Goal: Task Accomplishment & Management: Manage account settings

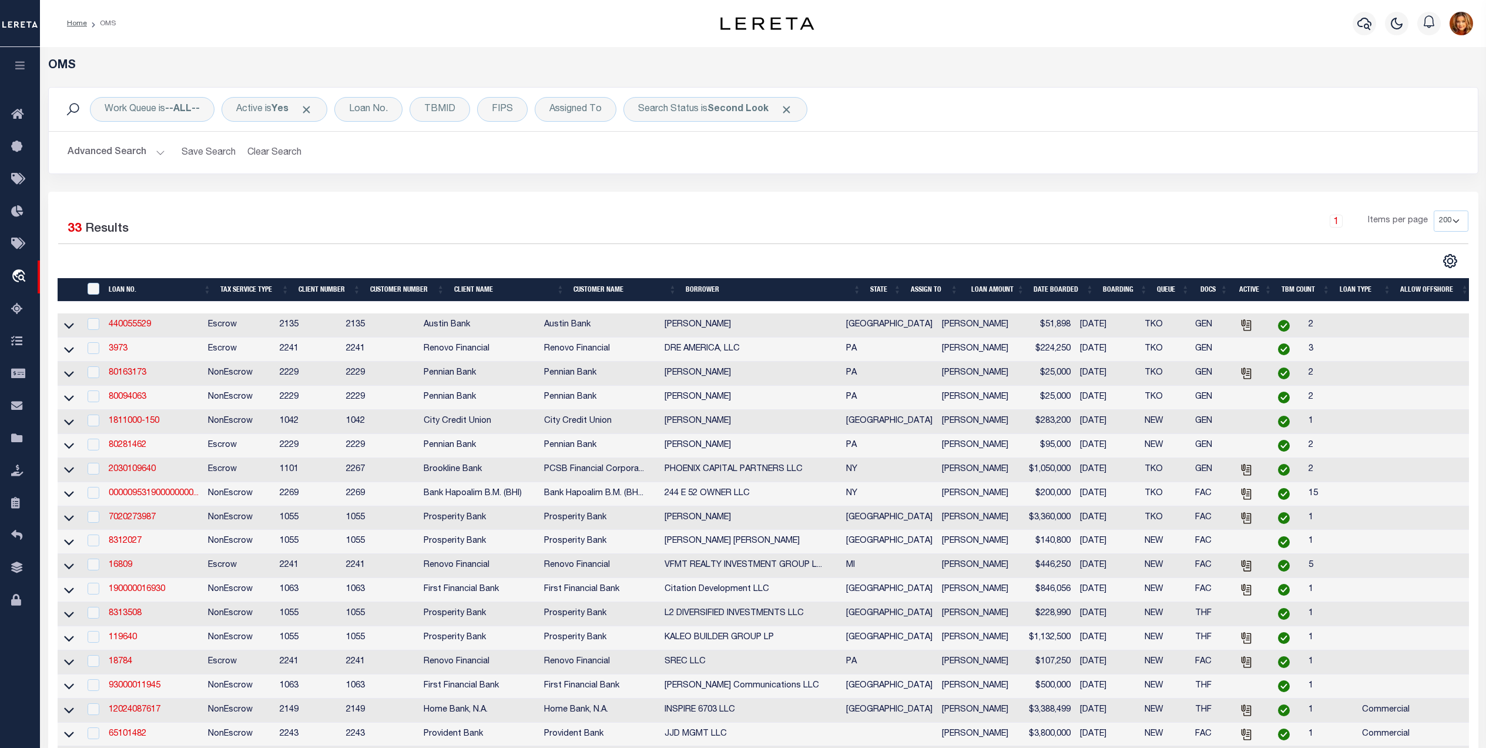
select select "200"
click at [266, 157] on button "Clear Search" at bounding box center [275, 152] width 64 height 23
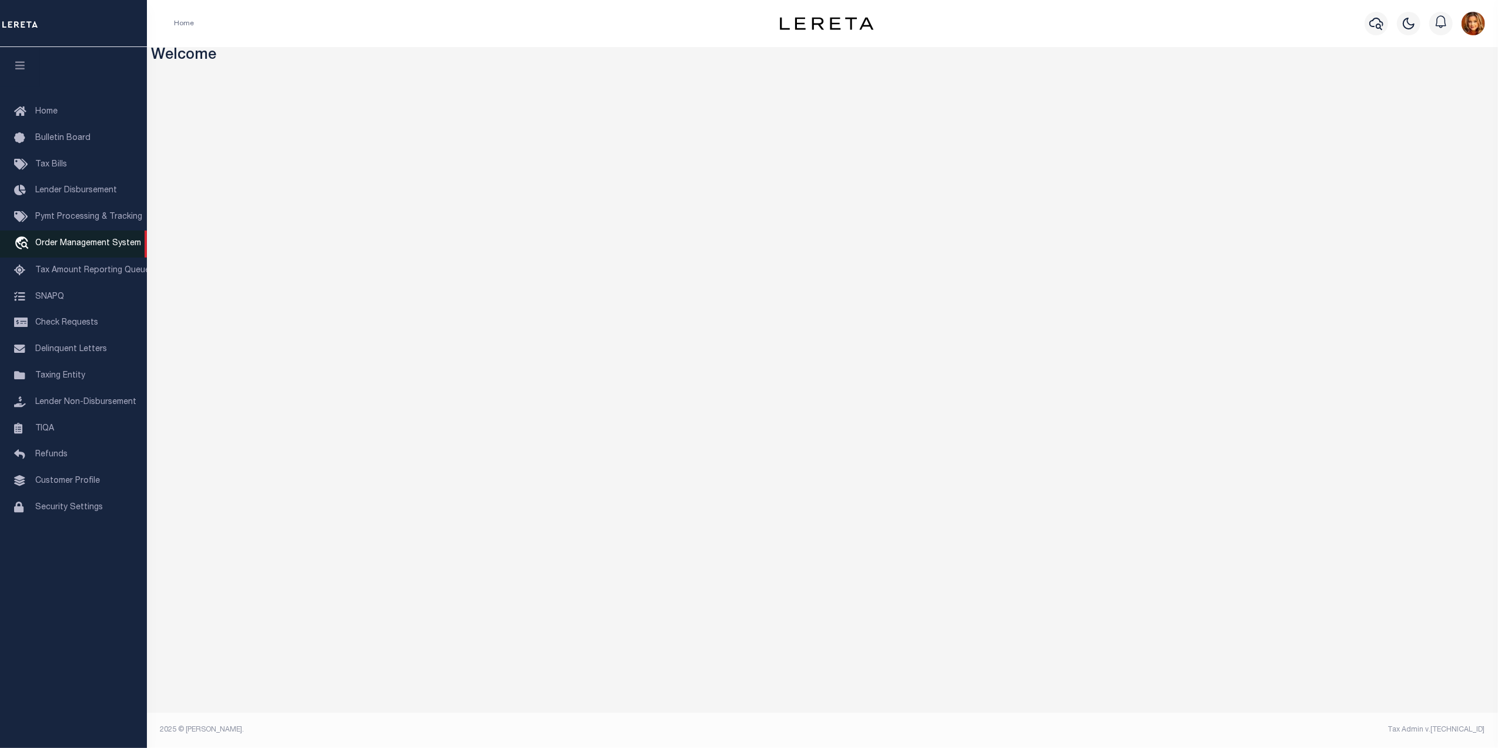
click at [69, 246] on span "Order Management System" at bounding box center [88, 243] width 106 height 8
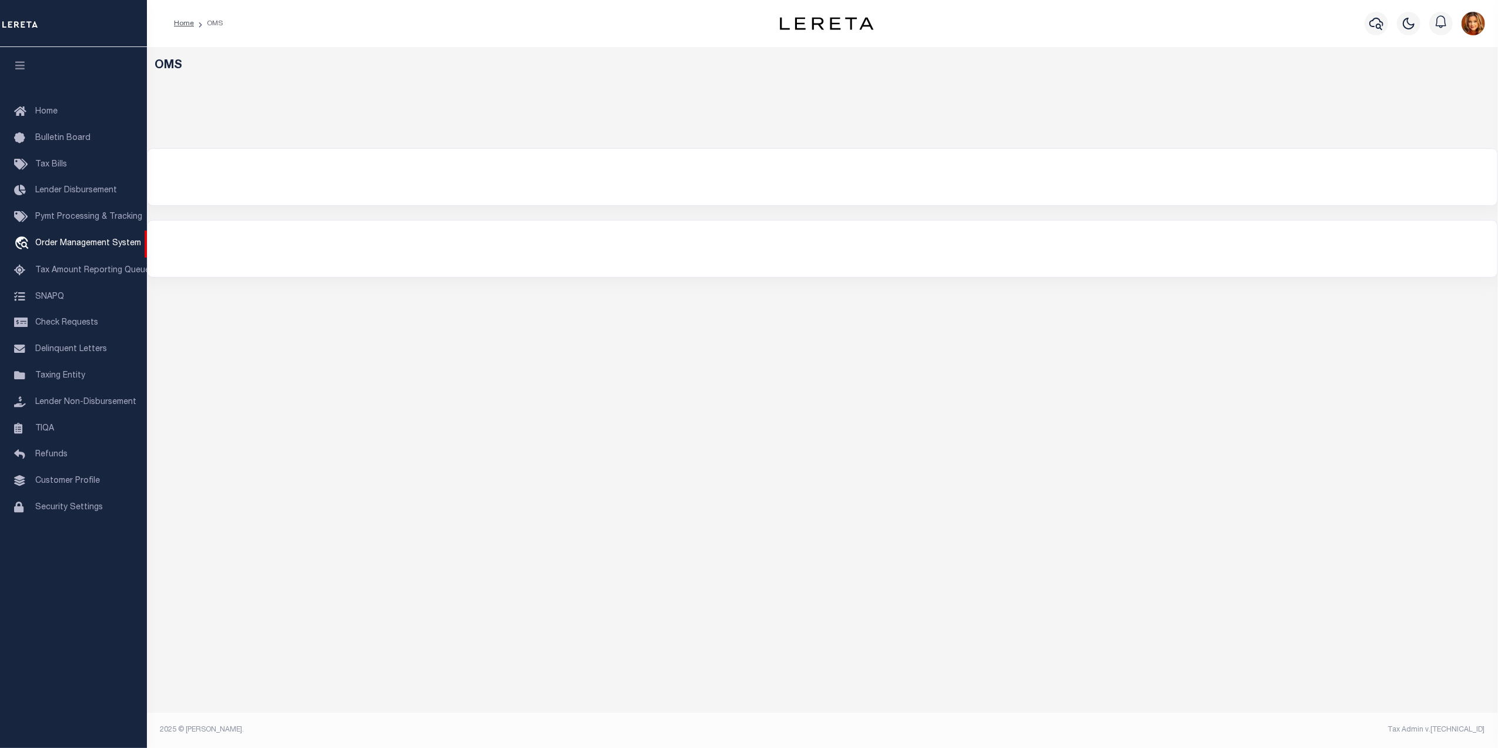
select select "200"
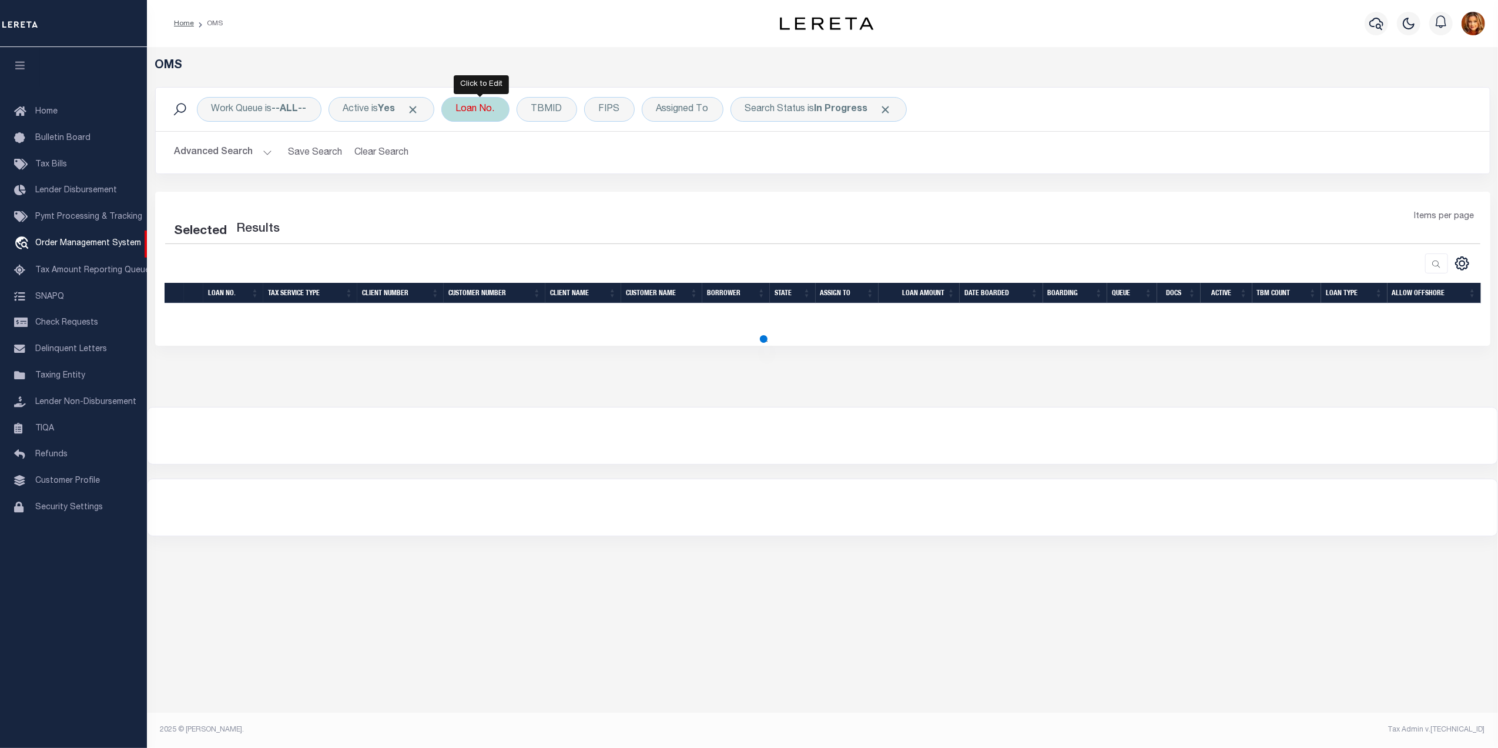
click at [475, 110] on div "Loan No." at bounding box center [475, 109] width 68 height 25
select select "200"
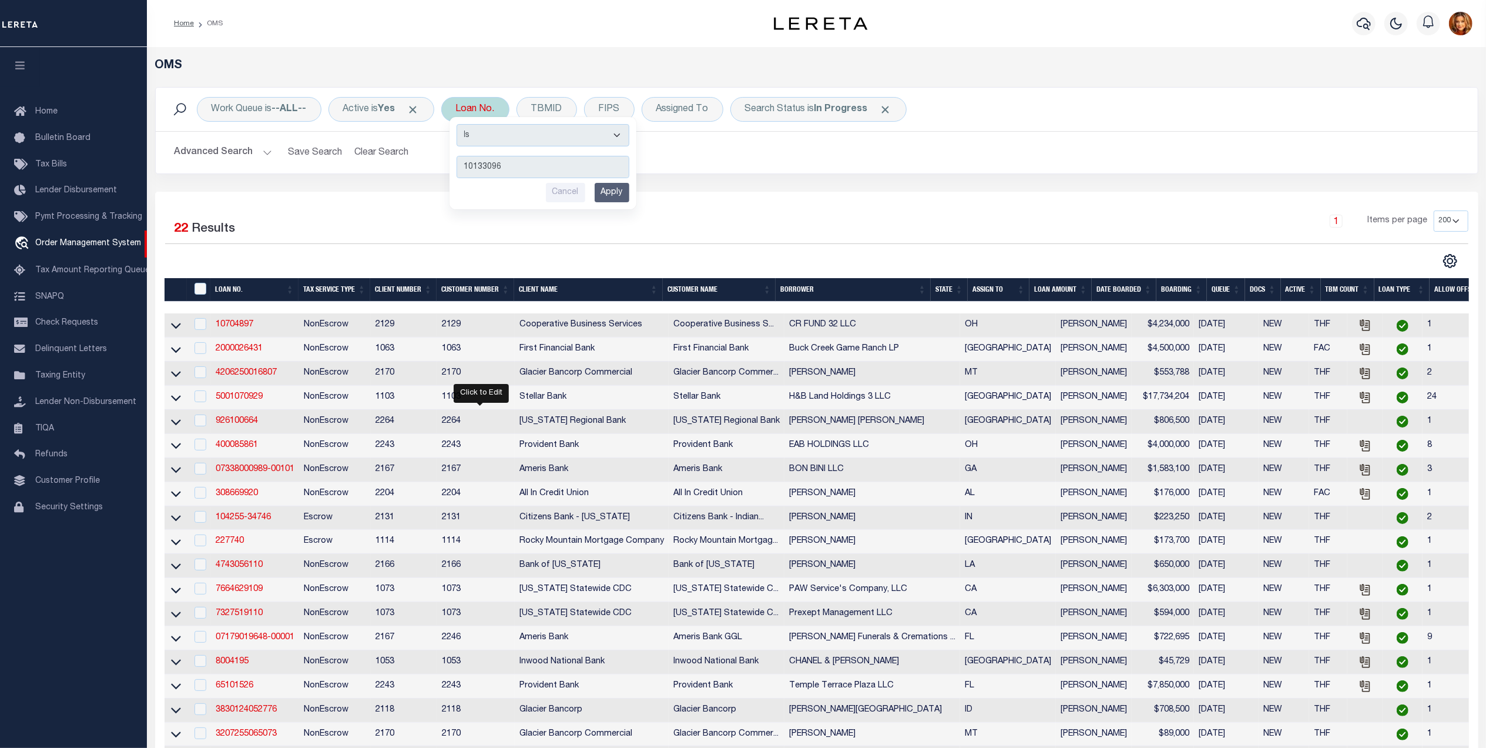
type input "101330966"
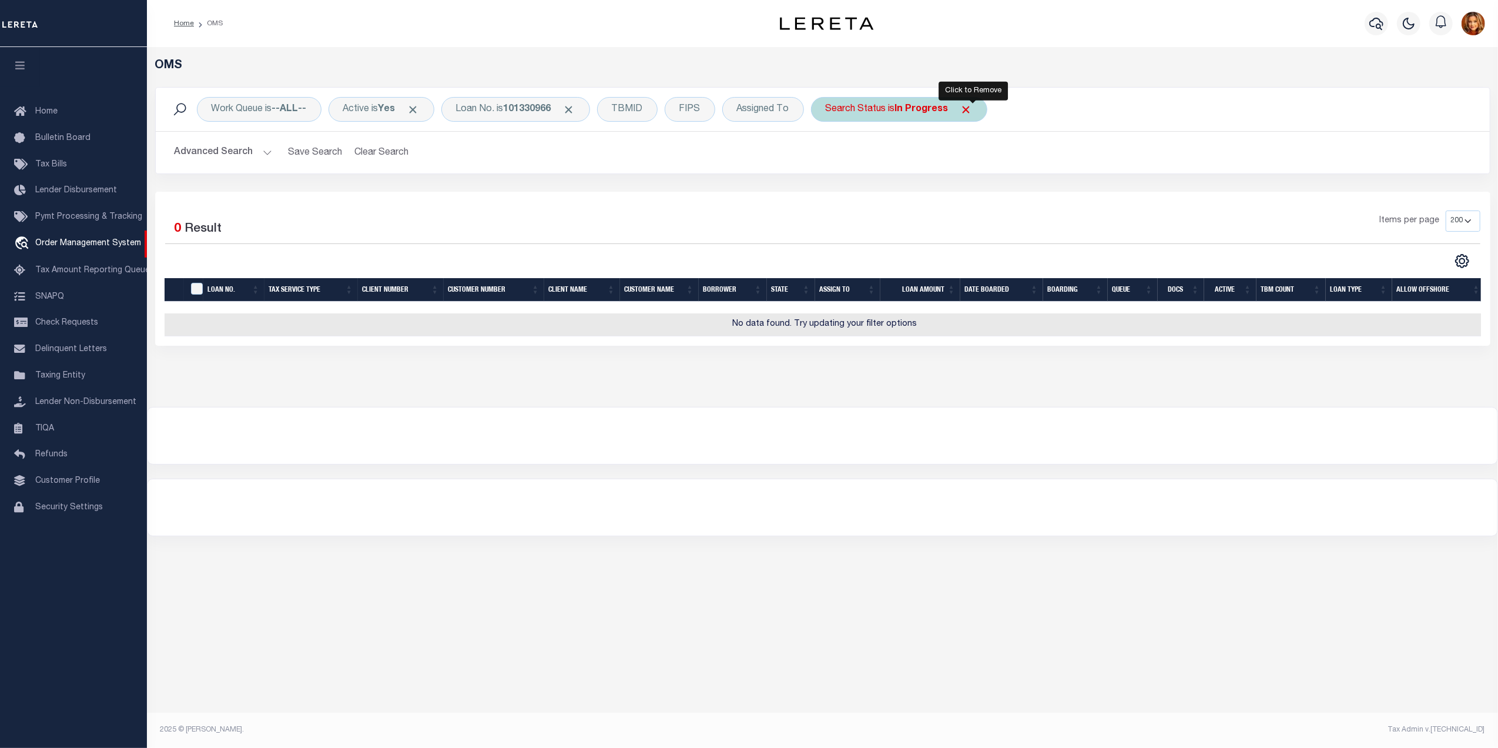
click at [971, 113] on span "Click to Remove" at bounding box center [966, 109] width 12 height 12
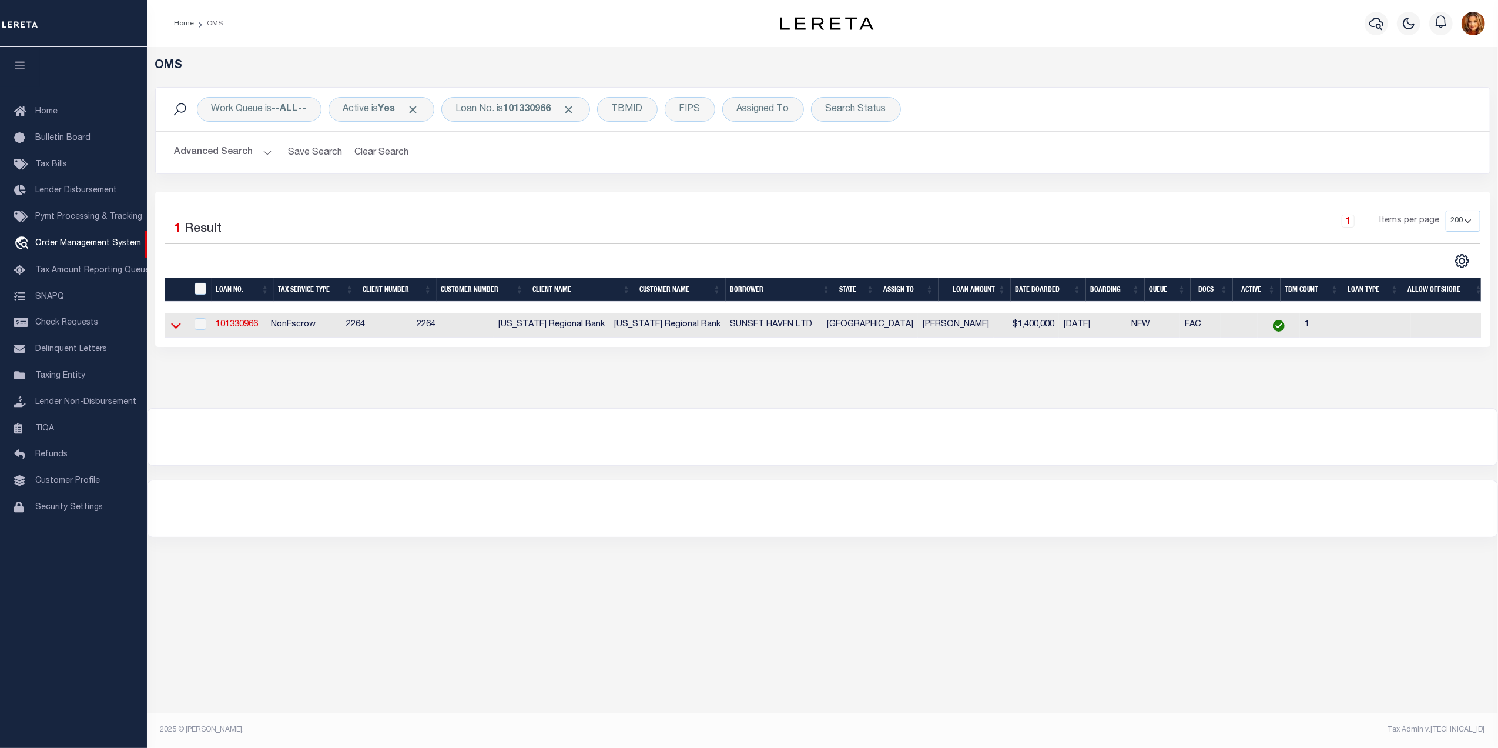
click at [172, 328] on icon at bounding box center [176, 326] width 10 height 6
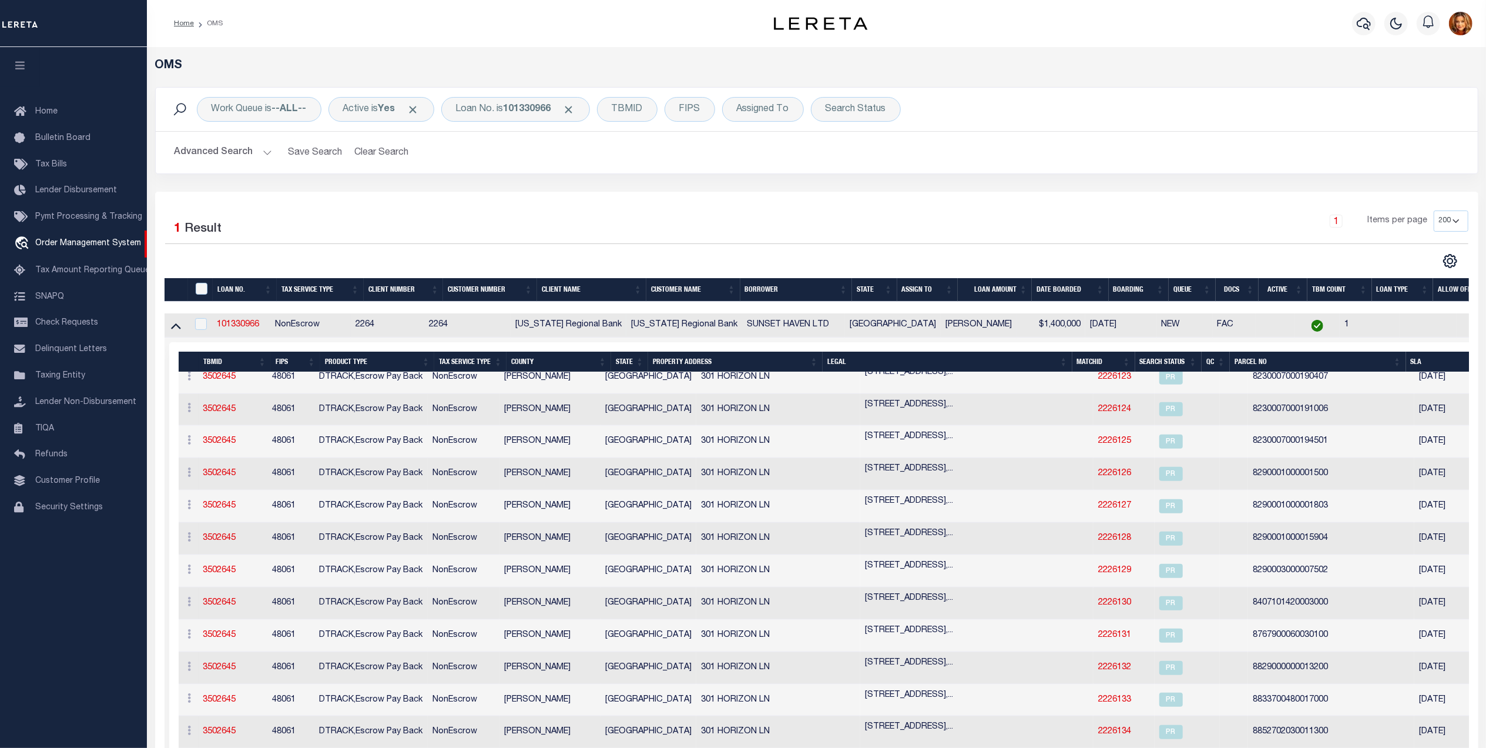
scroll to position [5015, 0]
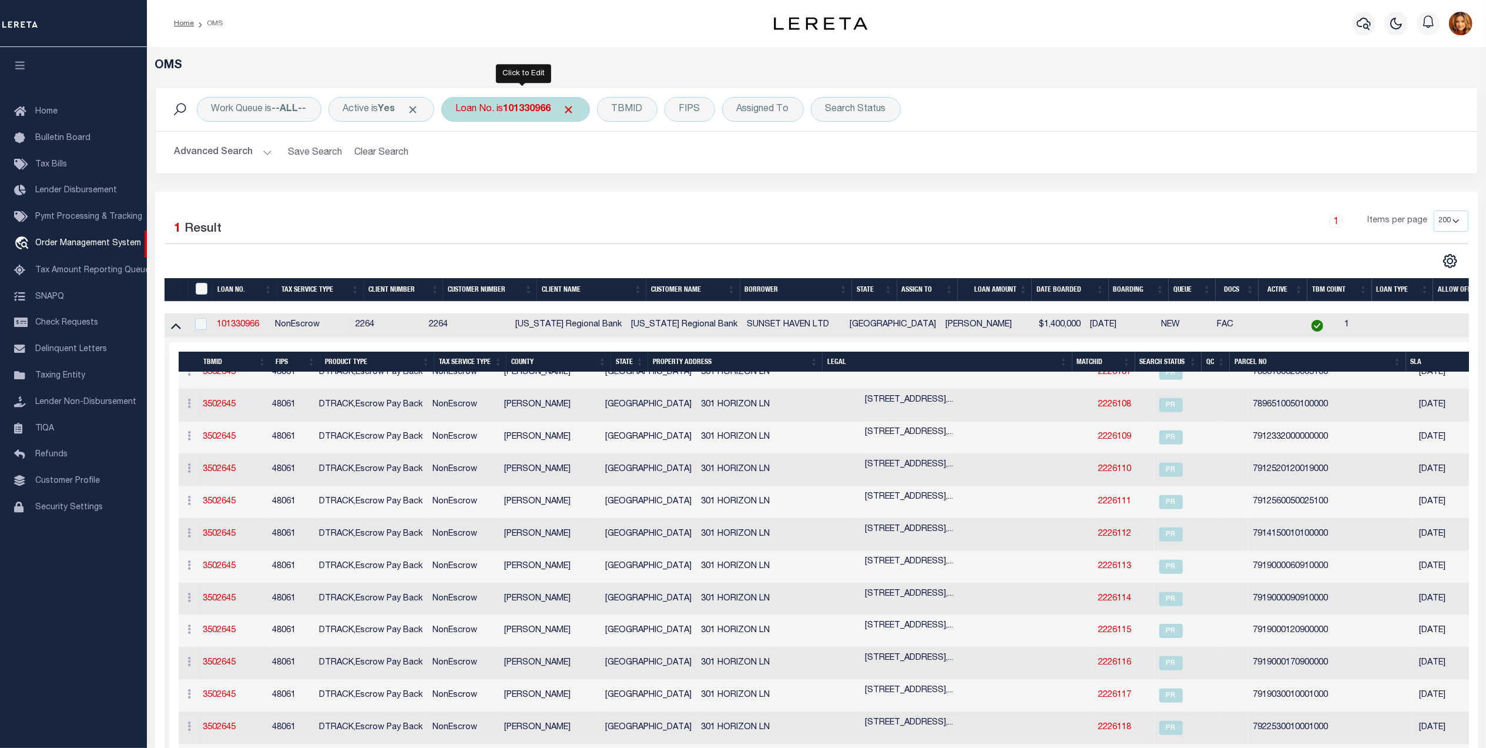
click at [527, 109] on b "101330966" at bounding box center [528, 109] width 48 height 9
type input "1001524400"
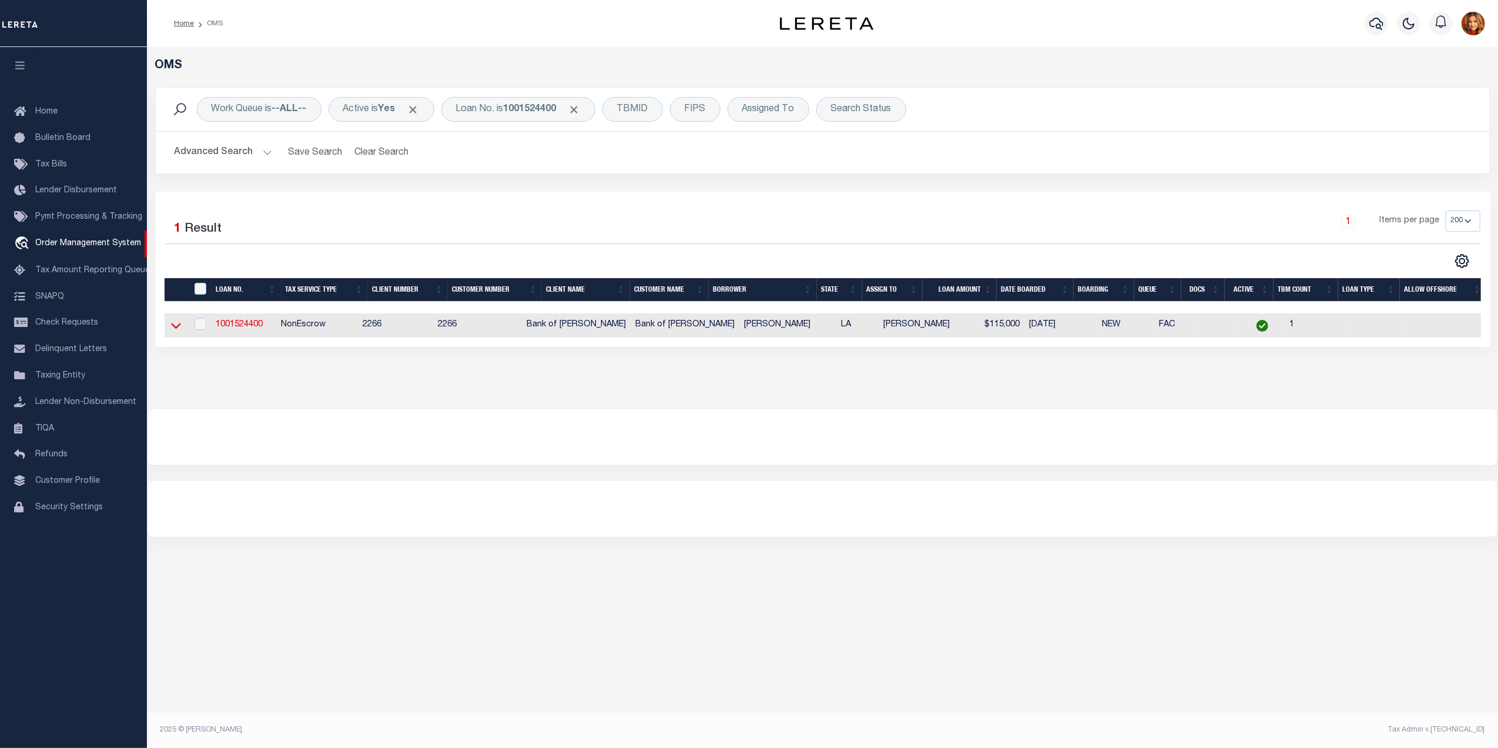
click at [175, 326] on icon at bounding box center [176, 325] width 10 height 12
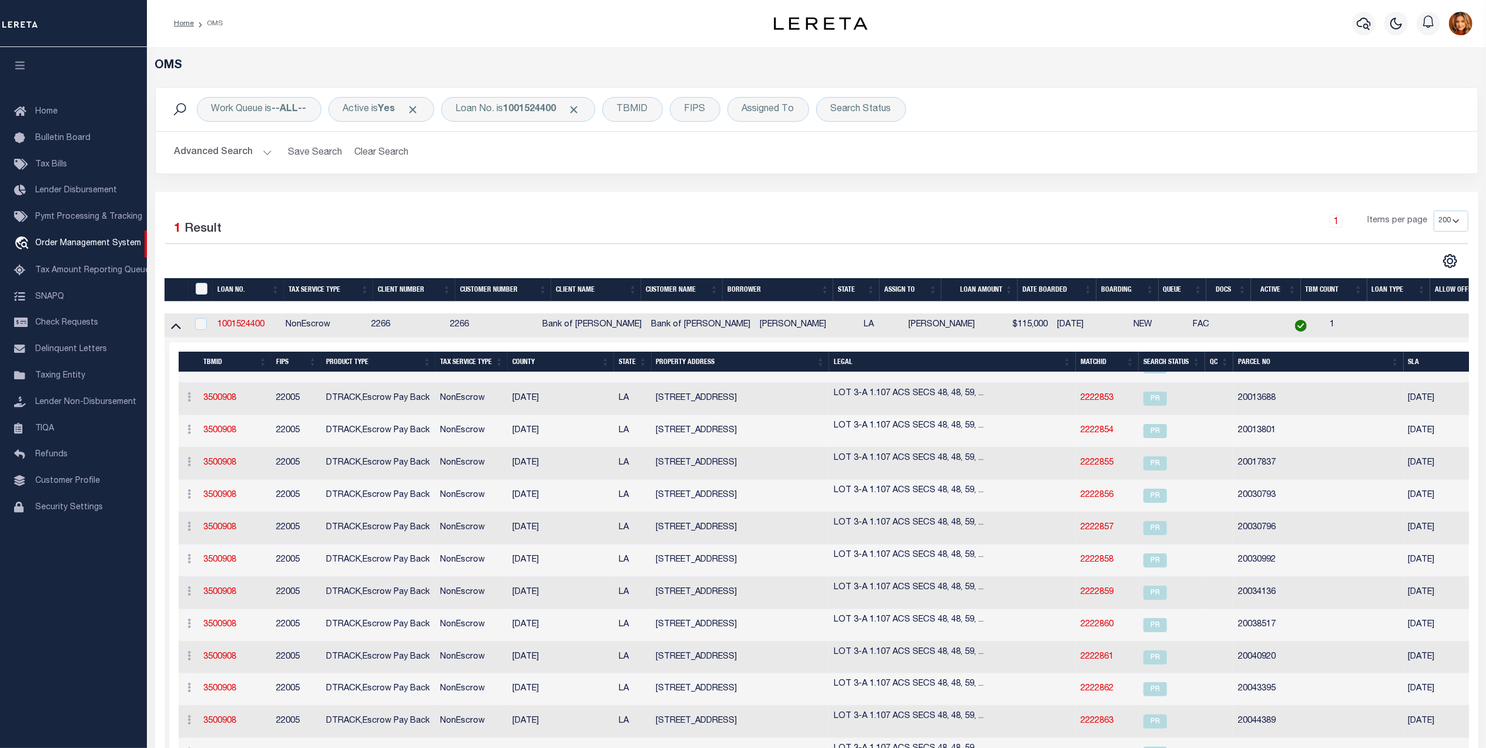
scroll to position [0, 0]
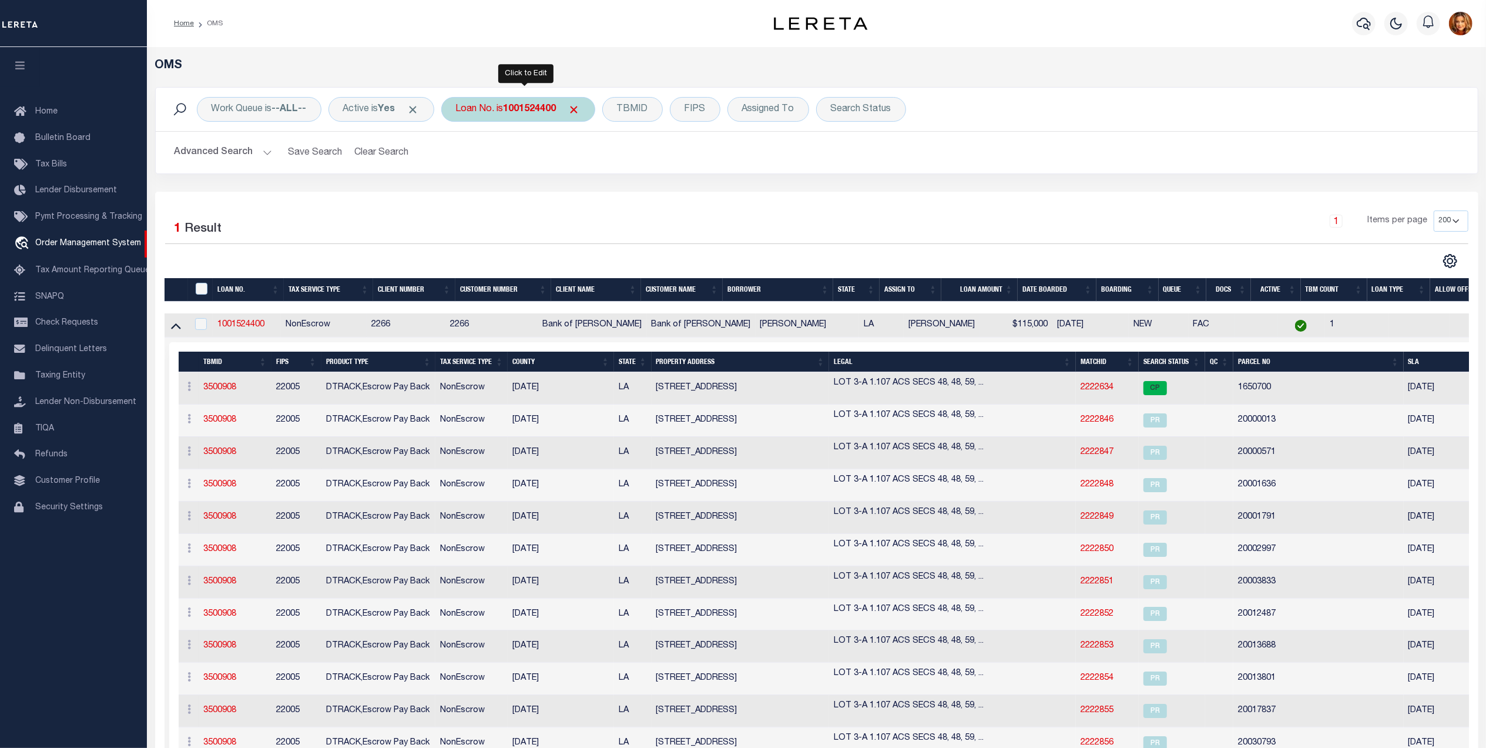
click at [530, 109] on b "1001524400" at bounding box center [530, 109] width 53 height 9
type input "401181600"
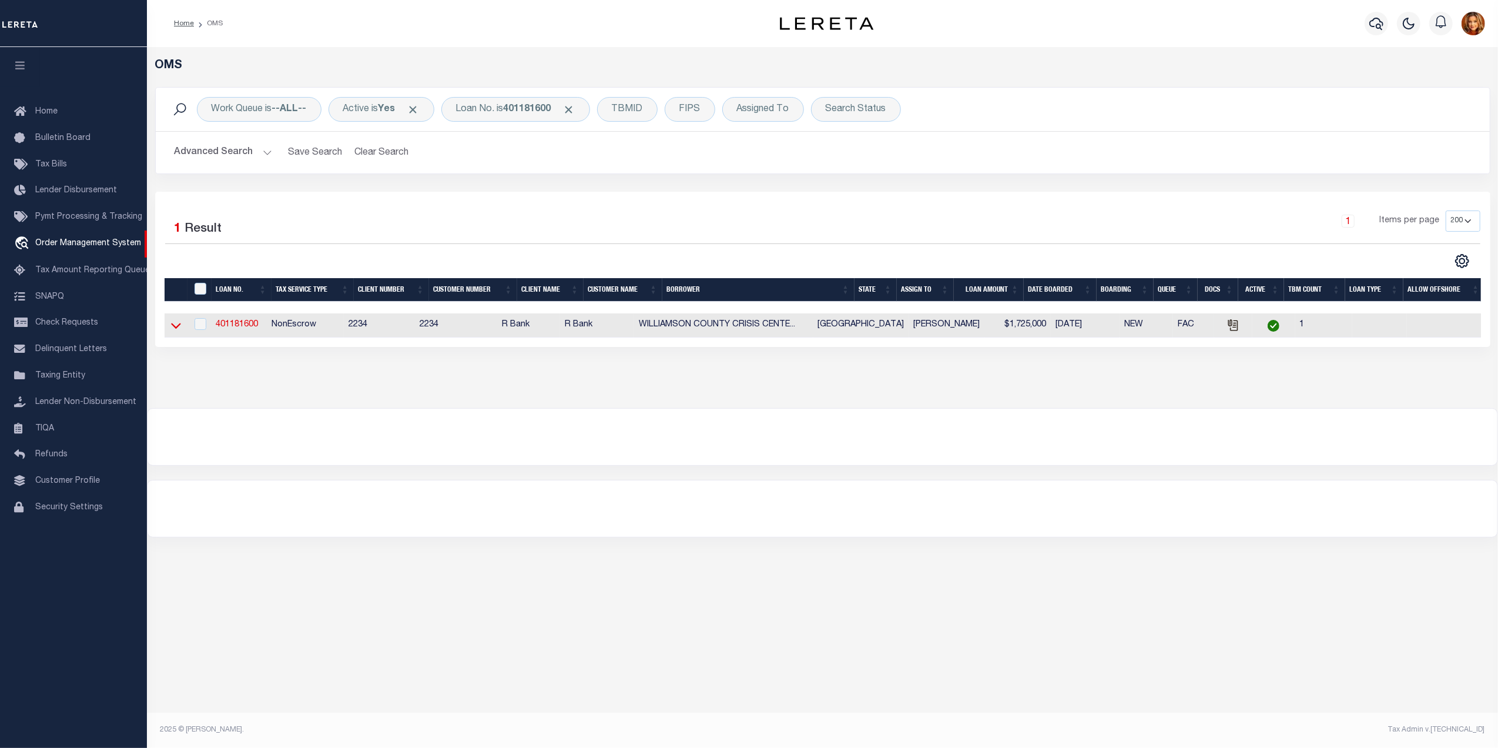
click at [173, 324] on icon at bounding box center [176, 325] width 10 height 12
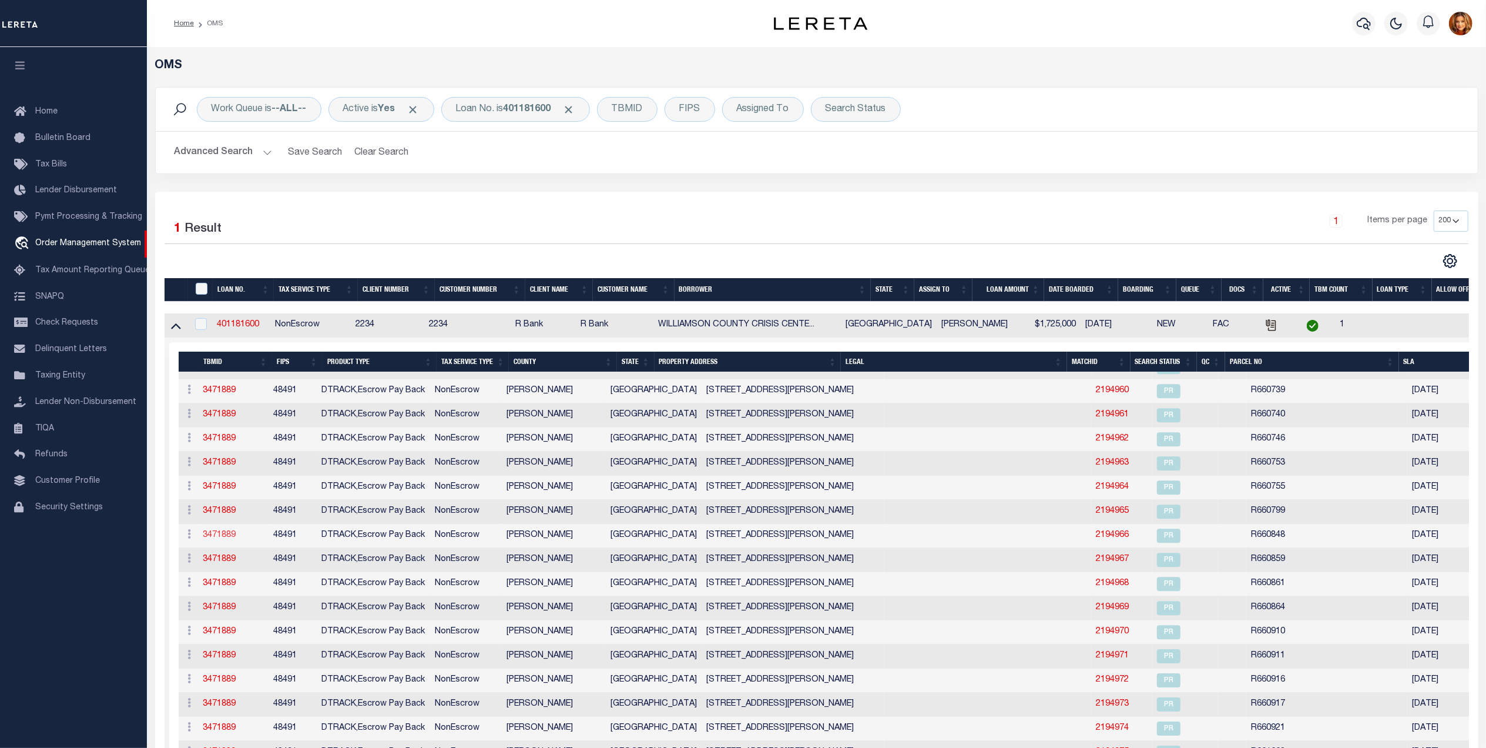
click at [217, 532] on link "3471889" at bounding box center [219, 535] width 33 height 8
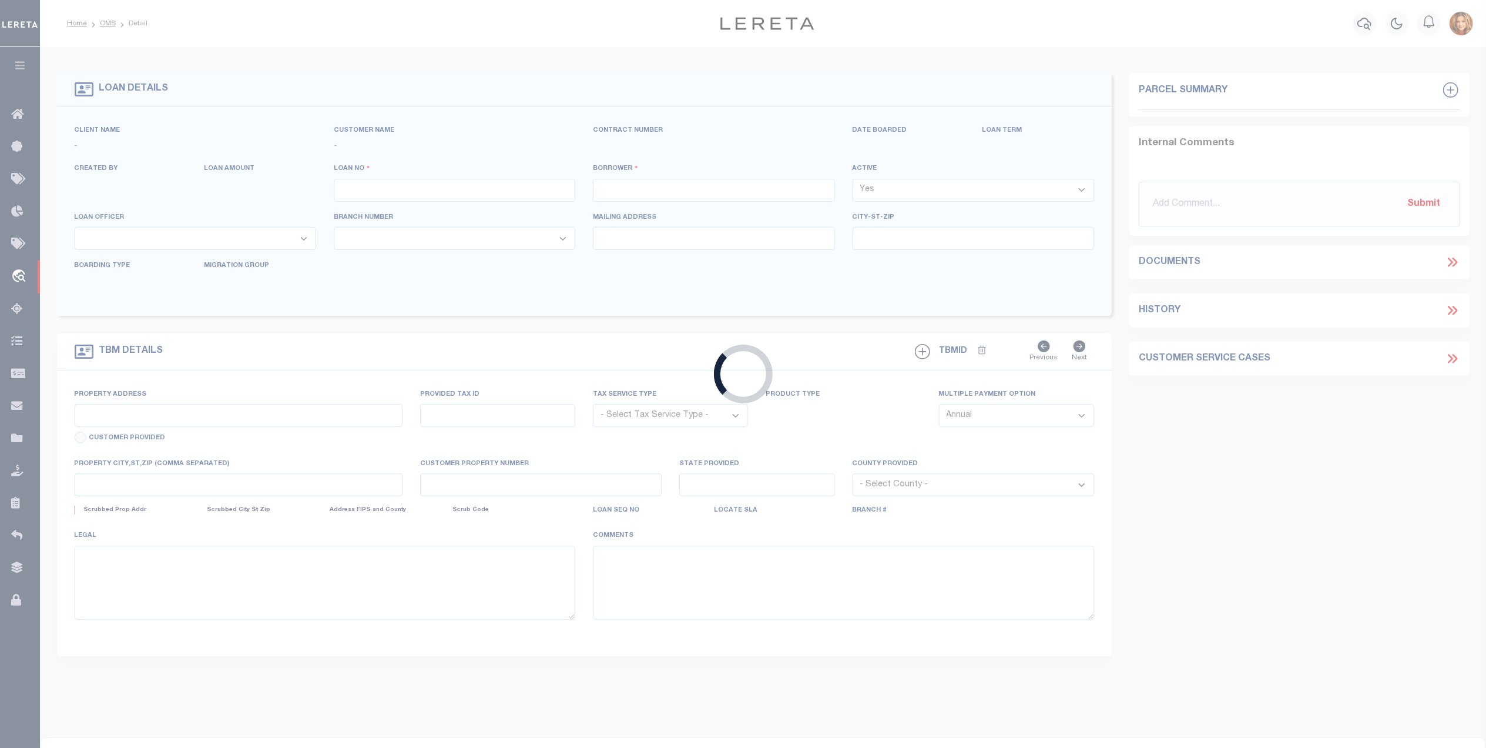
type input "401181600"
type input "WILLIAMSON COUNTY CRISIS CENTER"
select select
type input "1011 GATTIS SCHOOL RD STE 110"
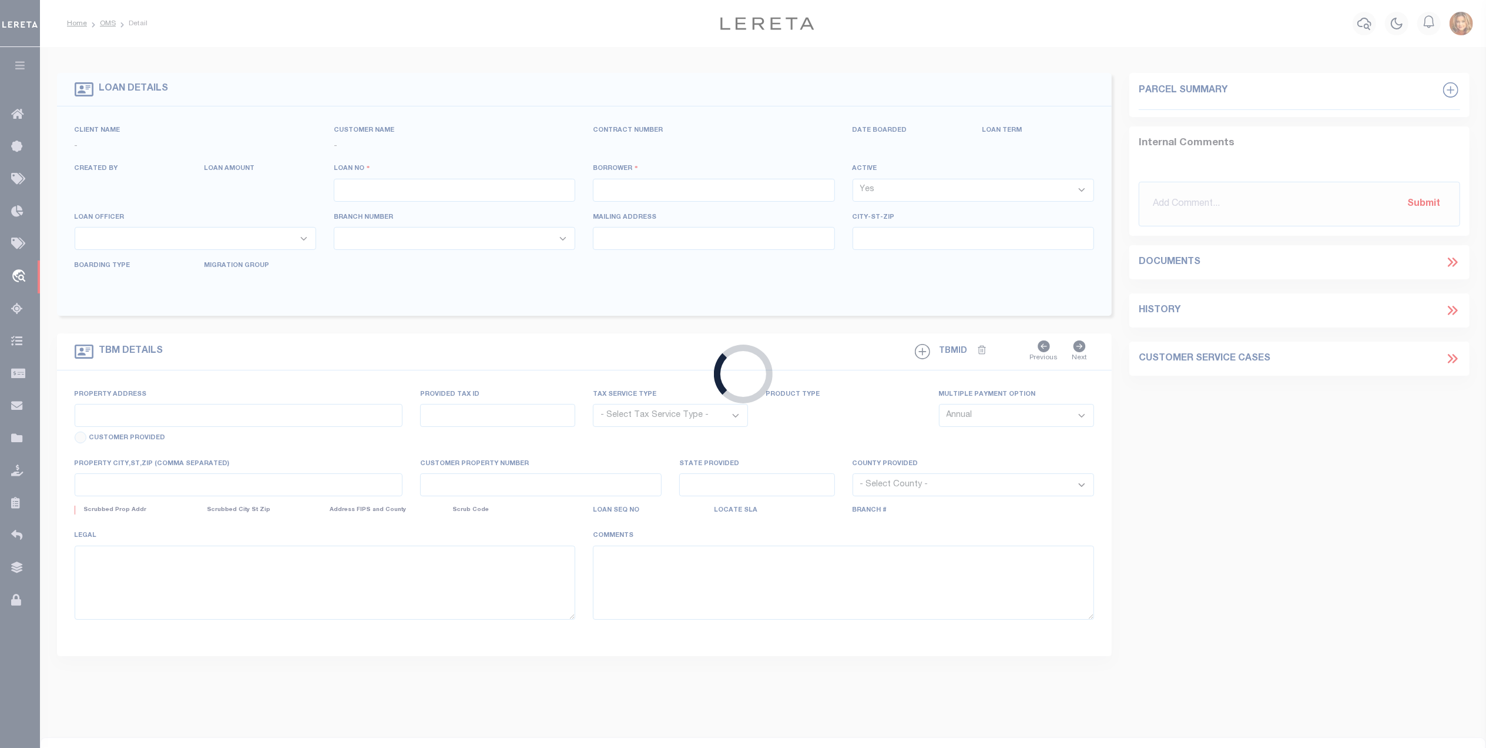
type input "ROUND ROCK TX 78664-7008"
select select
select select "NonEscrow"
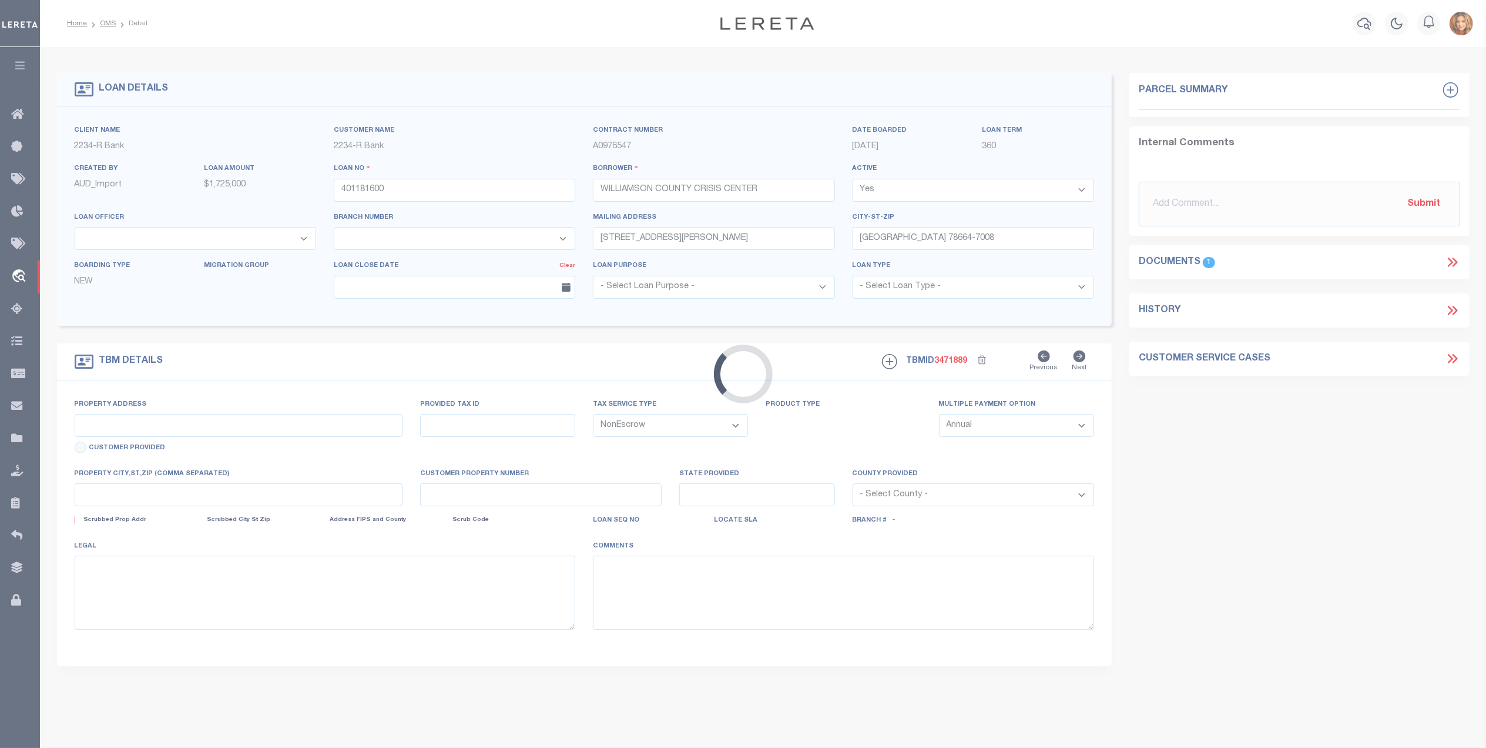
select select "26596"
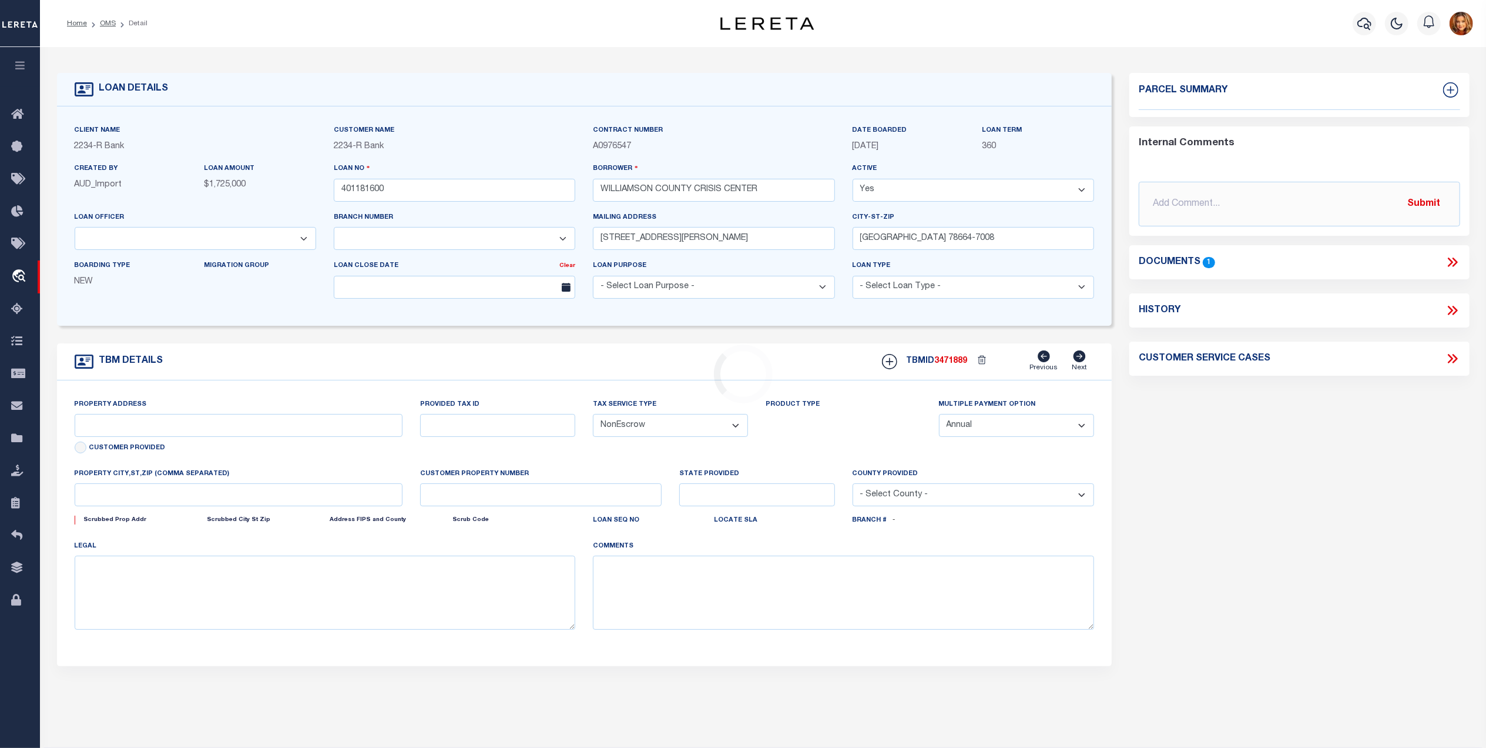
type input "1161 W SAN GABRIEL PKWY"
select select
type input "LEANDER TX 78641"
type input "[GEOGRAPHIC_DATA]"
select select
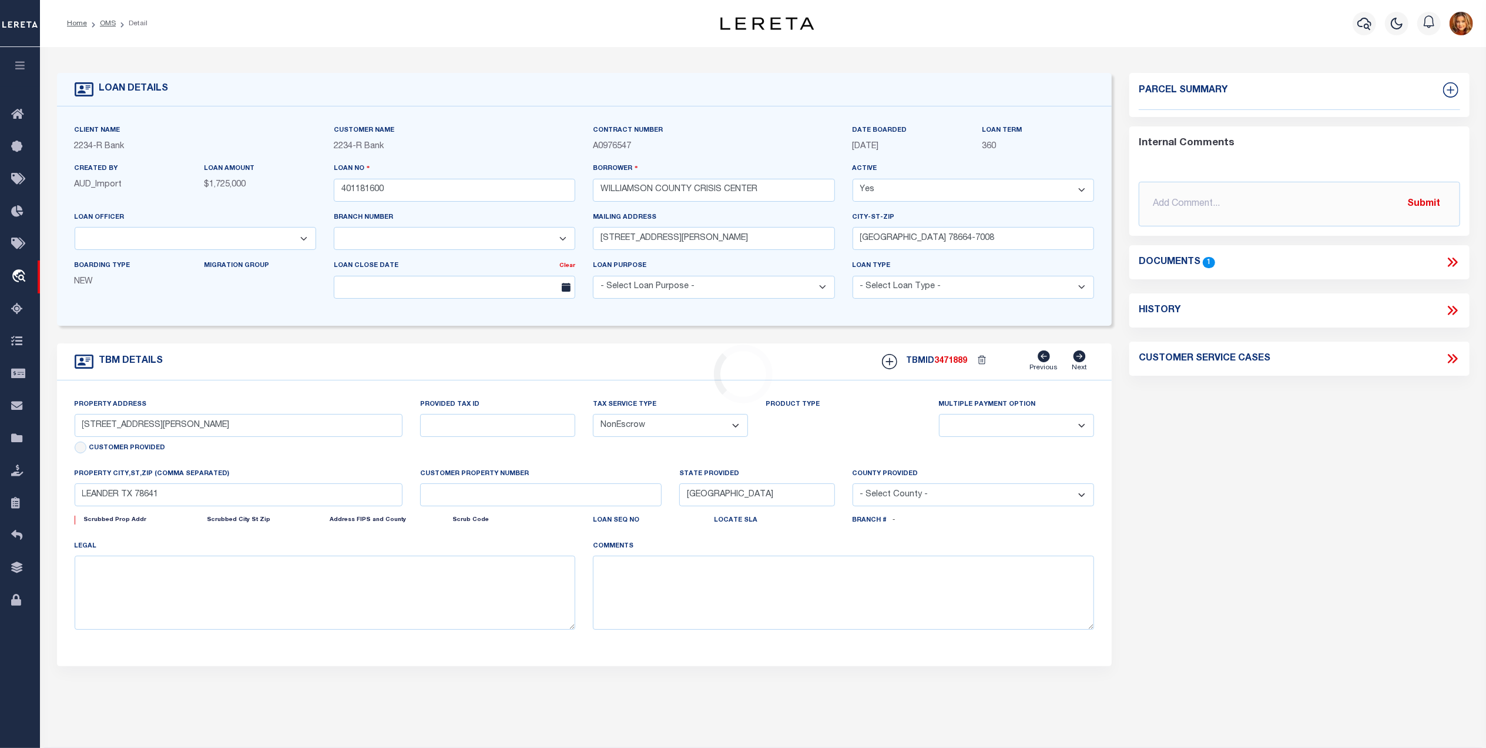
select select "8639"
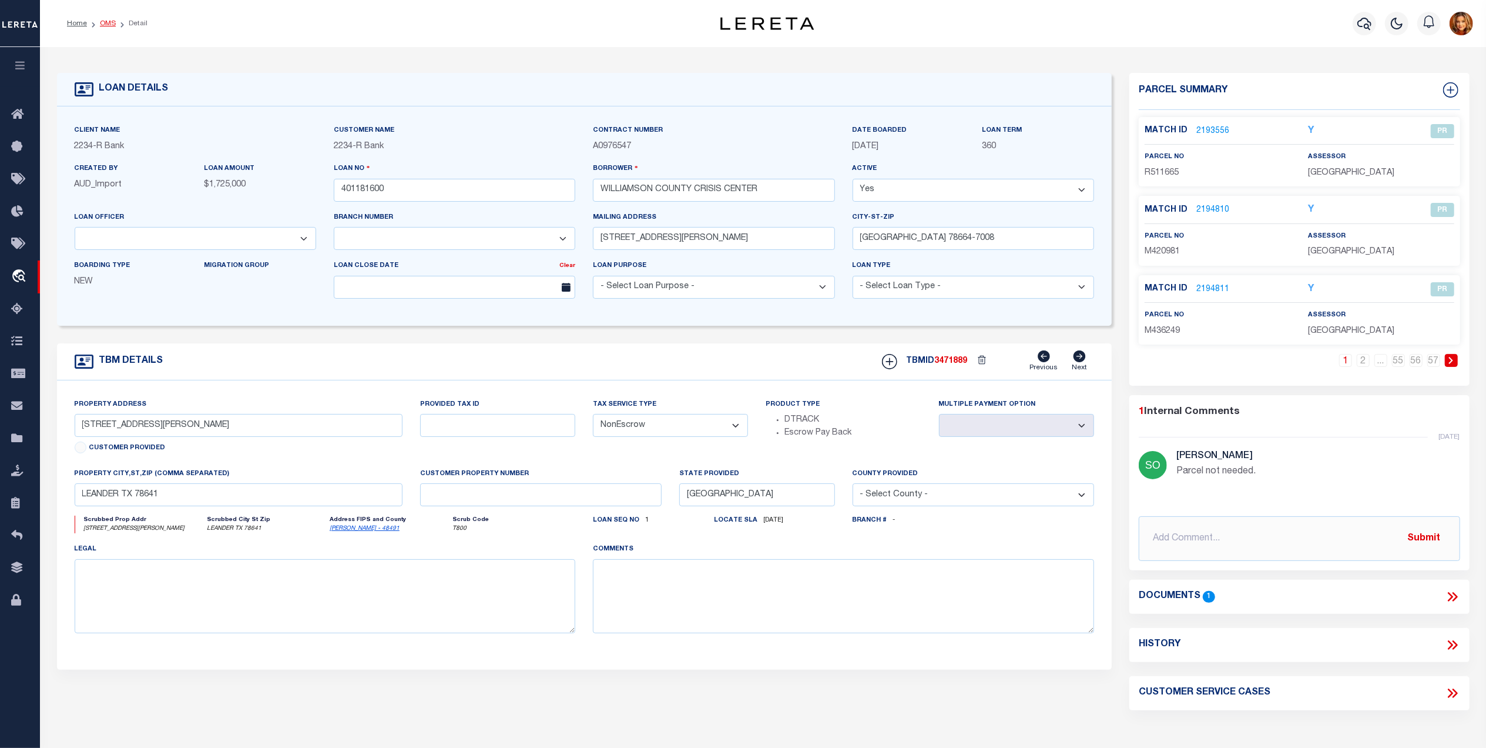
click at [103, 24] on link "OMS" at bounding box center [108, 23] width 16 height 7
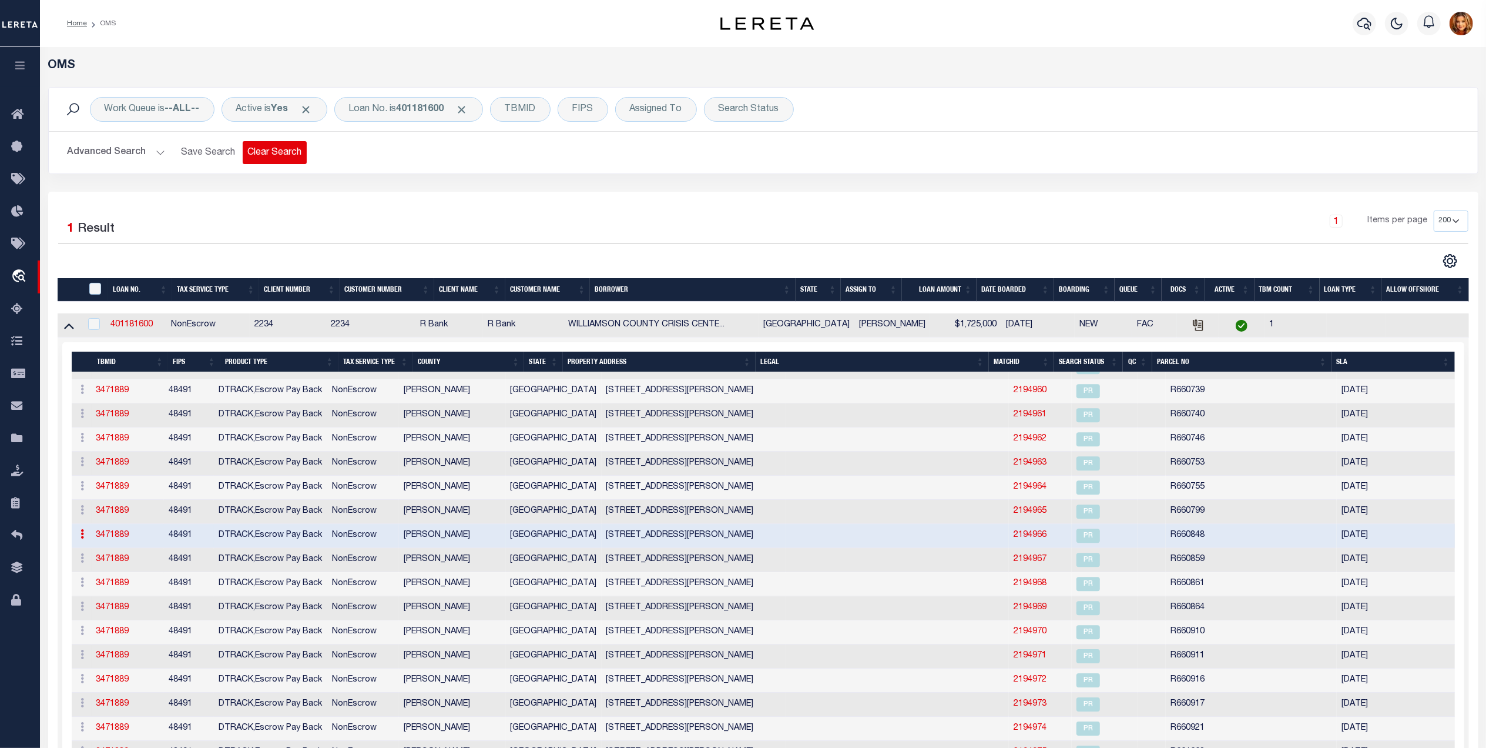
click at [290, 154] on button "Clear Search" at bounding box center [275, 152] width 64 height 23
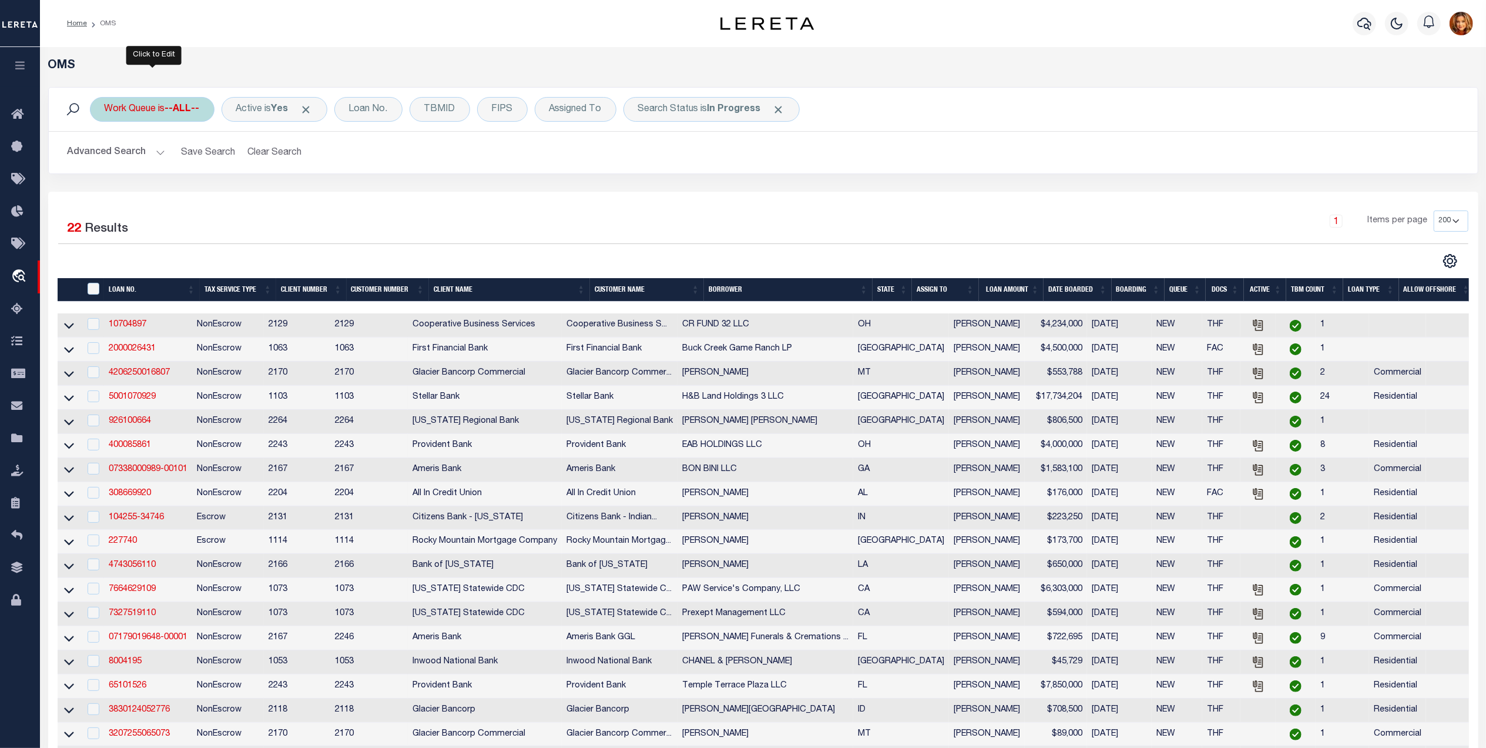
click at [172, 99] on div "Work Queue is --ALL--" at bounding box center [152, 109] width 125 height 25
click at [141, 160] on select "--ALL-- factRSystems General ThoughtFocus" at bounding box center [191, 167] width 173 height 22
select select "GEN"
click at [105, 156] on select "--ALL-- factRSystems General ThoughtFocus" at bounding box center [191, 167] width 173 height 22
click at [245, 193] on input "Apply" at bounding box center [260, 192] width 35 height 19
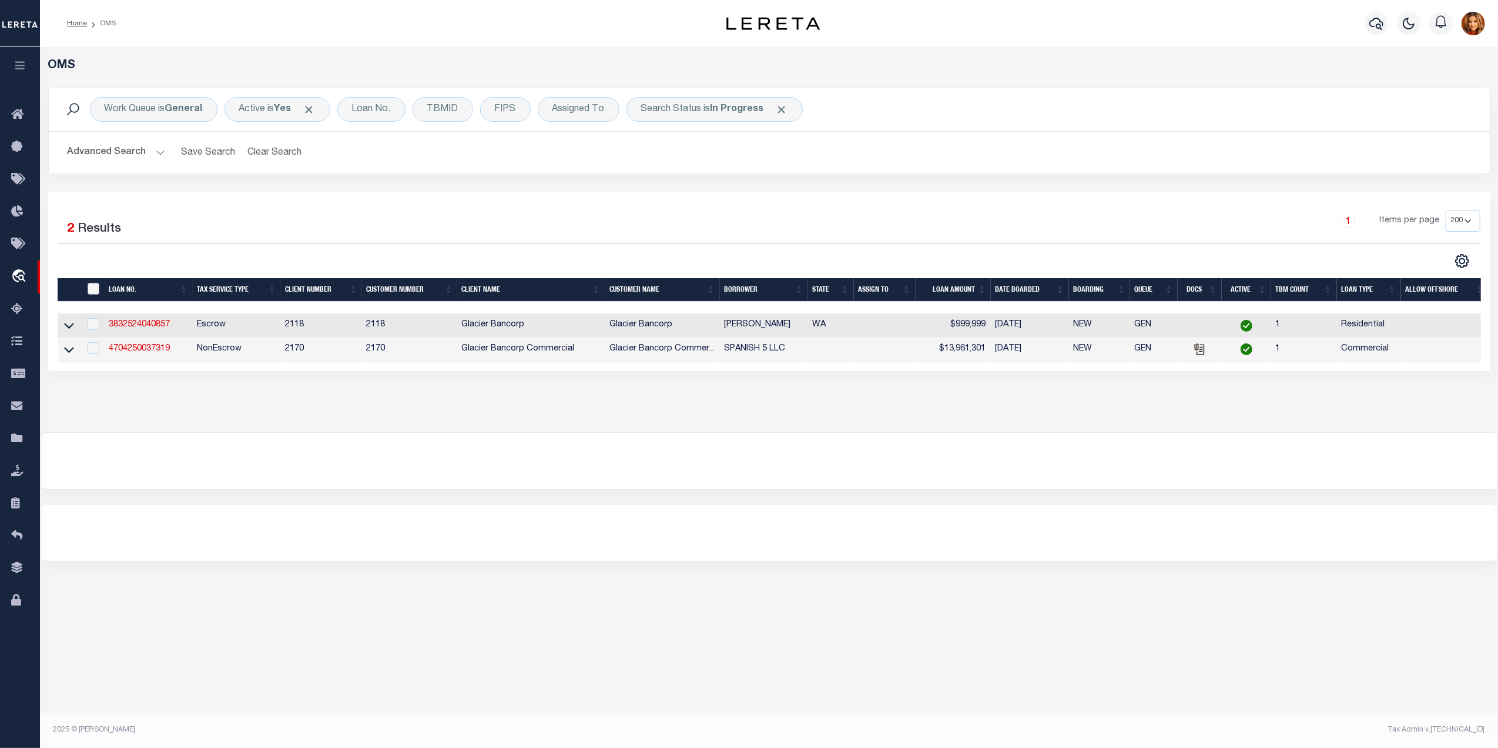
click at [95, 290] on input "" at bounding box center [94, 289] width 12 height 12
checkbox input "true"
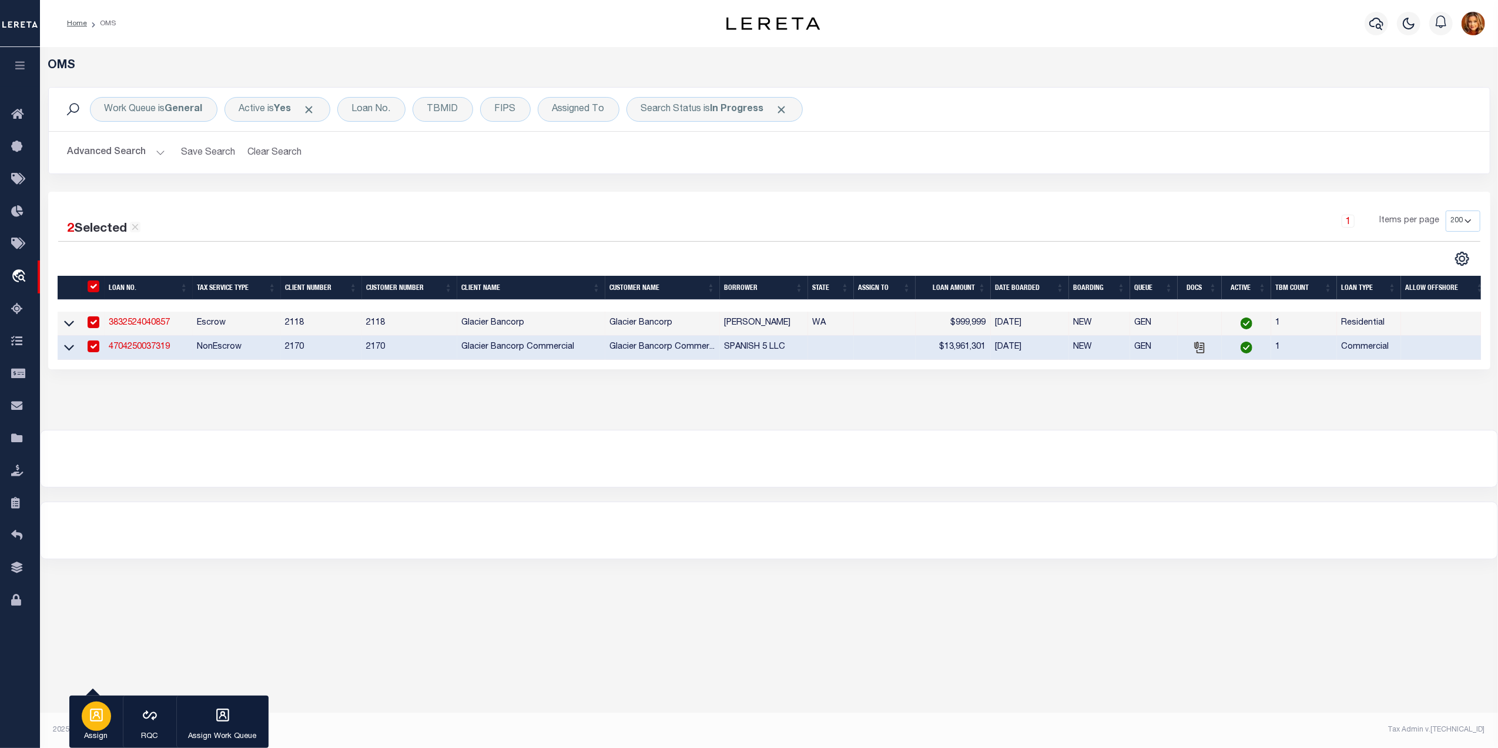
click at [90, 728] on div "button" at bounding box center [96, 715] width 29 height 29
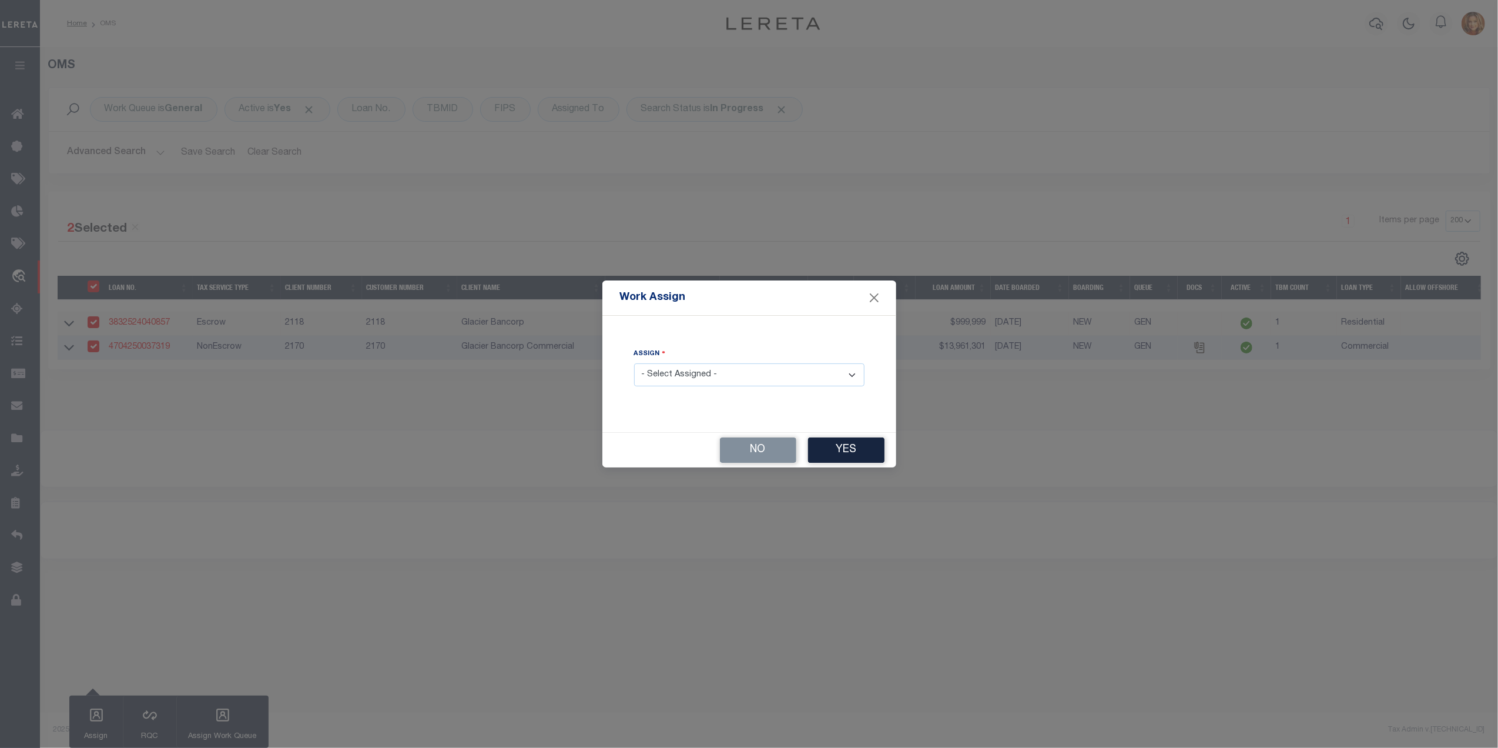
click at [718, 367] on select "- Select Assigned - --Unassigned-- [PERSON_NAME] [PERSON_NAME] [PERSON_NAME] [P…" at bounding box center [749, 374] width 230 height 23
select select "[PERSON_NAME]"
click at [634, 364] on select "- Select Assigned - --Unassigned-- [PERSON_NAME] [PERSON_NAME] [PERSON_NAME] [P…" at bounding box center [749, 374] width 230 height 23
click at [860, 437] on div "No Yes" at bounding box center [749, 450] width 294 height 35
click at [864, 441] on button "Yes" at bounding box center [846, 449] width 76 height 25
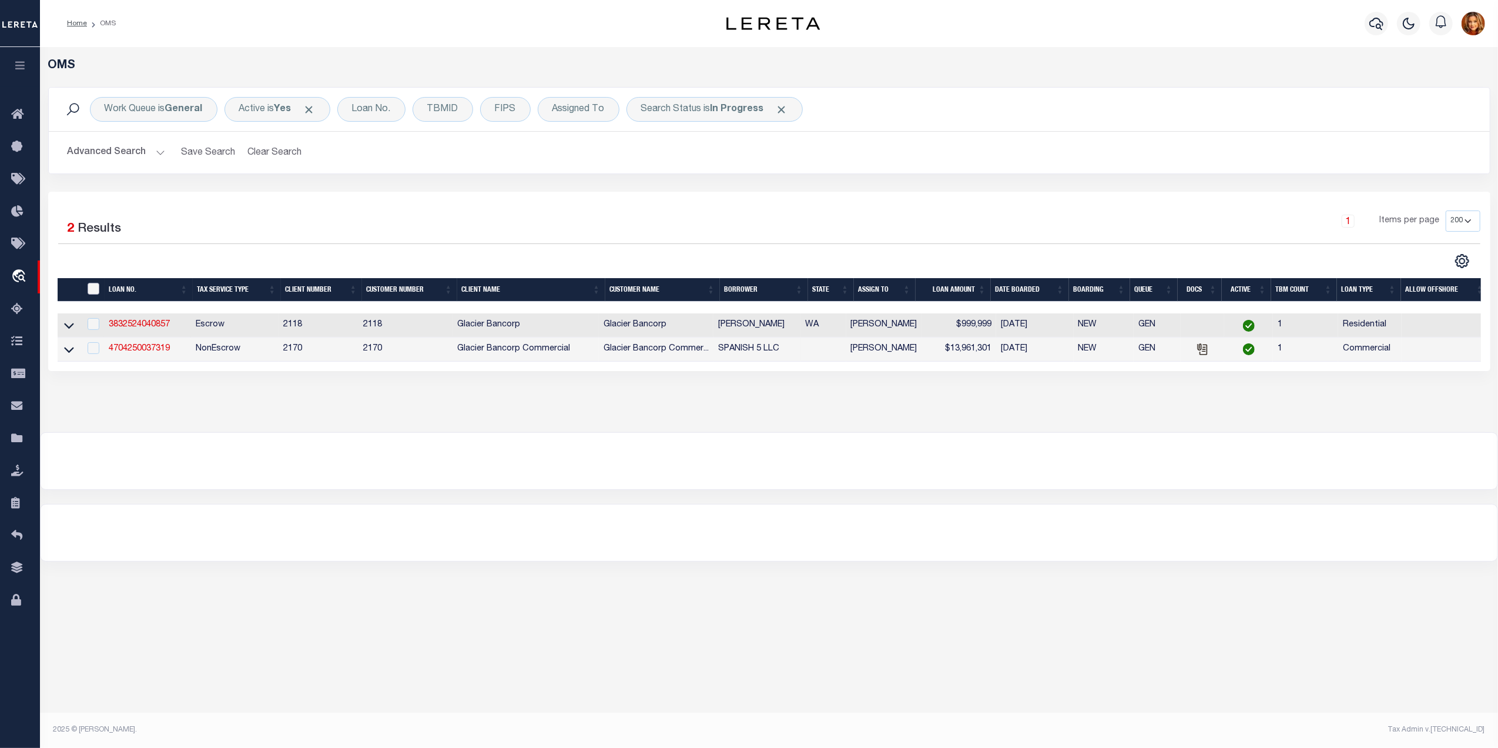
click at [95, 288] on input "" at bounding box center [94, 289] width 12 height 12
checkbox input "true"
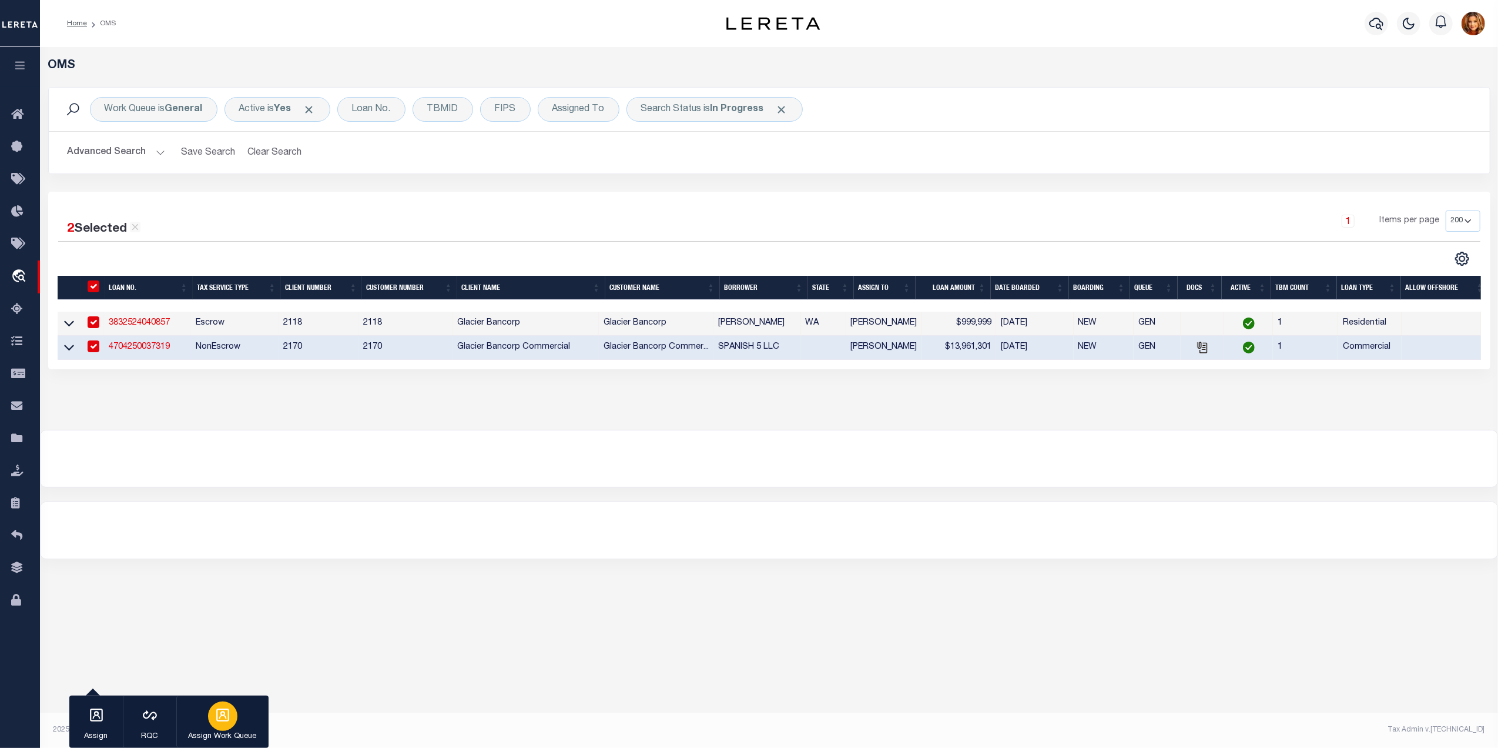
click at [219, 727] on div "button" at bounding box center [222, 715] width 29 height 29
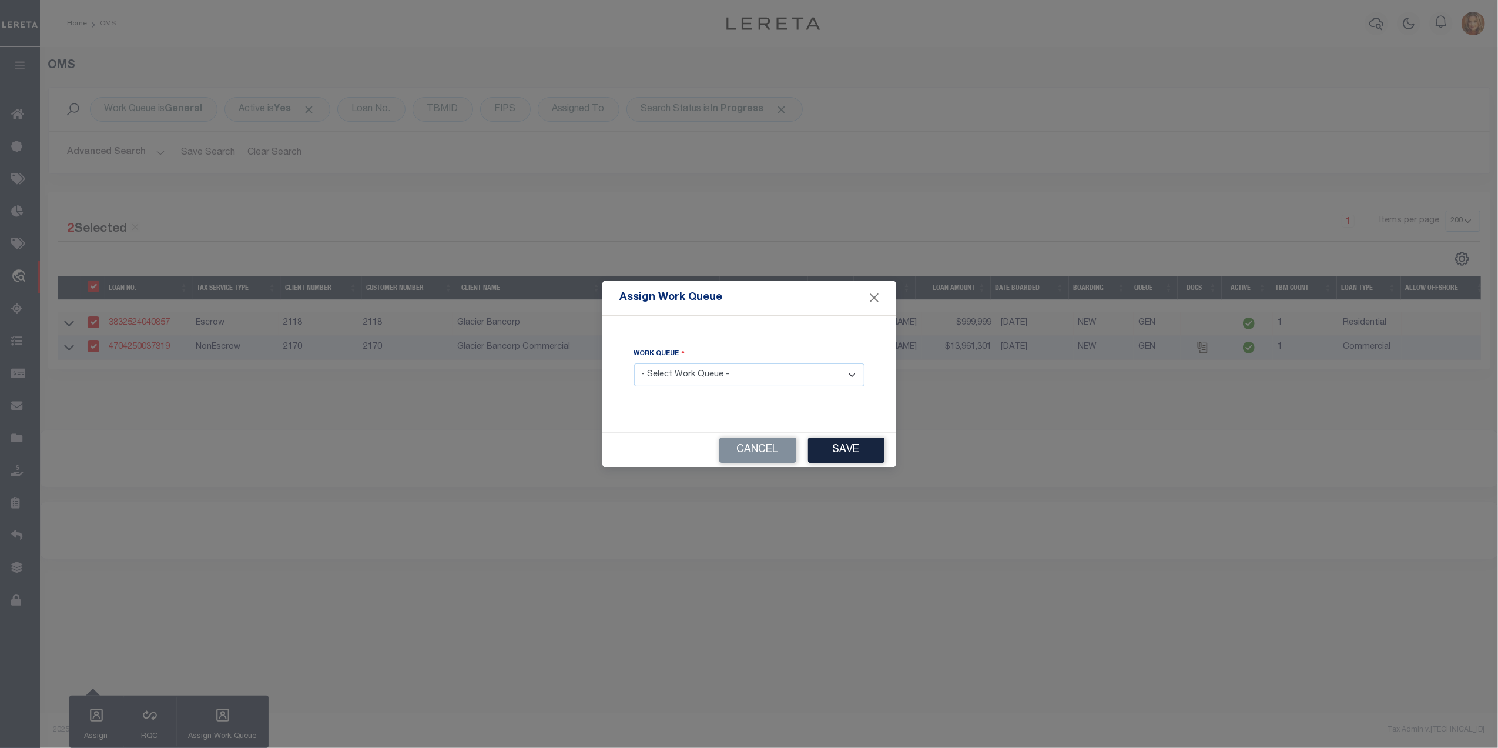
click at [719, 370] on select "- Select Work Queue - factRSystems General ThoughtFocus" at bounding box center [749, 374] width 230 height 23
select select "FAC"
click at [634, 364] on select "- Select Work Queue - factRSystems General ThoughtFocus" at bounding box center [749, 374] width 230 height 23
click at [840, 453] on button "Save" at bounding box center [846, 449] width 76 height 25
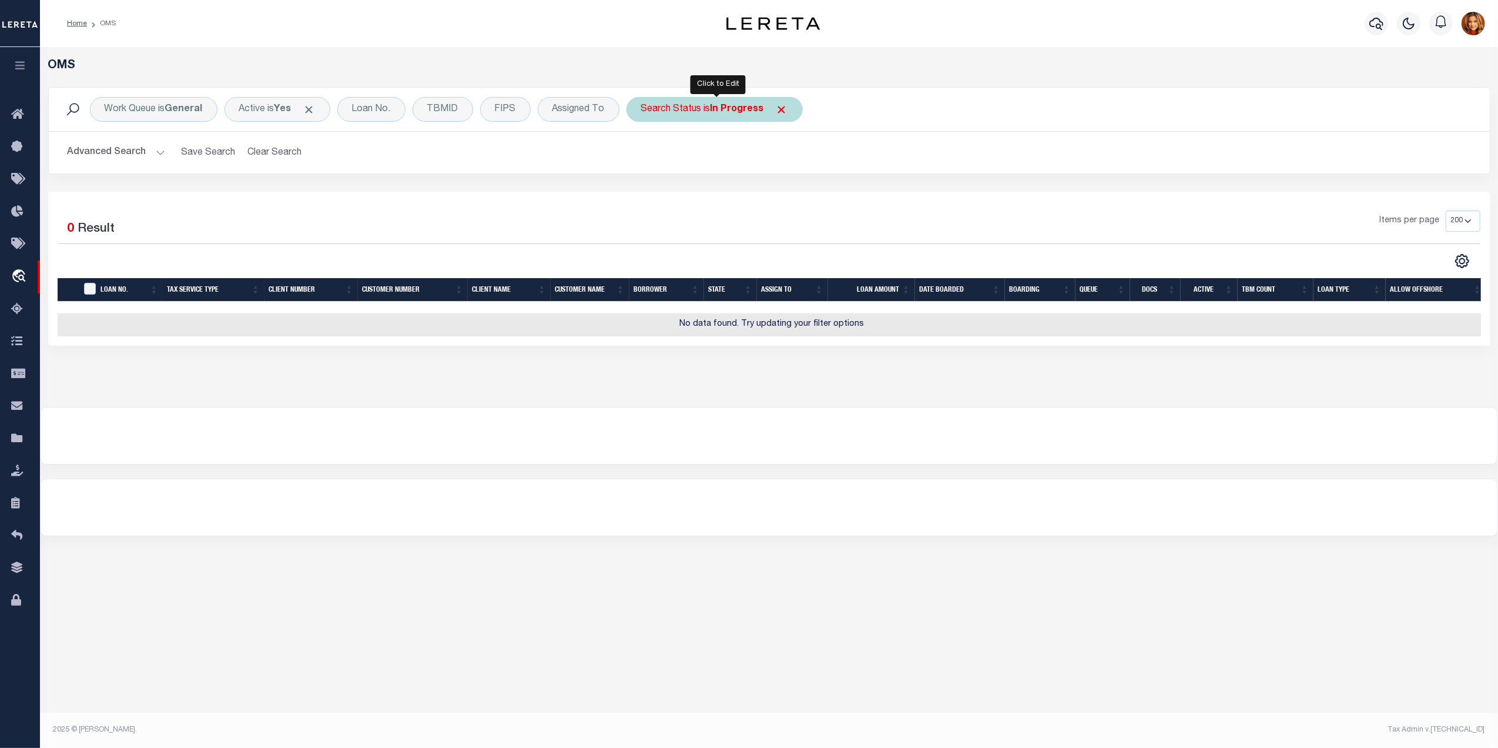
click at [750, 109] on b "In Progress" at bounding box center [736, 109] width 53 height 9
click at [689, 169] on select "Automated Search Bad Parcel Complete Duplicate Parcel High Dollar Reporting In …" at bounding box center [728, 167] width 173 height 22
select select "RD"
click at [644, 156] on select "Automated Search Bad Parcel Complete Duplicate Parcel High Dollar Reporting In …" at bounding box center [728, 167] width 173 height 22
click at [802, 193] on input "Apply" at bounding box center [797, 192] width 35 height 19
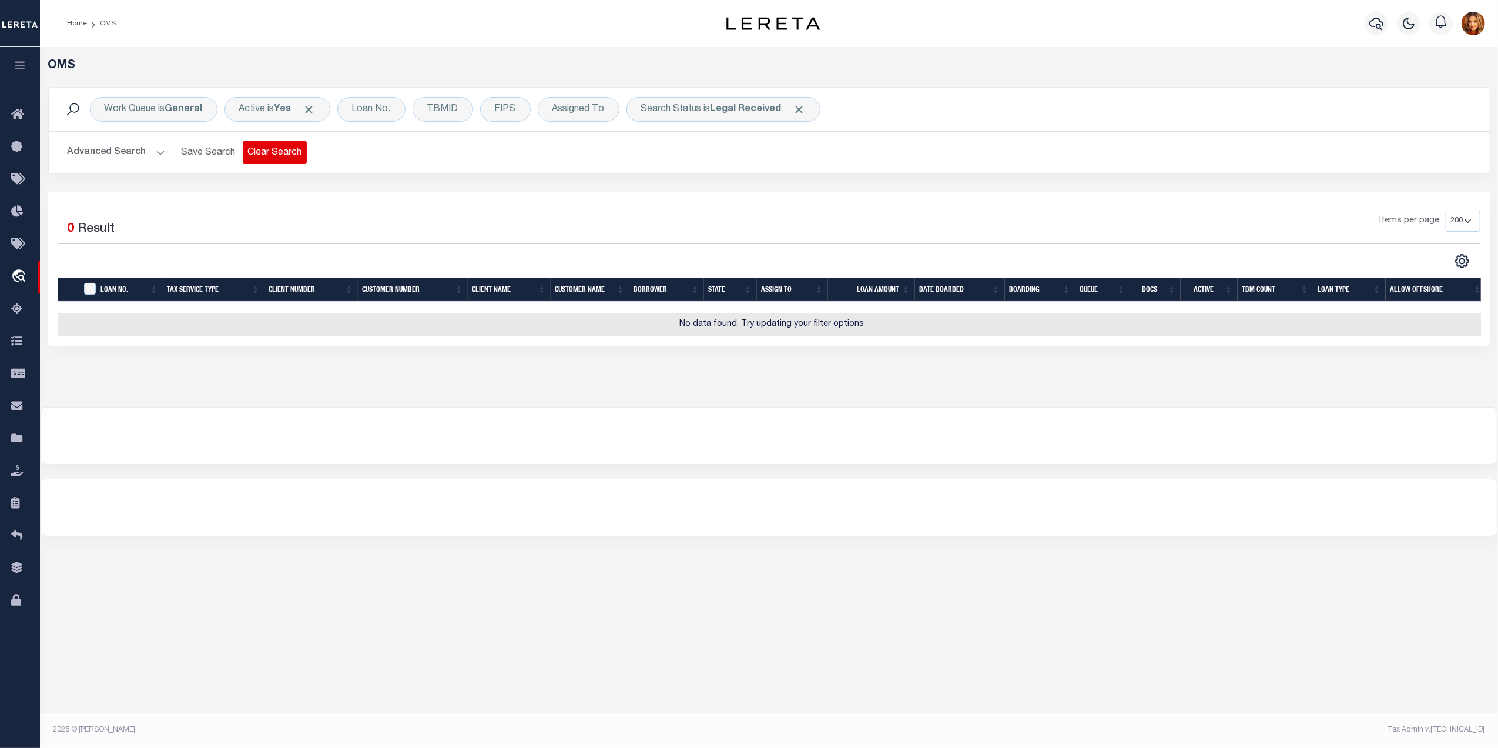
click at [280, 149] on button "Clear Search" at bounding box center [275, 152] width 64 height 23
click at [18, 114] on icon at bounding box center [20, 115] width 19 height 15
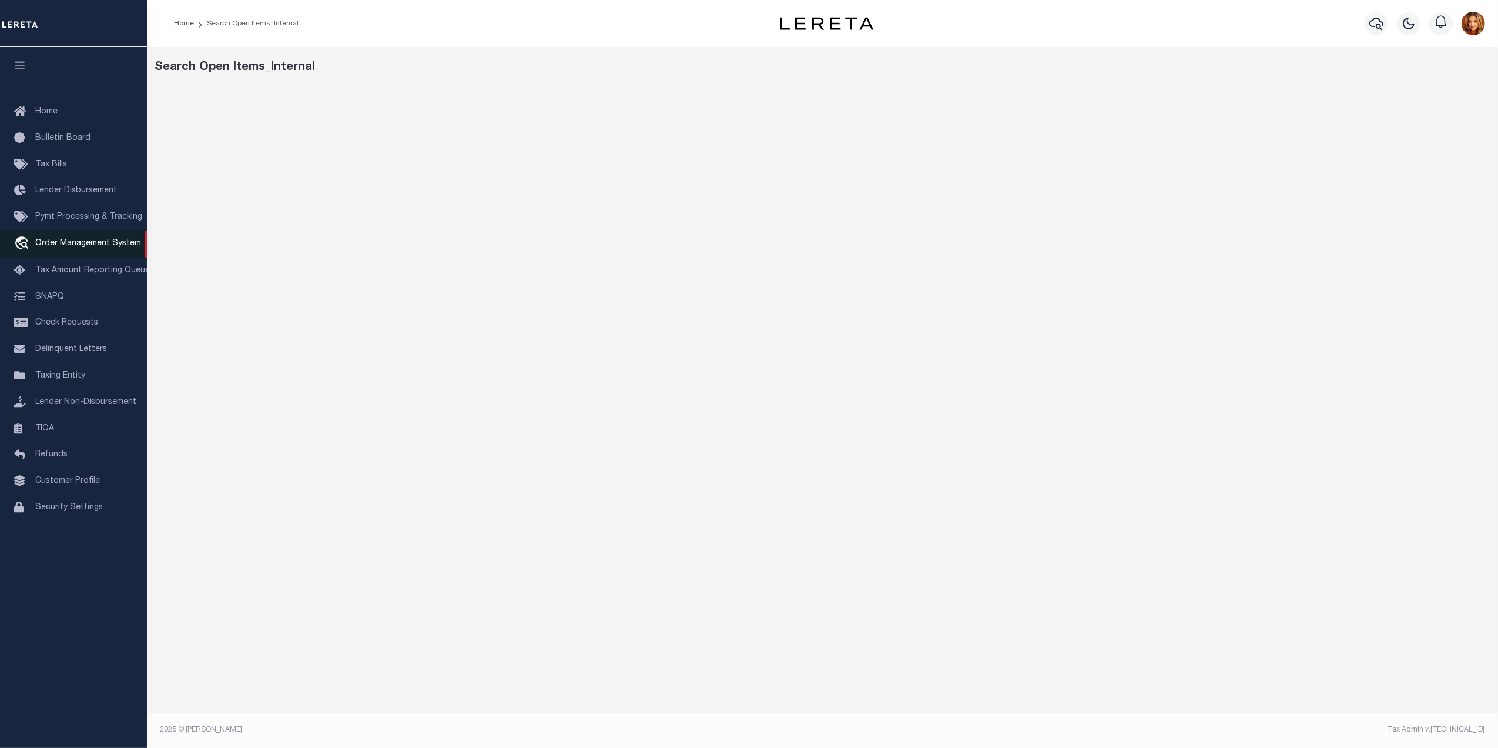
click at [59, 240] on span "Order Management System" at bounding box center [88, 243] width 106 height 8
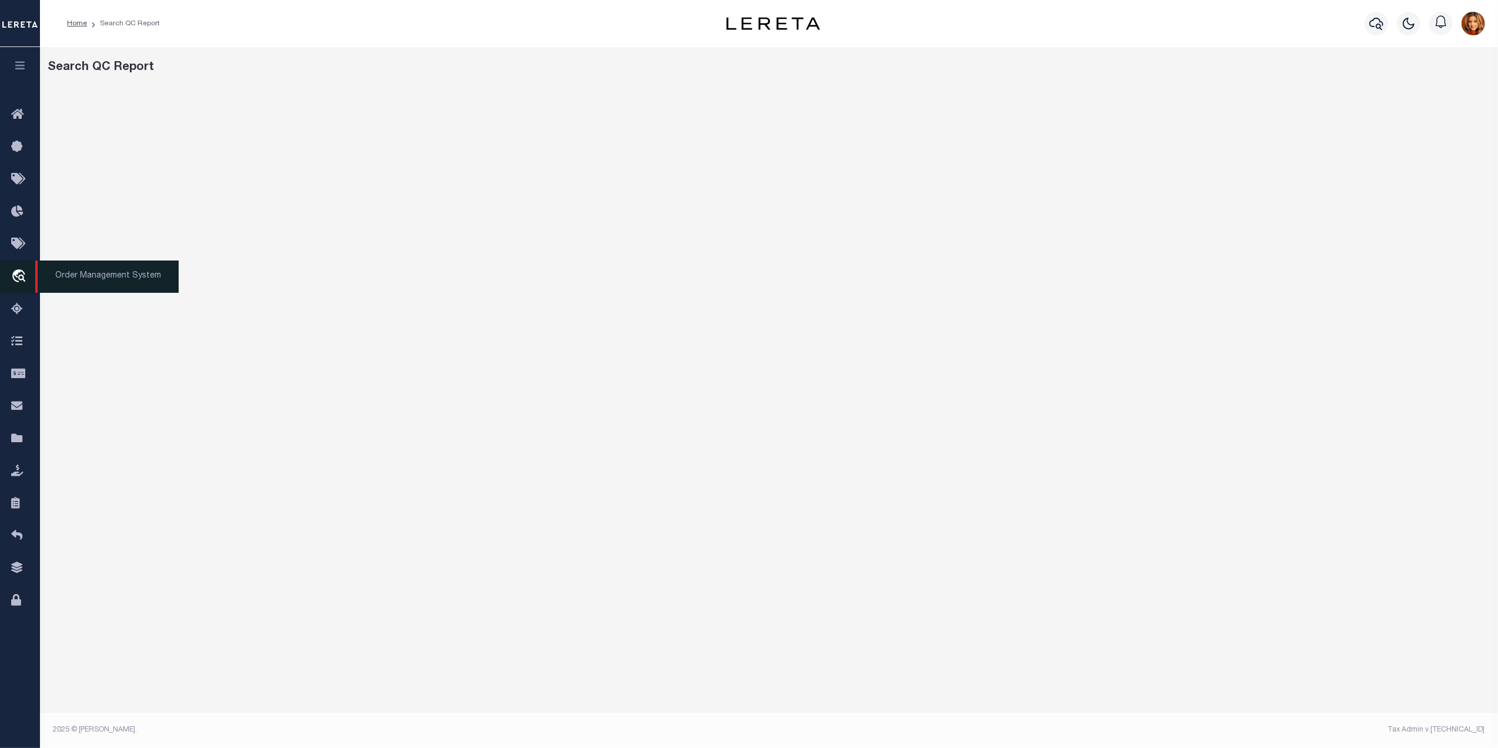
click at [19, 276] on icon "travel_explore" at bounding box center [20, 276] width 19 height 15
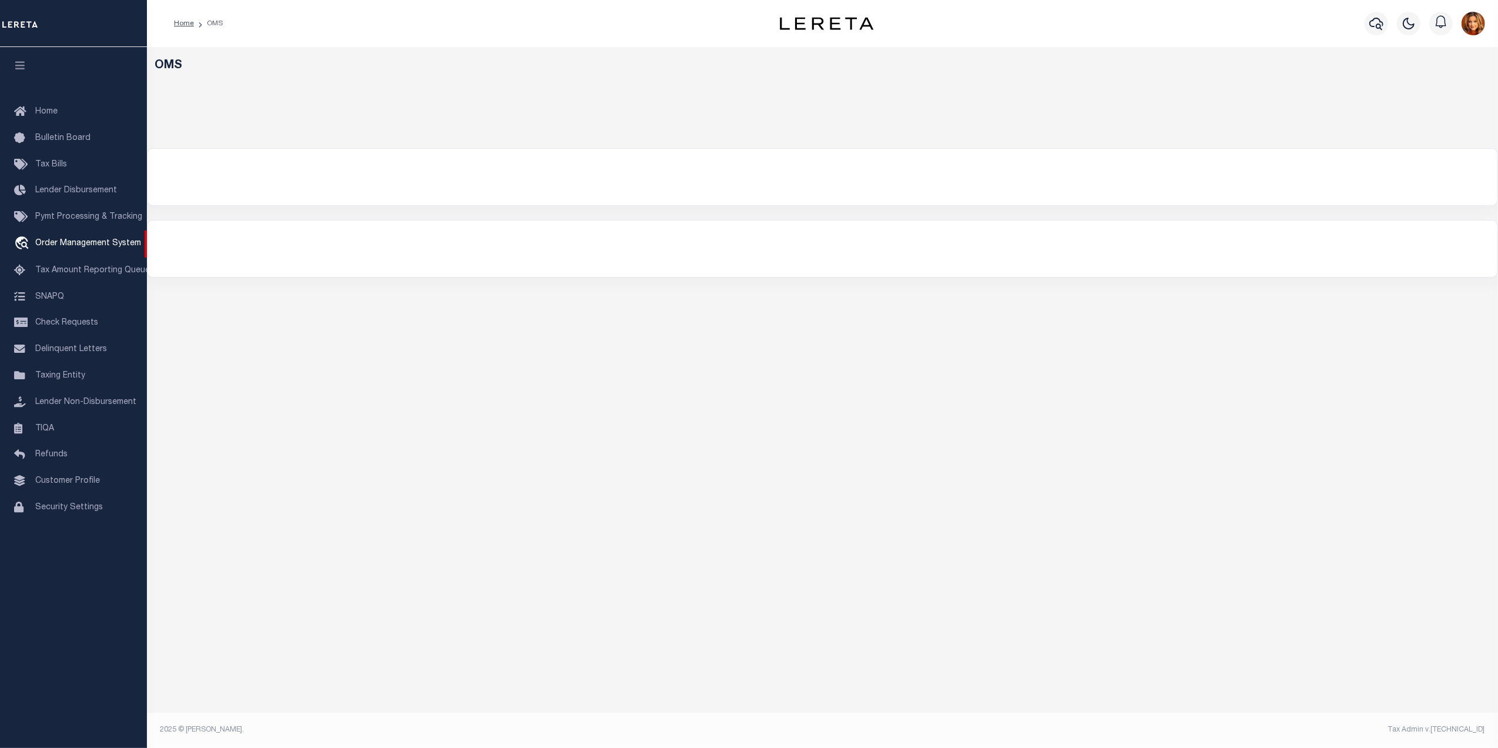
select select "200"
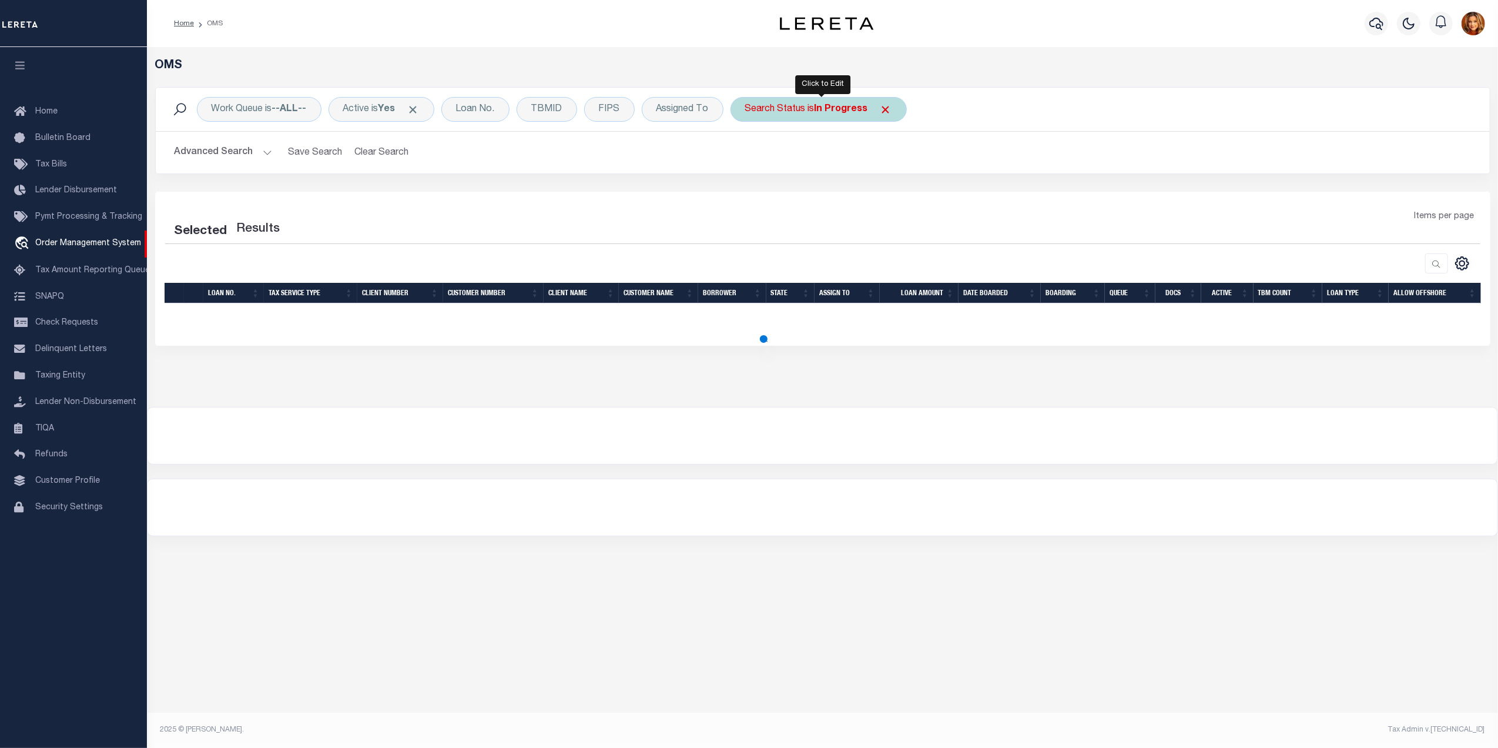
select select "200"
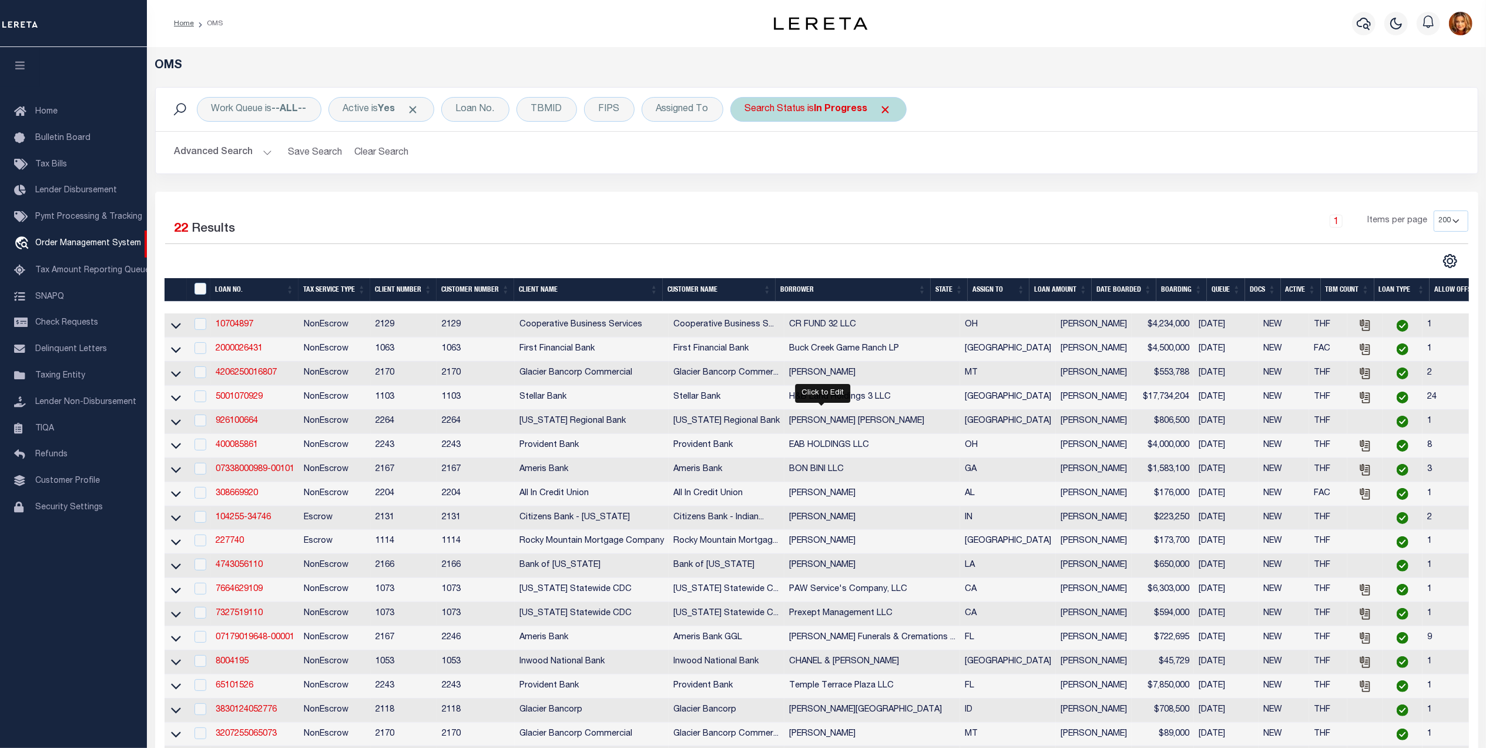
click at [853, 109] on b "In Progress" at bounding box center [841, 109] width 53 height 9
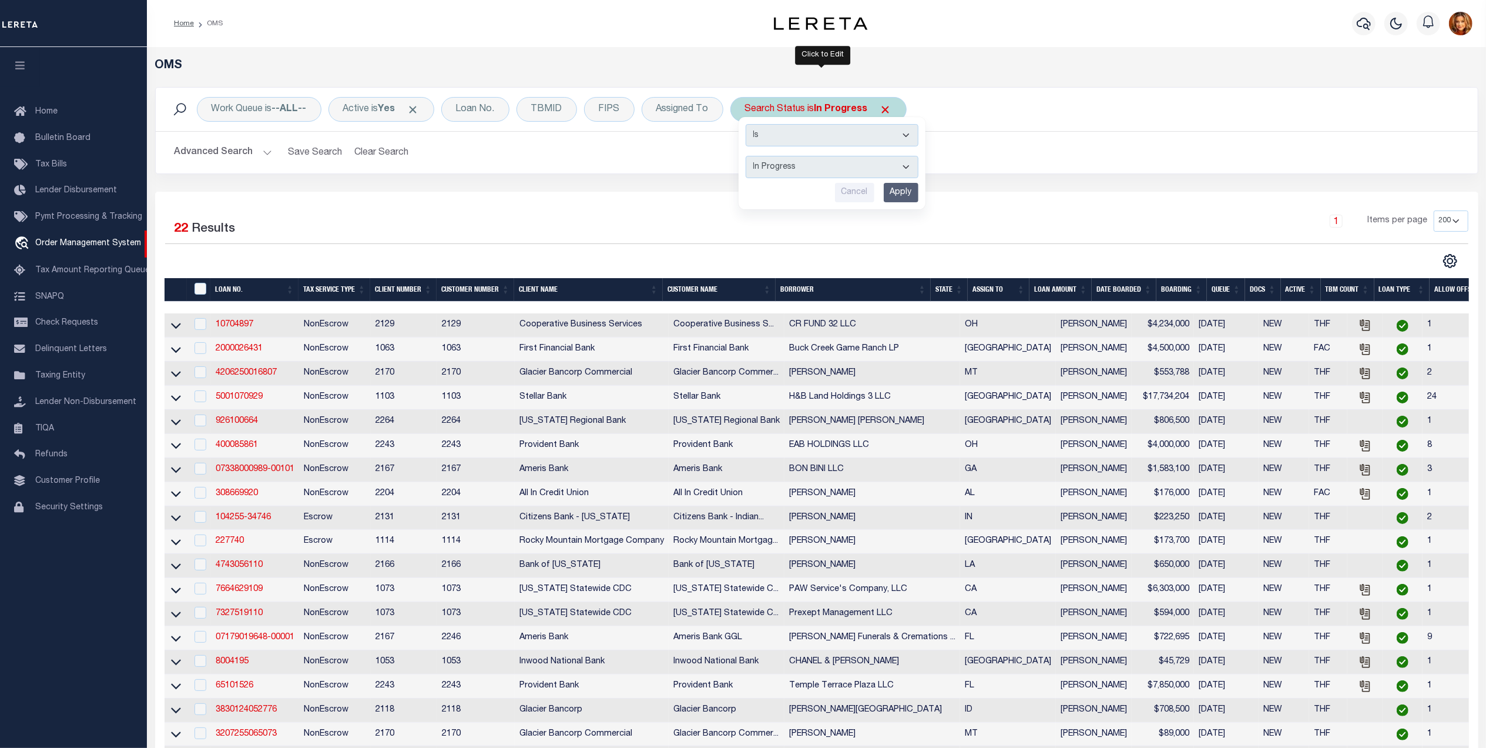
click at [792, 168] on select "Automated Search Bad Parcel Complete Duplicate Parcel High Dollar Reporting In …" at bounding box center [832, 167] width 173 height 22
select select "AS"
click at [749, 156] on select "Automated Search Bad Parcel Complete Duplicate Parcel High Dollar Reporting In …" at bounding box center [832, 167] width 173 height 22
click at [899, 193] on input "Apply" at bounding box center [901, 192] width 35 height 19
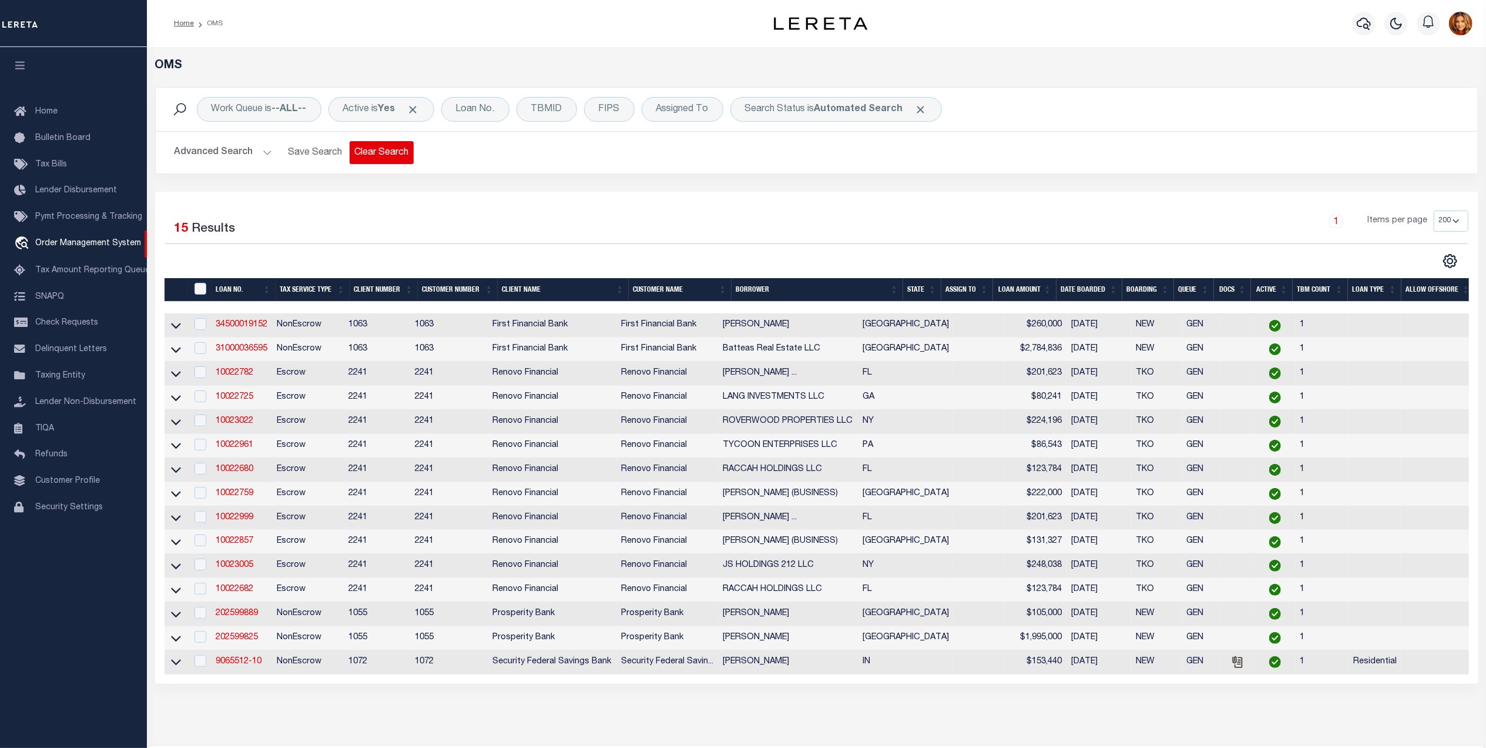
click at [381, 153] on button "Clear Search" at bounding box center [382, 152] width 64 height 23
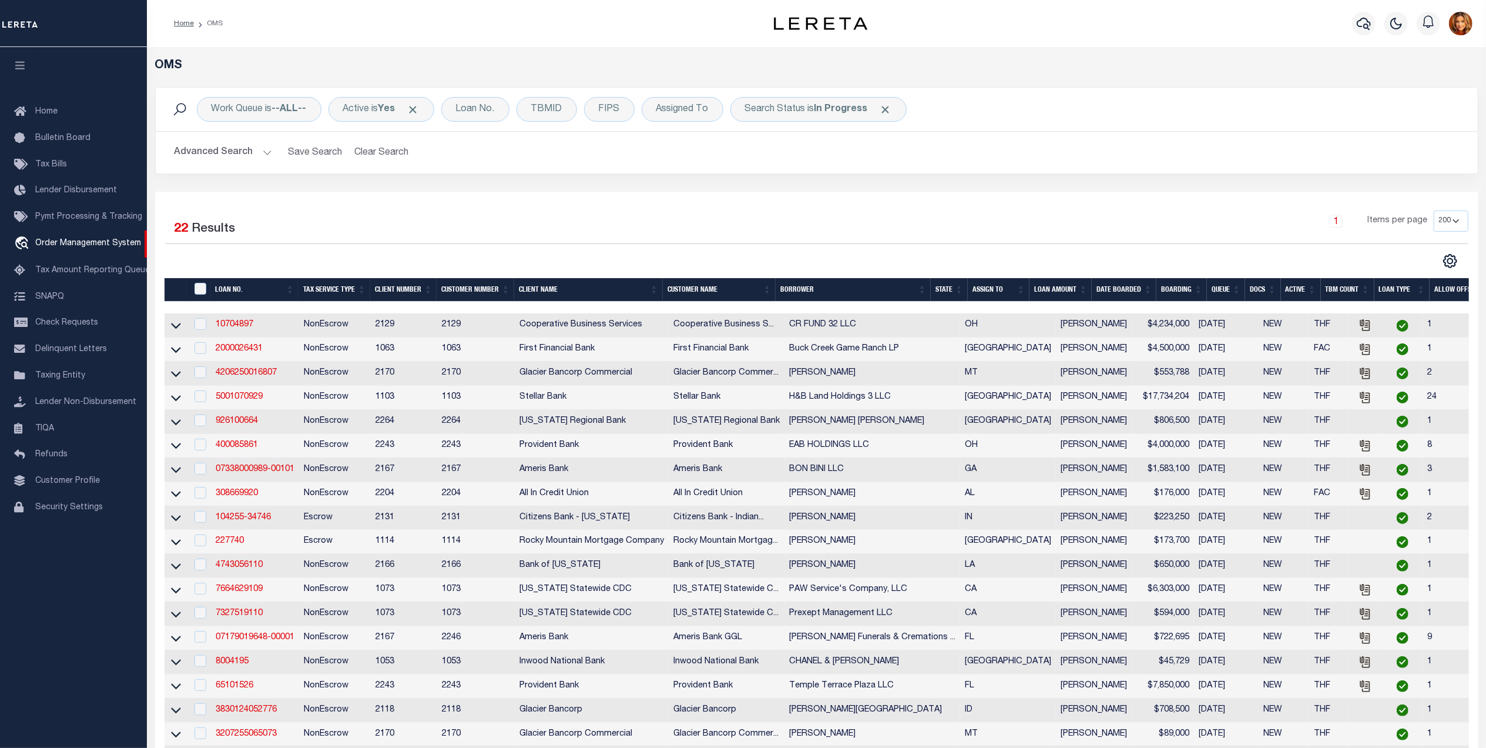
click at [381, 153] on button "Clear Search" at bounding box center [382, 152] width 64 height 23
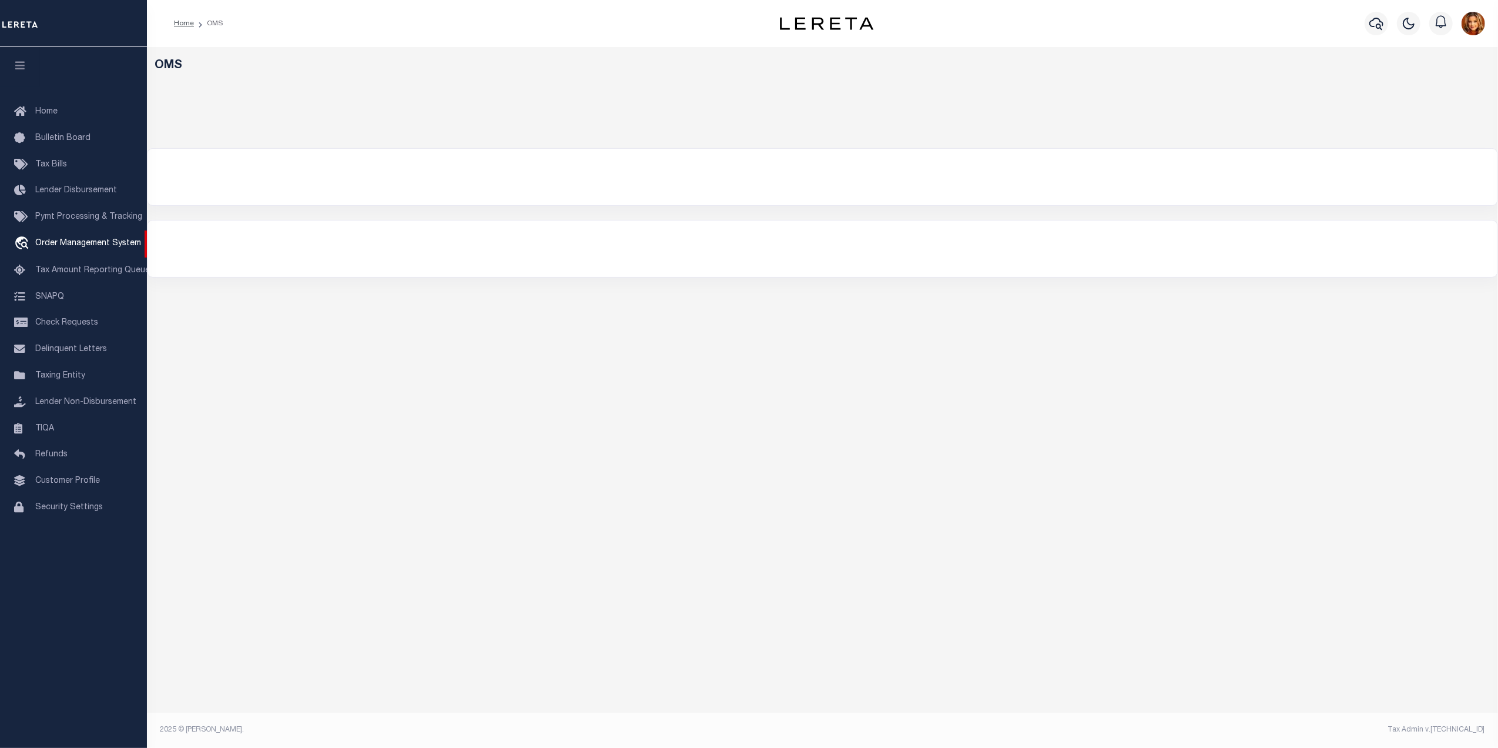
select select "200"
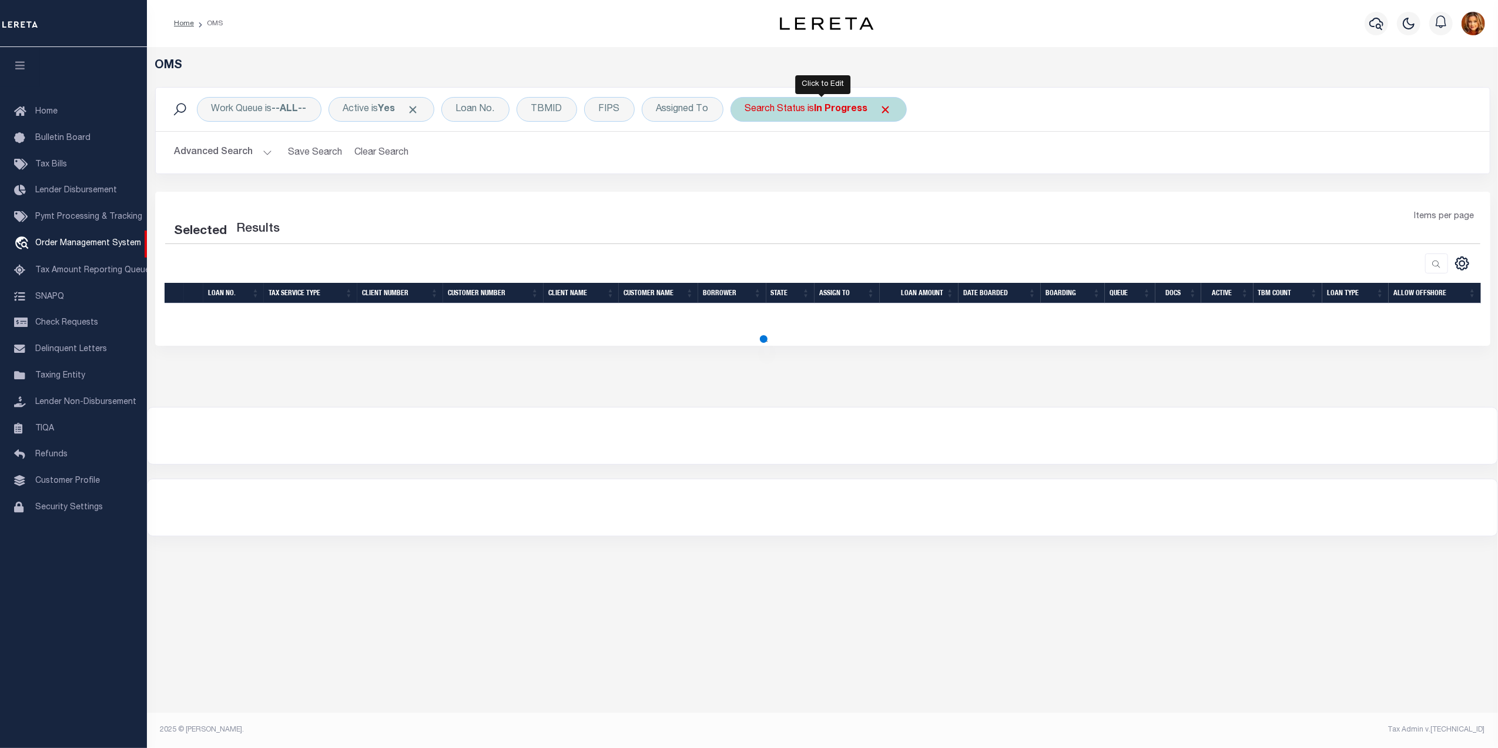
select select "200"
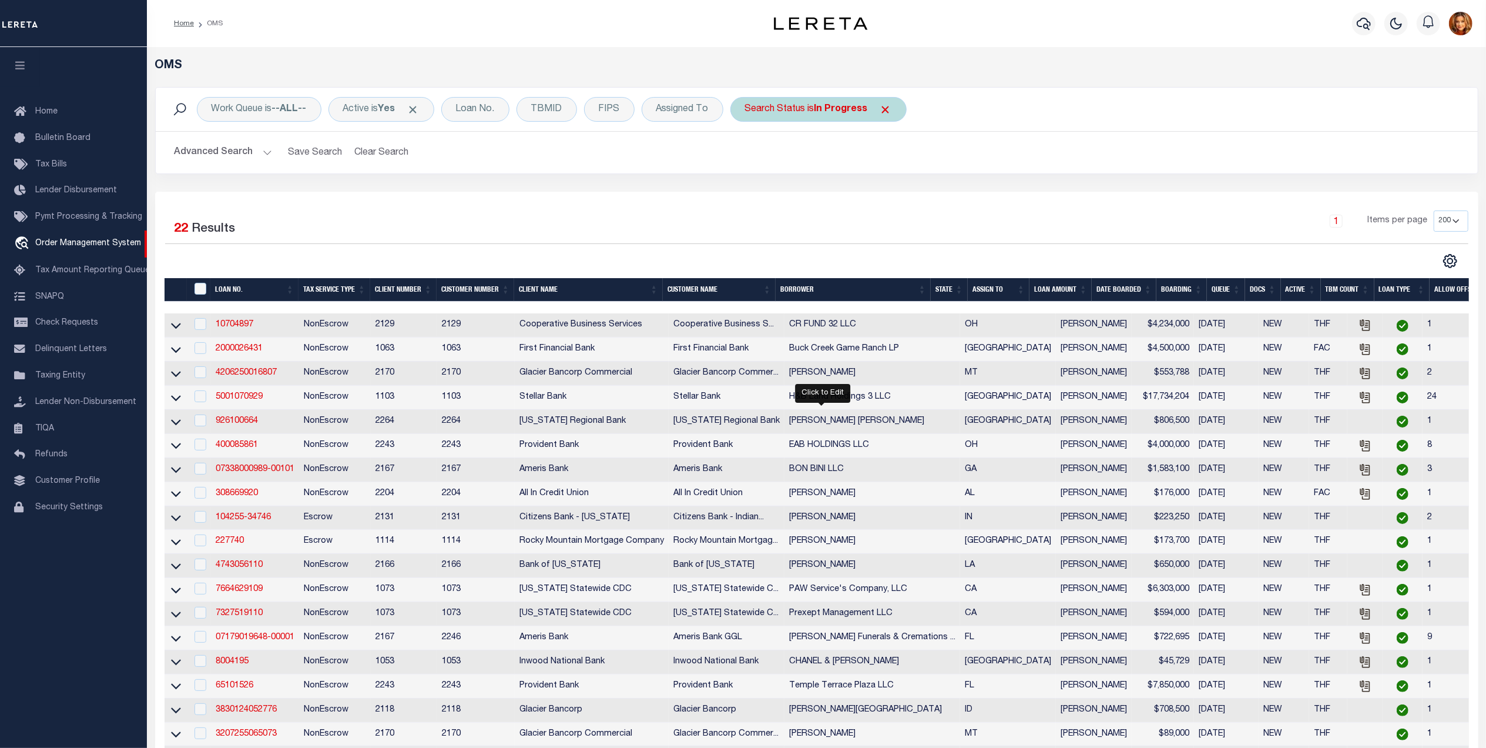
click at [842, 111] on b "In Progress" at bounding box center [841, 109] width 53 height 9
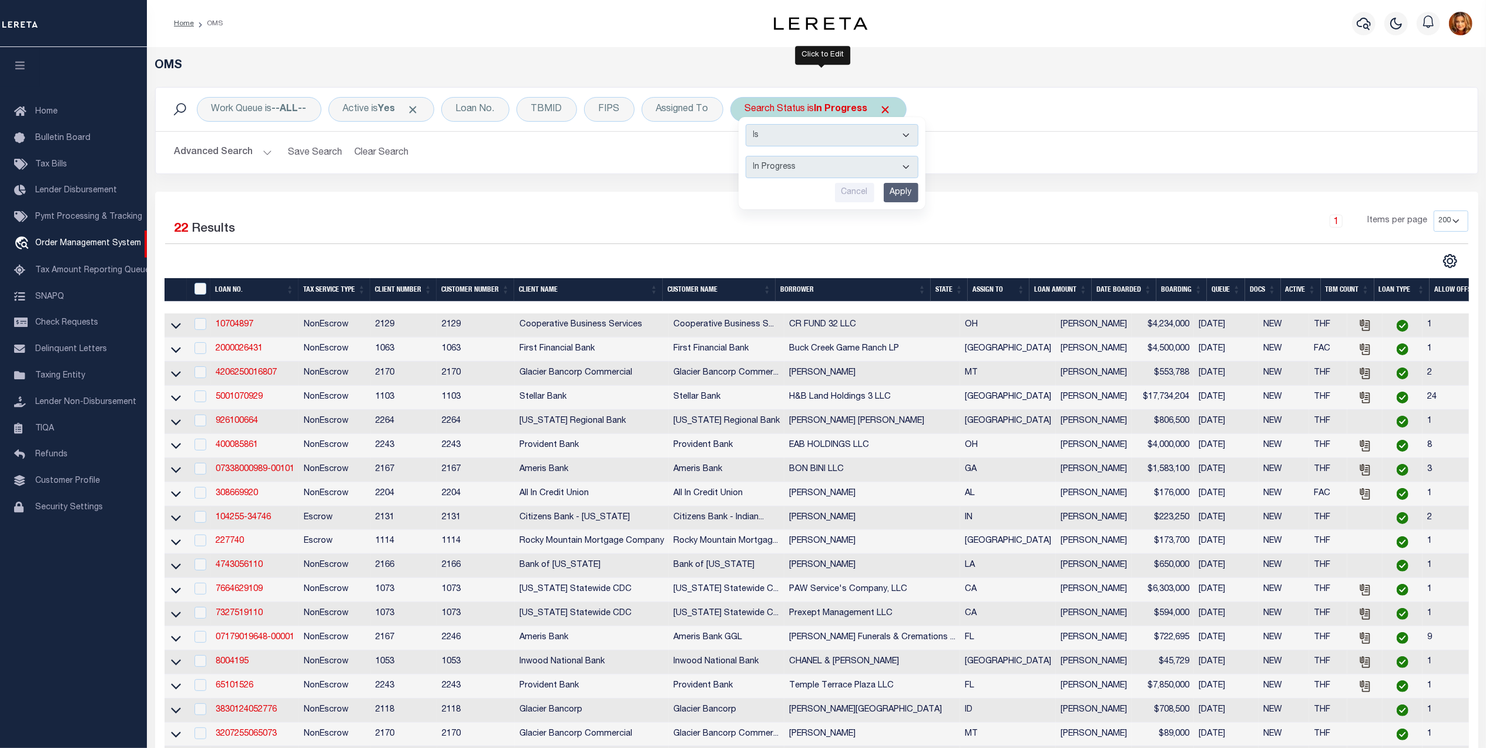
click at [791, 166] on select "Automated Search Bad Parcel Complete Duplicate Parcel High Dollar Reporting In …" at bounding box center [832, 167] width 173 height 22
select select "AS"
click at [749, 156] on select "Automated Search Bad Parcel Complete Duplicate Parcel High Dollar Reporting In …" at bounding box center [832, 167] width 173 height 22
click at [901, 190] on input "Apply" at bounding box center [901, 192] width 35 height 19
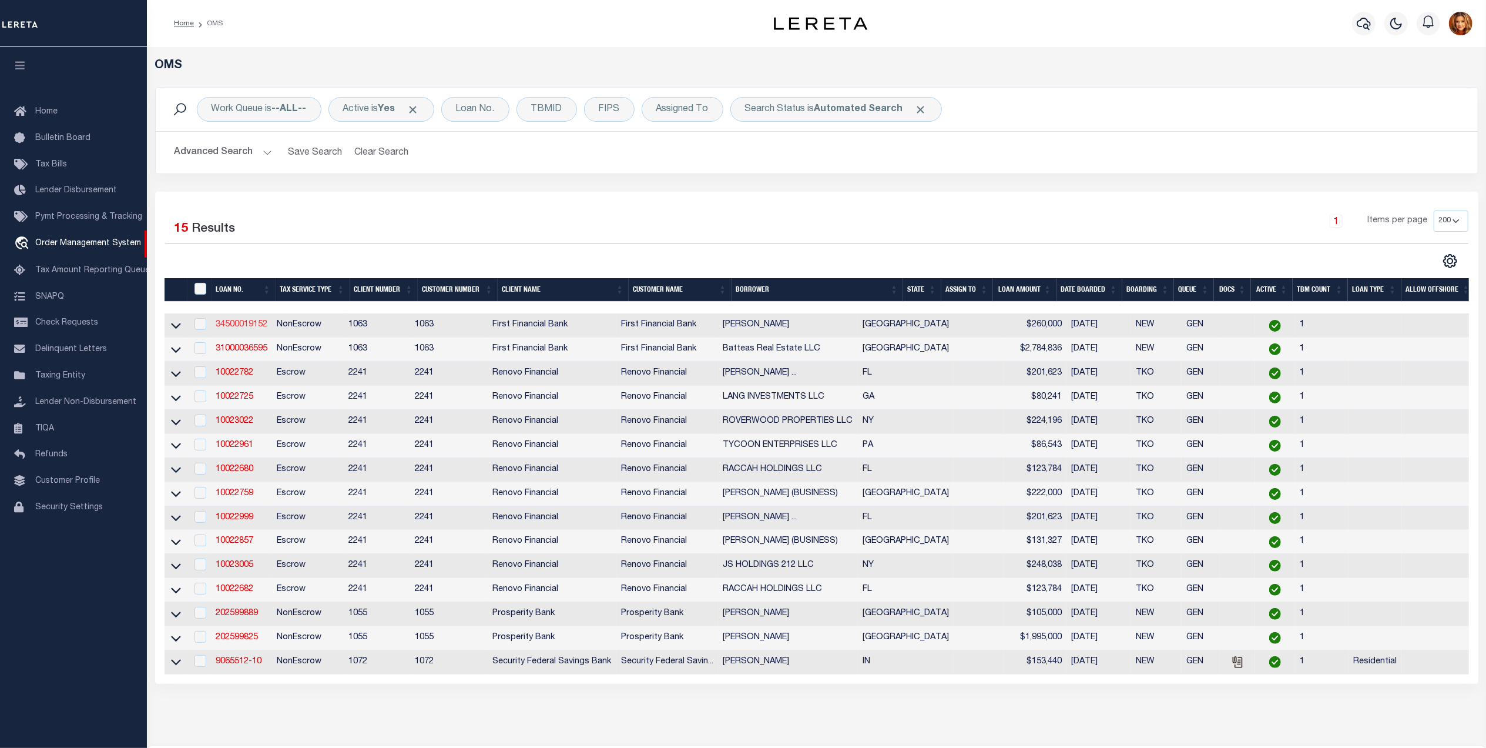
click at [238, 327] on link "34500019152" at bounding box center [242, 324] width 52 height 8
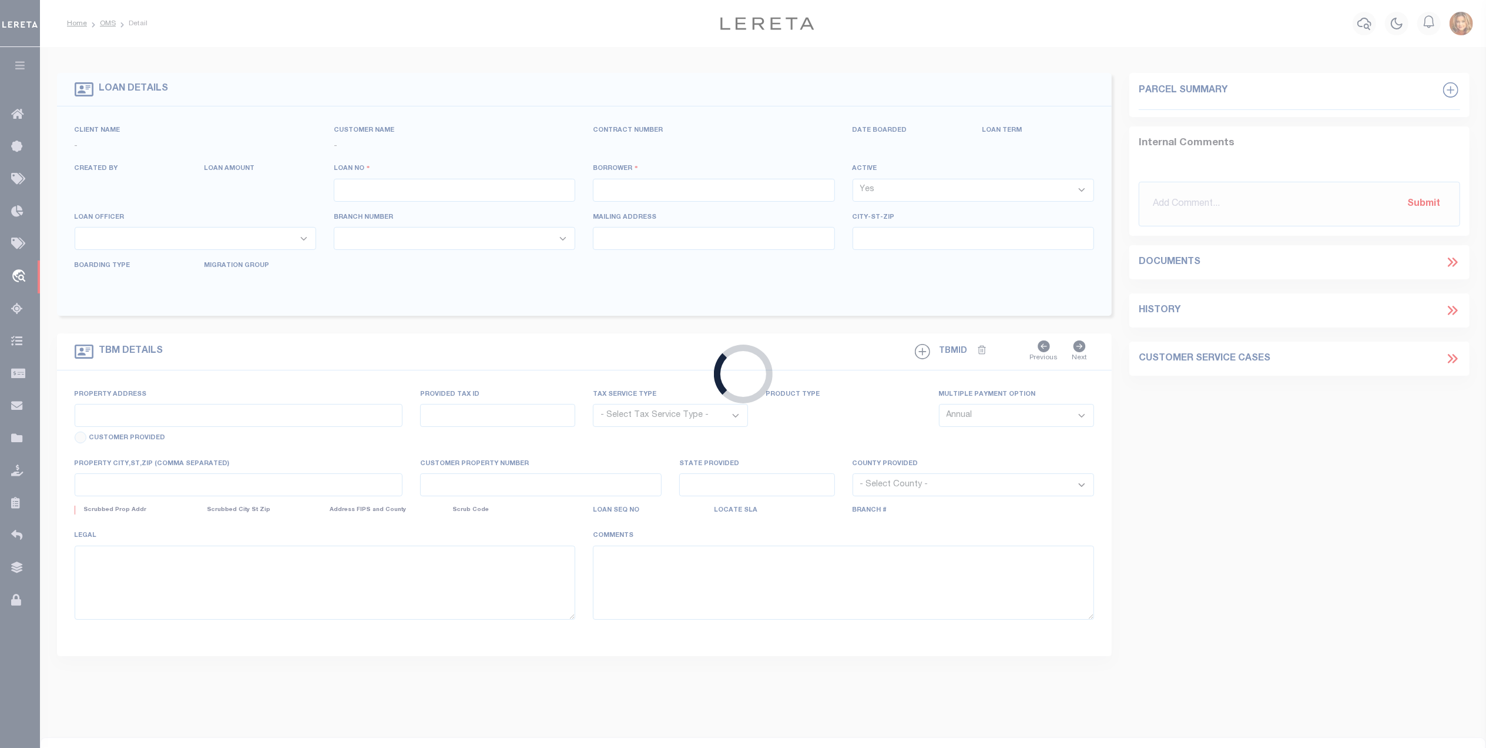
type input "34500019152"
type input "[PERSON_NAME]"
select select
select select "400"
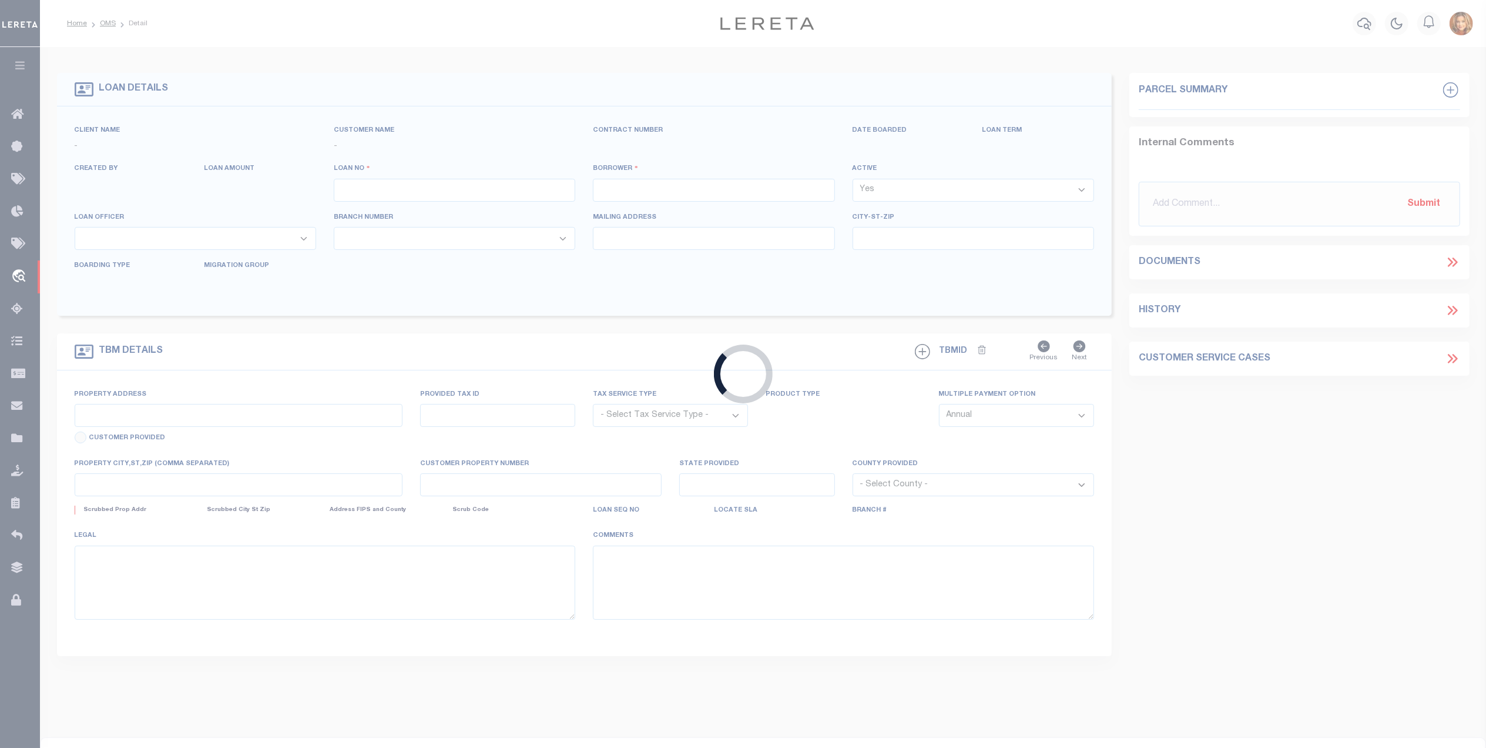
select select "NonEscrow"
select select "835"
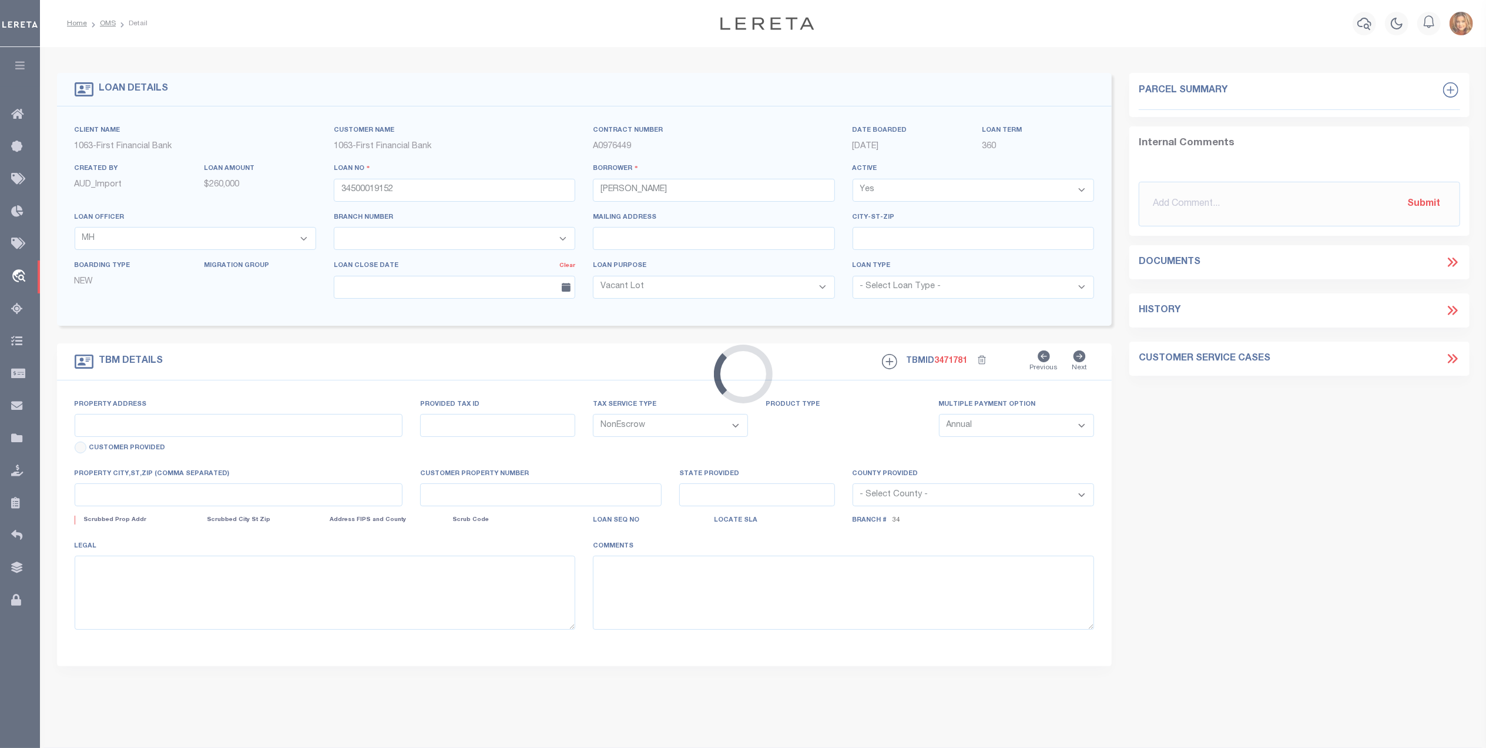
type input "120 WESTWOOD CT"
select select
type input "CISCO TX 764373209"
type input "[GEOGRAPHIC_DATA]"
select select
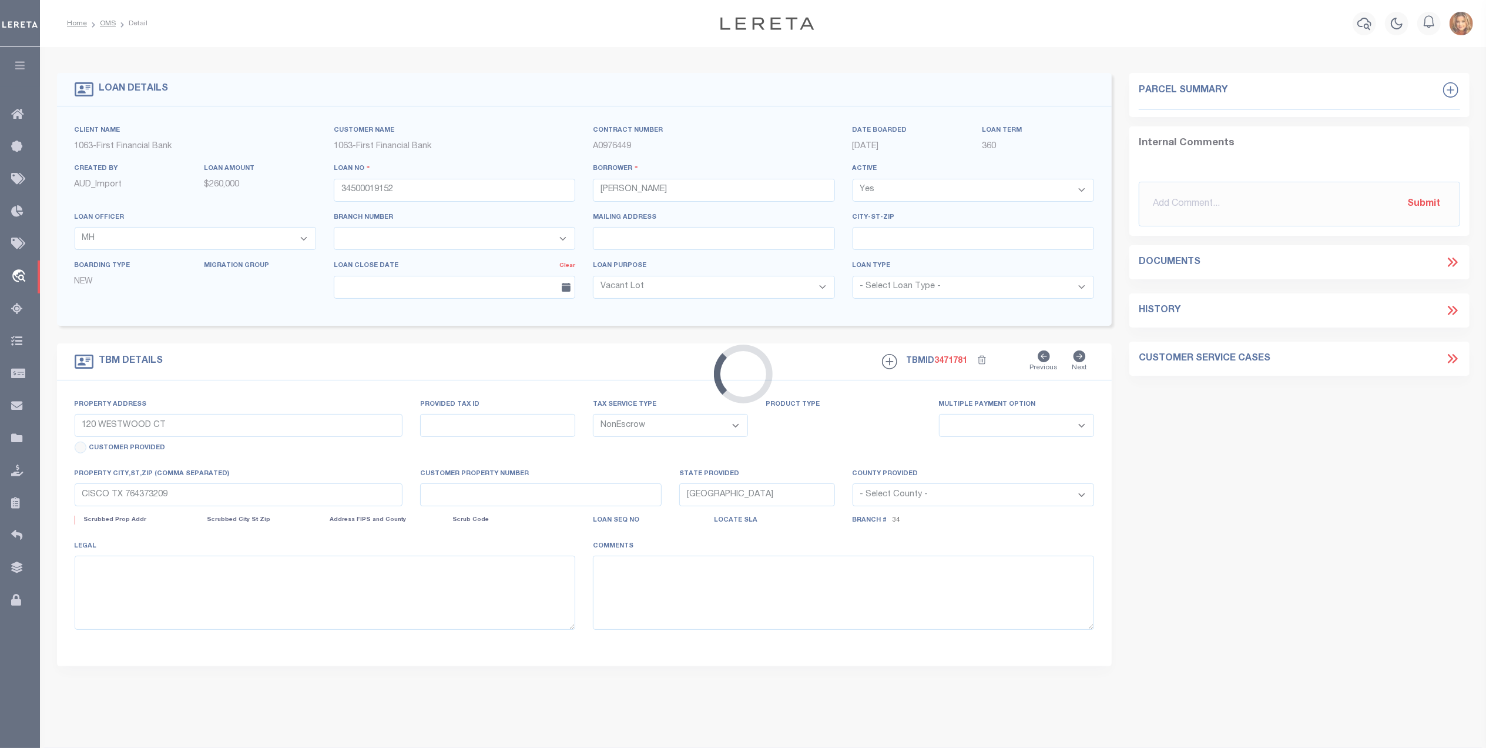
select select "513"
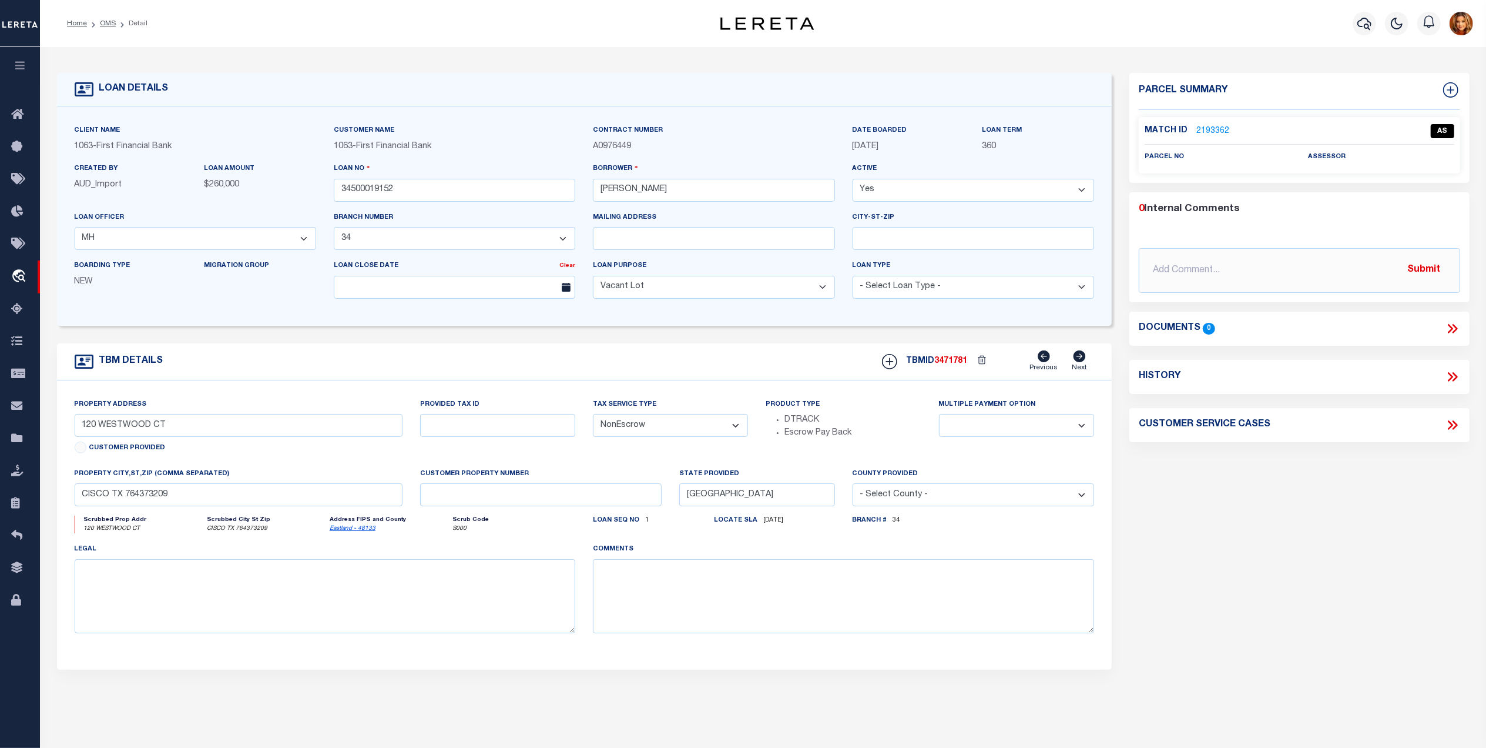
click at [1214, 130] on link "2193362" at bounding box center [1212, 131] width 33 height 12
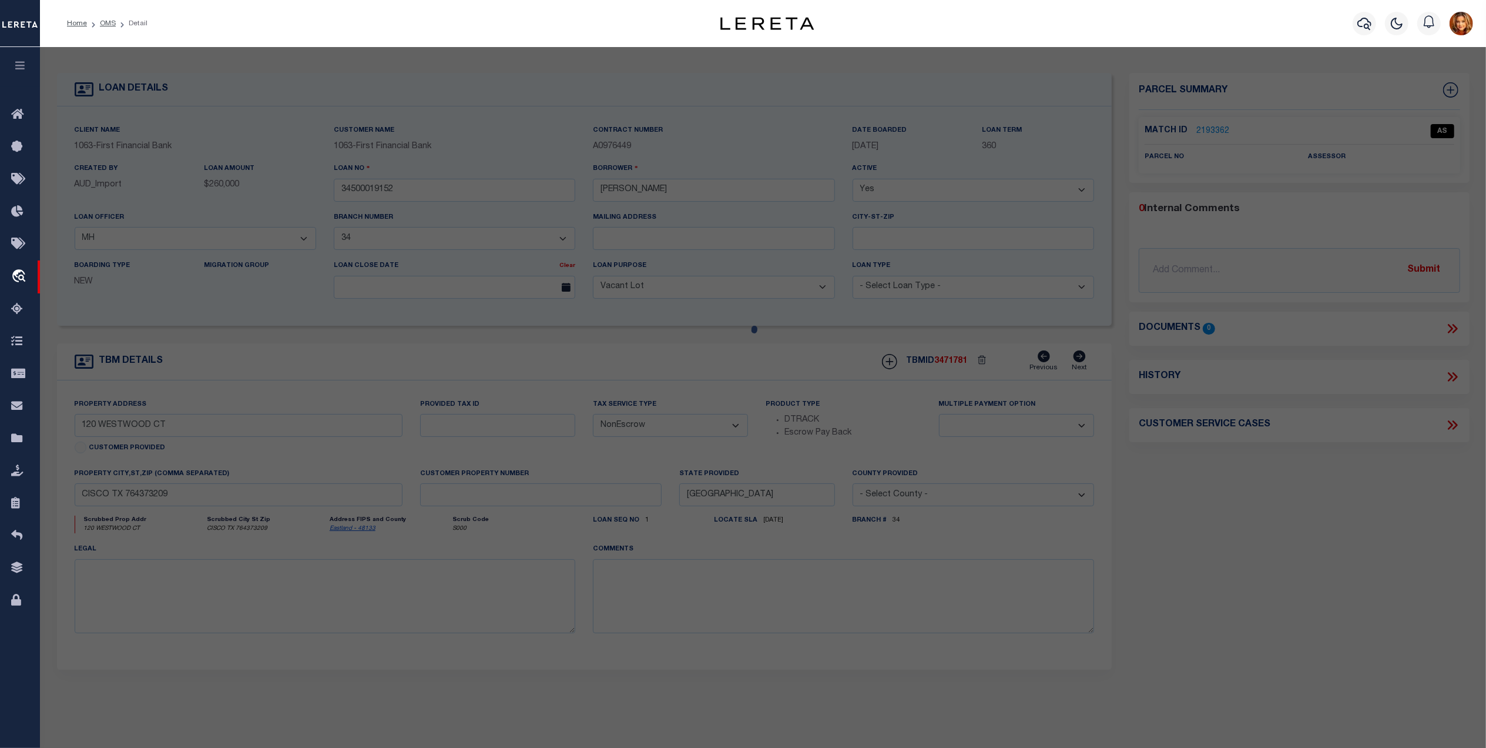
checkbox input "false"
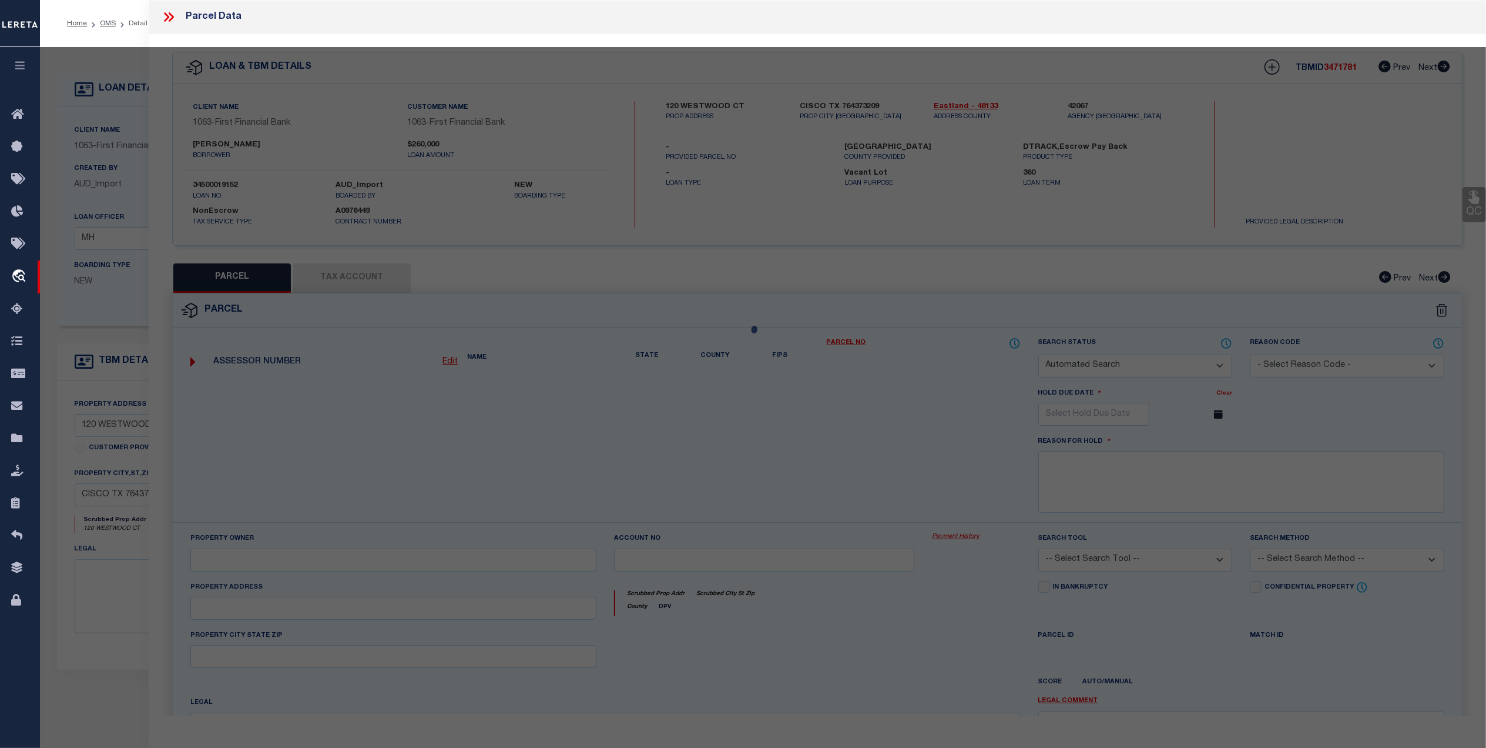
checkbox input "false"
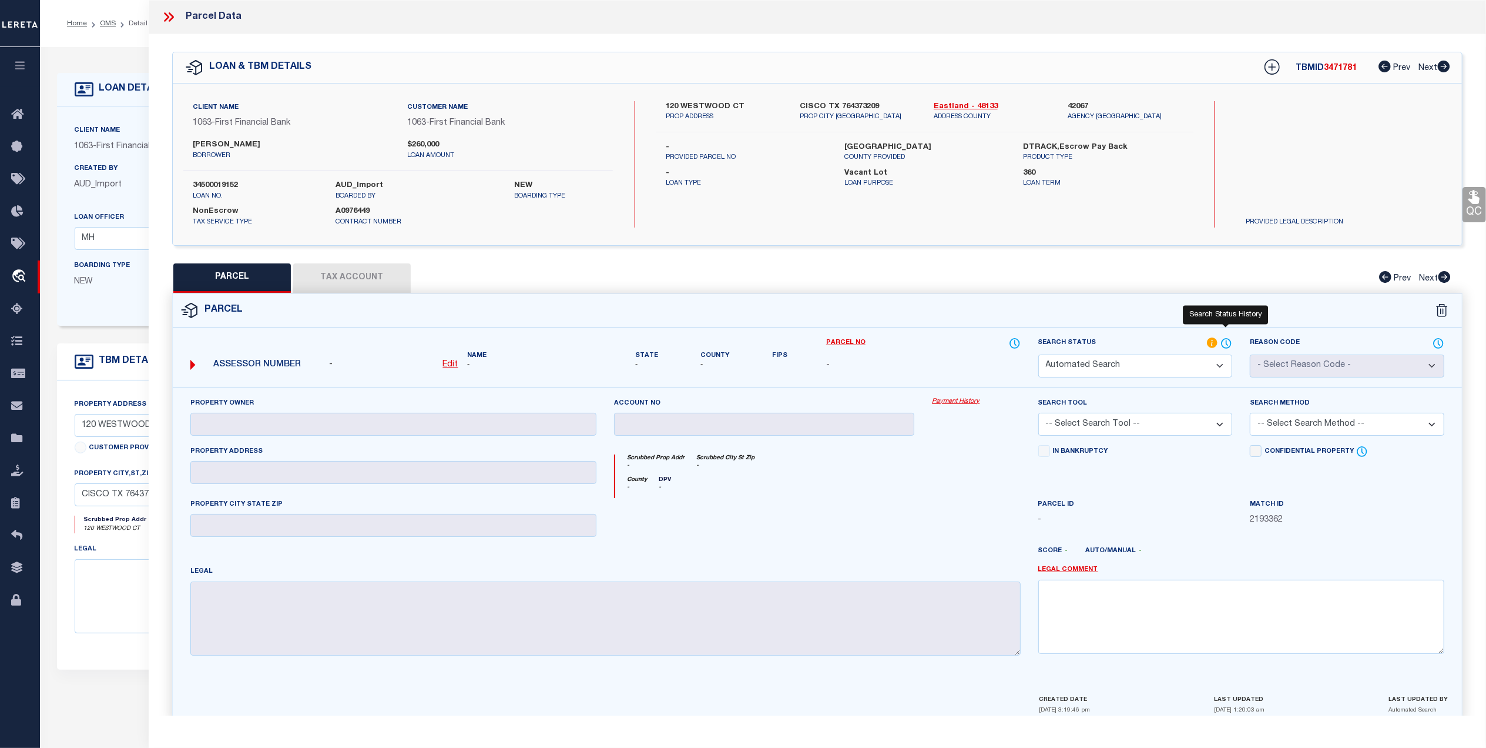
click at [1228, 344] on icon at bounding box center [1227, 343] width 12 height 13
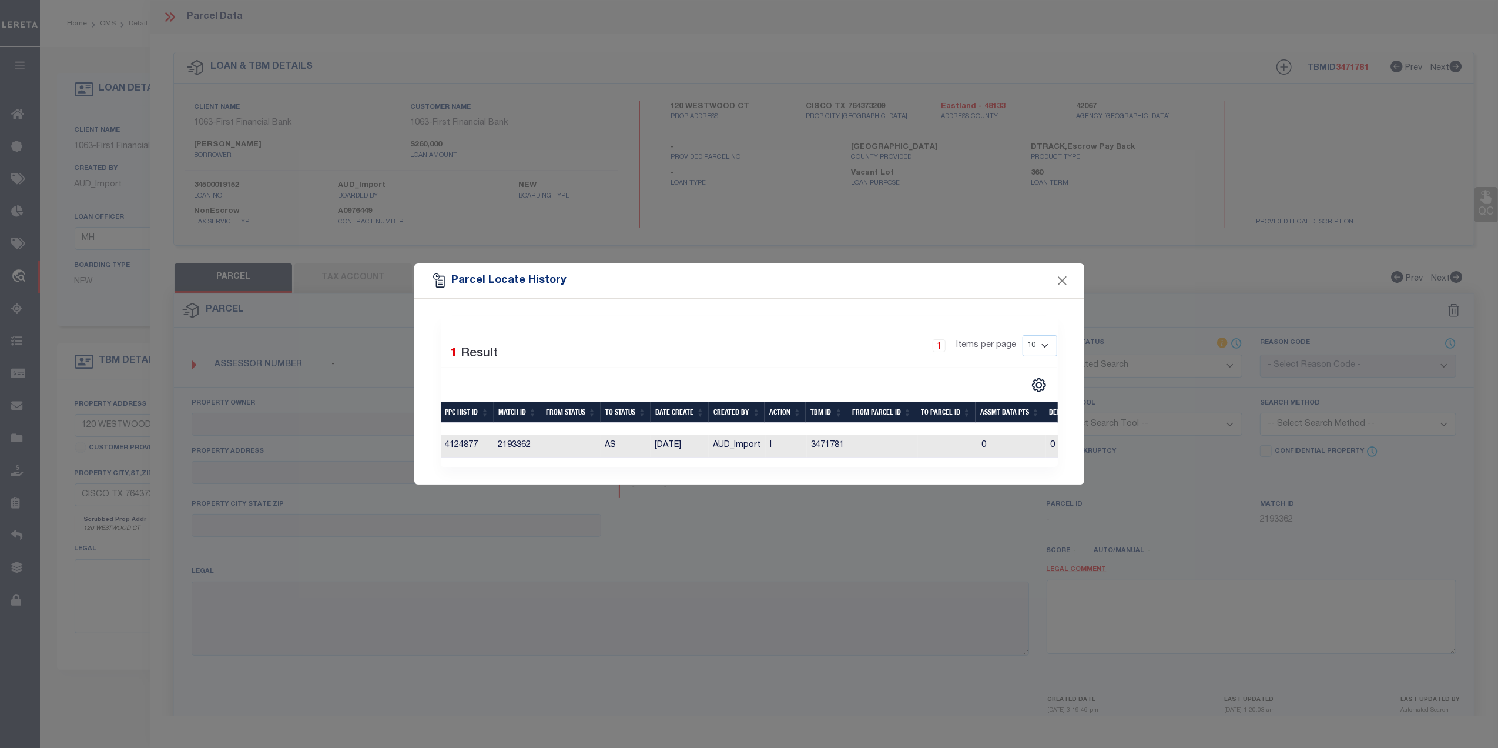
click at [581, 483] on div "Selected 1 Result 1 Items per page 10 25 50 100" at bounding box center [749, 392] width 670 height 186
click at [1065, 277] on button "Close" at bounding box center [1061, 280] width 15 height 15
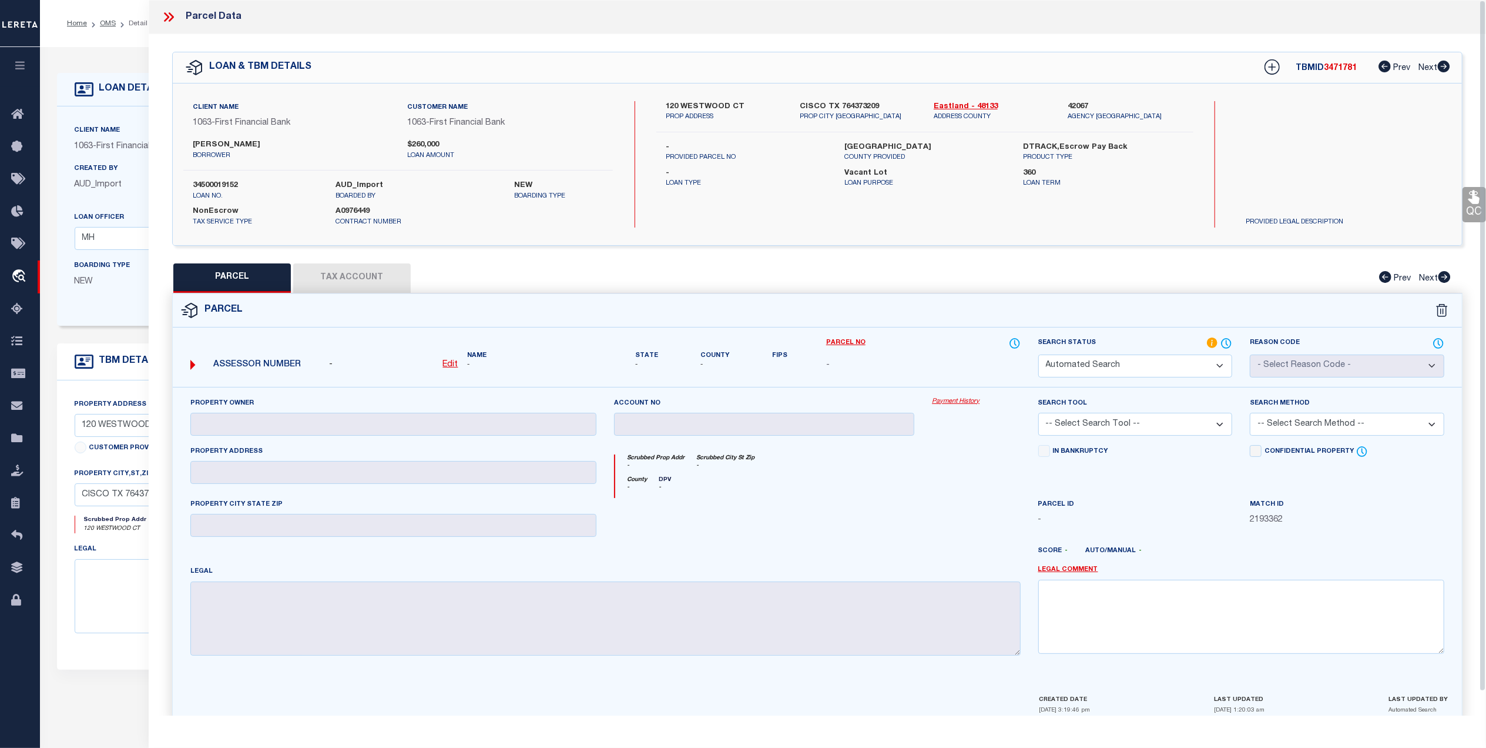
click at [170, 15] on icon at bounding box center [168, 16] width 15 height 15
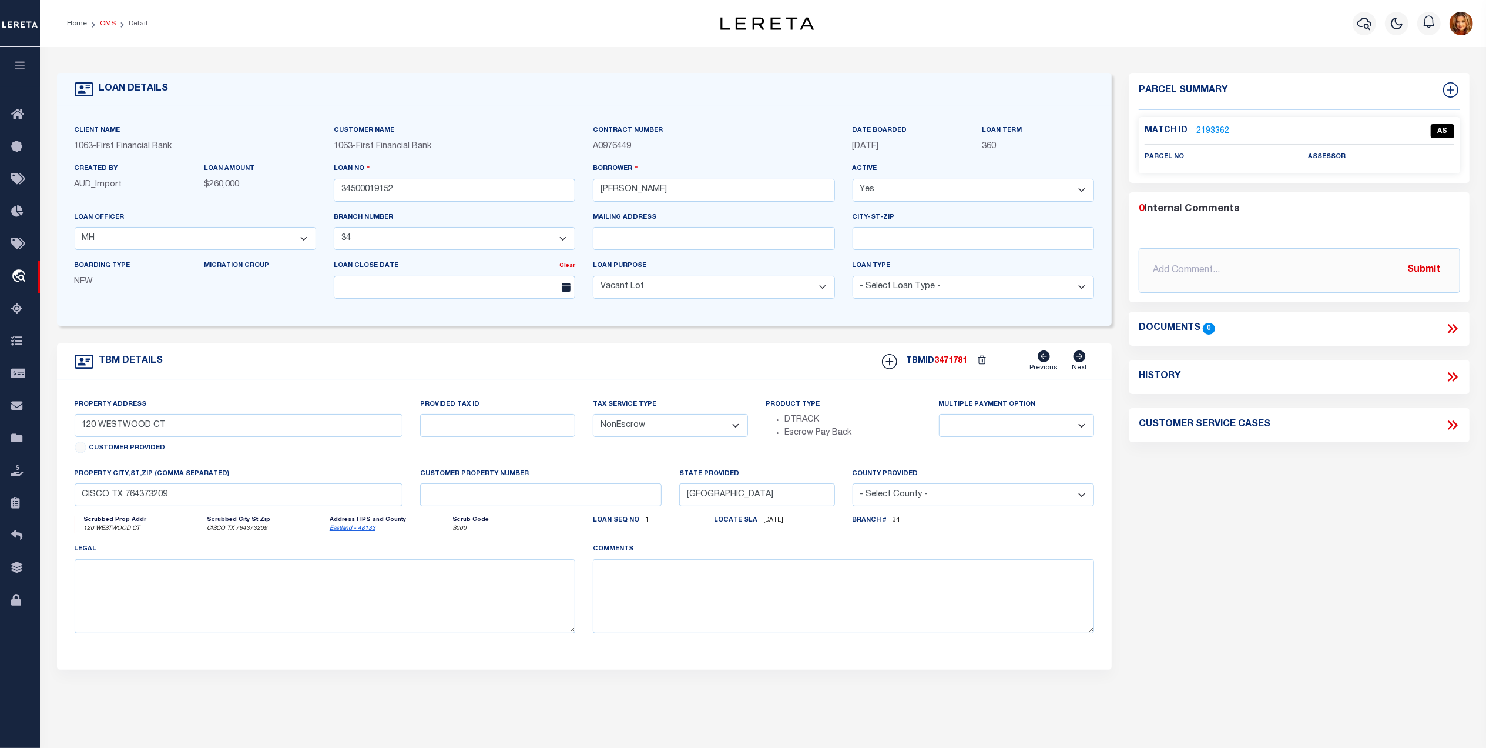
click at [109, 22] on link "OMS" at bounding box center [108, 23] width 16 height 7
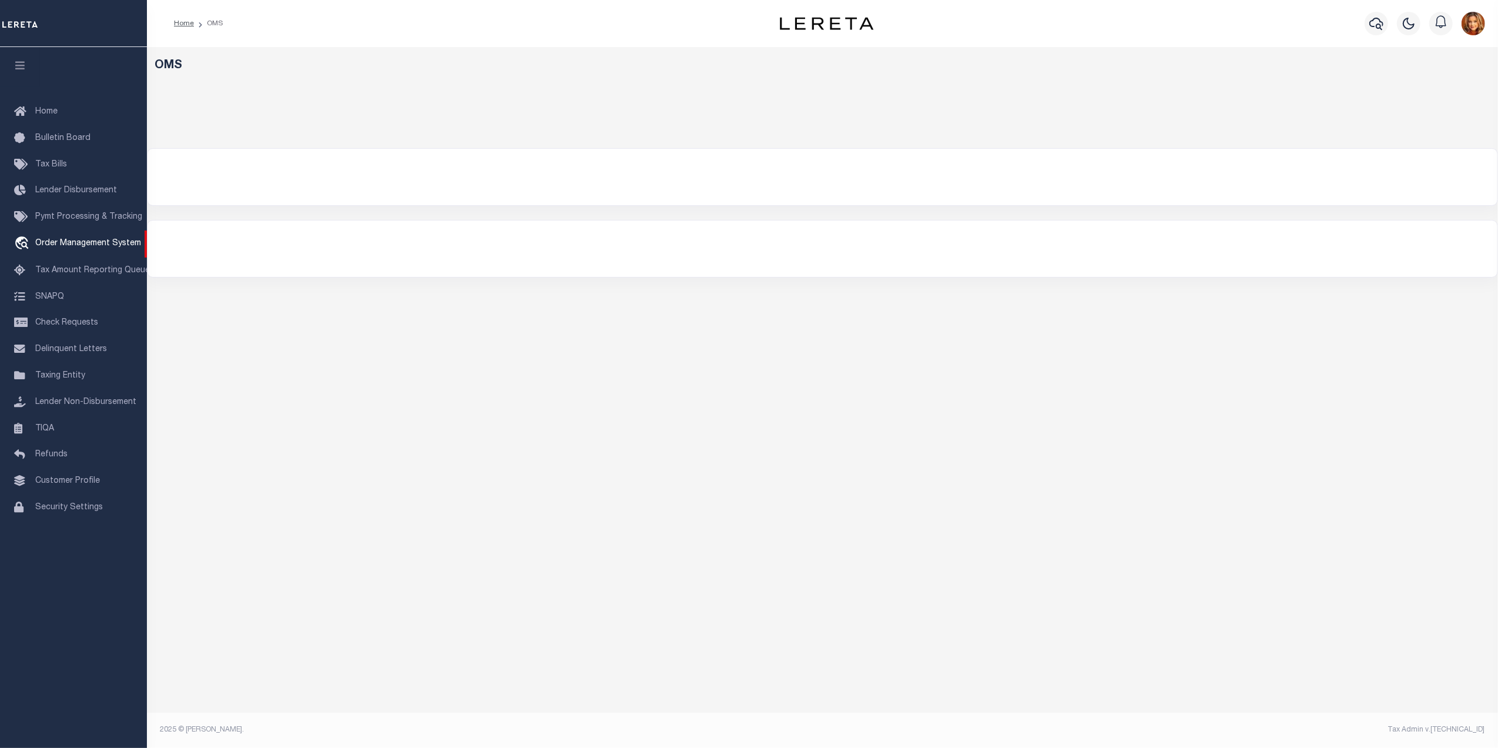
select select "200"
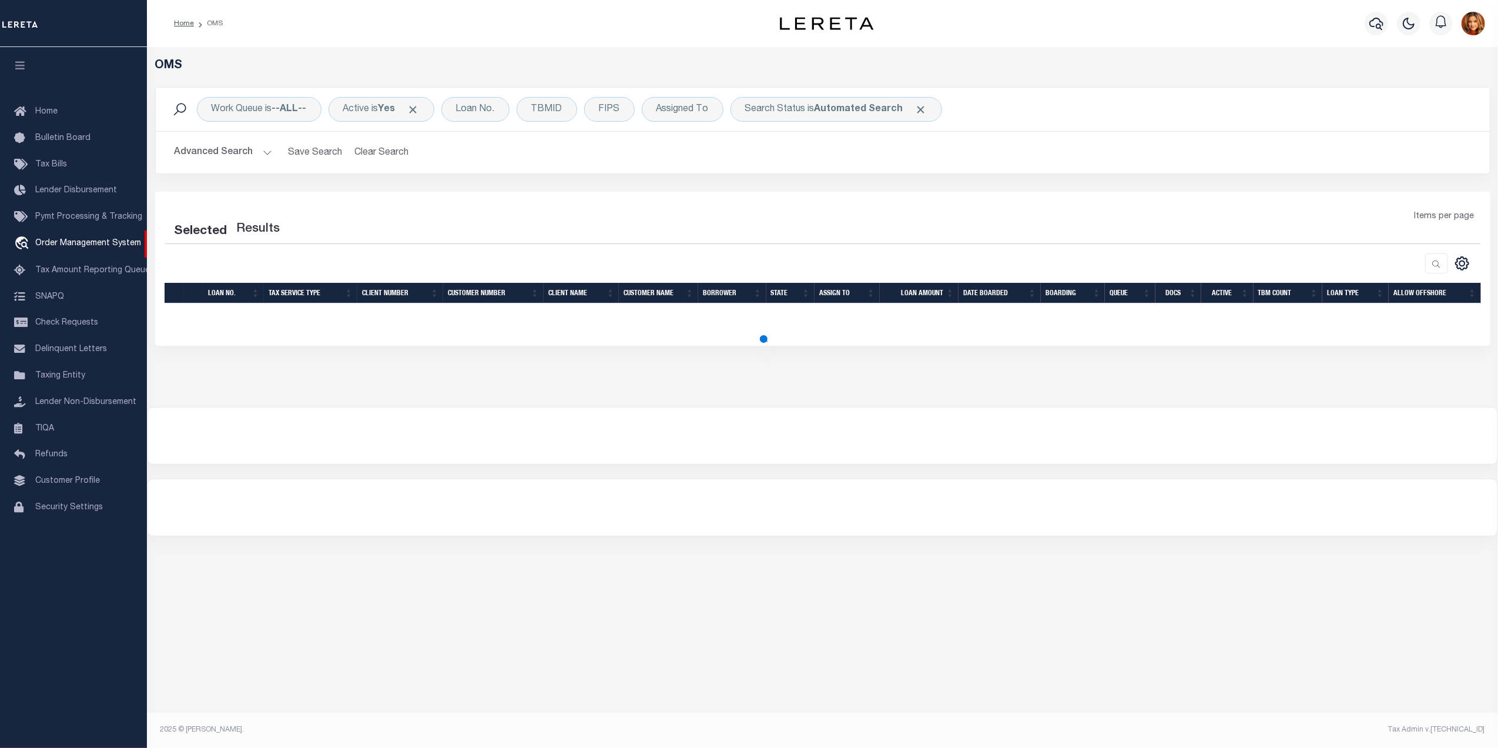
select select "200"
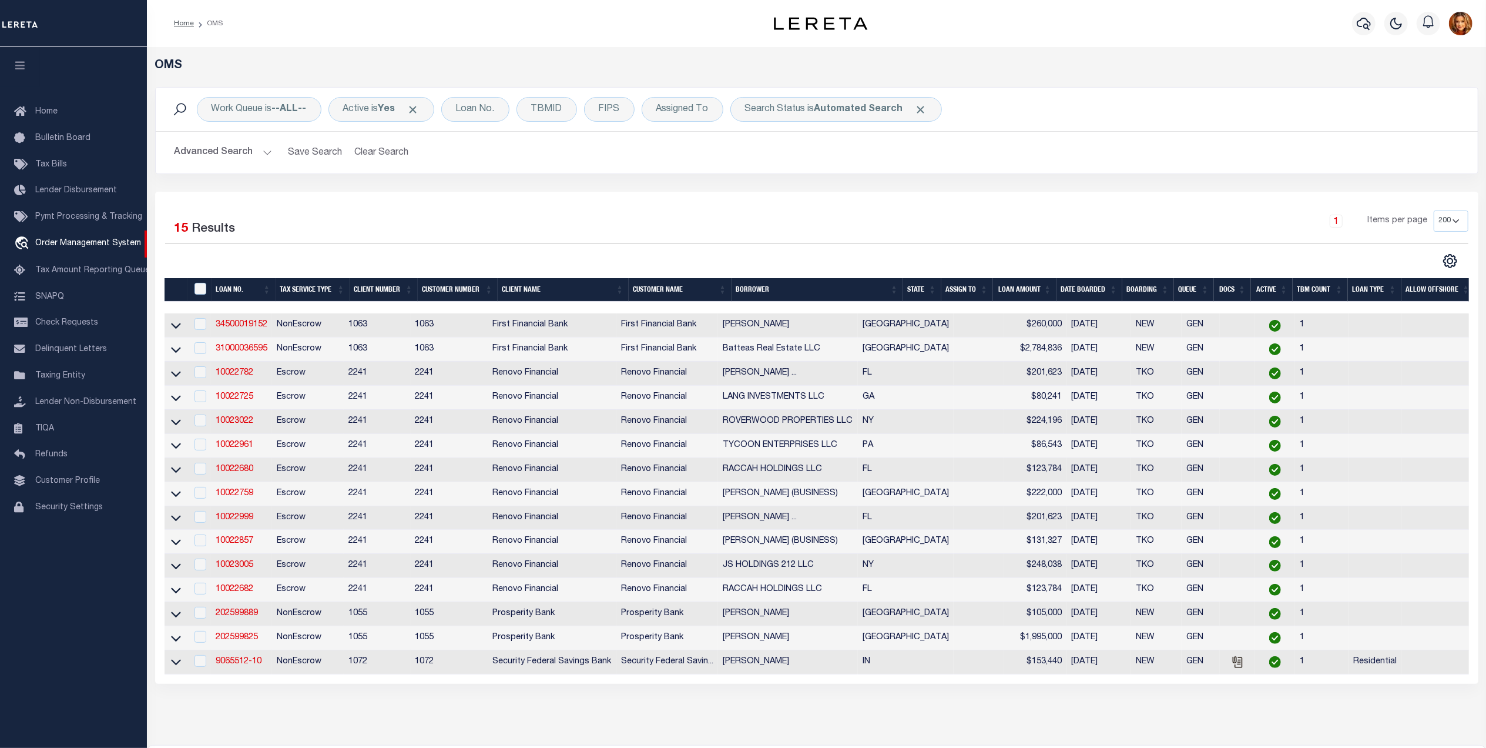
click at [223, 149] on button "Advanced Search" at bounding box center [224, 152] width 98 height 23
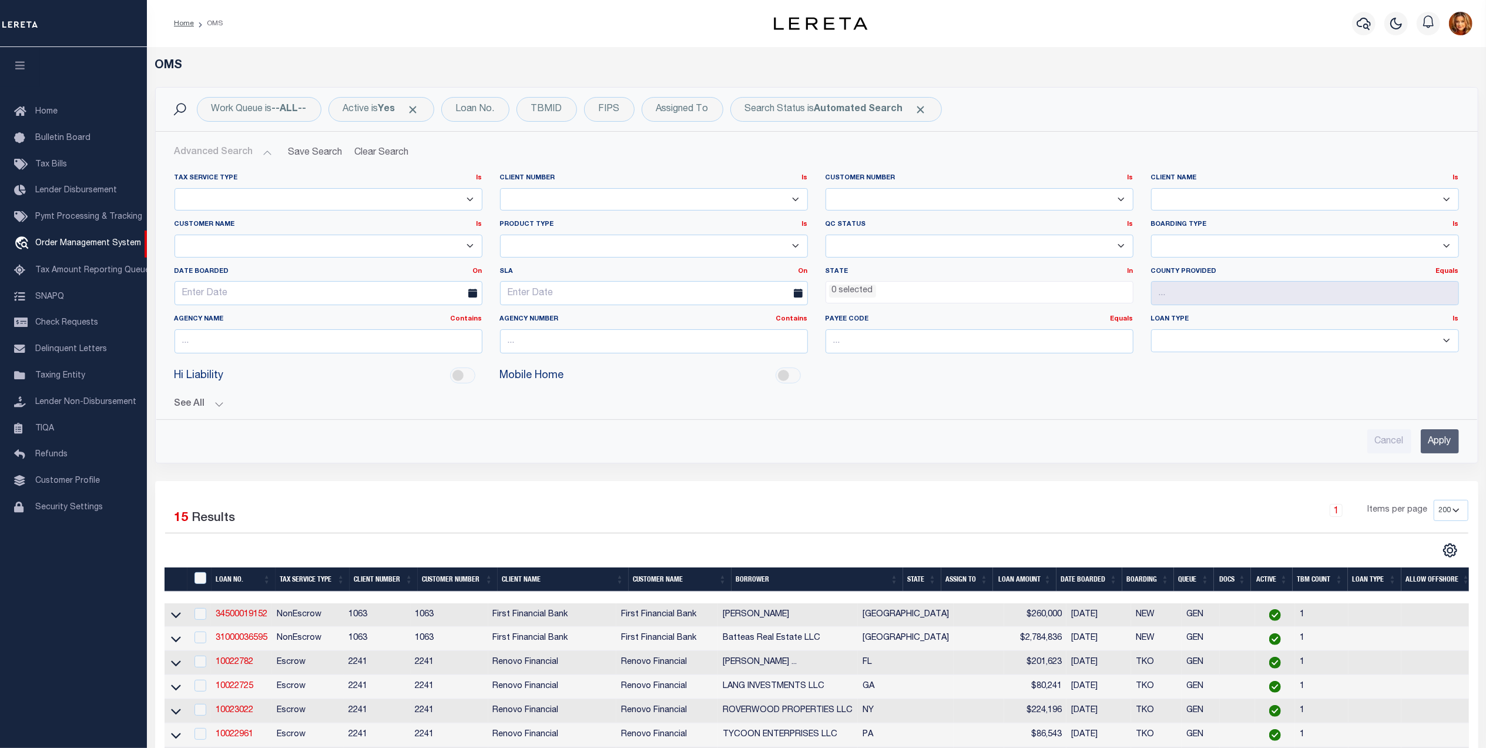
click at [262, 149] on button "Advanced Search" at bounding box center [224, 152] width 98 height 23
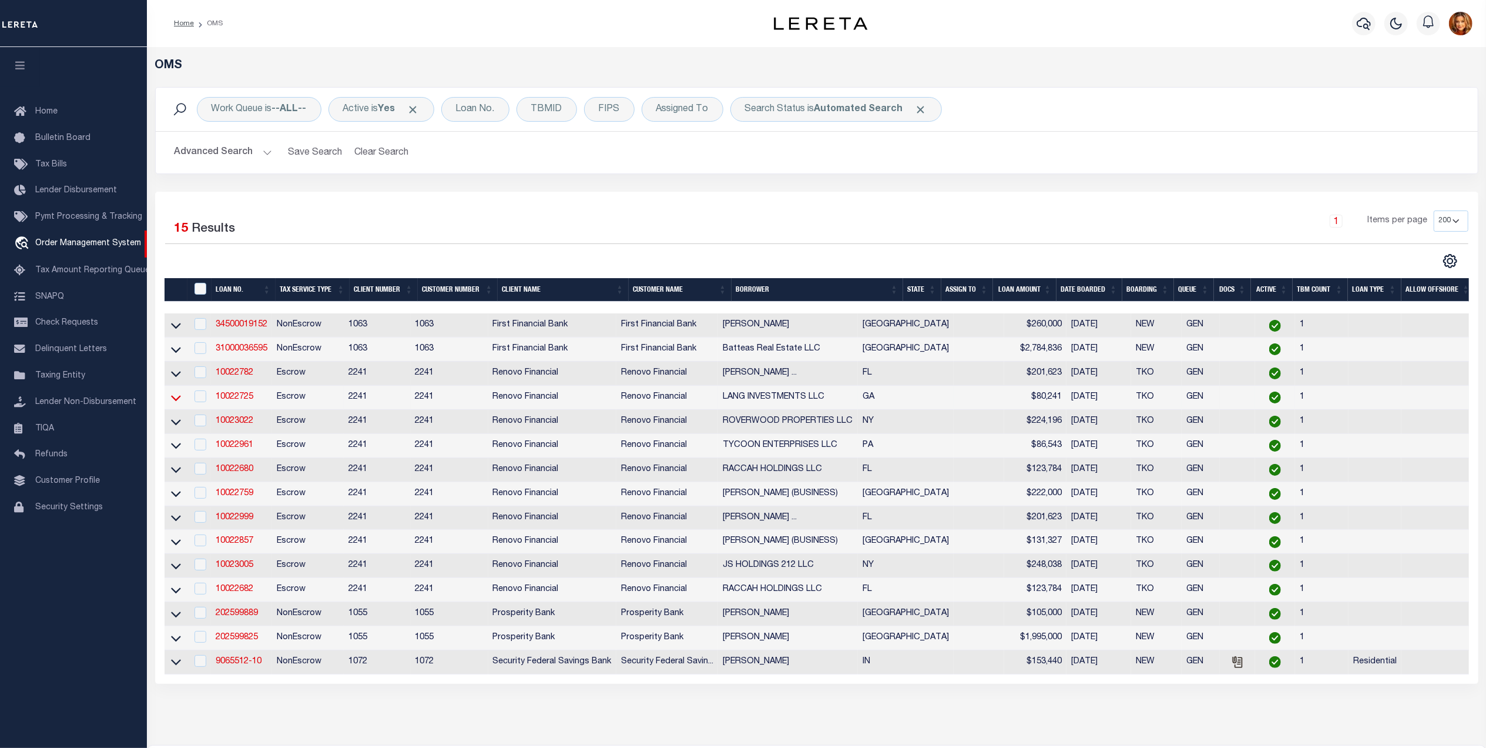
click at [177, 402] on icon at bounding box center [176, 397] width 10 height 12
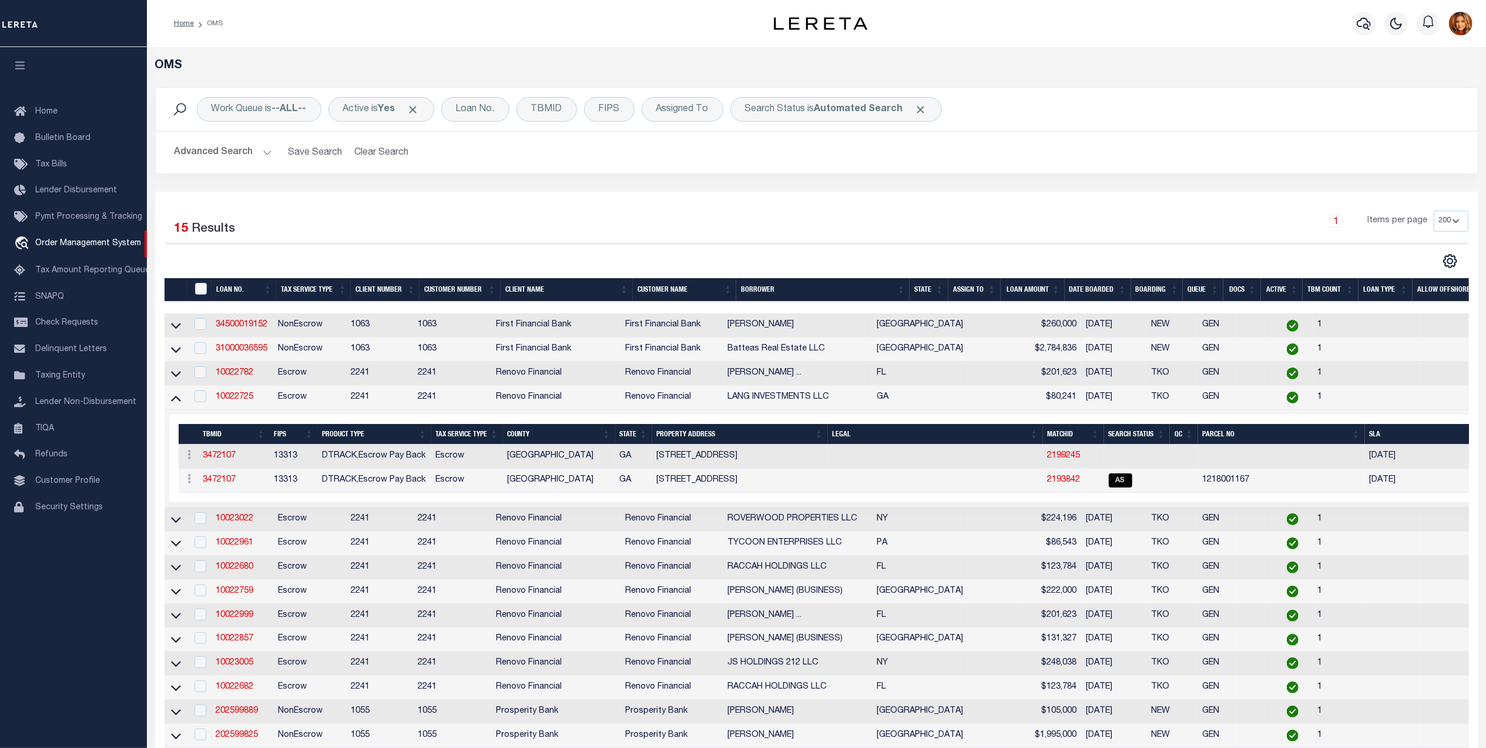
click at [177, 402] on icon at bounding box center [176, 397] width 10 height 12
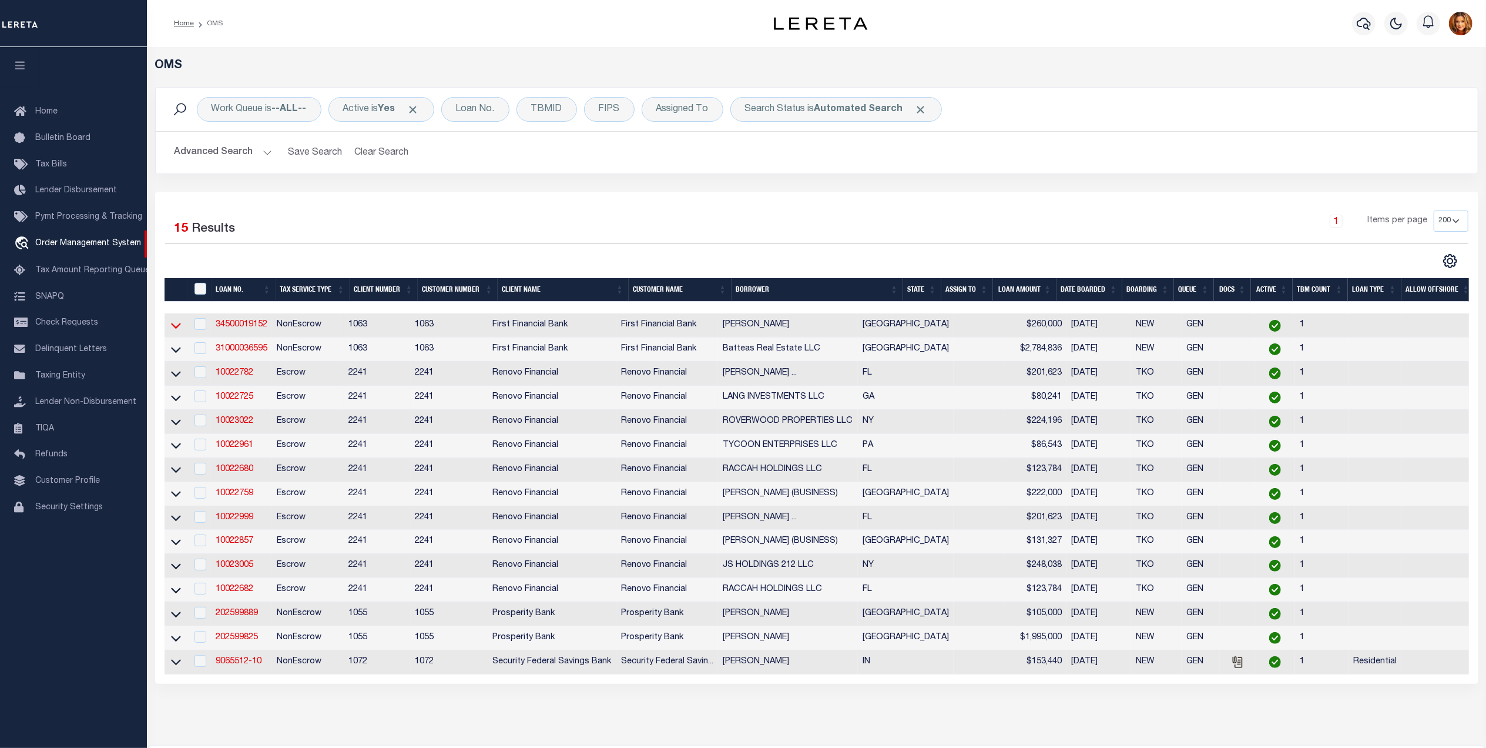
click at [175, 327] on icon at bounding box center [176, 325] width 10 height 12
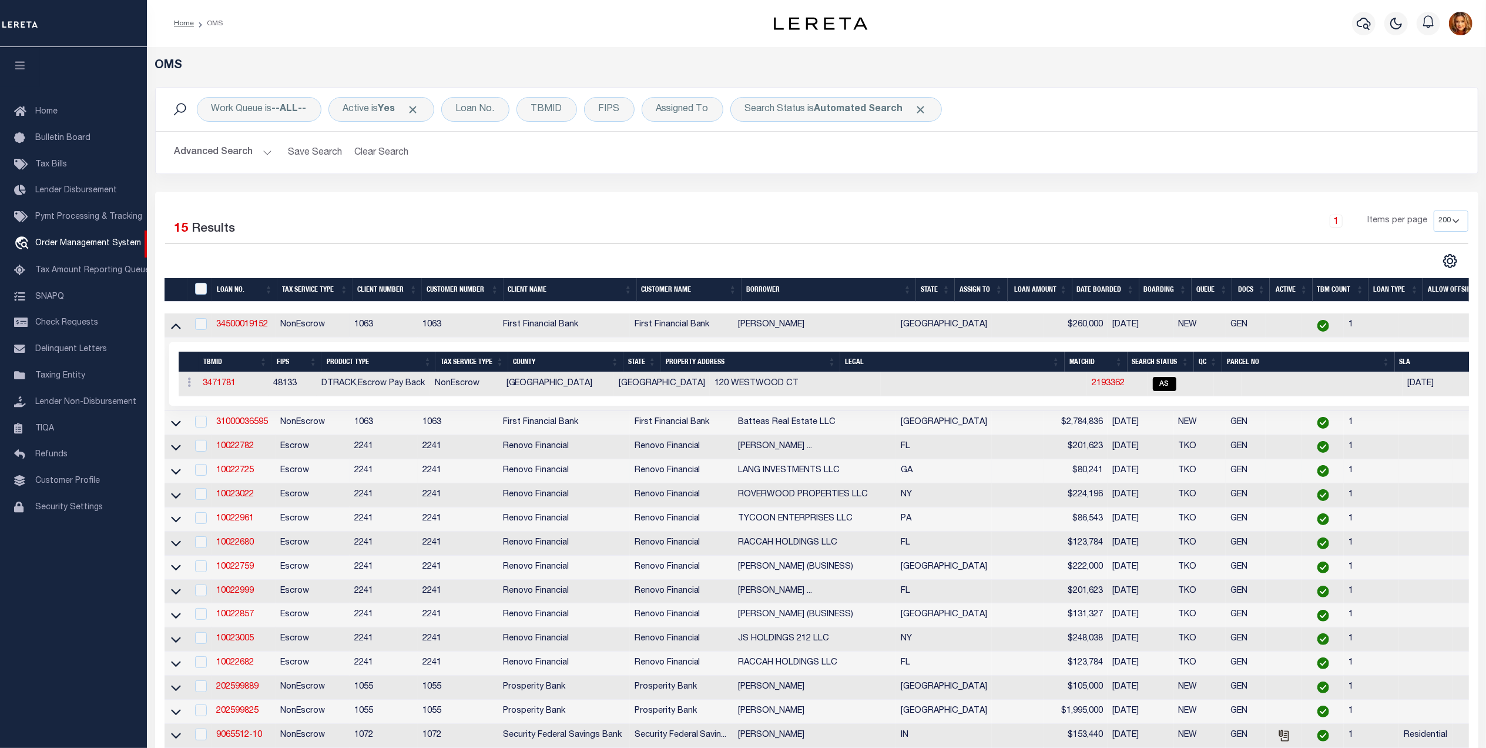
click at [175, 327] on icon at bounding box center [176, 326] width 10 height 6
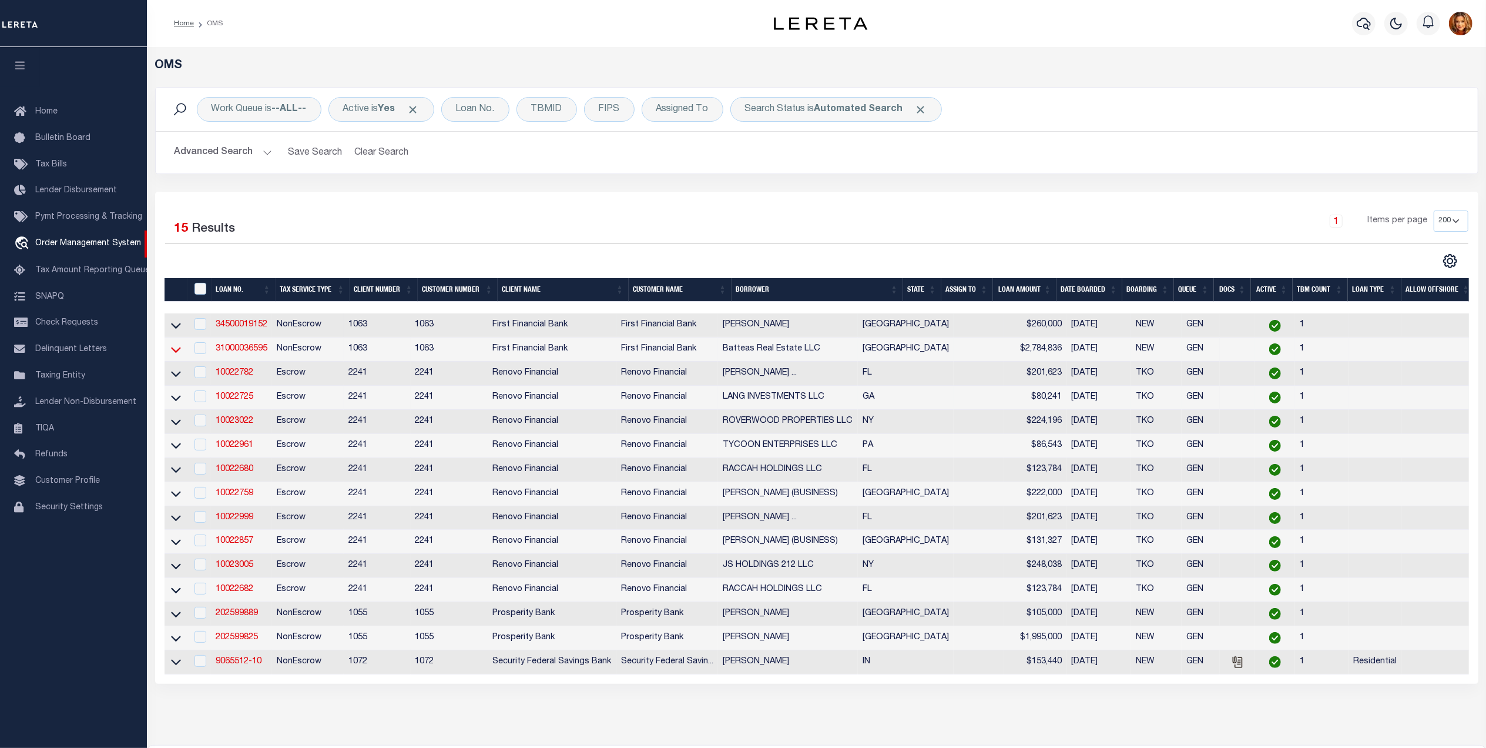
click at [175, 353] on icon at bounding box center [176, 350] width 10 height 6
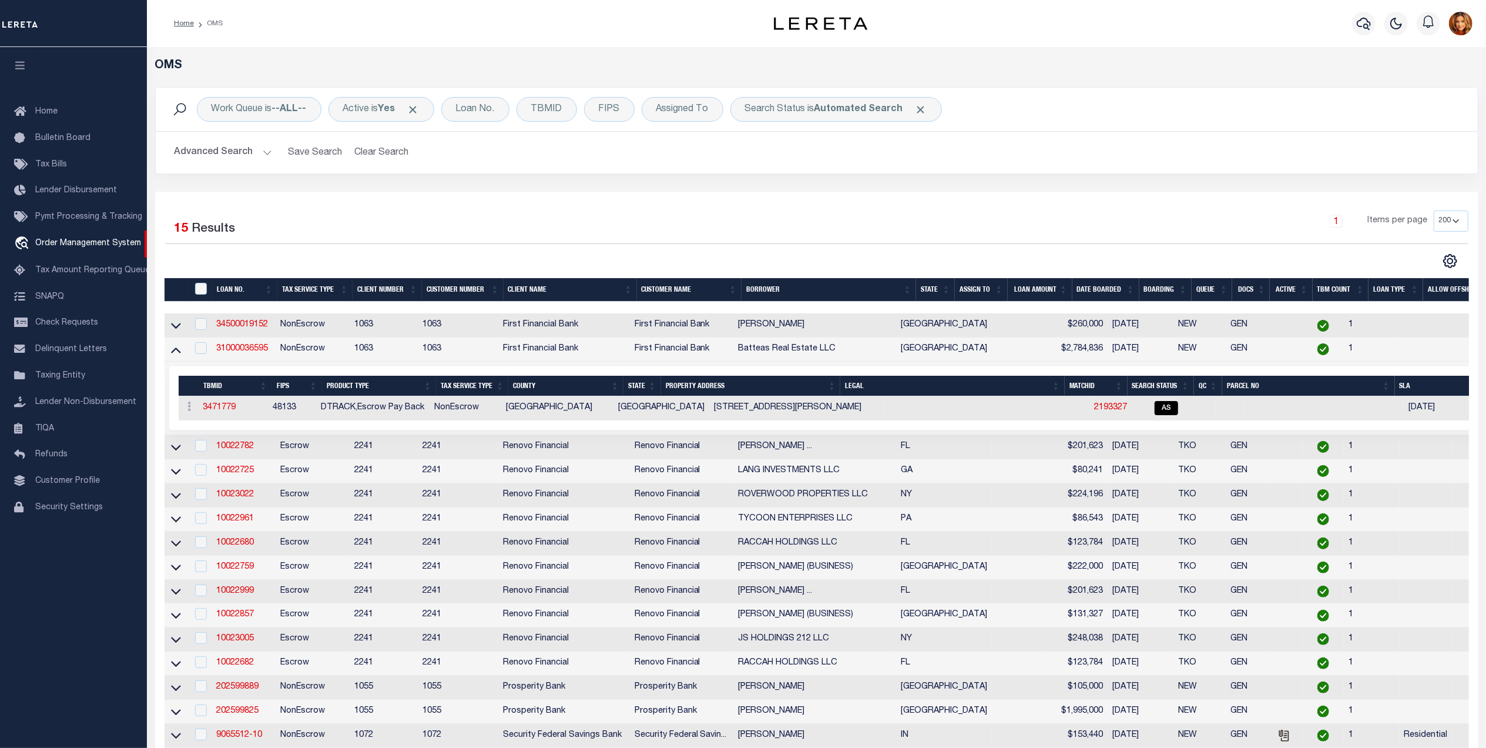
click at [175, 355] on icon at bounding box center [176, 349] width 10 height 12
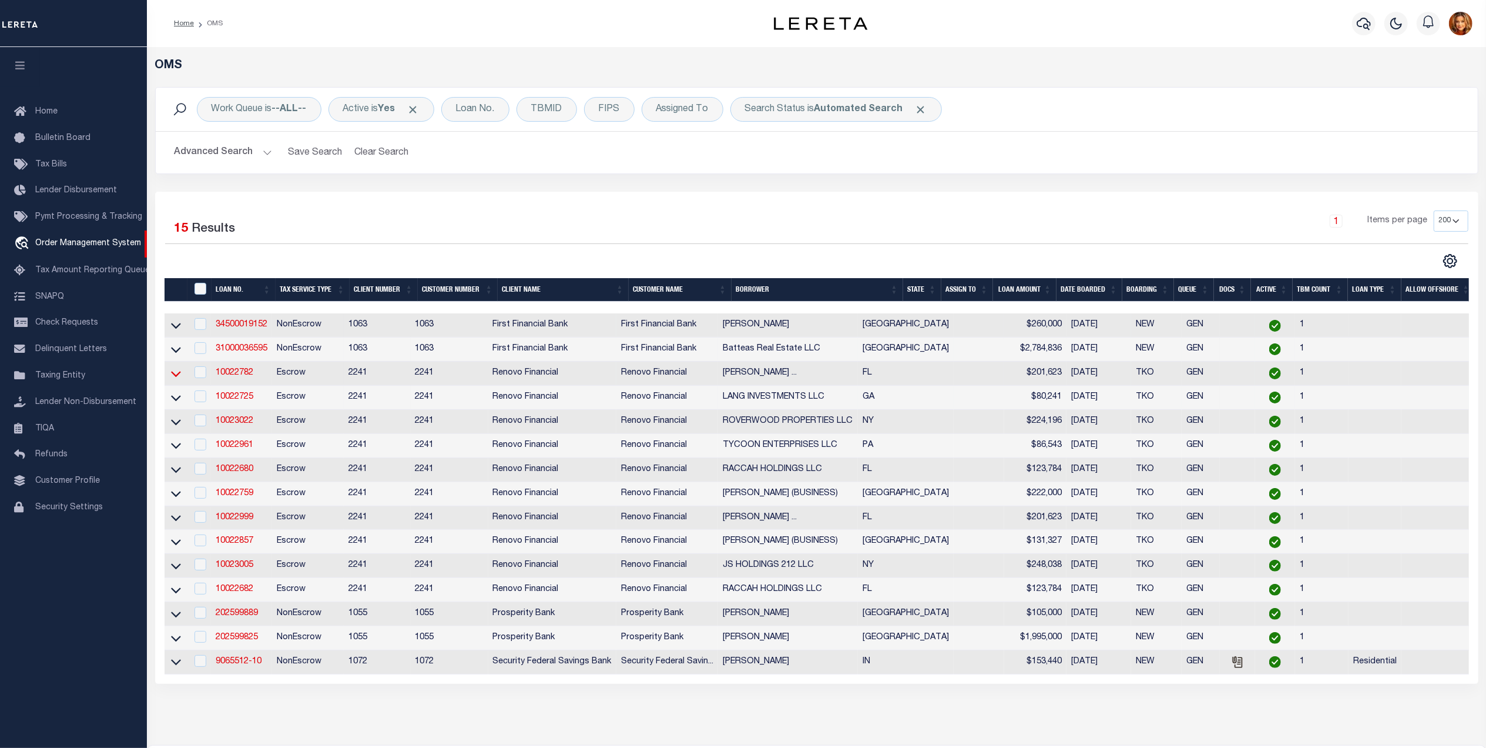
click at [180, 378] on icon at bounding box center [176, 373] width 10 height 12
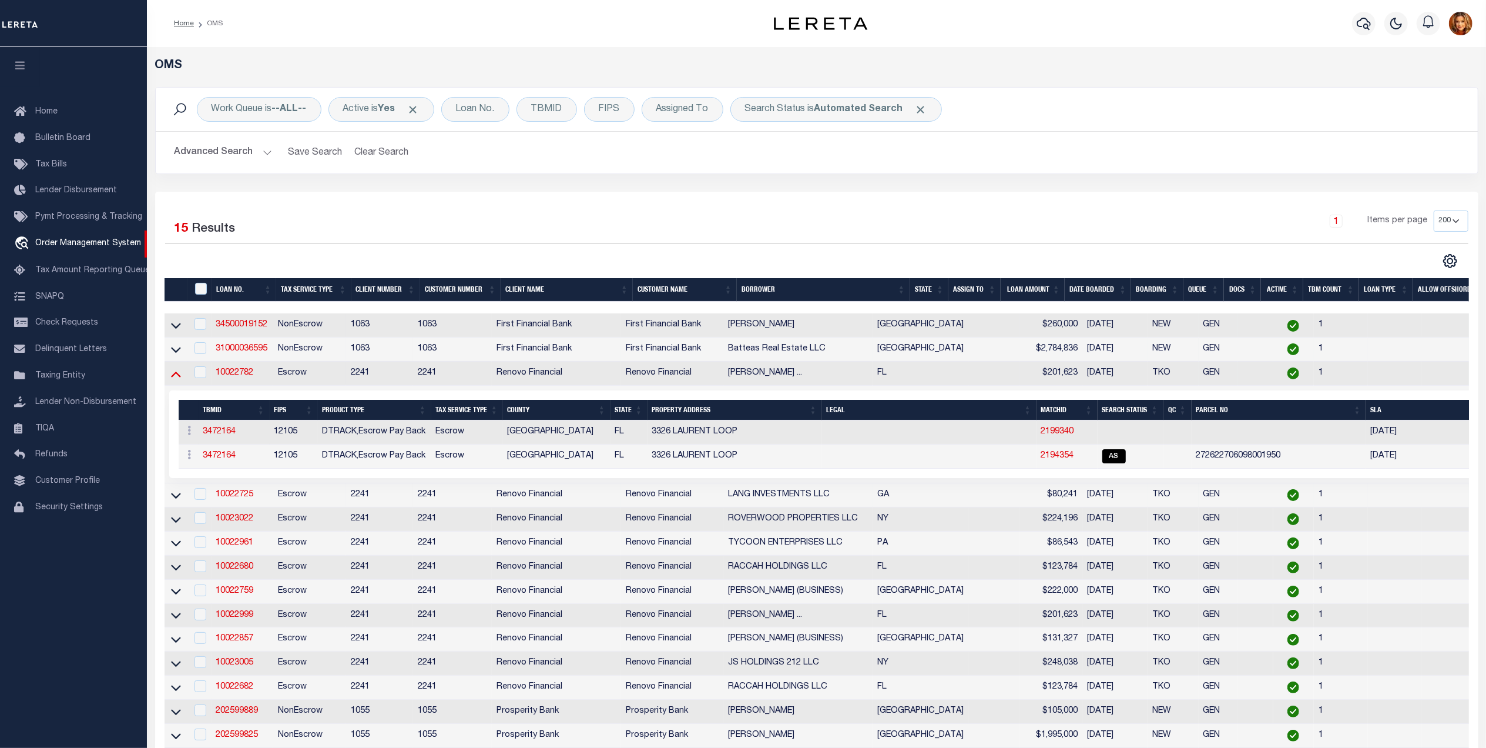
click at [179, 378] on icon at bounding box center [176, 373] width 10 height 12
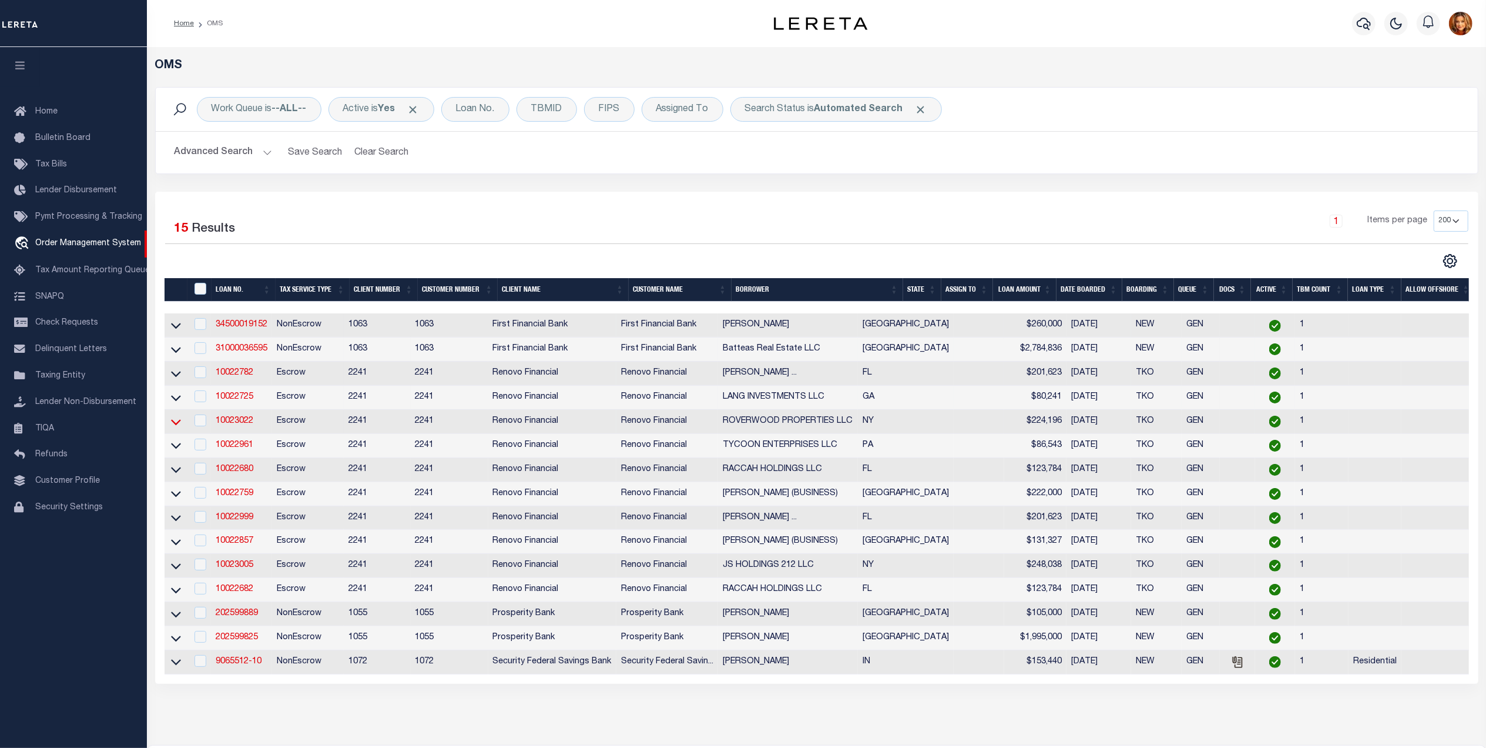
click at [176, 425] on icon at bounding box center [176, 422] width 10 height 6
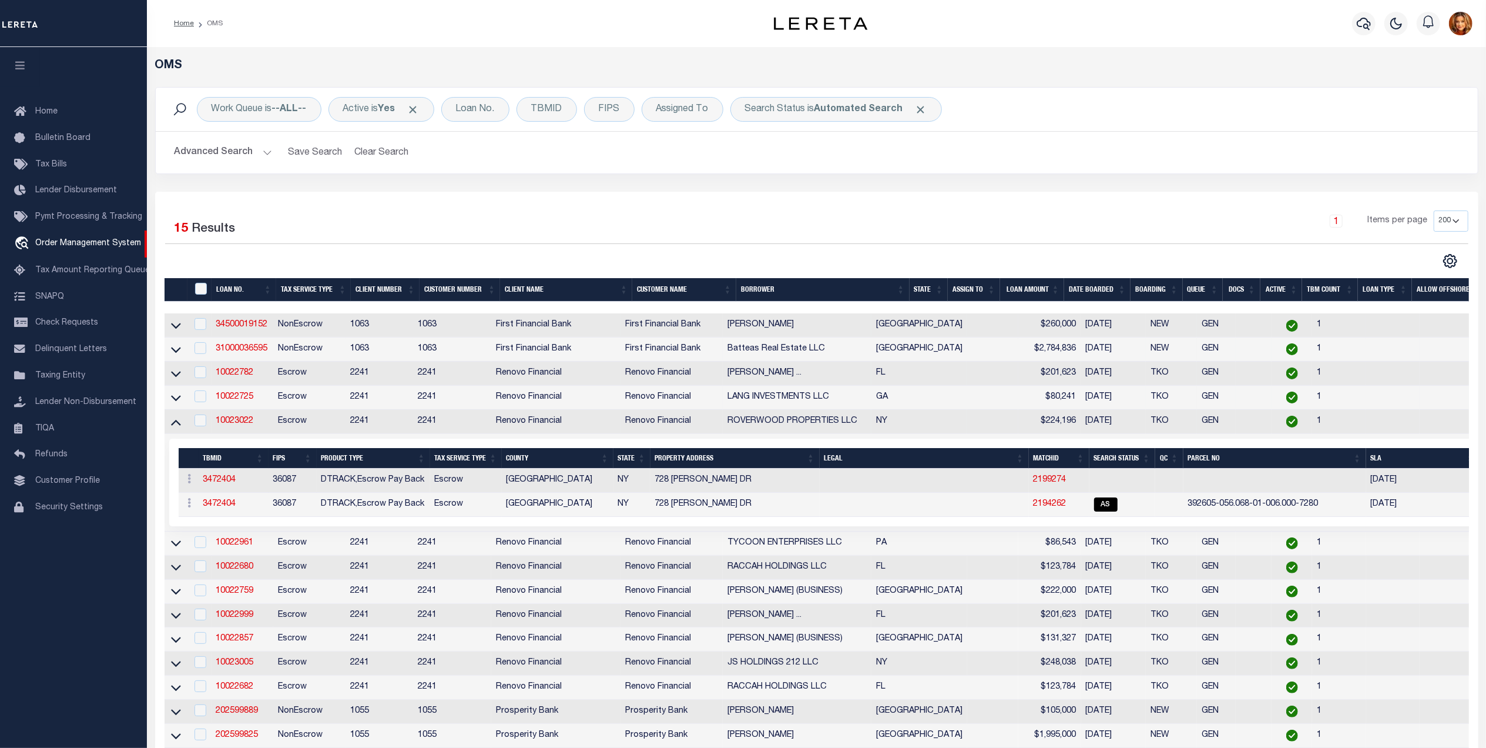
click at [176, 428] on icon at bounding box center [176, 421] width 10 height 12
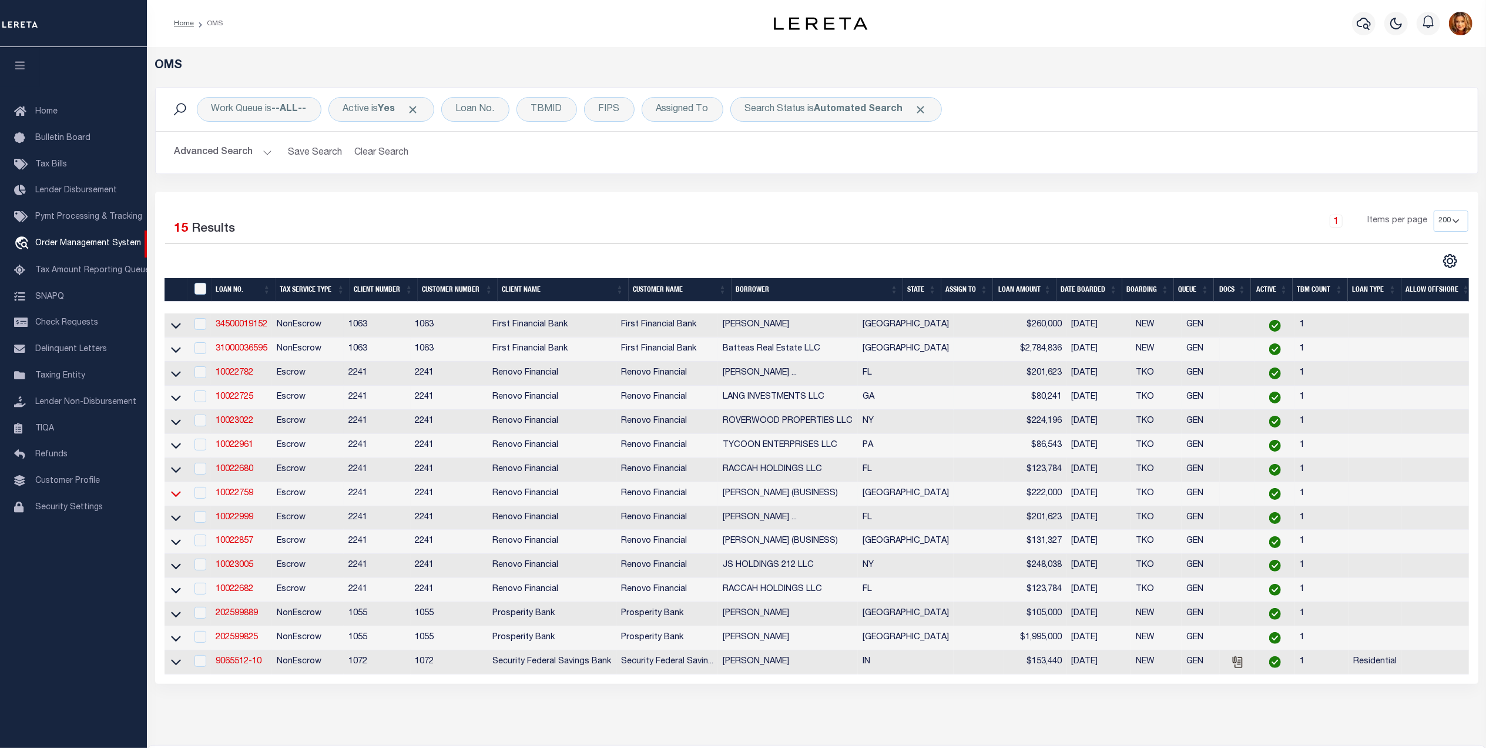
click at [175, 500] on icon at bounding box center [176, 493] width 10 height 12
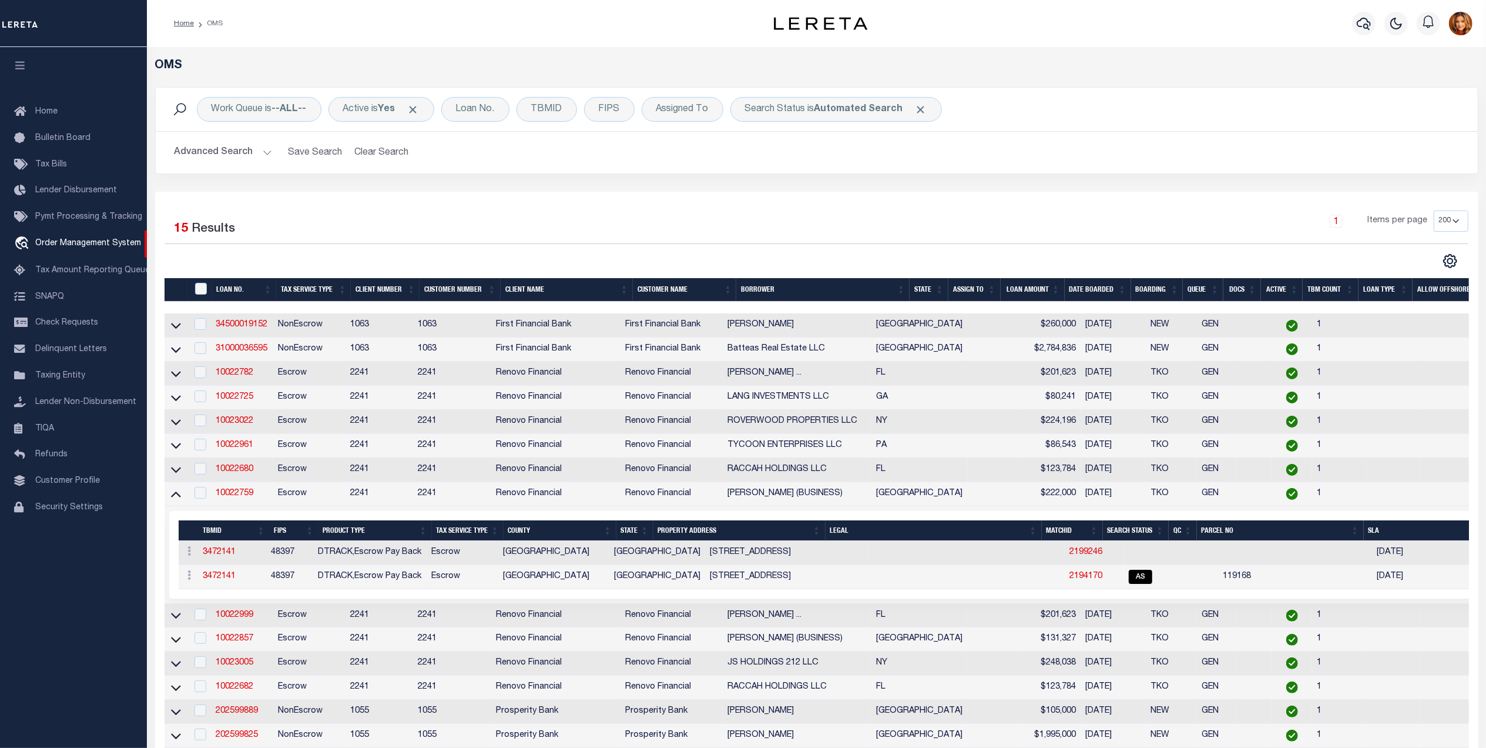
click at [175, 500] on icon at bounding box center [176, 493] width 10 height 12
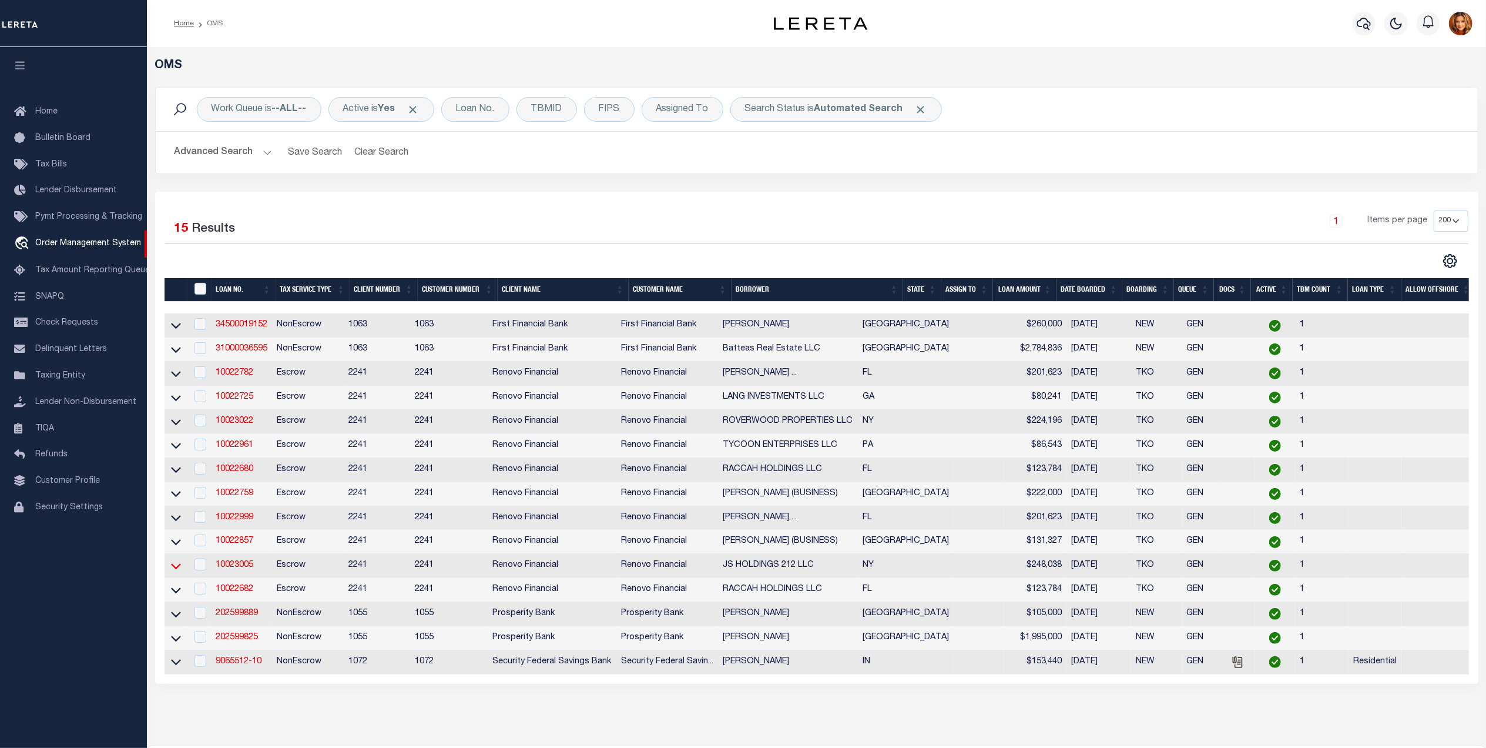
click at [174, 569] on icon at bounding box center [176, 566] width 10 height 6
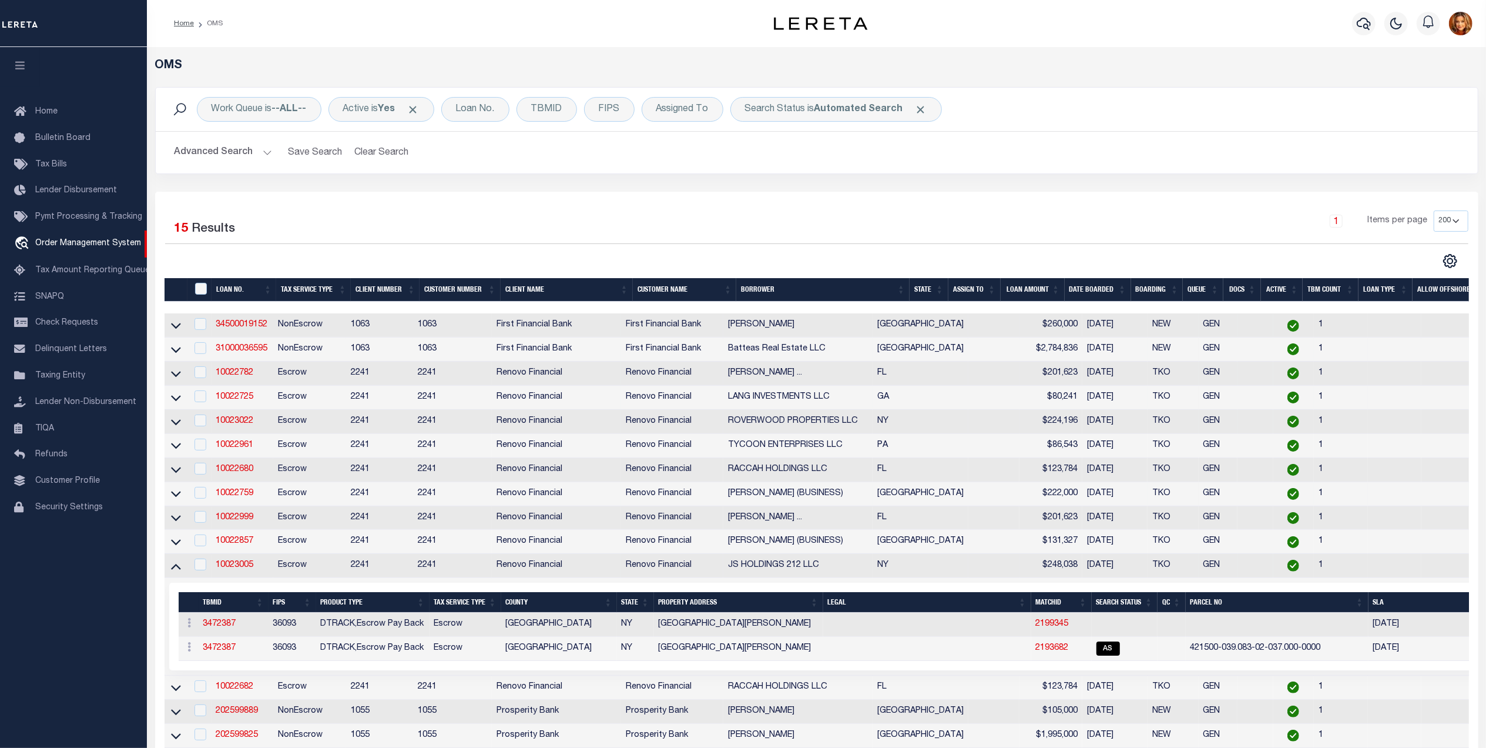
click at [174, 569] on icon at bounding box center [176, 567] width 10 height 6
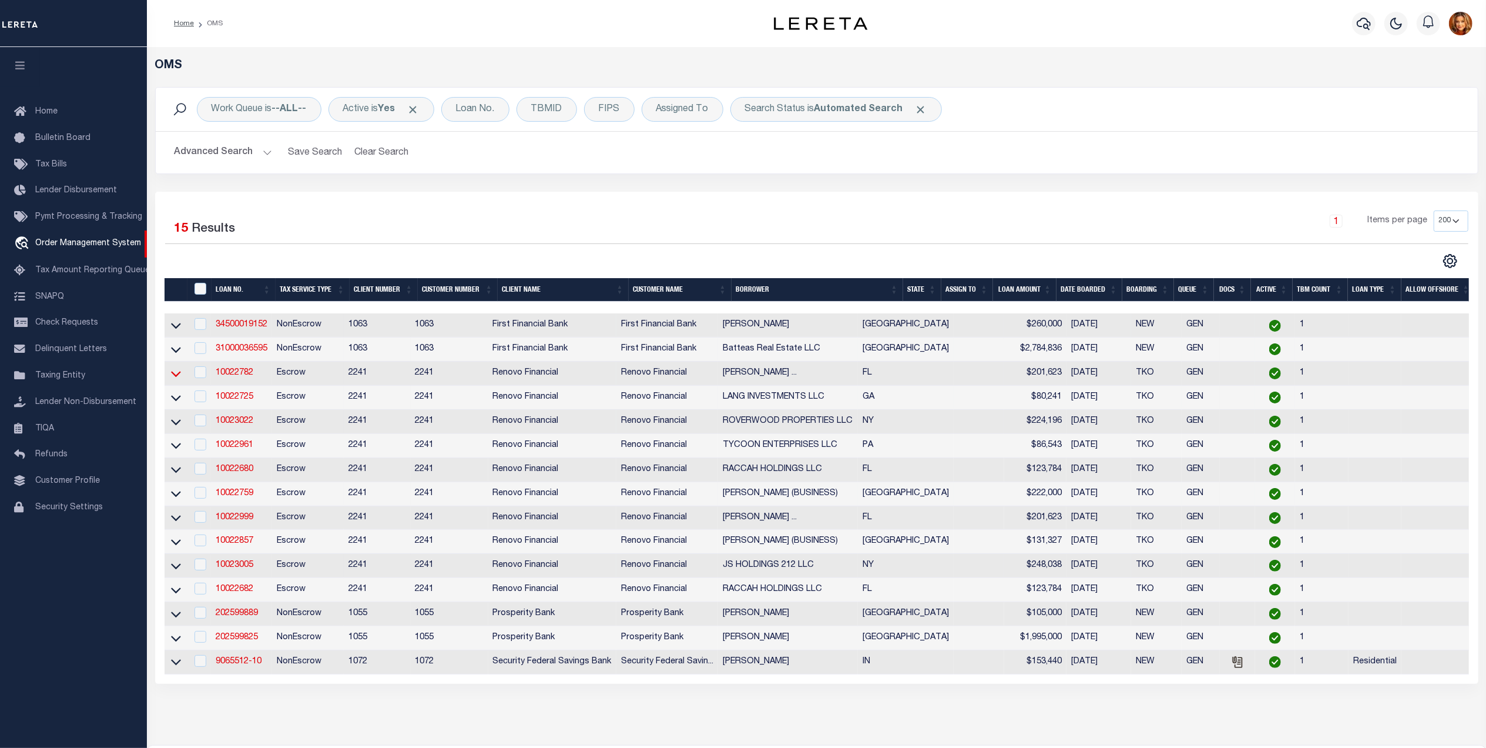
click at [179, 380] on icon at bounding box center [176, 373] width 10 height 12
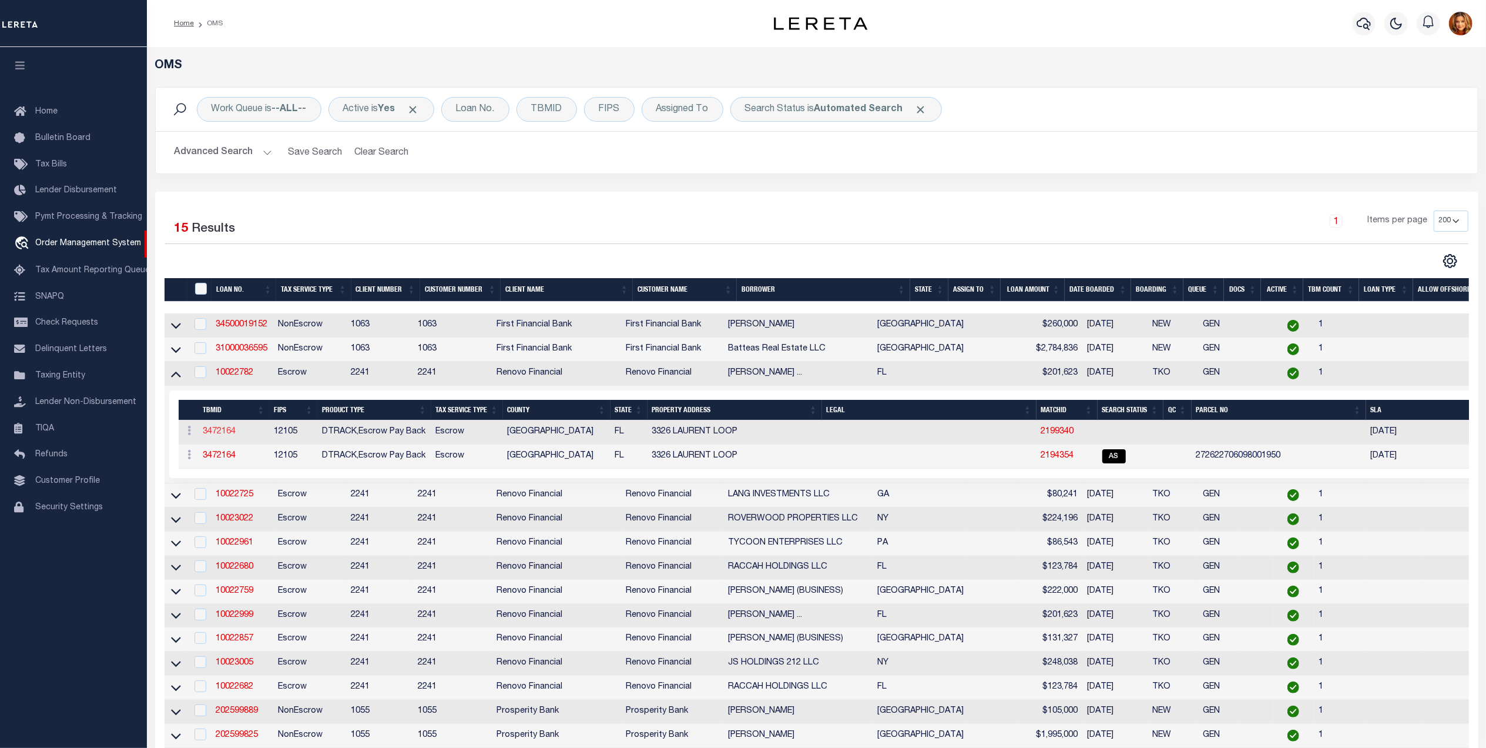
click at [214, 435] on link "3472164" at bounding box center [219, 431] width 33 height 8
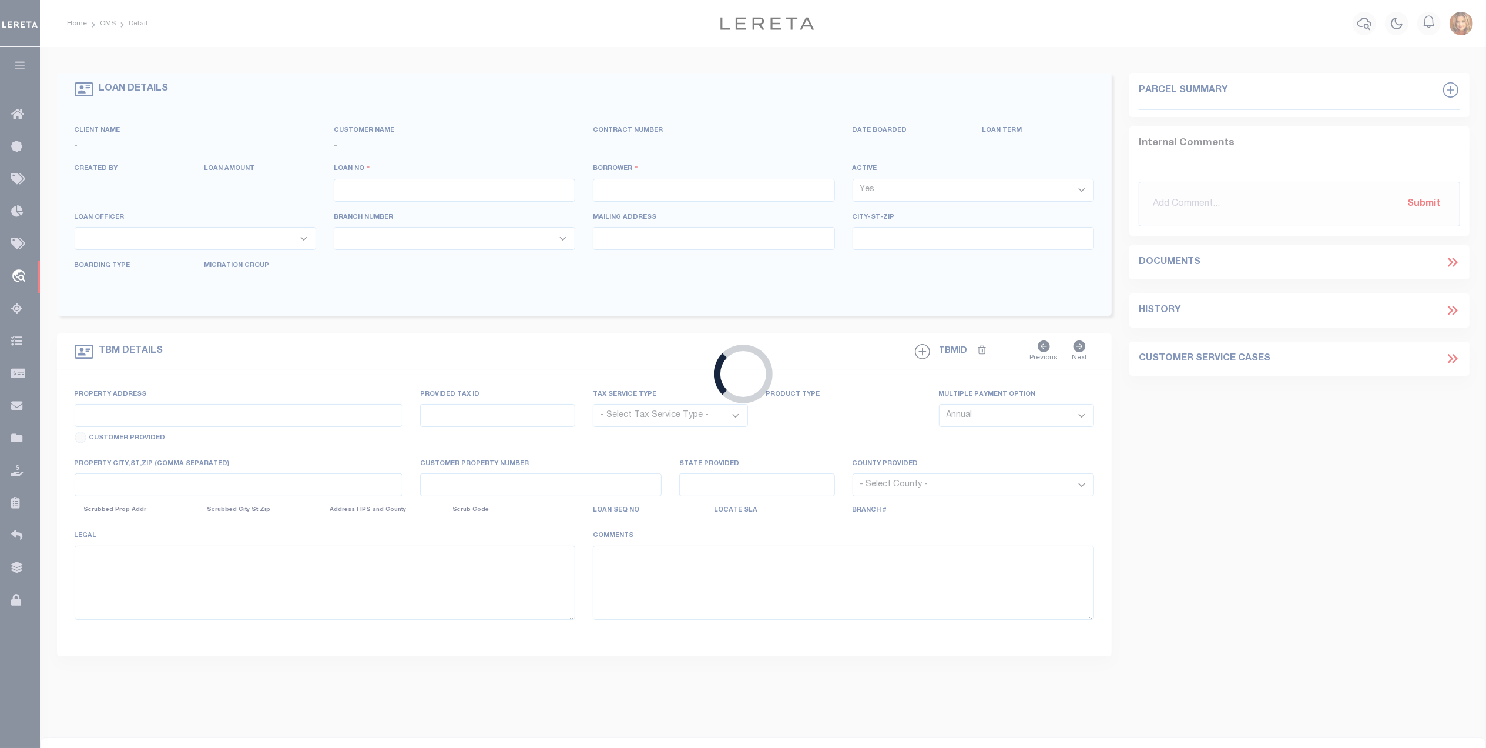
type input "10022782"
type input "JEISON ANDRES GIRALDO GIRALDO (BUSINESS)"
select select
select select "400"
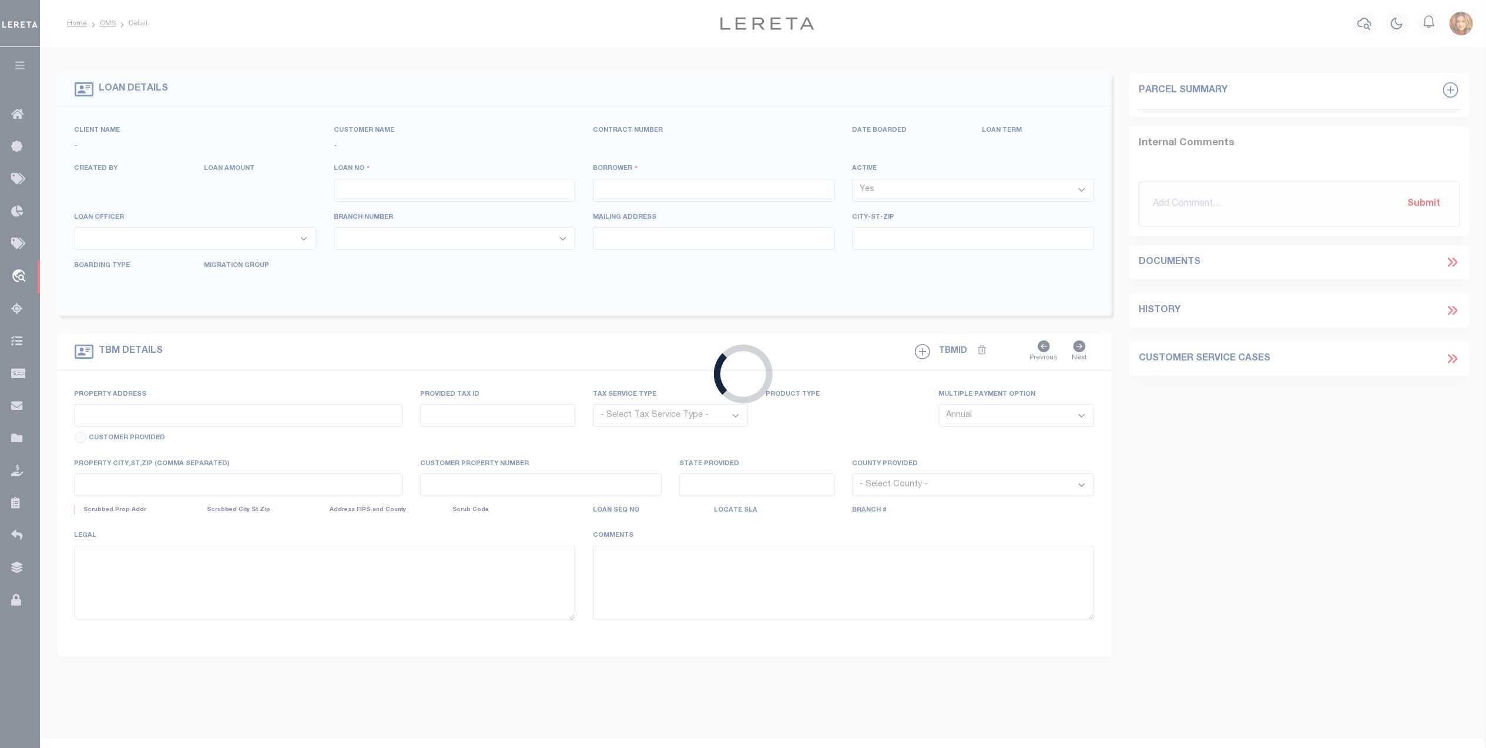
select select "Escrow"
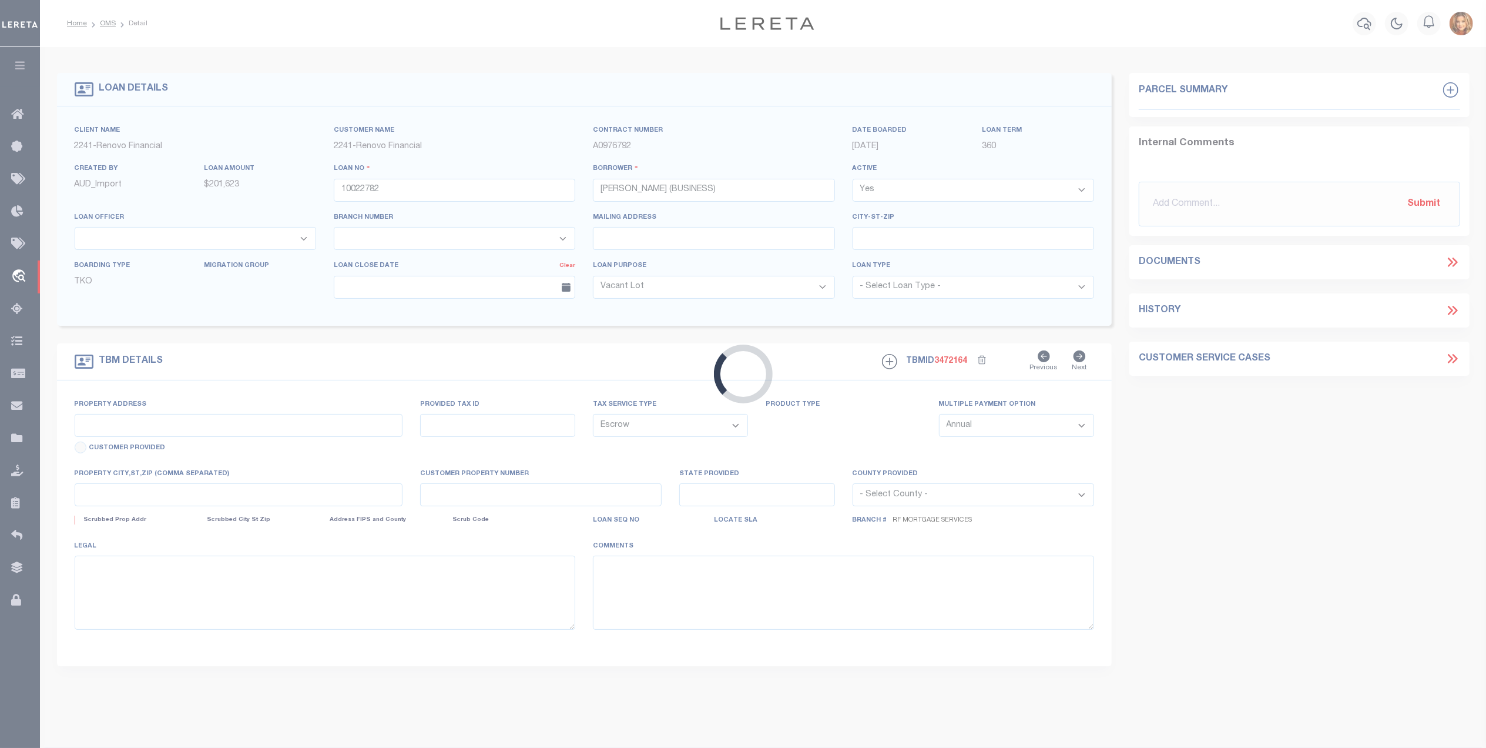
type input "3326 Laurent Loop"
select select
type input "Davenport, FL 33837"
type input "a0kUS00000CNrO6"
type input "FL"
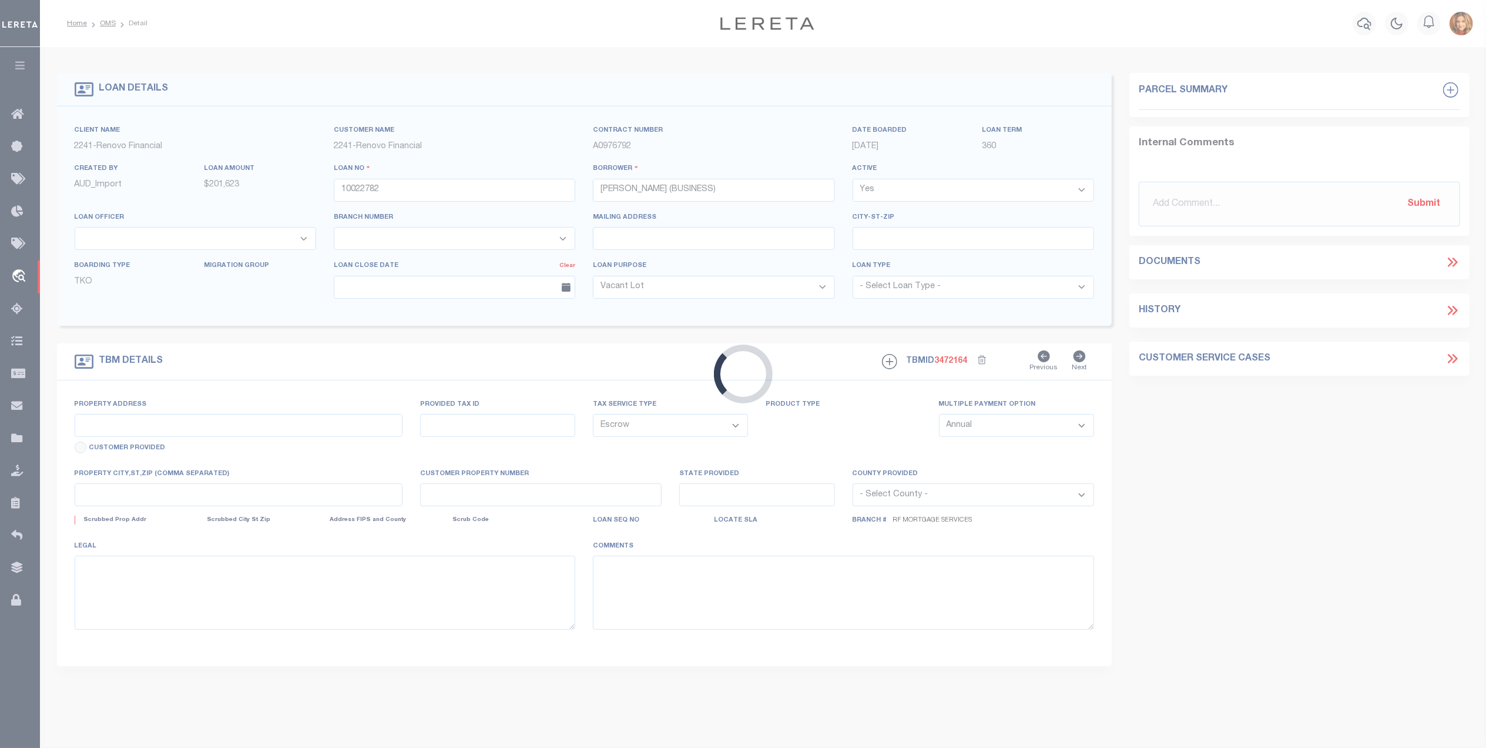
select select
select select "14701"
select select "25067"
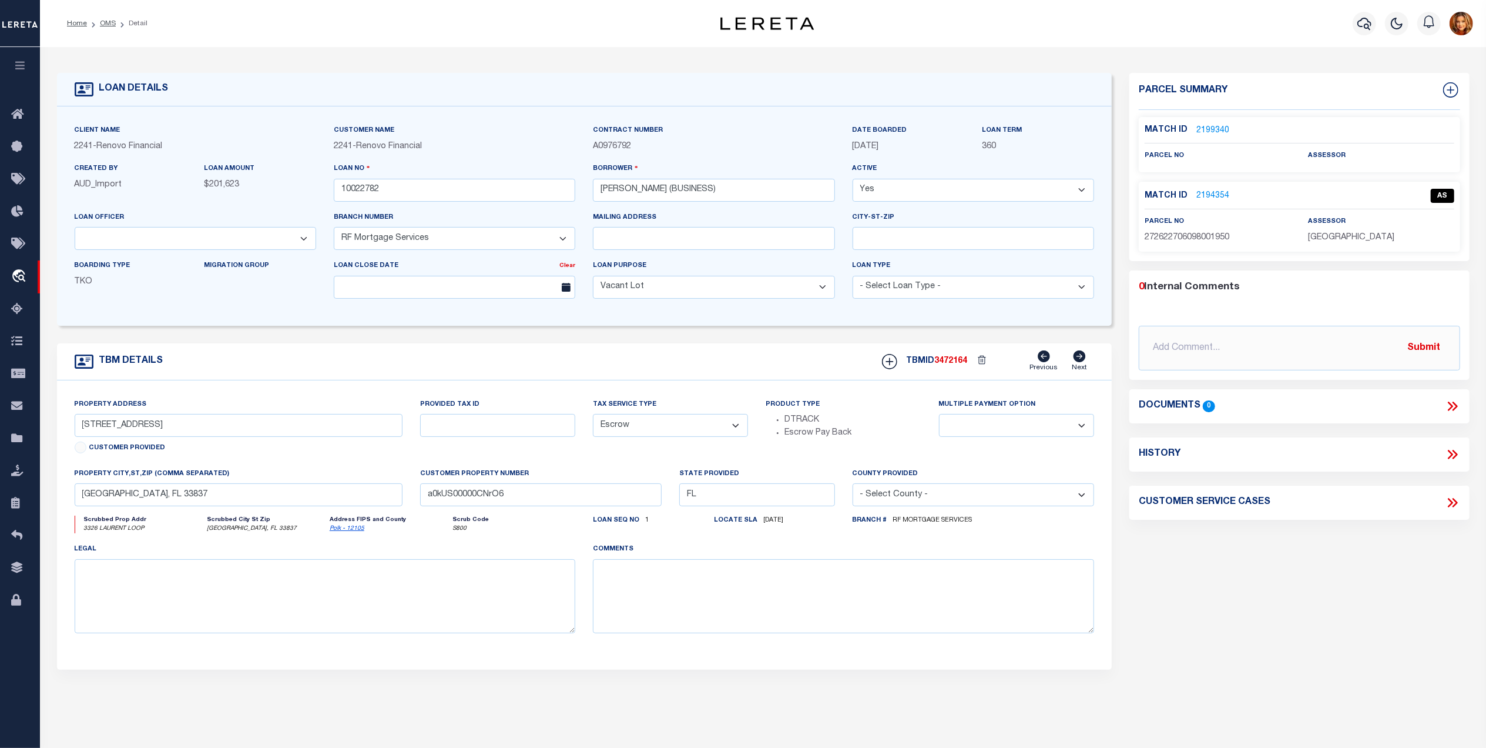
click at [1214, 127] on link "2199340" at bounding box center [1212, 131] width 33 height 12
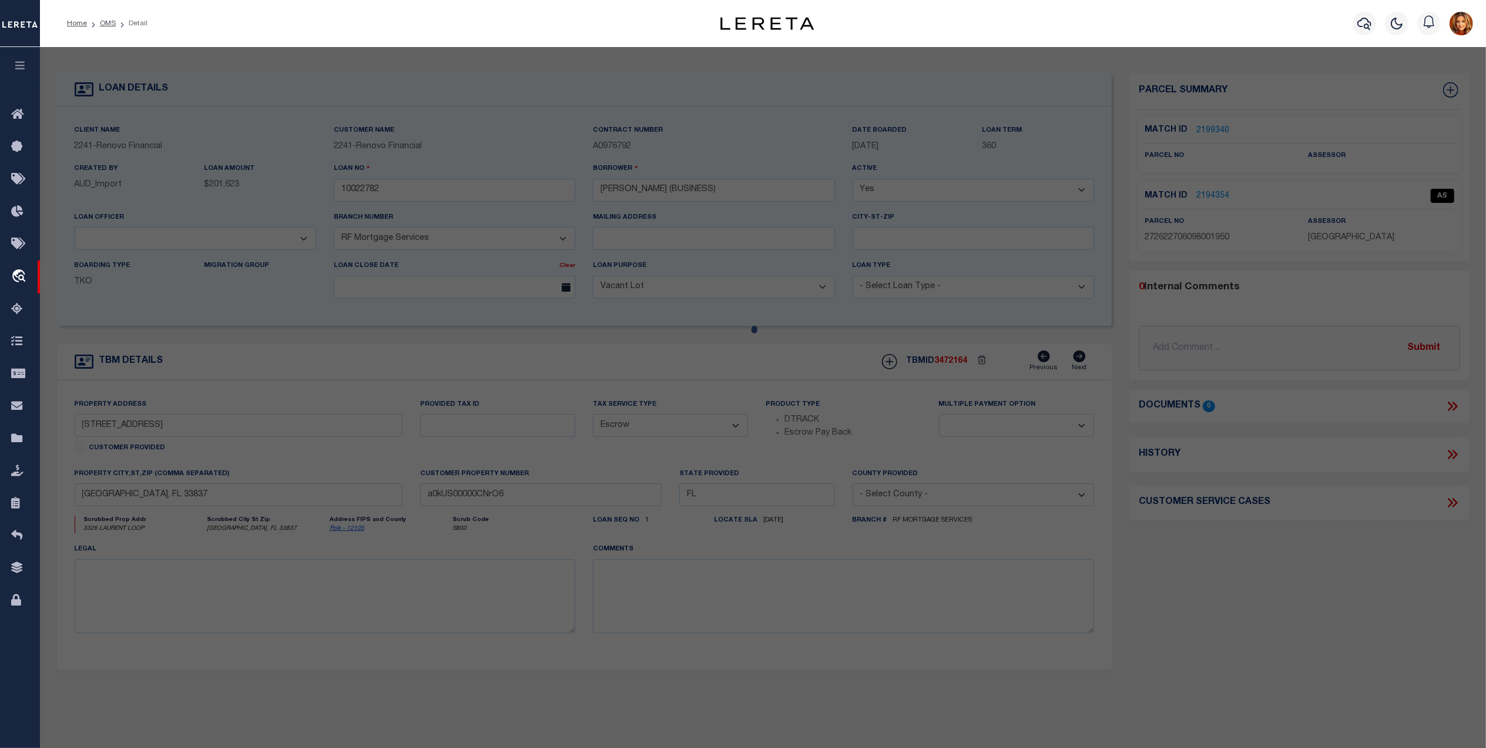
checkbox input "false"
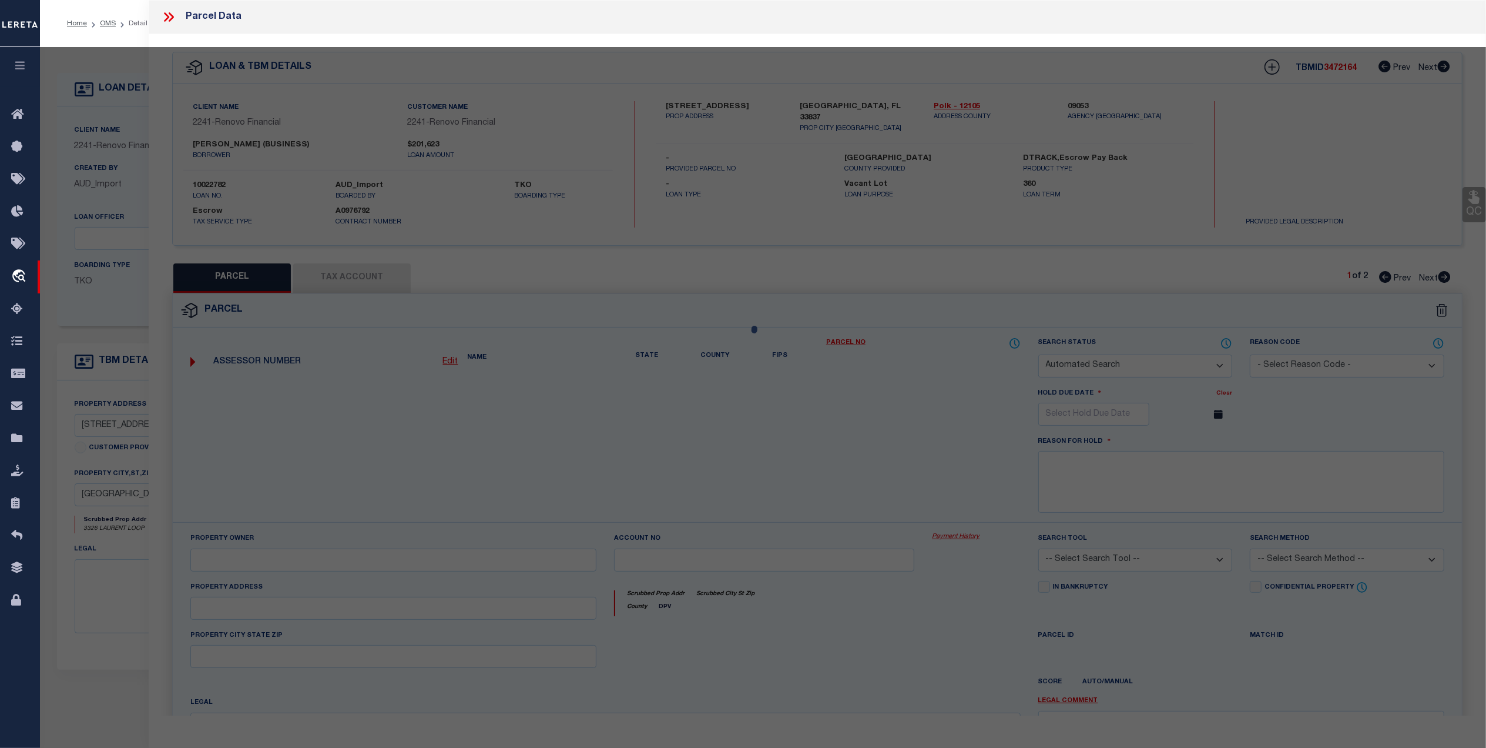
select select
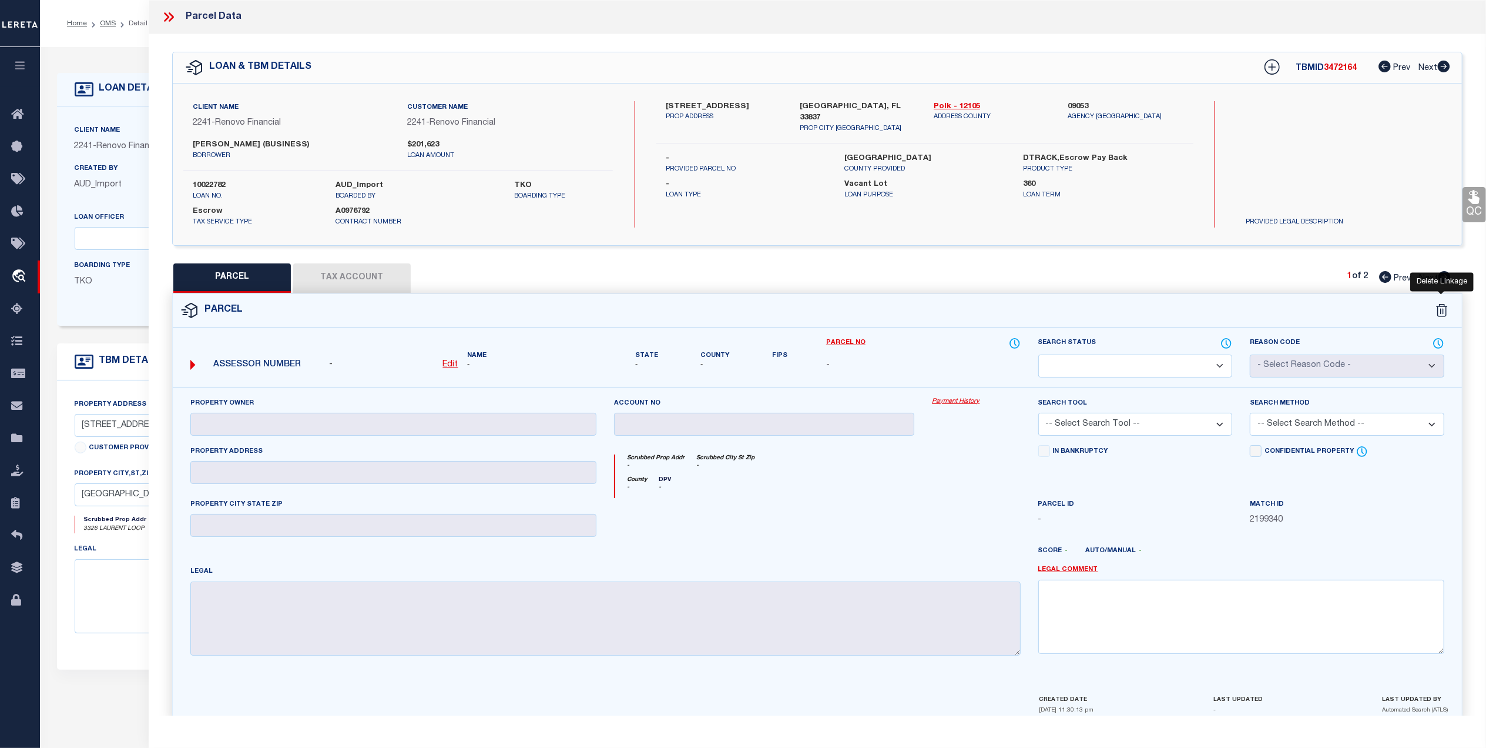
click at [1440, 311] on icon at bounding box center [1442, 310] width 12 height 13
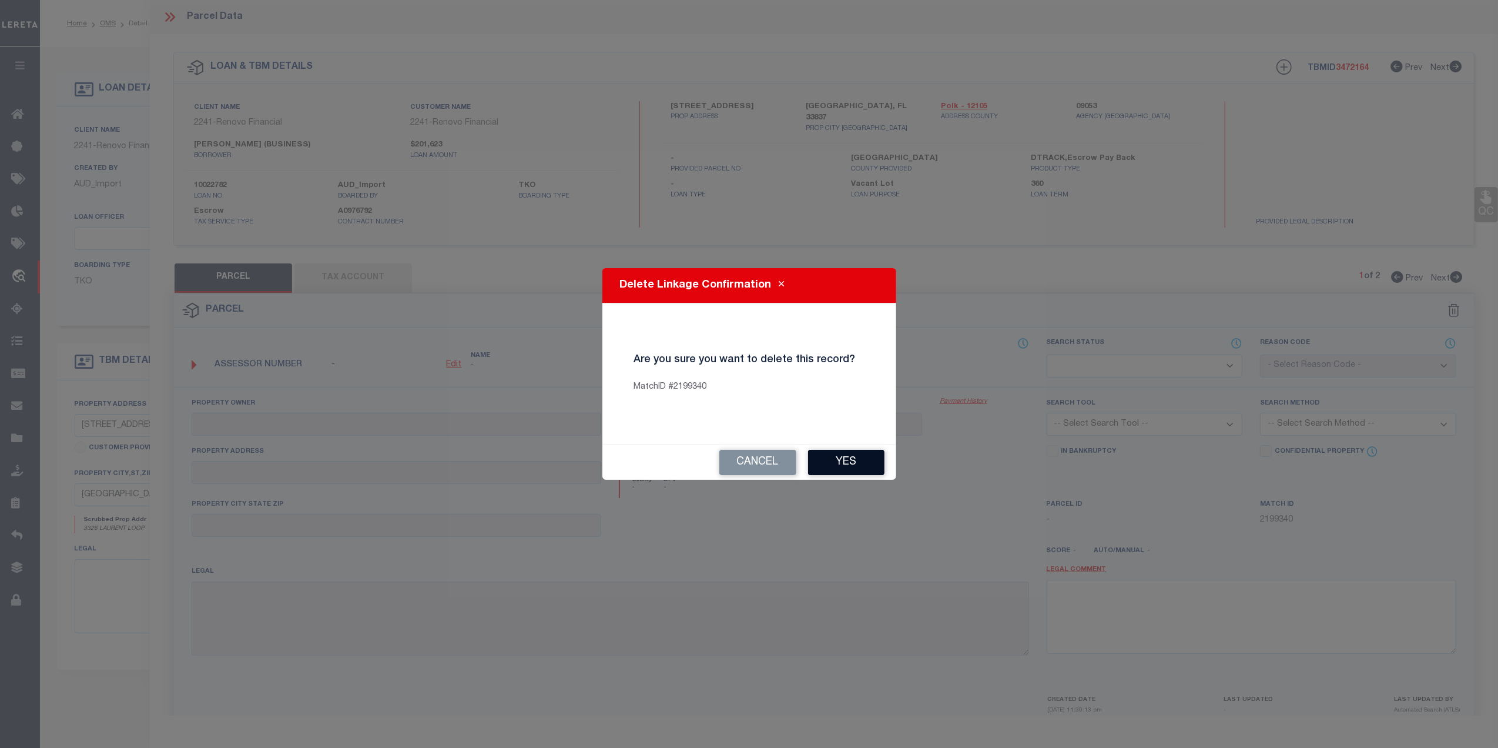
click at [861, 453] on button "Yes" at bounding box center [846, 462] width 76 height 25
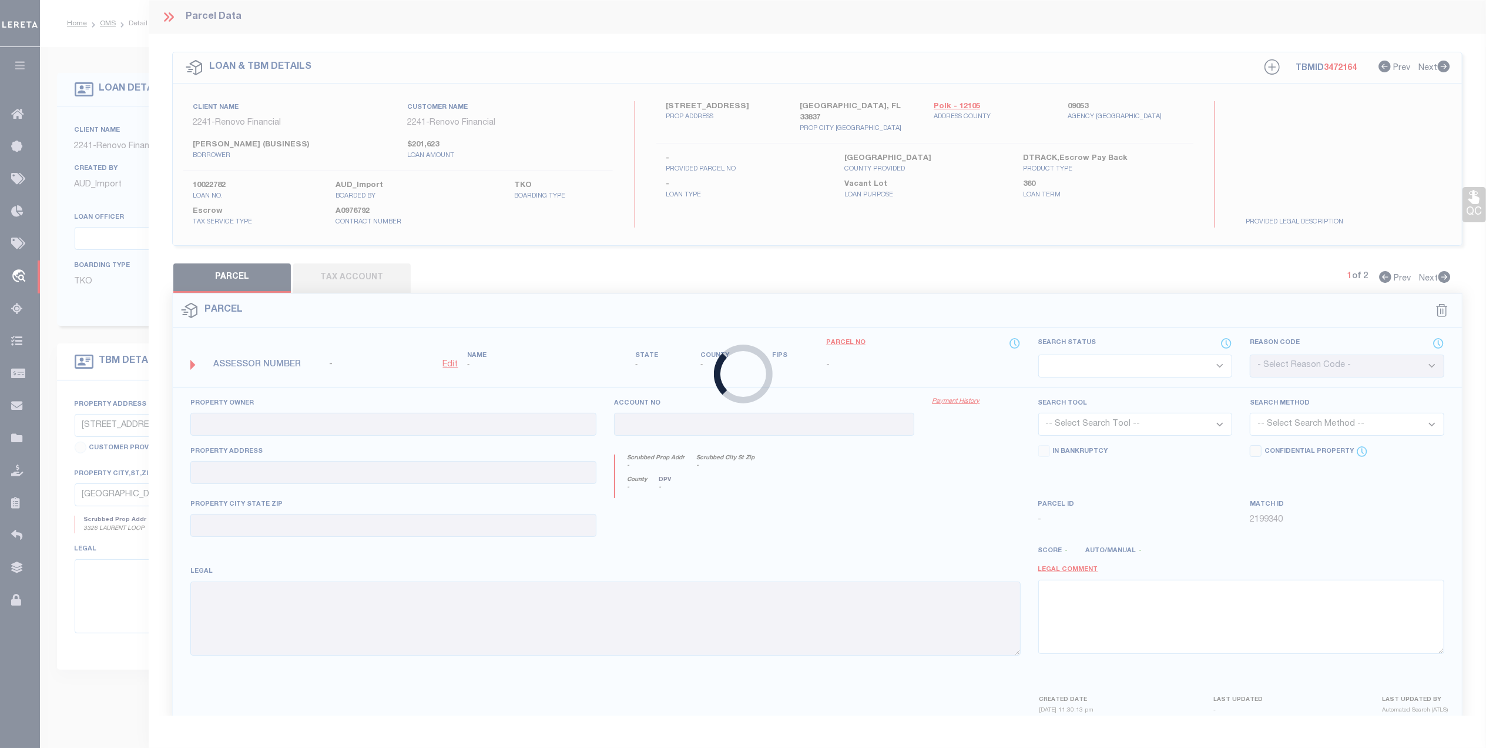
checkbox input "false"
select select "AS"
select select "099"
select select "ATL"
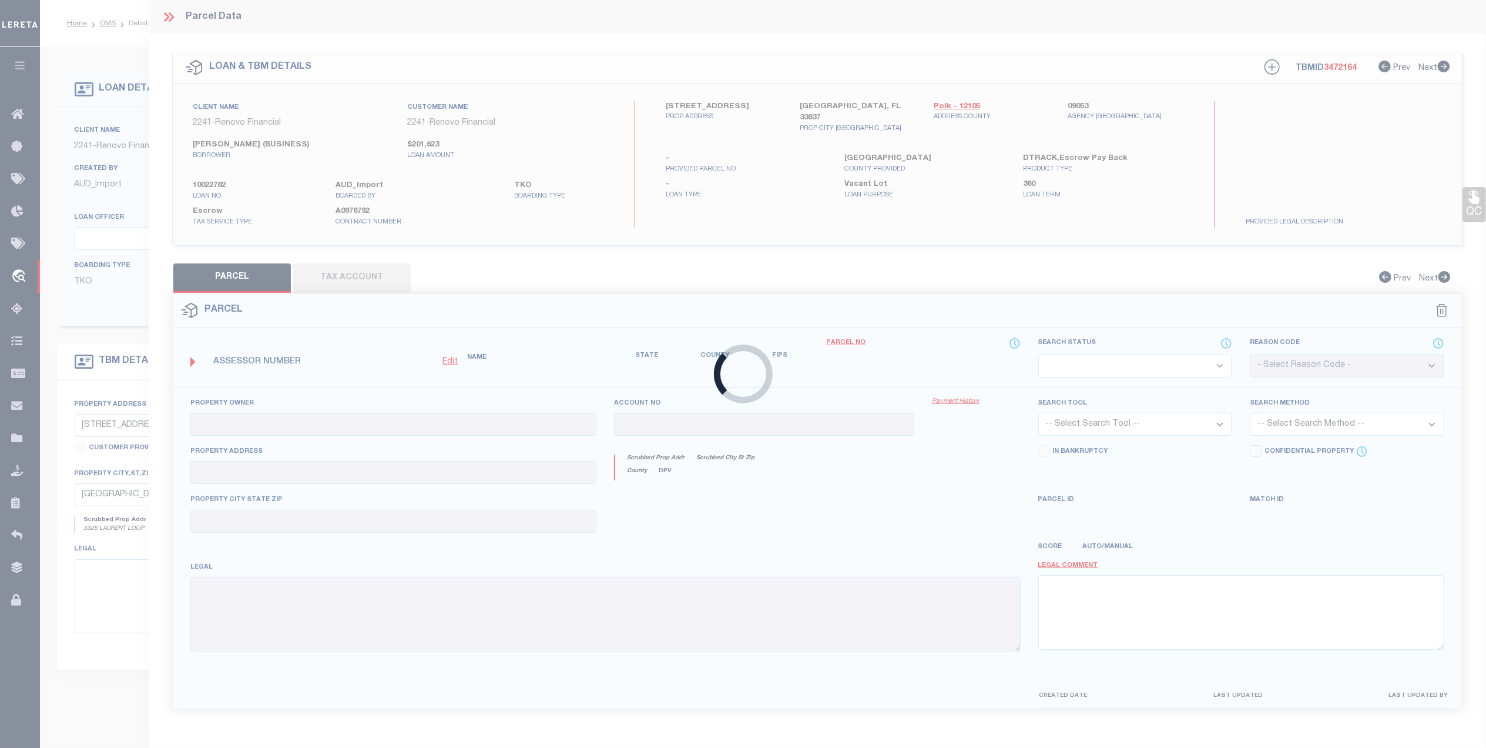
select select "ADD"
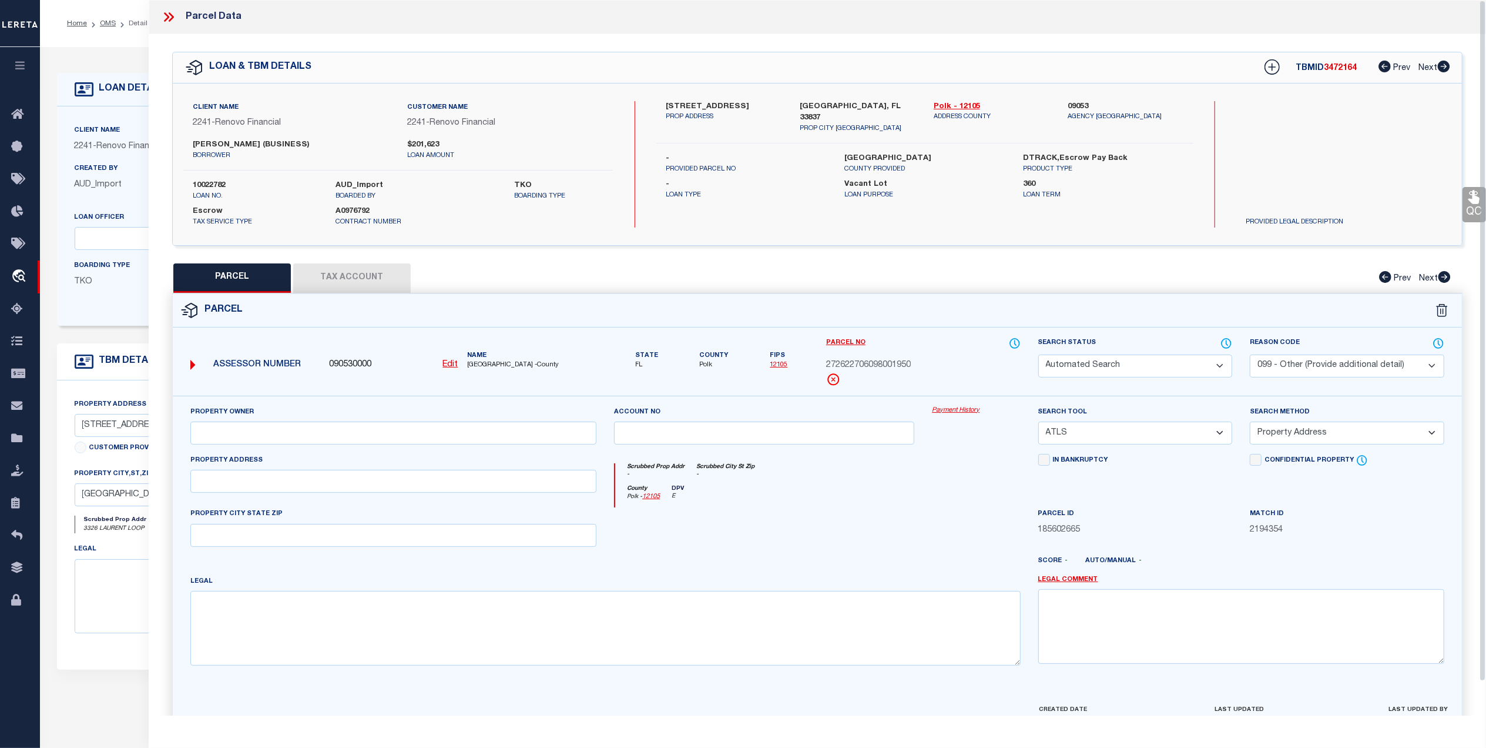
click at [167, 12] on icon at bounding box center [168, 16] width 15 height 15
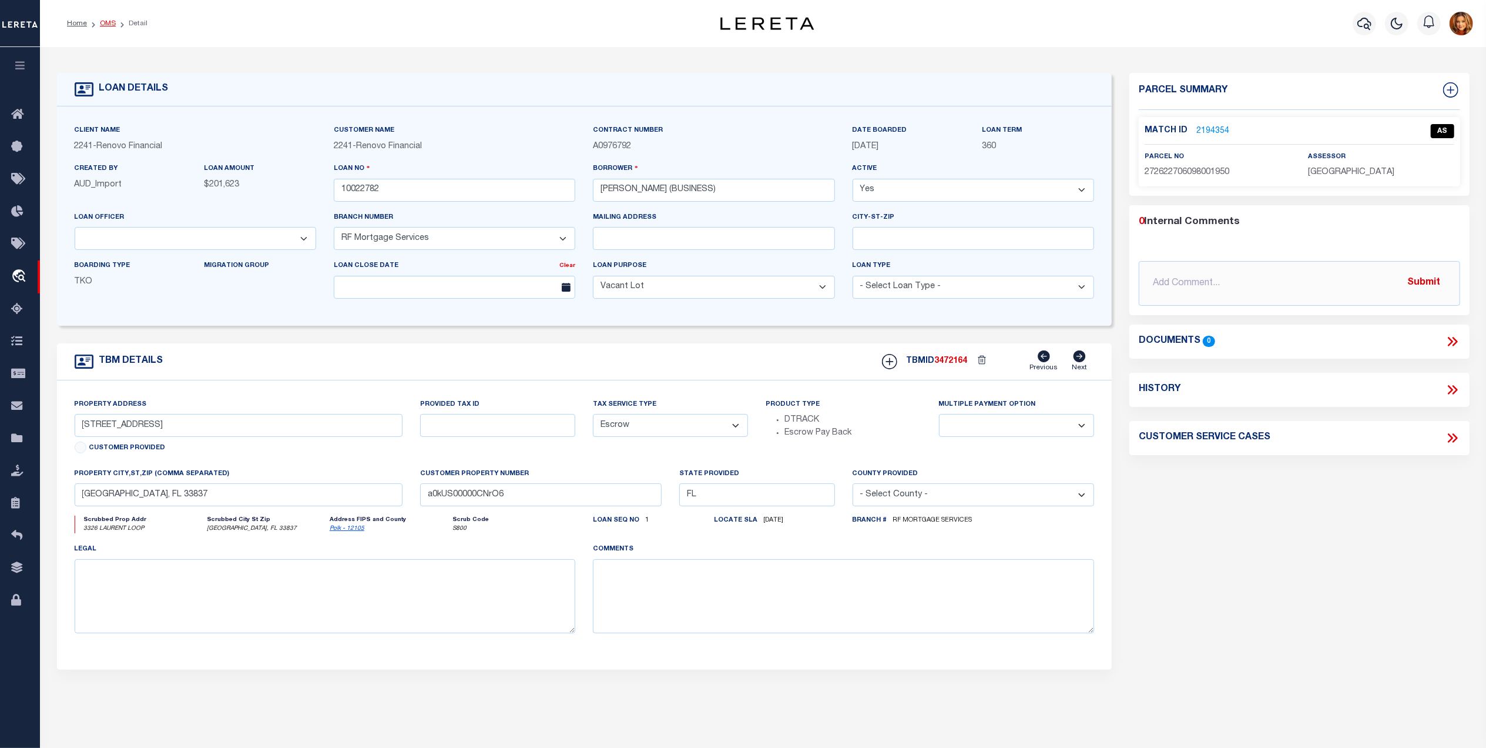
click at [107, 21] on link "OMS" at bounding box center [108, 23] width 16 height 7
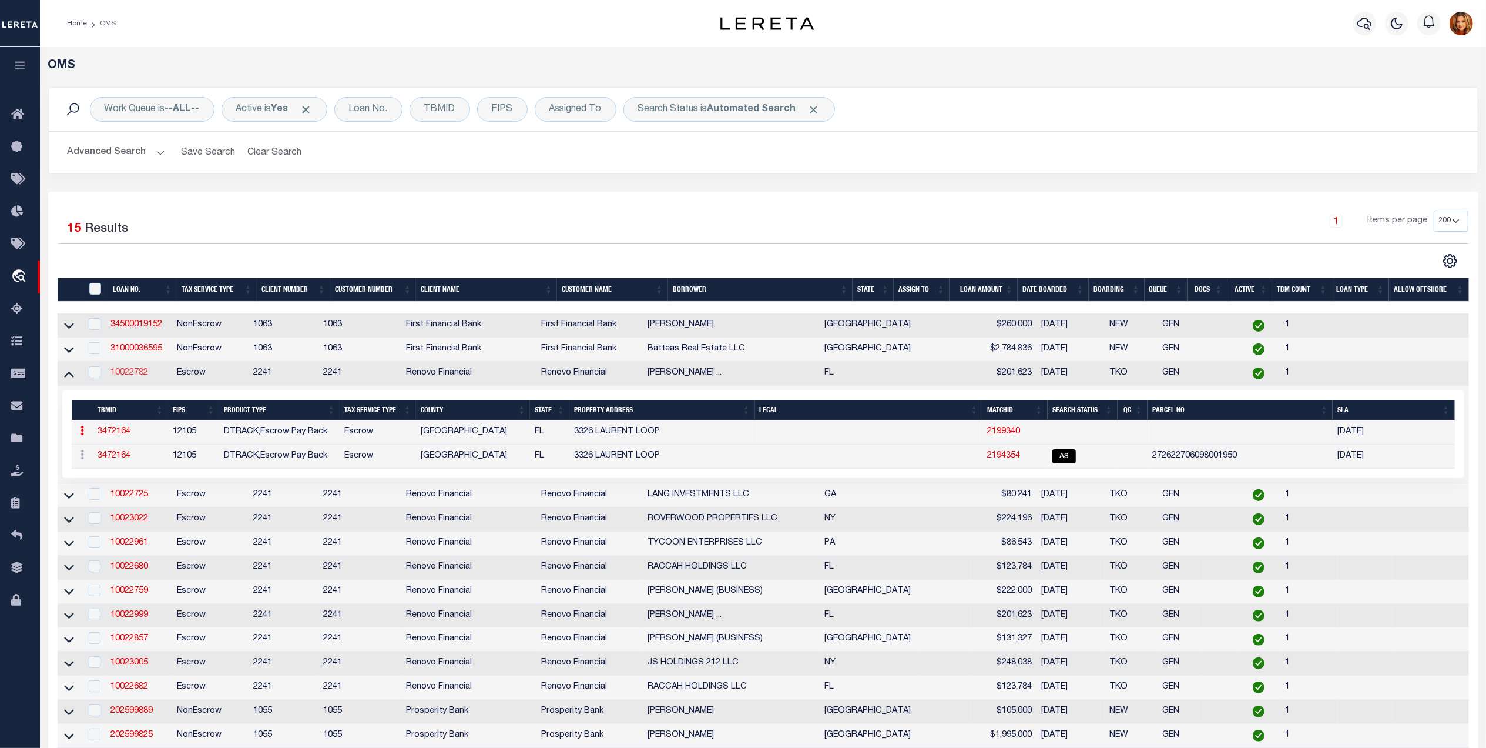
click at [132, 376] on link "10022782" at bounding box center [129, 372] width 38 height 8
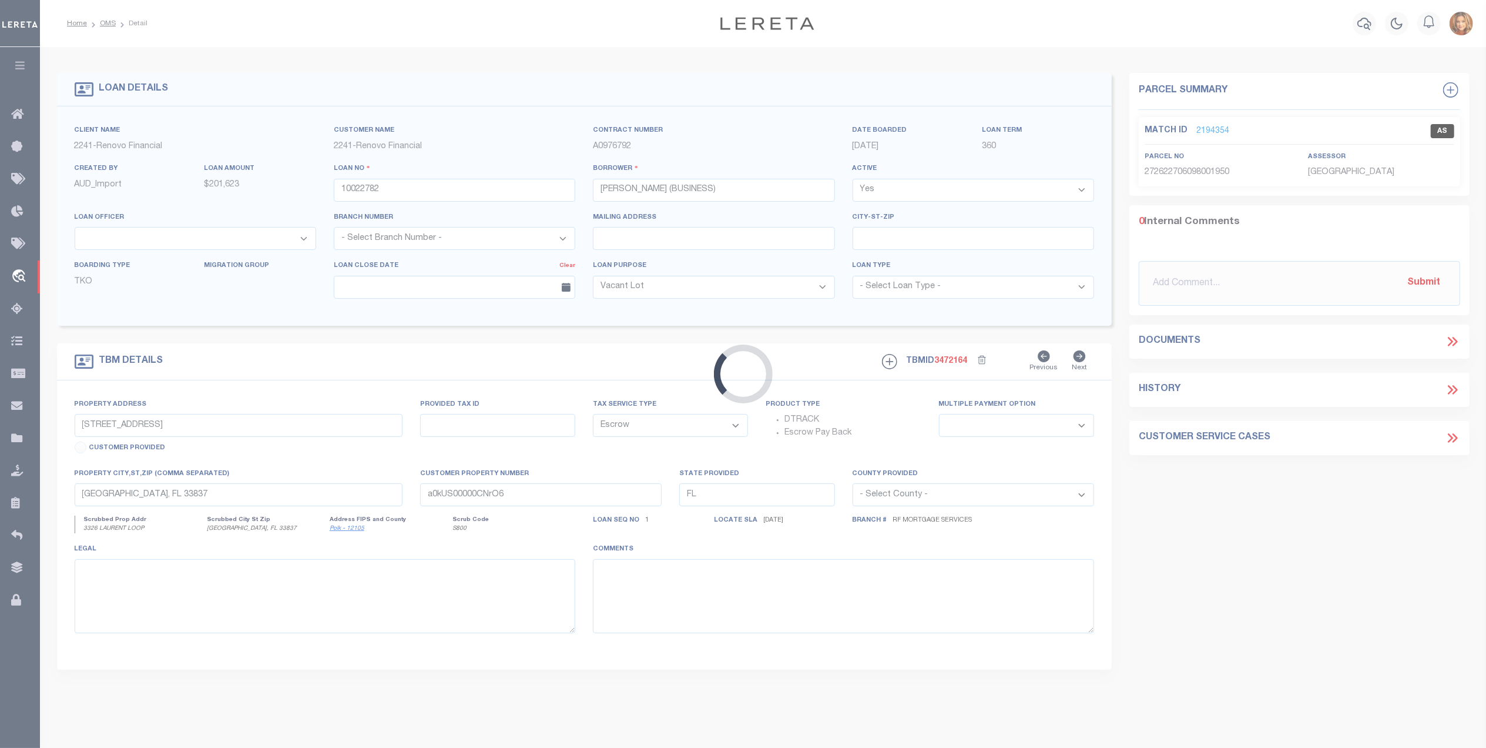
select select
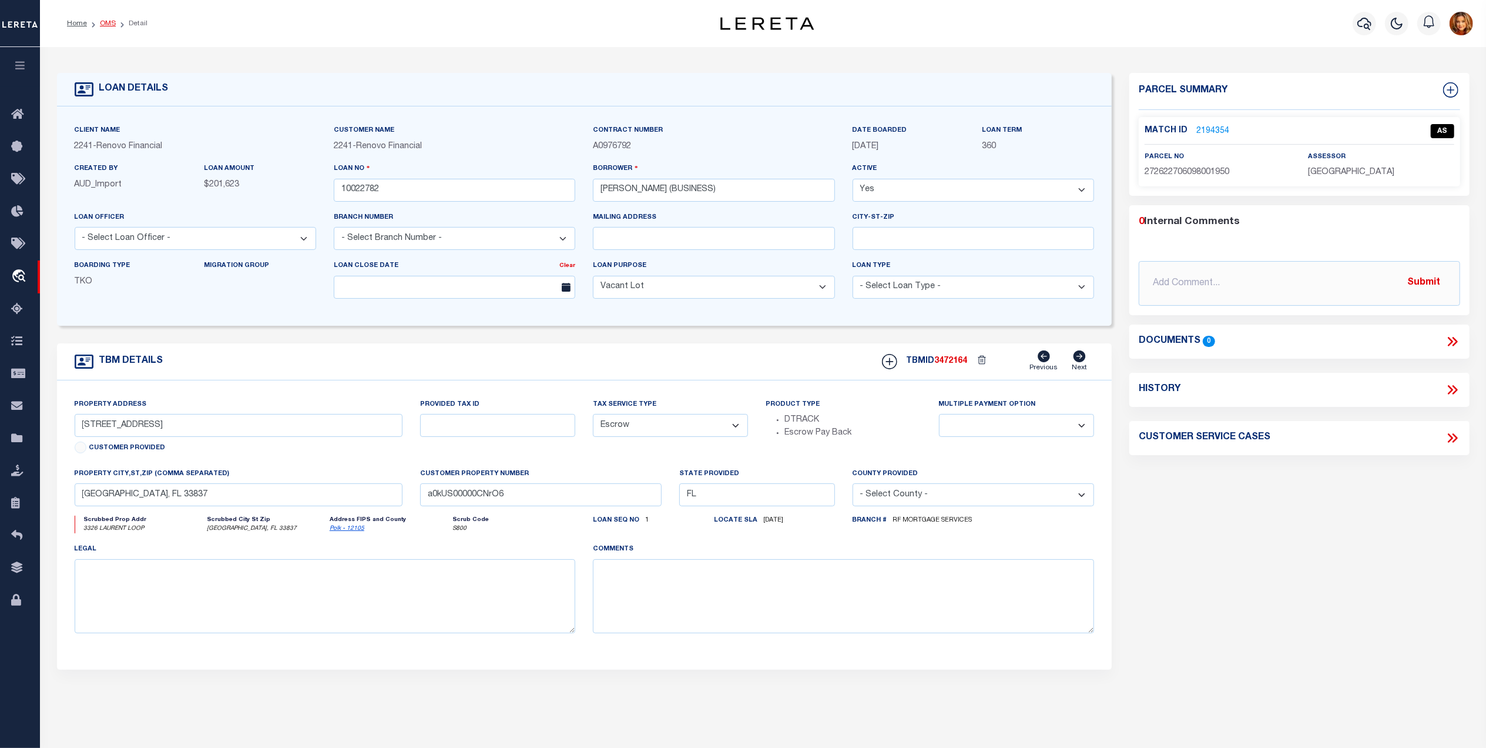
click at [106, 20] on link "OMS" at bounding box center [108, 23] width 16 height 7
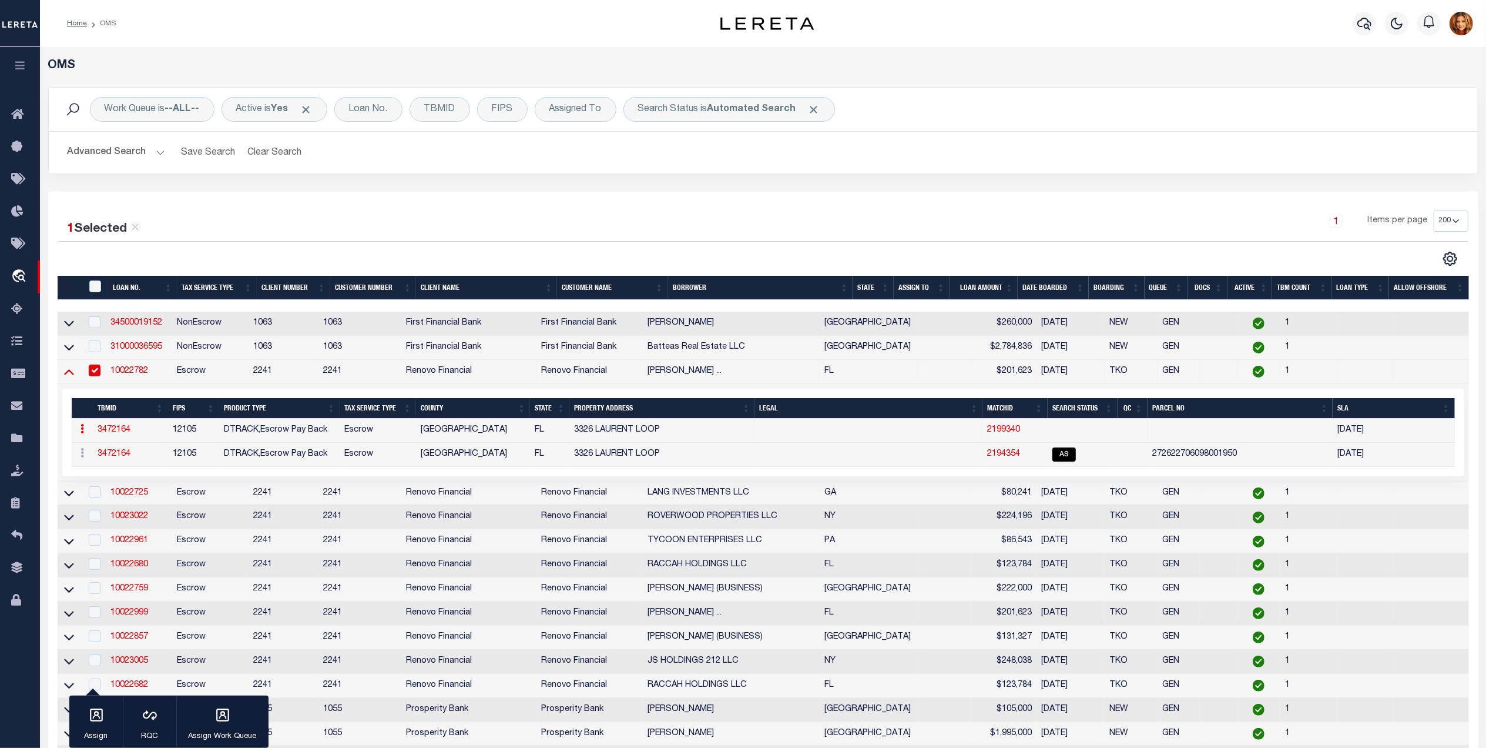
click at [66, 375] on icon at bounding box center [69, 372] width 10 height 6
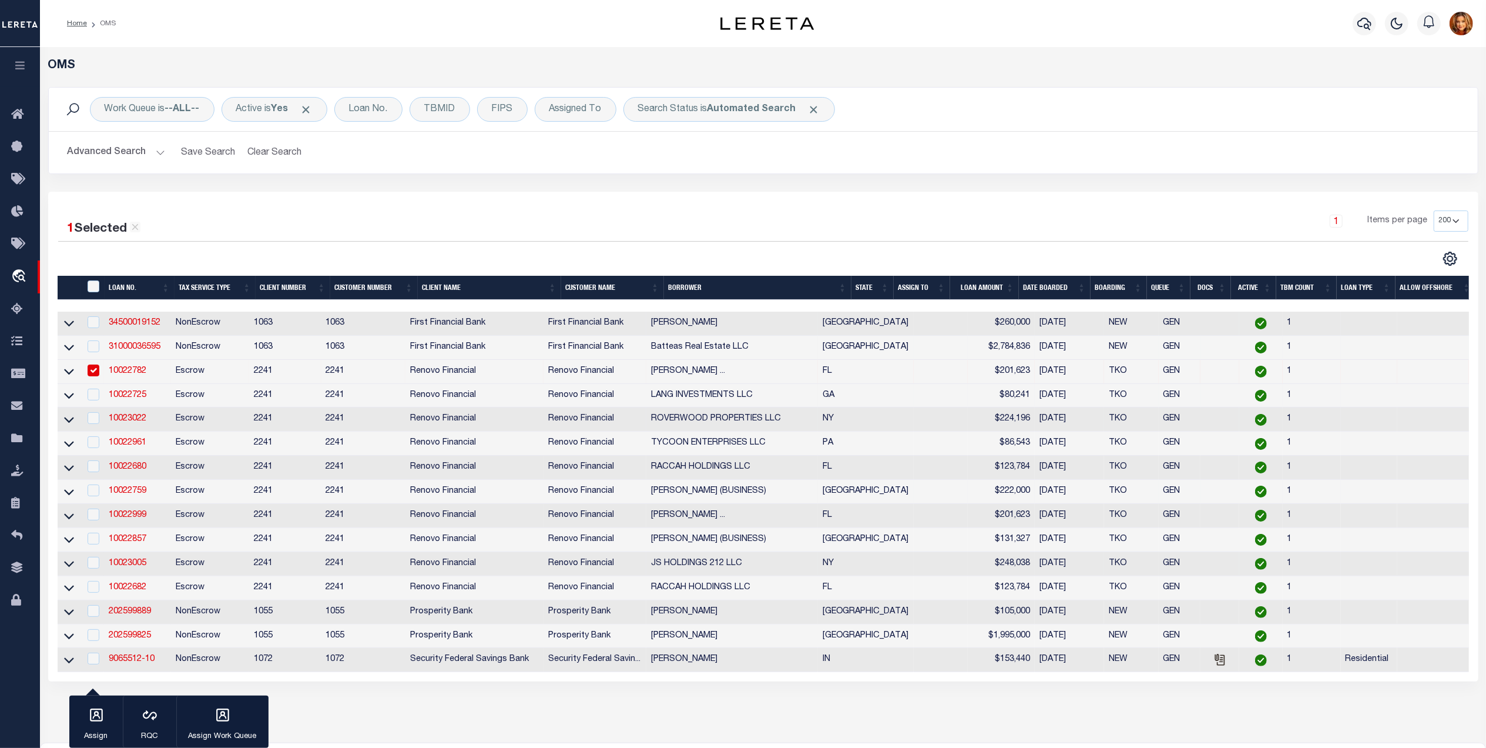
click at [66, 375] on icon at bounding box center [69, 372] width 10 height 6
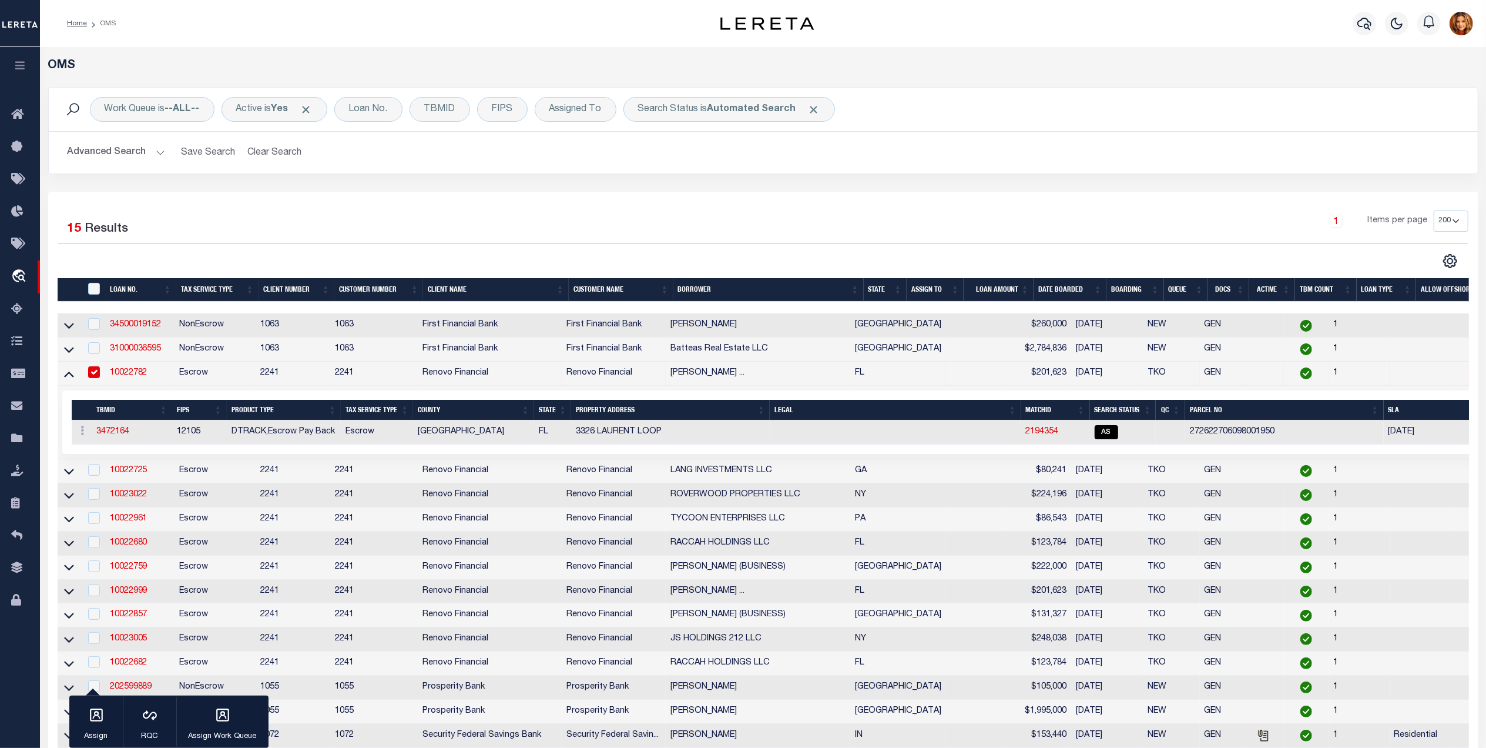
click at [66, 377] on icon at bounding box center [69, 373] width 10 height 12
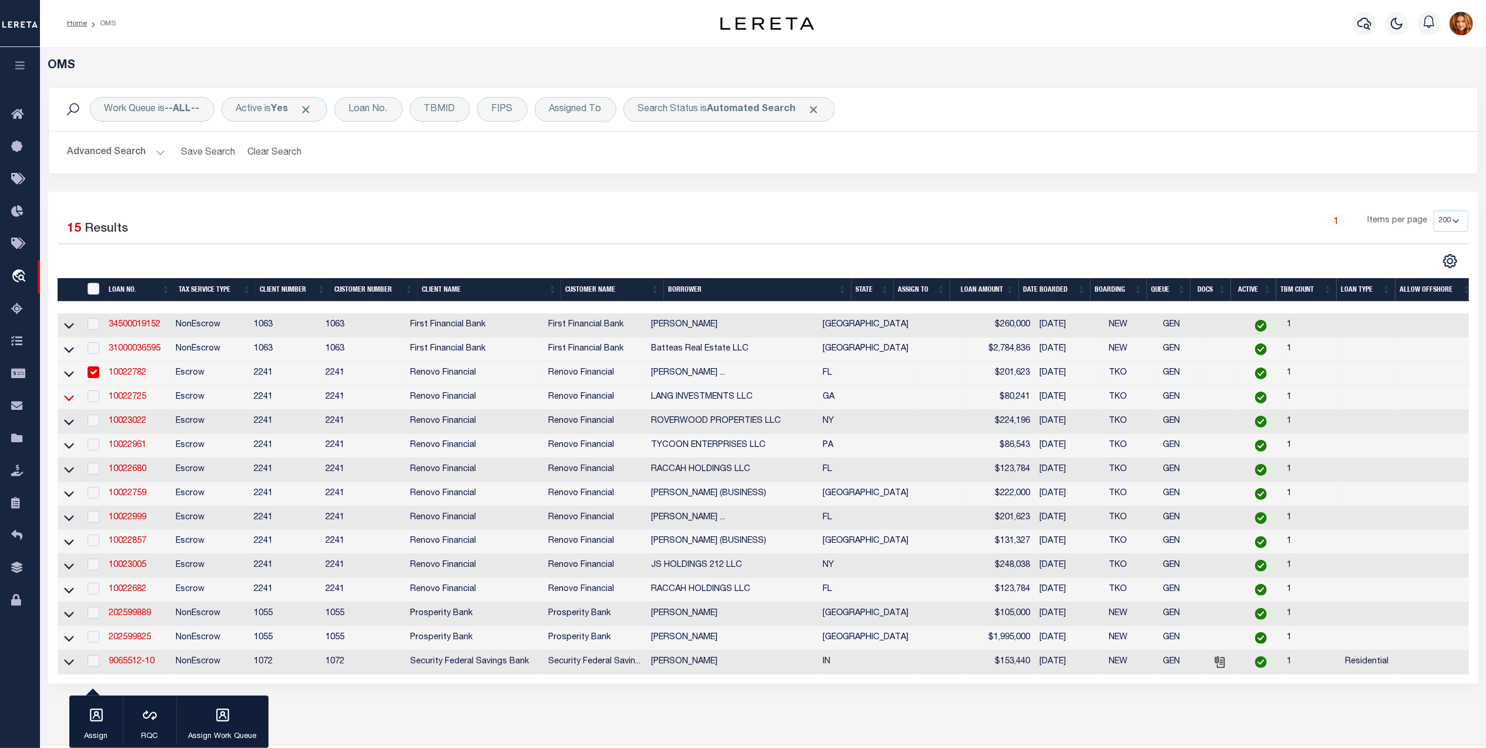
click at [69, 401] on icon at bounding box center [69, 398] width 10 height 6
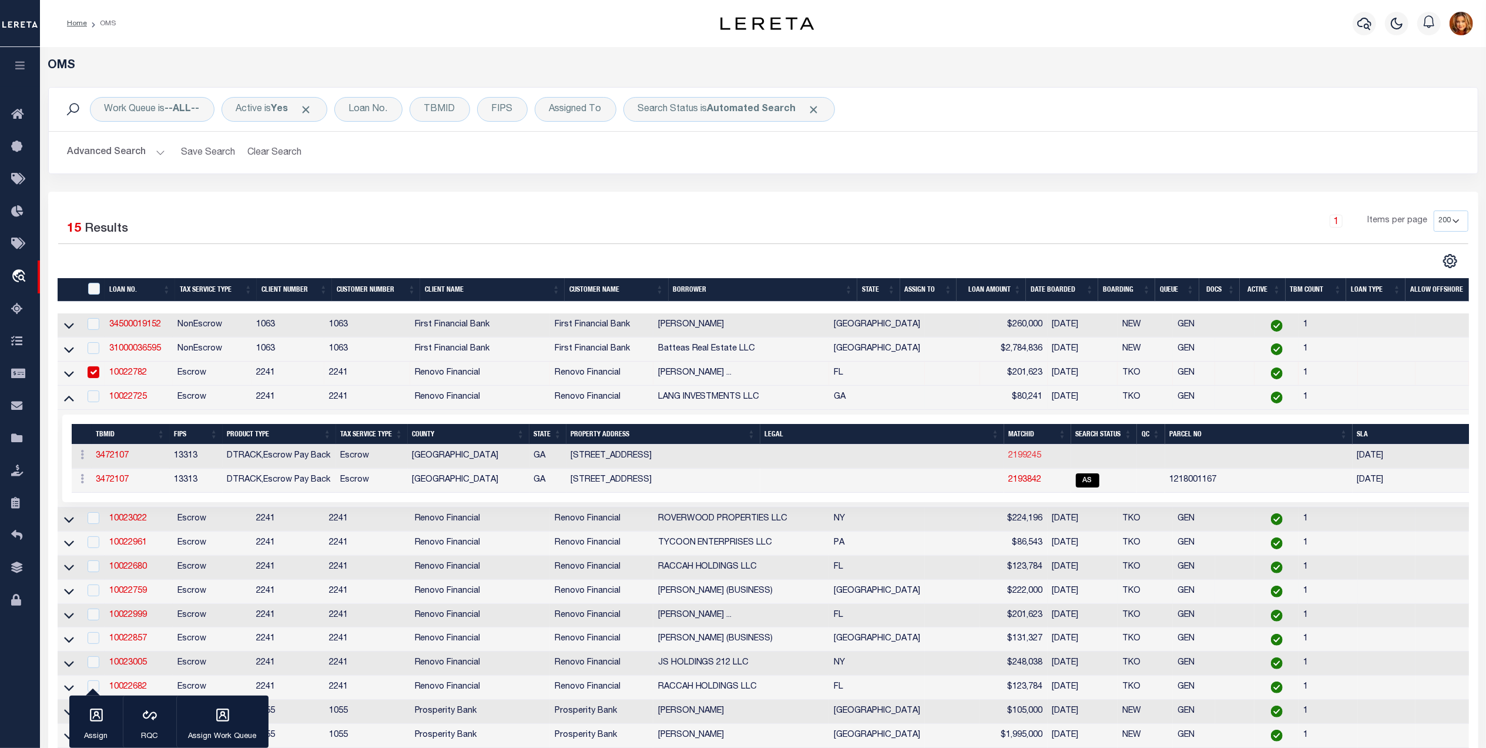
click at [1024, 460] on link "2199245" at bounding box center [1025, 455] width 33 height 8
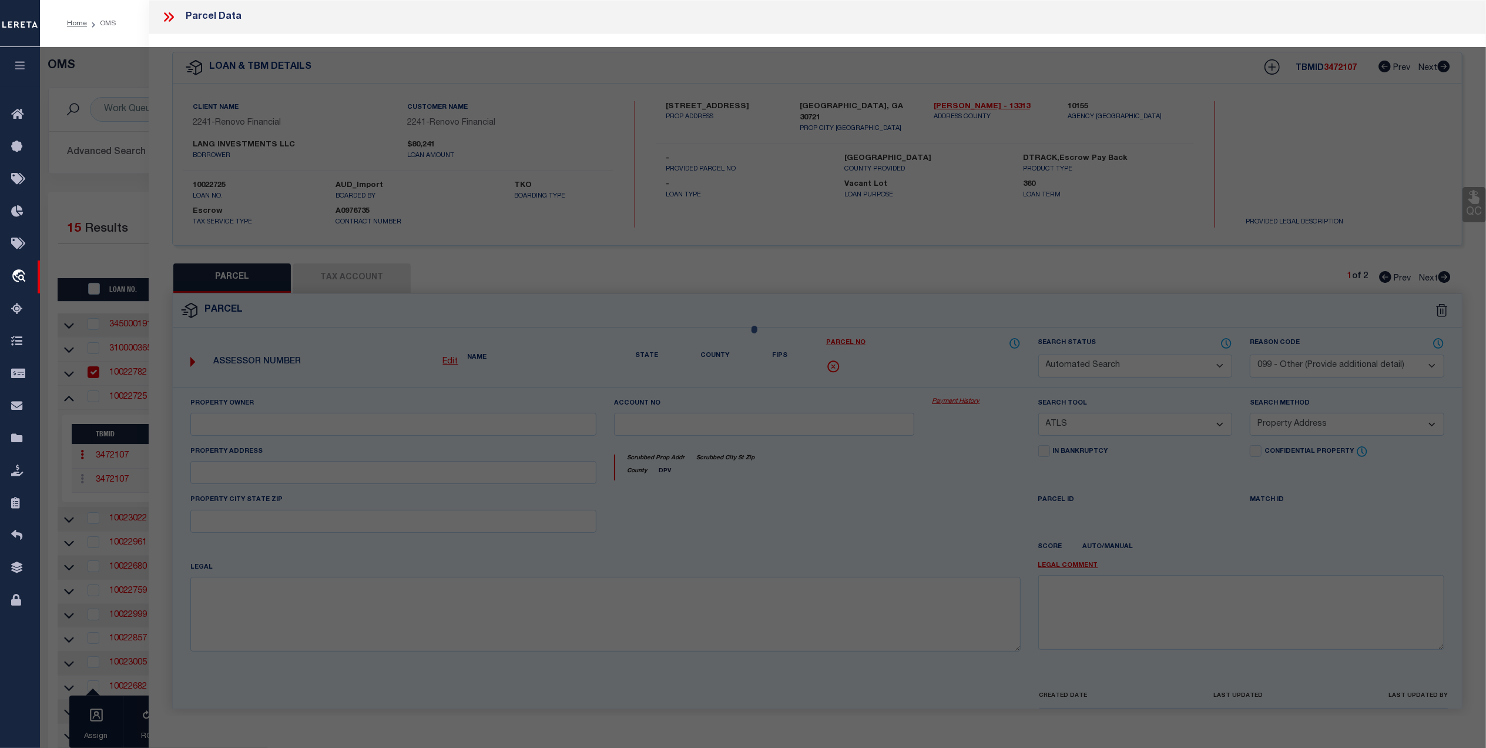
select select
checkbox input "false"
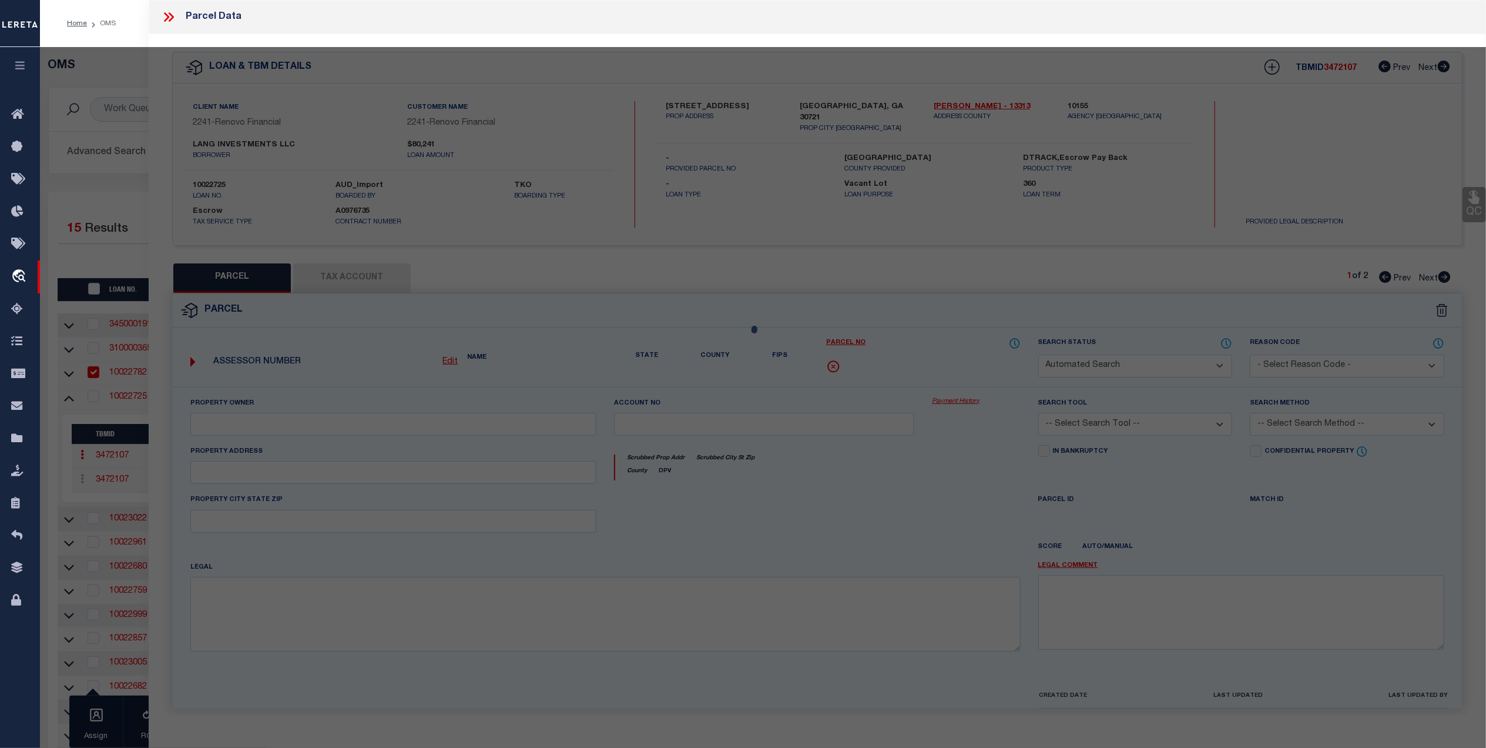
select select
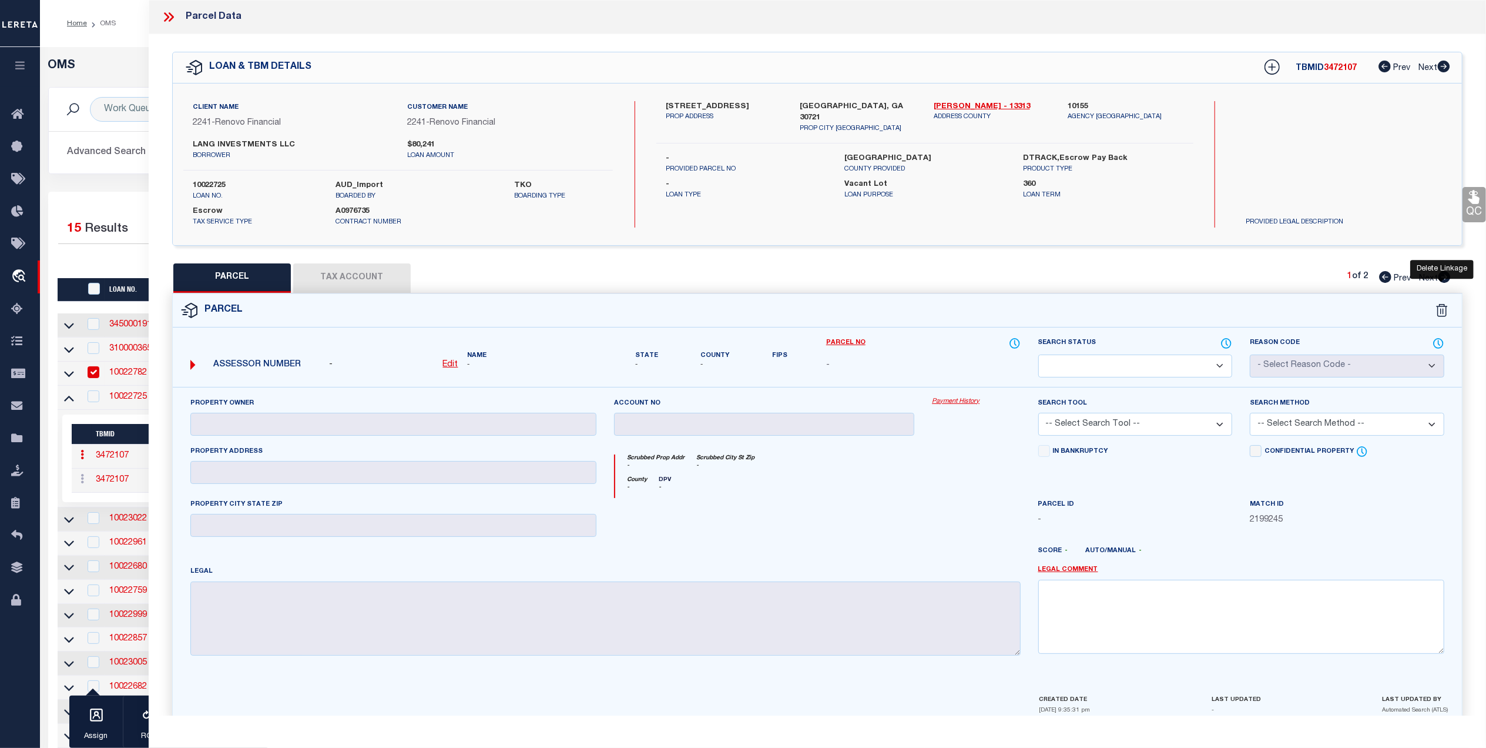
click at [1442, 311] on icon at bounding box center [1442, 310] width 12 height 13
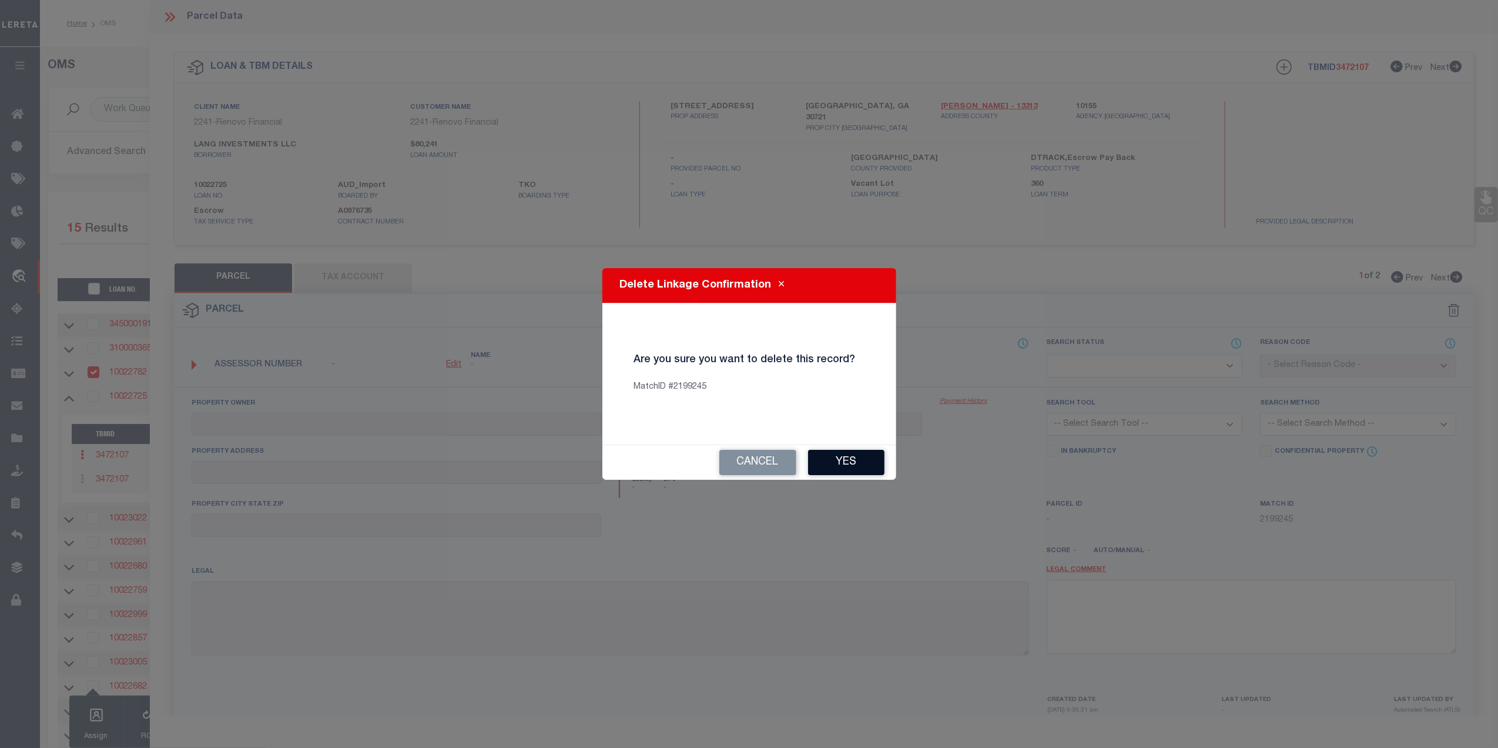
click at [838, 465] on button "Yes" at bounding box center [846, 462] width 76 height 25
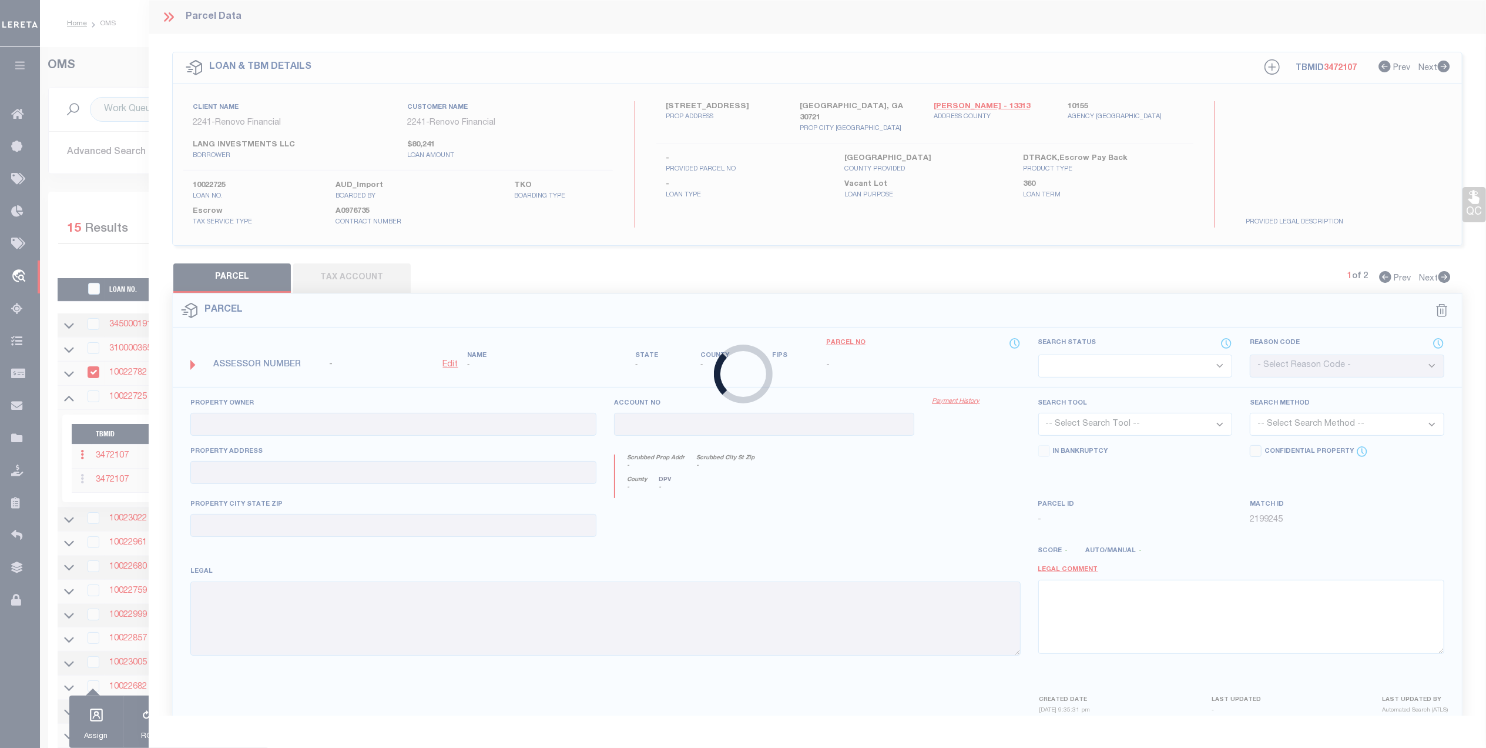
checkbox input "false"
select select "AS"
select select "099"
type input "LANG INVESTMENTS LLC"
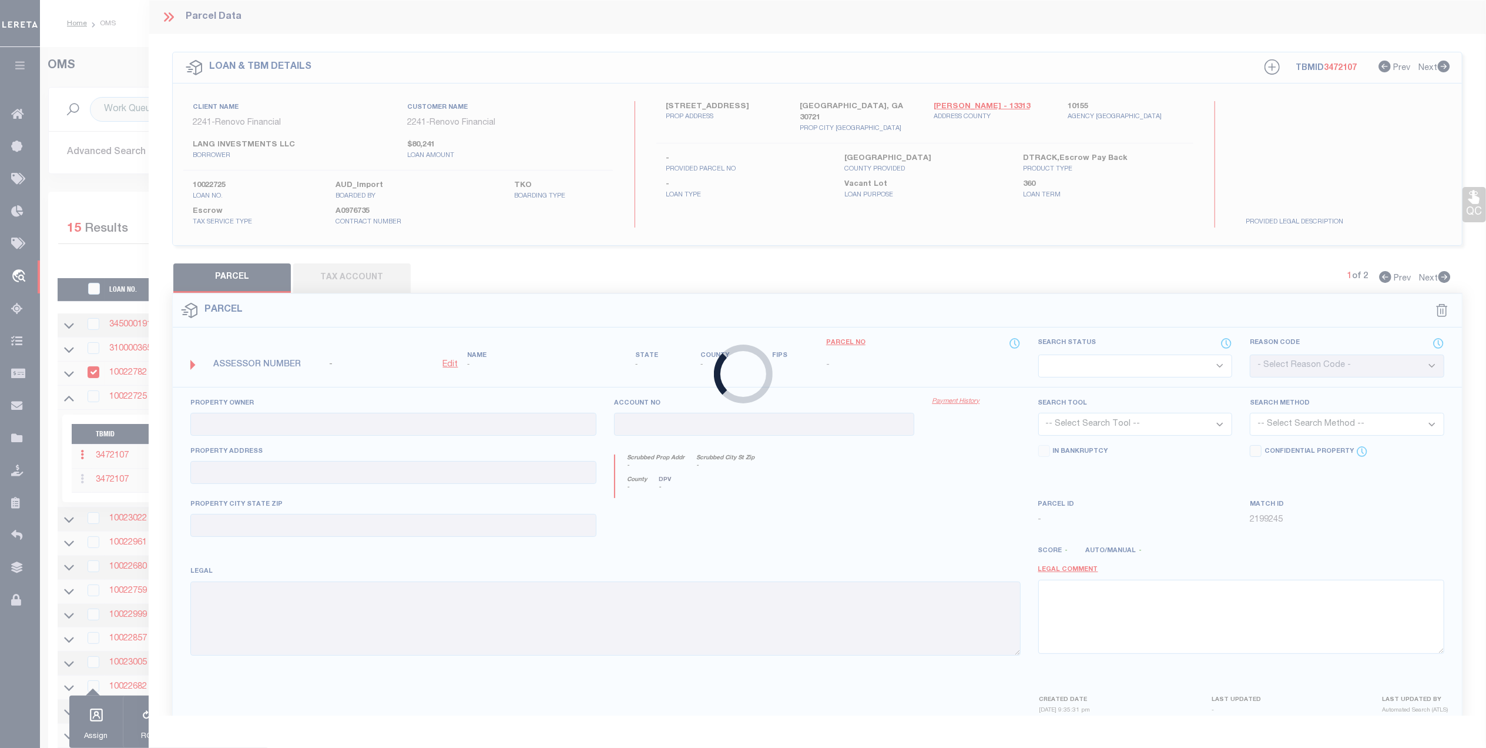
select select "ATL"
select select "ADD"
type input "413 MORNINGSIDE DR"
type input "DALTON, GA 30721"
type textarea "LOTS 27 & 28 MORNINGSIDE"
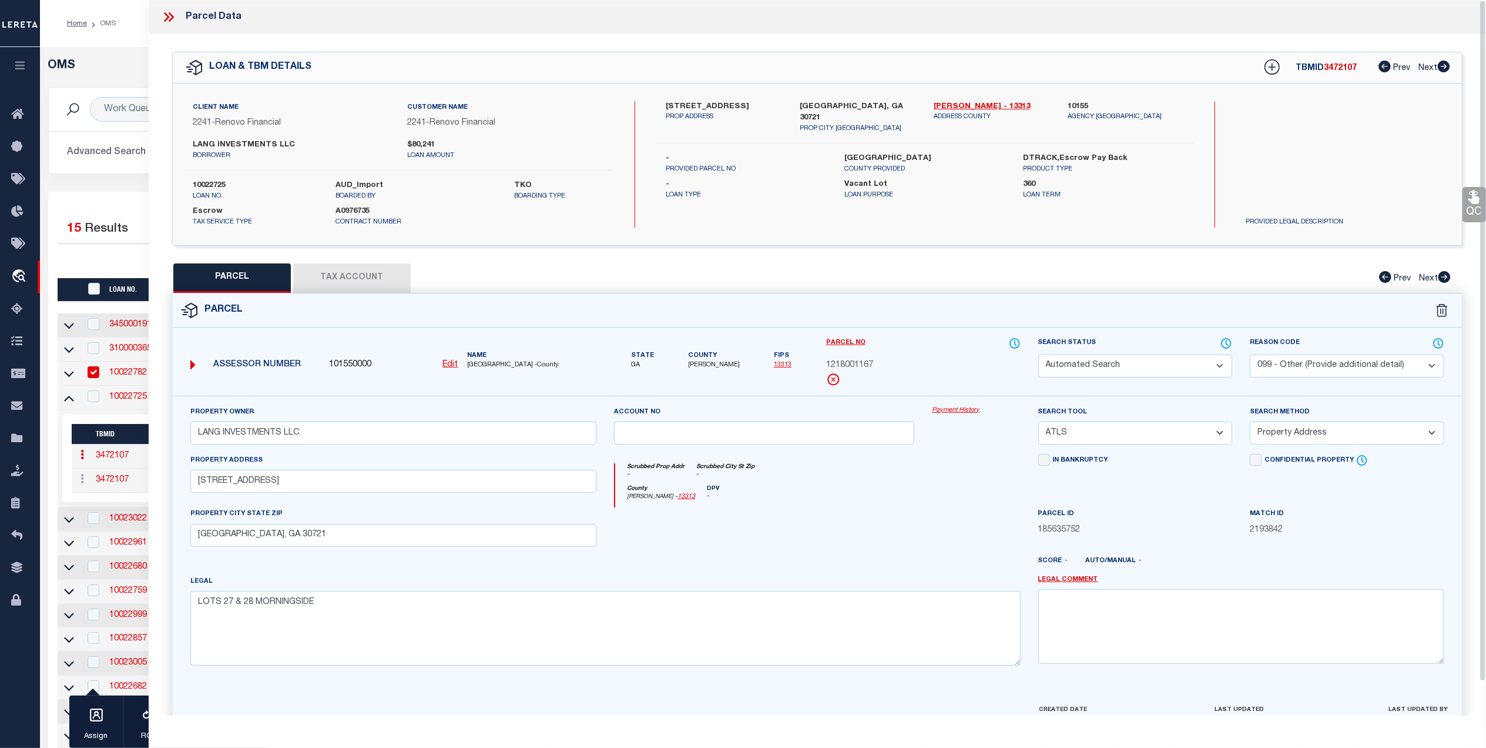
click at [166, 16] on icon at bounding box center [168, 16] width 15 height 15
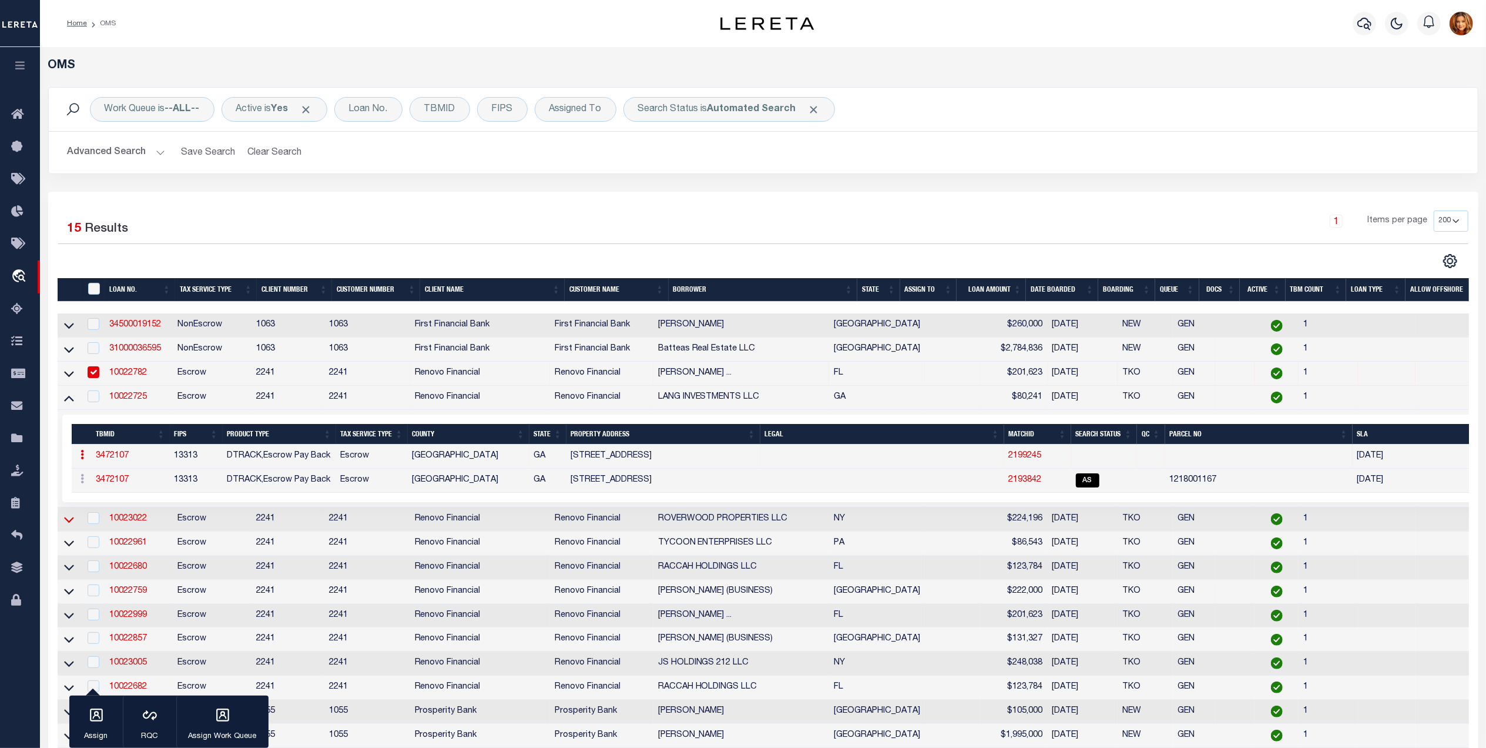
click at [69, 522] on icon at bounding box center [69, 520] width 10 height 6
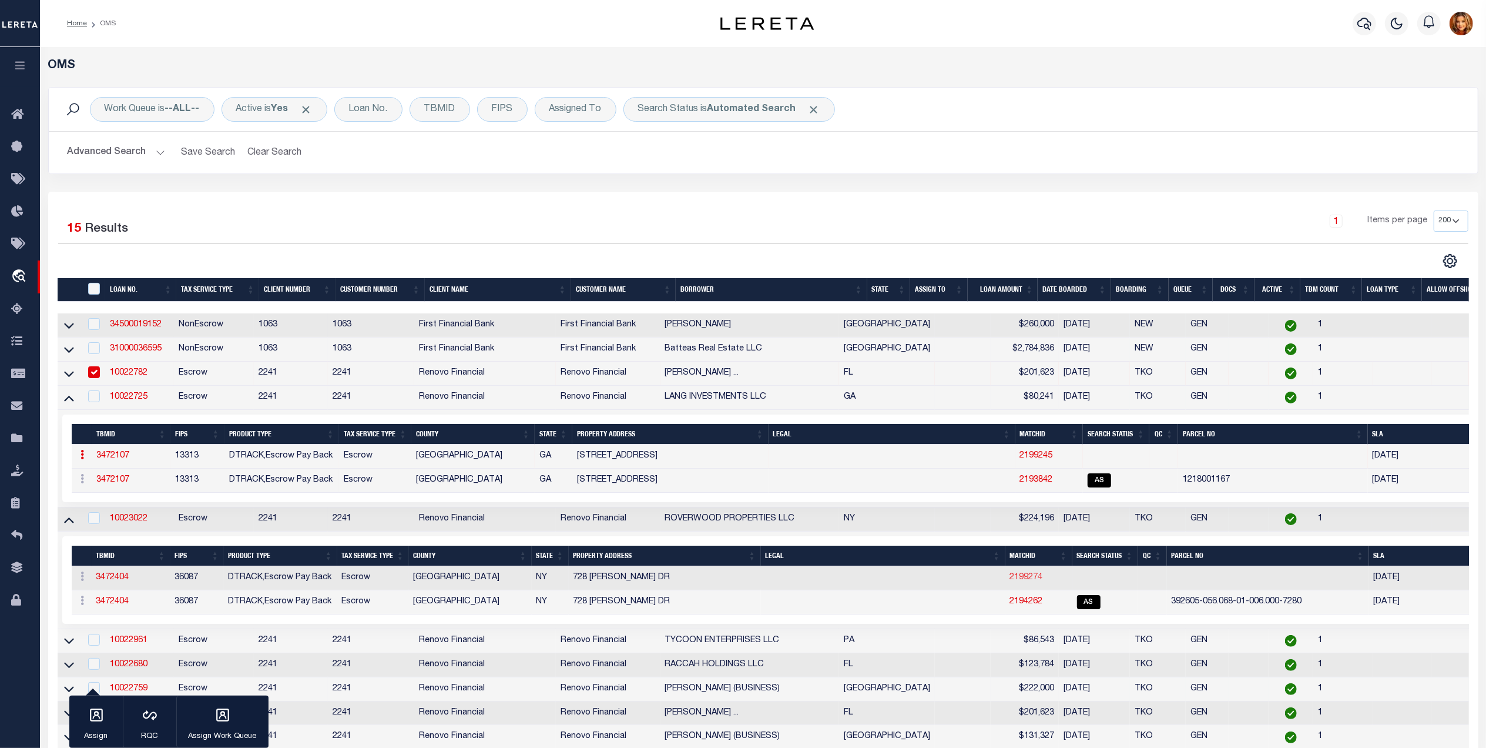
click at [1028, 581] on link "2199274" at bounding box center [1026, 577] width 33 height 8
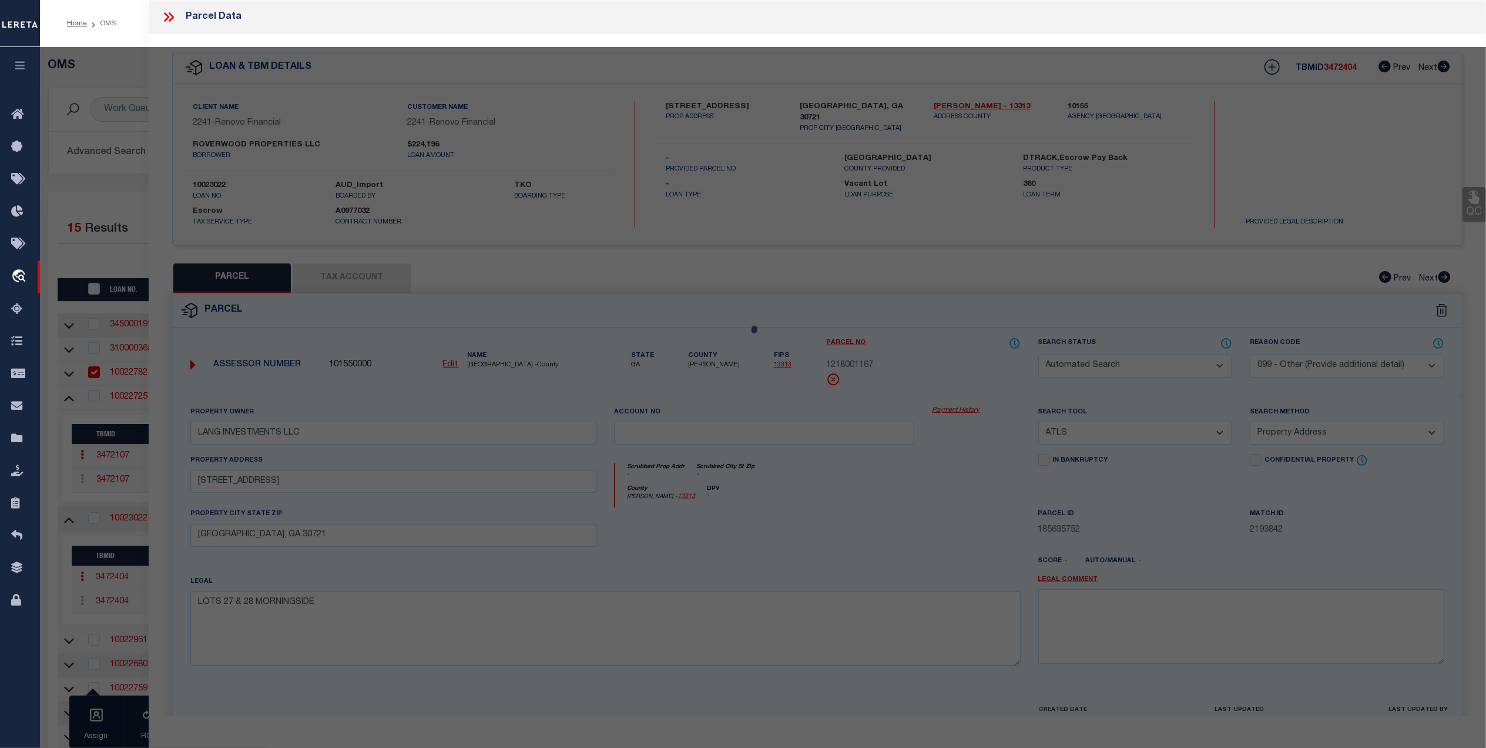
select select
checkbox input "false"
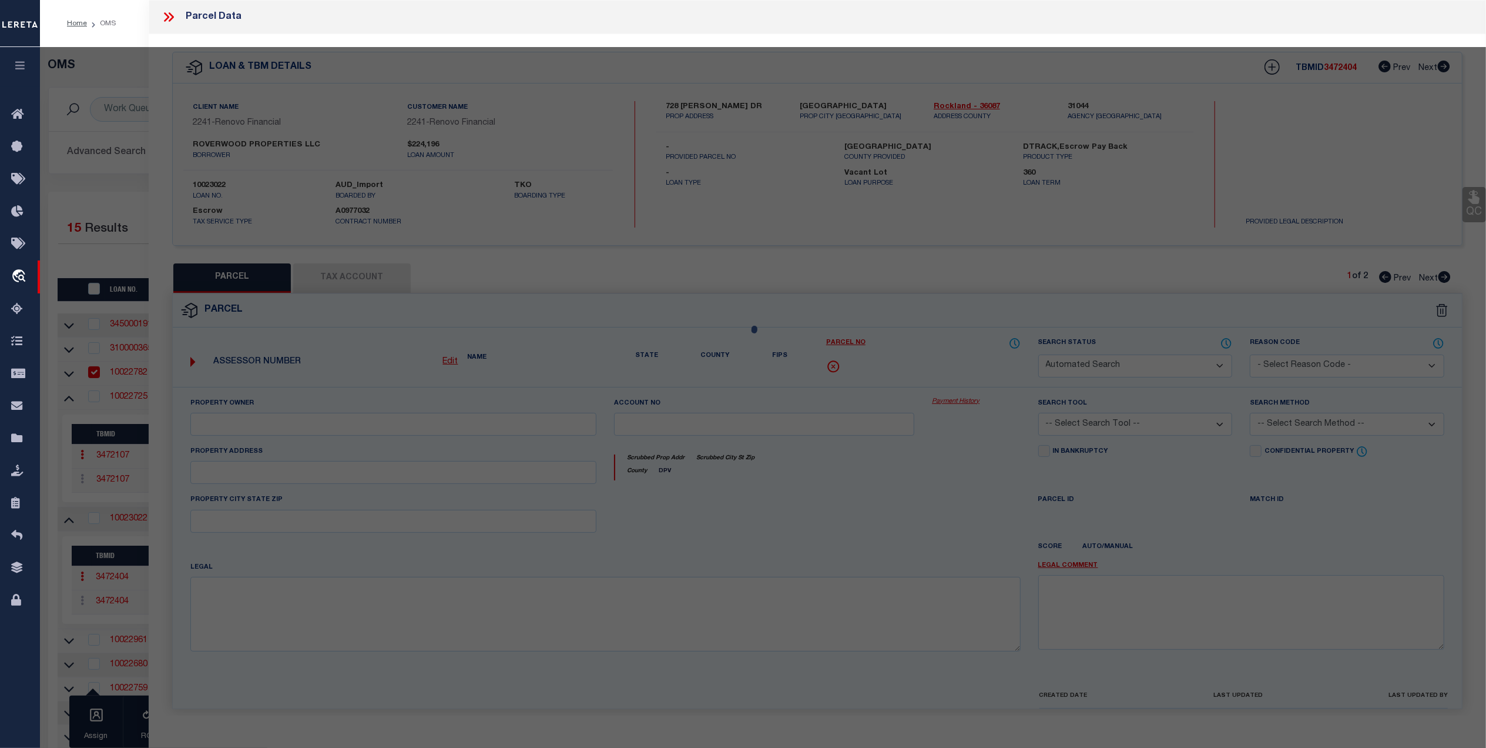
select select
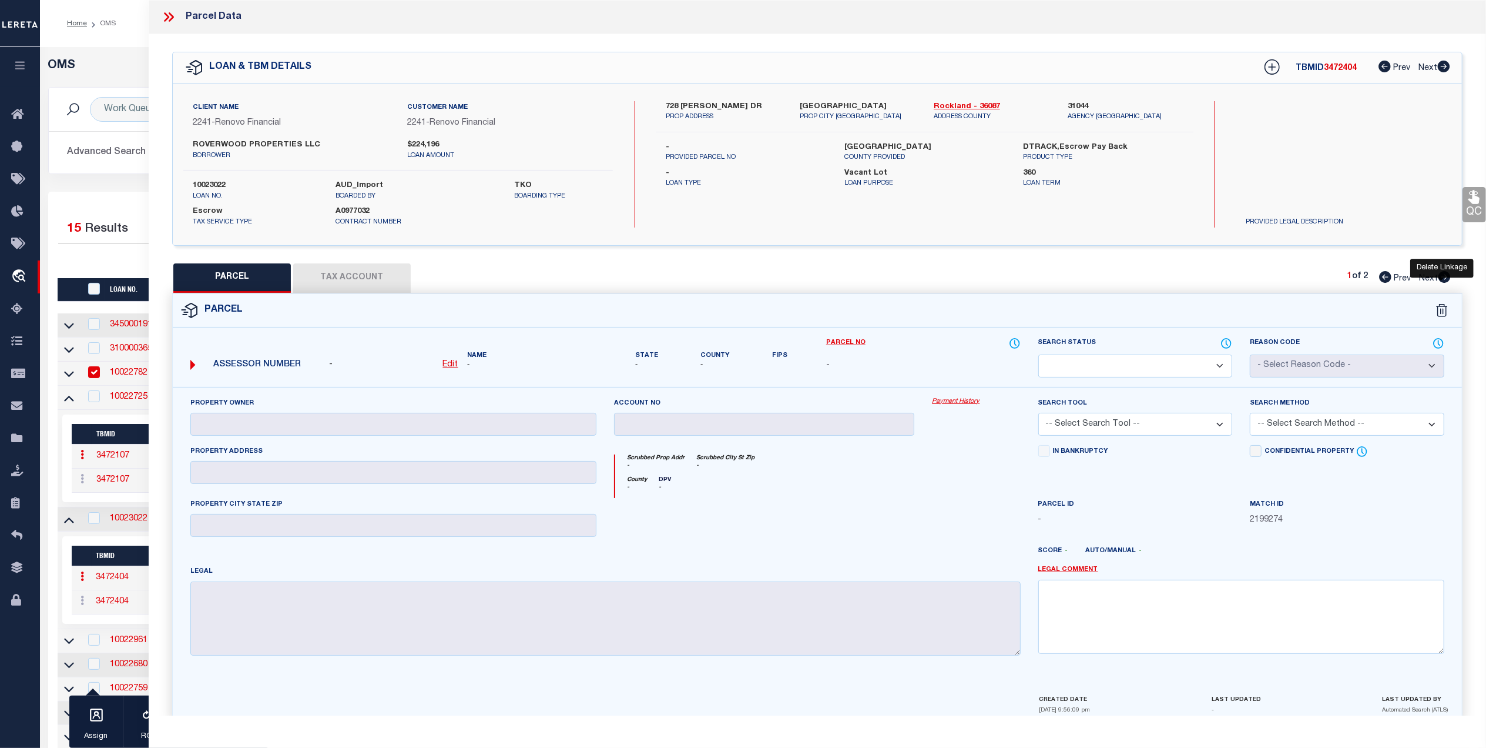
click at [1442, 313] on icon at bounding box center [1442, 310] width 12 height 13
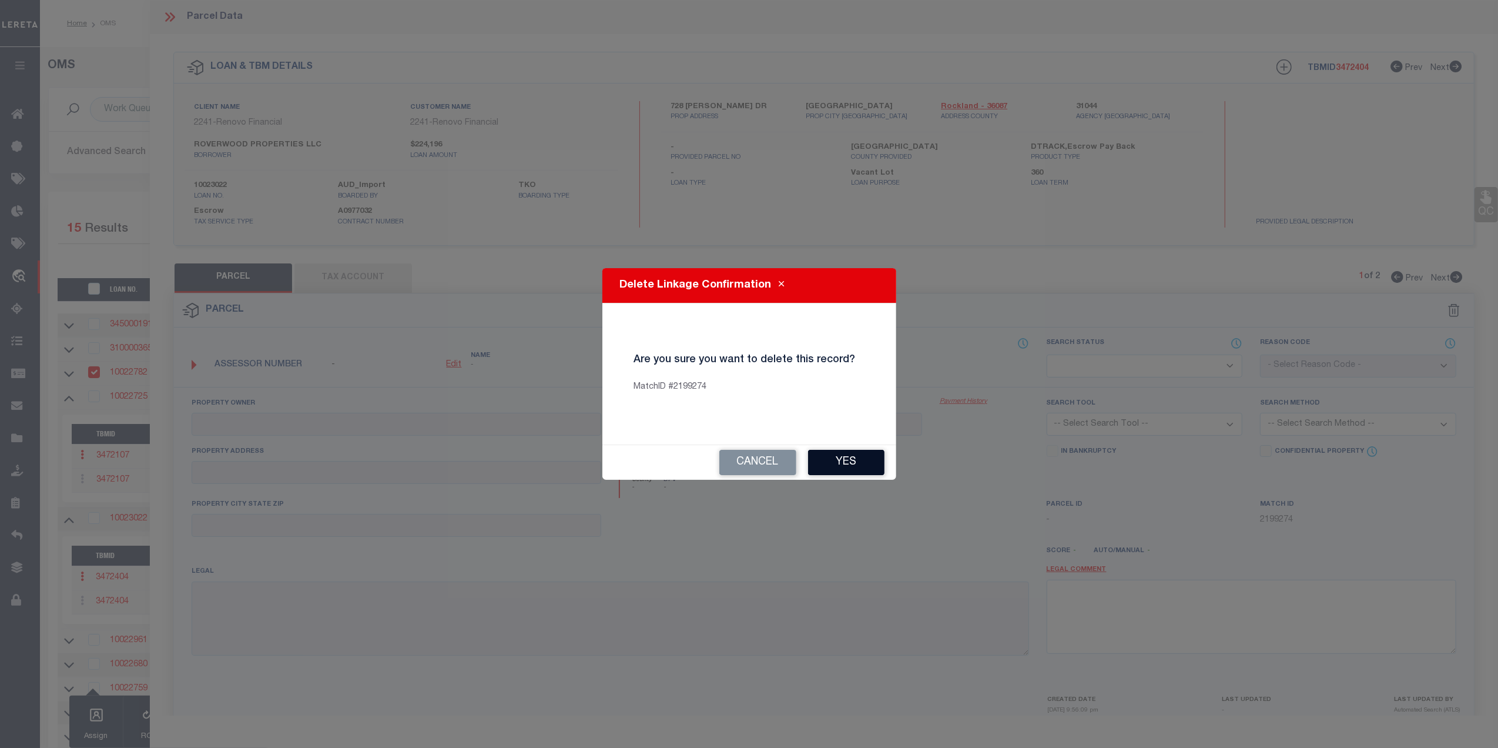
click at [852, 466] on button "Yes" at bounding box center [846, 462] width 76 height 25
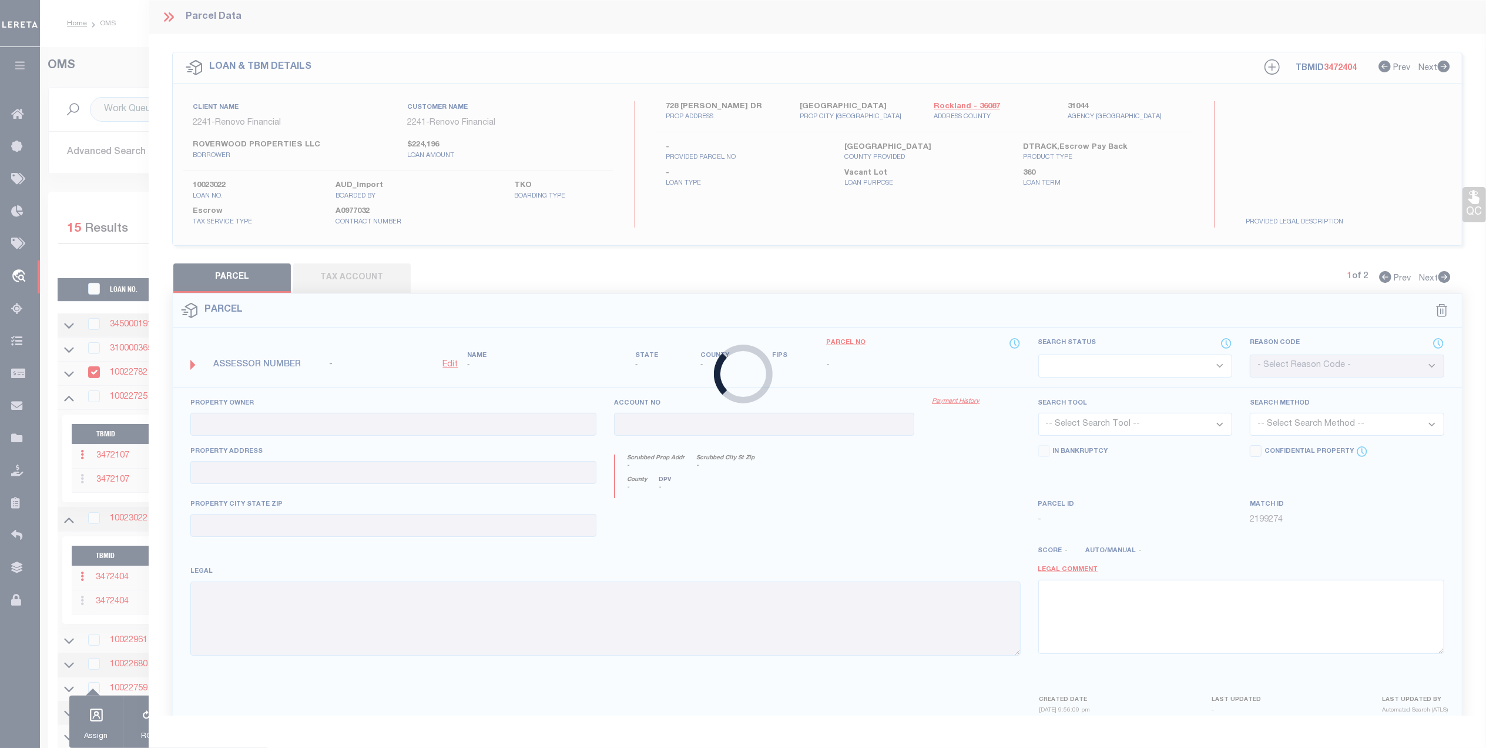
checkbox input "false"
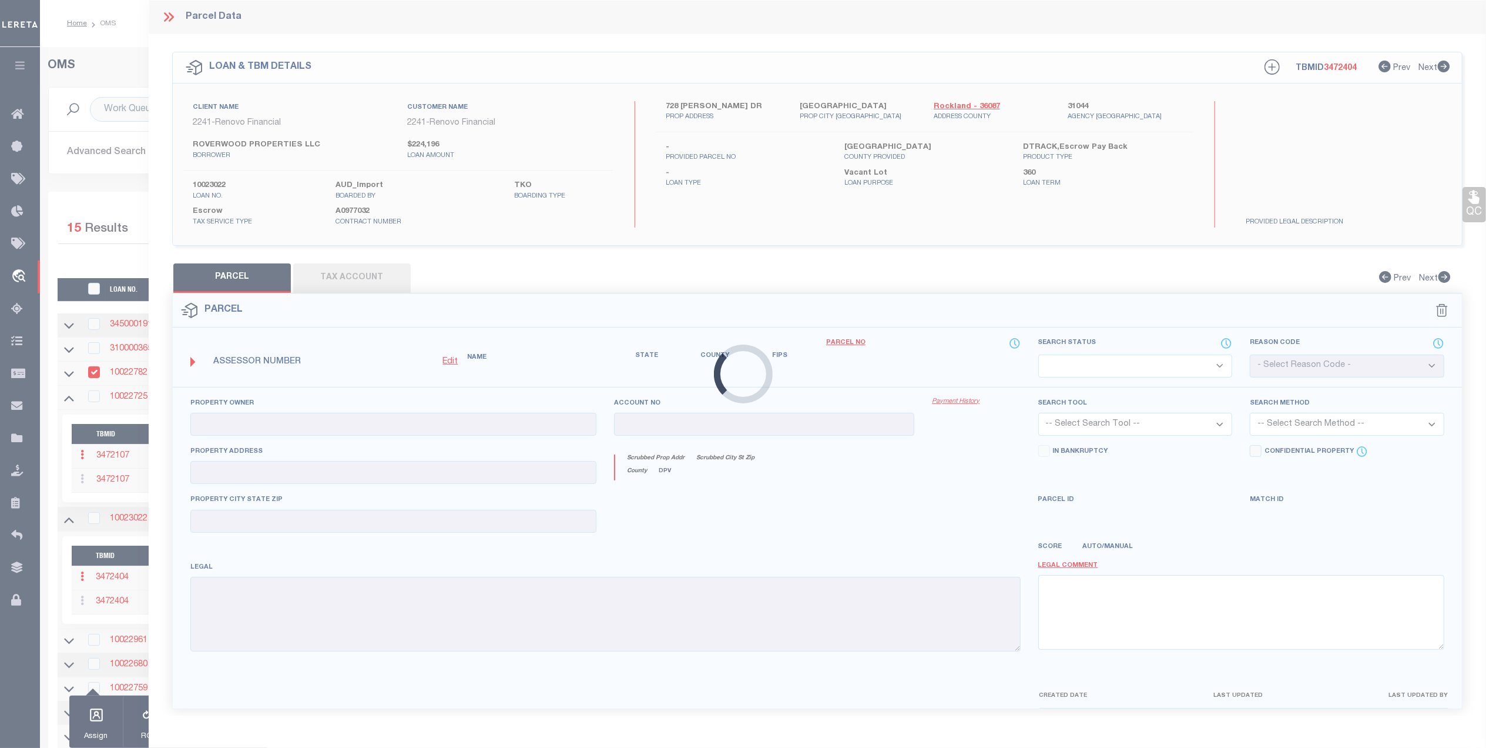
select select "AS"
select select "099"
type input "ROVERWOOD PROPERTIES LLC"
select select "ATL"
select select "ADD"
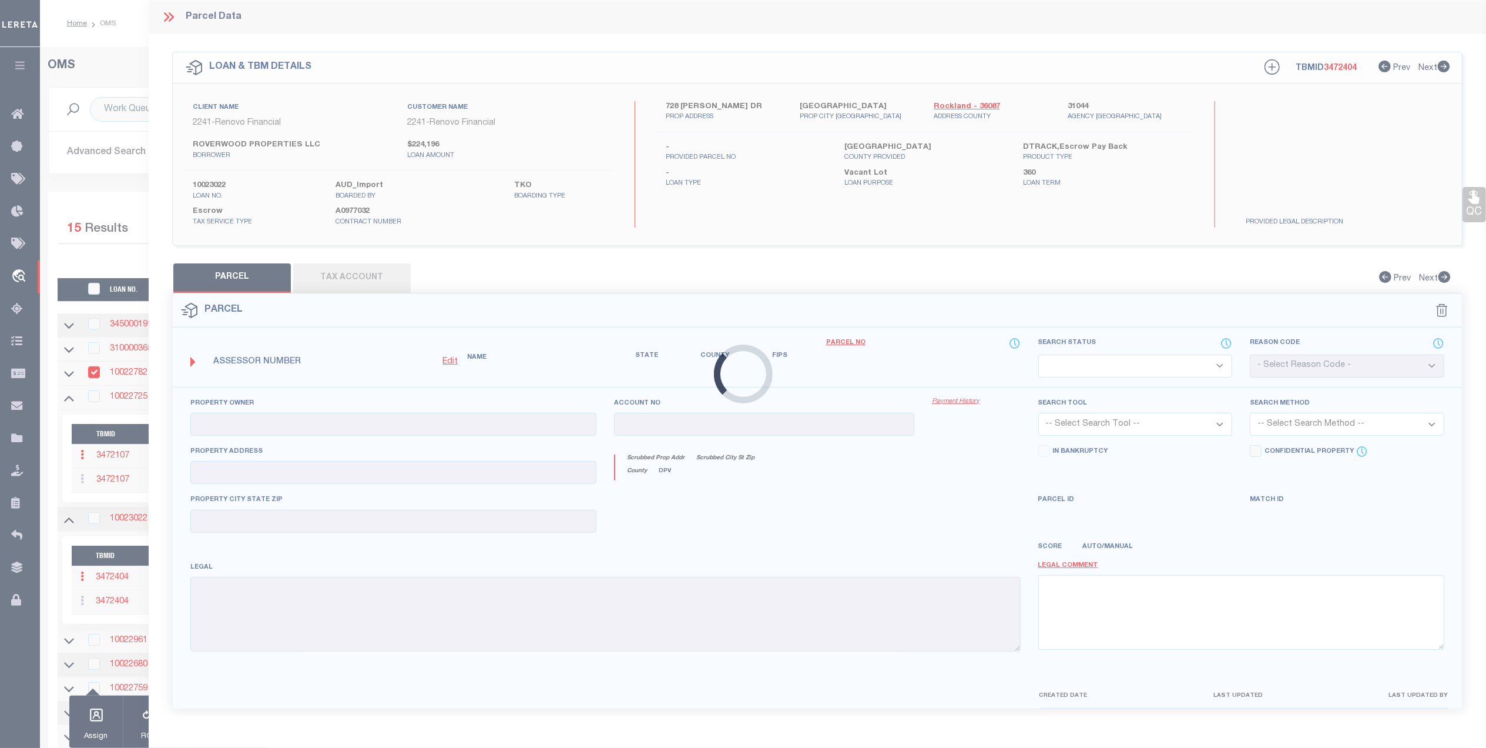
type input "728 KENNEDY DR"
type input "SPRING VALLEY, NY 10977"
type textarea "LOT:6.000 BLK:1 SEC:56.68 DIST:392605 CITY/MUNI/TWP:SPRING VALLEY"
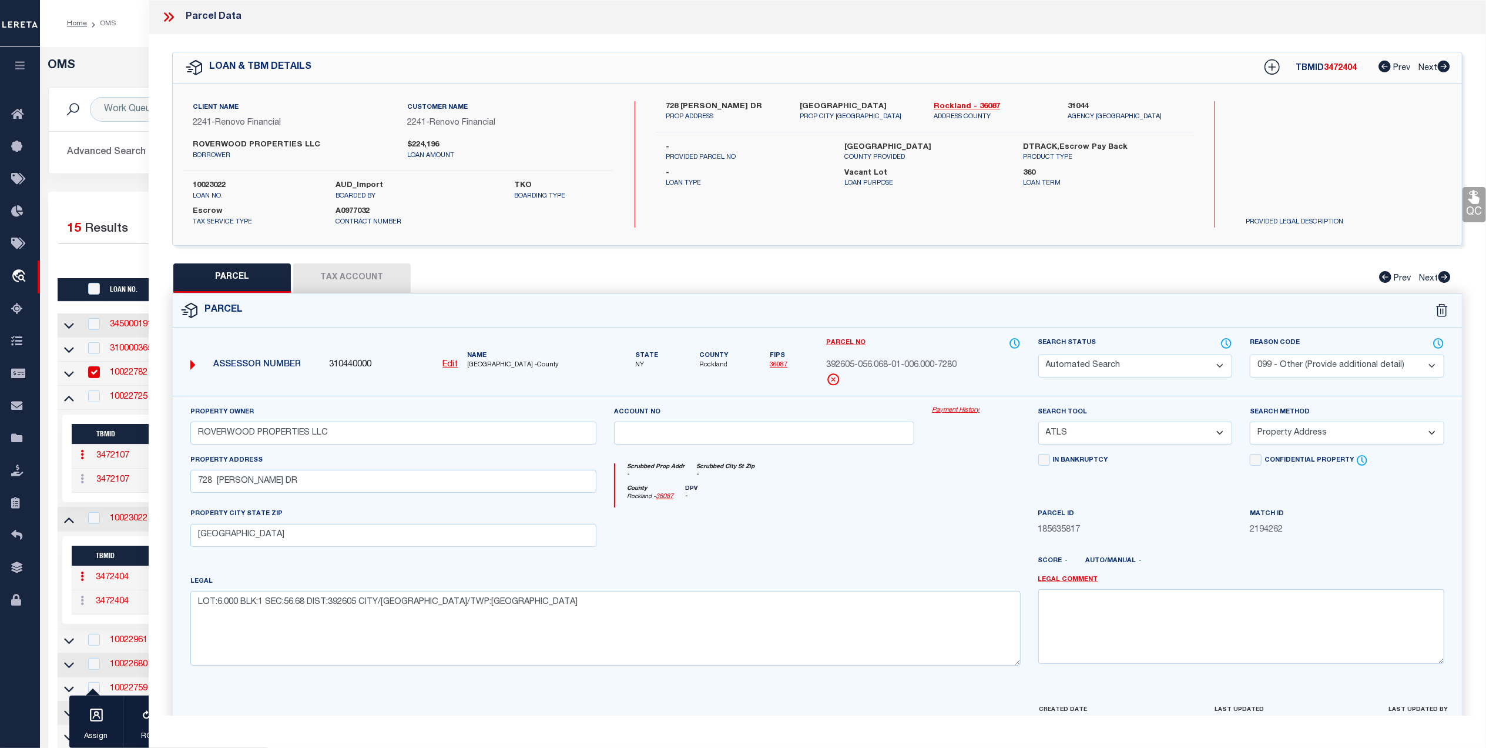
click at [112, 57] on div "OMS Work Queue is --ALL-- Active is Yes Loan No. TBMID FIPS Assigned To Search …" at bounding box center [763, 493] width 1446 height 893
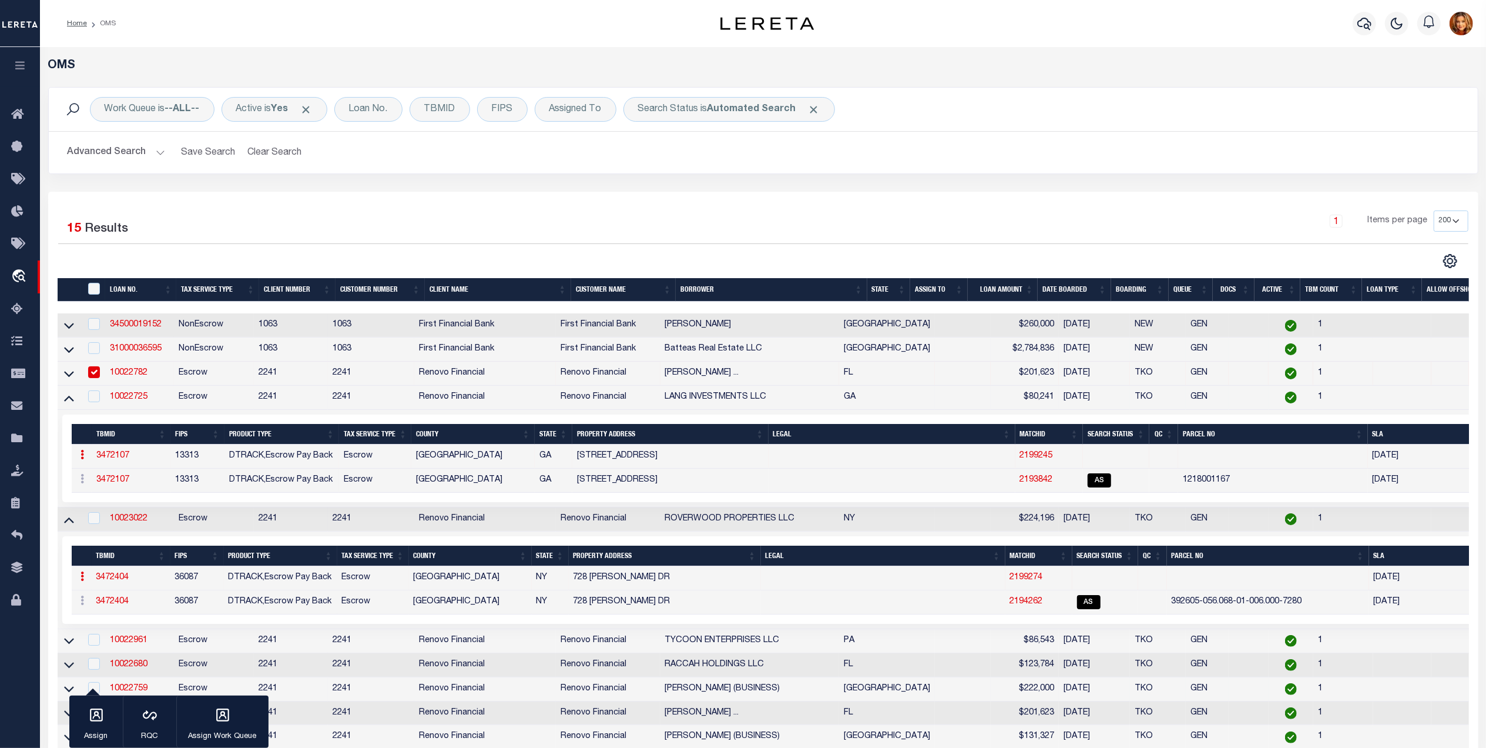
click at [109, 149] on button "Advanced Search" at bounding box center [117, 152] width 98 height 23
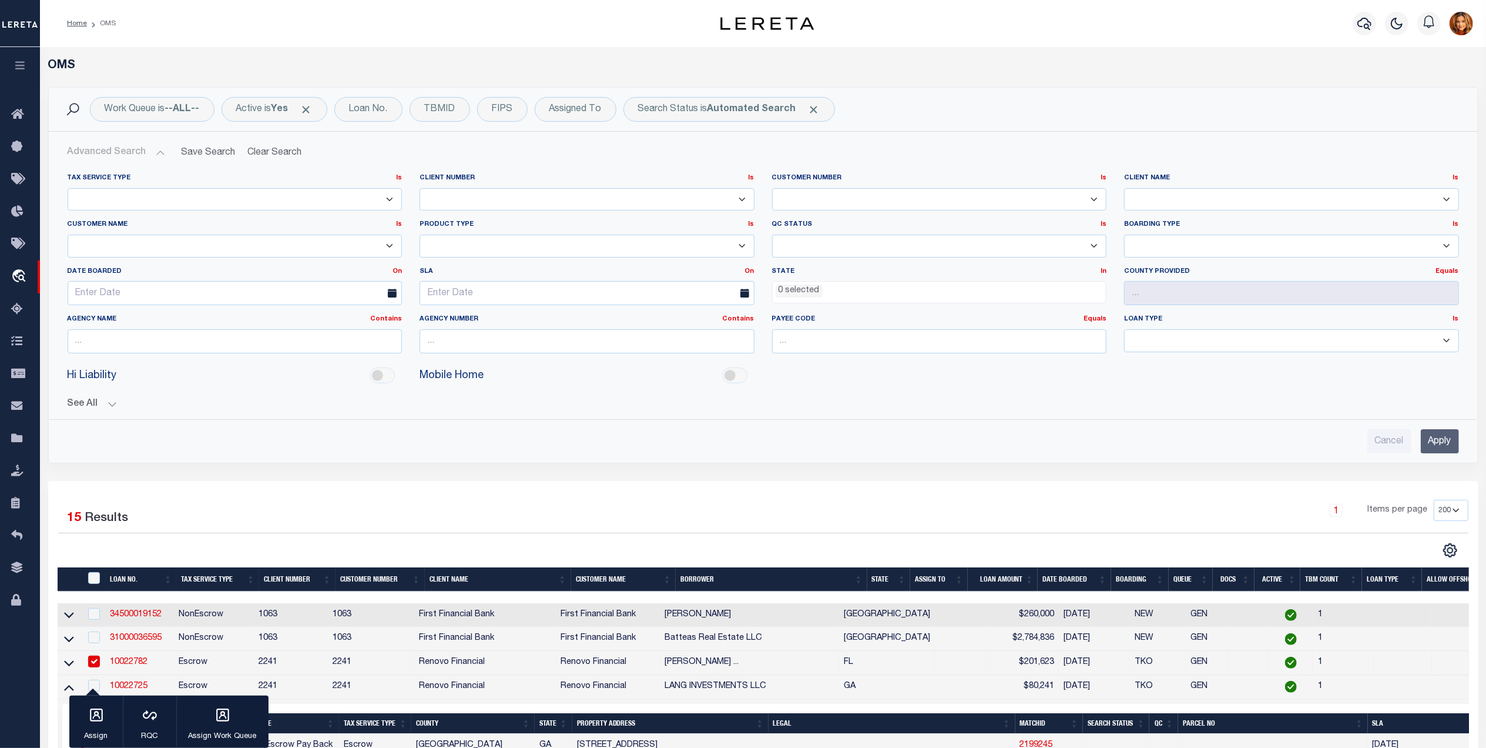
click at [1448, 438] on input "Apply" at bounding box center [1440, 441] width 38 height 24
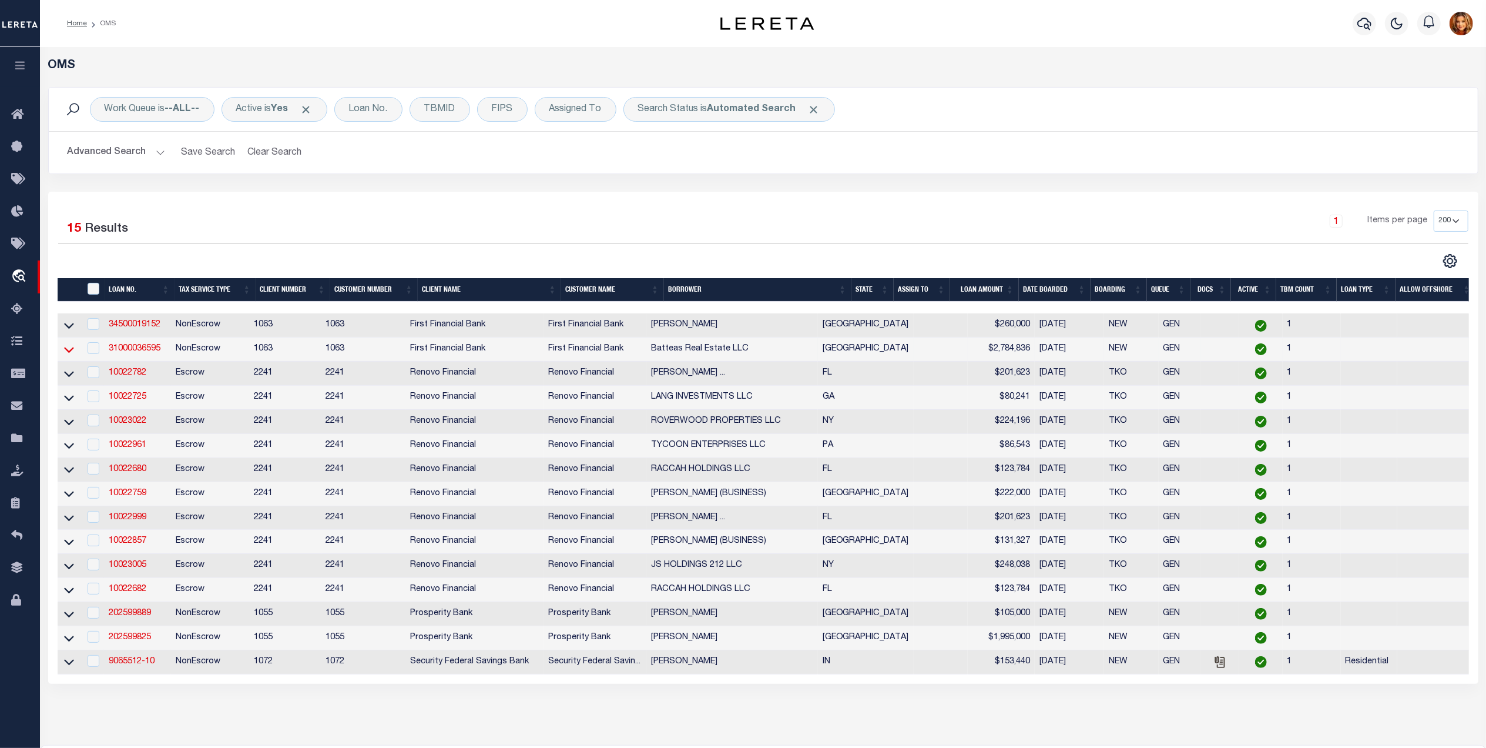
click at [67, 356] on icon at bounding box center [69, 349] width 10 height 12
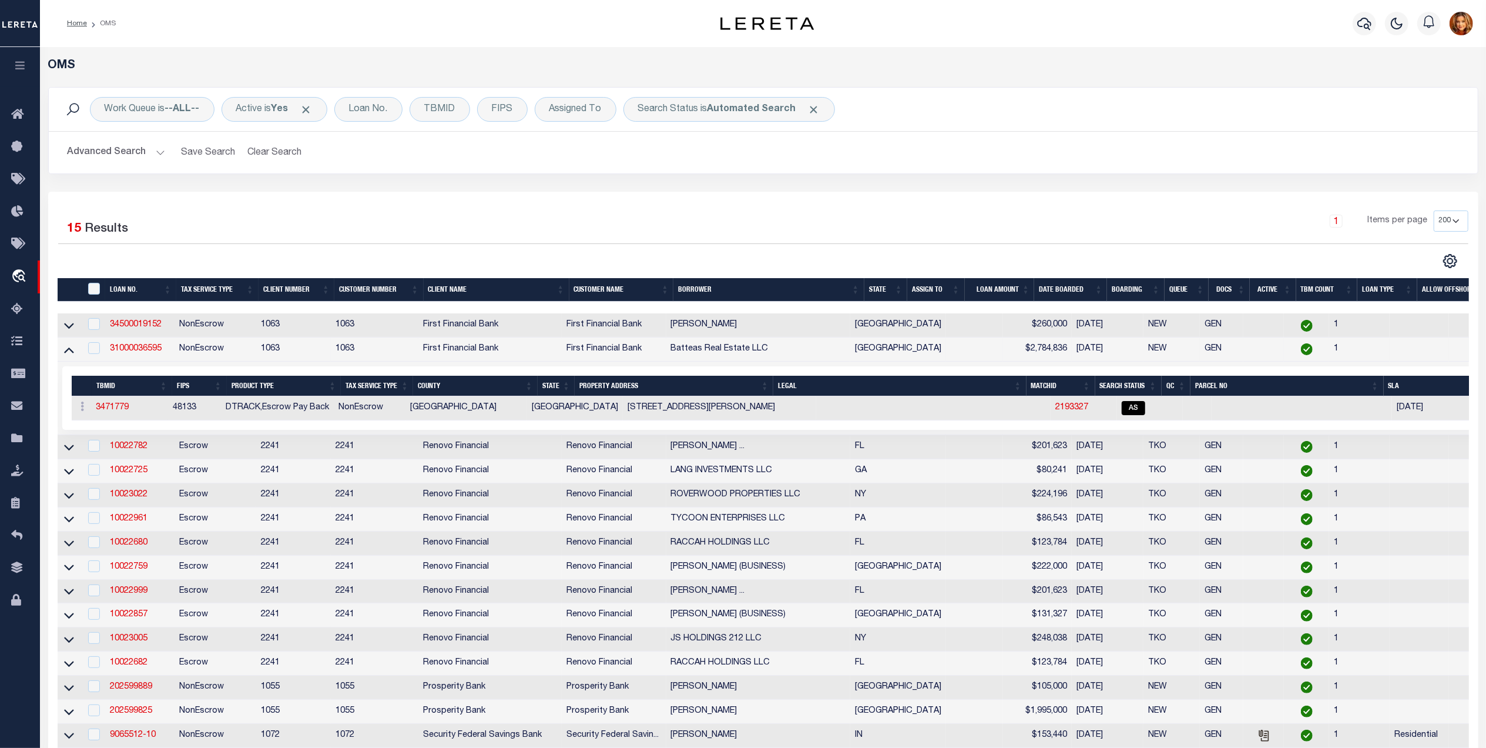
click at [67, 356] on icon at bounding box center [69, 349] width 10 height 12
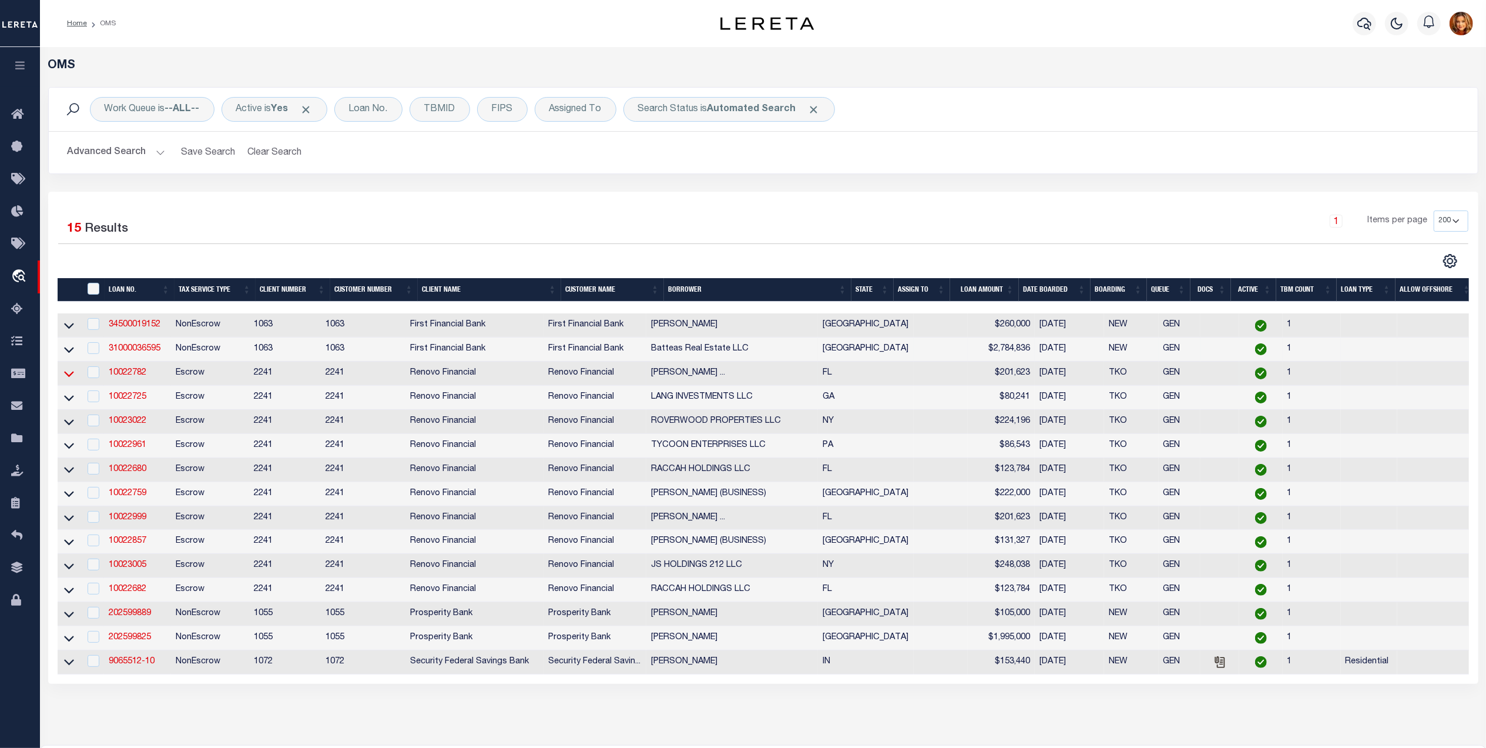
click at [69, 377] on icon at bounding box center [69, 374] width 10 height 6
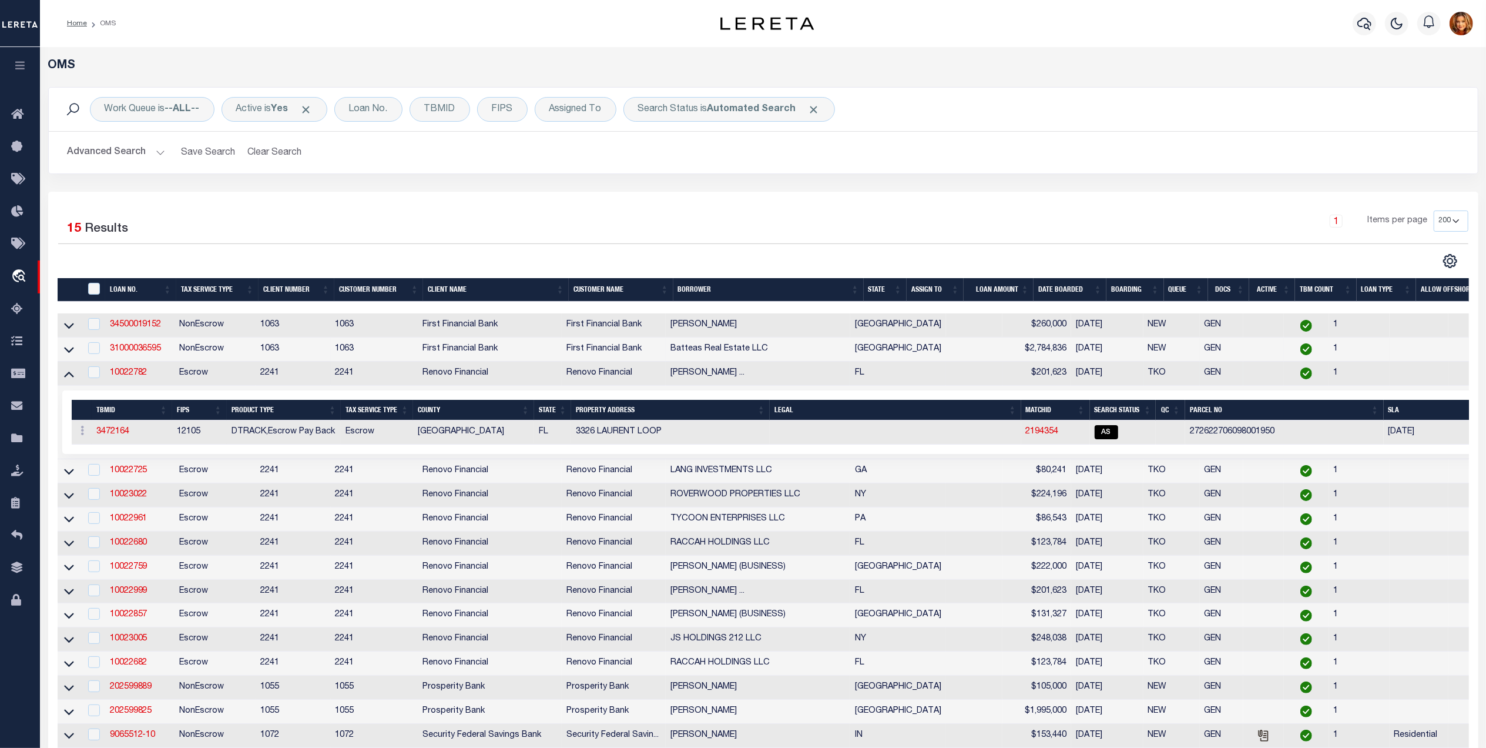
click at [69, 379] on icon at bounding box center [69, 373] width 10 height 12
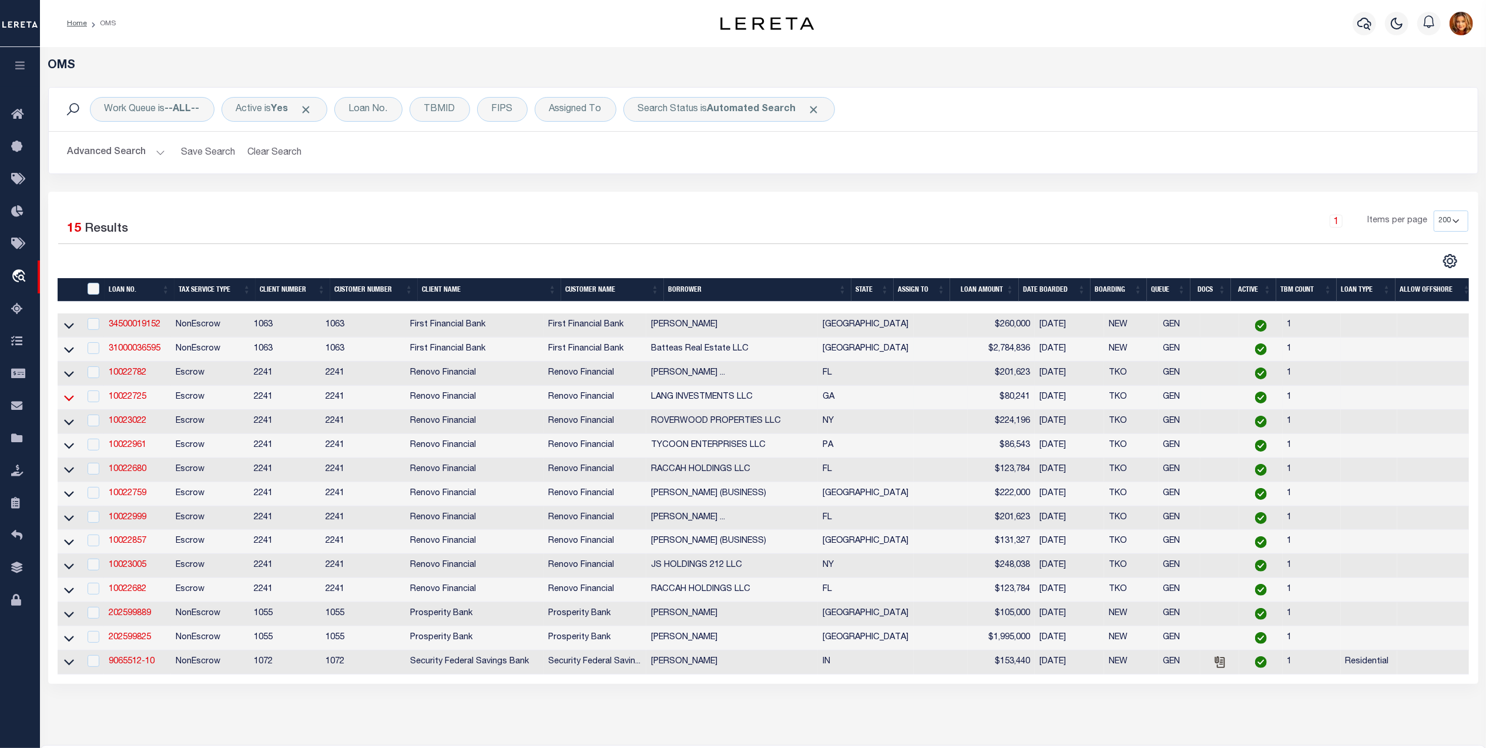
click at [67, 401] on icon at bounding box center [69, 398] width 10 height 6
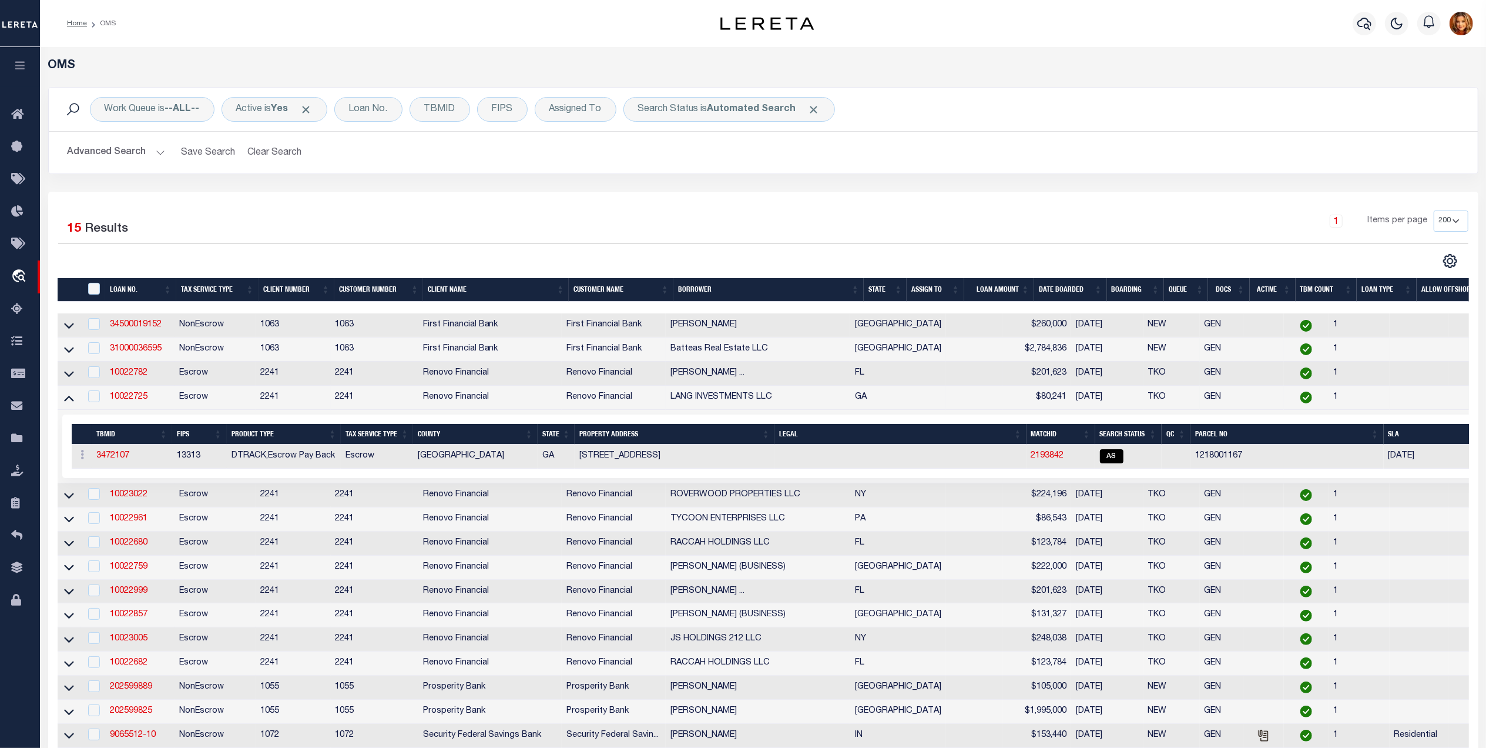
click at [67, 404] on icon at bounding box center [69, 397] width 10 height 12
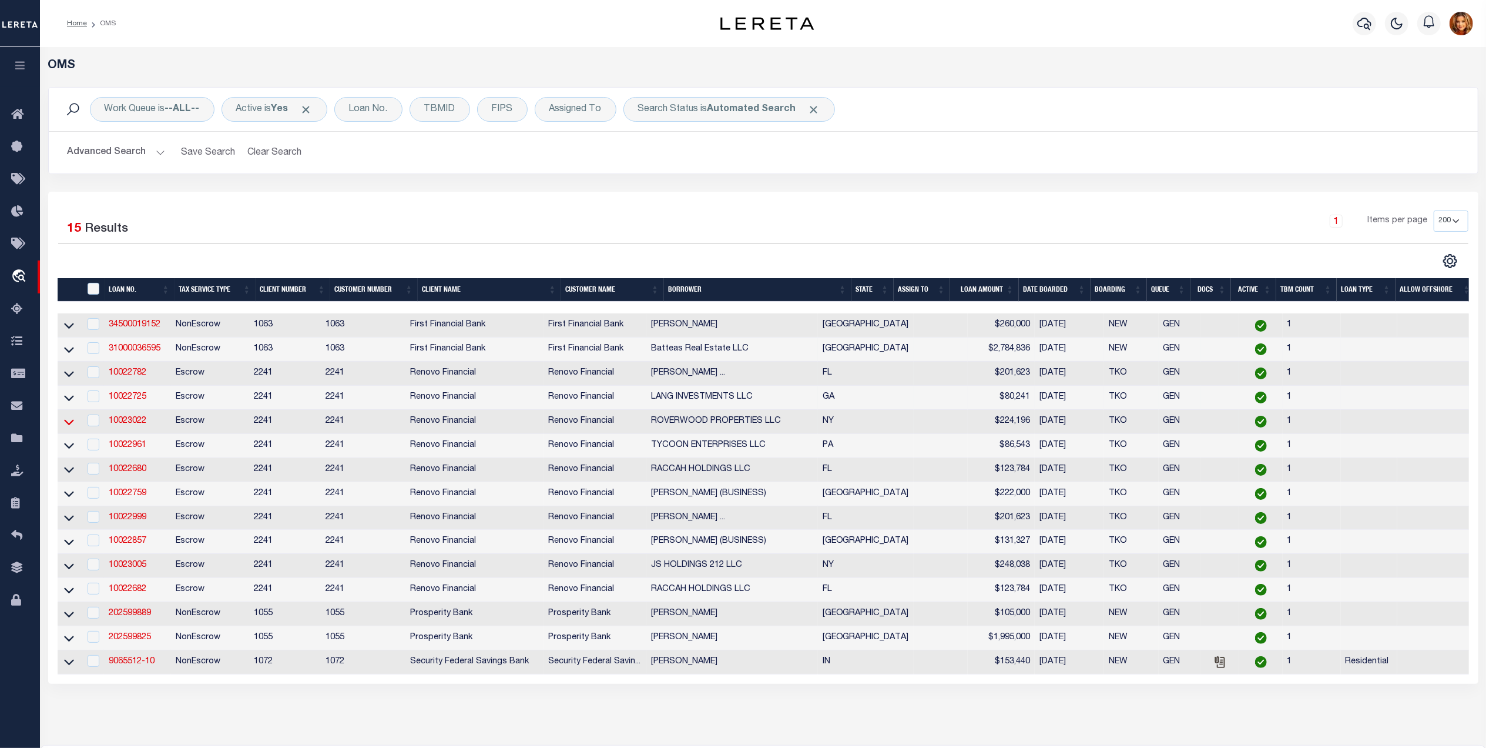
click at [66, 425] on icon at bounding box center [69, 422] width 10 height 6
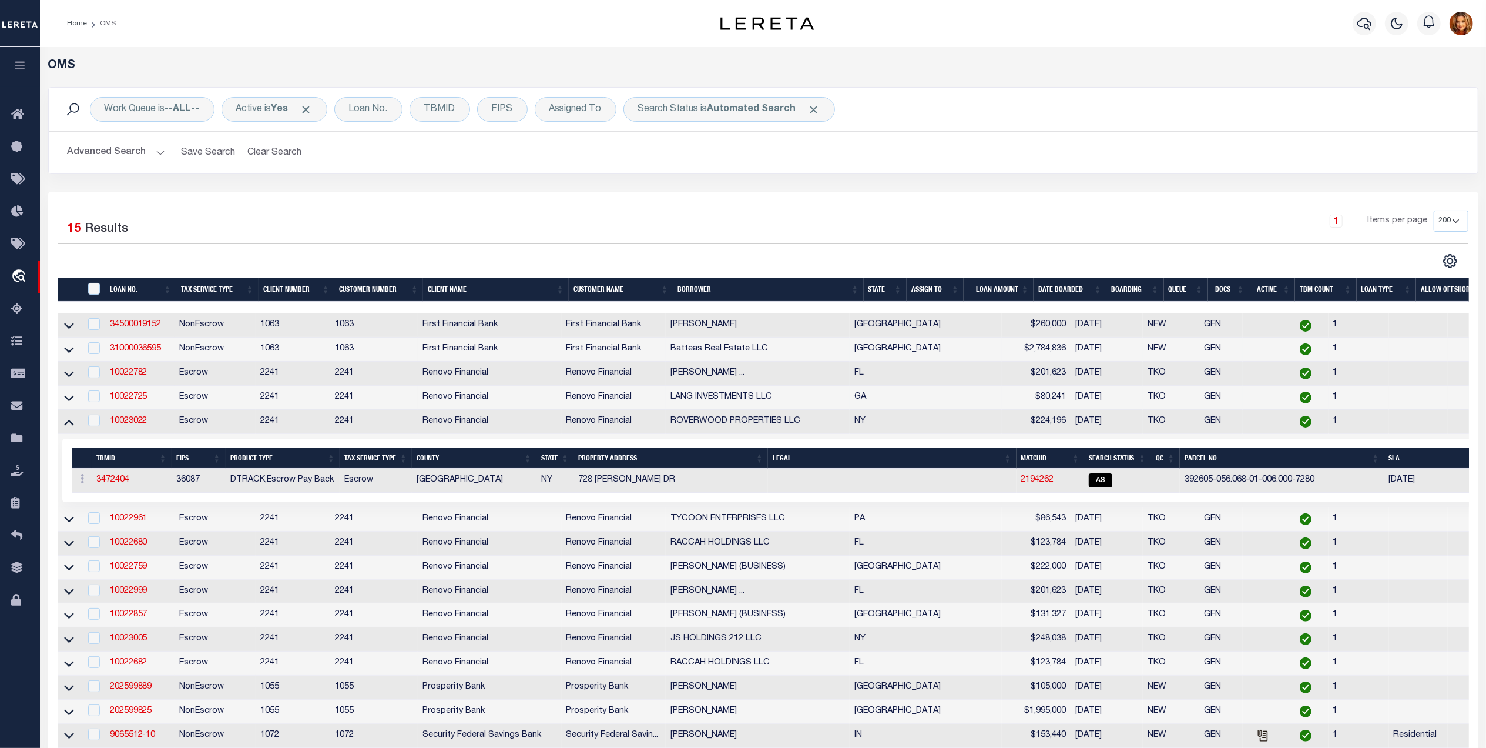
click at [66, 425] on icon at bounding box center [69, 423] width 10 height 6
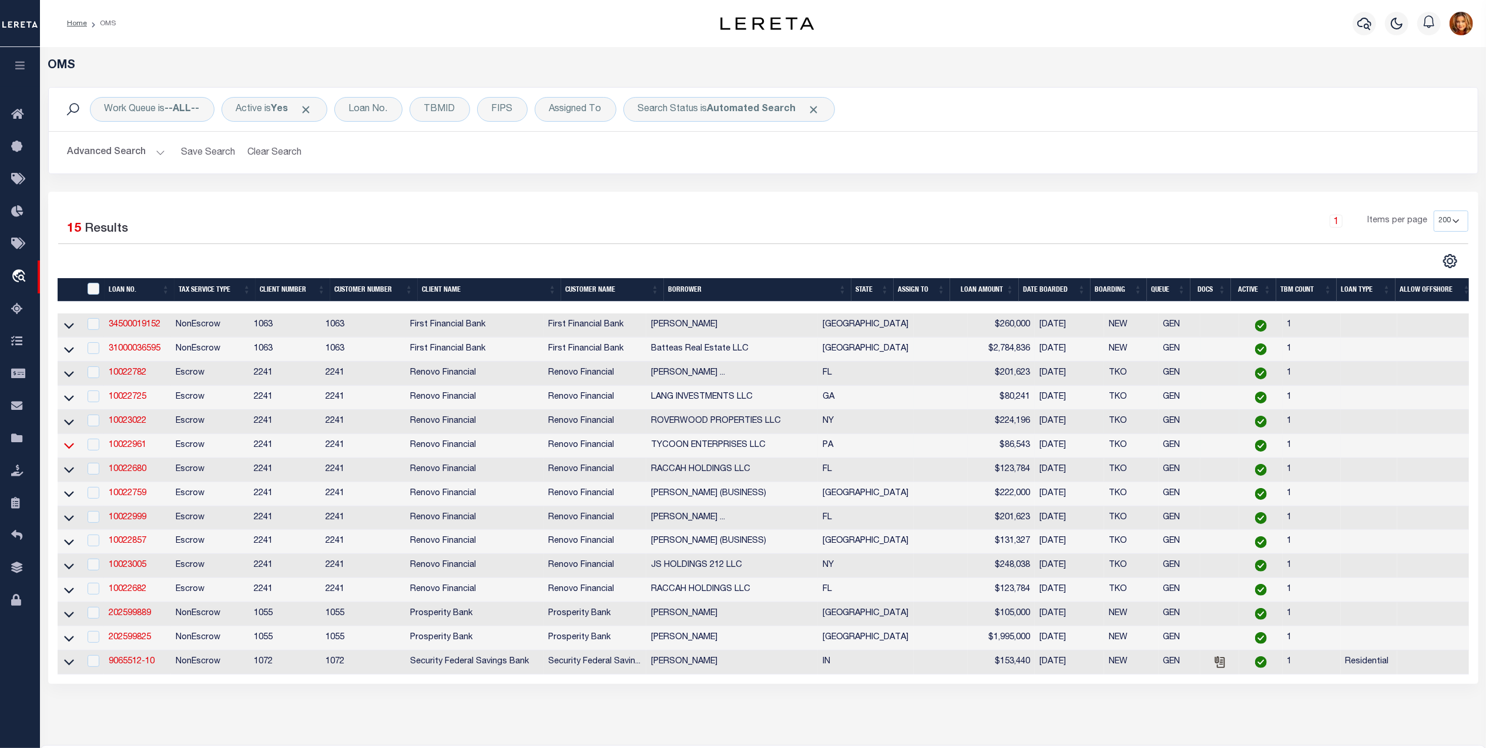
click at [72, 451] on icon at bounding box center [69, 445] width 10 height 12
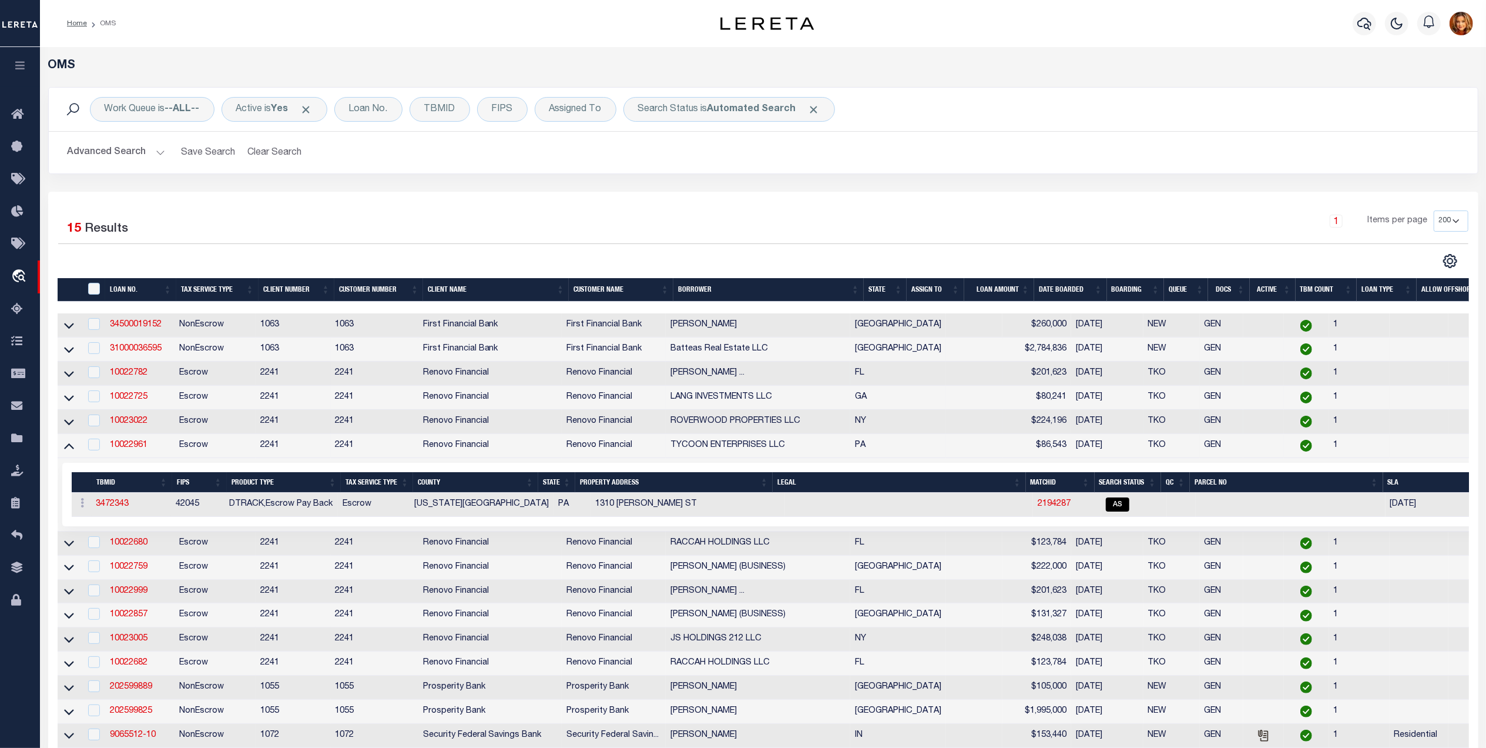
click at [72, 451] on icon at bounding box center [69, 445] width 10 height 12
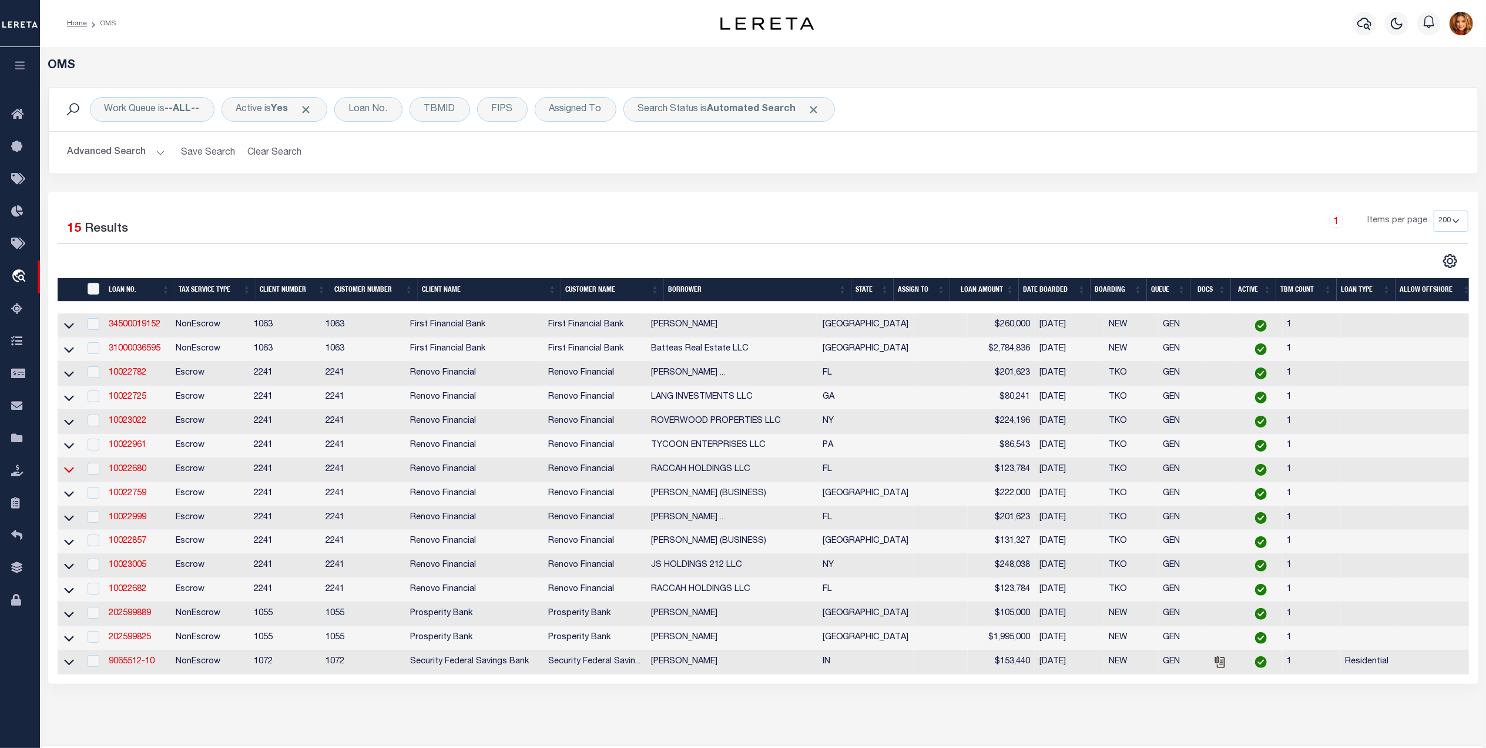
click at [68, 475] on icon at bounding box center [69, 469] width 10 height 12
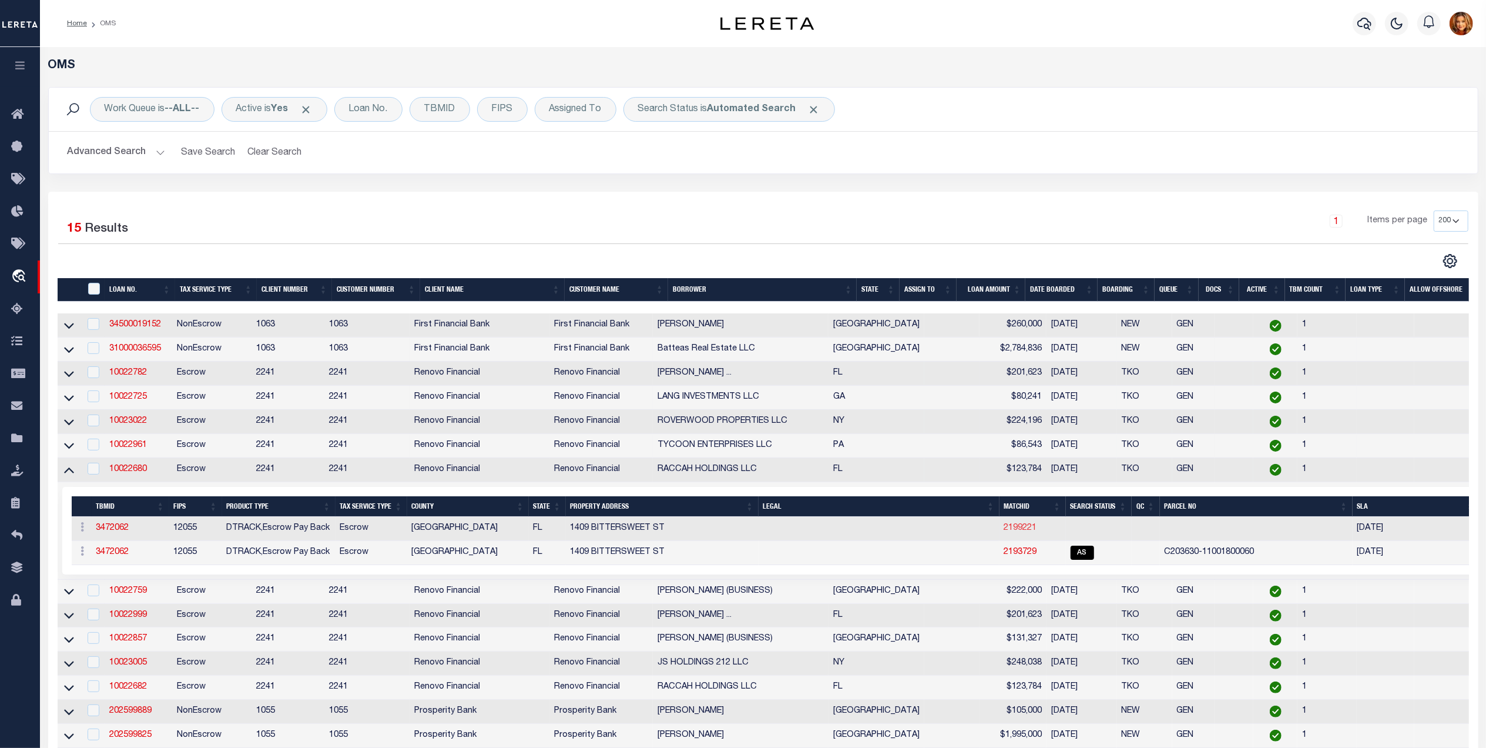
click at [1011, 532] on link "2199221" at bounding box center [1020, 528] width 33 height 8
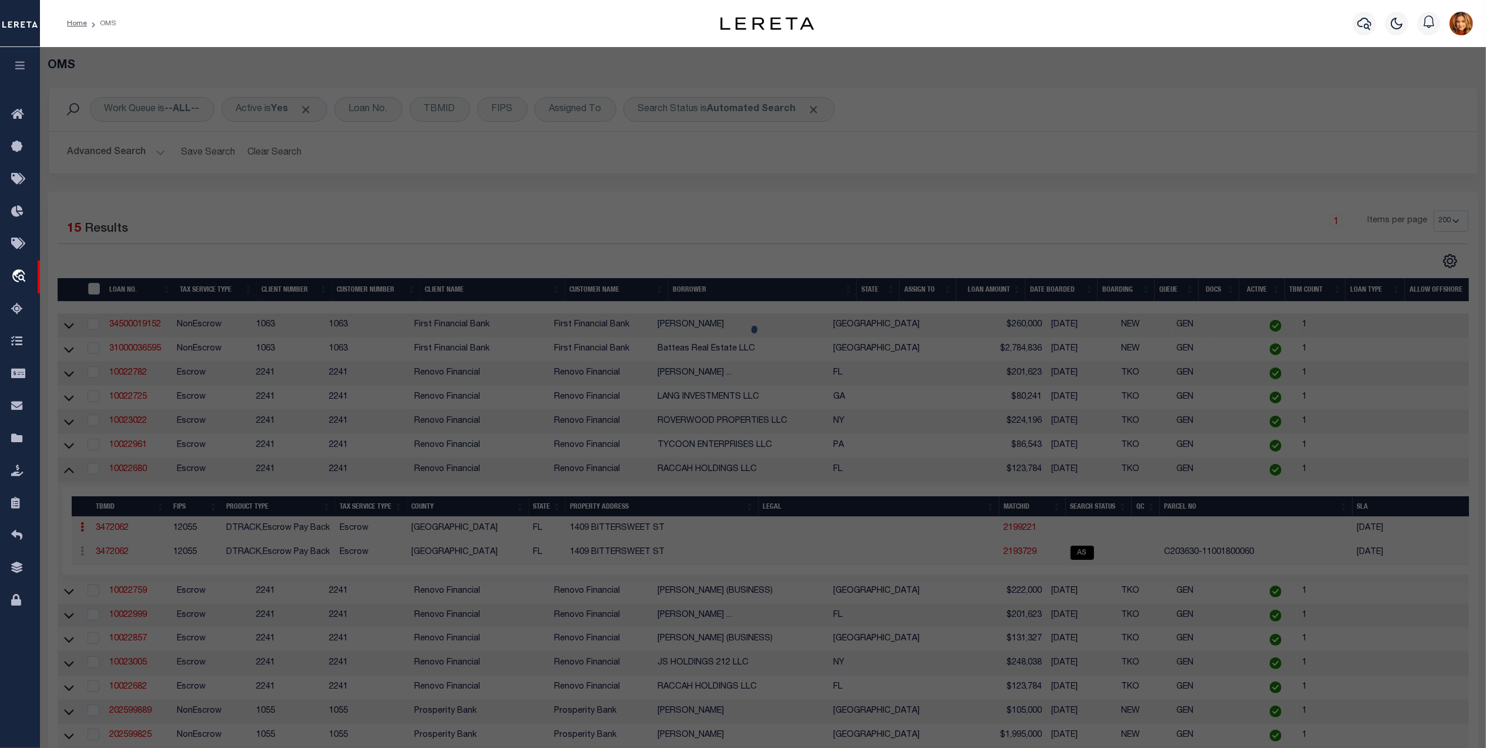
select select
checkbox input "false"
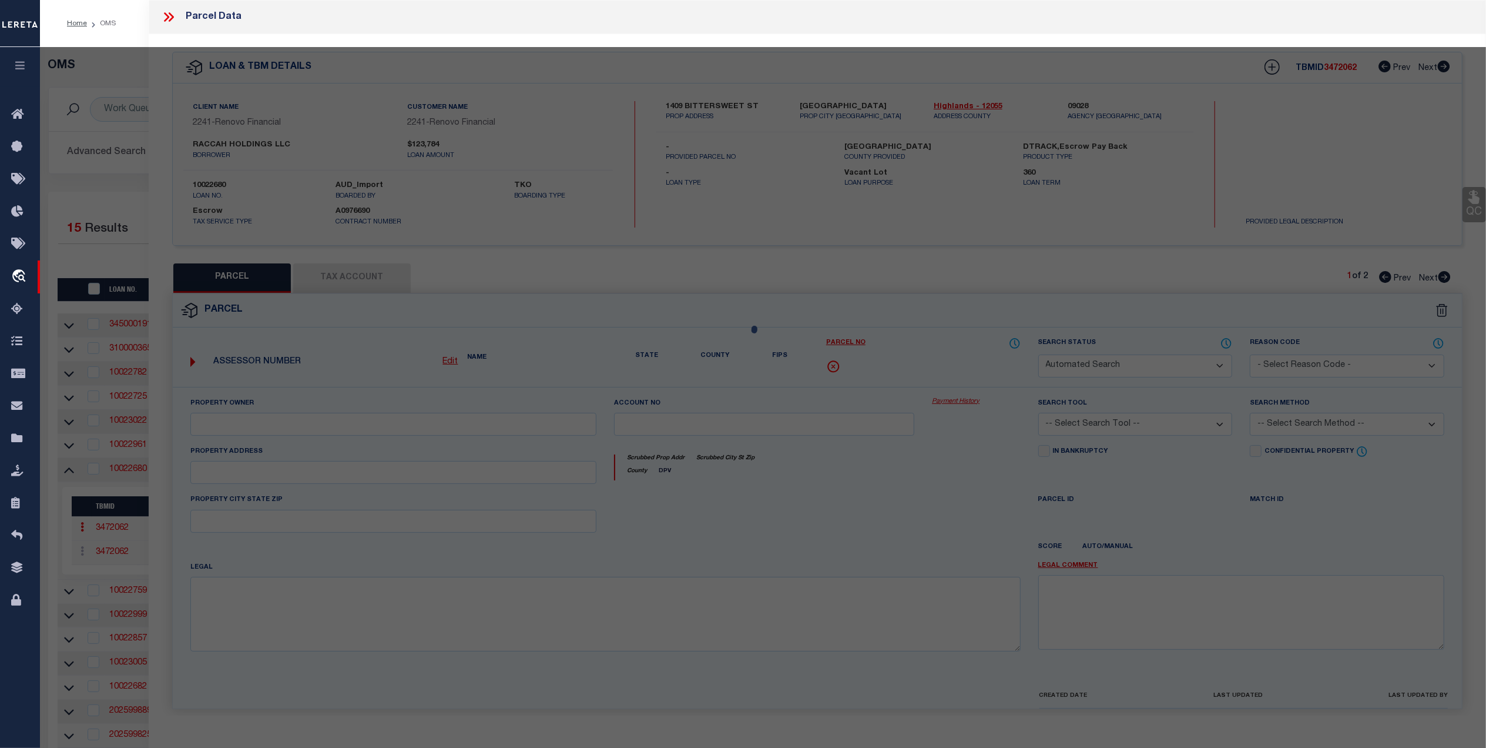
select select
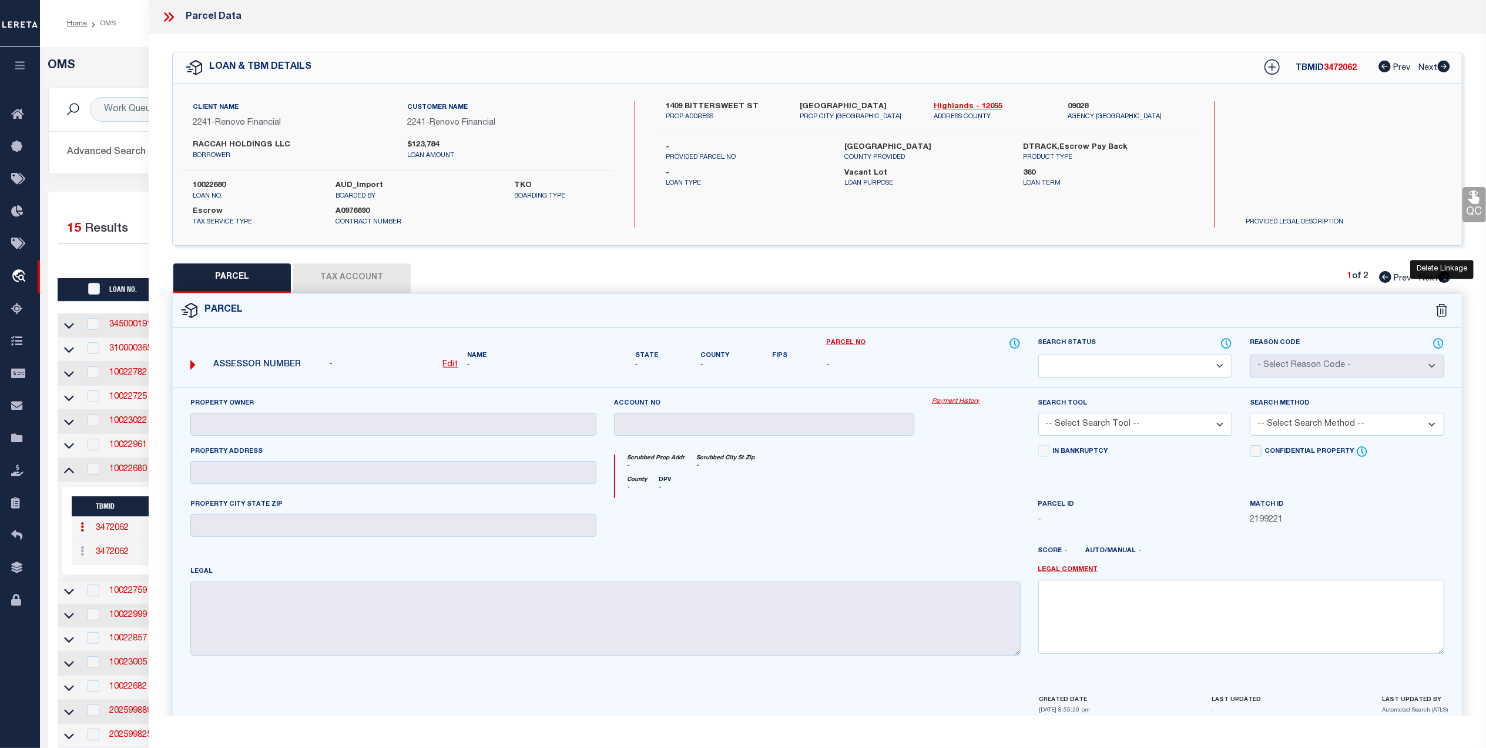
click at [1442, 308] on icon at bounding box center [1442, 310] width 12 height 13
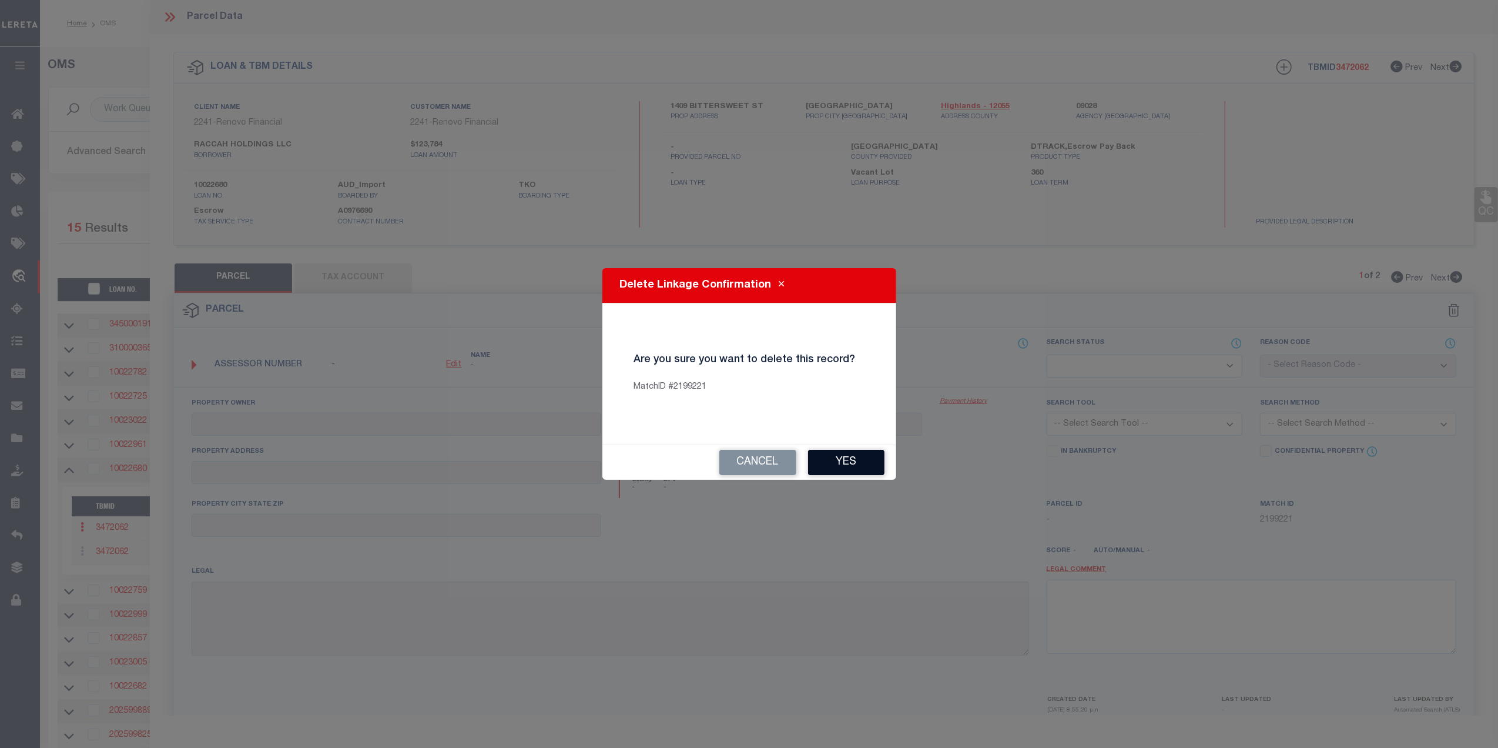
click at [849, 461] on button "Yes" at bounding box center [846, 462] width 76 height 25
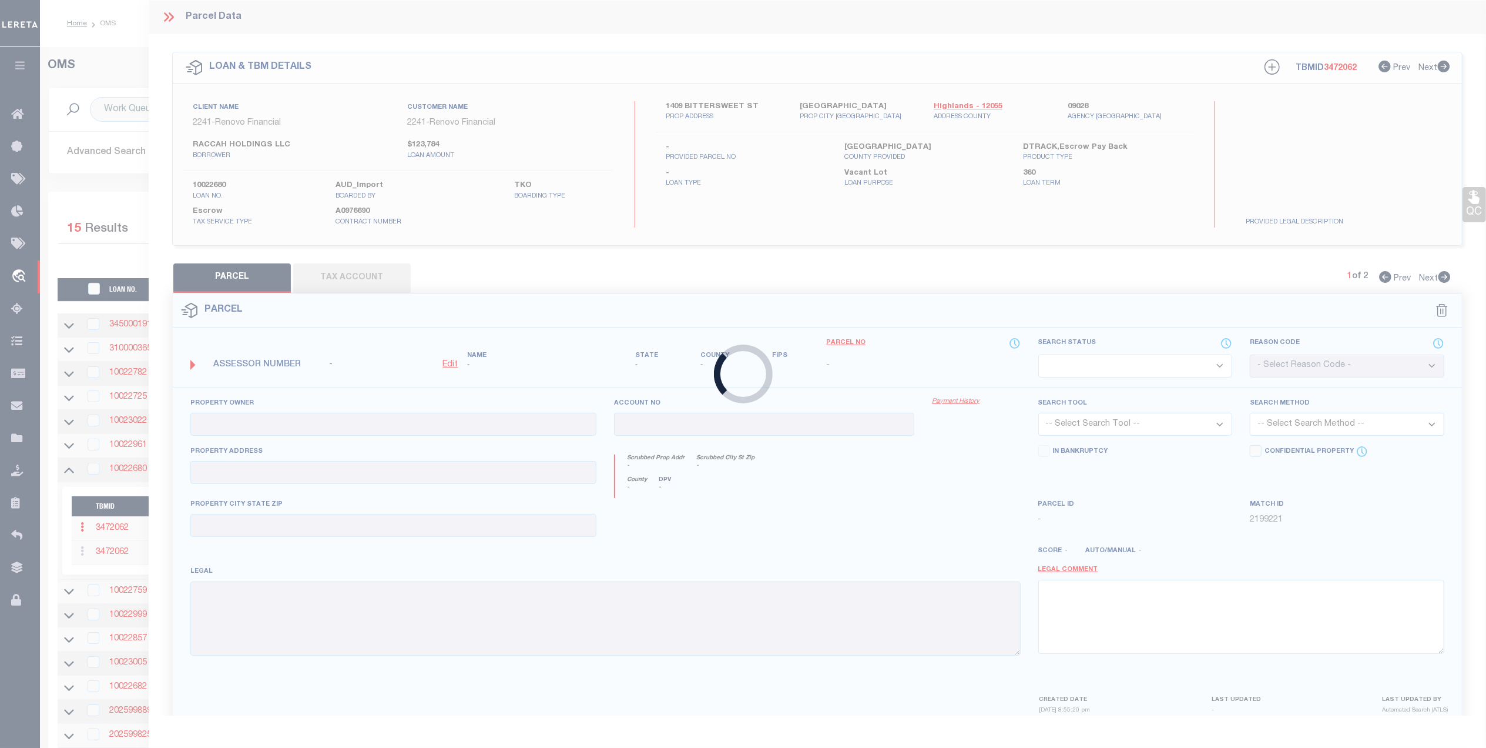
checkbox input "false"
select select "AS"
select select "099"
type input "RACCAH HOLDINGS LLC"
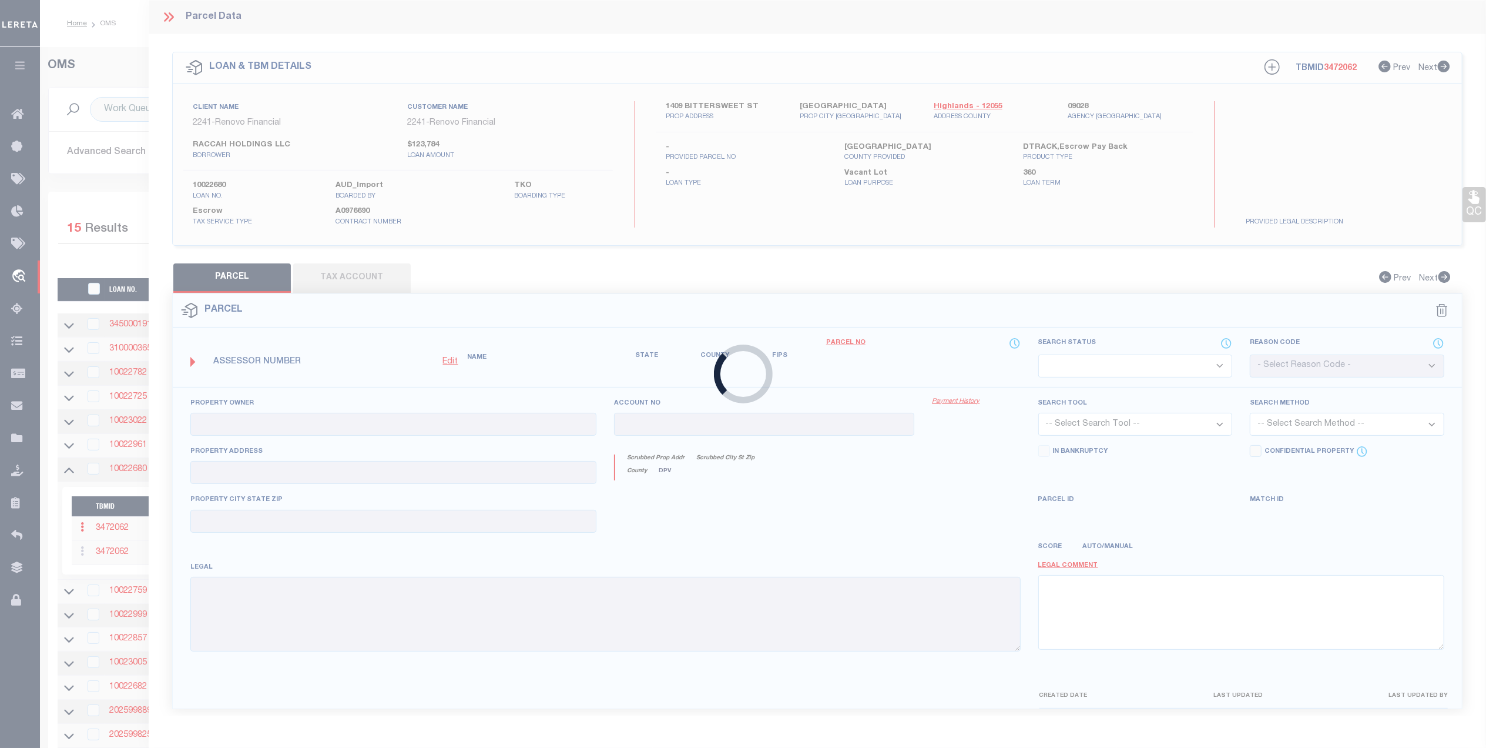
select select "ATL"
select select "ADD"
type input "1409 BITTERSWEET ST"
type input "LAKE PLACID, FL 33852"
type textarea "HIGHLANDS PARK EST SEC L PB 5 PG 72 LOT 6 BLK 18"
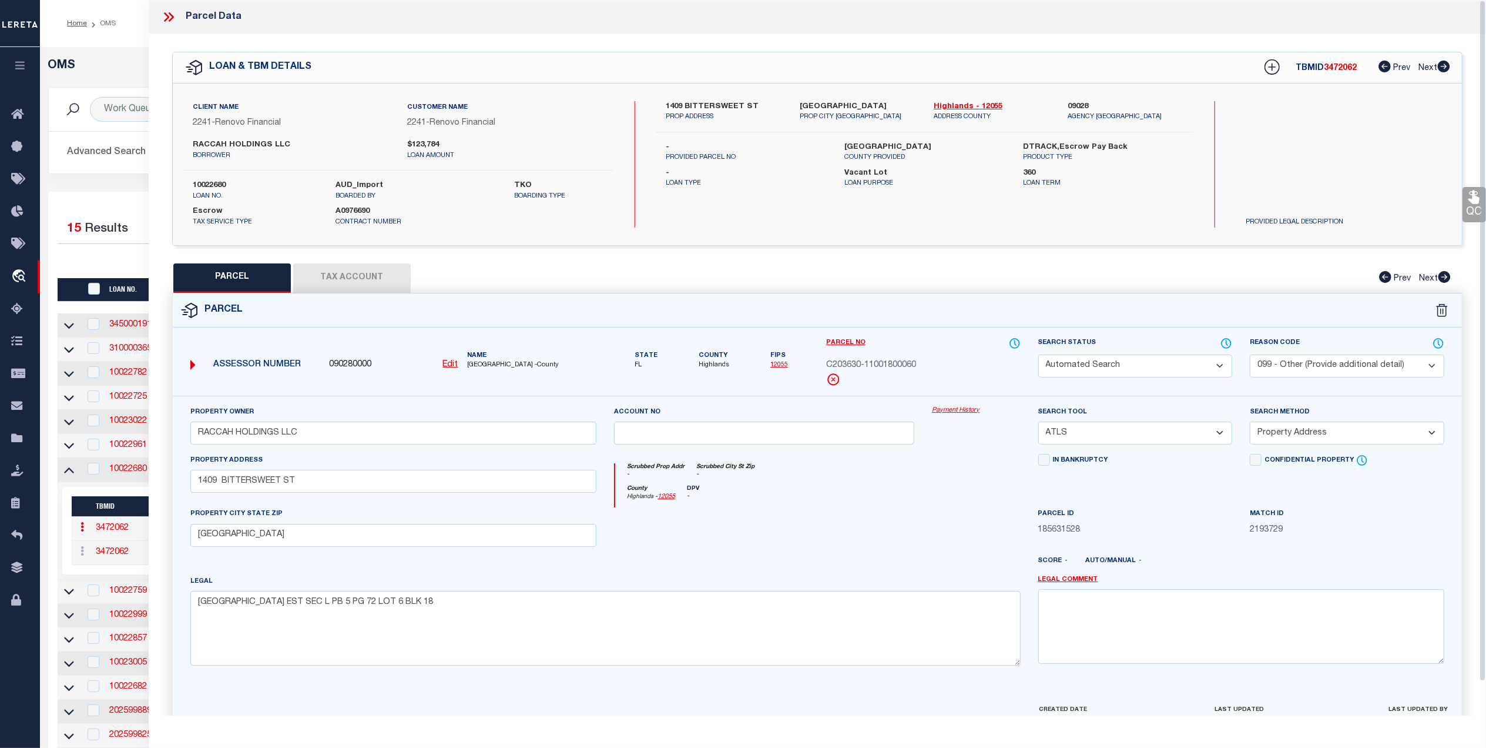
click at [123, 49] on div "OMS Work Queue is --ALL-- Active is Yes Loan No. TBMID FIPS Assigned To Search …" at bounding box center [763, 444] width 1446 height 795
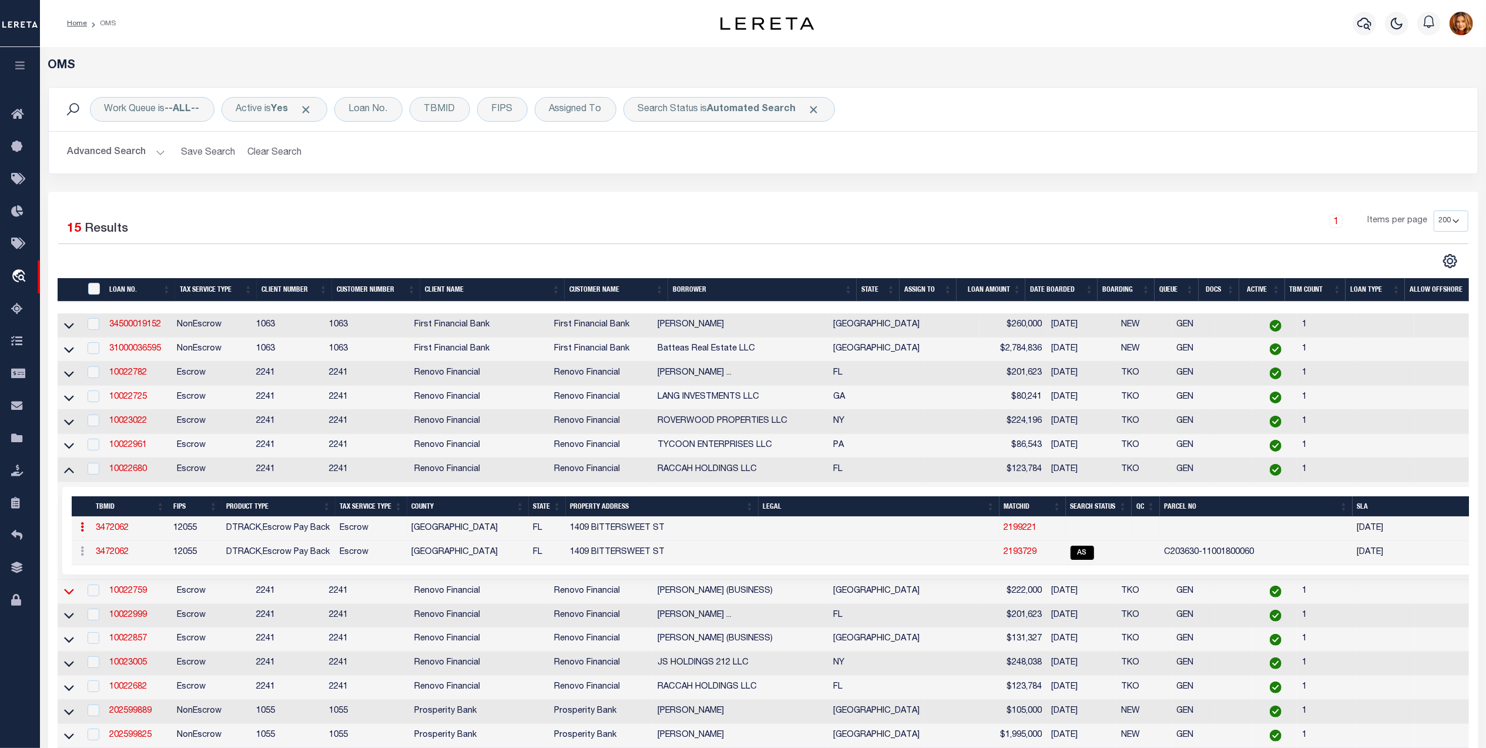
click at [68, 595] on icon at bounding box center [69, 592] width 10 height 6
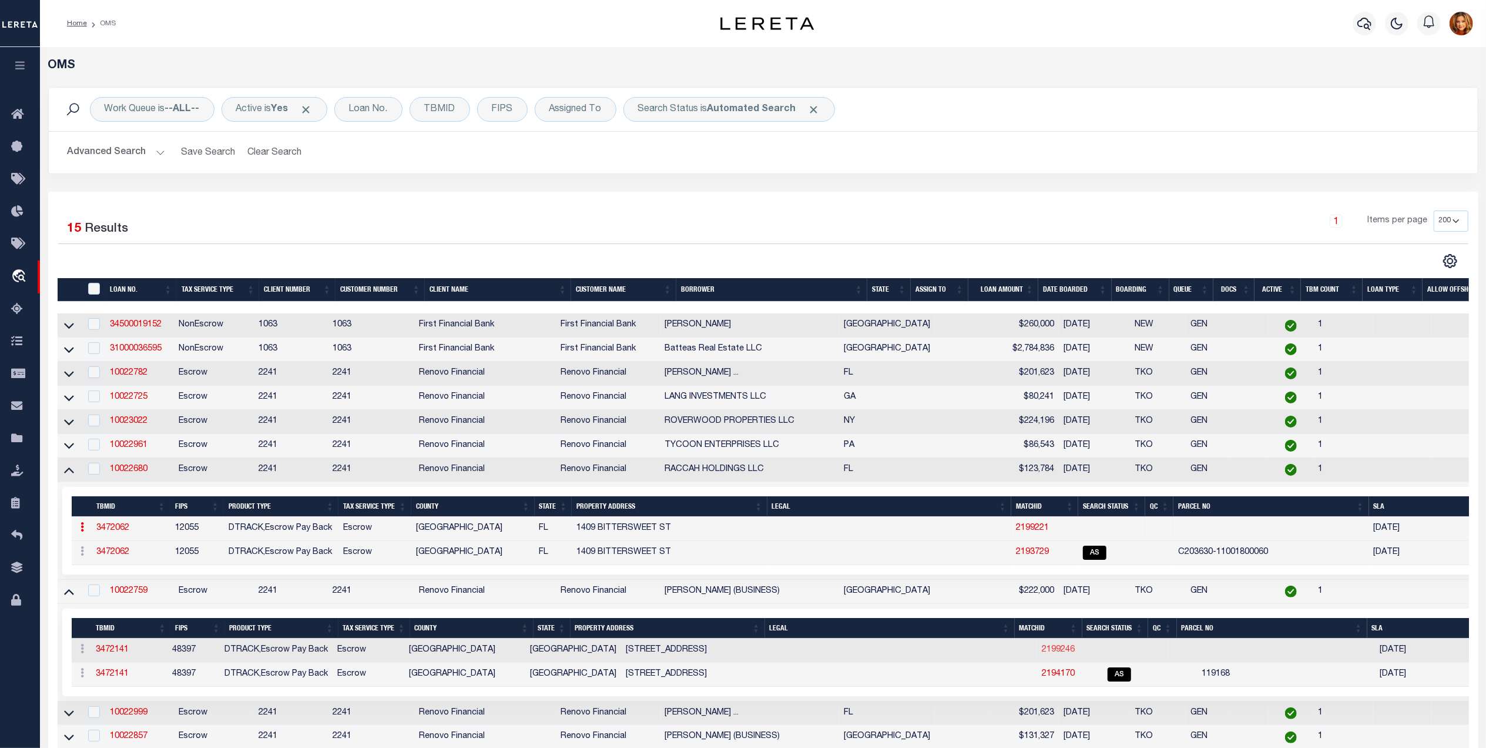
click at [1042, 653] on link "2199246" at bounding box center [1058, 649] width 33 height 8
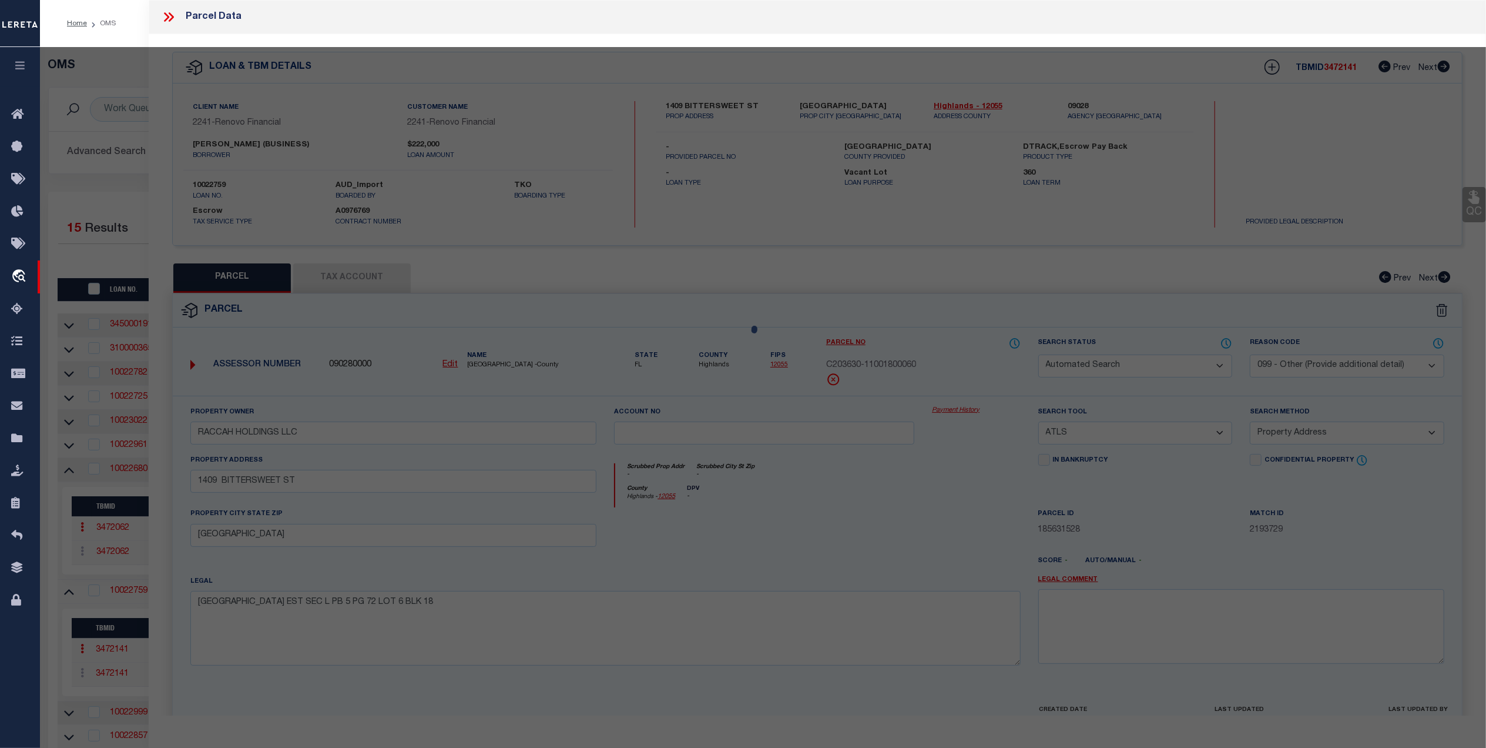
select select
checkbox input "false"
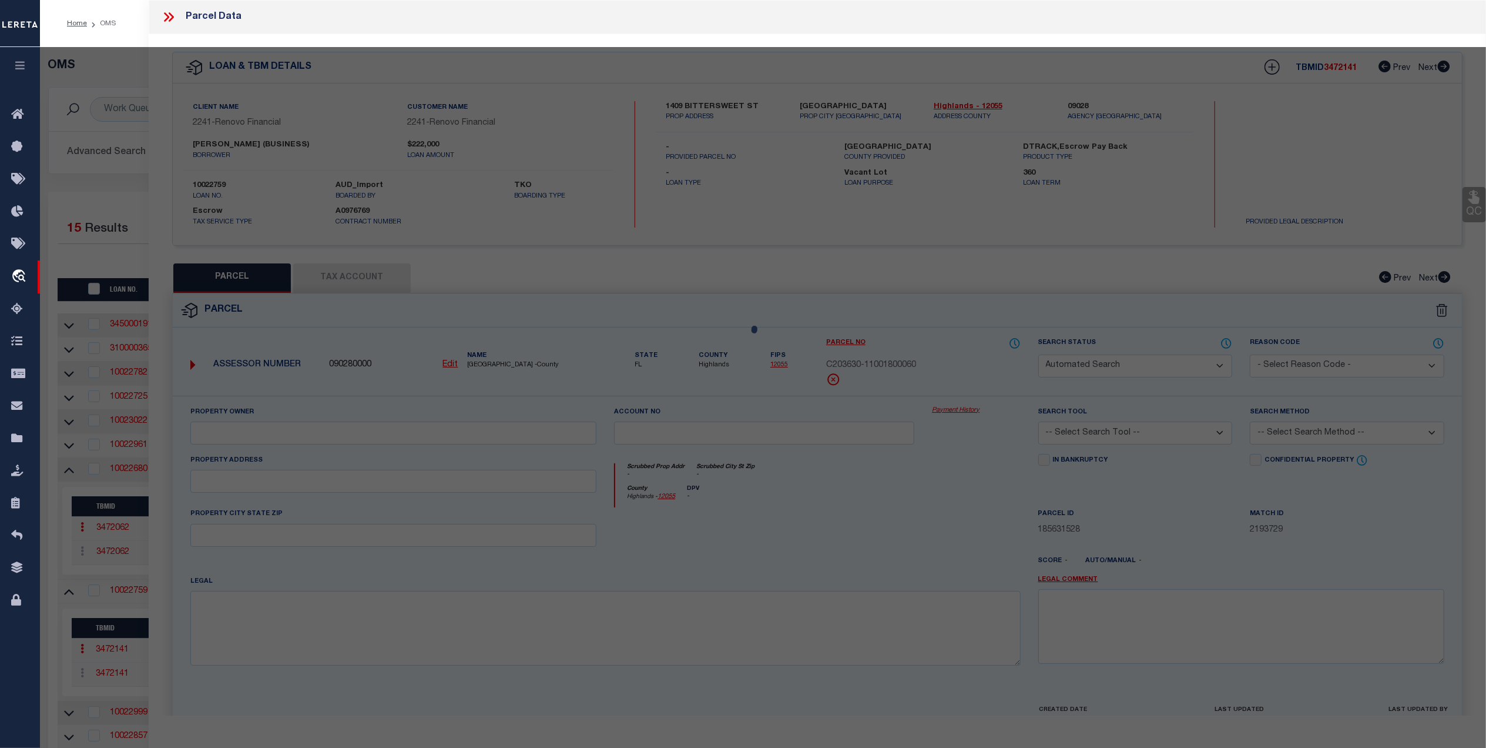
select select
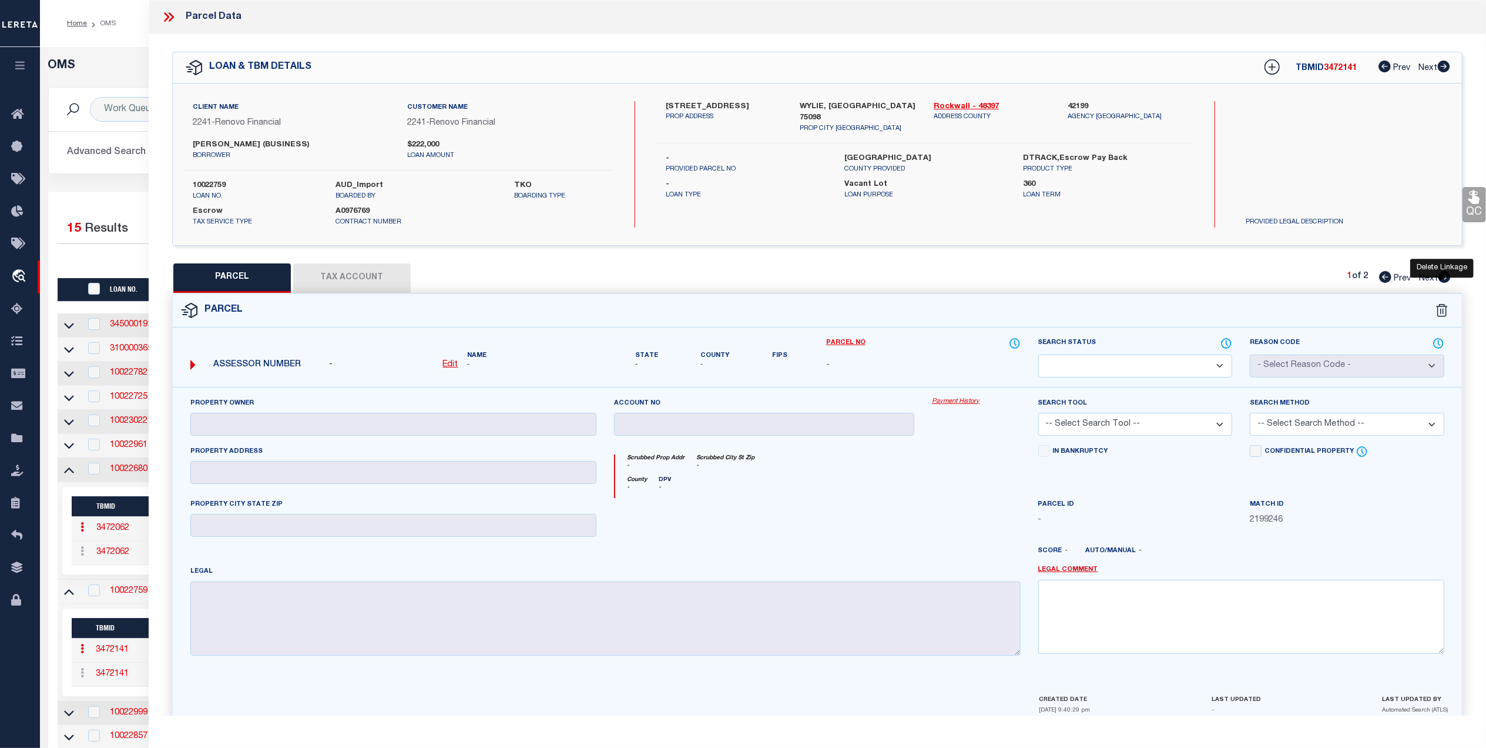
click at [1443, 313] on icon at bounding box center [1443, 311] width 1 height 6
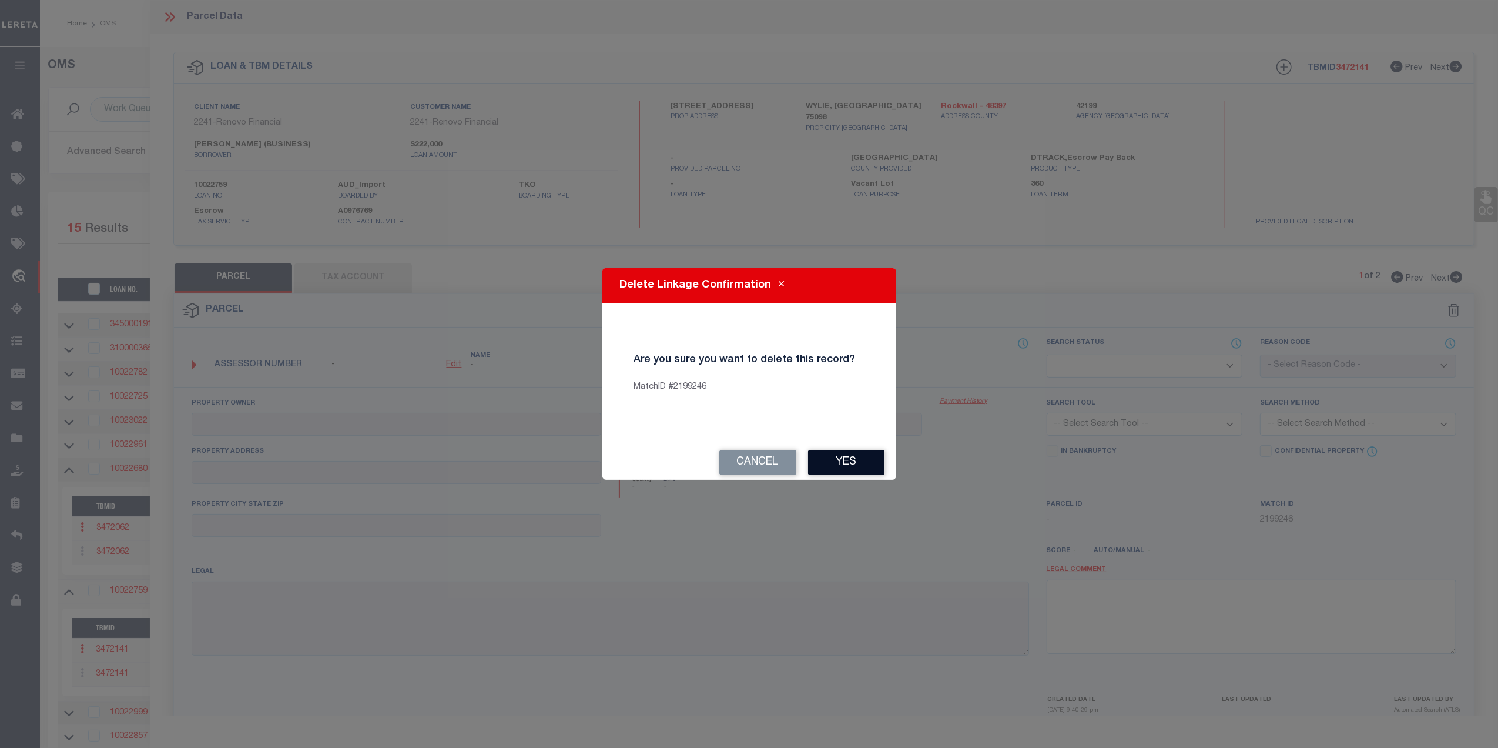
click at [839, 468] on button "Yes" at bounding box center [846, 462] width 76 height 25
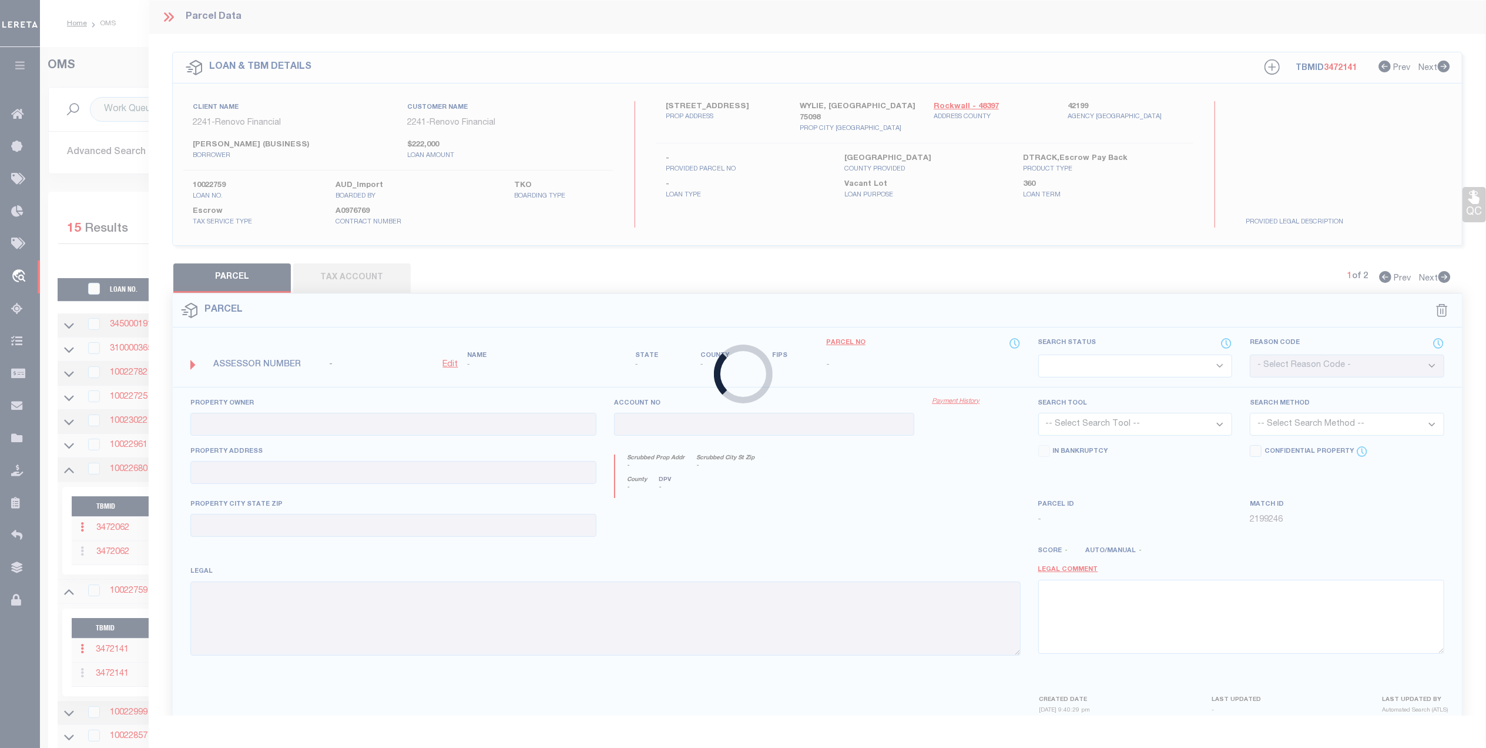
checkbox input "false"
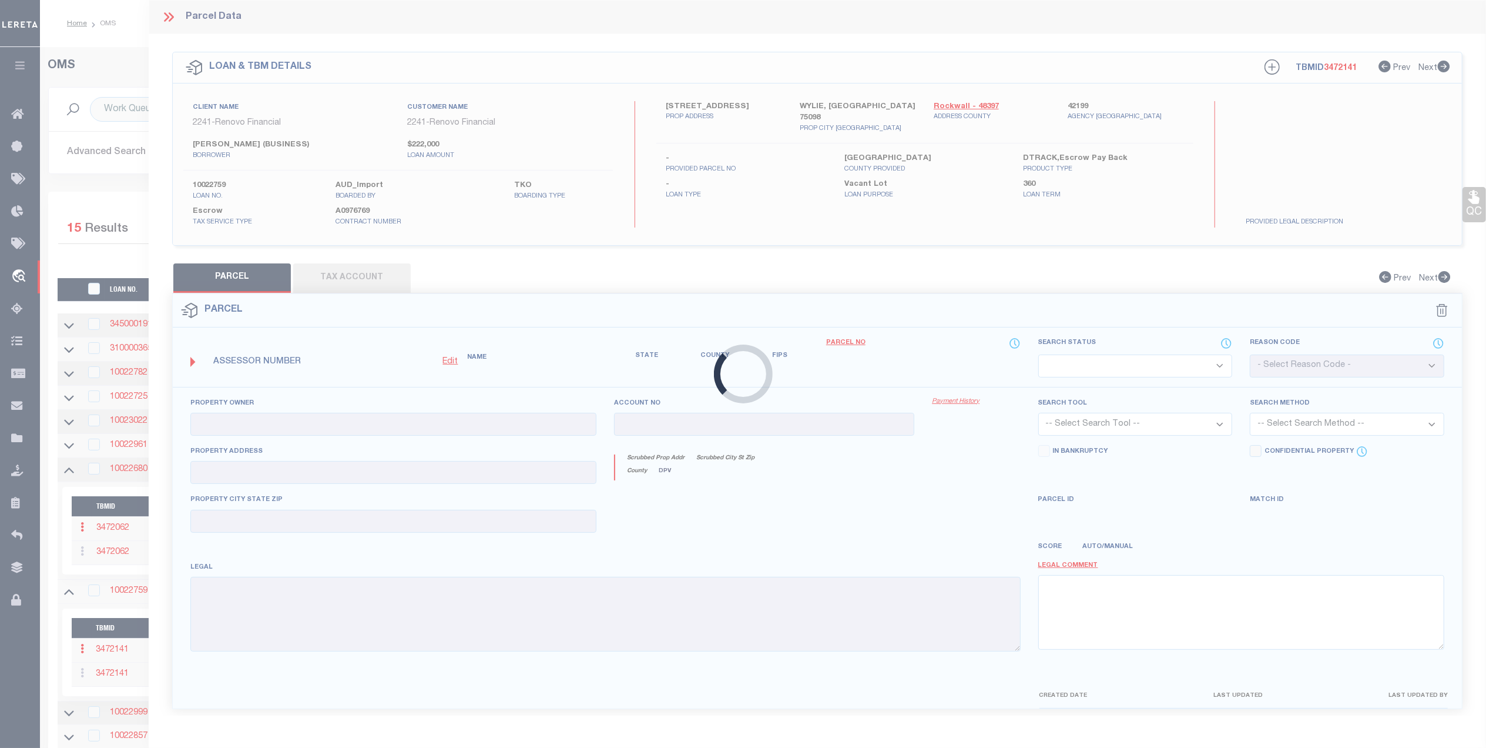
select select "AS"
select select "099"
type input "CENOLLI,ENDRI"
select select "ATL"
select select "ADD"
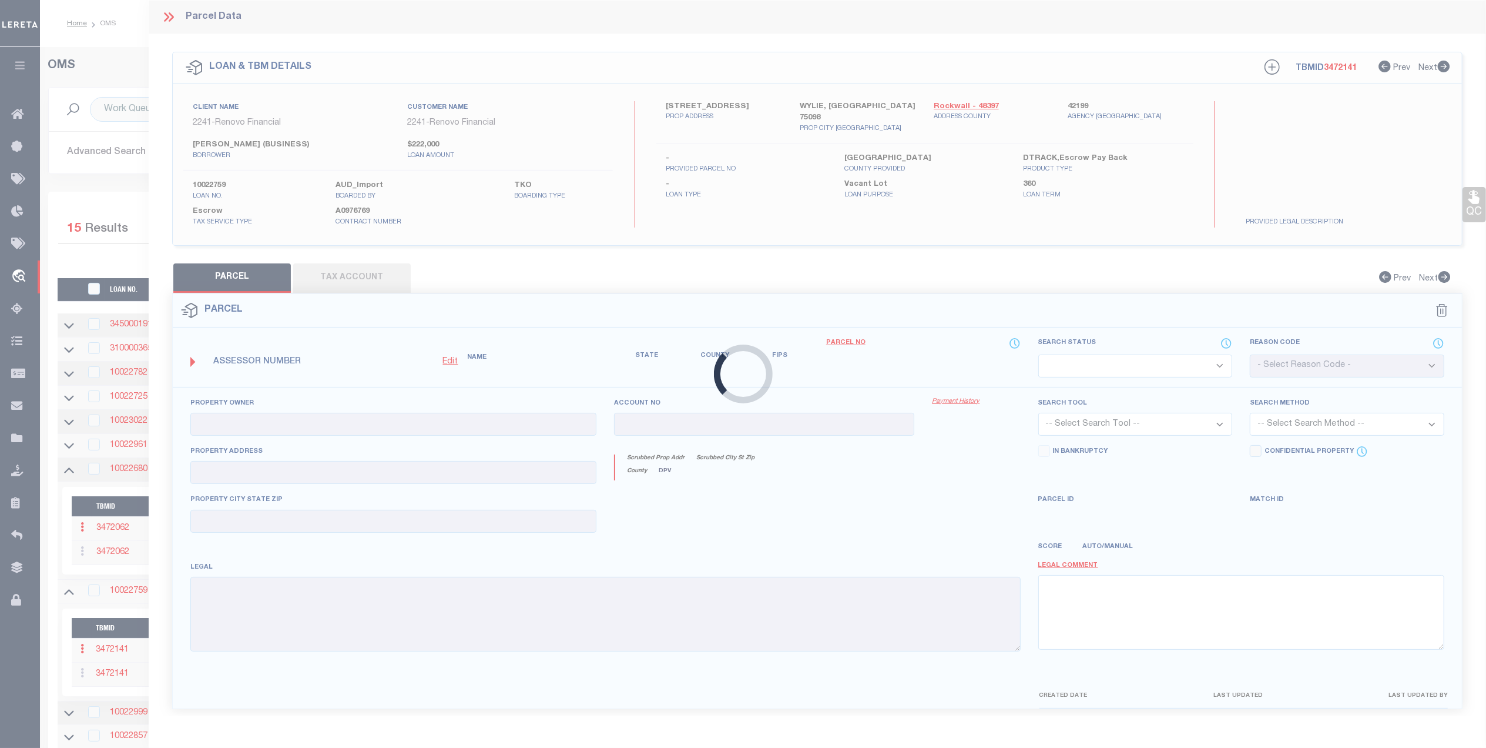
type input "3033 ETHAN LN"
type input "WYLIE, TX 75098"
type textarea "LAKE PARK VILLAS PHASE 2, BLOCK C, LOT 12"
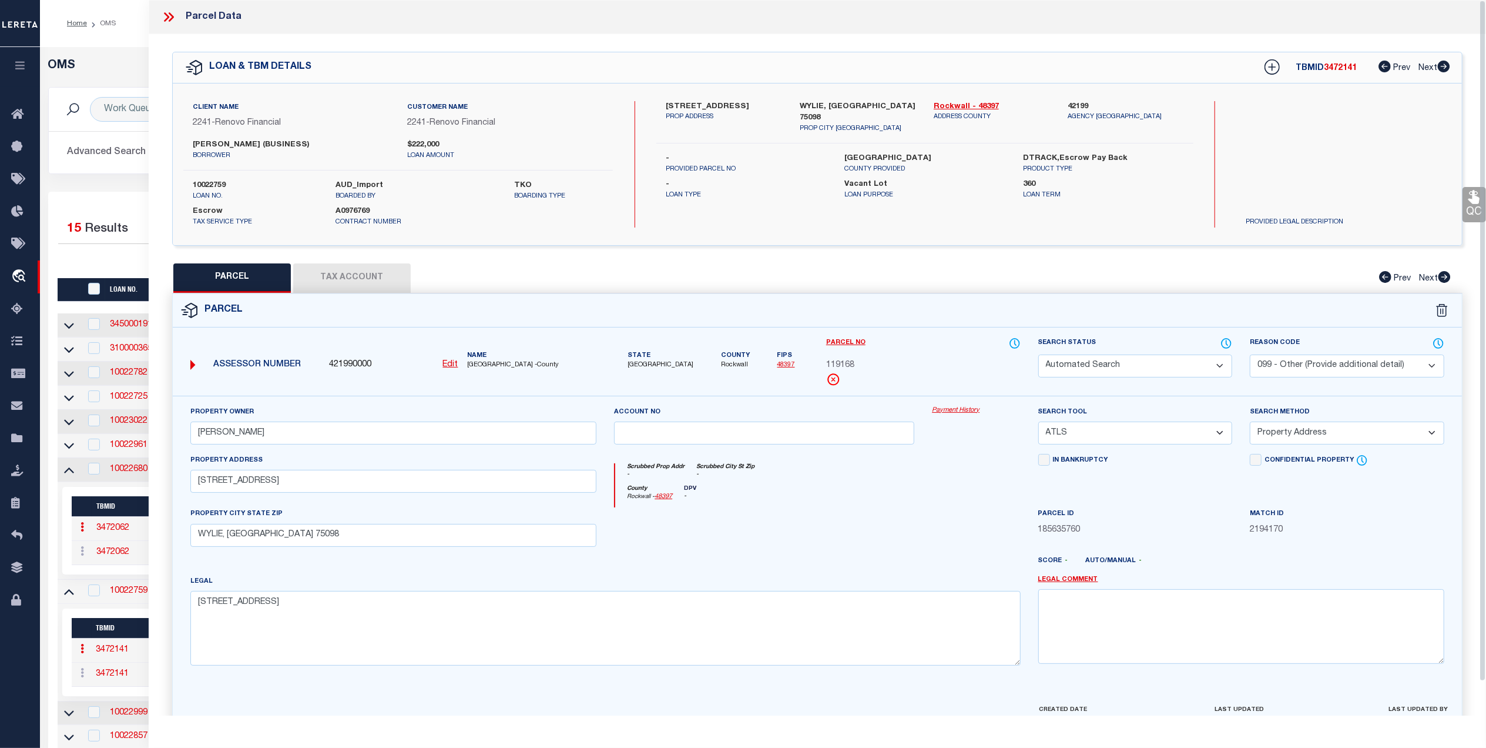
click at [109, 48] on div "OMS Work Queue is --ALL-- Active is Yes Loan No. TBMID FIPS Assigned To Search …" at bounding box center [763, 493] width 1446 height 893
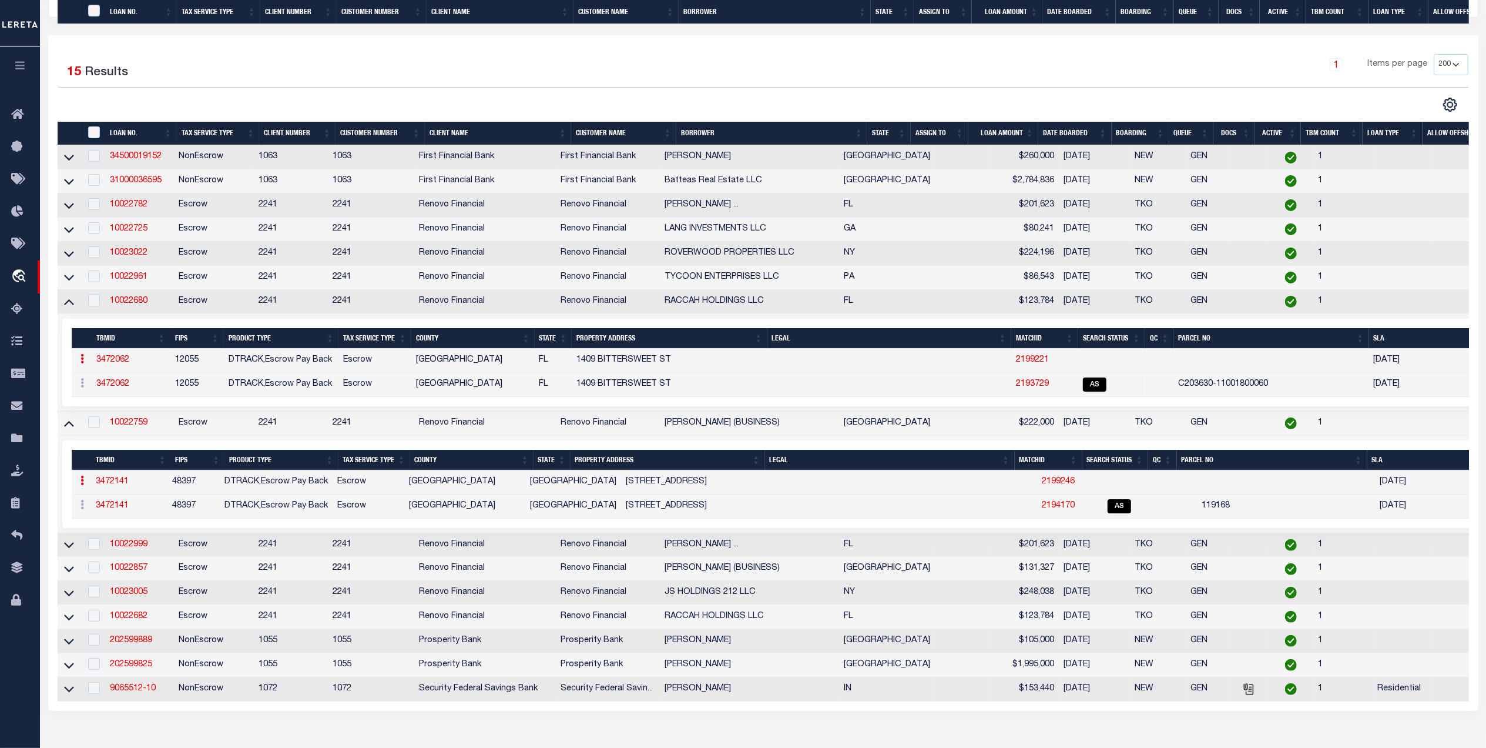
scroll to position [346, 0]
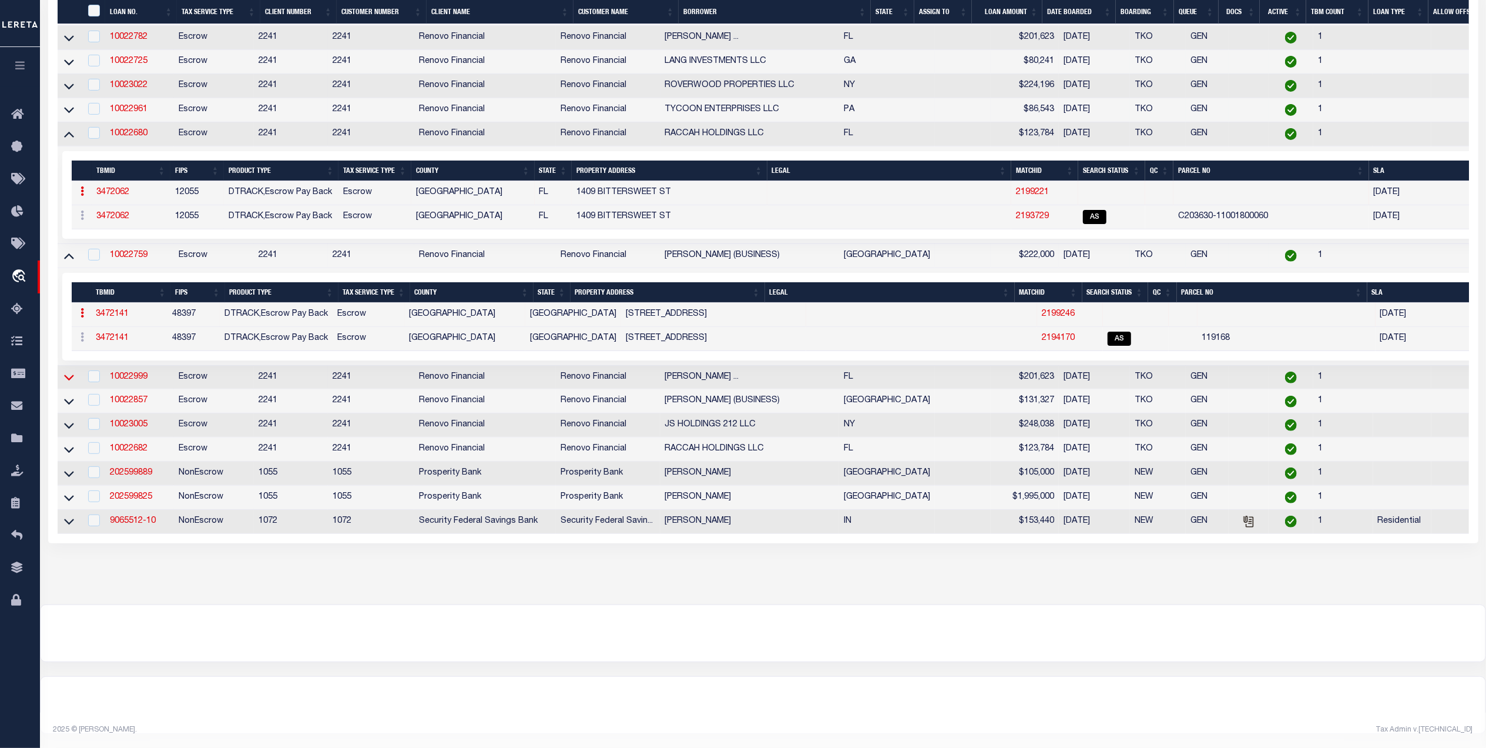
click at [67, 371] on icon at bounding box center [69, 377] width 10 height 12
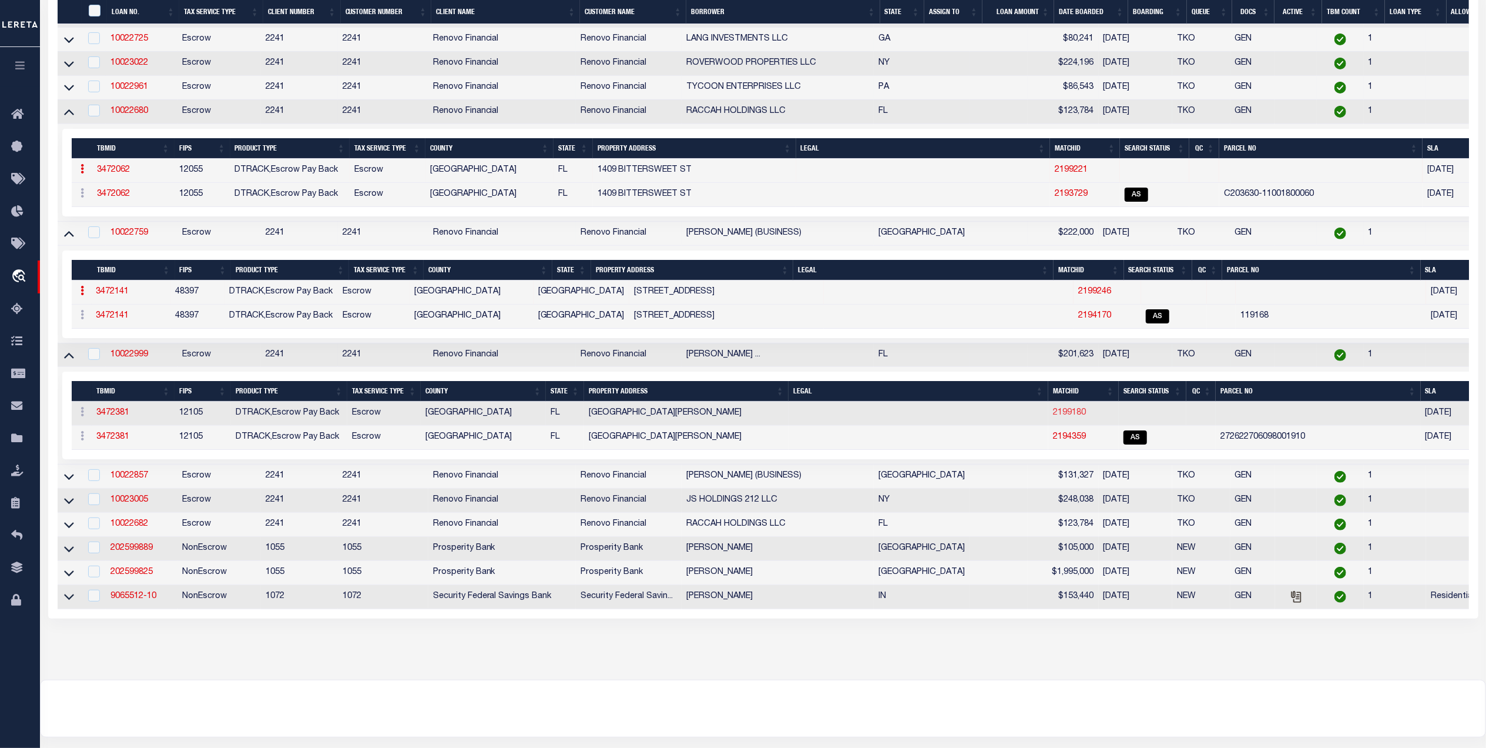
click at [1053, 417] on link "2199180" at bounding box center [1069, 412] width 33 height 8
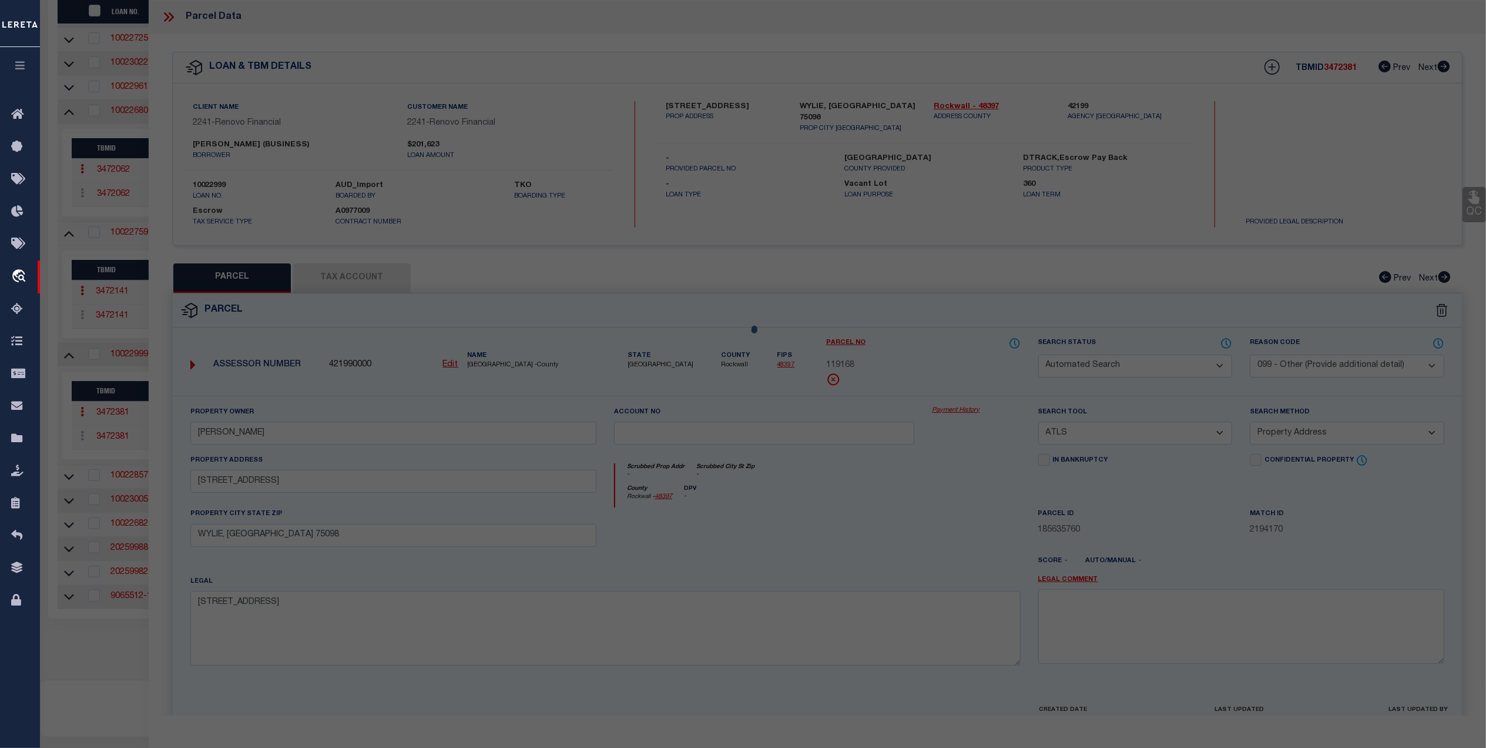
select select
checkbox input "false"
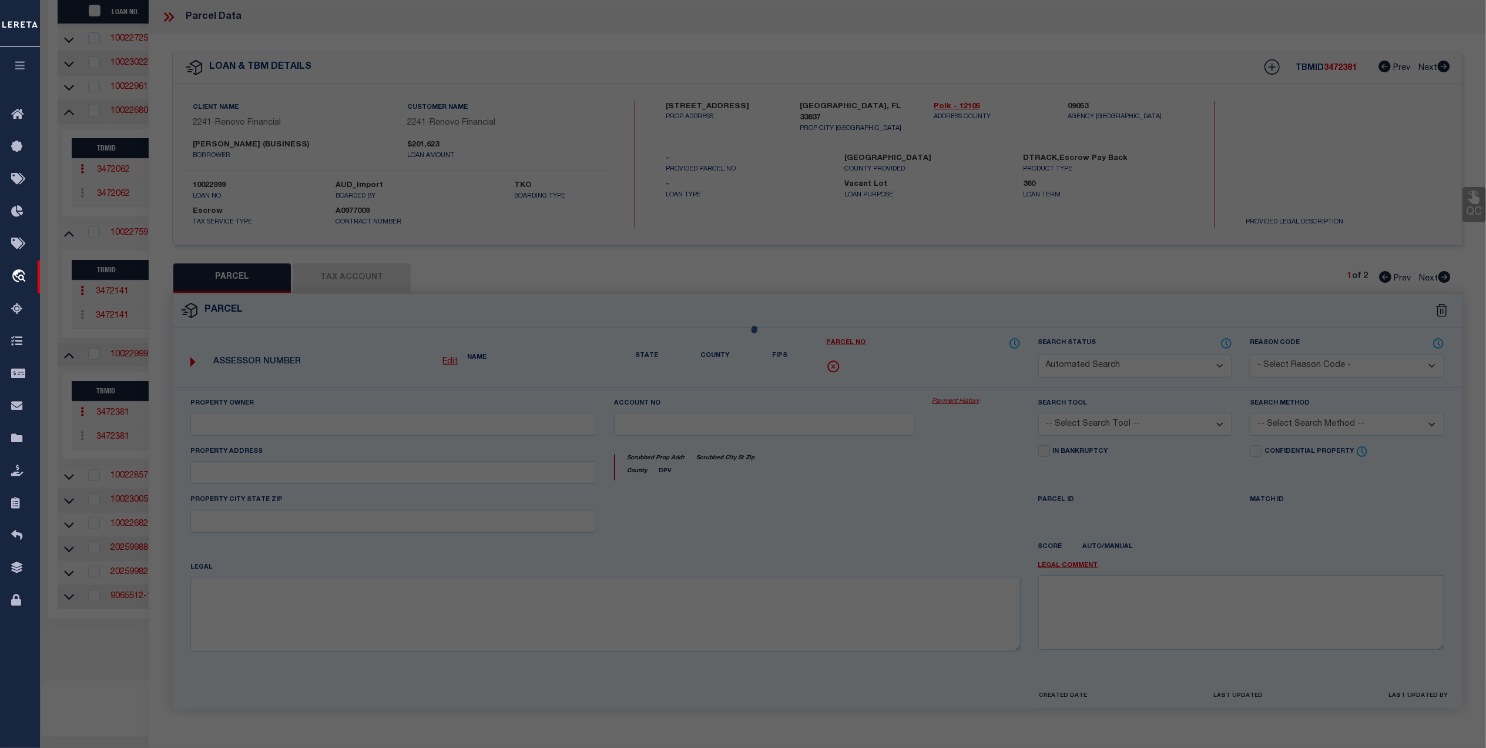
select select
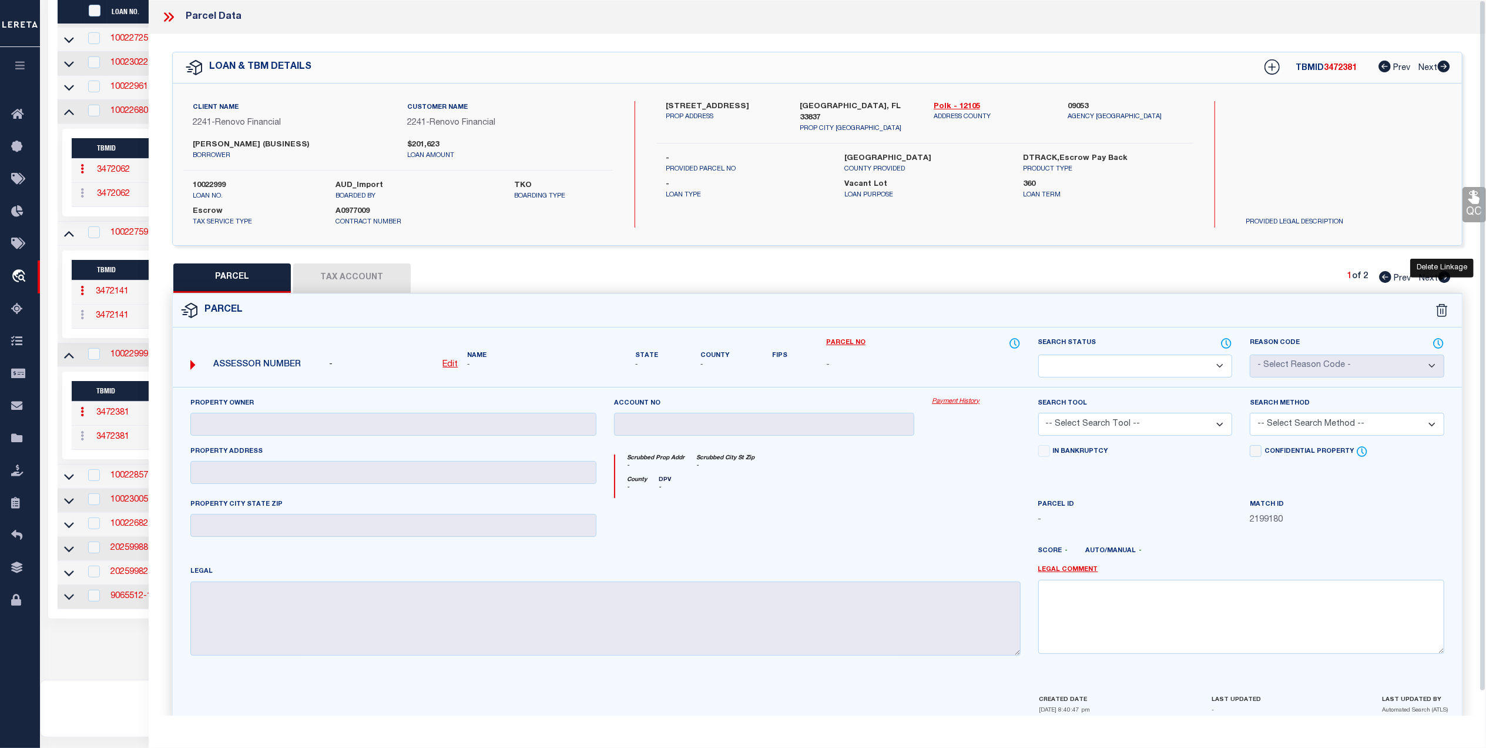
click at [1442, 311] on icon at bounding box center [1442, 310] width 12 height 13
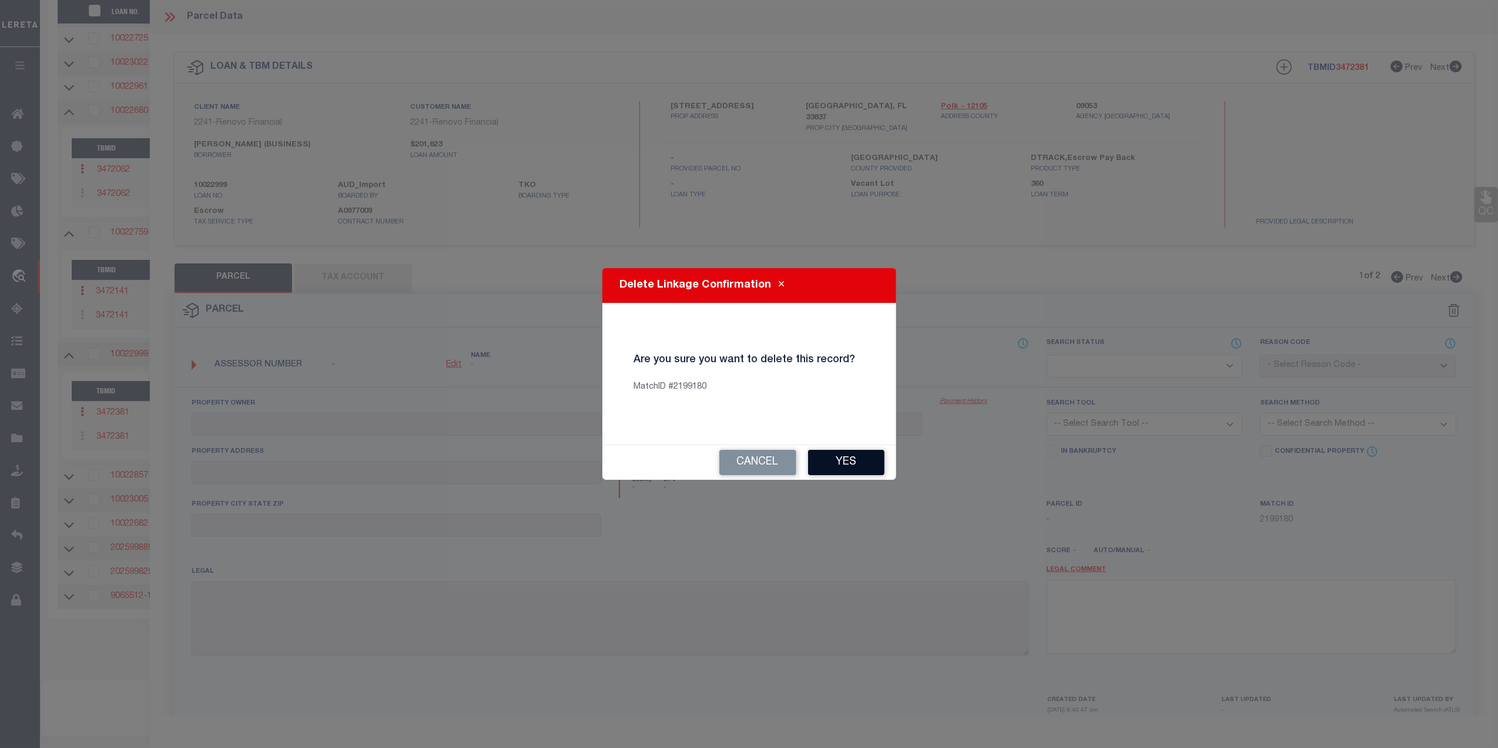
click at [858, 462] on button "Yes" at bounding box center [846, 462] width 76 height 25
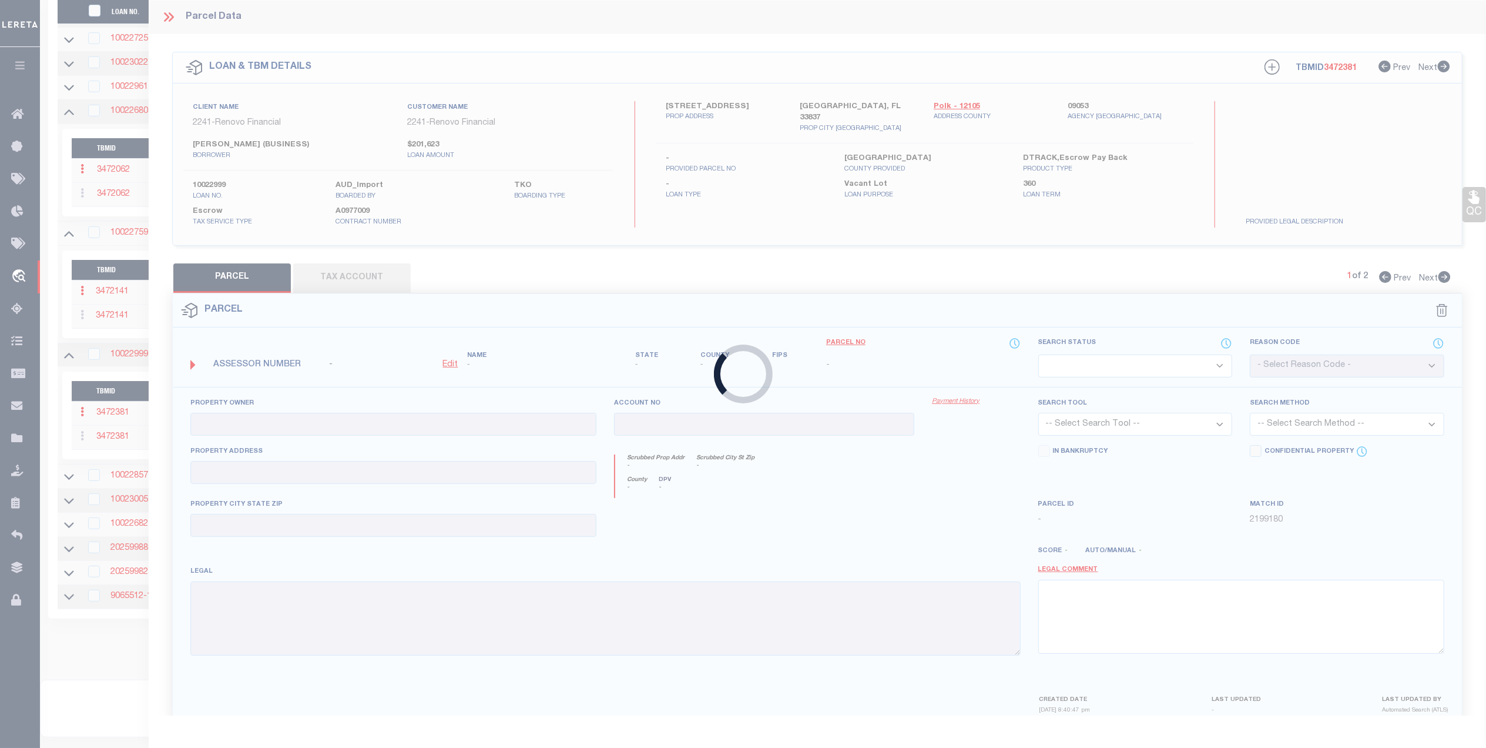
checkbox input "false"
select select "AS"
select select "099"
select select "ATL"
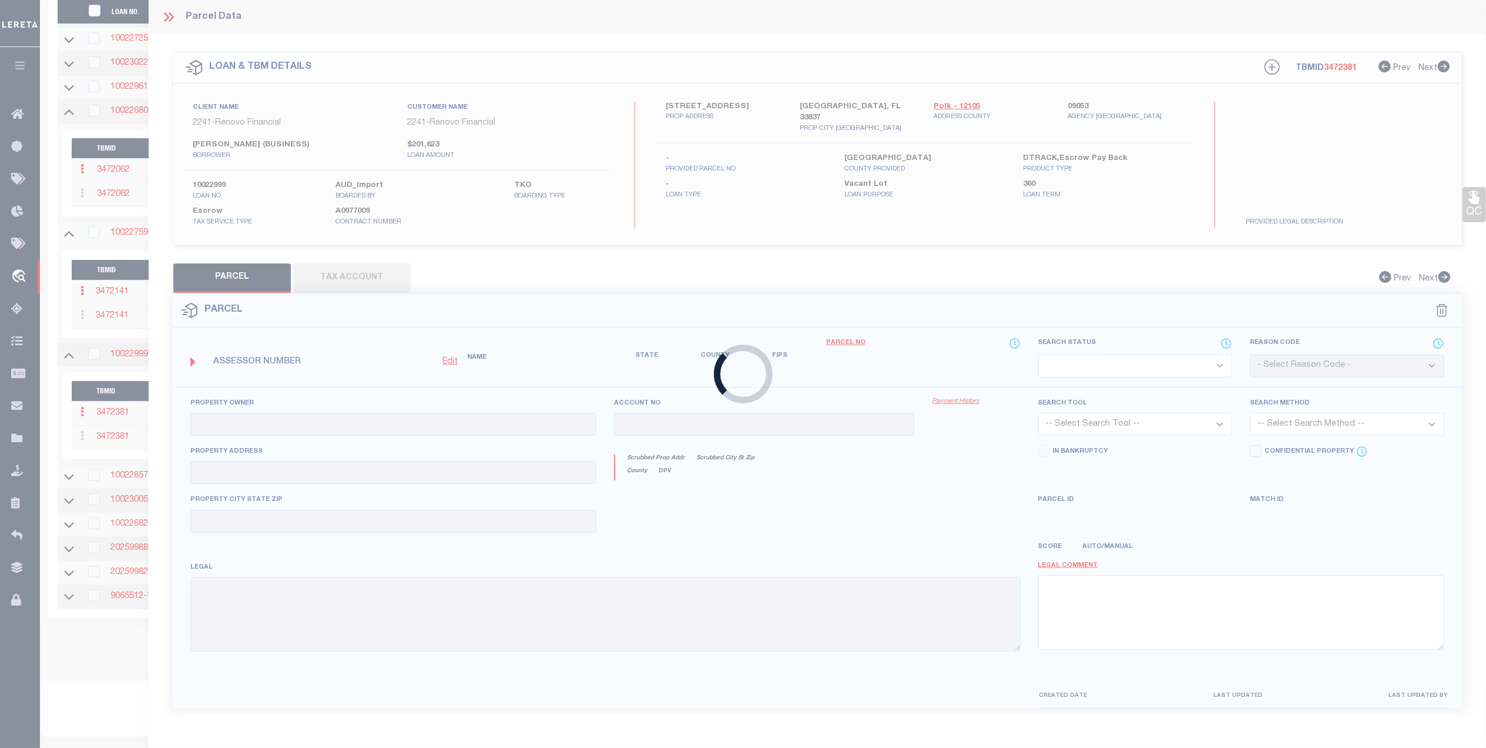
select select "ADD"
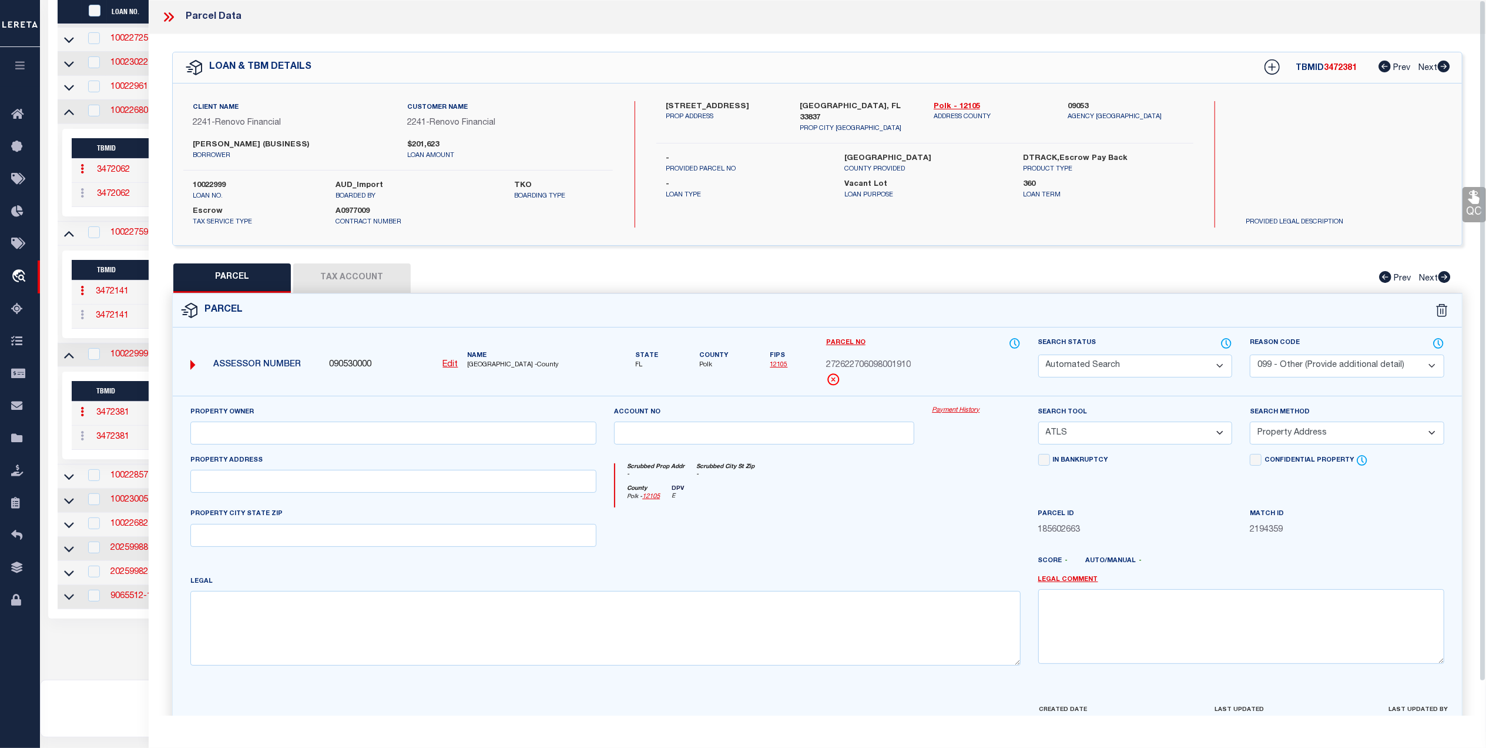
click at [169, 19] on icon at bounding box center [168, 16] width 15 height 15
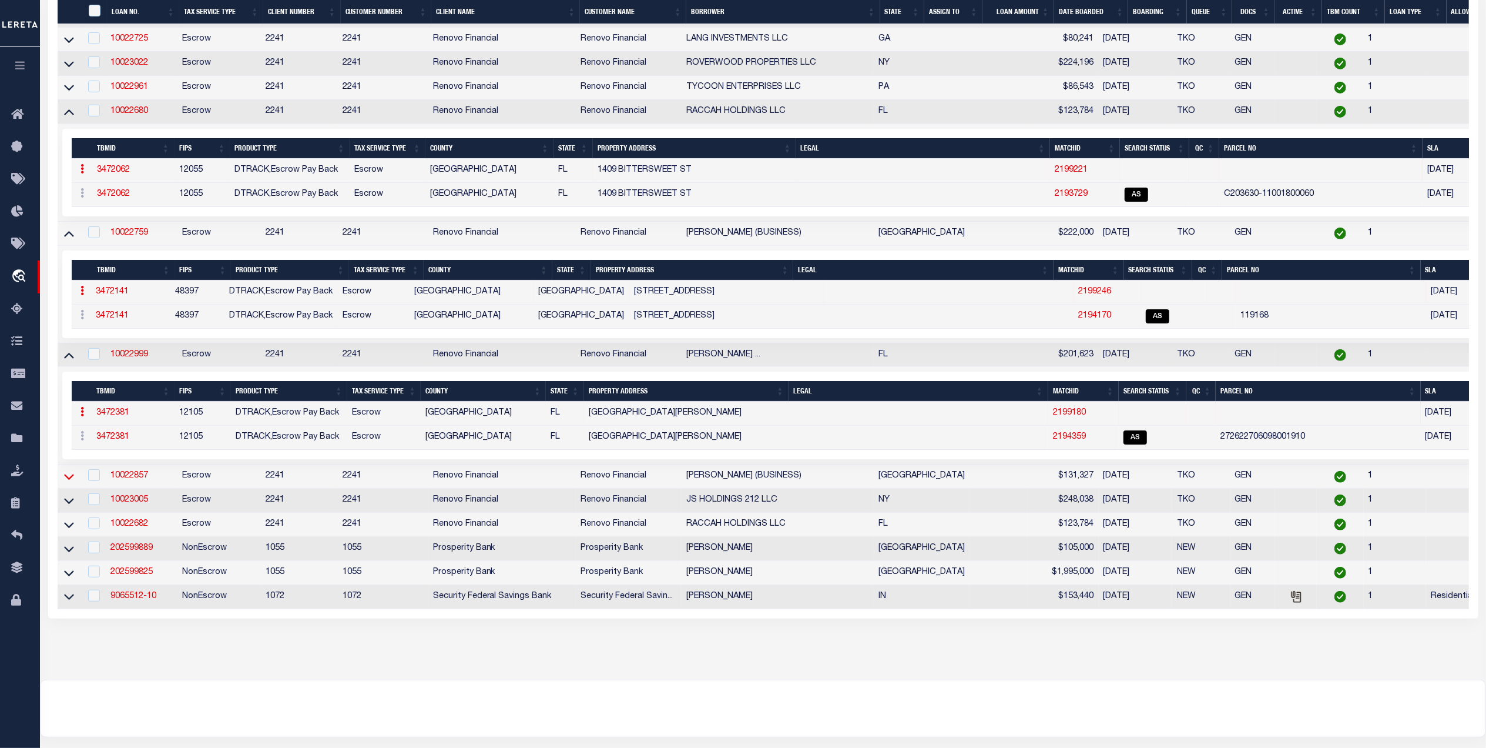
click at [69, 482] on icon at bounding box center [69, 476] width 10 height 12
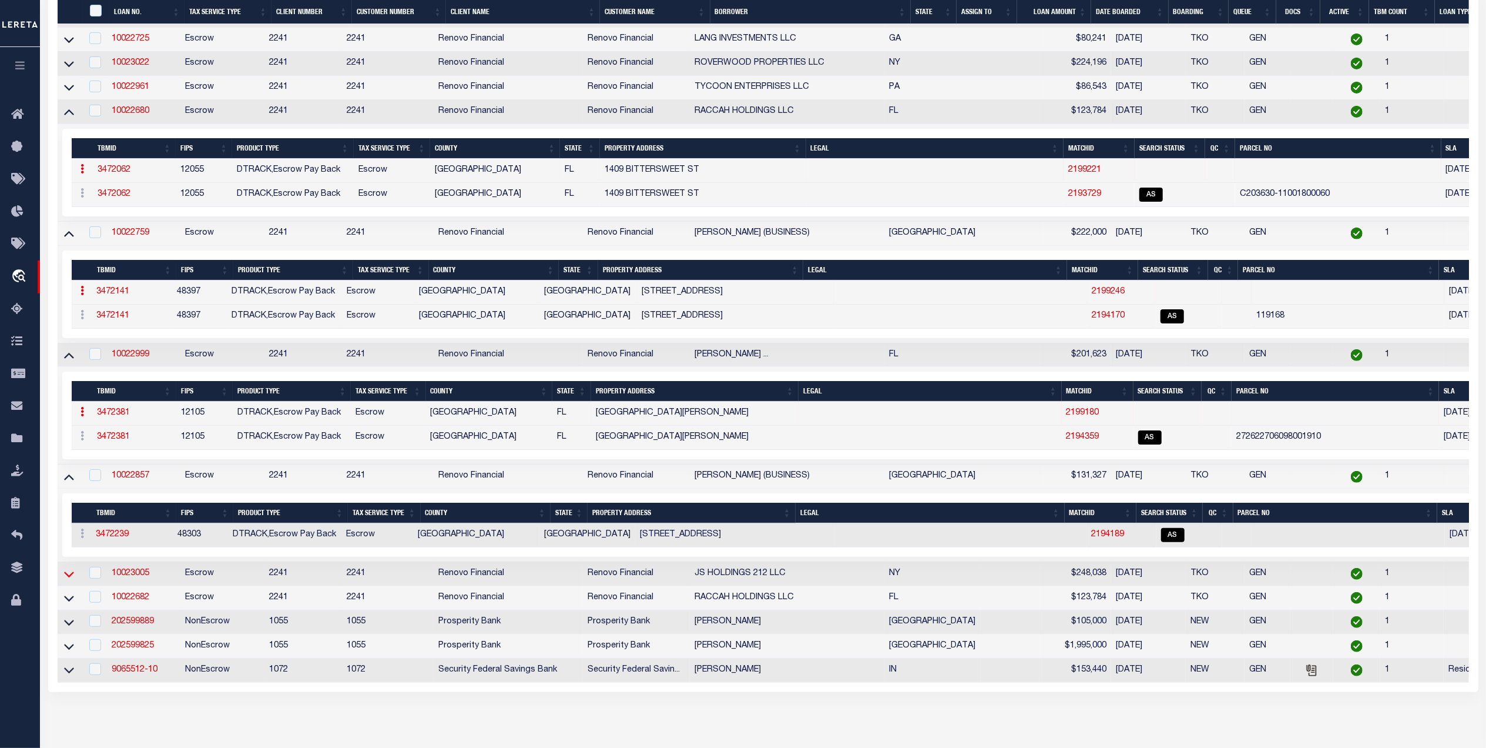
click at [64, 580] on icon at bounding box center [69, 574] width 10 height 12
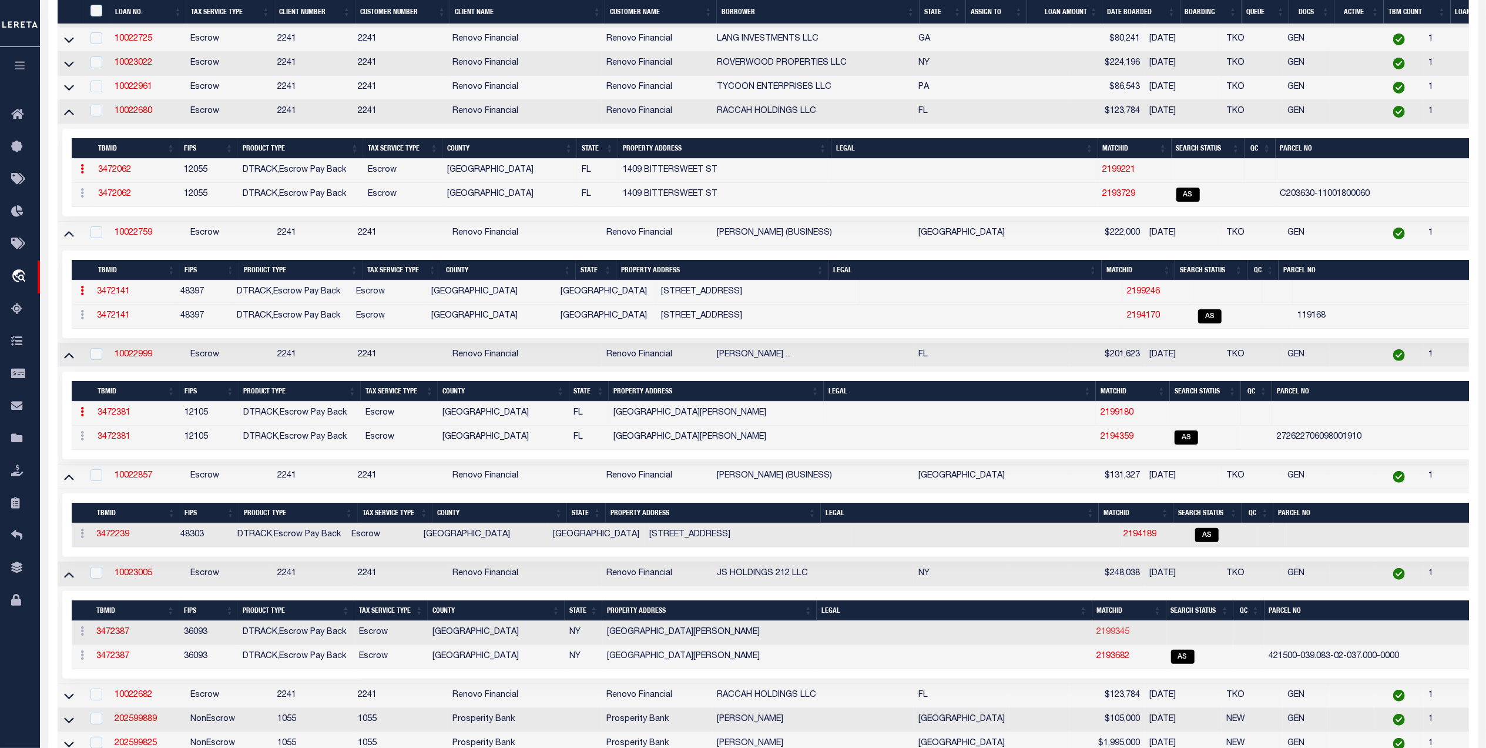
click at [1097, 636] on link "2199345" at bounding box center [1113, 632] width 33 height 8
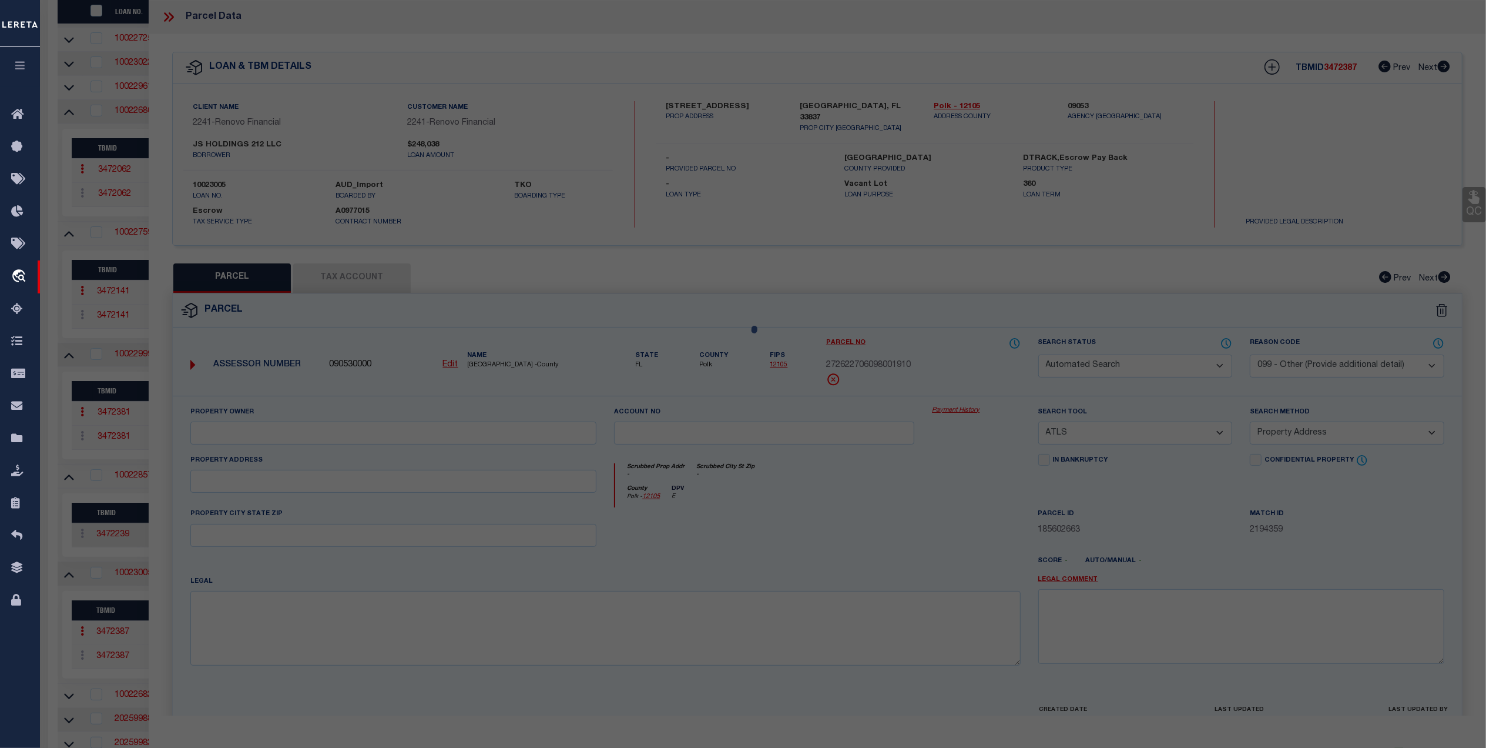
select select
checkbox input "false"
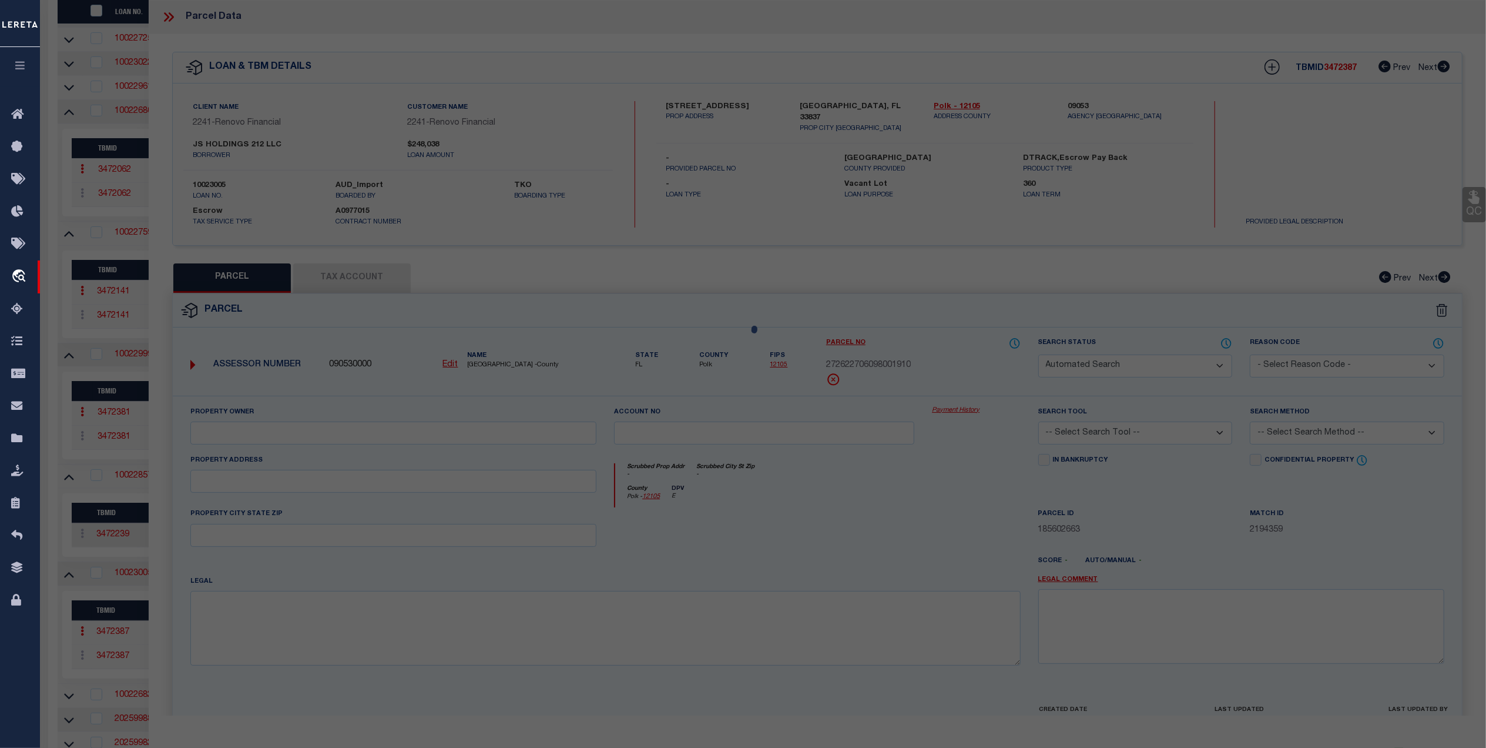
select select
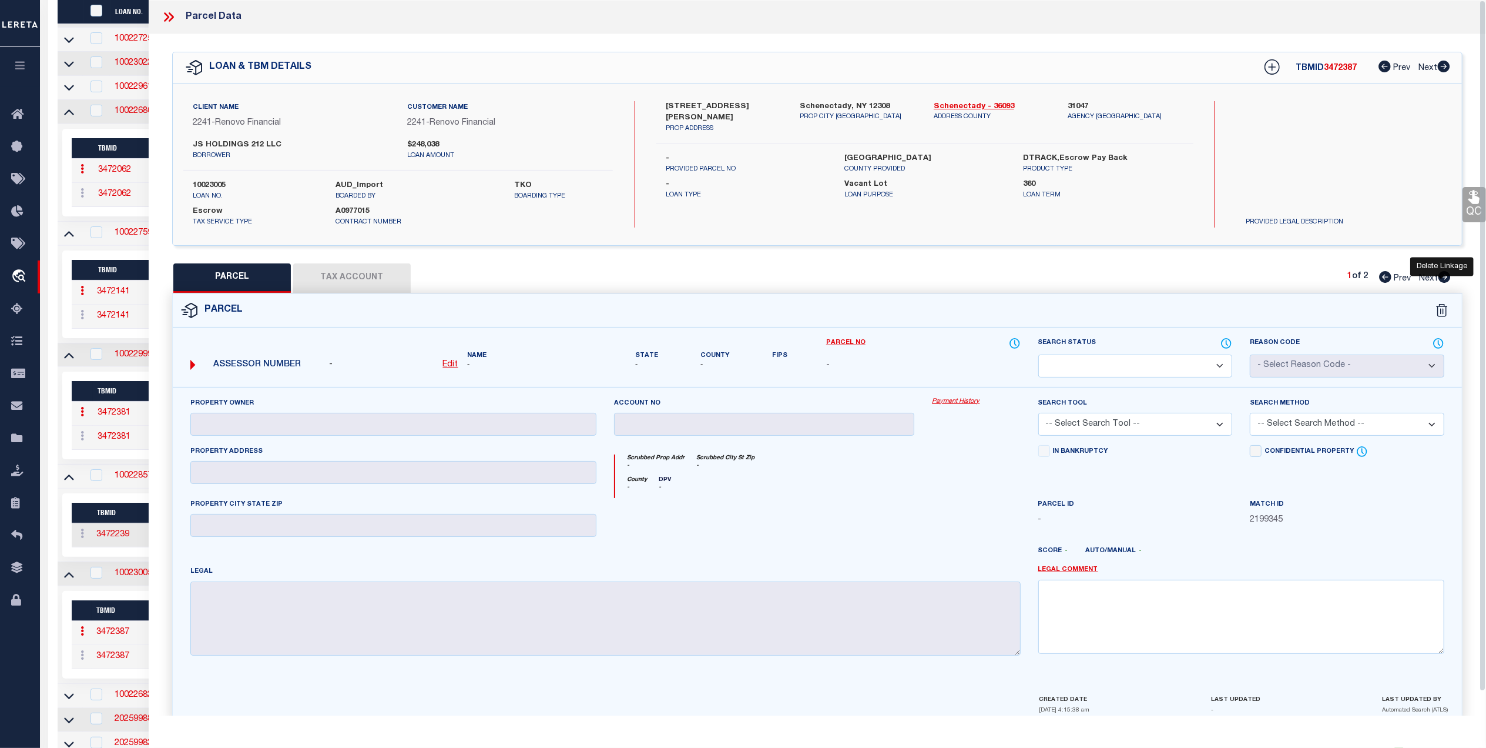
click at [1439, 311] on icon at bounding box center [1442, 310] width 12 height 13
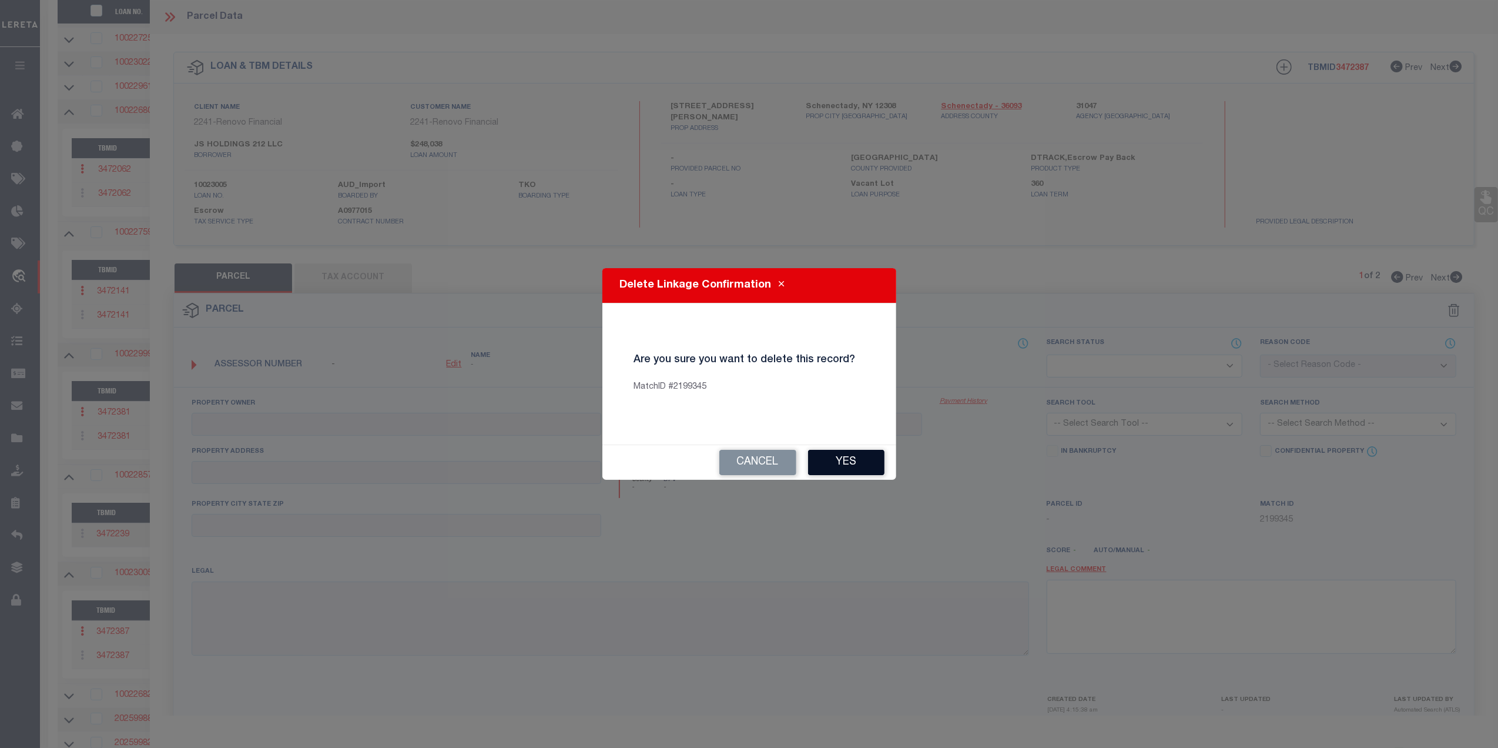
click at [859, 454] on button "Yes" at bounding box center [846, 462] width 76 height 25
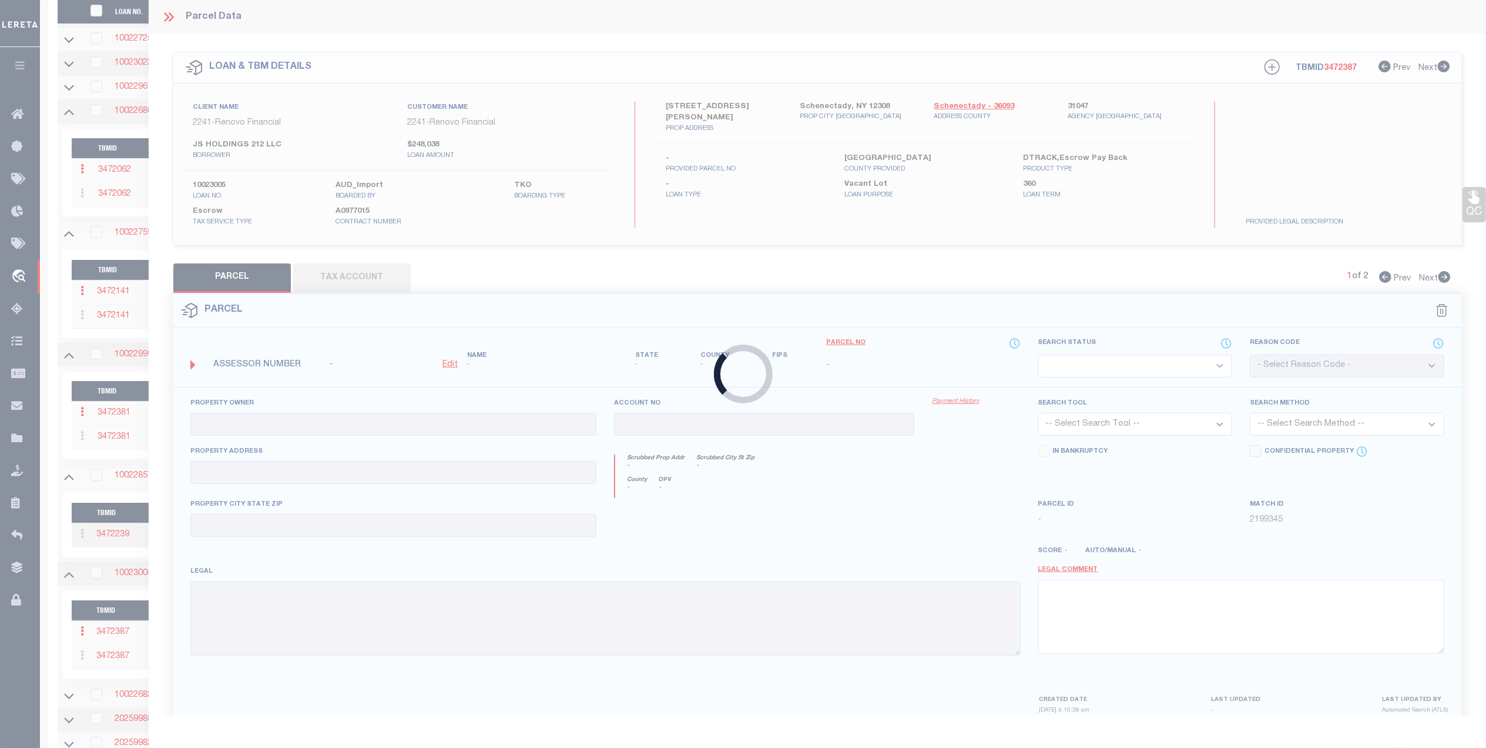
checkbox input "false"
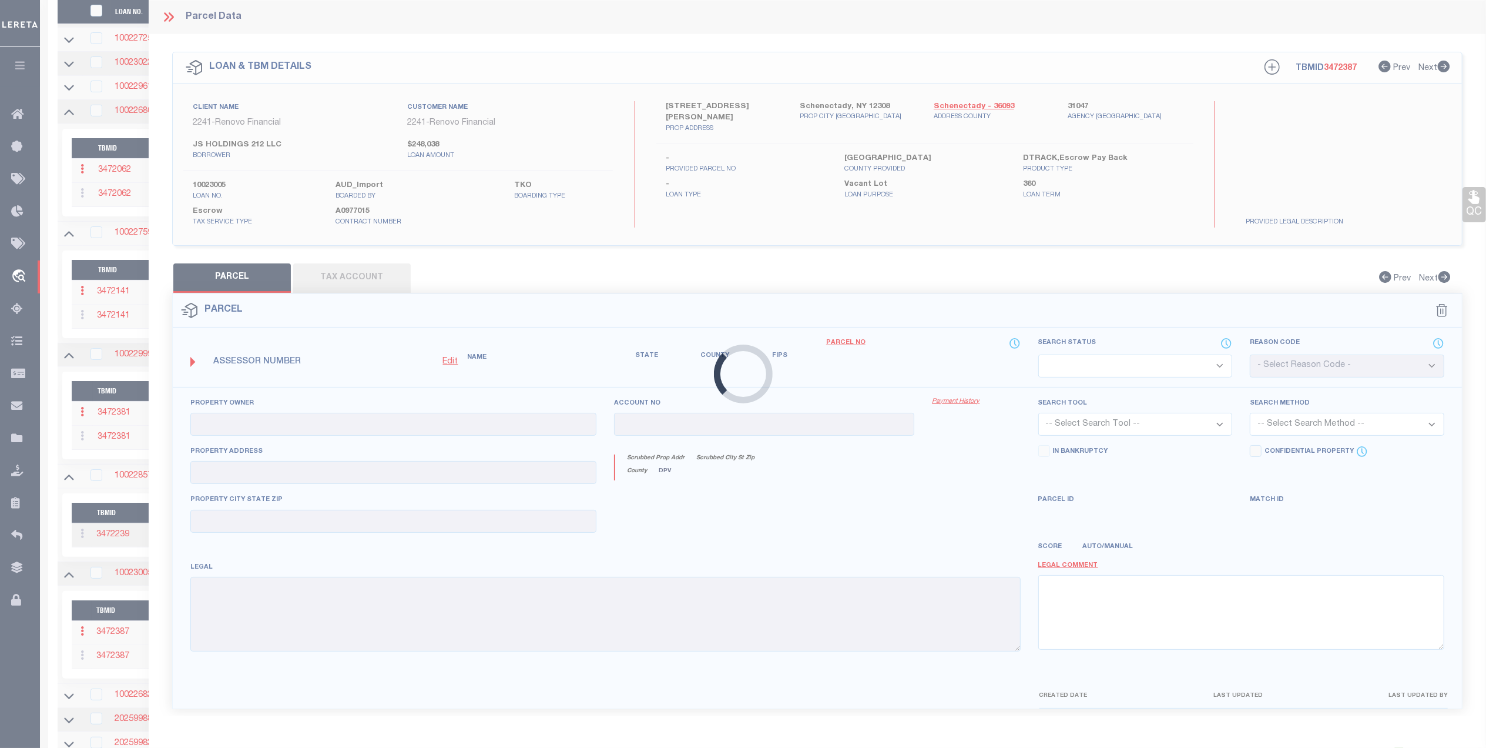
select select "AS"
select select "099"
type input "WENDELL AVE LLC"
select select "ATL"
select select "ADD"
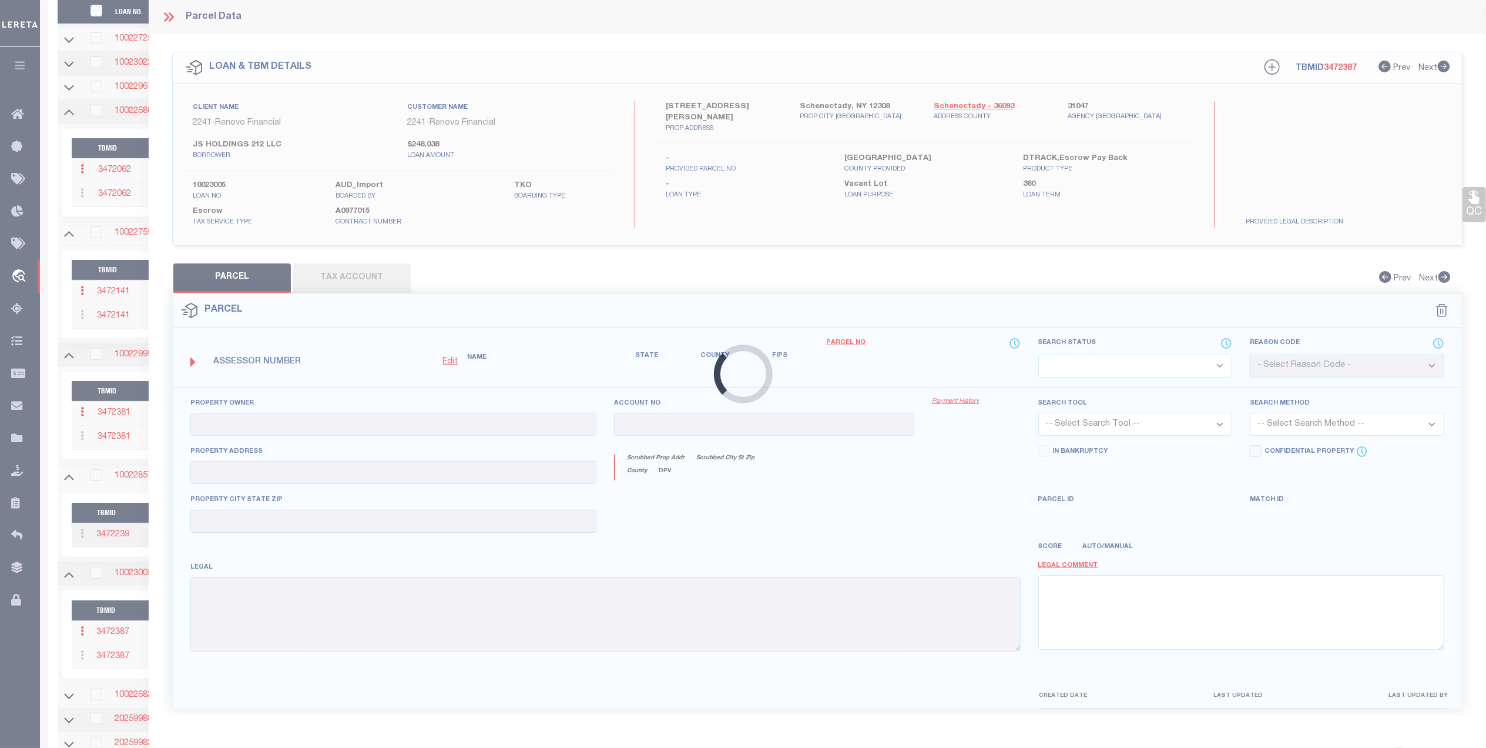
type input "953 WENDELL AVE"
type input "SCHENECTADY, NY 12308"
type textarea "2 WOOD"
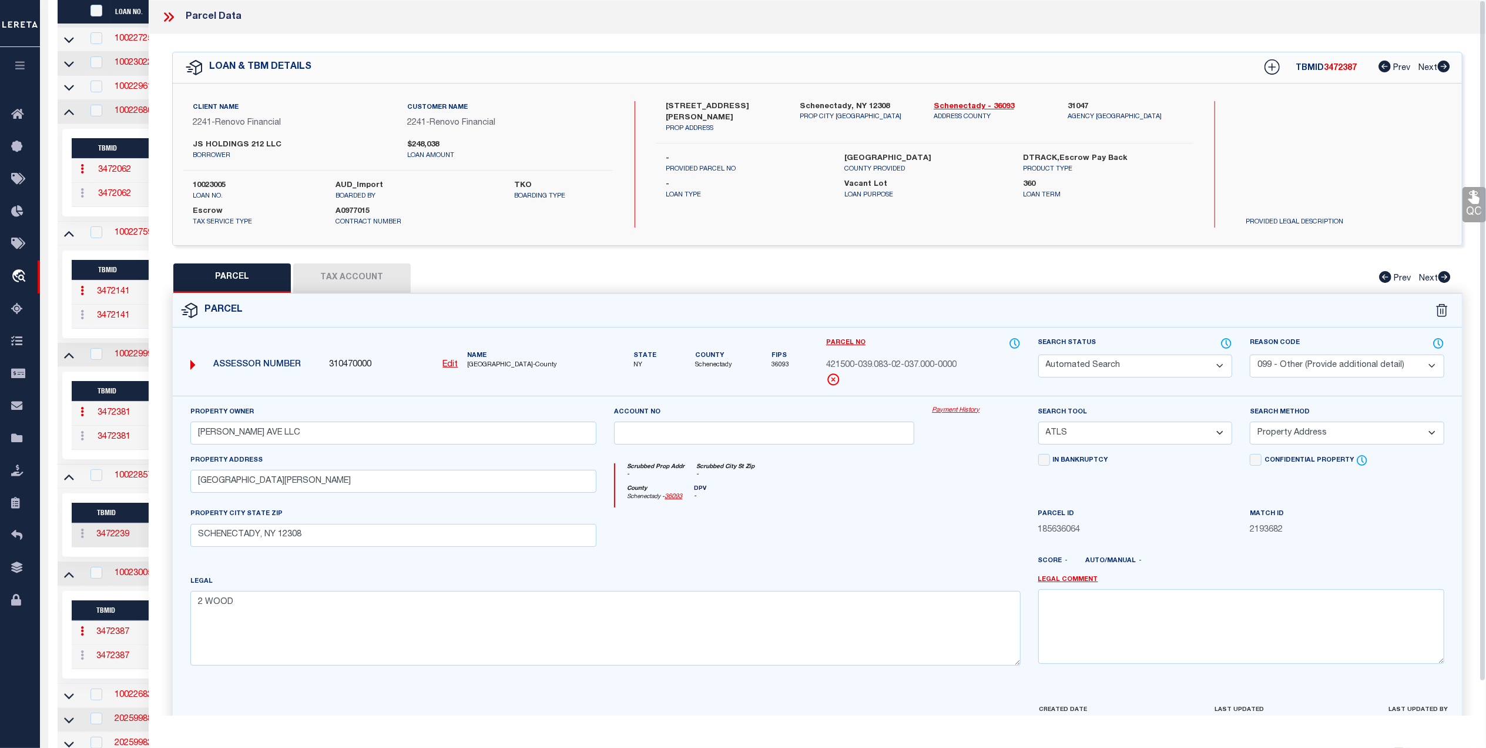
click at [166, 20] on icon at bounding box center [166, 16] width 5 height 9
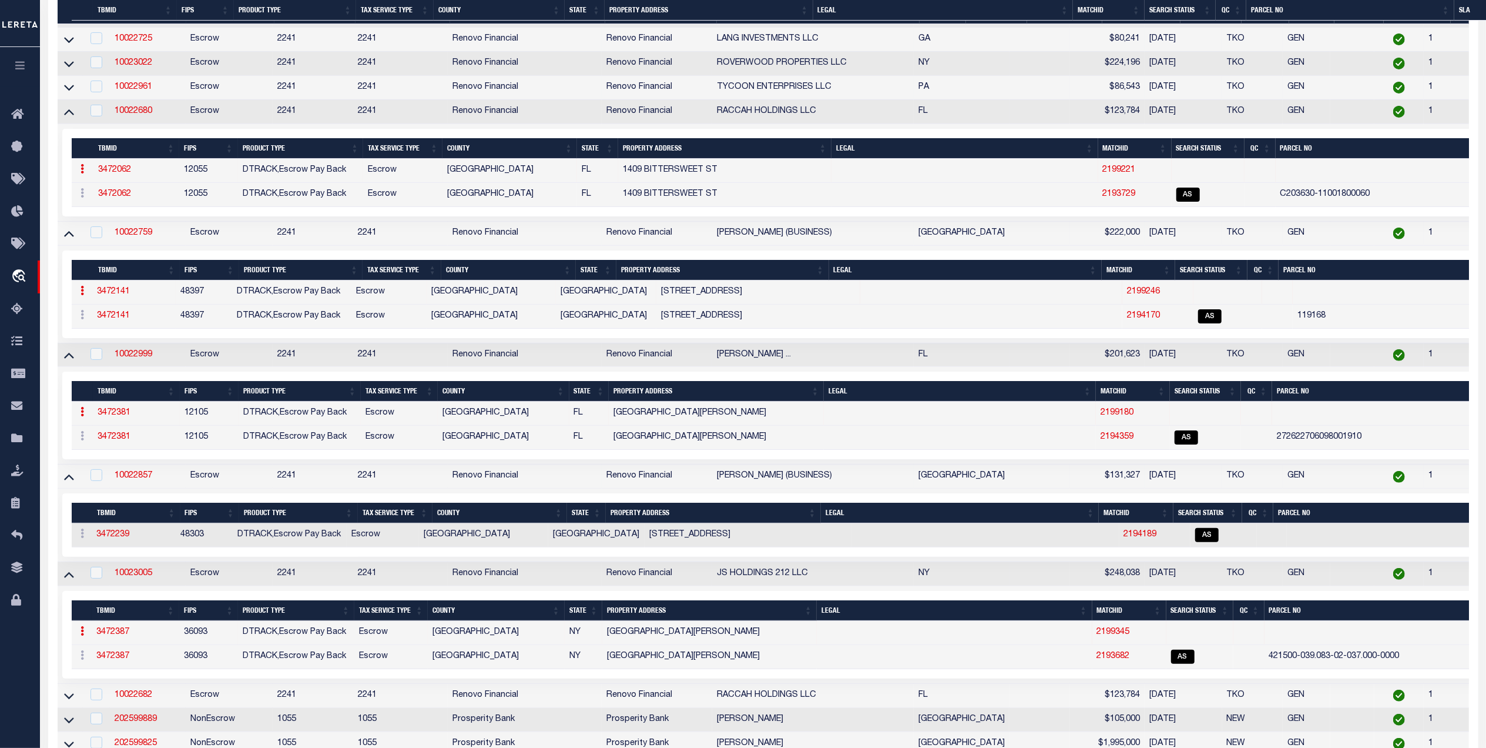
scroll to position [596, 0]
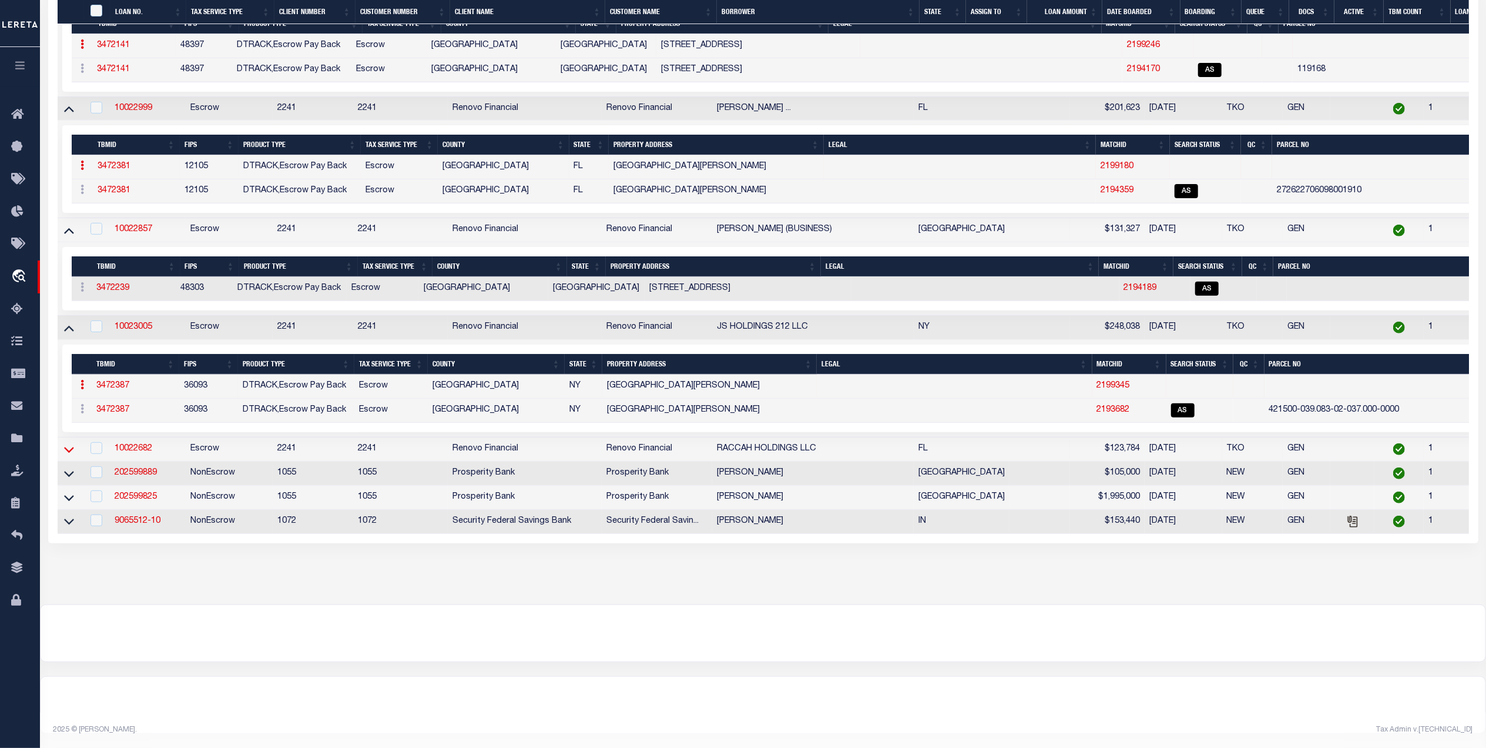
click at [68, 453] on icon at bounding box center [69, 450] width 10 height 6
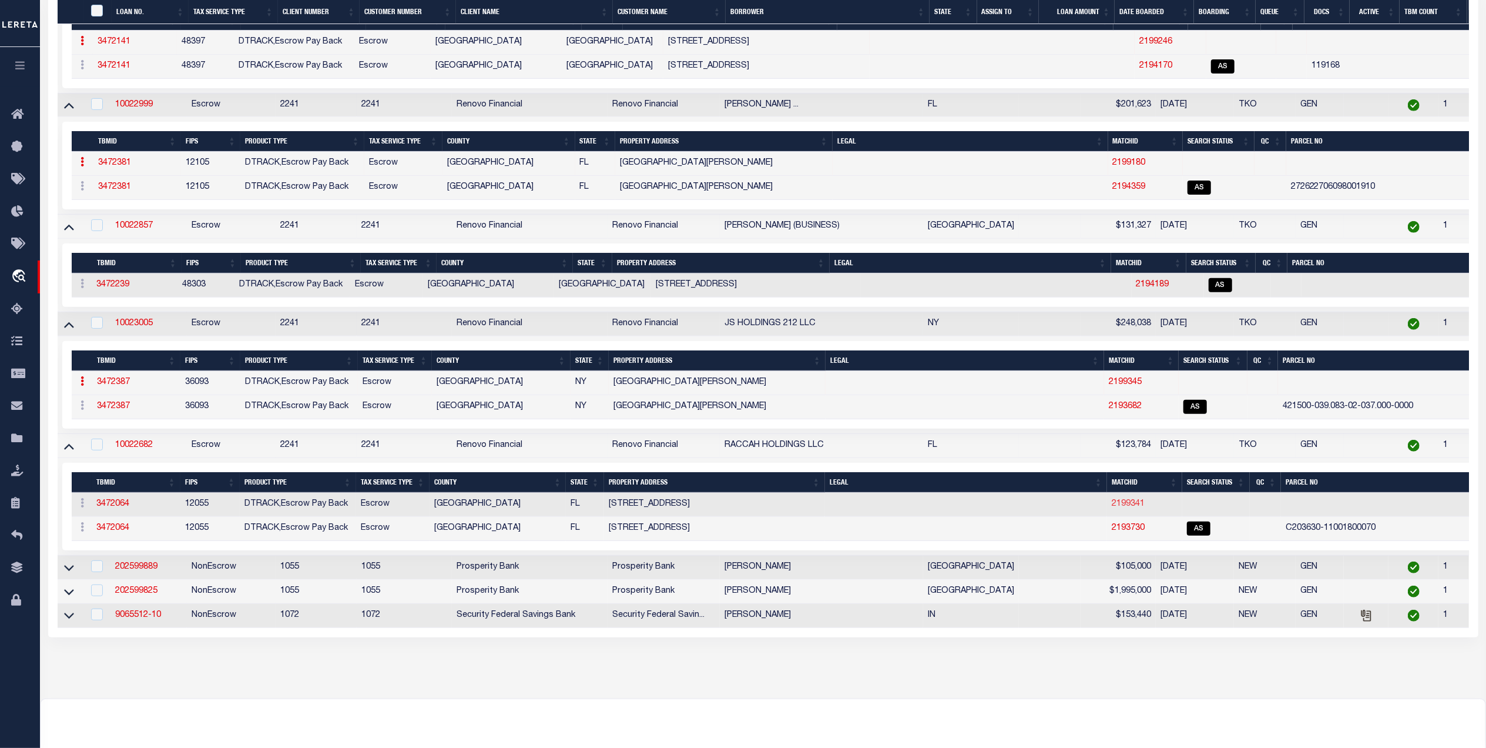
click at [1112, 508] on link "2199341" at bounding box center [1128, 504] width 33 height 8
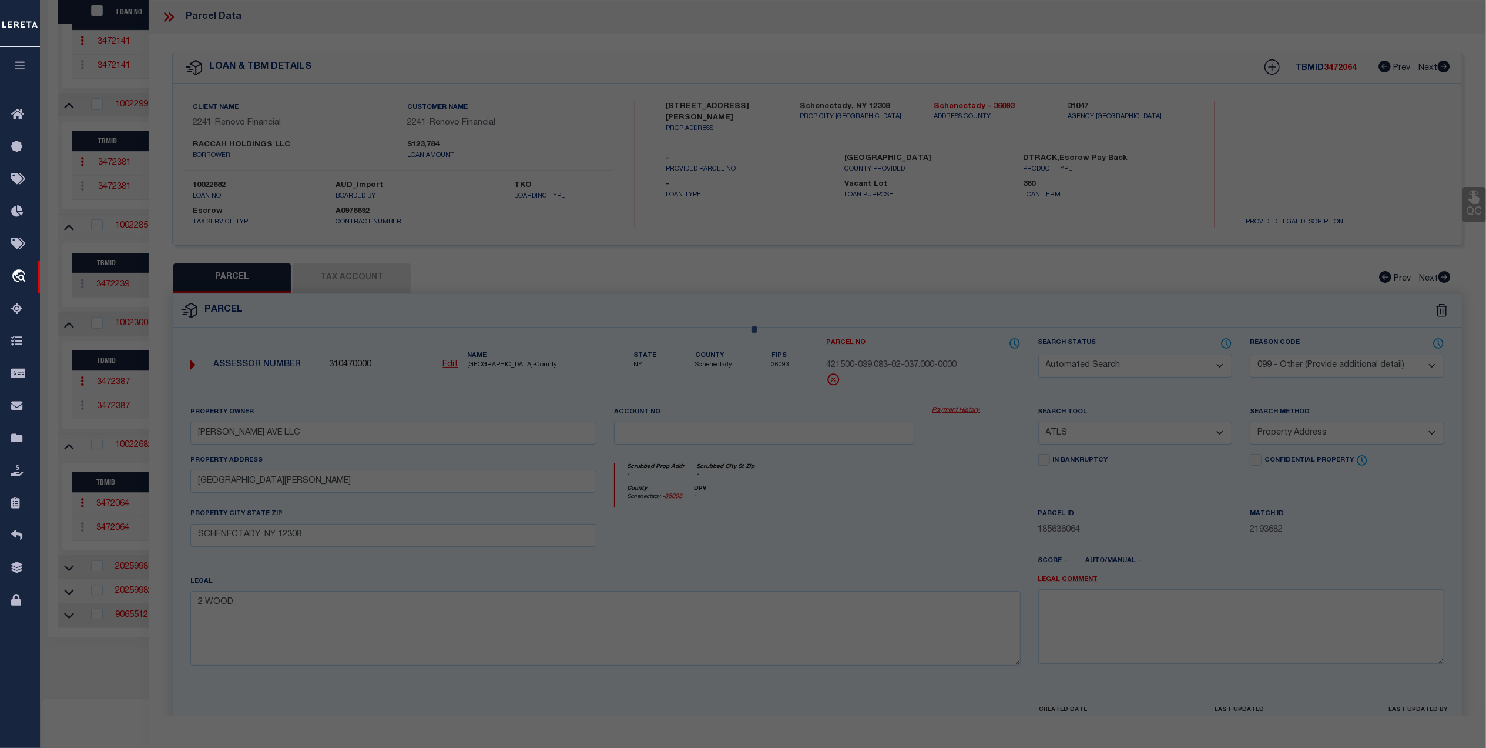
select select
checkbox input "false"
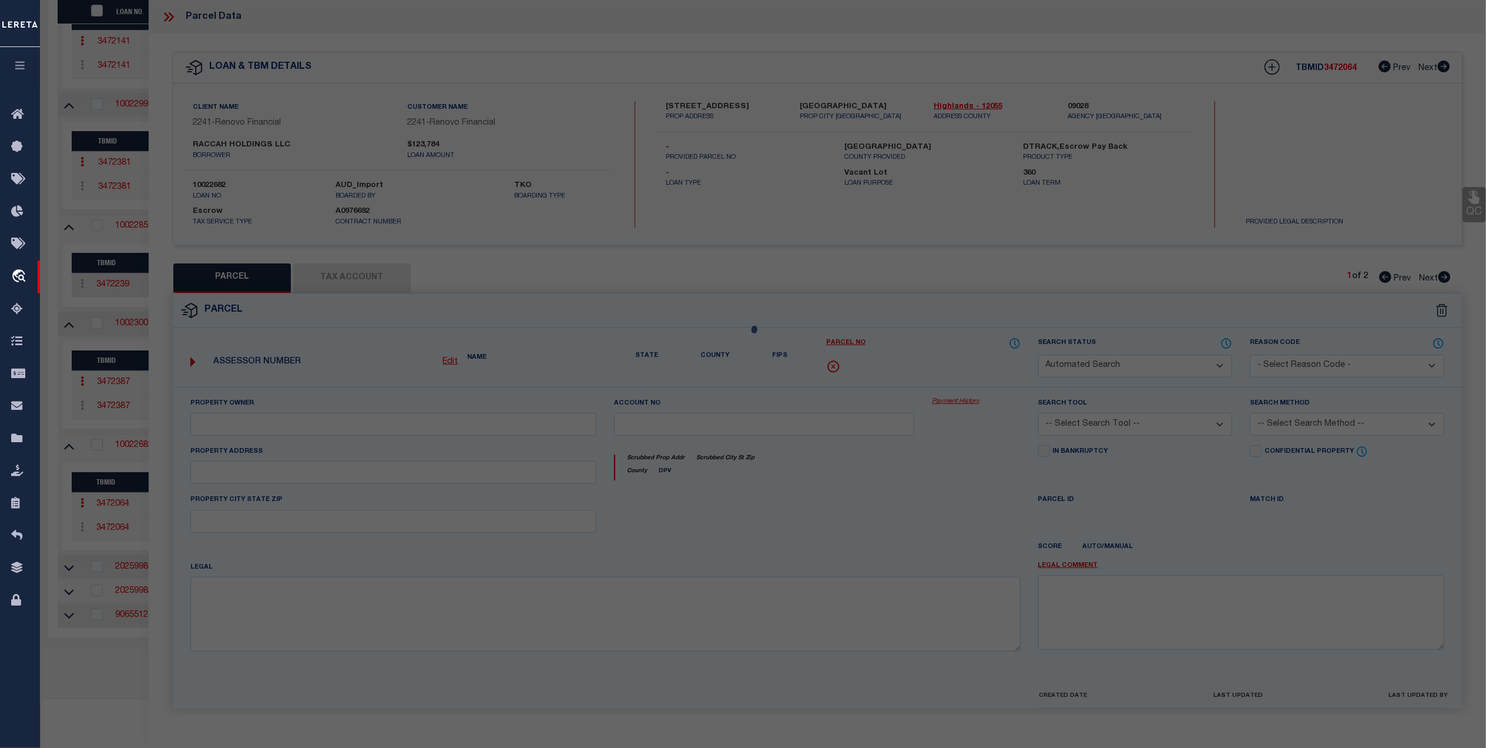
select select
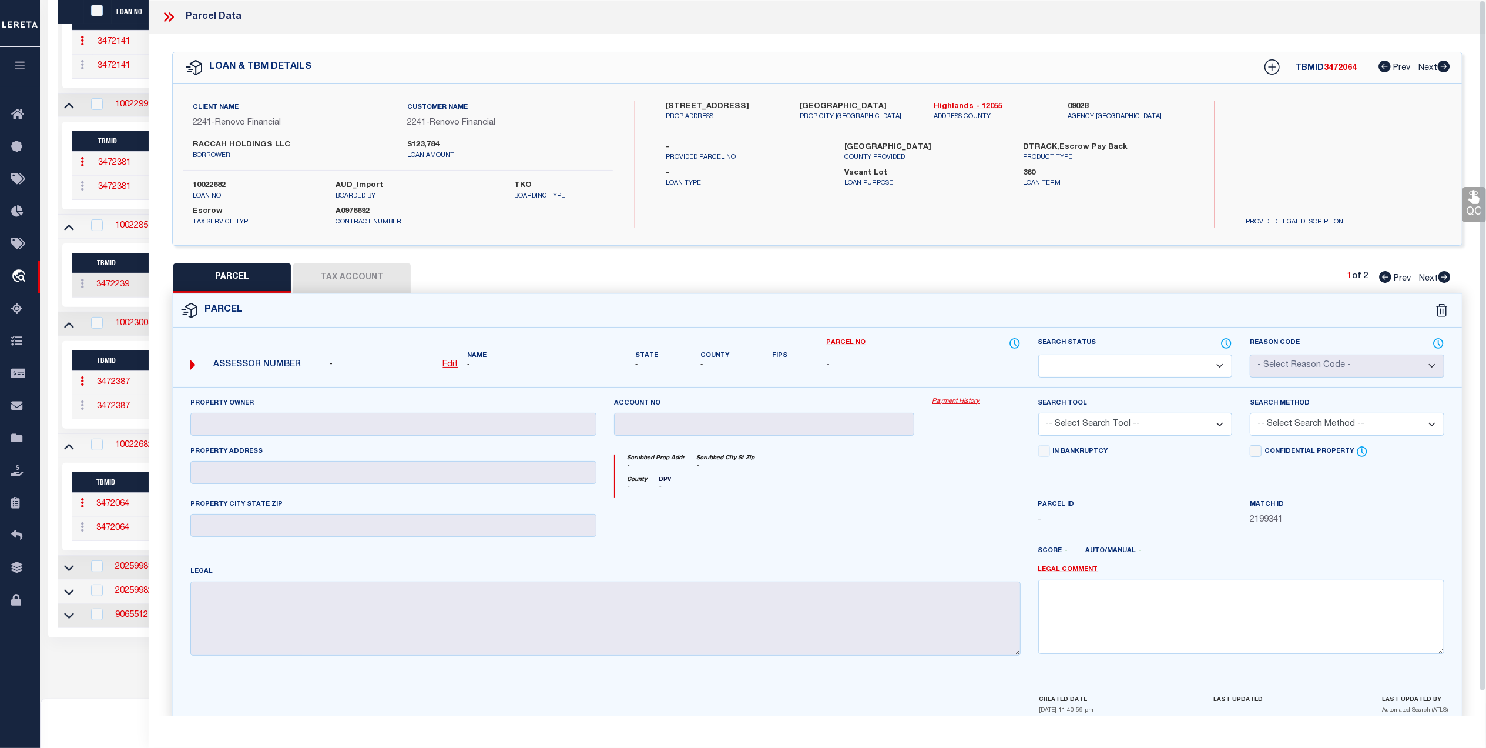
click at [1446, 311] on icon at bounding box center [1442, 310] width 12 height 13
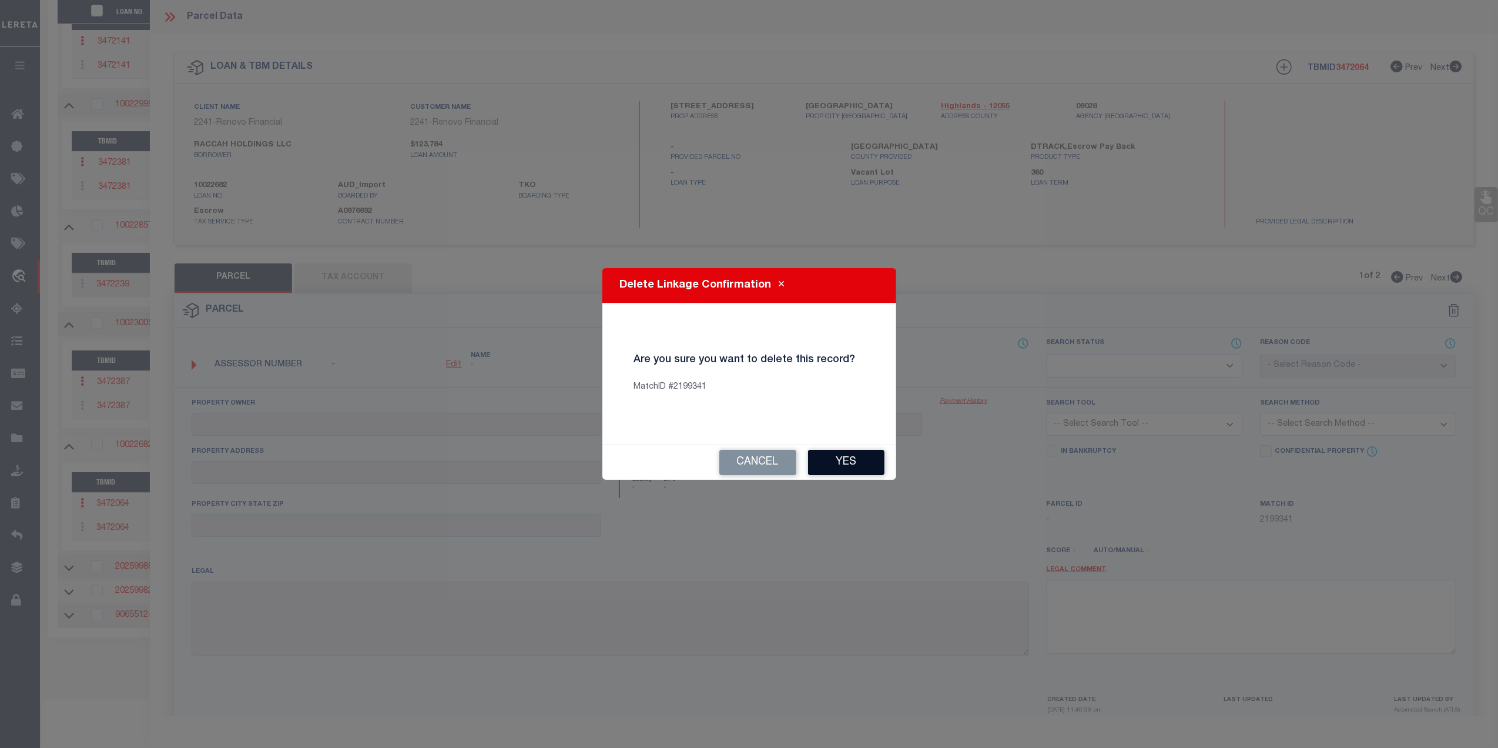
click at [833, 470] on button "Yes" at bounding box center [846, 462] width 76 height 25
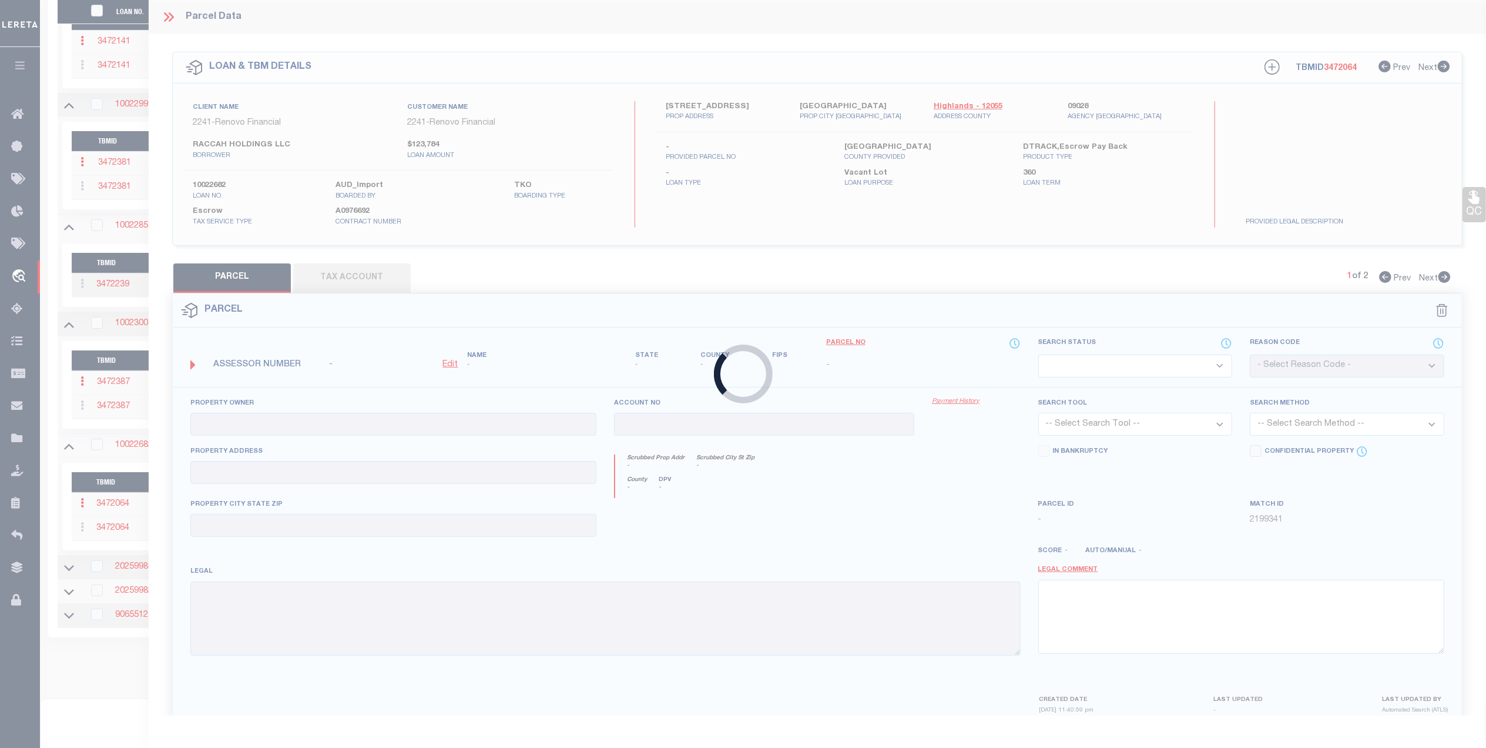
checkbox input "false"
select select "AS"
select select "099"
type input "RACCAH HOLDINGS LLC"
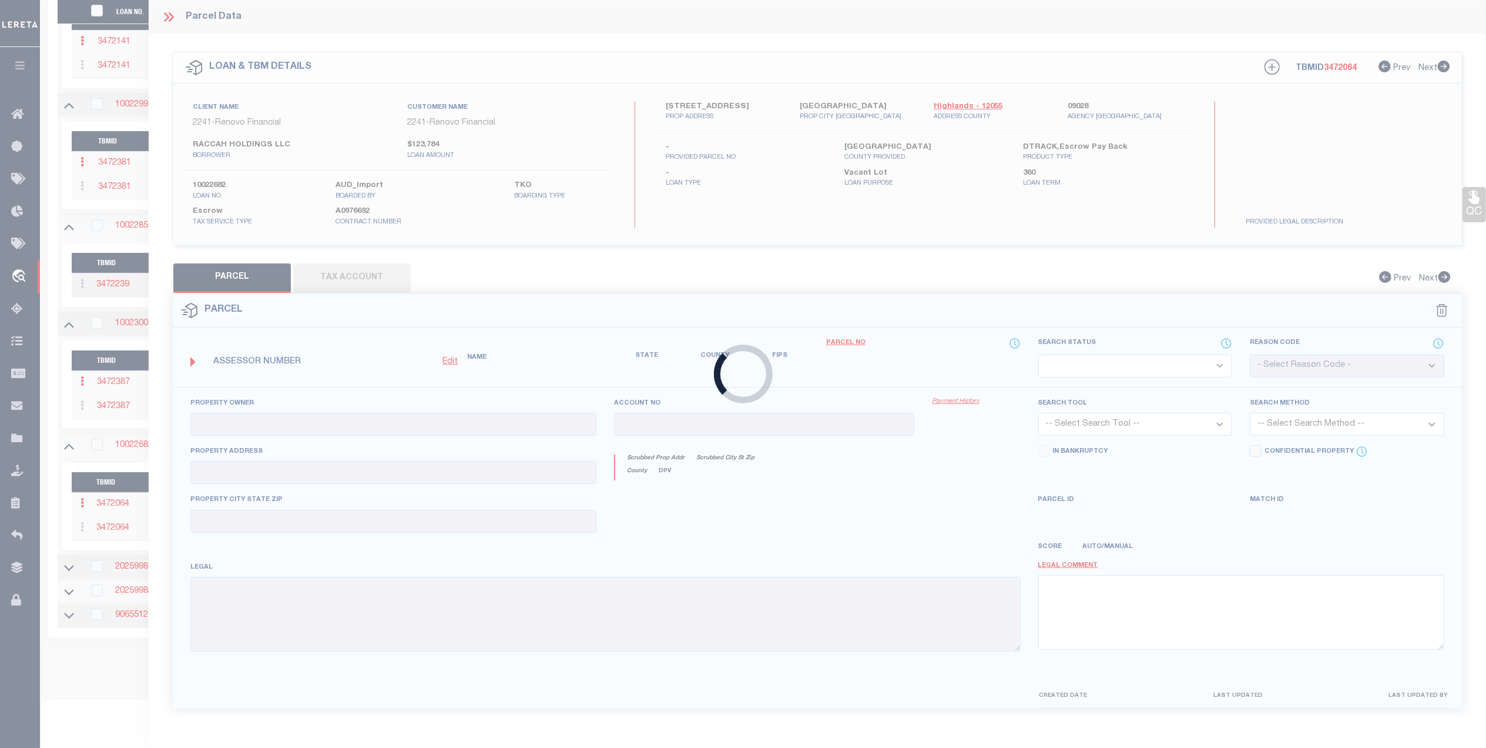
select select "ATL"
select select "ADD"
type input "1411 BITTERSWEET ST"
type input "LAKE PLACID, FL 33852"
type textarea "HIGHLANDS PARK EST SEC L PB 5 PG 72 LOT 7 BLK 18"
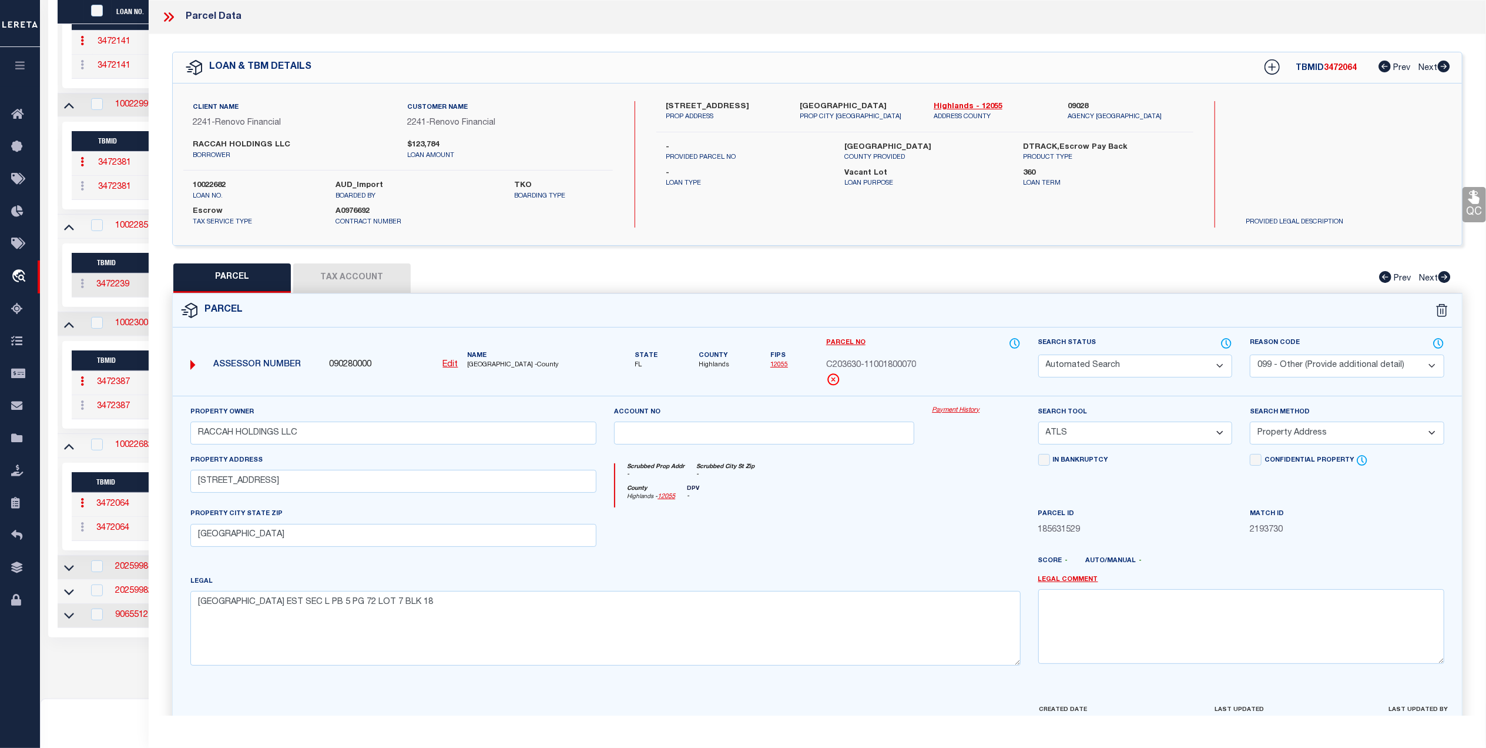
click at [165, 15] on icon at bounding box center [168, 16] width 15 height 15
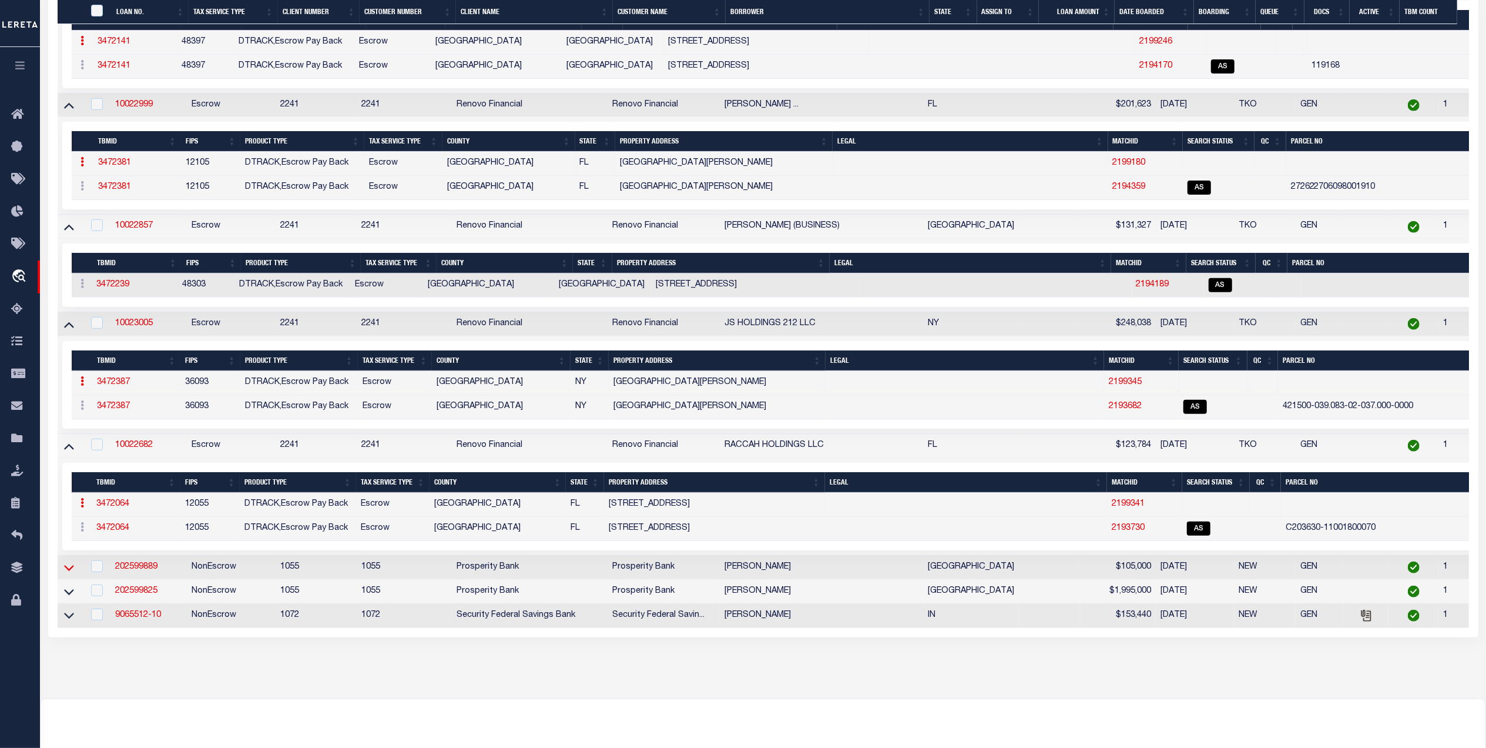
click at [69, 574] on icon at bounding box center [69, 567] width 10 height 12
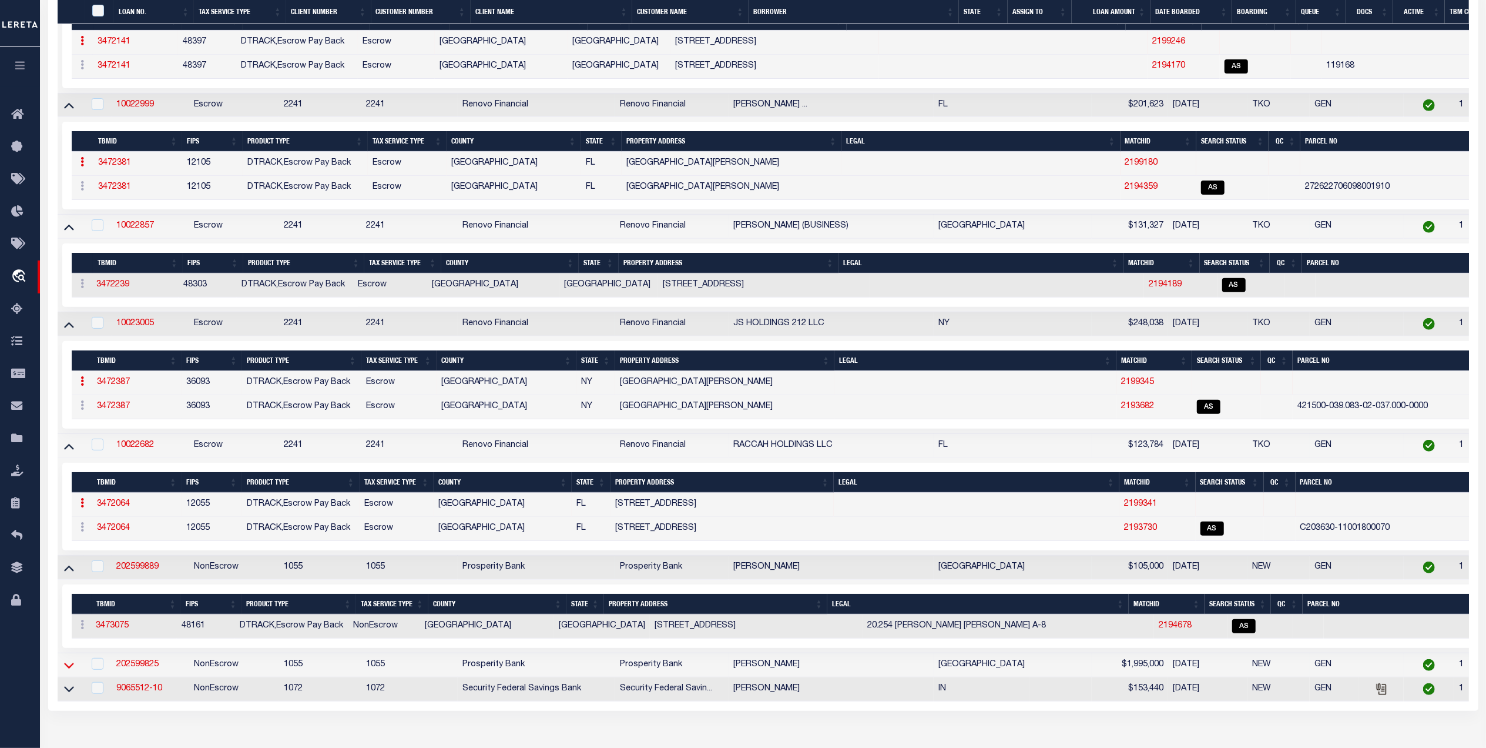
click at [65, 671] on icon at bounding box center [69, 665] width 10 height 12
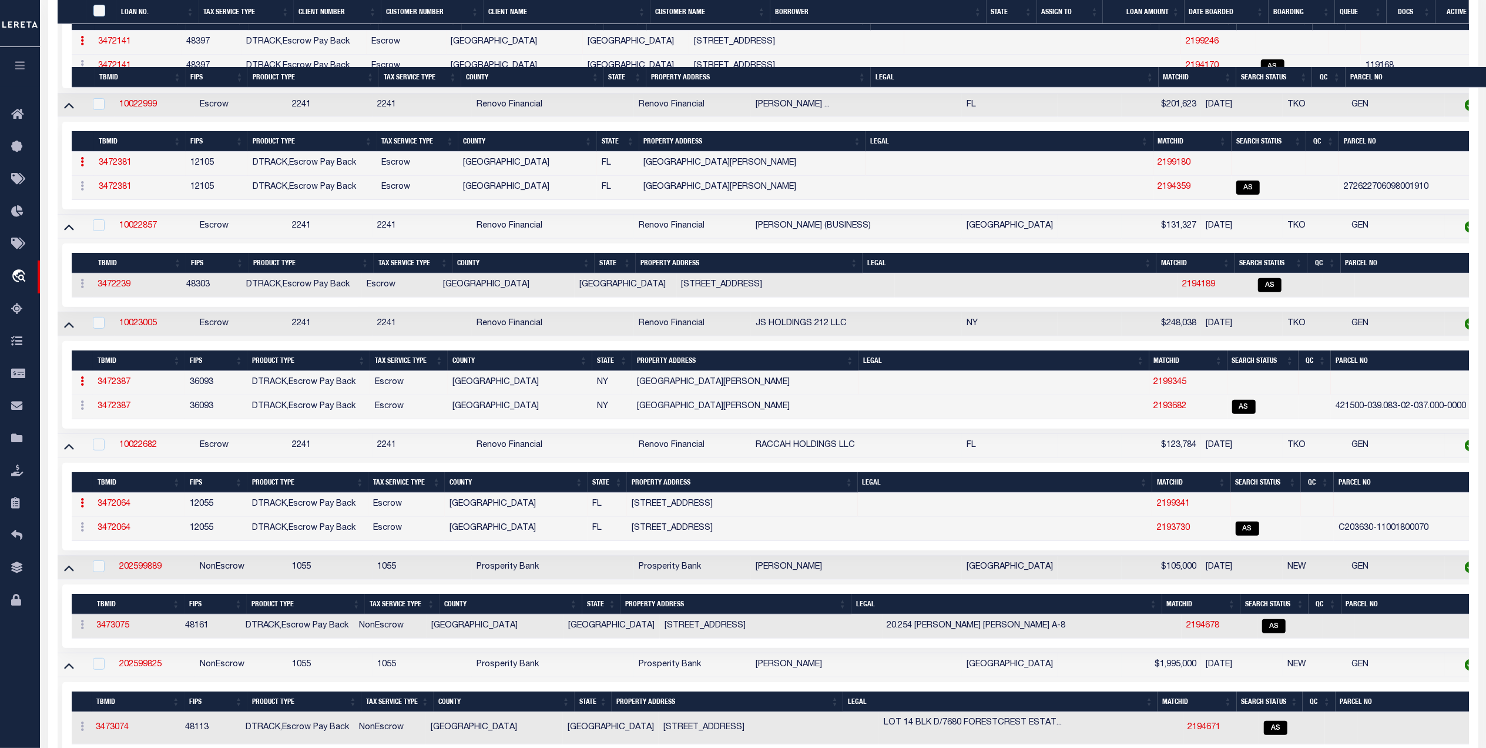
scroll to position [831, 0]
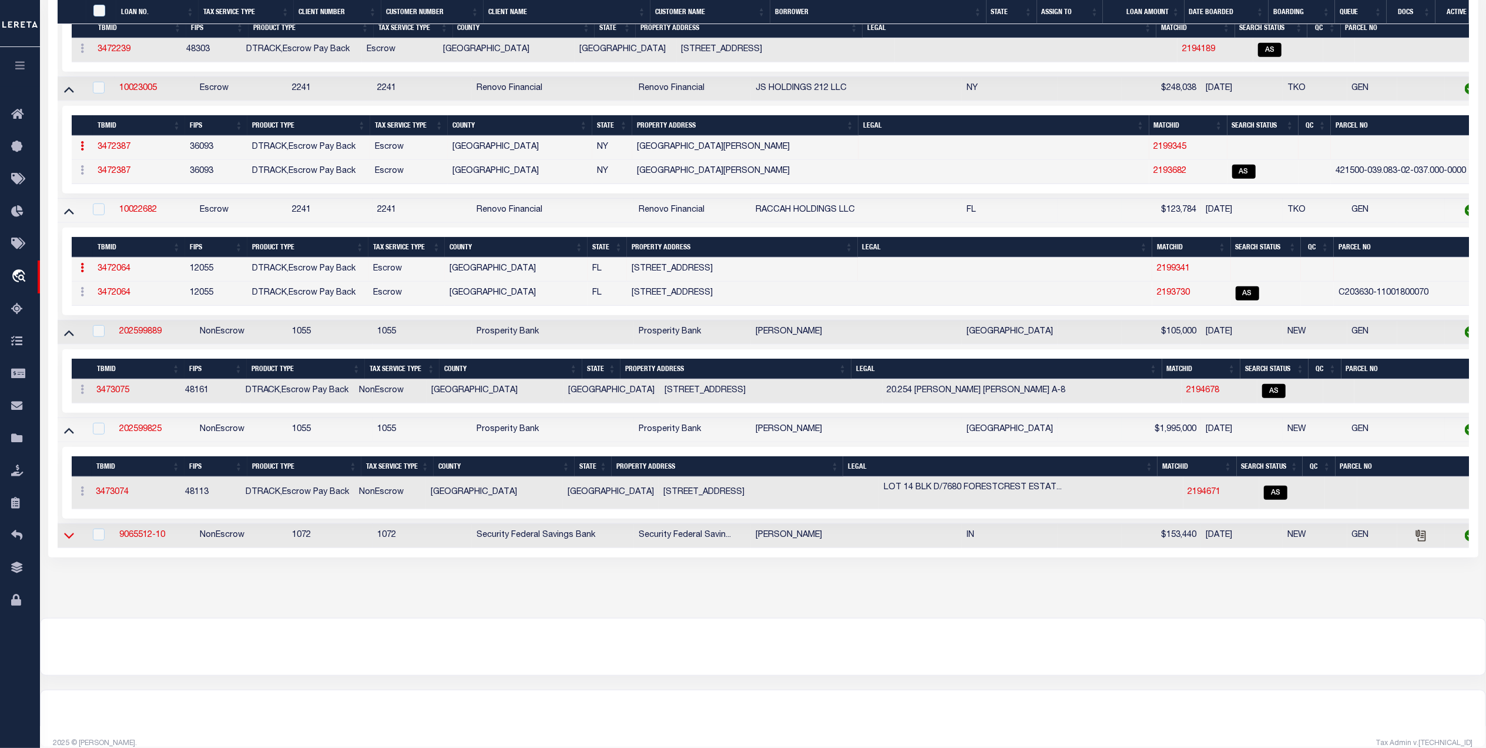
click at [66, 541] on icon at bounding box center [69, 535] width 10 height 12
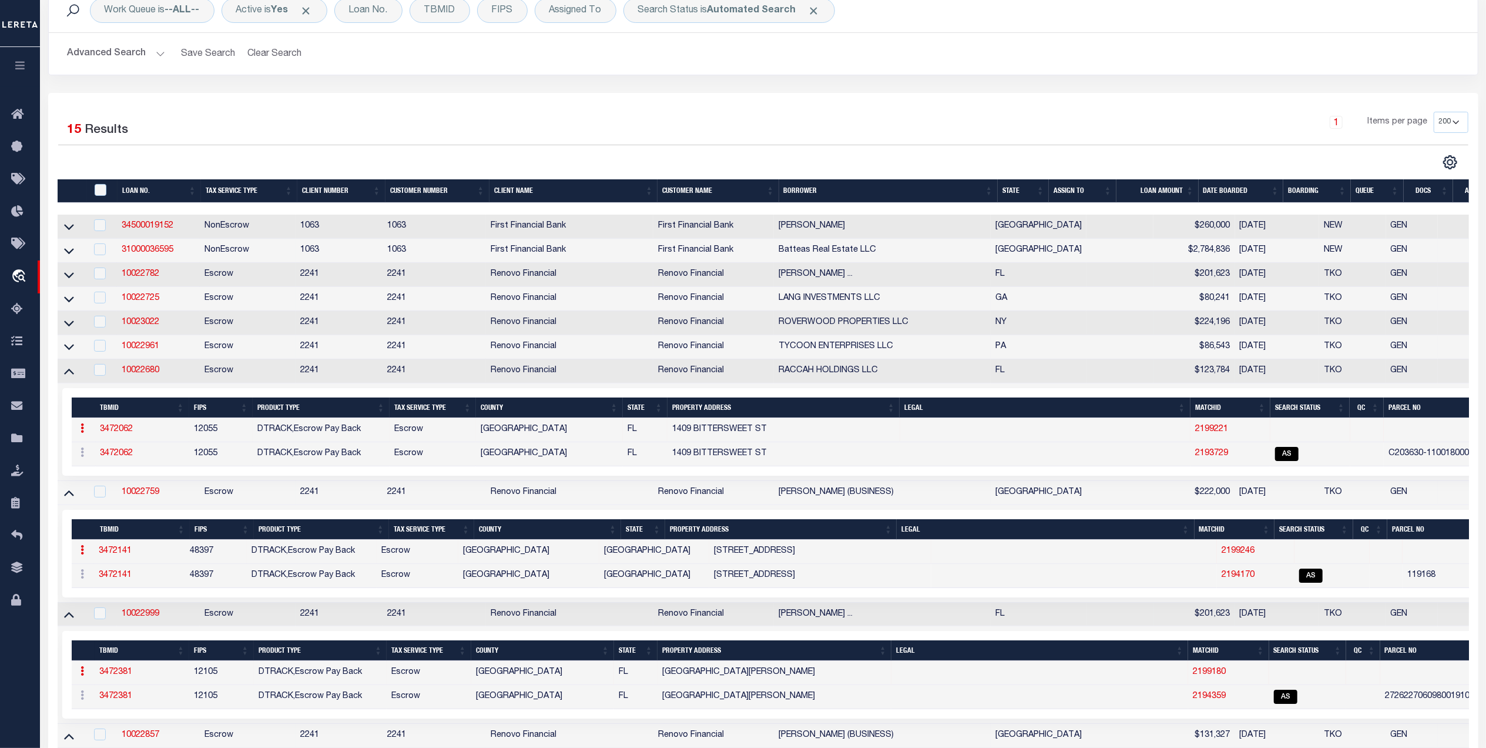
scroll to position [0, 0]
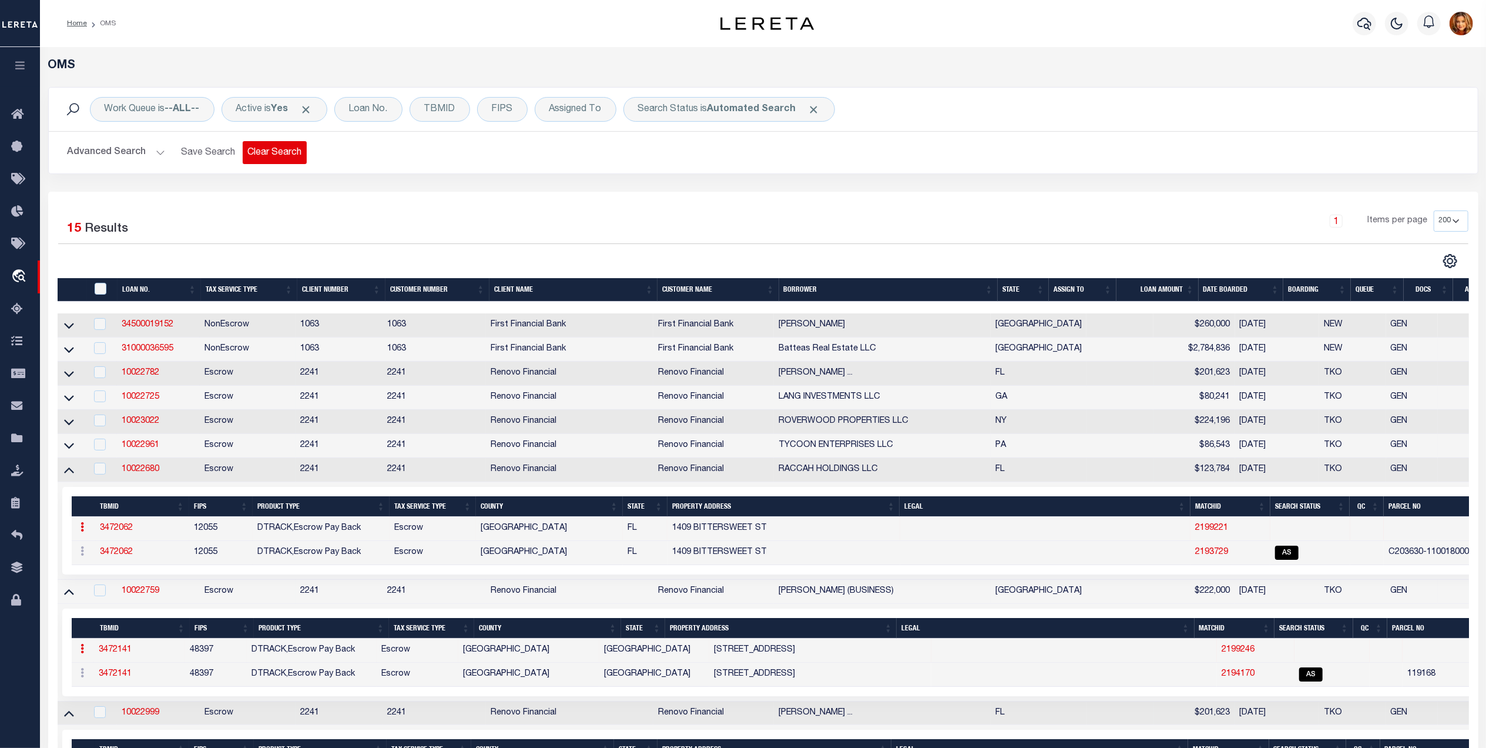
click at [279, 153] on button "Clear Search" at bounding box center [275, 152] width 64 height 23
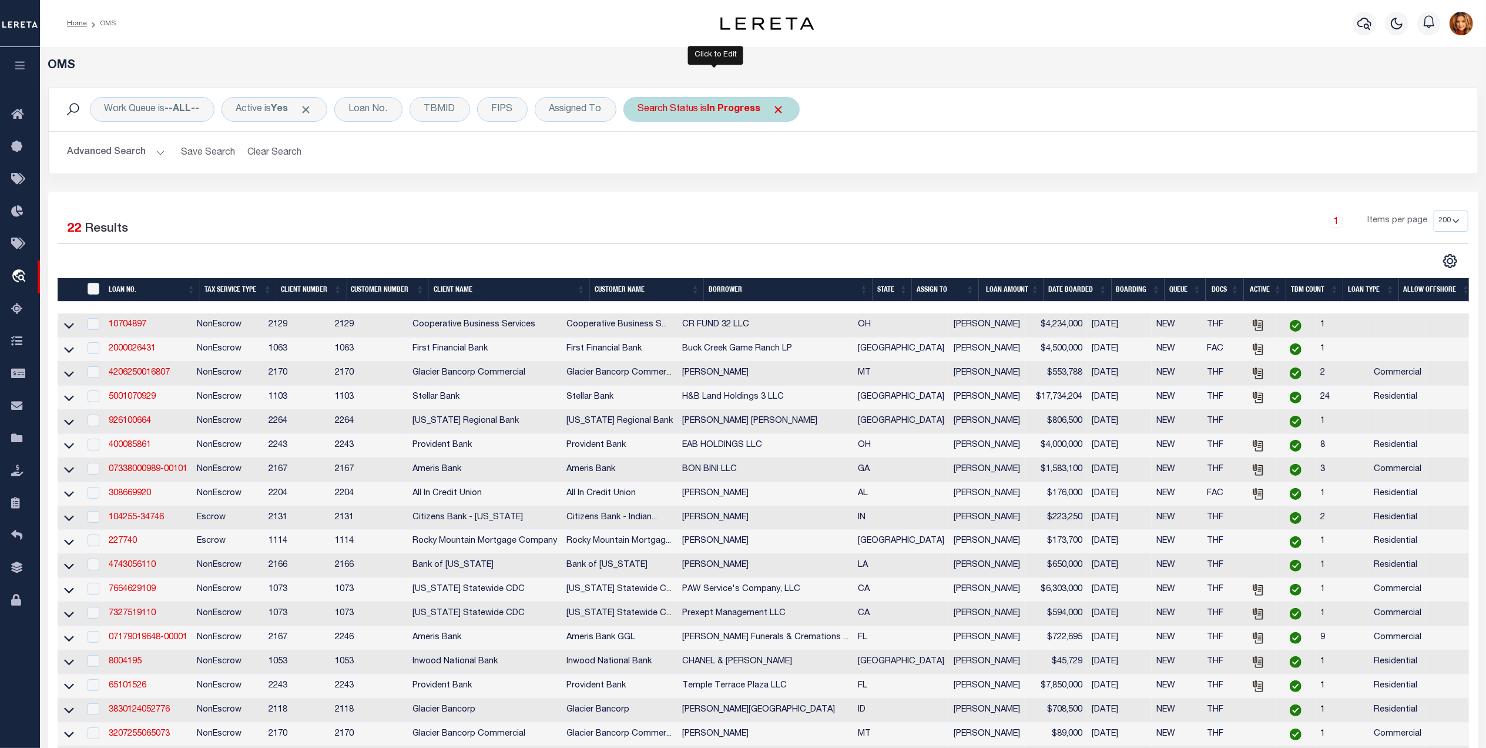
click at [743, 115] on div "Search Status is In Progress" at bounding box center [712, 109] width 176 height 25
click at [669, 168] on select "Automated Search Bad Parcel Complete Duplicate Parcel High Dollar Reporting In …" at bounding box center [725, 167] width 173 height 22
select select "AS"
click at [642, 156] on select "Automated Search Bad Parcel Complete Duplicate Parcel High Dollar Reporting In …" at bounding box center [725, 167] width 173 height 22
click at [804, 187] on input "Apply" at bounding box center [794, 192] width 35 height 19
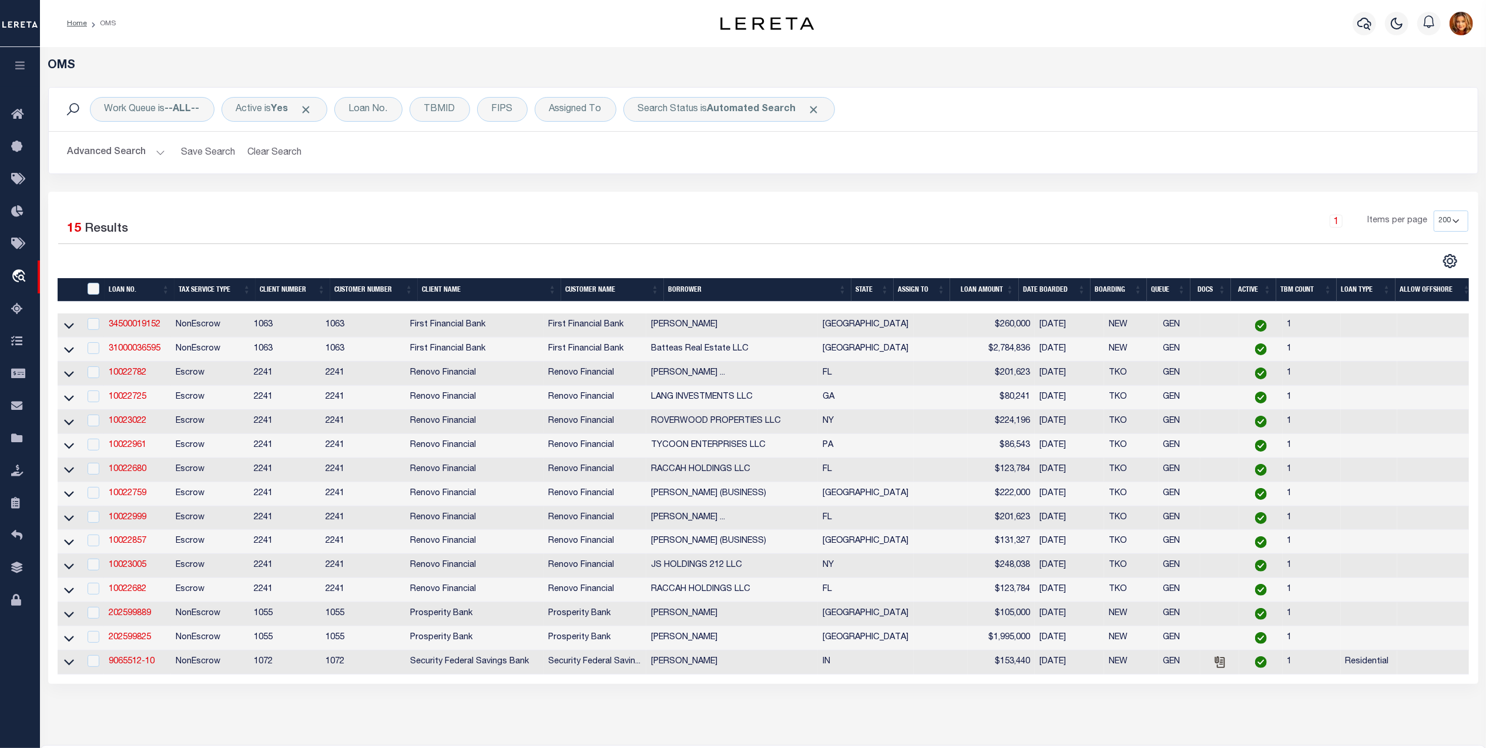
click at [106, 149] on button "Advanced Search" at bounding box center [117, 152] width 98 height 23
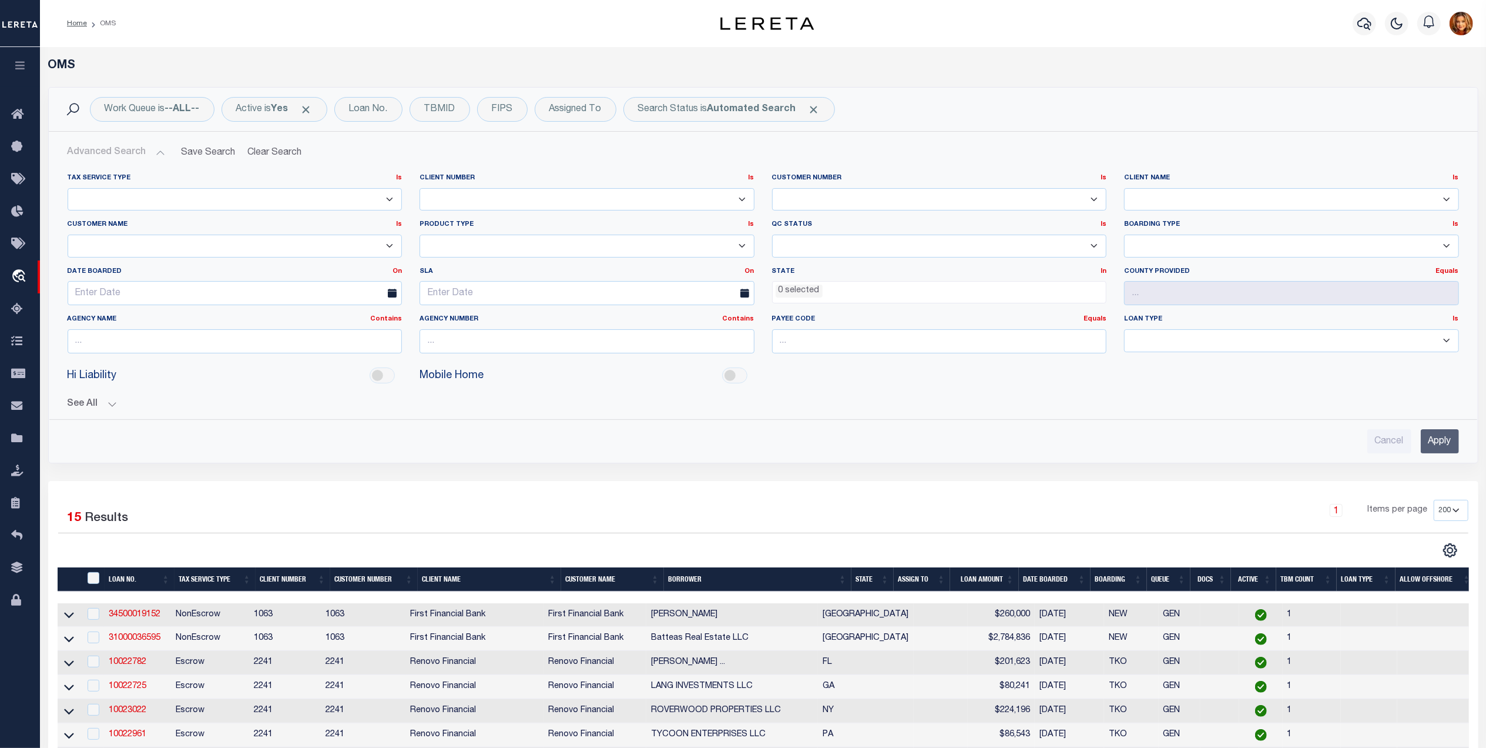
click at [106, 149] on button "Advanced Search" at bounding box center [117, 152] width 98 height 23
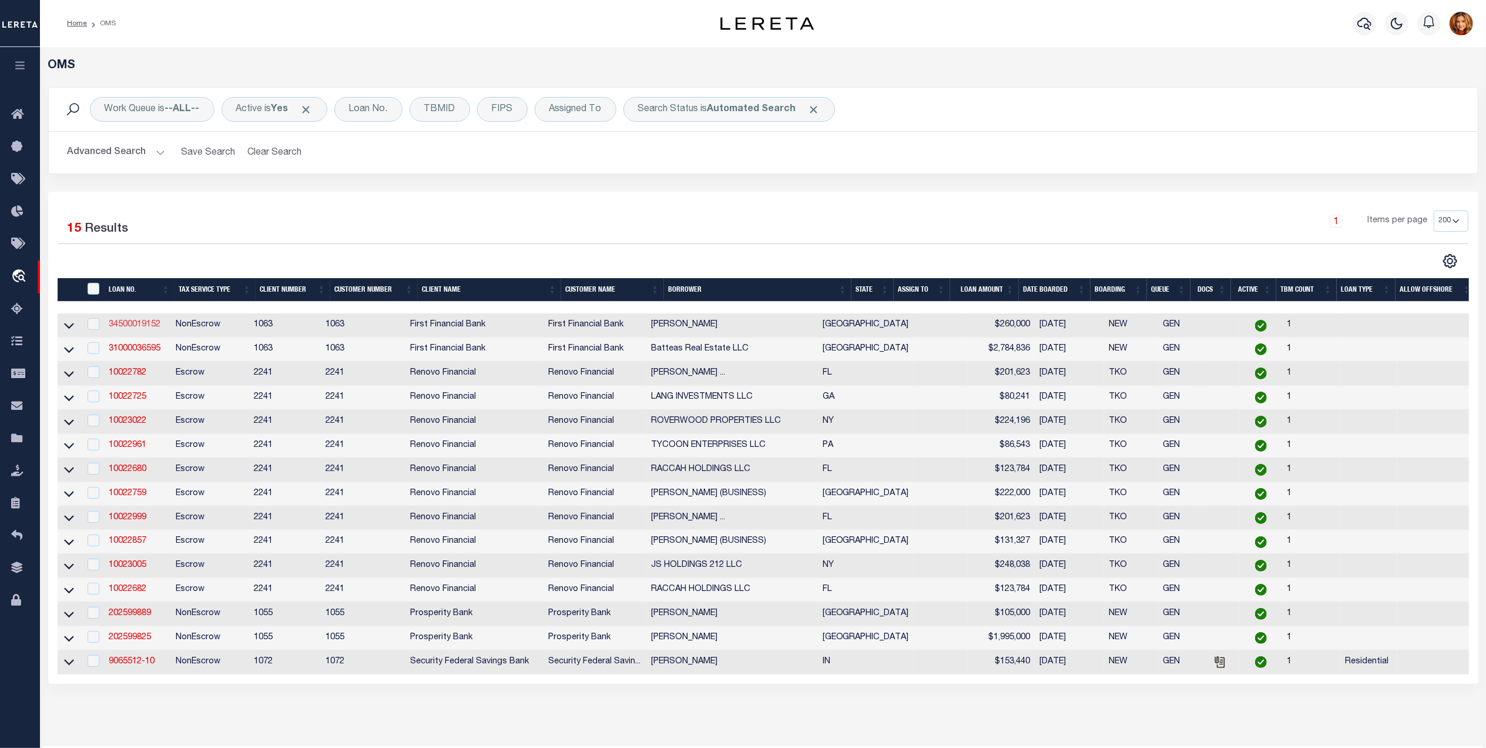
click at [139, 324] on link "34500019152" at bounding box center [135, 324] width 52 height 8
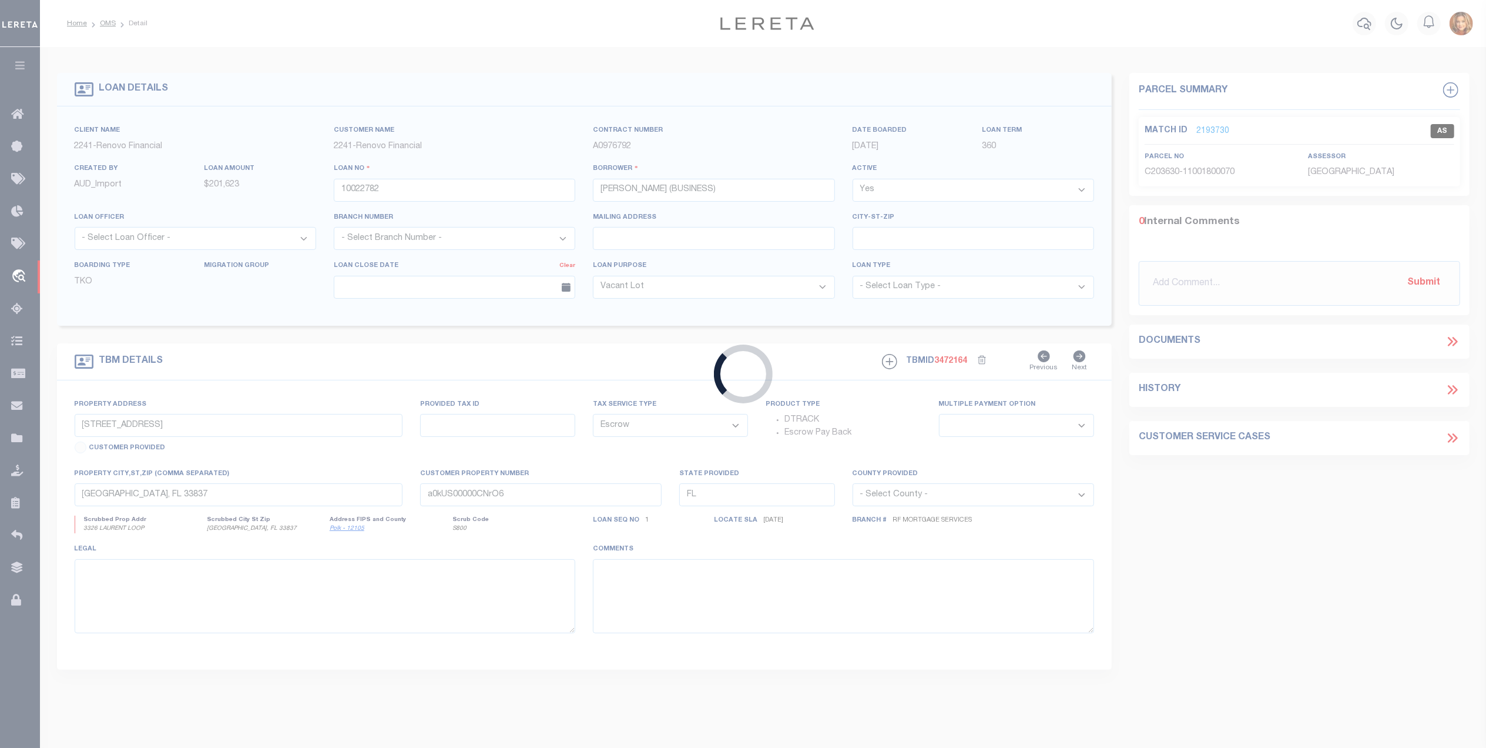
type input "34500019152"
type input "[PERSON_NAME]"
select select
select select "NonEscrow"
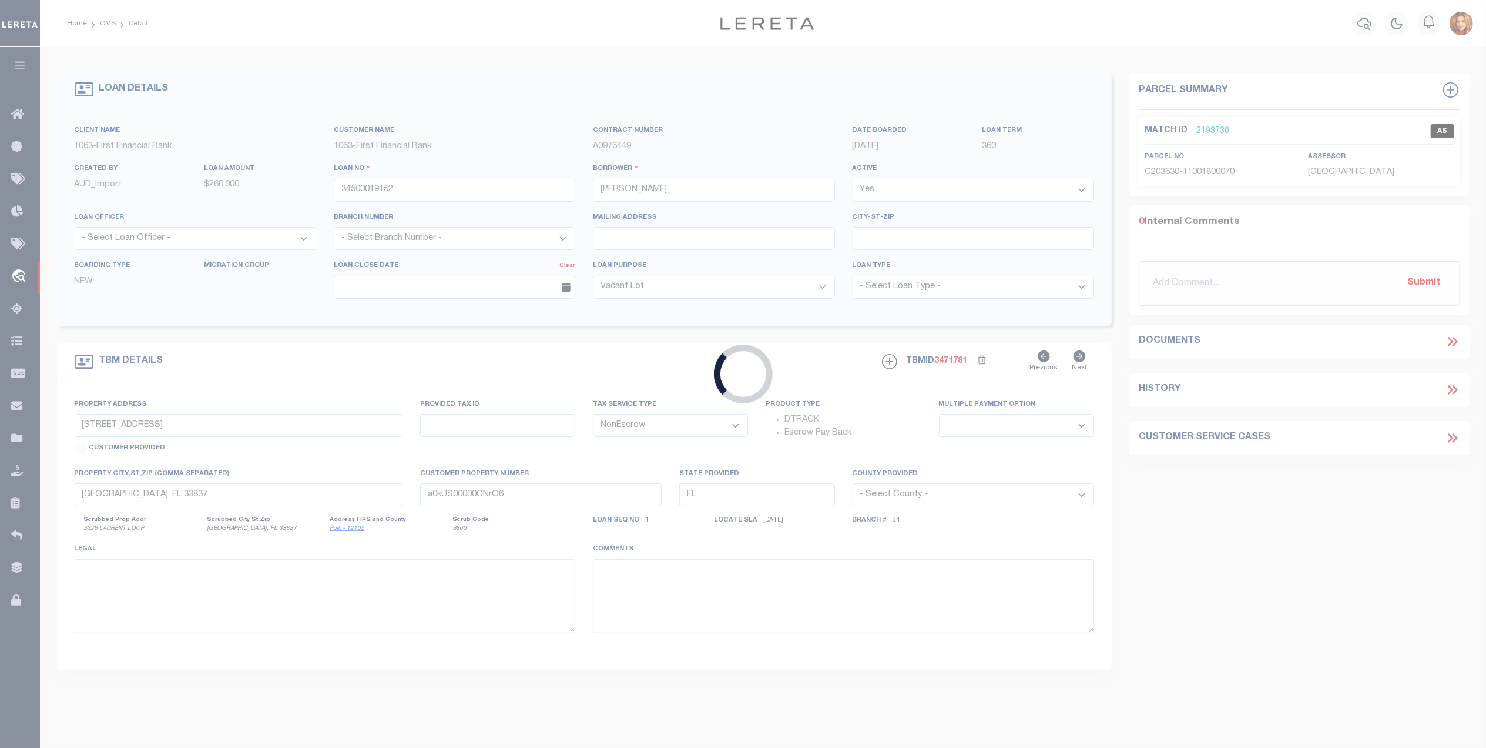
select select "835"
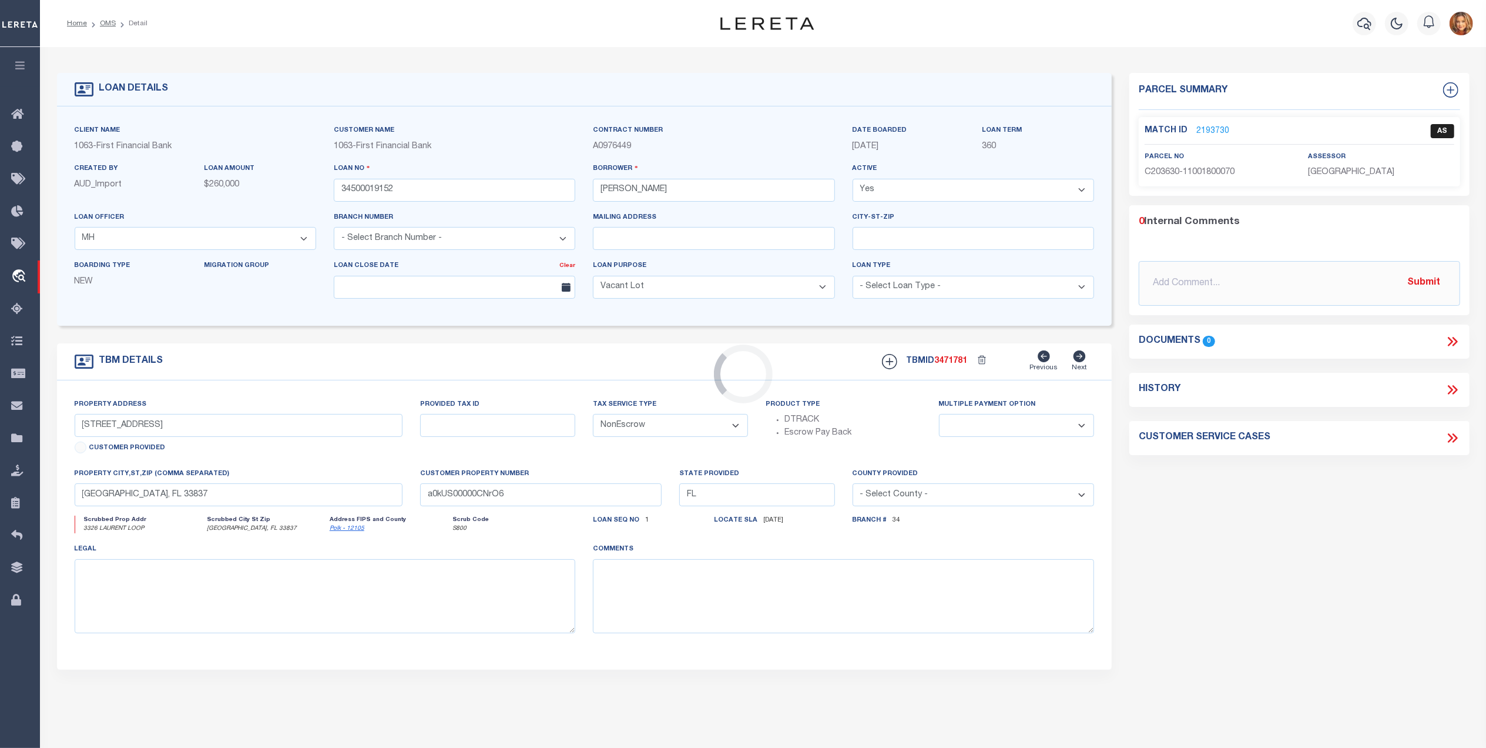
type input "120 WESTWOOD CT"
select select
type input "CISCO TX 764373209"
type input "[GEOGRAPHIC_DATA]"
select select
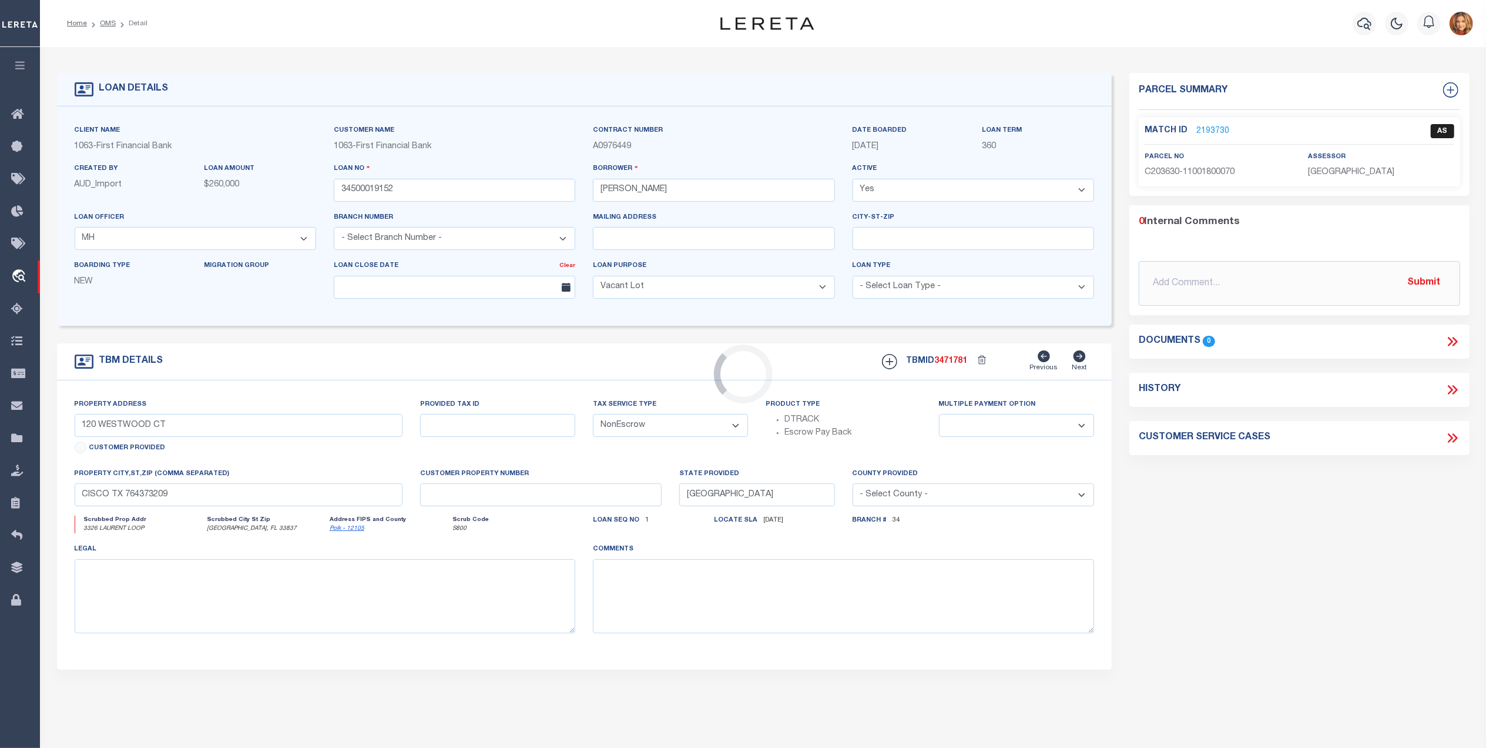
select select "513"
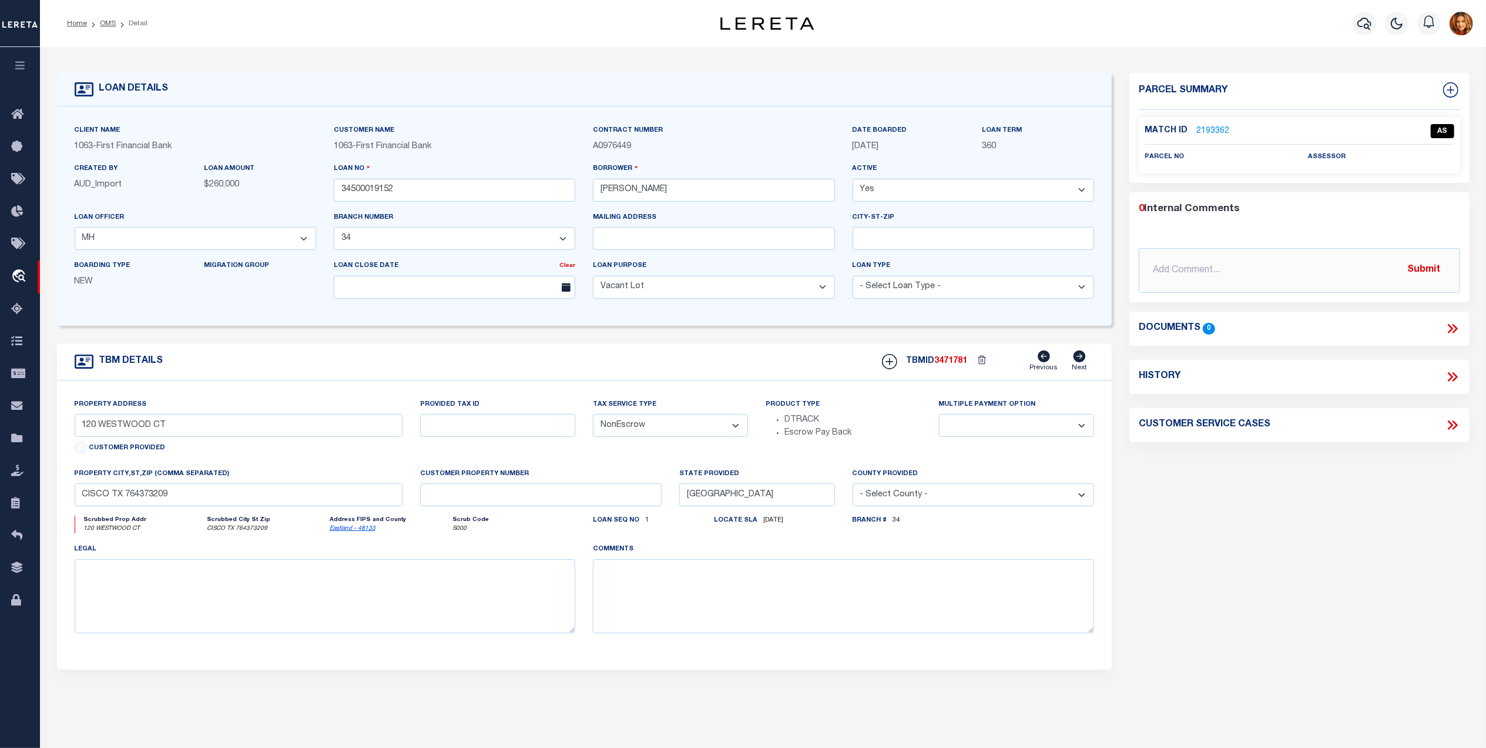
click at [1206, 129] on link "2193362" at bounding box center [1212, 131] width 33 height 12
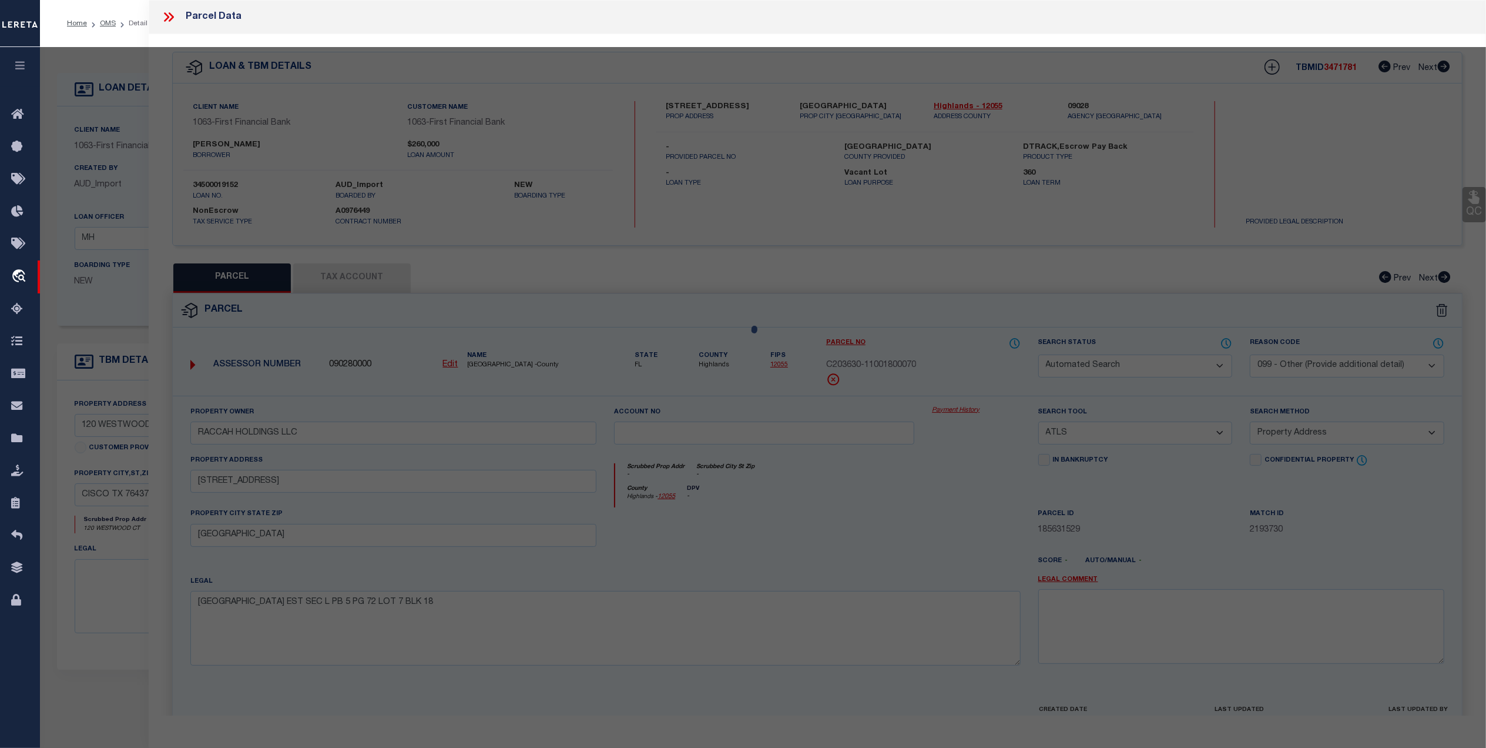
select select
checkbox input "false"
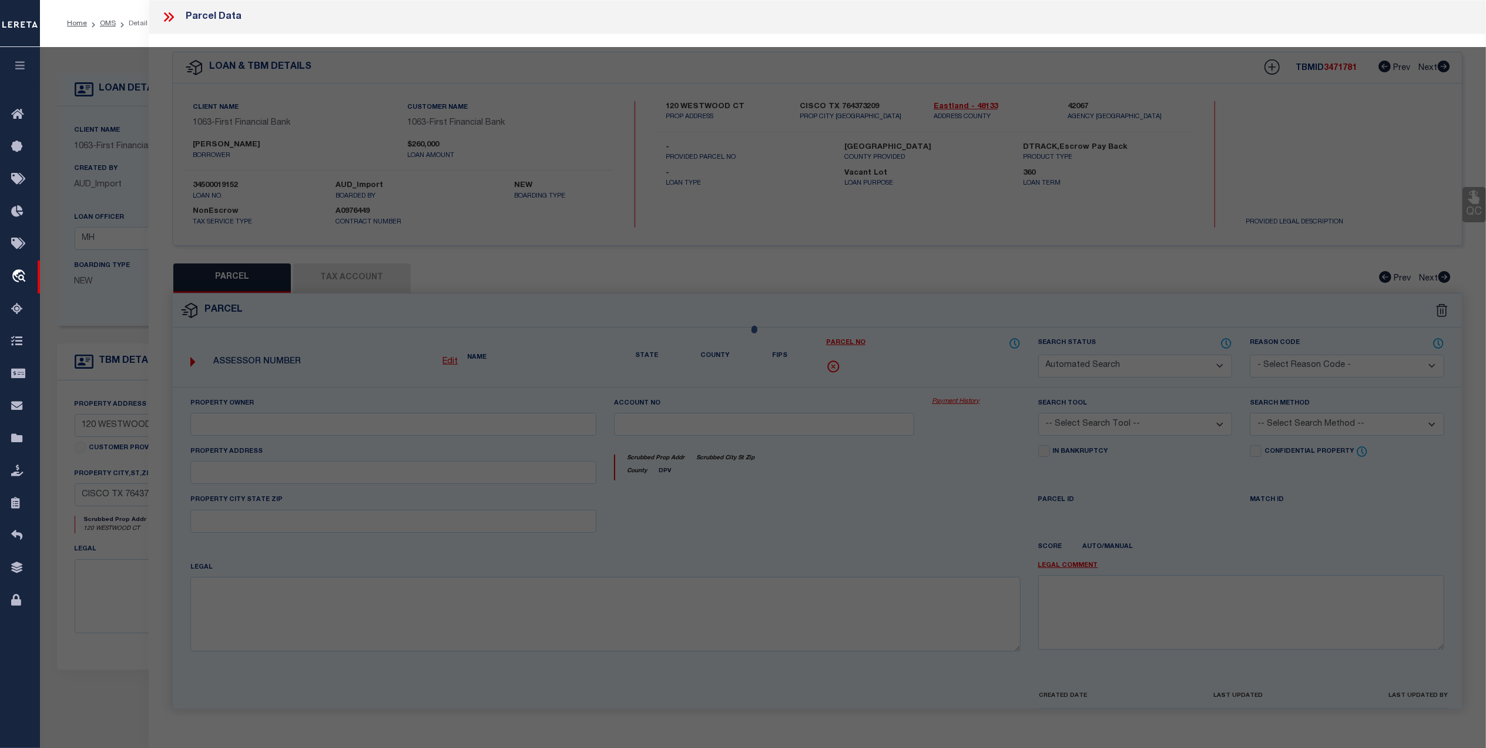
checkbox input "false"
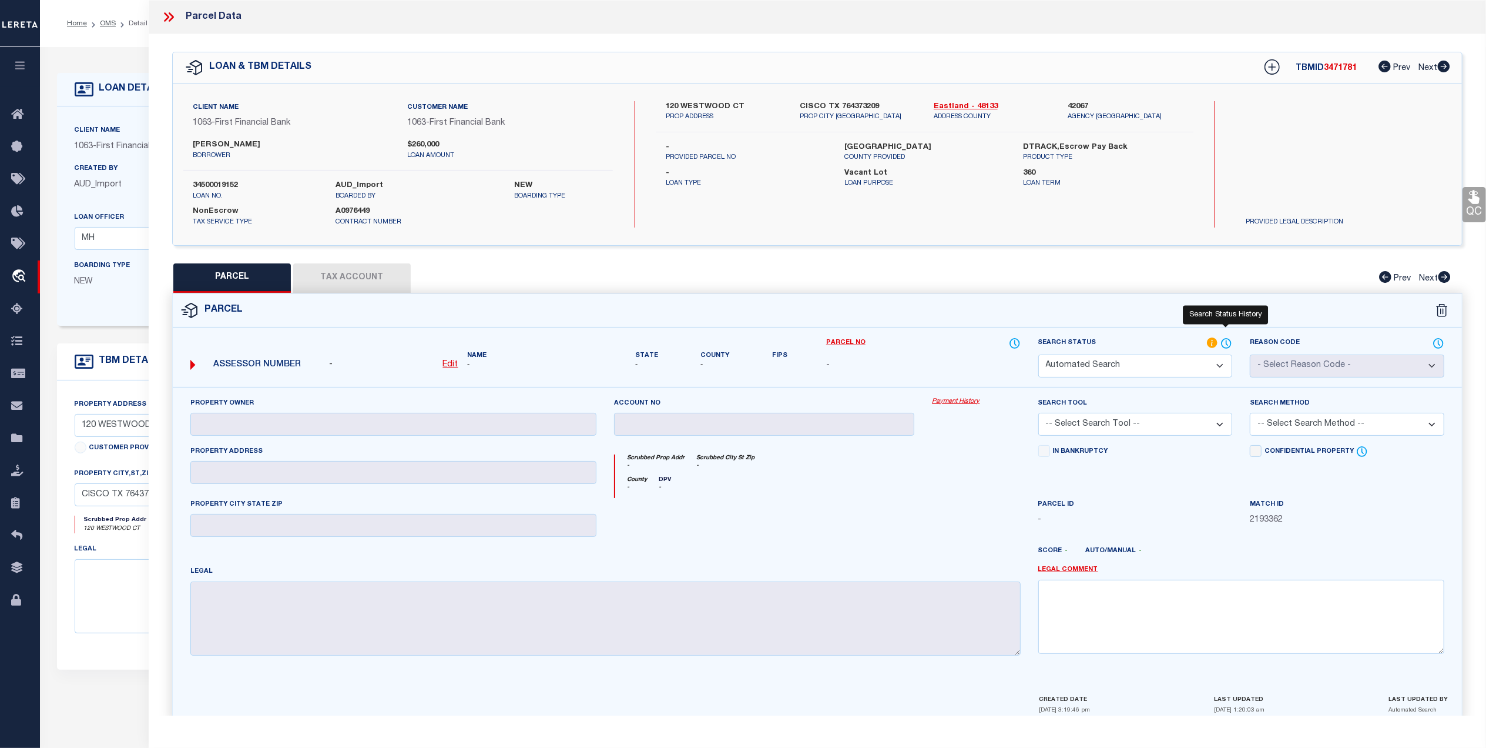
click at [1225, 347] on icon at bounding box center [1226, 342] width 9 height 9
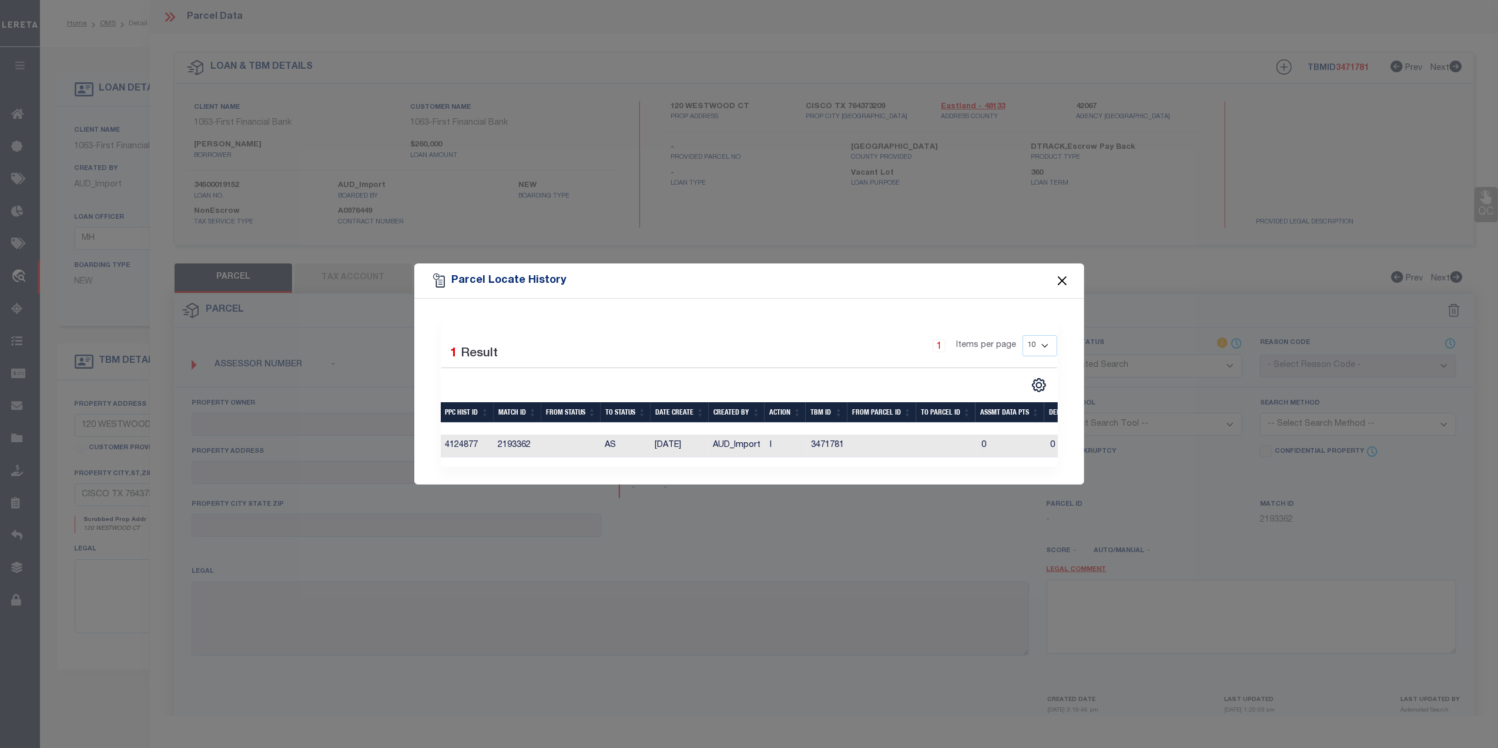
click at [1056, 275] on button "Close" at bounding box center [1061, 280] width 15 height 15
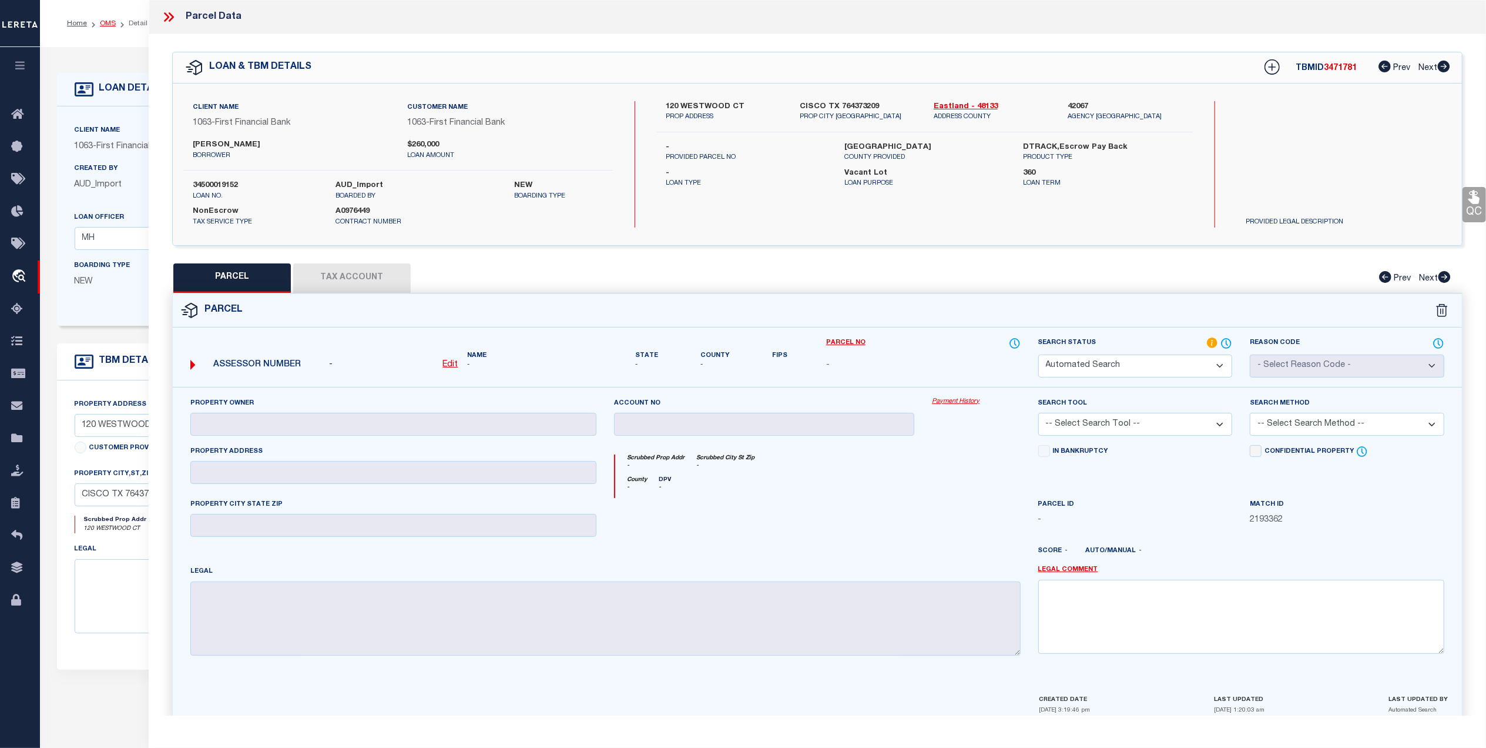
click at [106, 26] on link "OMS" at bounding box center [108, 23] width 16 height 7
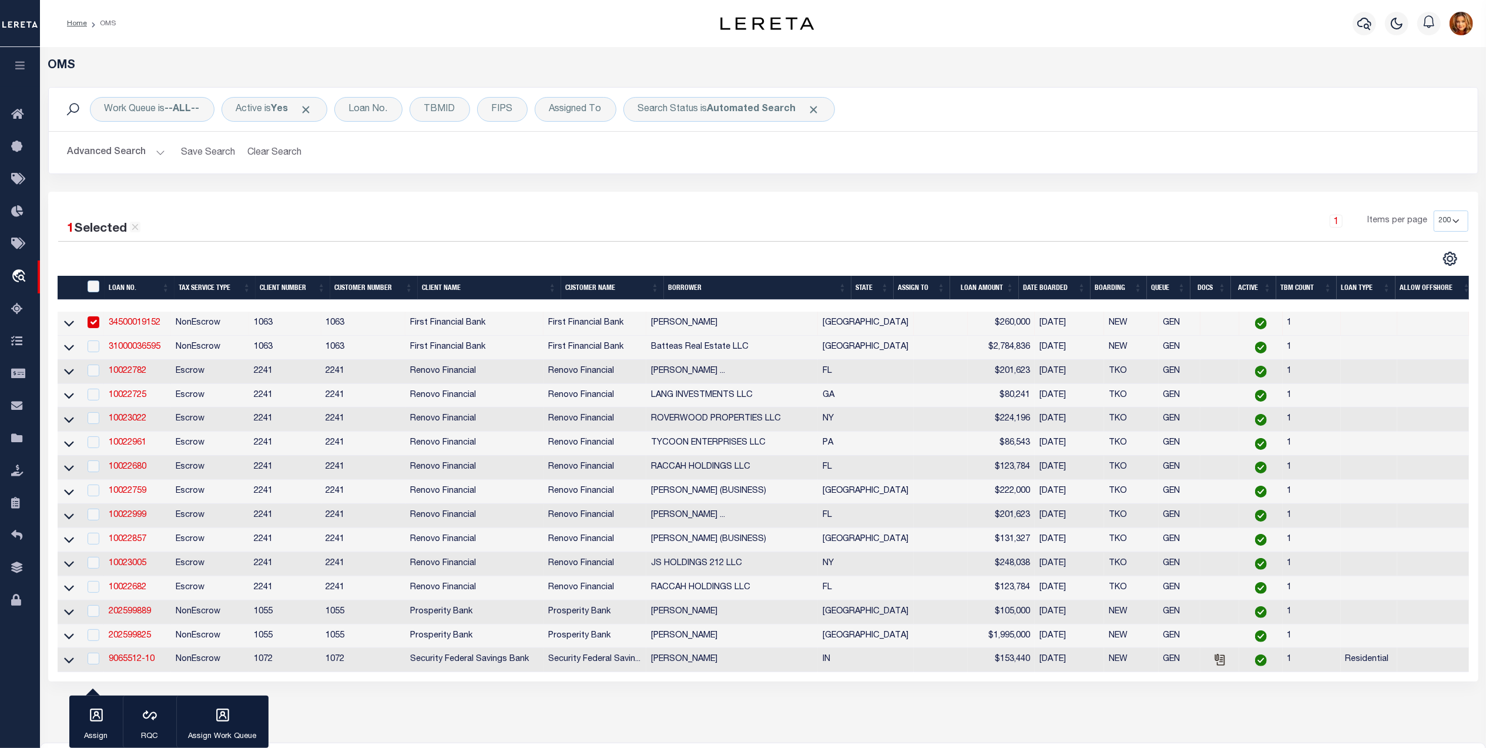
click at [94, 320] on input "checkbox" at bounding box center [94, 322] width 12 height 12
checkbox input "false"
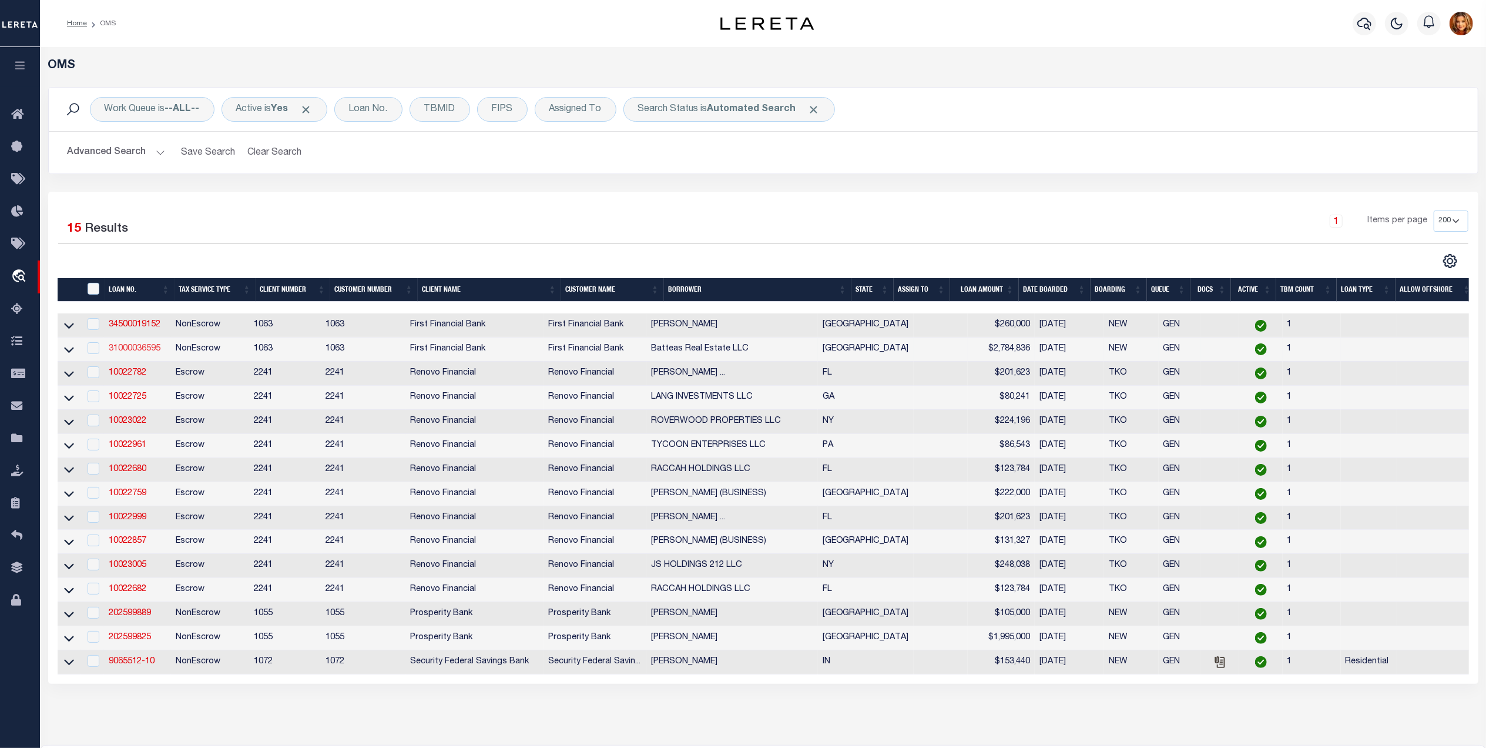
click at [123, 350] on link "31000036595" at bounding box center [135, 348] width 52 height 8
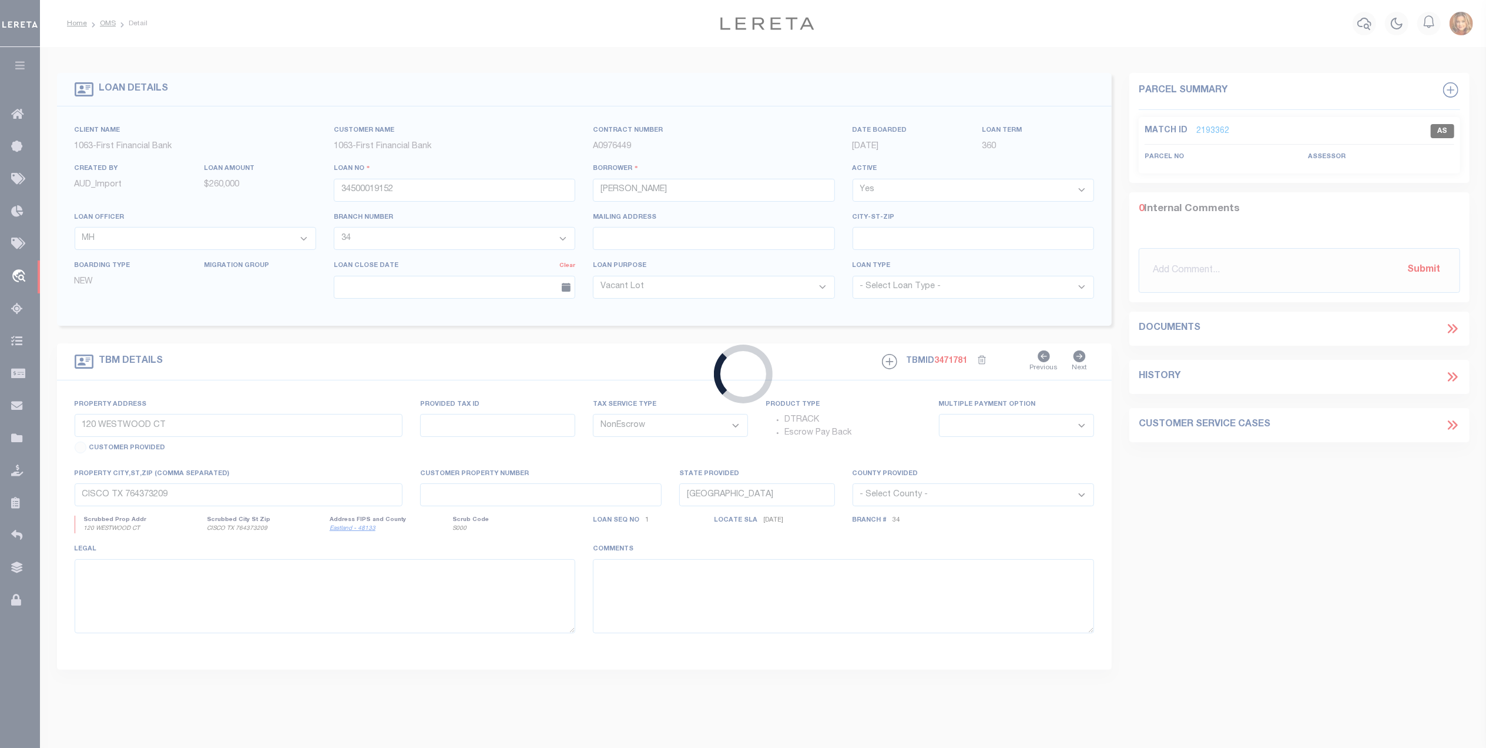
type input "31000036595"
type input "Batteas Real Estate LLC"
select select "3737"
select select "510"
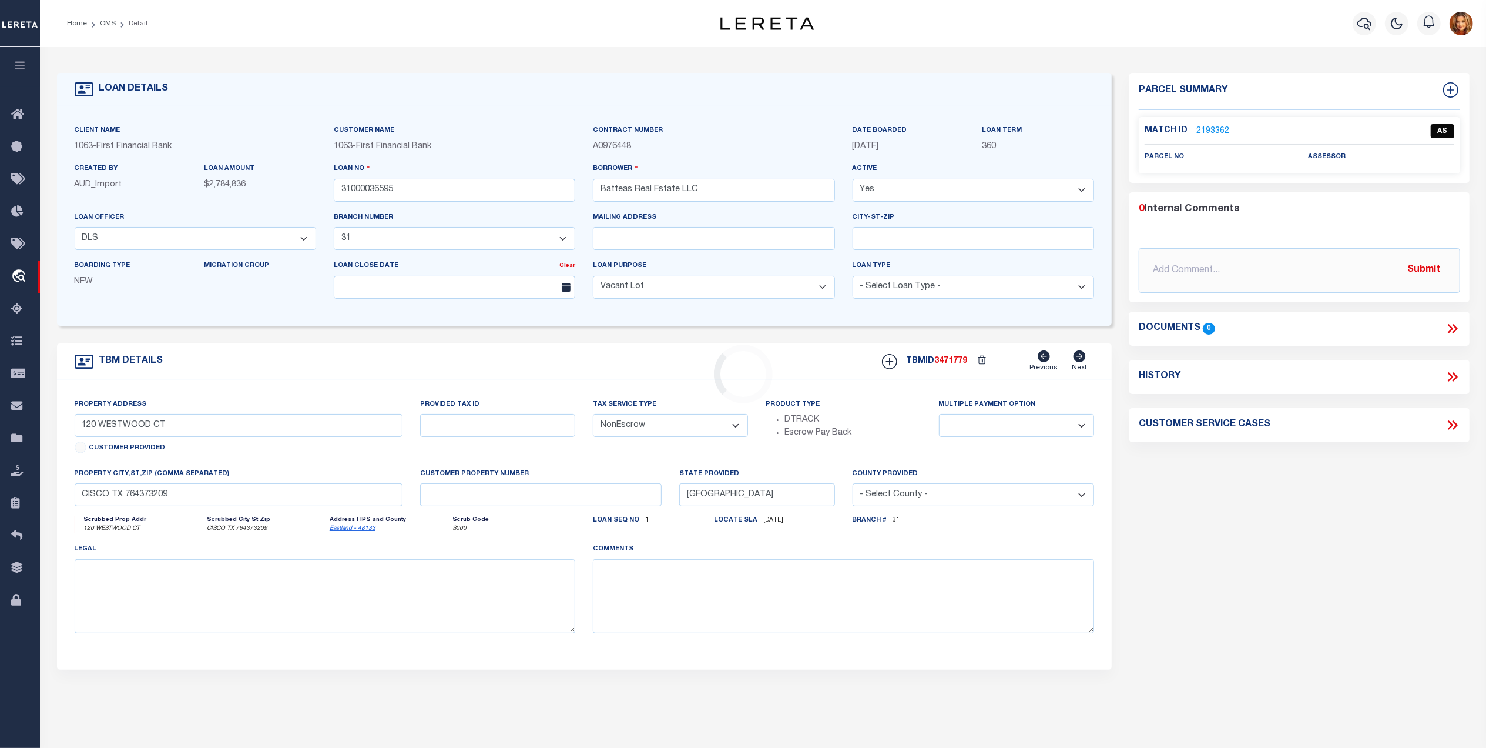
select select "3737"
type input "1117 N Seaman St"
select select
type input "Eastland TX 764480000"
select select
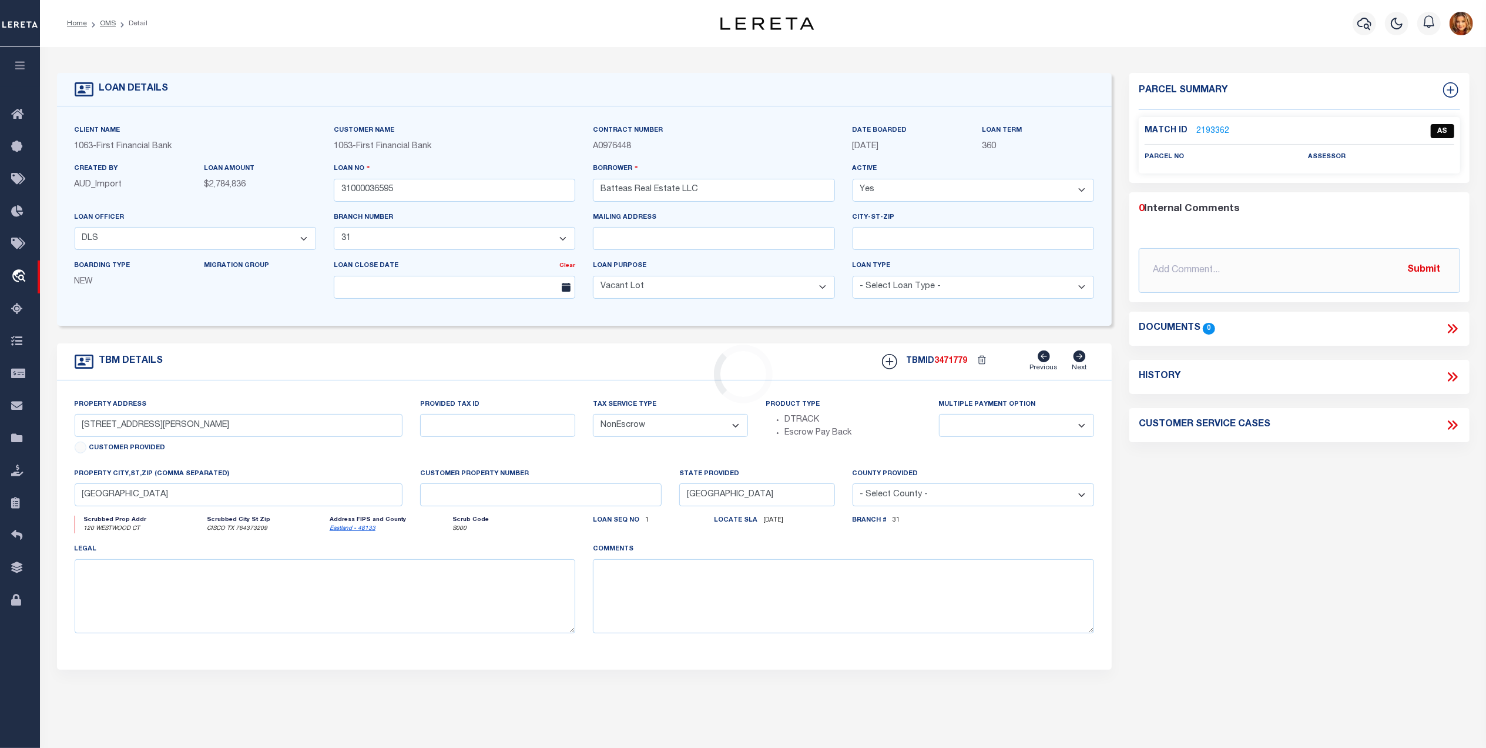
select select "510"
click at [109, 25] on link "OMS" at bounding box center [108, 23] width 16 height 7
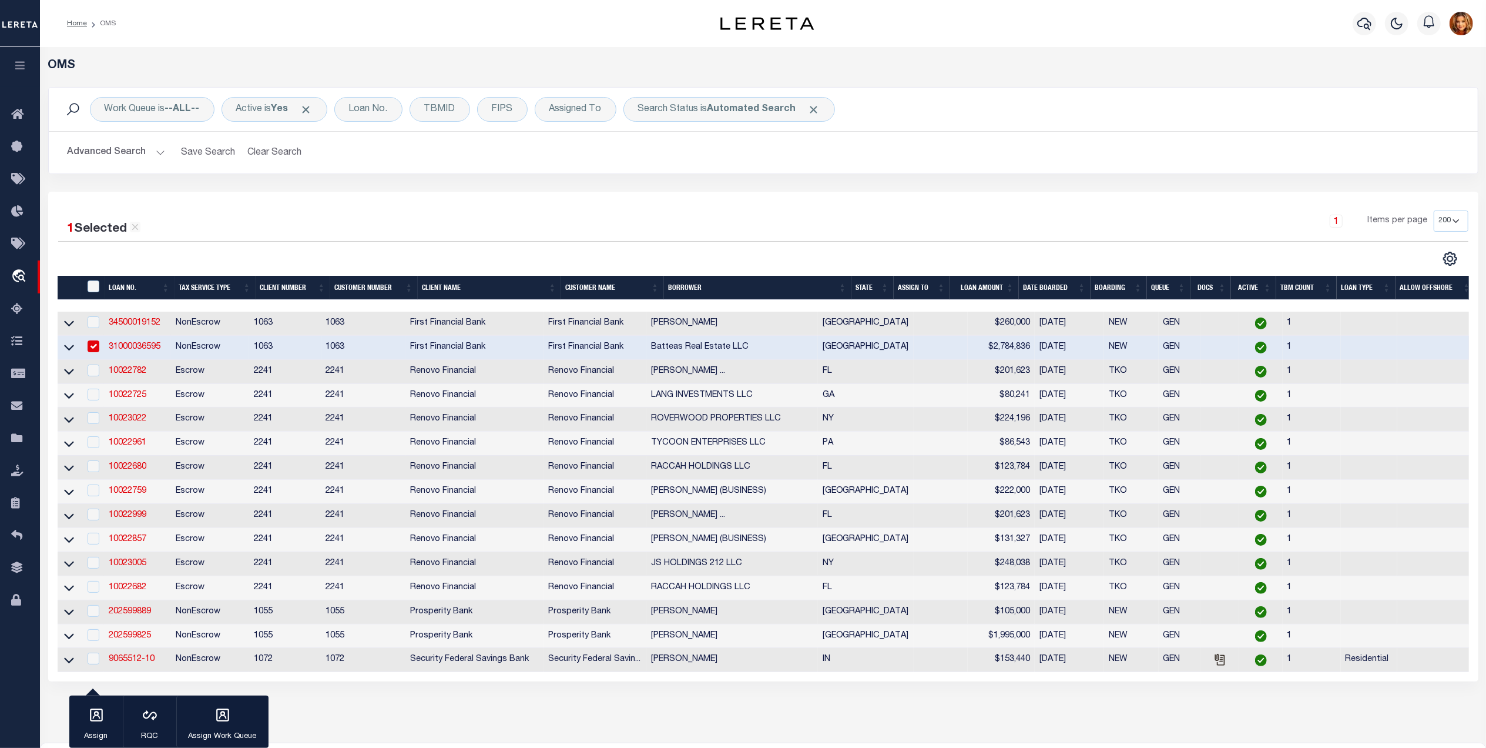
click at [93, 350] on input "checkbox" at bounding box center [94, 346] width 12 height 12
checkbox input "false"
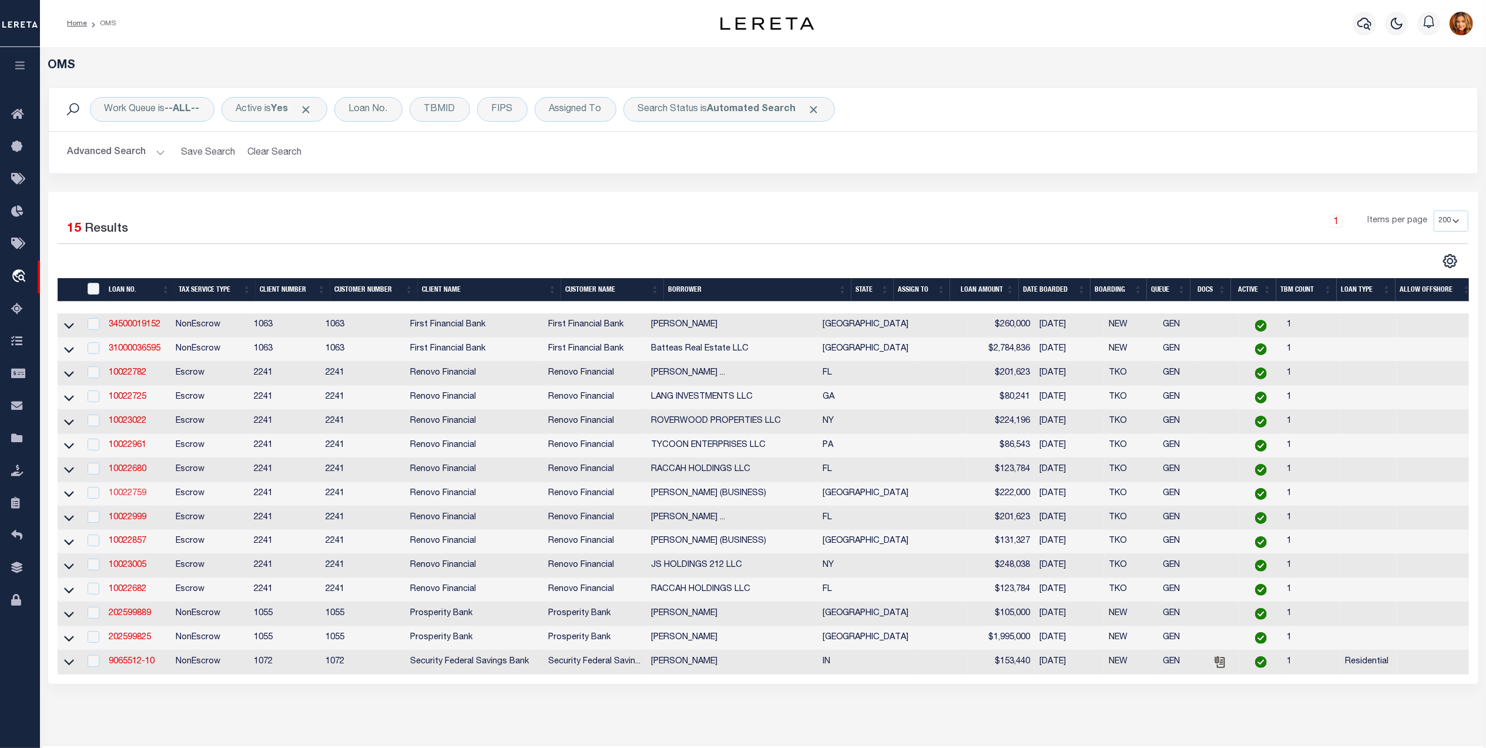
click at [134, 497] on link "10022759" at bounding box center [128, 493] width 38 height 8
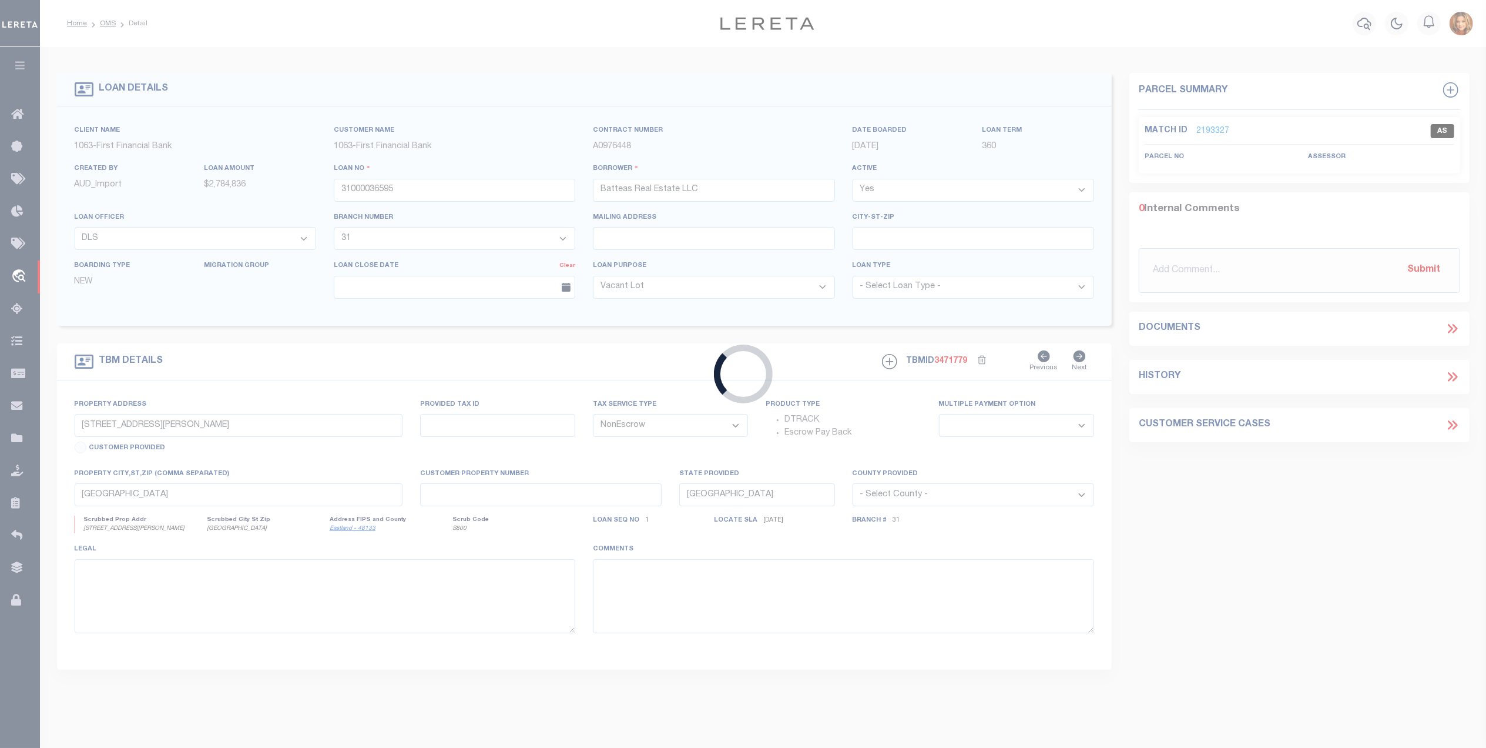
type input "10022759"
type input "[PERSON_NAME] (BUSINESS)"
select select
select select "Escrow"
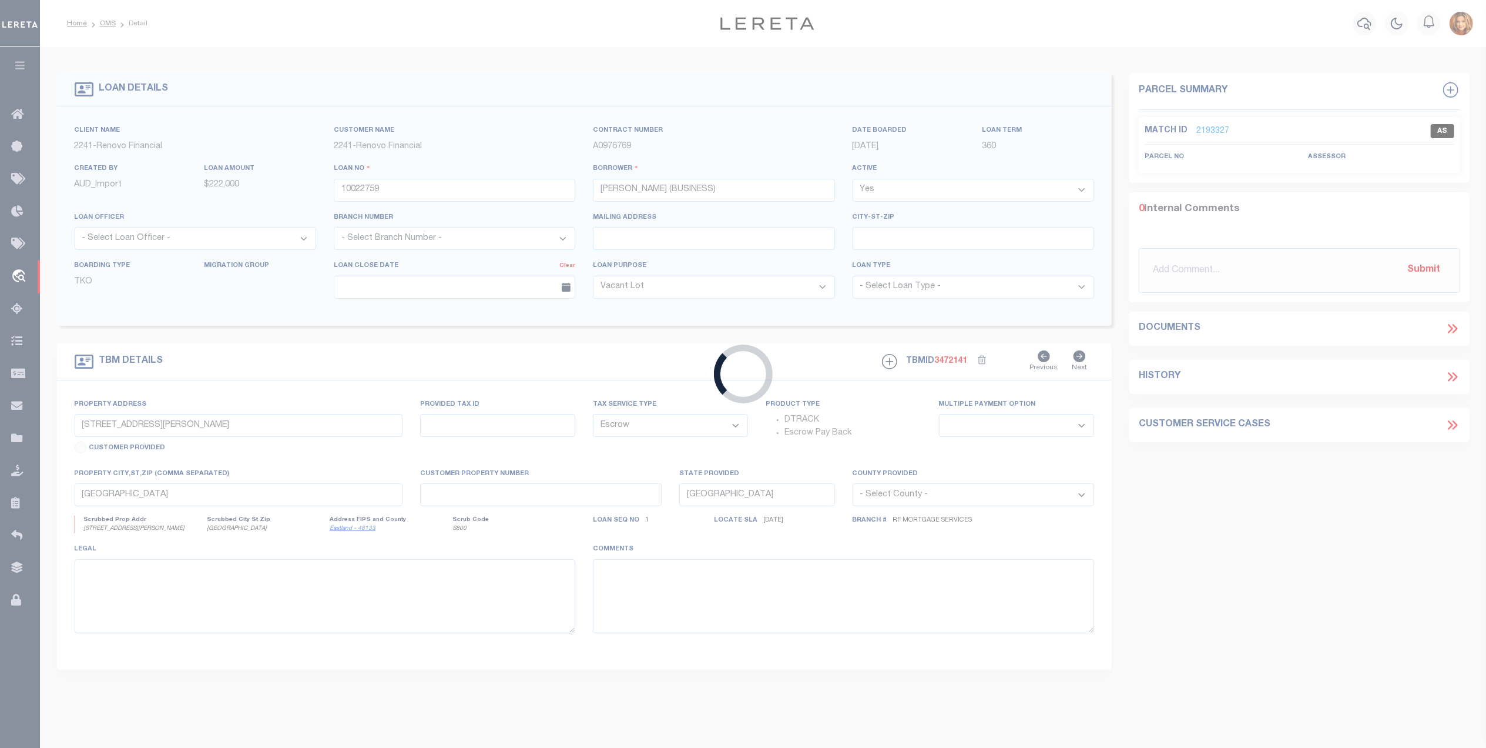
type input "3033 ETHAN LN"
select select
type input "WYLIE, TX 75098"
type input "a0kUS00000CNtbB"
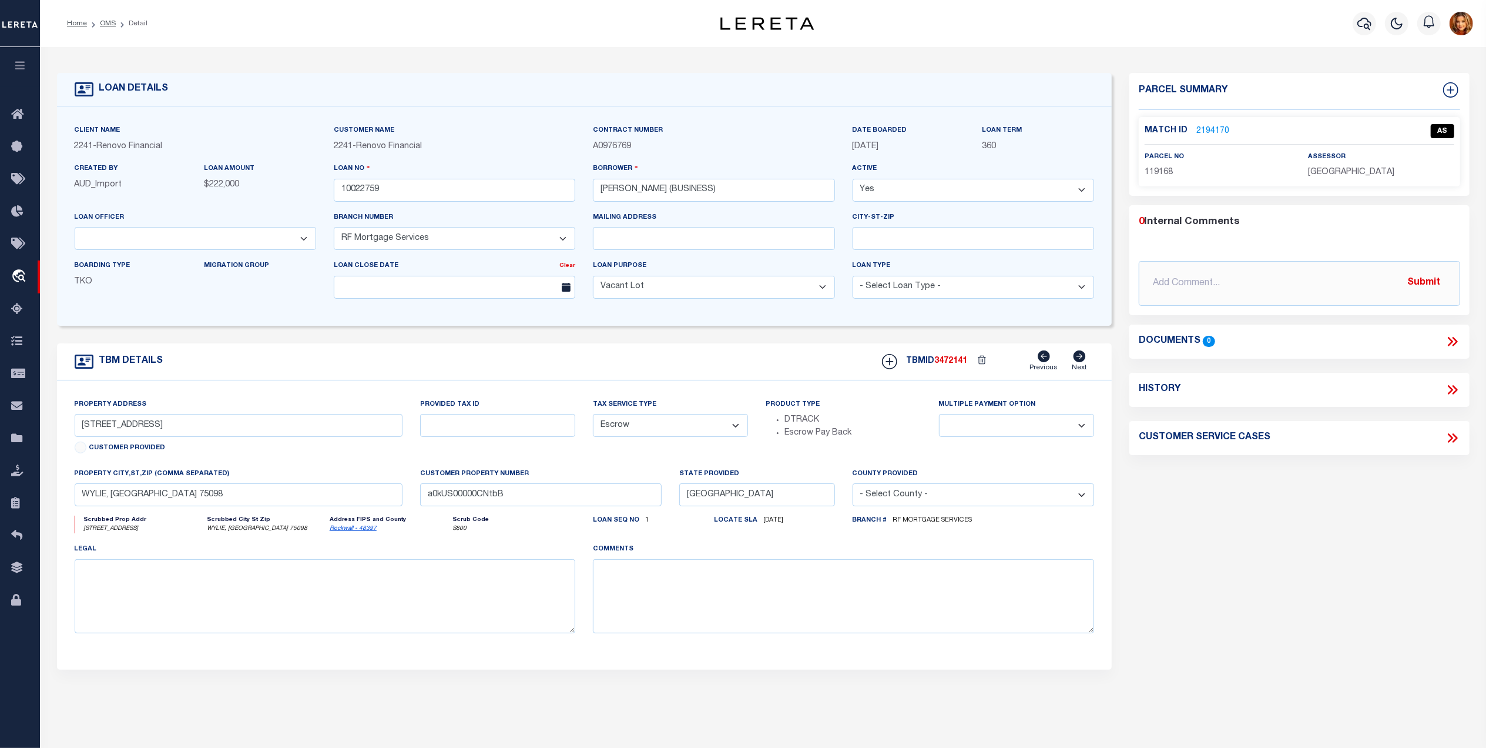
click at [1218, 127] on link "2194170" at bounding box center [1212, 131] width 33 height 12
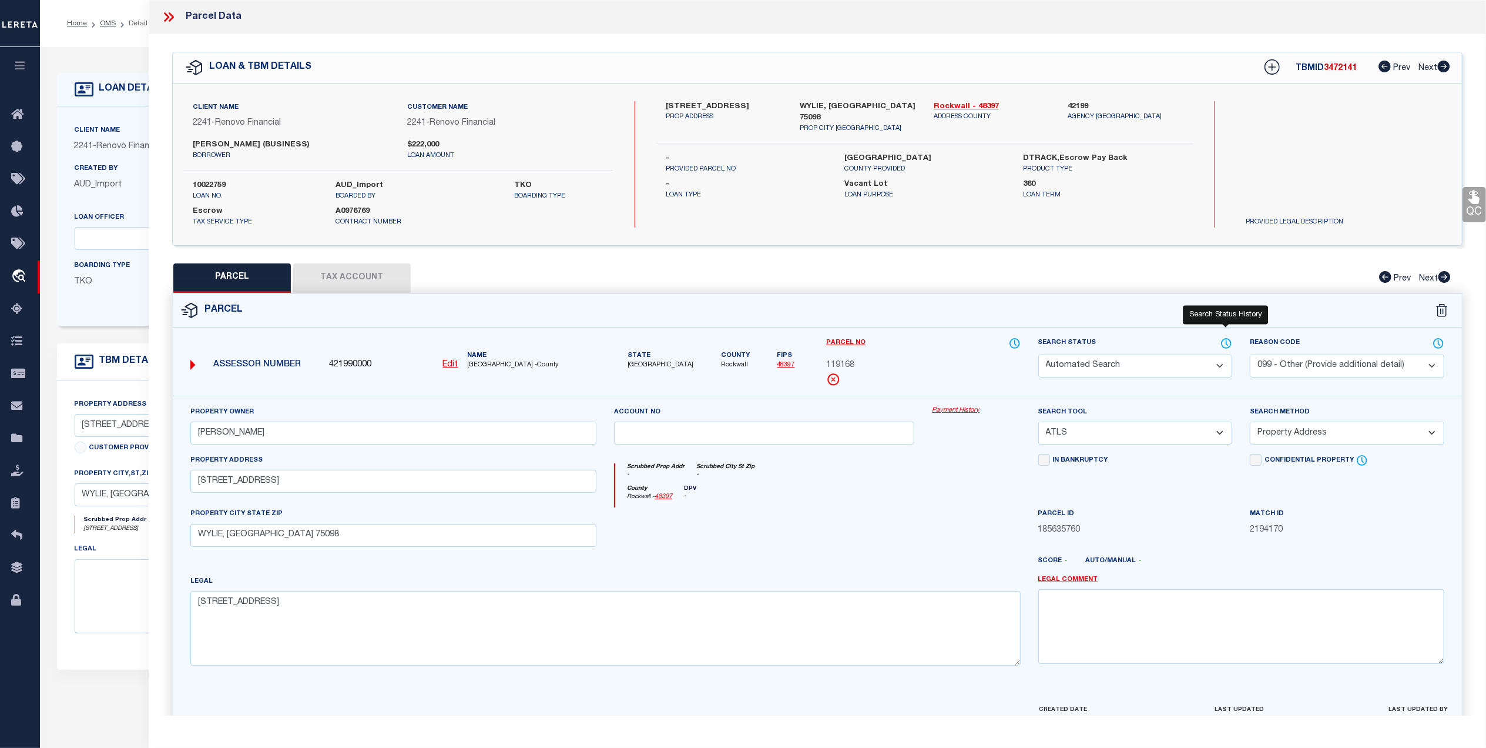
click at [1231, 344] on icon at bounding box center [1226, 342] width 9 height 9
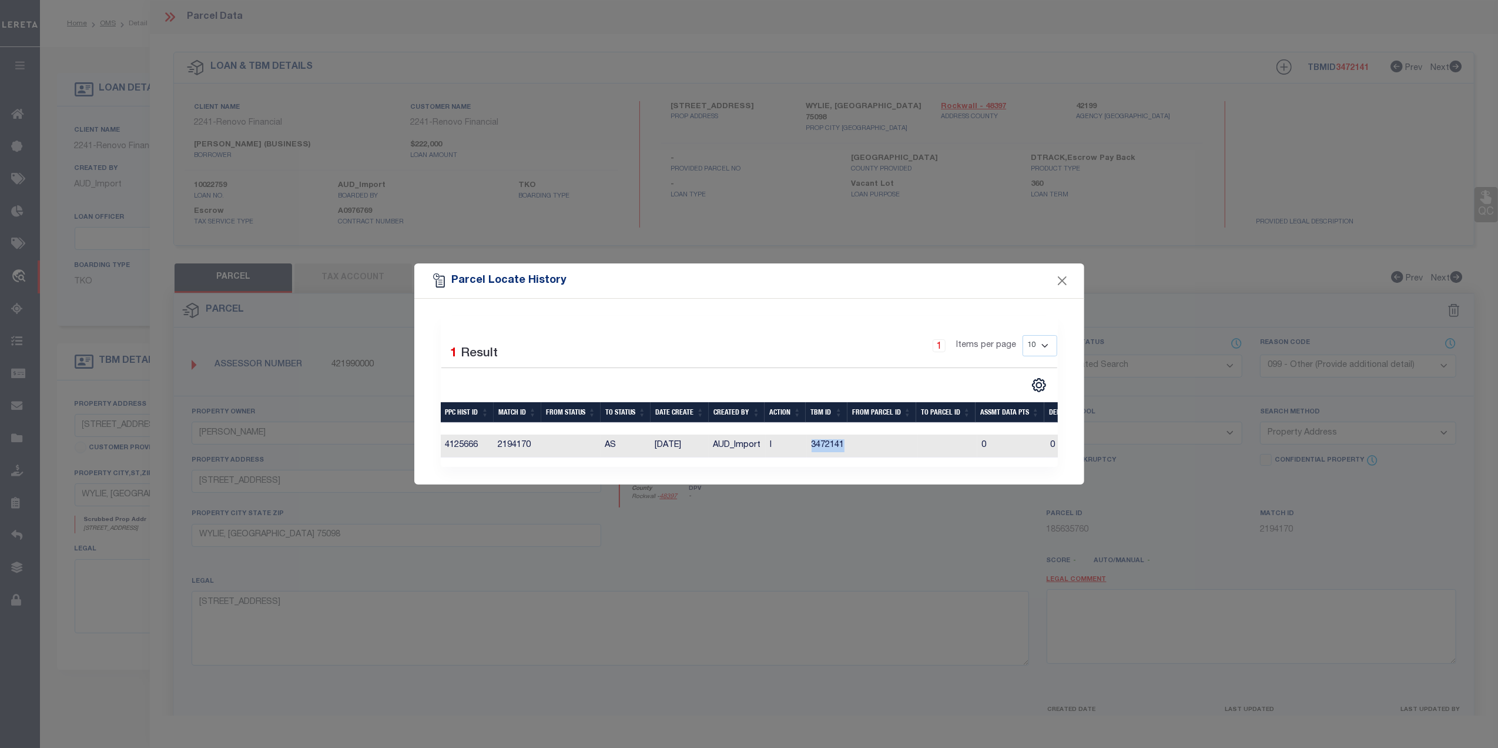
drag, startPoint x: 780, startPoint y: 453, endPoint x: 925, endPoint y: 449, distance: 144.6
click at [925, 449] on tr "4125666 2194170 AS 07/19/2025 AUD_Import I 3472141 0 0 0 0 0 0 0 0" at bounding box center [961, 445] width 1041 height 23
click at [1058, 275] on button "Close" at bounding box center [1061, 280] width 15 height 15
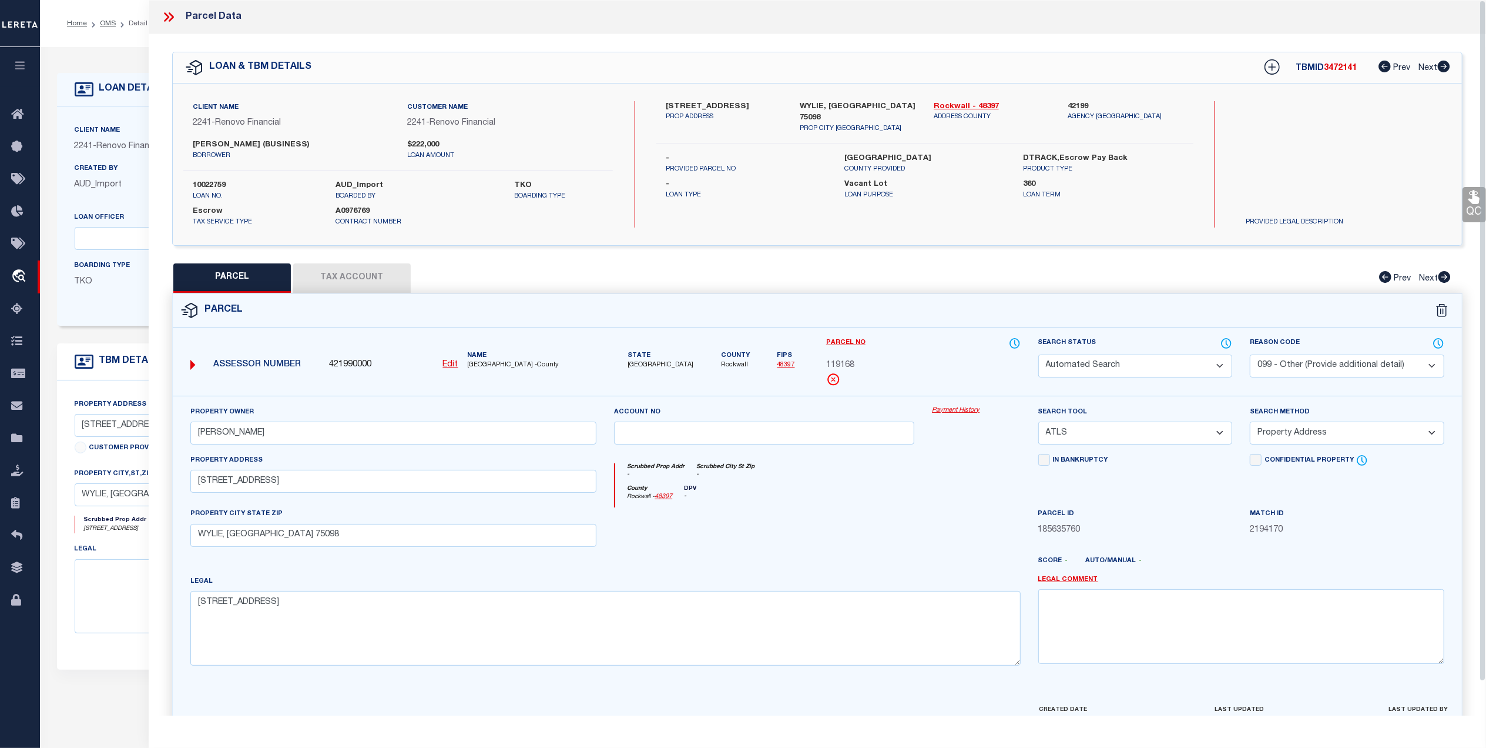
click at [98, 43] on div "Home OMS Detail Profile Sign out" at bounding box center [763, 23] width 1446 height 47
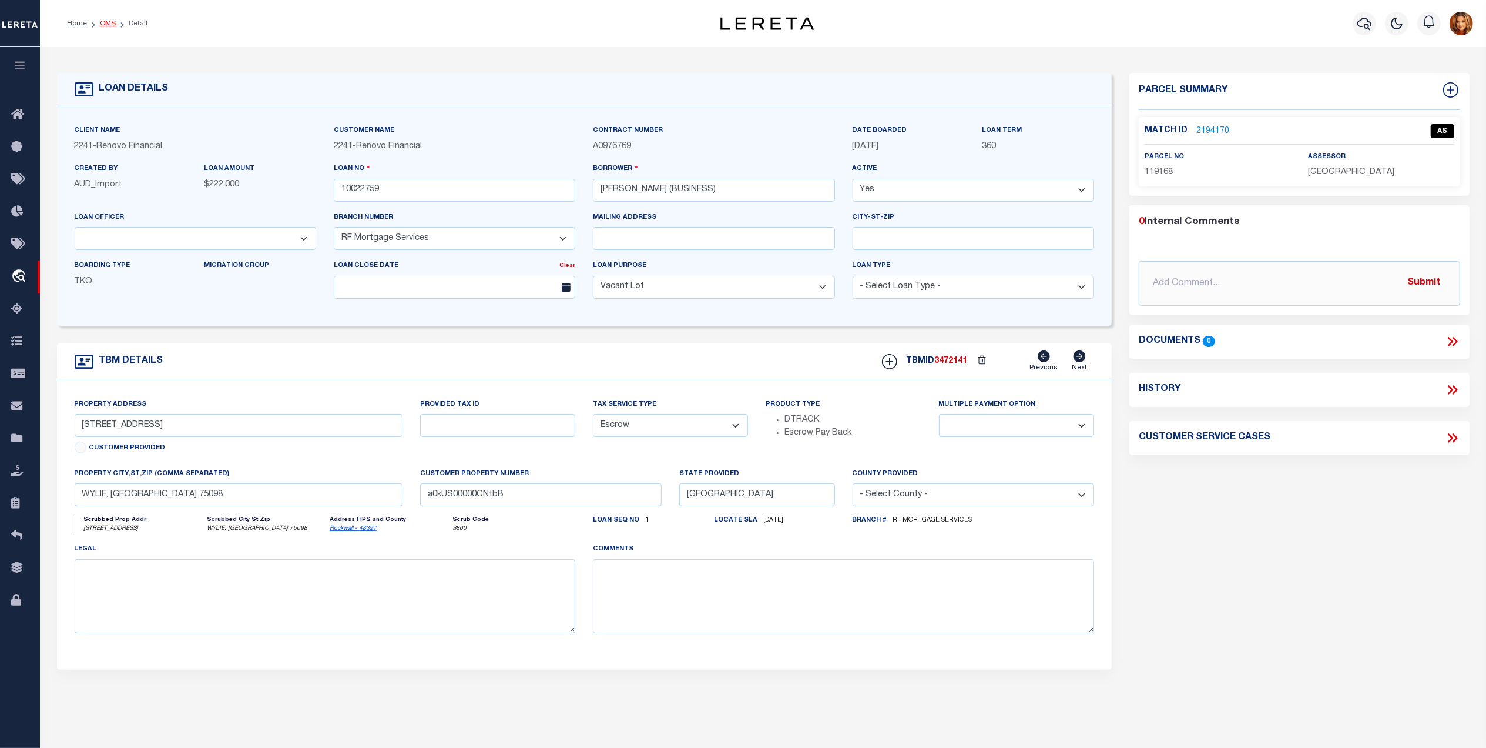
click at [106, 25] on link "OMS" at bounding box center [108, 23] width 16 height 7
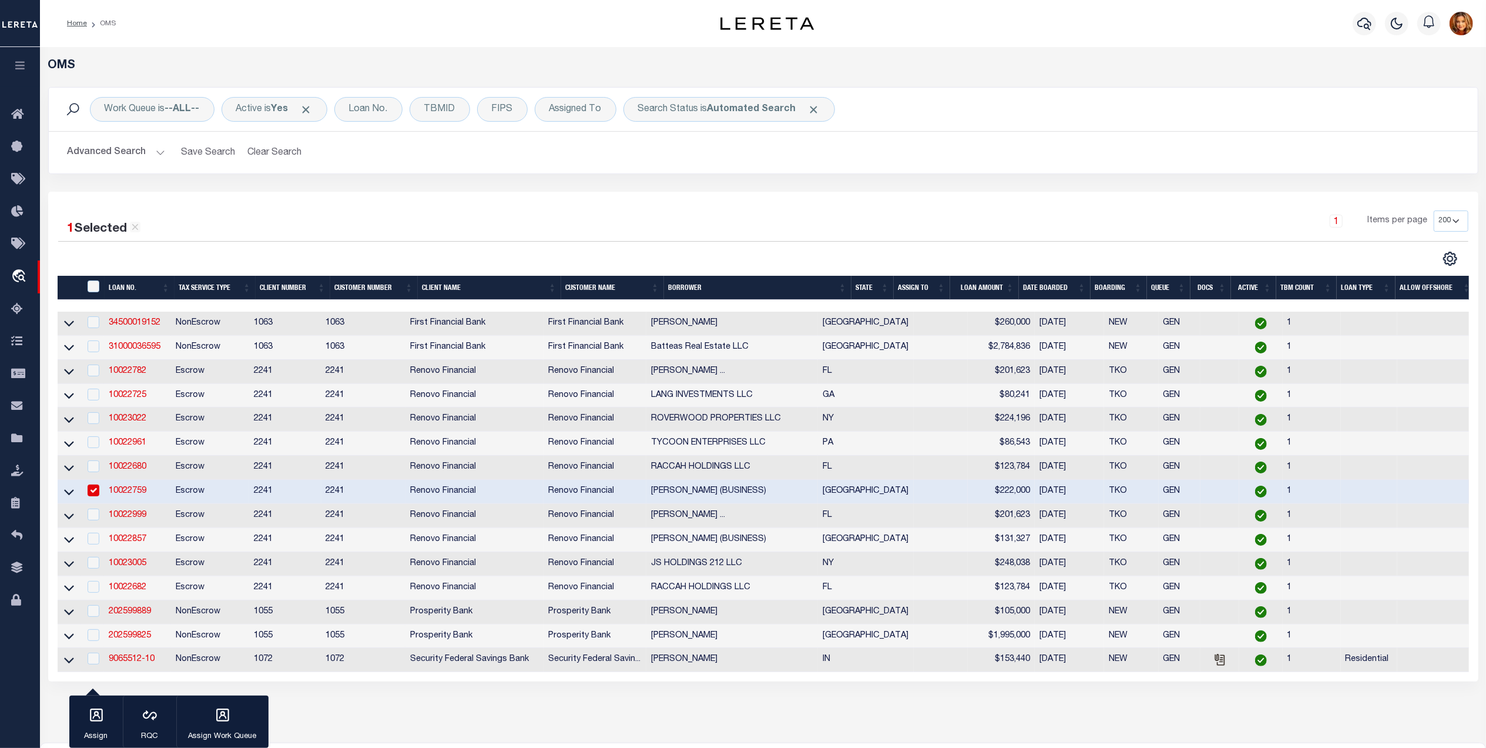
click at [88, 496] on input "checkbox" at bounding box center [94, 490] width 12 height 12
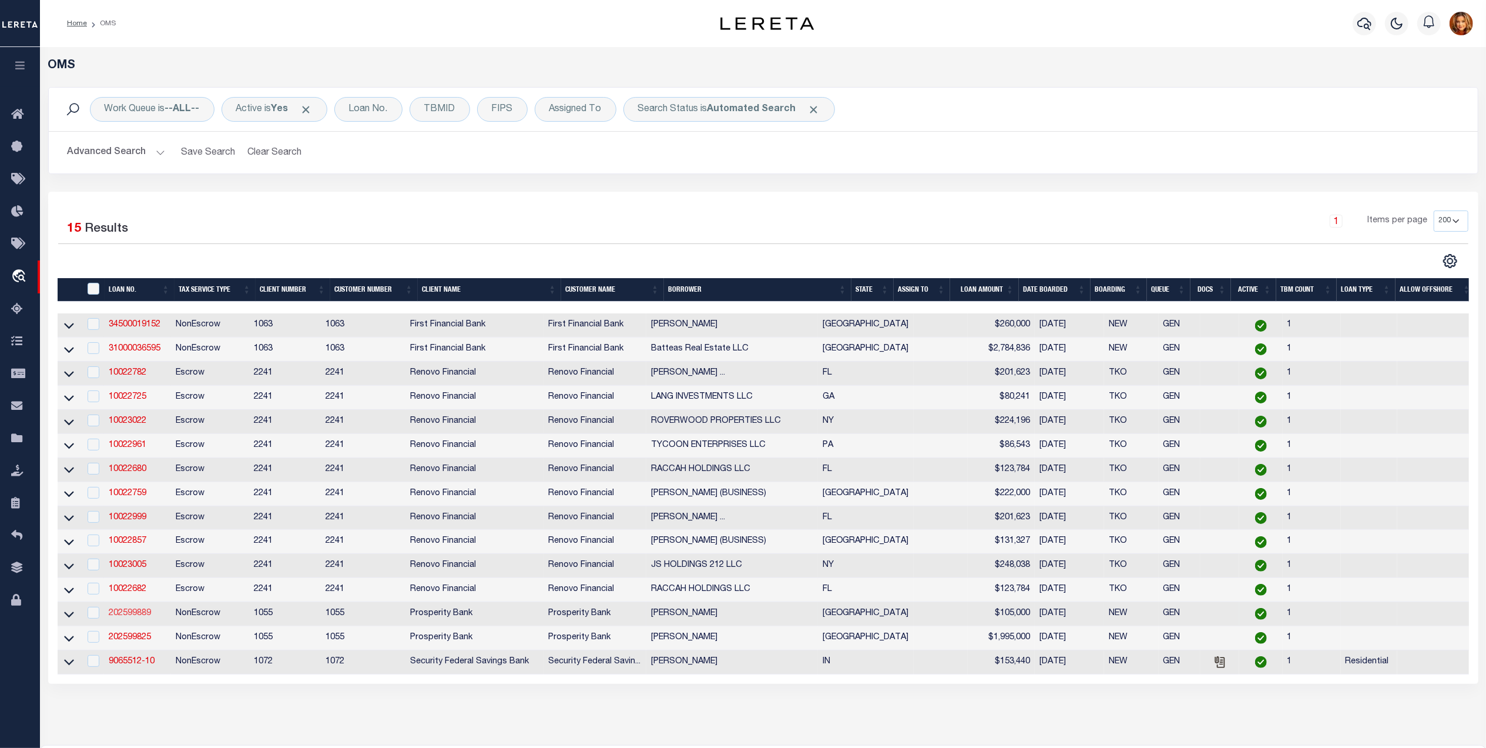
click at [130, 617] on link "202599889" at bounding box center [130, 613] width 42 height 8
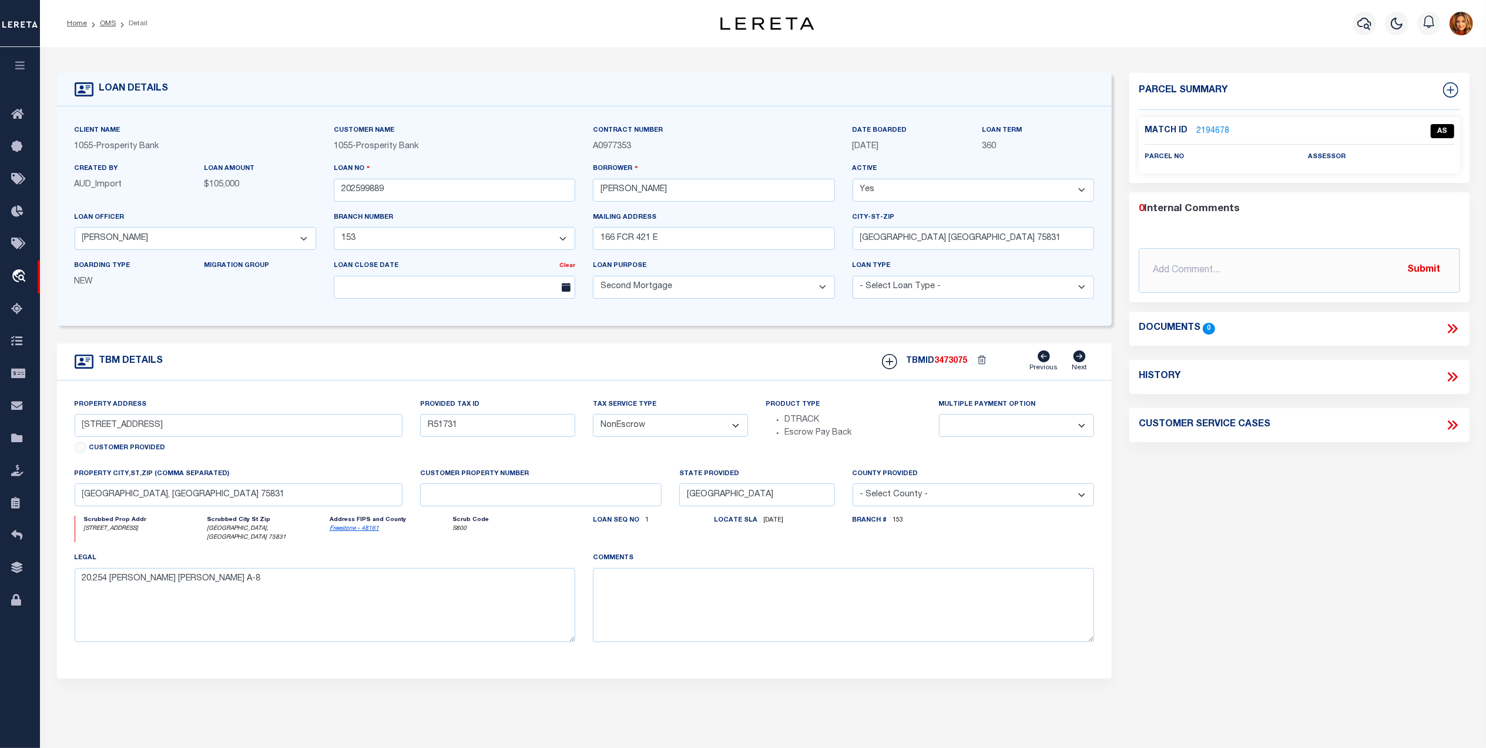
click at [1208, 130] on link "2194678" at bounding box center [1212, 131] width 33 height 12
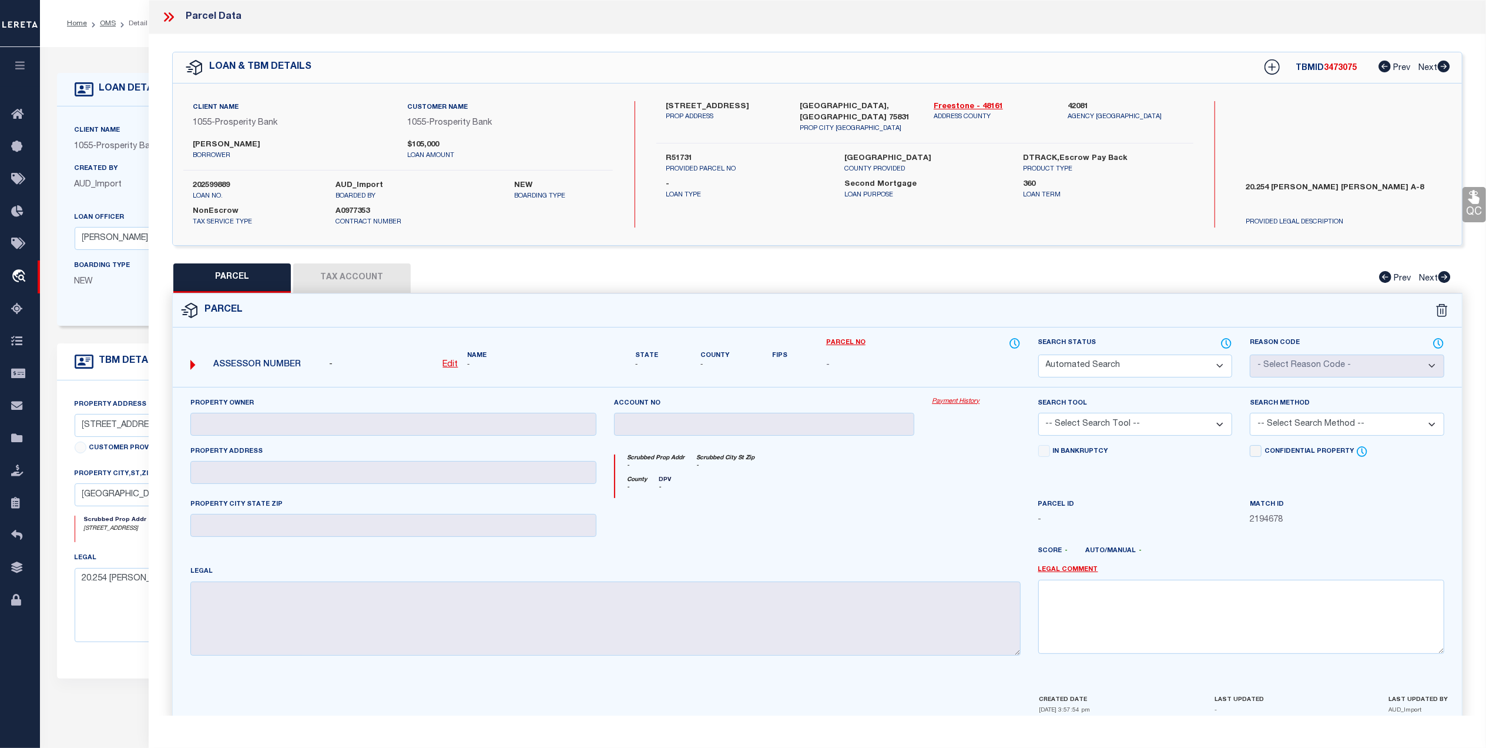
click at [109, 43] on div "Home OMS Detail Profile Sign out" at bounding box center [763, 23] width 1446 height 47
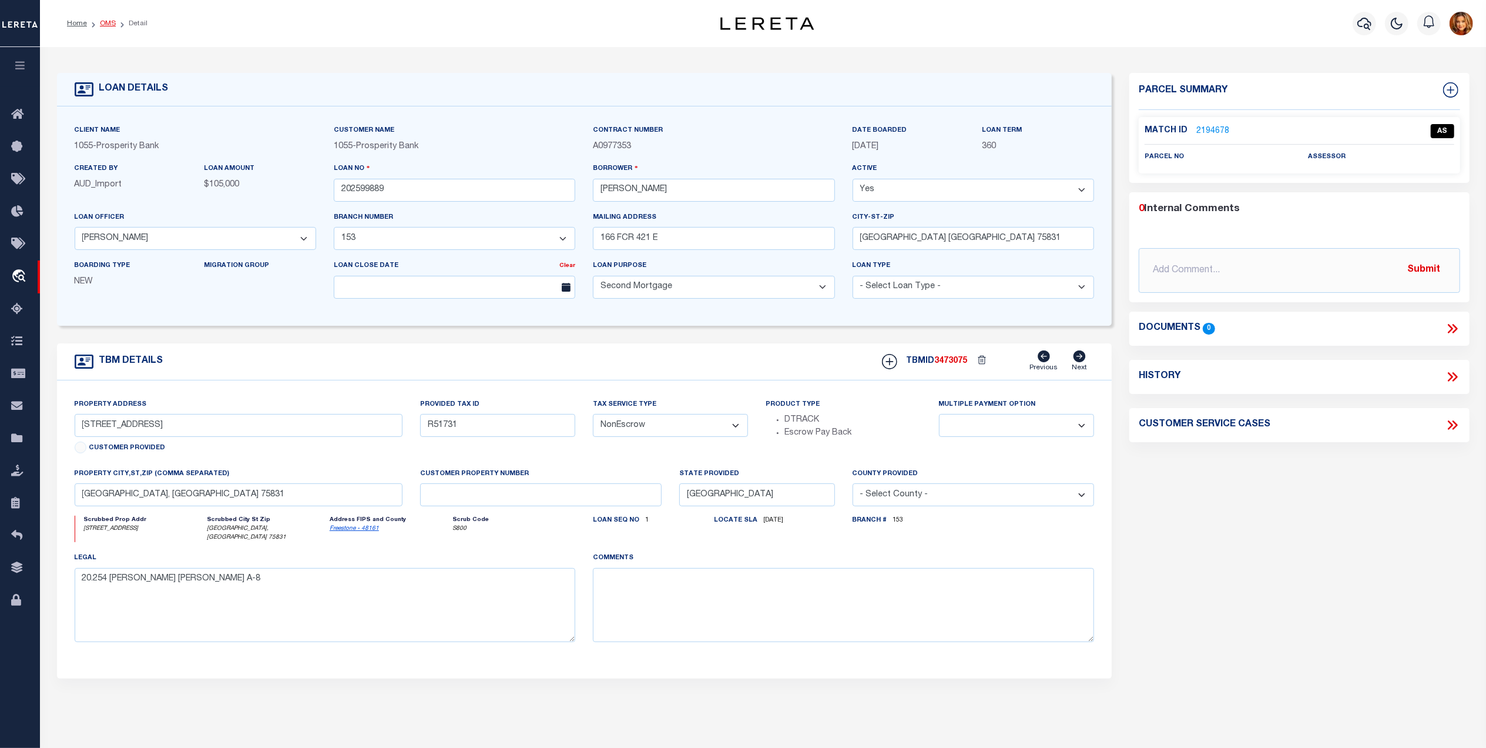
click at [112, 25] on link "OMS" at bounding box center [108, 23] width 16 height 7
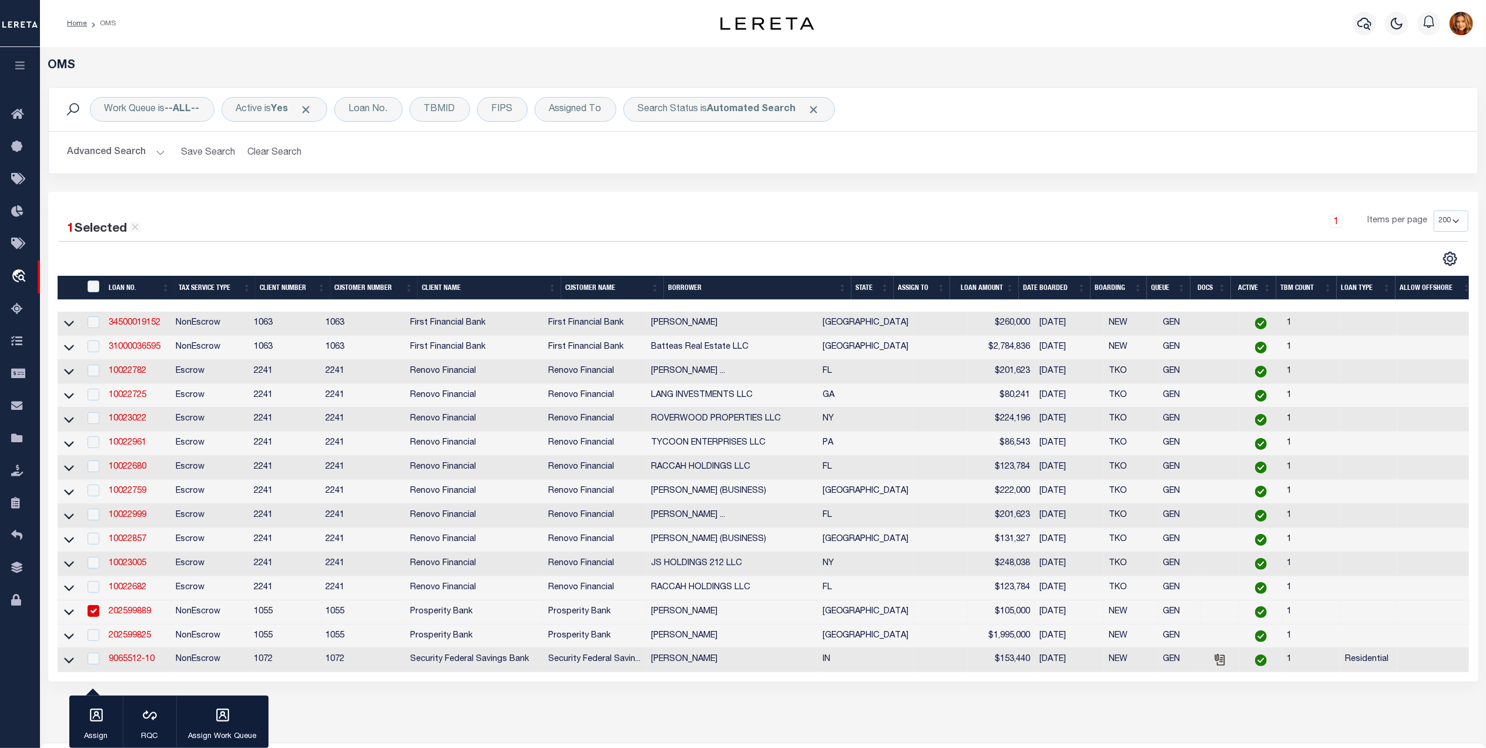
click at [94, 616] on input "checkbox" at bounding box center [94, 611] width 12 height 12
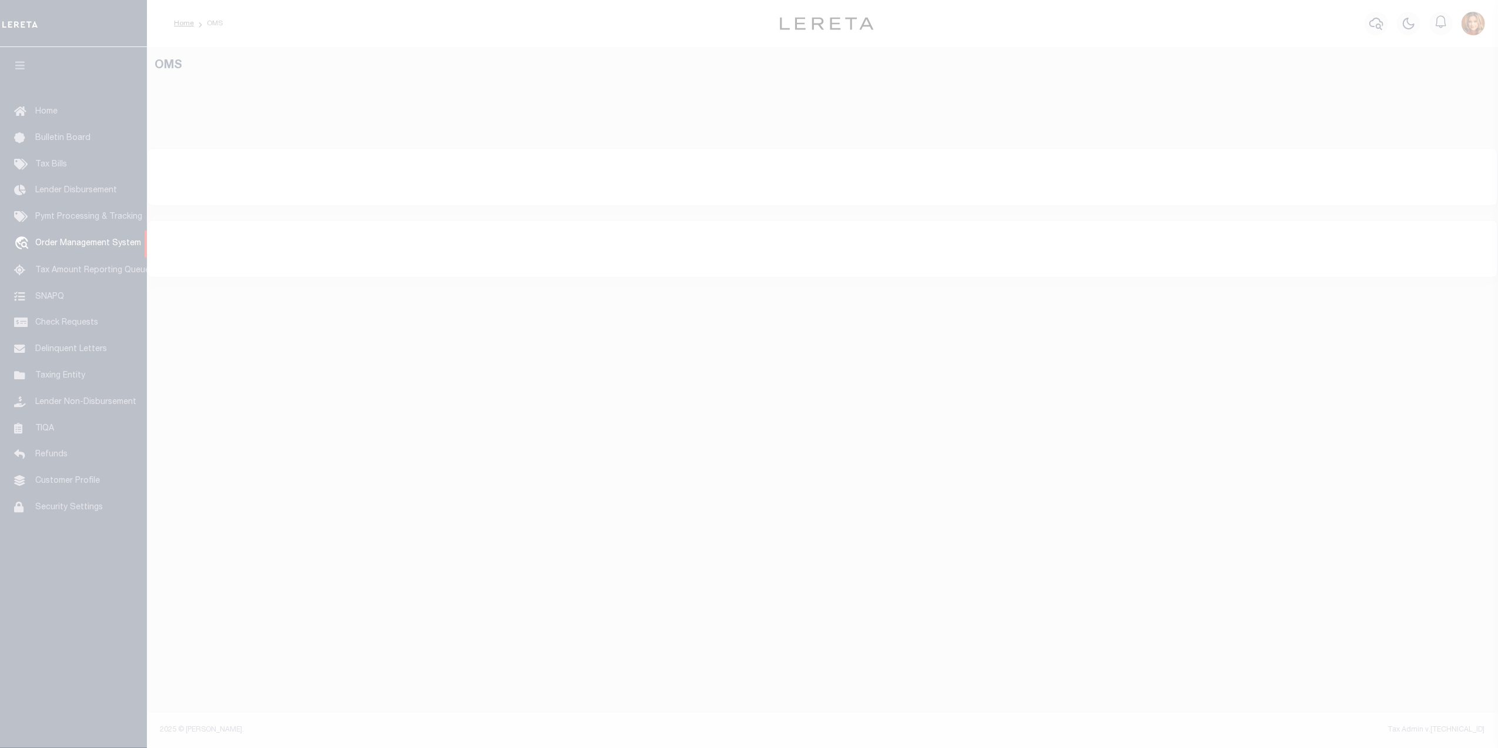
select select
select select "200"
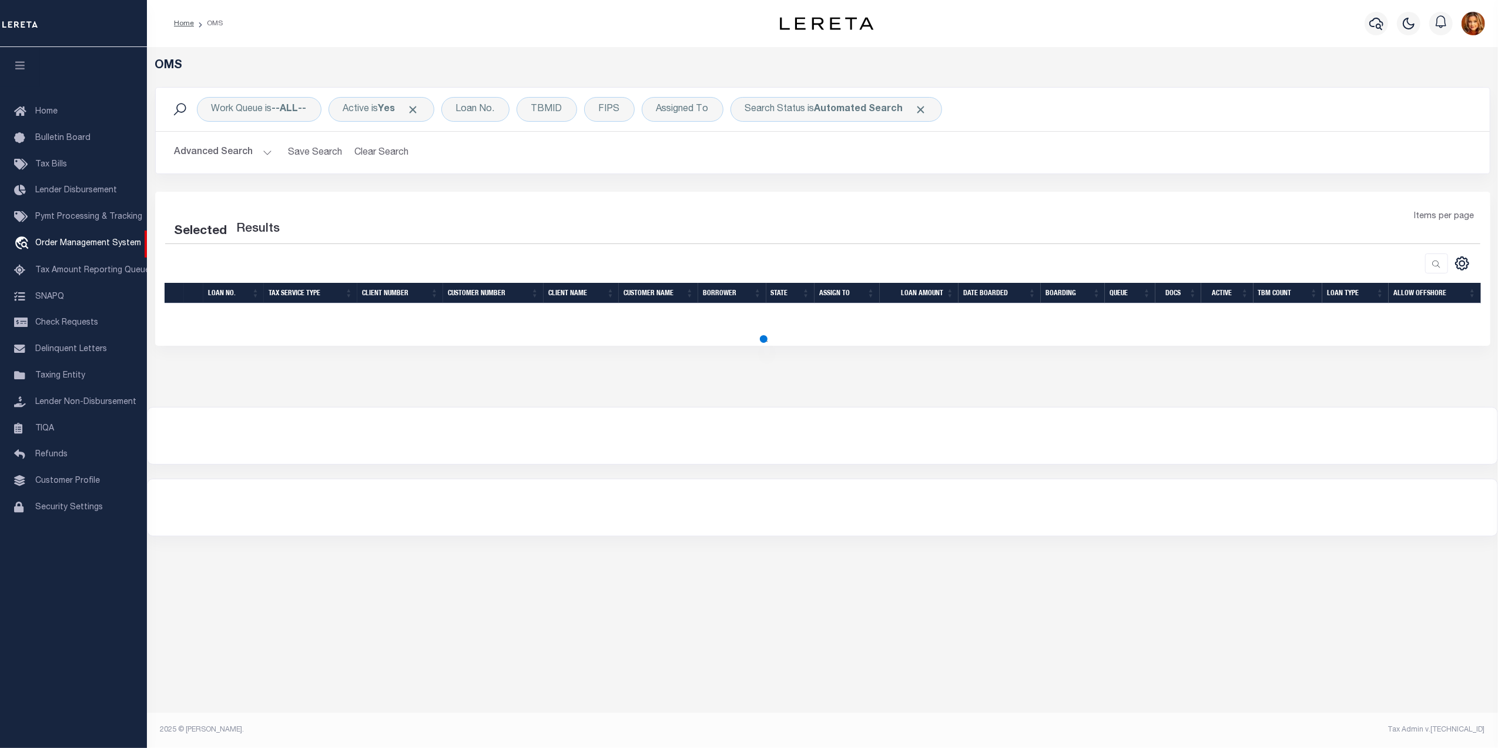
click at [217, 146] on button "Advanced Search" at bounding box center [224, 152] width 98 height 23
select select "200"
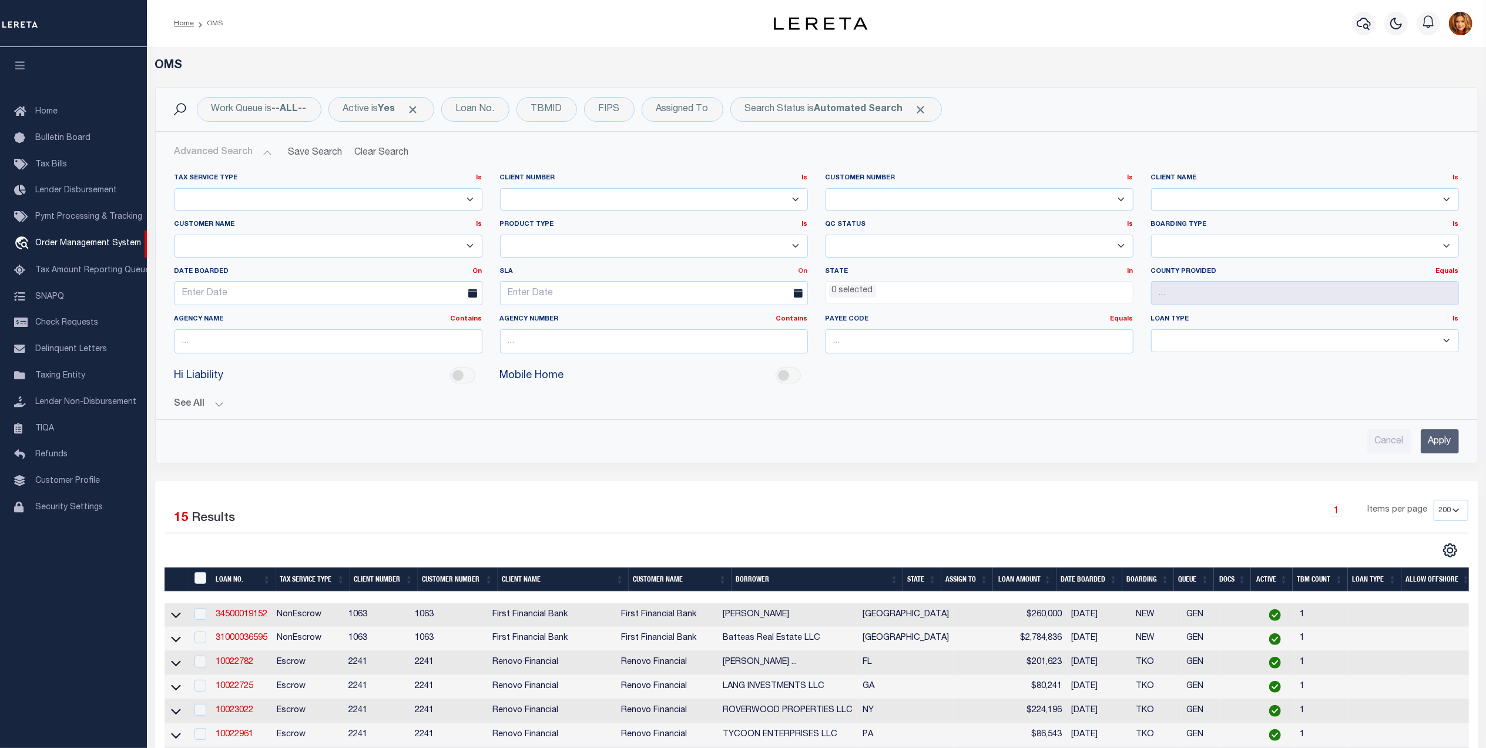
click at [805, 273] on link "On" at bounding box center [803, 271] width 9 height 6
click at [748, 322] on link "Before" at bounding box center [761, 318] width 93 height 17
click at [548, 300] on input "text" at bounding box center [654, 293] width 308 height 24
click at [619, 407] on span "14" at bounding box center [616, 407] width 23 height 23
type input "[DATE]"
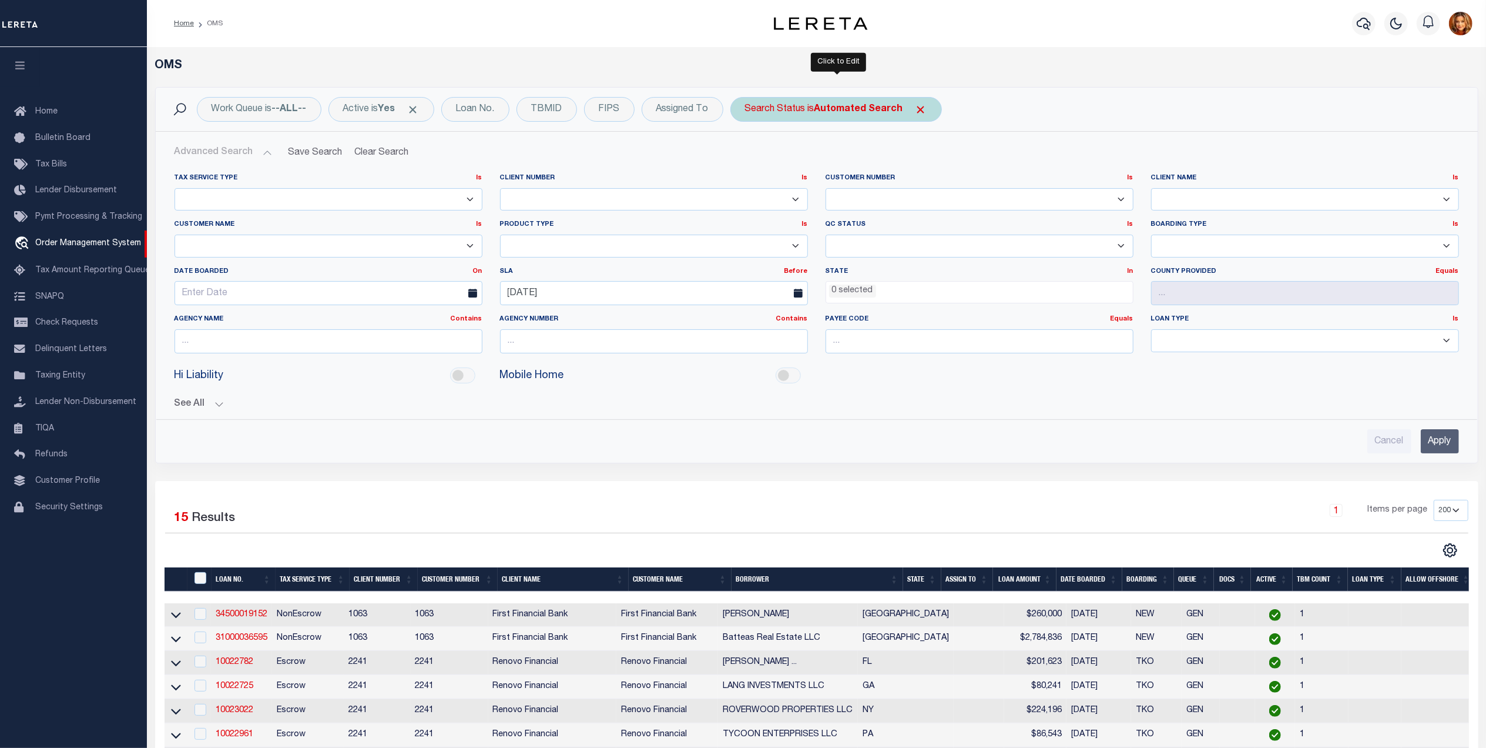
click at [873, 109] on b "Automated Search" at bounding box center [859, 109] width 89 height 9
click at [795, 170] on select "Automated Search Bad Parcel Complete Duplicate Parcel High Dollar Reporting In …" at bounding box center [832, 167] width 173 height 22
select select "OH"
click at [749, 156] on select "Automated Search Bad Parcel Complete Duplicate Parcel High Dollar Reporting In …" at bounding box center [832, 167] width 173 height 22
click at [903, 188] on input "Apply" at bounding box center [901, 192] width 35 height 19
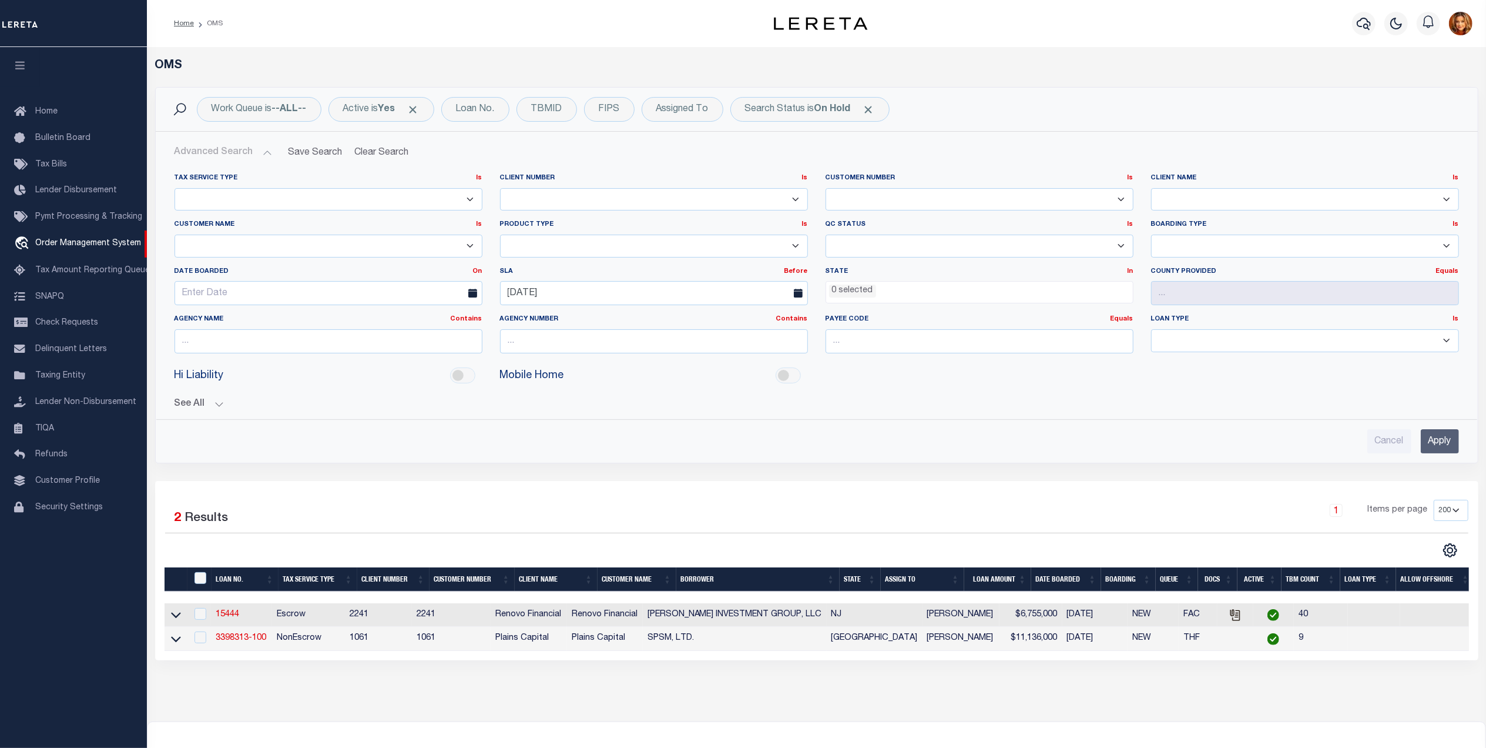
scroll to position [130, 0]
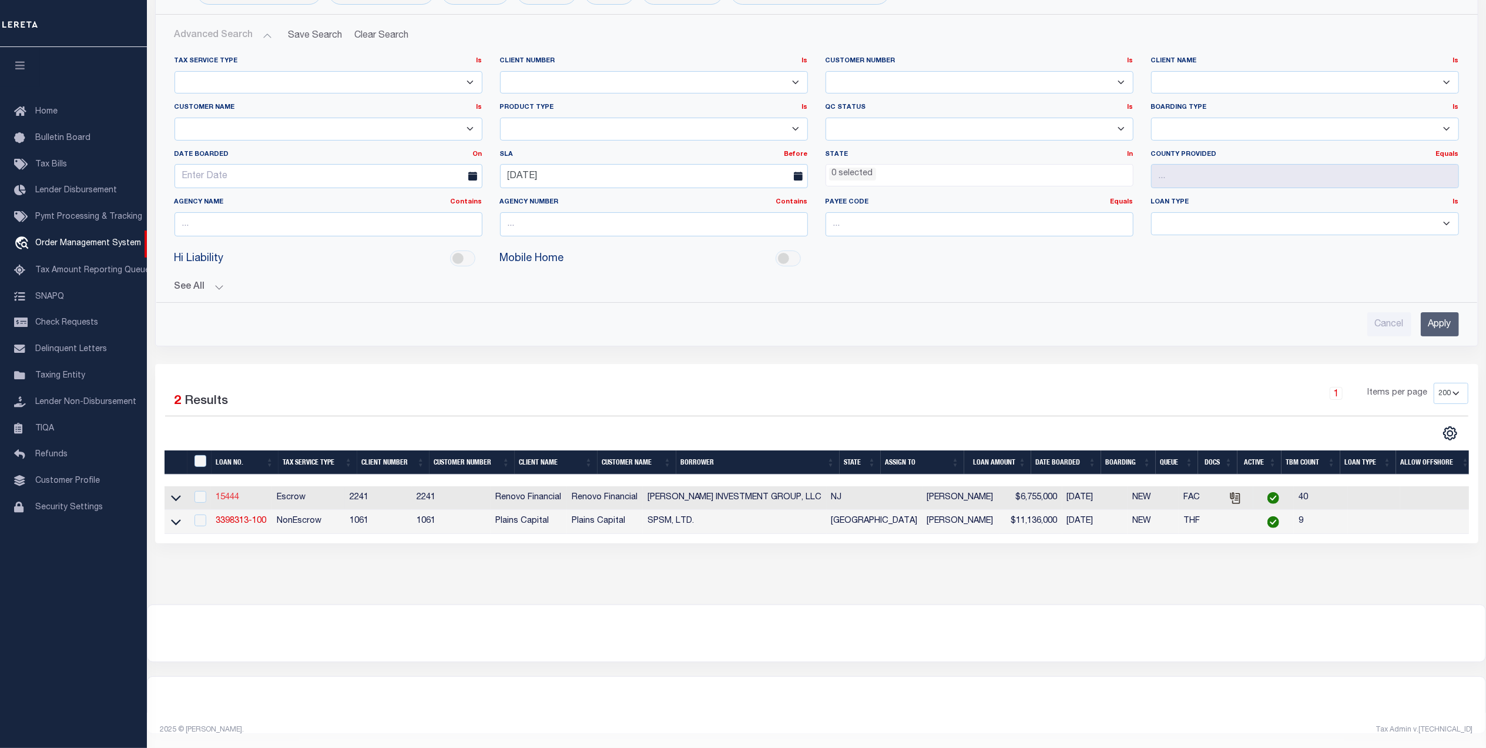
click at [232, 493] on link "15444" at bounding box center [228, 497] width 24 height 8
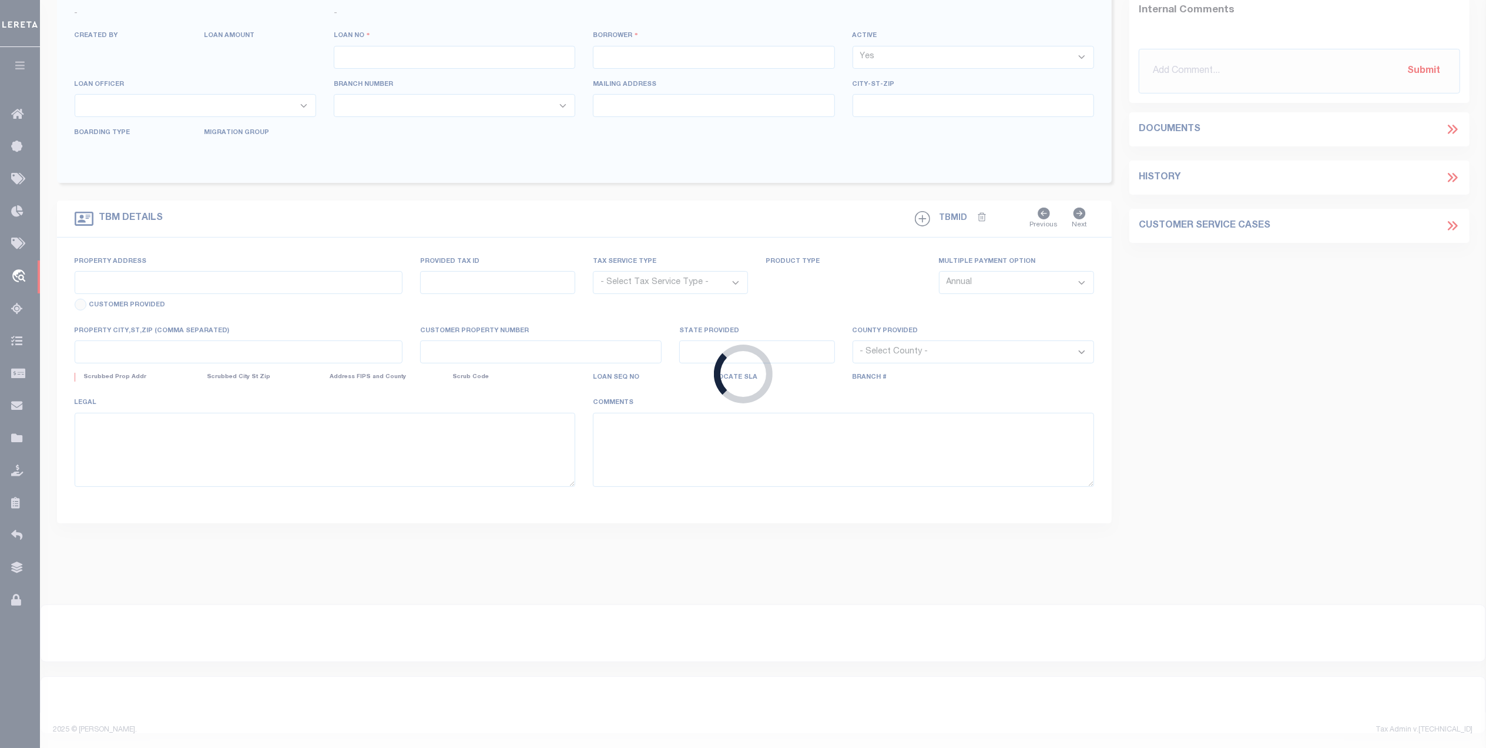
type input "15444"
type input "[PERSON_NAME] INVESTMENT GROUP, LLC"
select select
type input "[STREET_ADDRESS]"
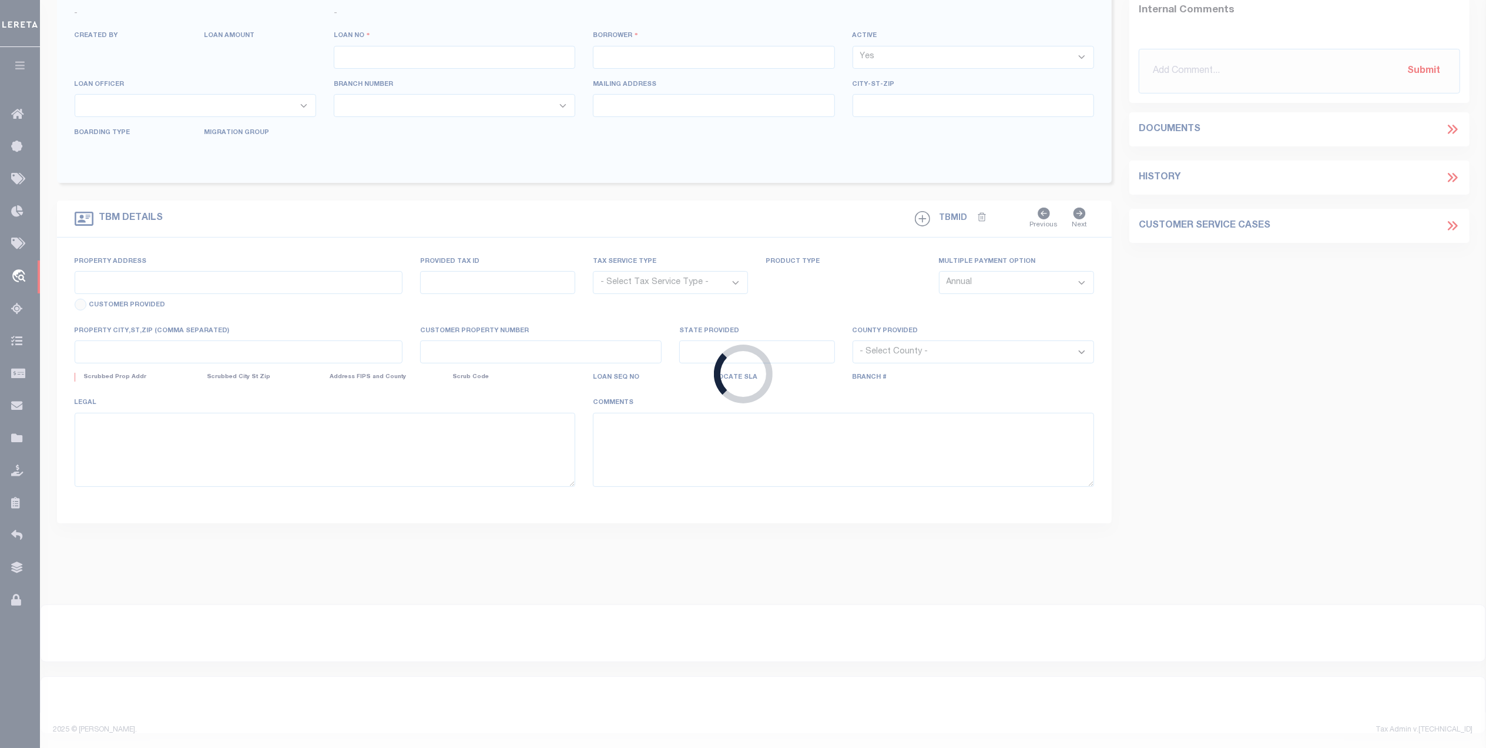
type input "[GEOGRAPHIC_DATA] 08109"
select select "10"
select select "Escrow"
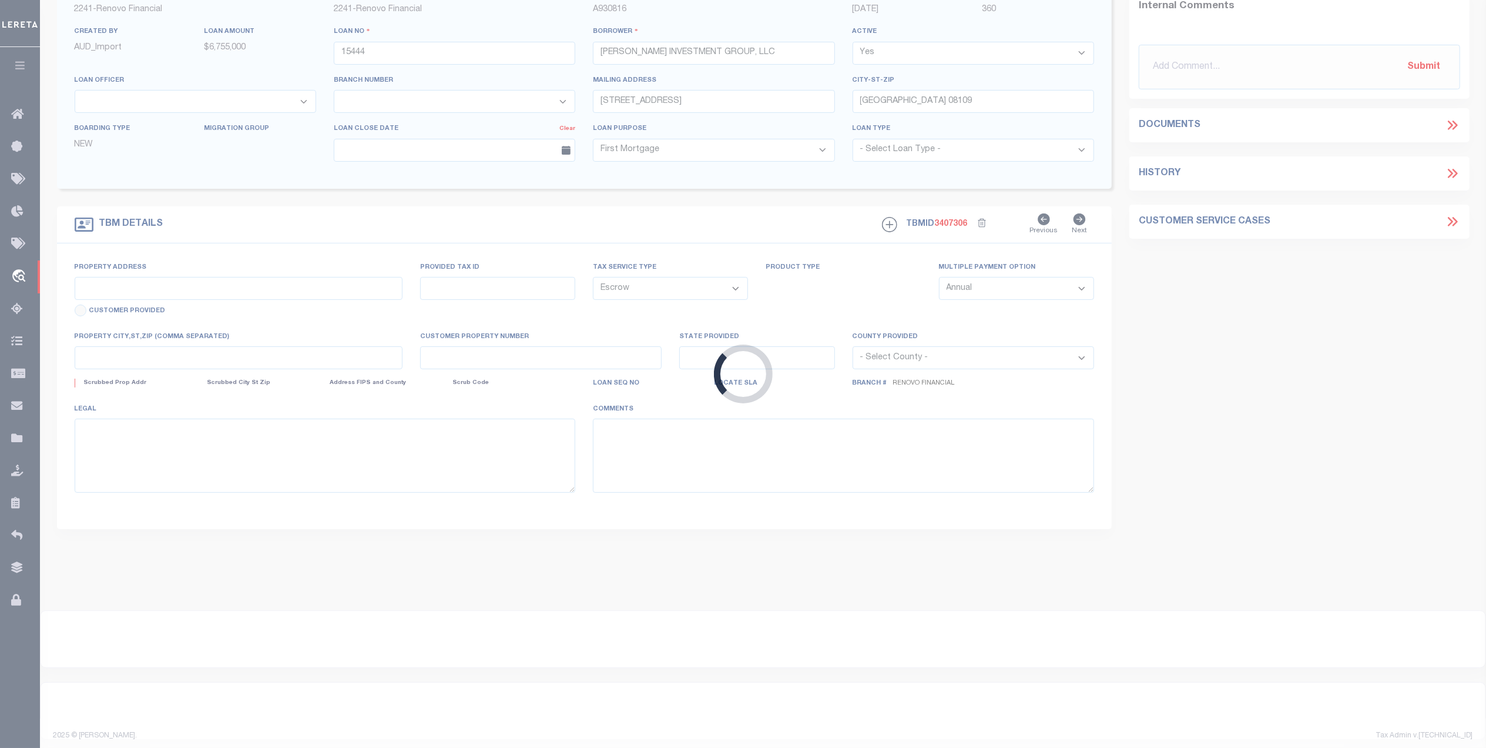
select select "14701"
select select "25066"
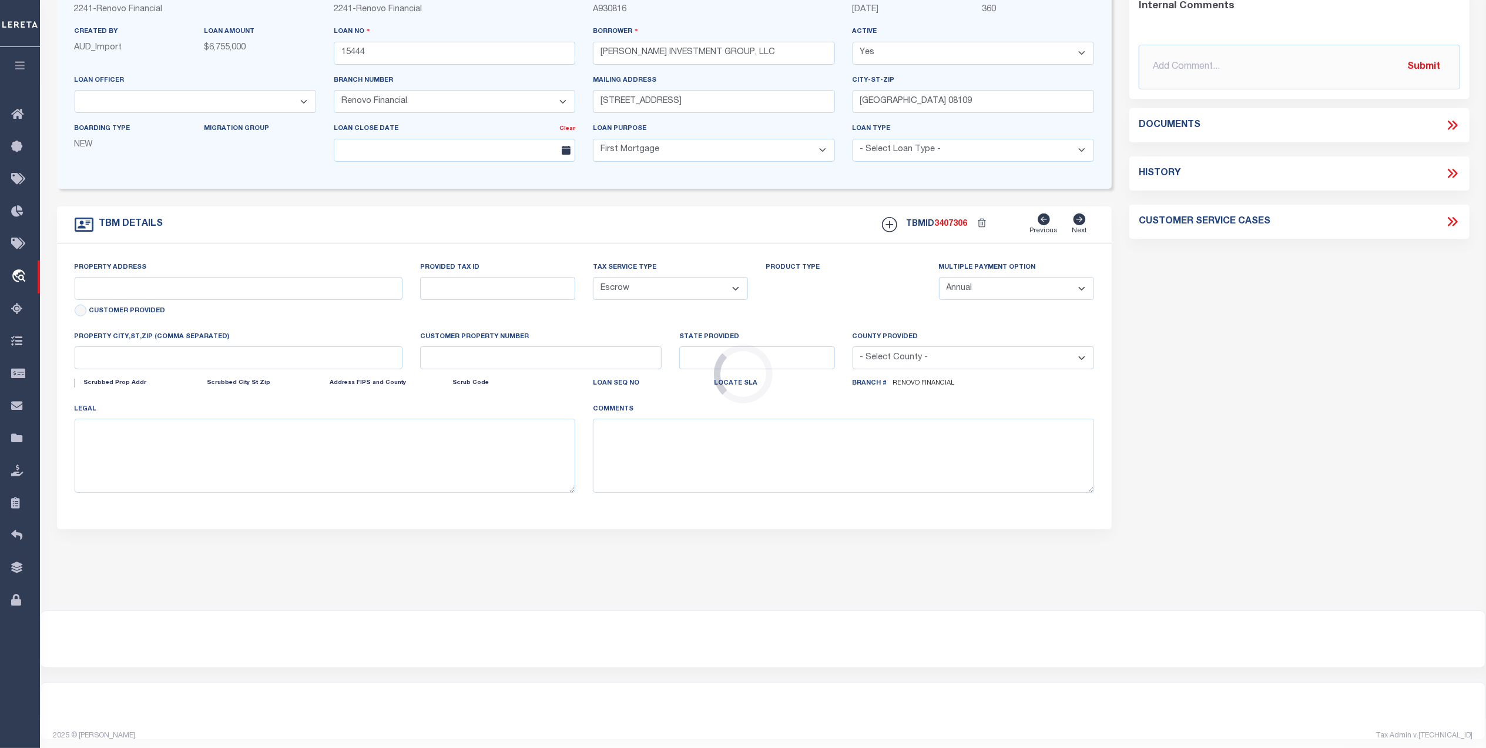
scroll to position [62, 0]
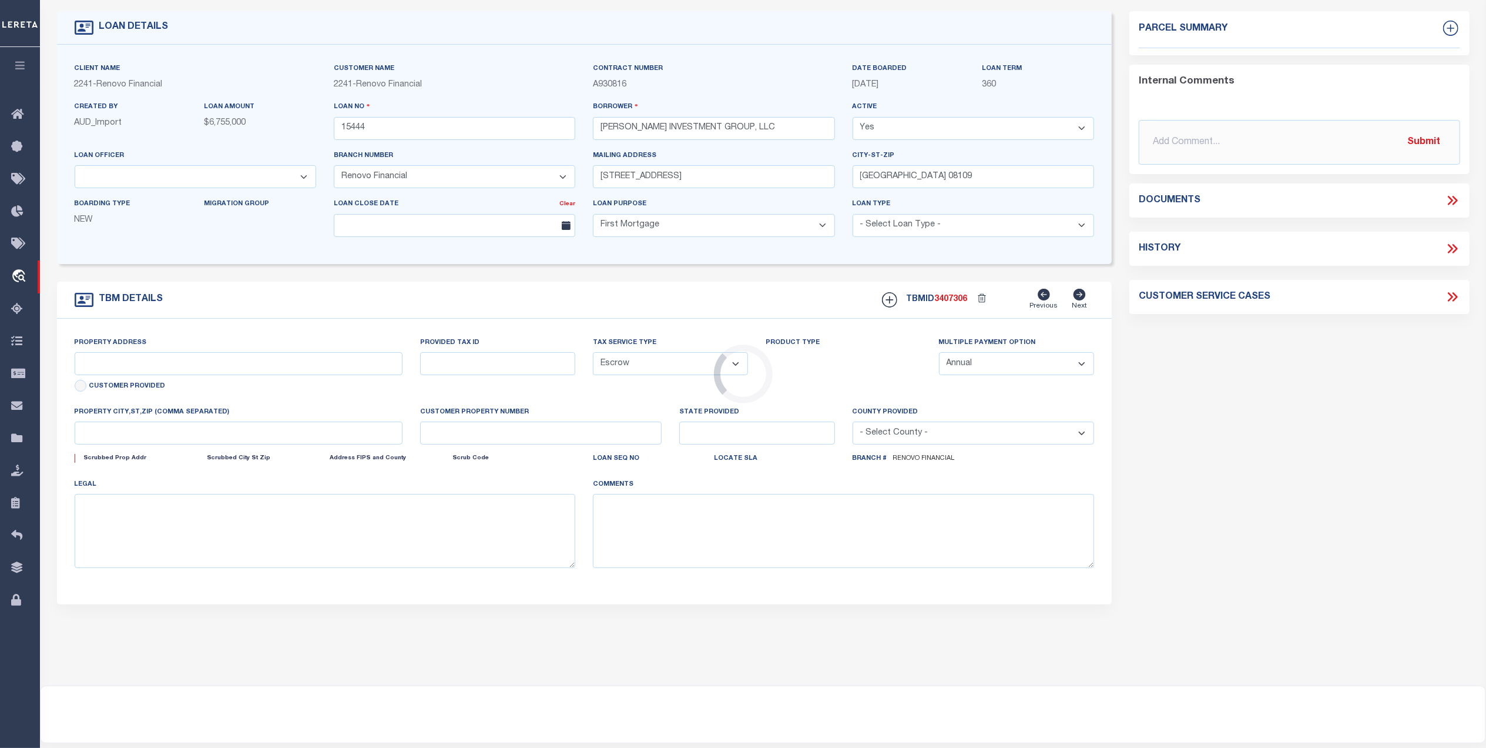
type input "[STREET_ADDRESS][PERSON_NAME]"
select select
type input "[GEOGRAPHIC_DATA]"
type input "a0kUS000006SuNB"
type input "NJ"
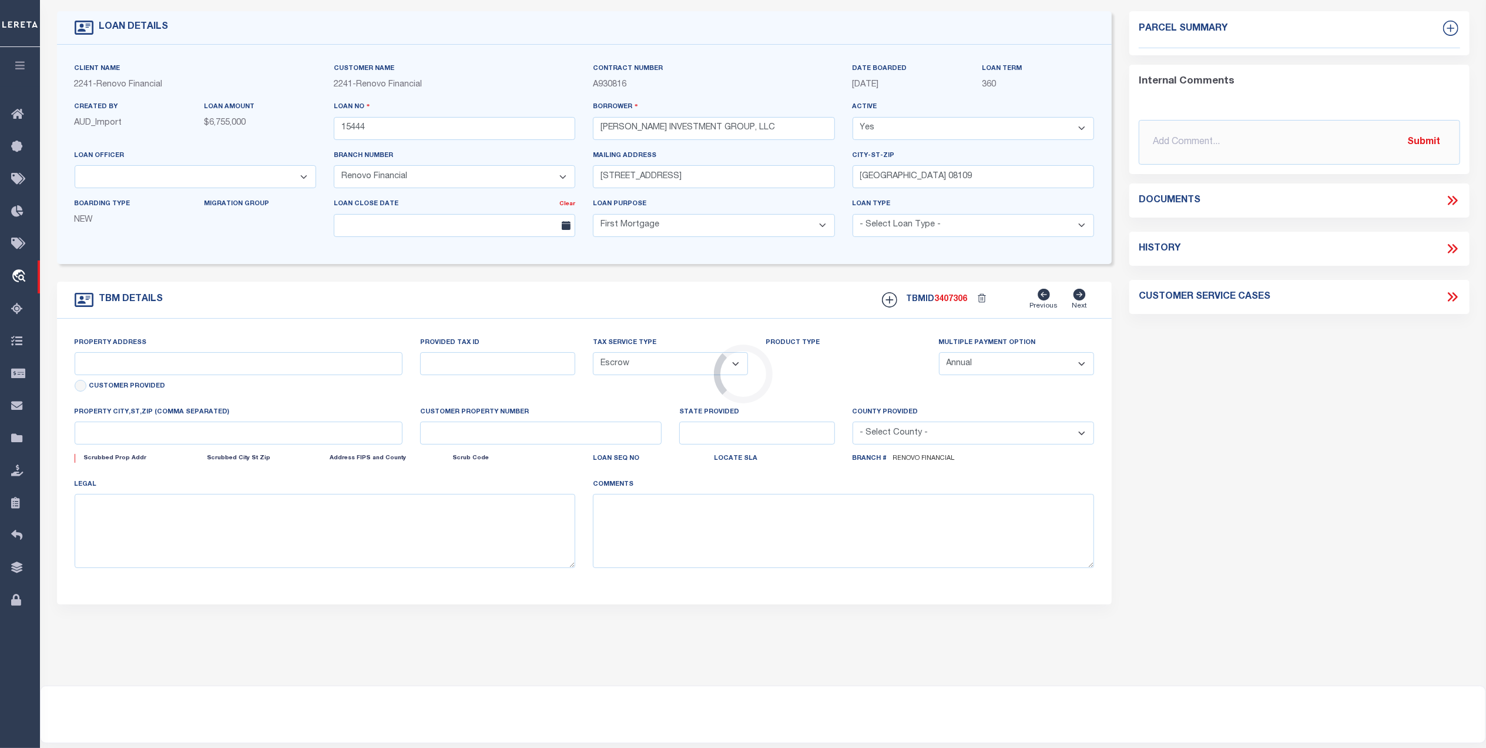
select select
type textarea "LEGAL REQUIRED"
type textarea "Liability Limited to Customer Provided Parcel"
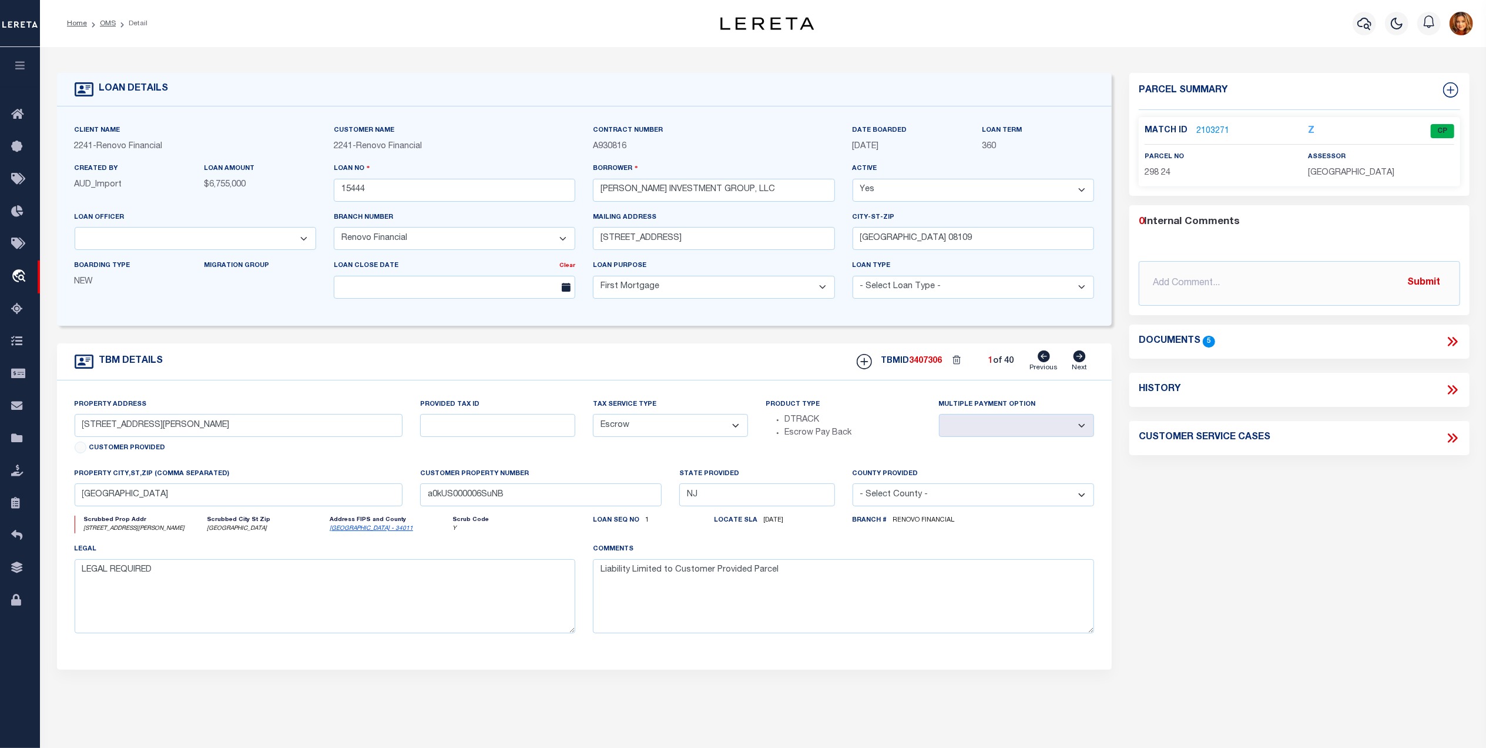
click at [1208, 128] on link "2103271" at bounding box center [1212, 131] width 33 height 12
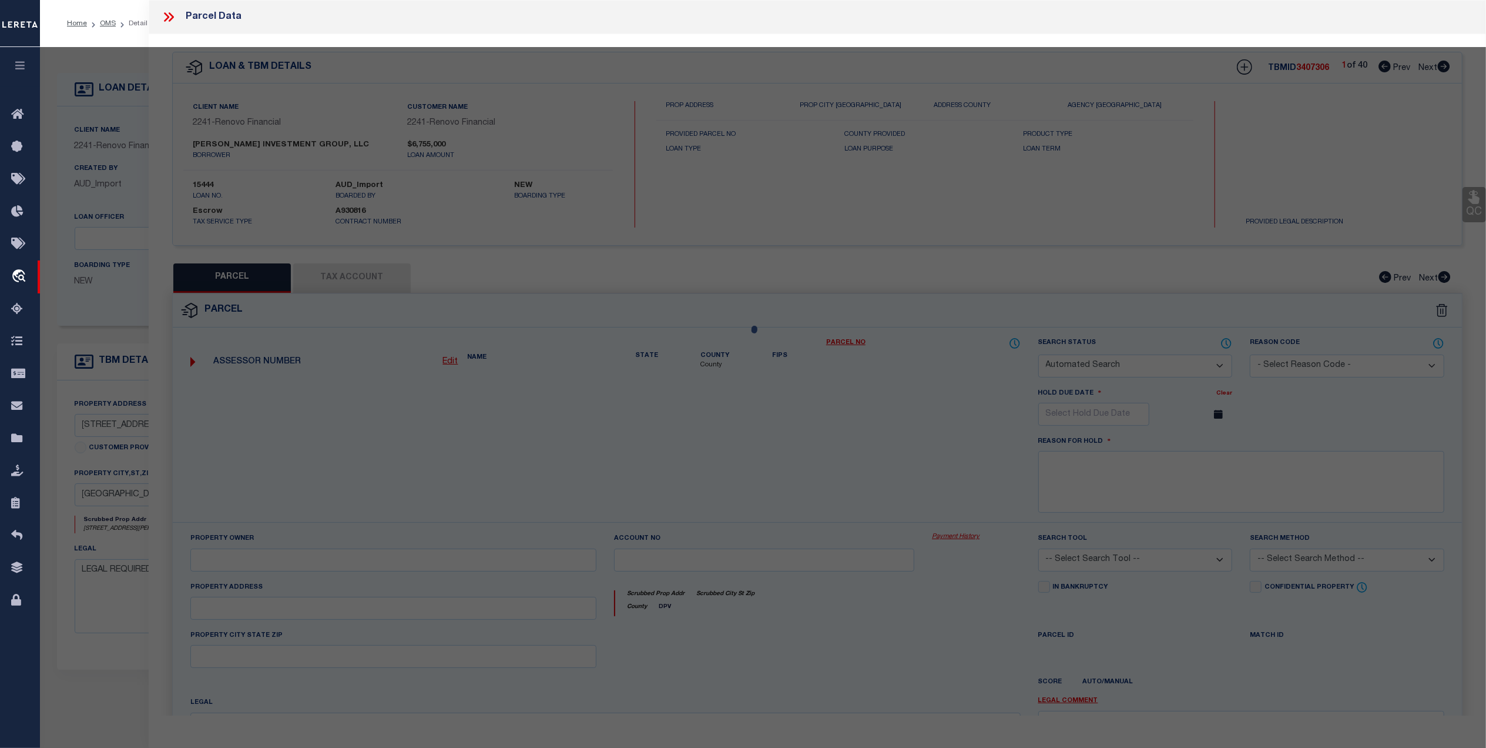
checkbox input "false"
select select "CP"
type input "[PERSON_NAME] INVESTMENT GROUP LLC"
select select "AGW"
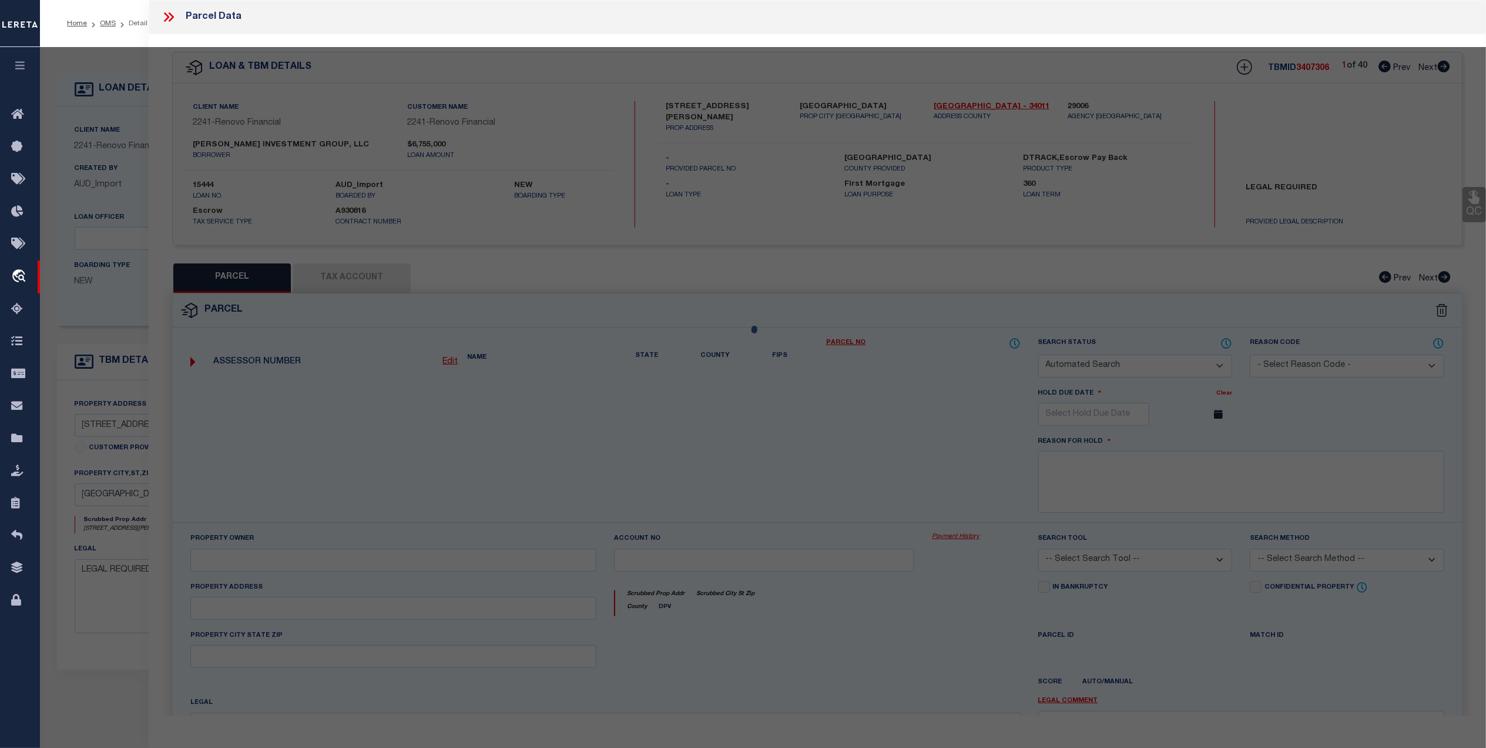
select select
type input "[STREET_ADDRESS][PERSON_NAME]"
type input "[GEOGRAPHIC_DATA]"
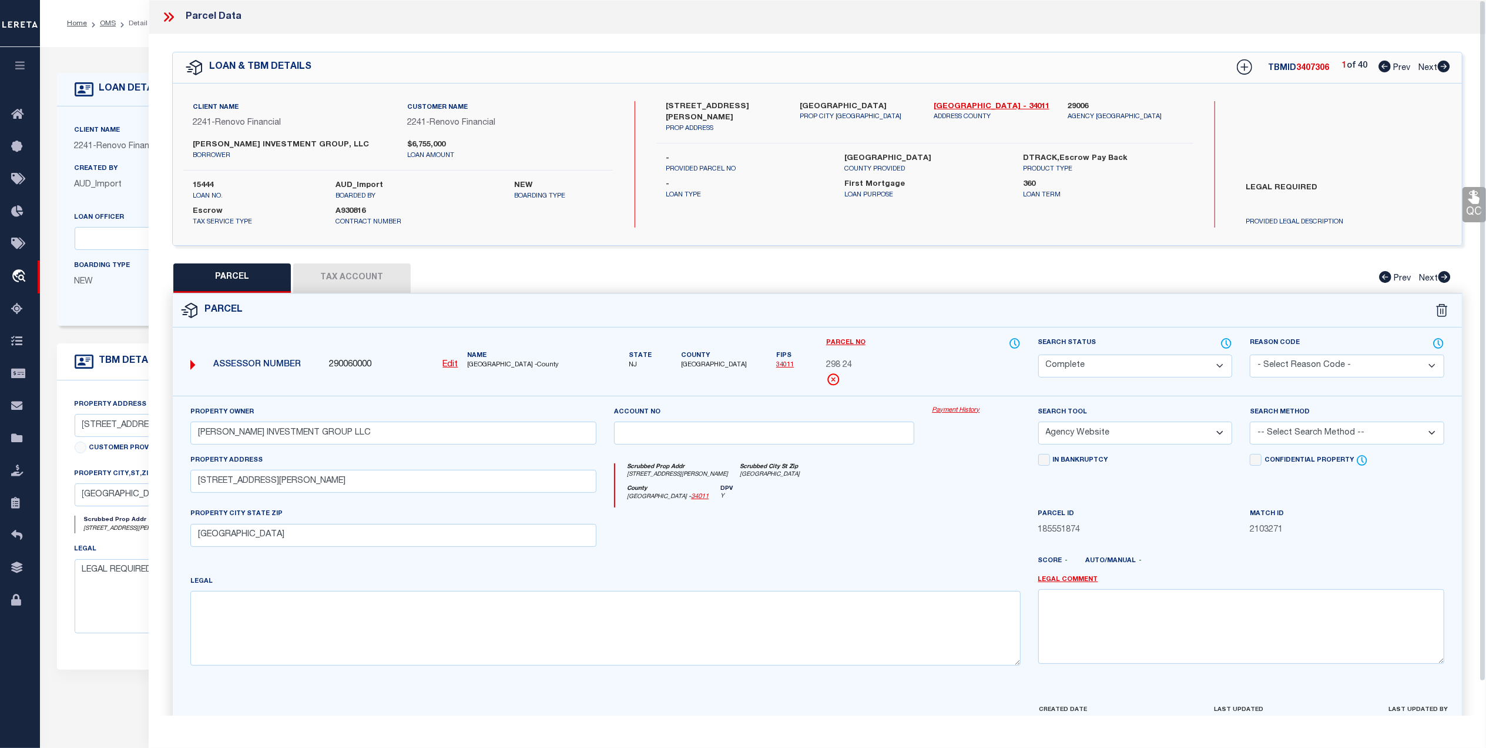
click at [169, 12] on icon at bounding box center [168, 16] width 15 height 15
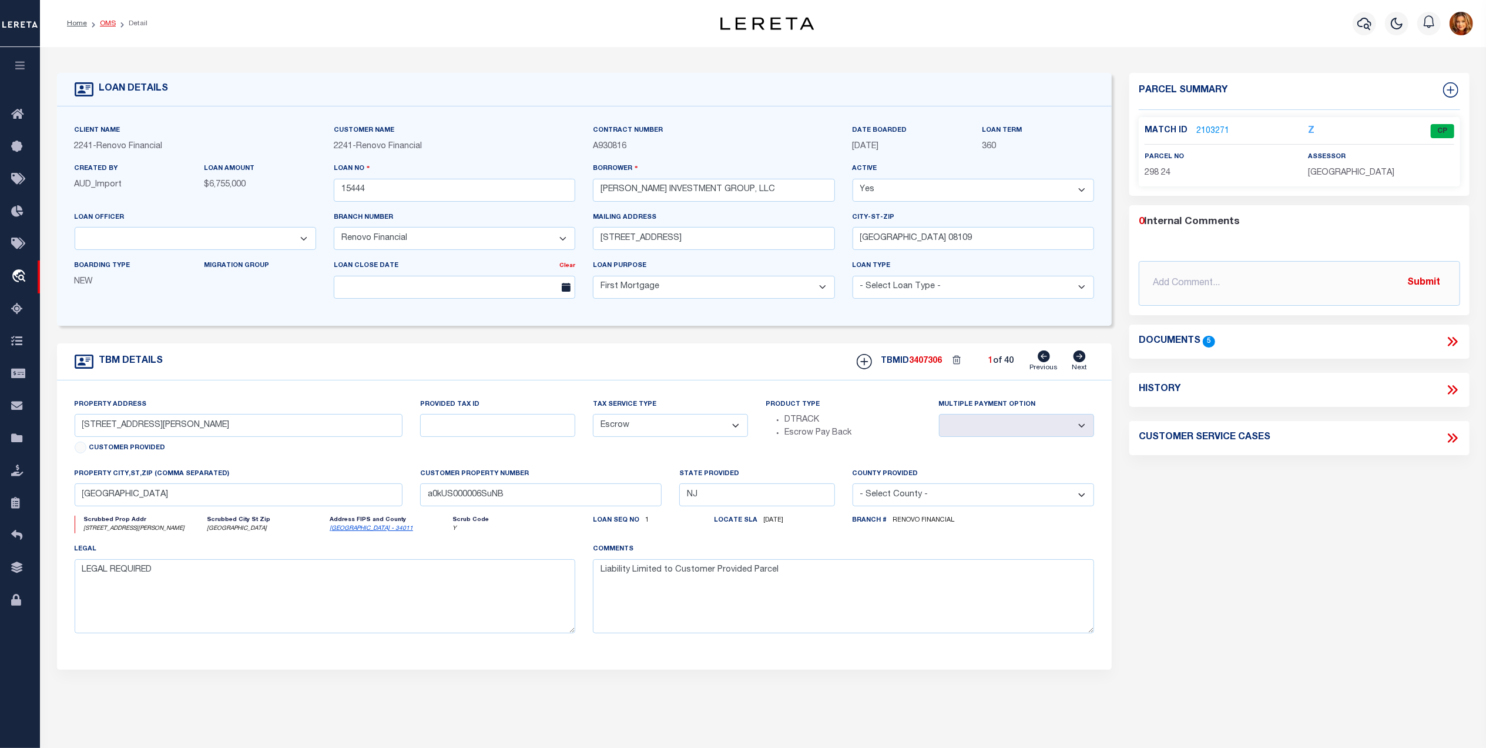
click at [109, 20] on link "OMS" at bounding box center [108, 23] width 16 height 7
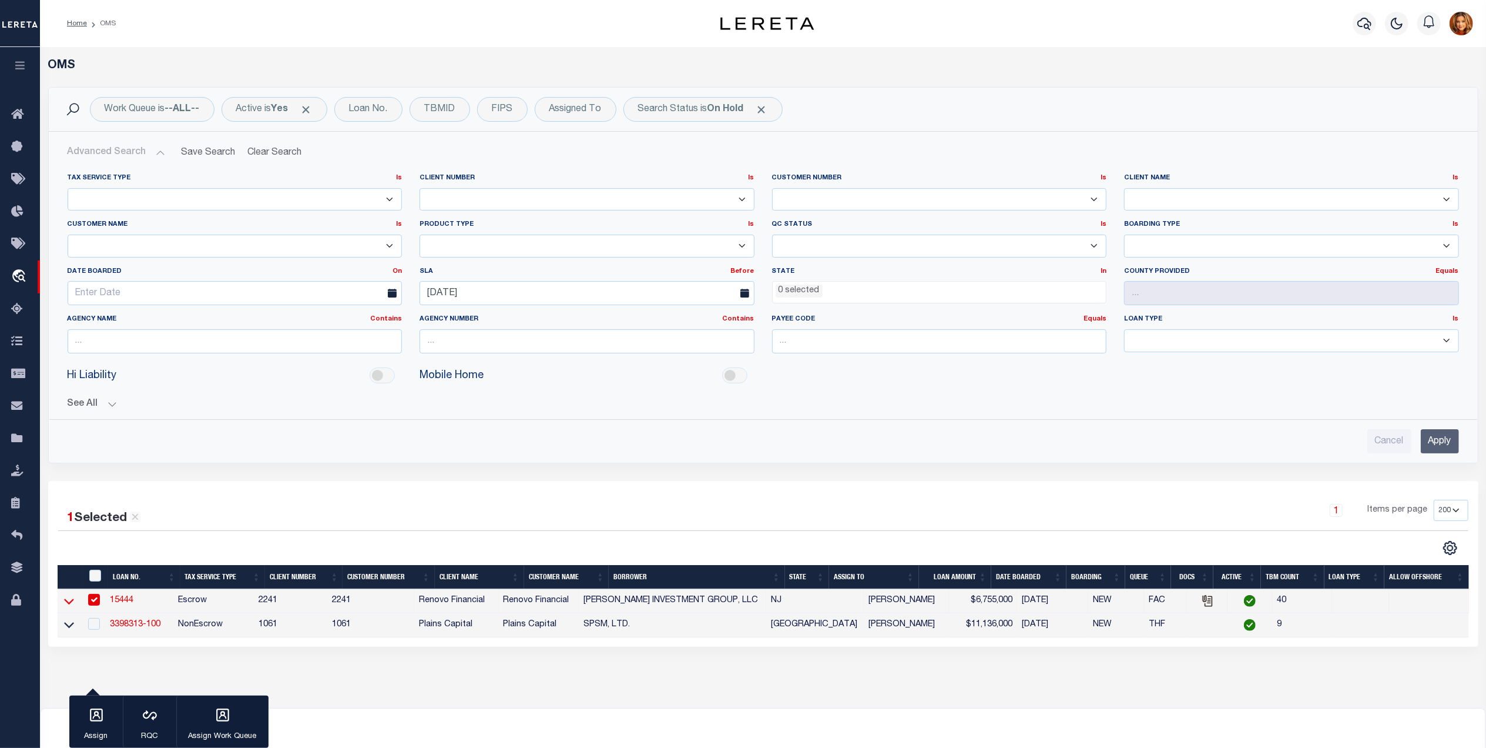
click at [66, 604] on icon at bounding box center [69, 601] width 10 height 6
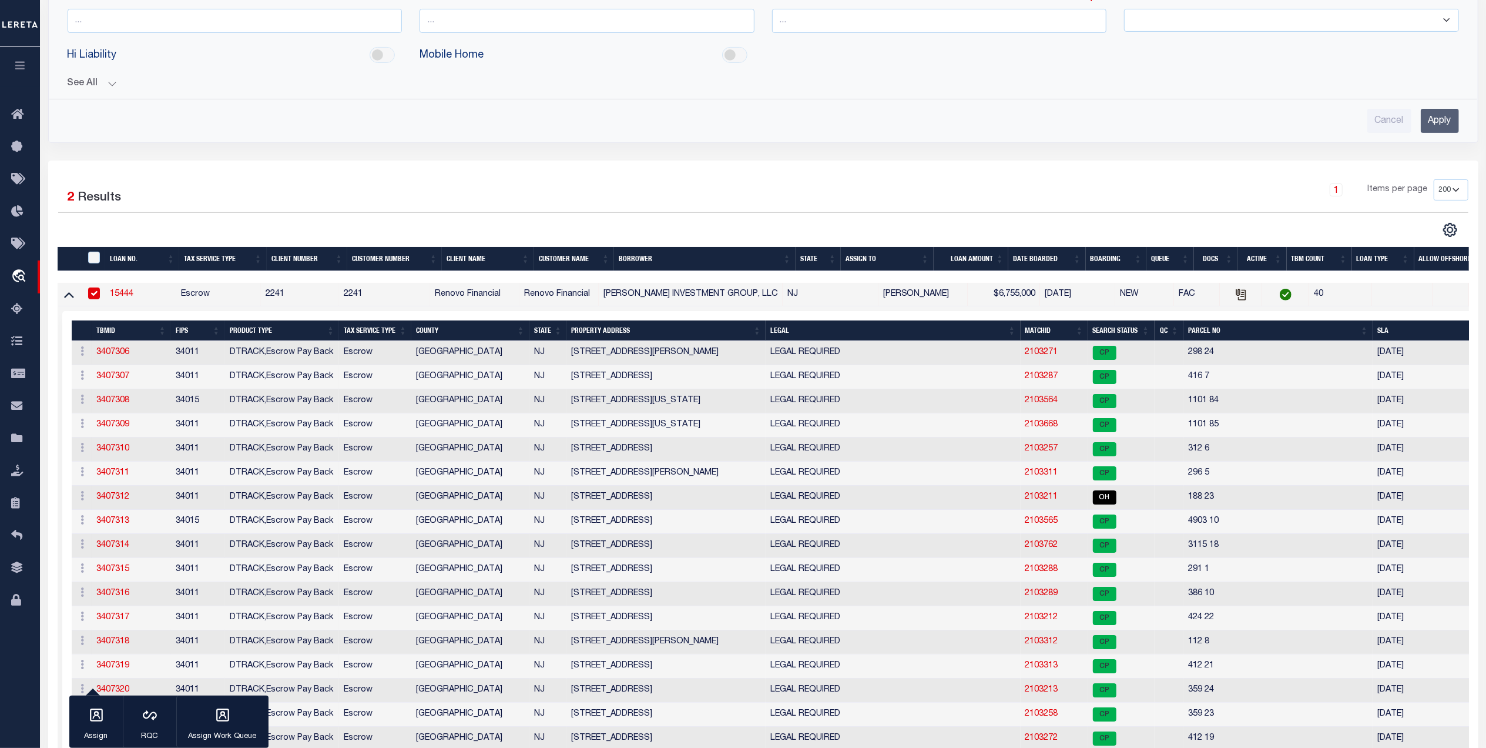
scroll to position [548, 0]
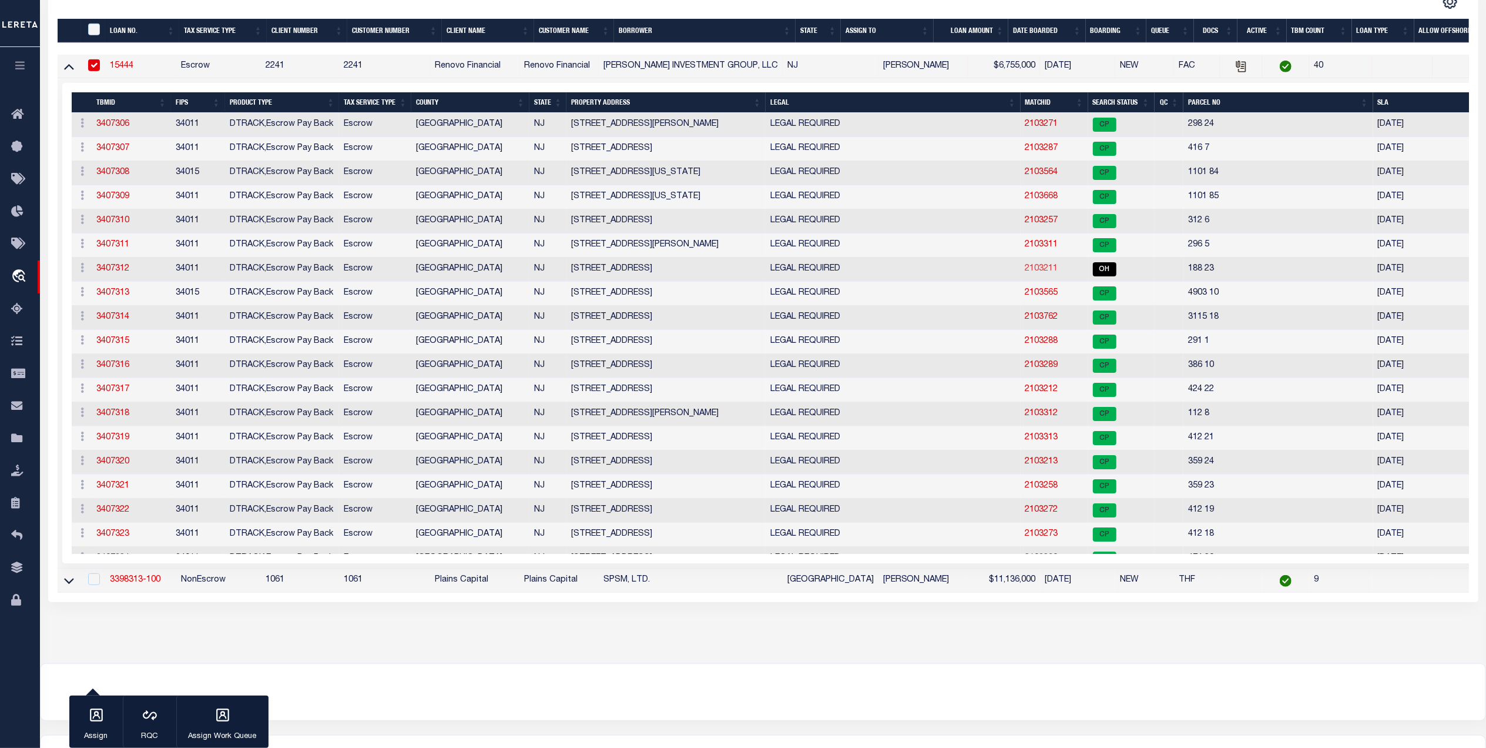
click at [1037, 273] on link "2103211" at bounding box center [1041, 268] width 33 height 8
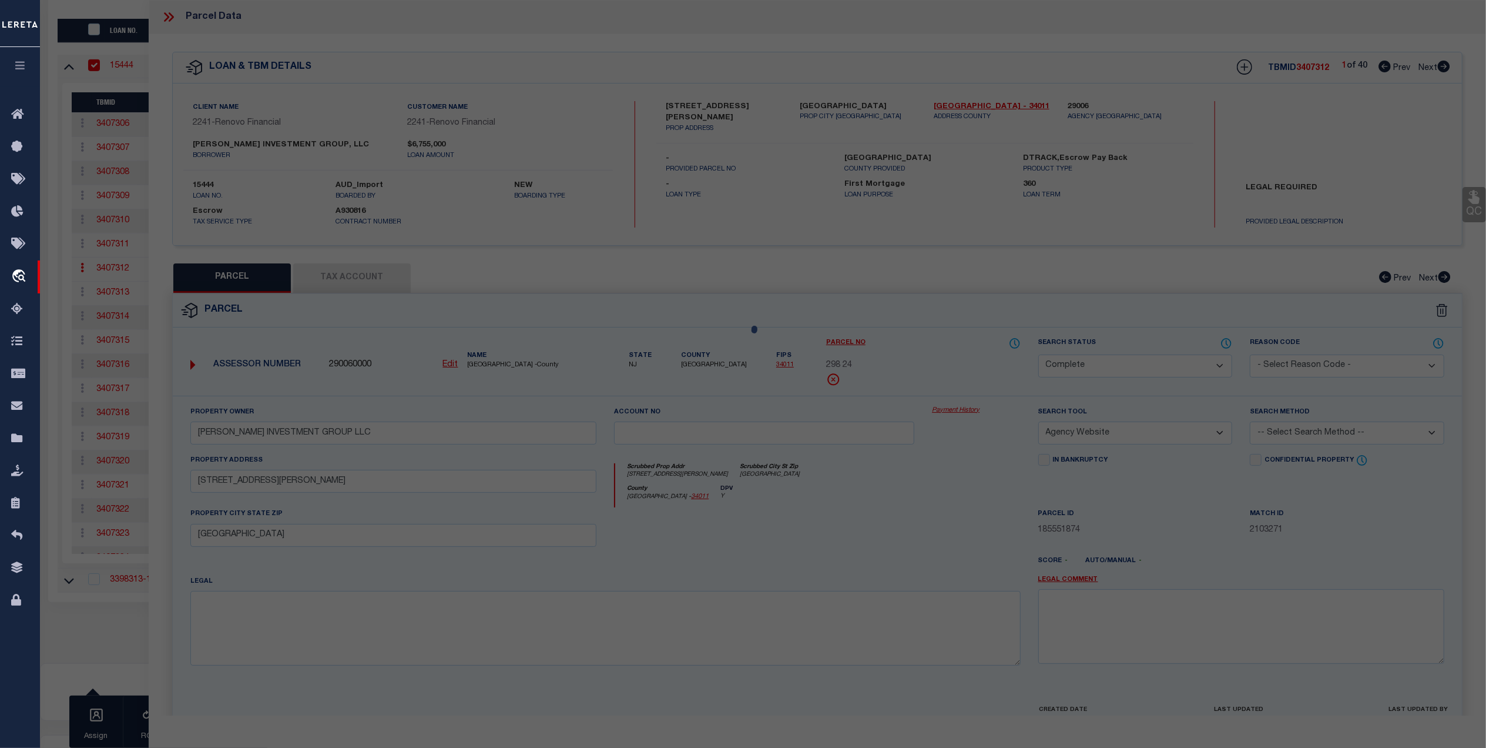
select select "AS"
select select
checkbox input "false"
select select "OH"
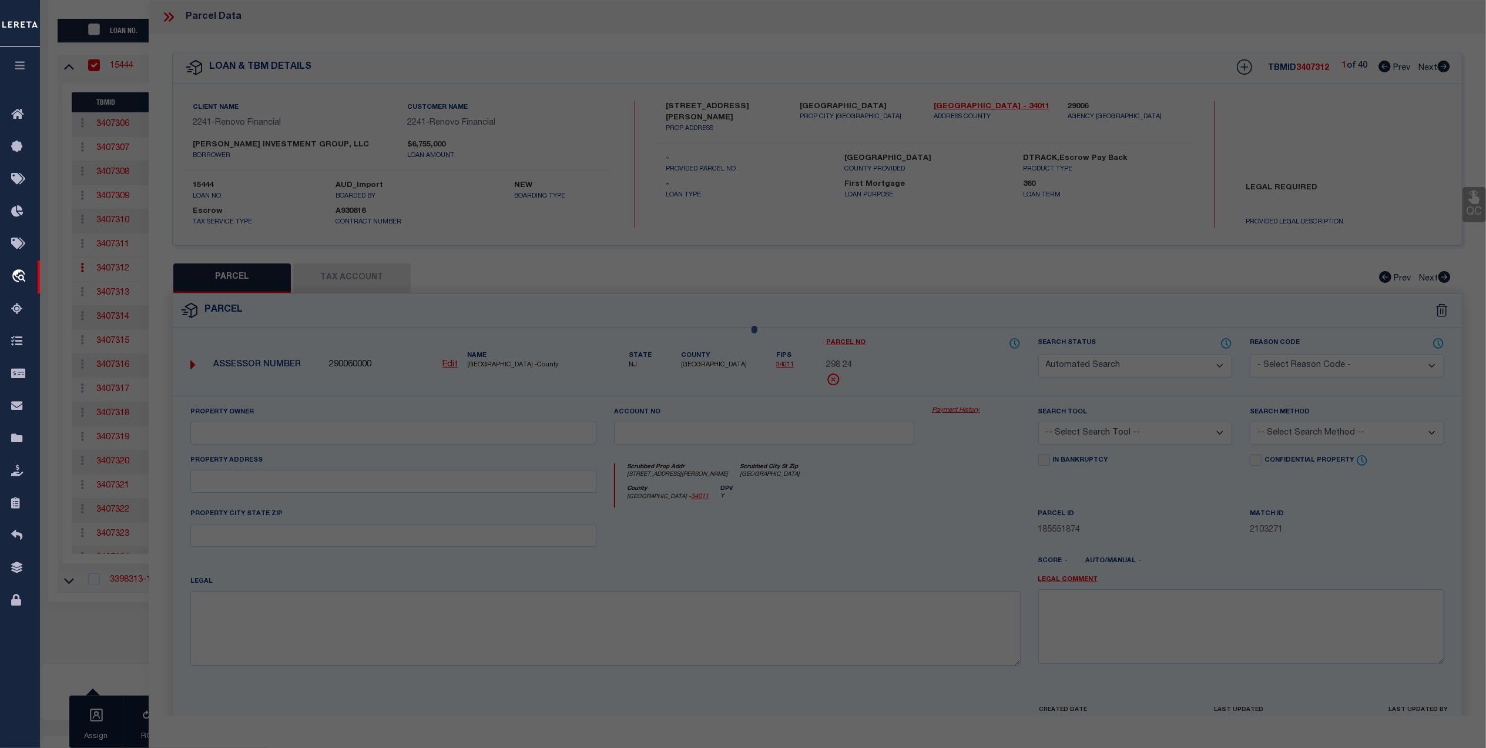
type input "[DATE]"
type textarea "500 Error code"
type input "[PERSON_NAME] INVESTMENT GROUP LLC"
select select "AGW"
select select
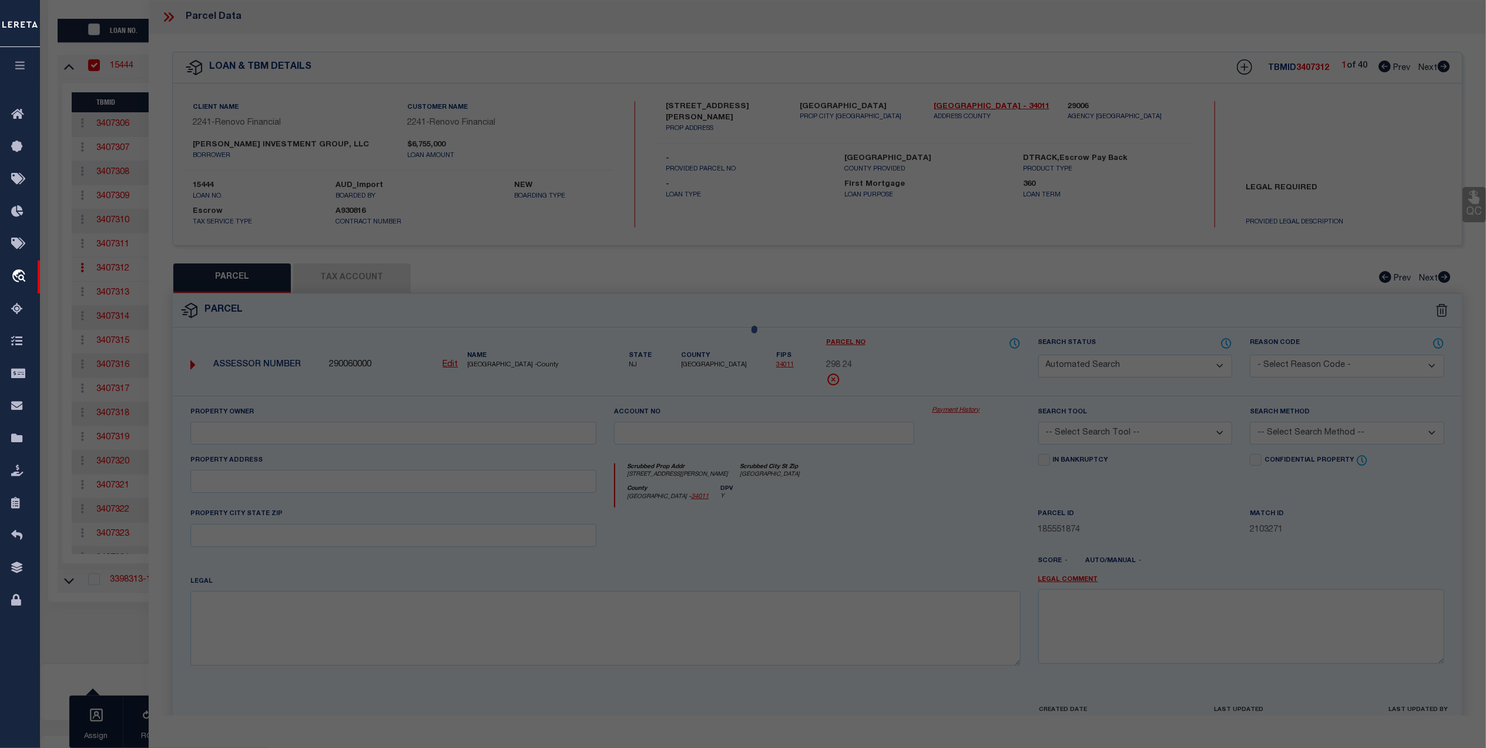
type input "[STREET_ADDRESS]"
type input "NJ"
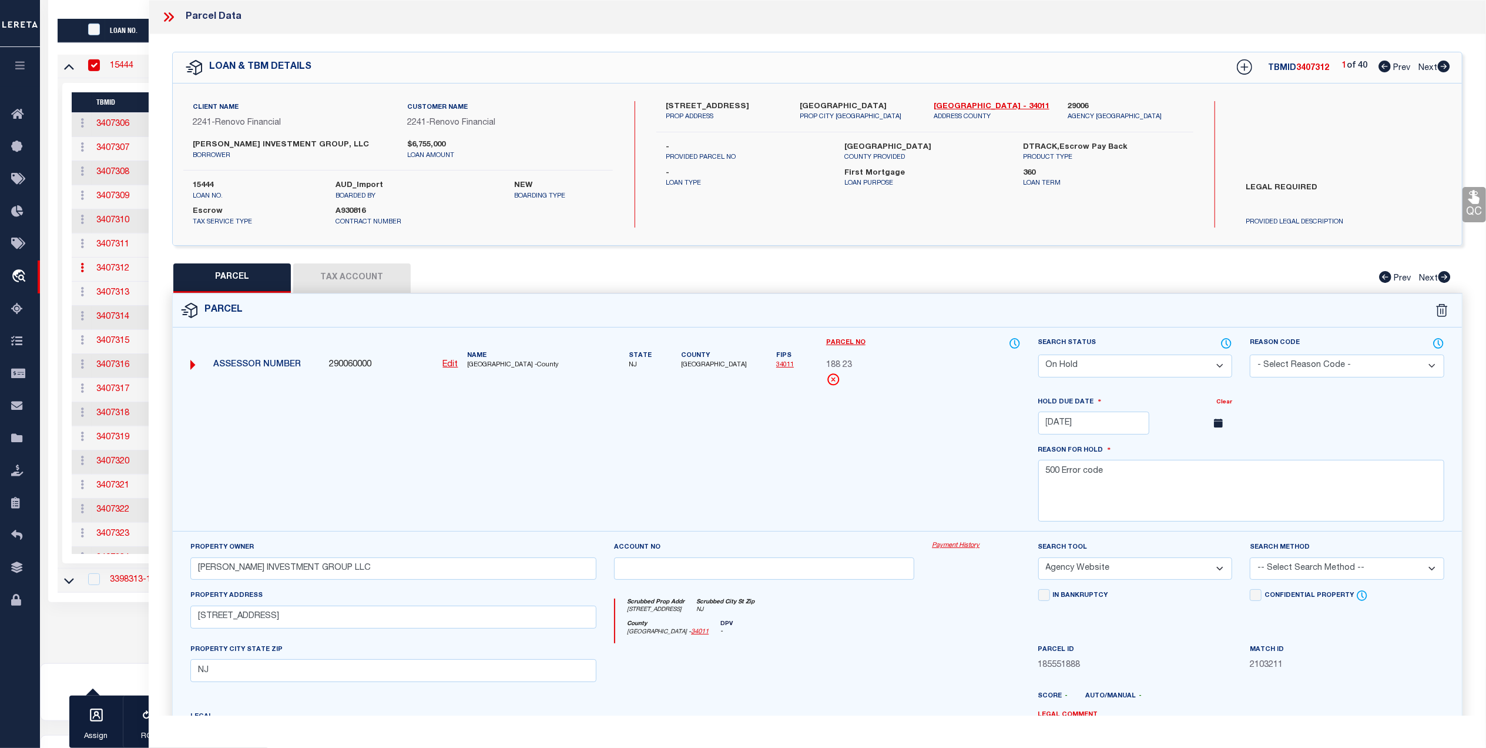
click at [1221, 367] on select "Automated Search Bad Parcel Complete Duplicate Parcel High Dollar Reporting In …" at bounding box center [1135, 365] width 195 height 23
select select "SL"
click at [1038, 354] on select "Automated Search Bad Parcel Complete Duplicate Parcel High Dollar Reporting In …" at bounding box center [1135, 365] width 195 height 23
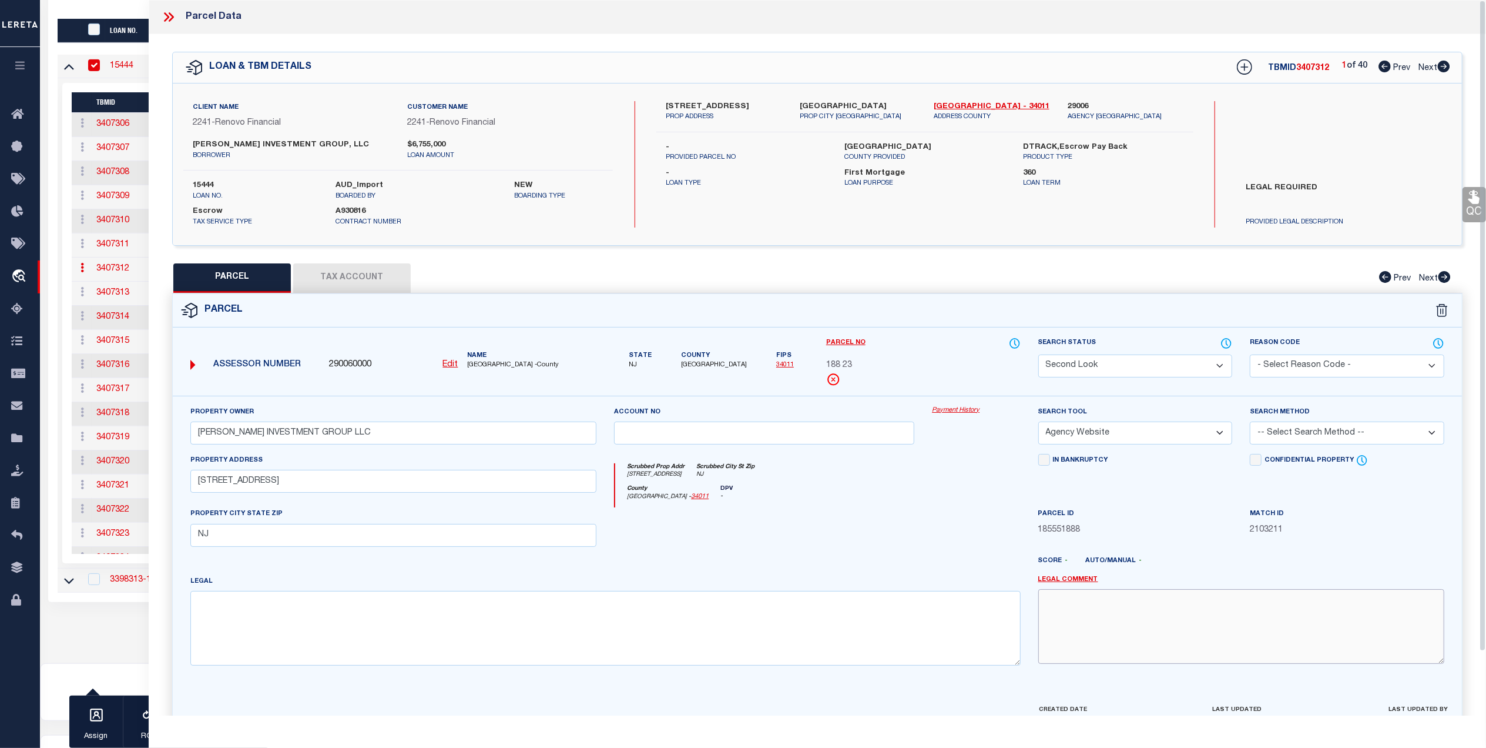
click at [1075, 615] on textarea at bounding box center [1241, 626] width 406 height 74
type textarea "Code 500 Error"
click at [1242, 565] on div "Score - Auto/Manual -" at bounding box center [1241, 563] width 406 height 15
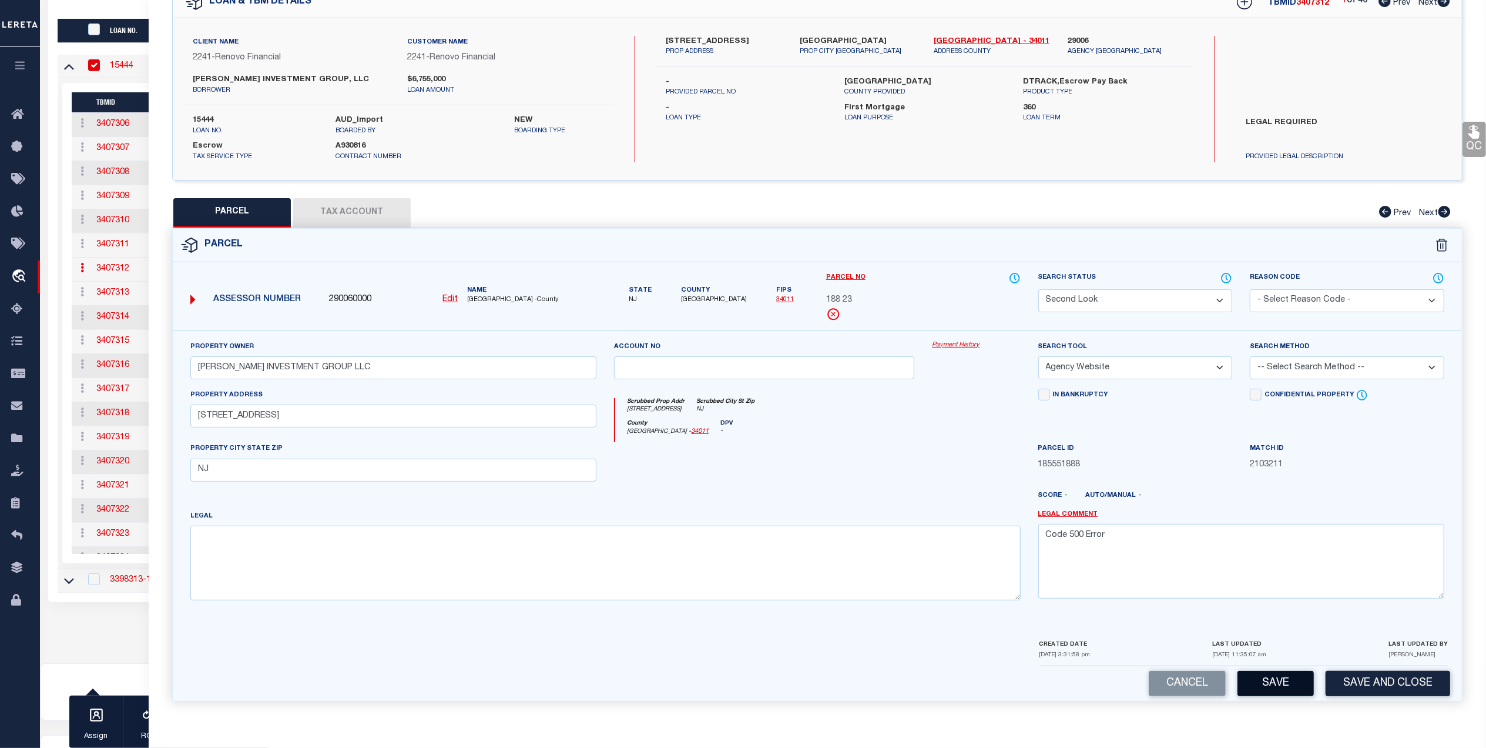
click at [1274, 679] on button "Save" at bounding box center [1276, 683] width 76 height 25
select select "AS"
select select
checkbox input "false"
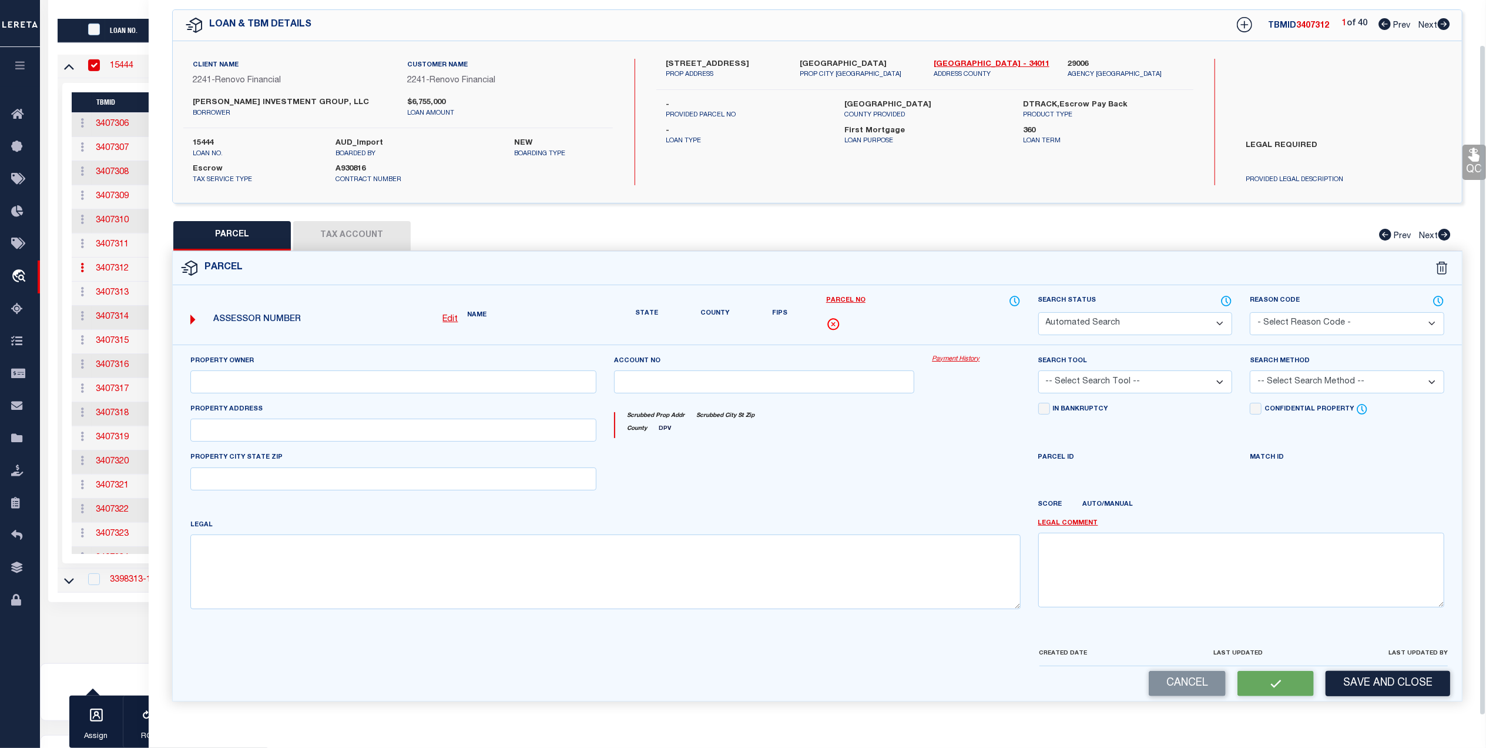
select select "SL"
type input "[PERSON_NAME] INVESTMENT GROUP LLC"
select select "AGW"
select select
type input "[STREET_ADDRESS]"
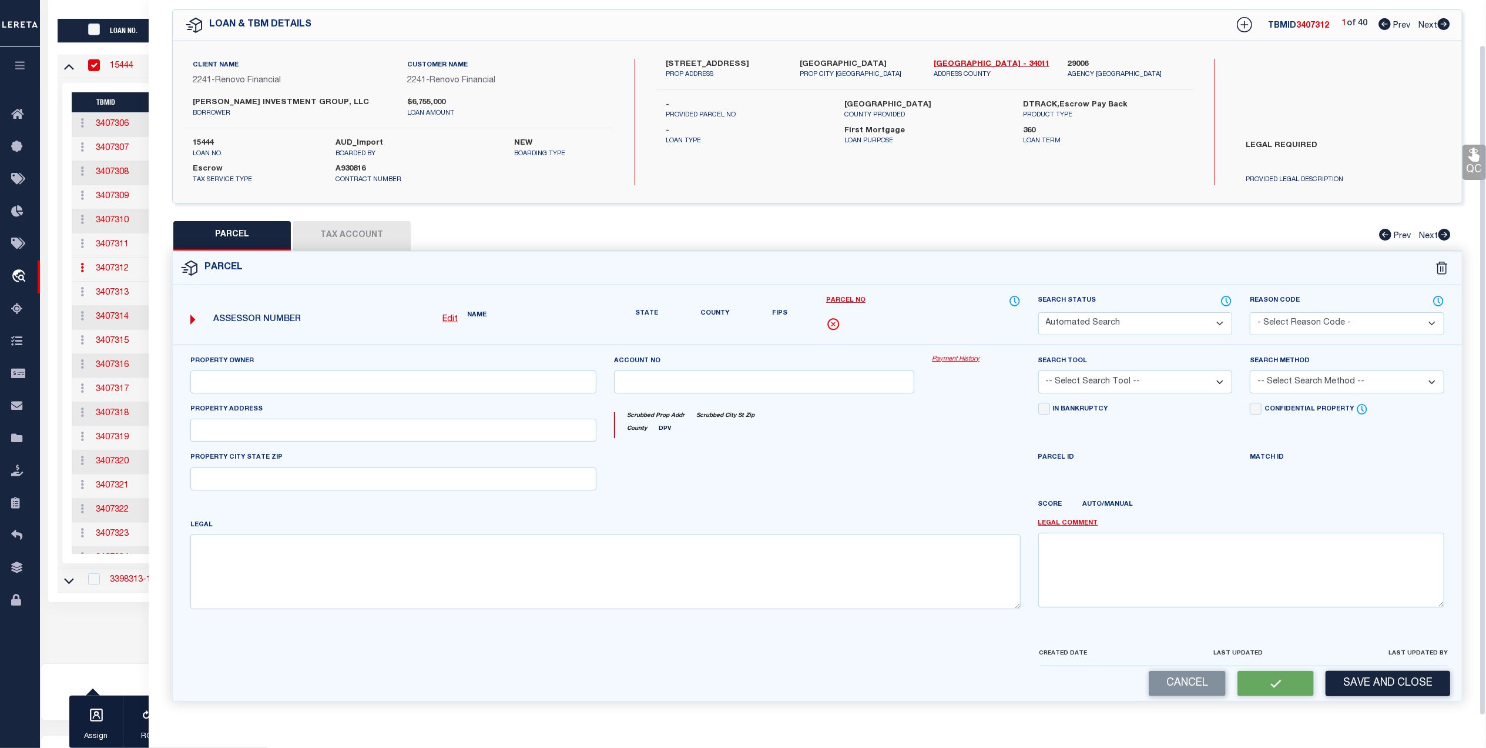
type input "NJ"
type textarea "Code 500 Error"
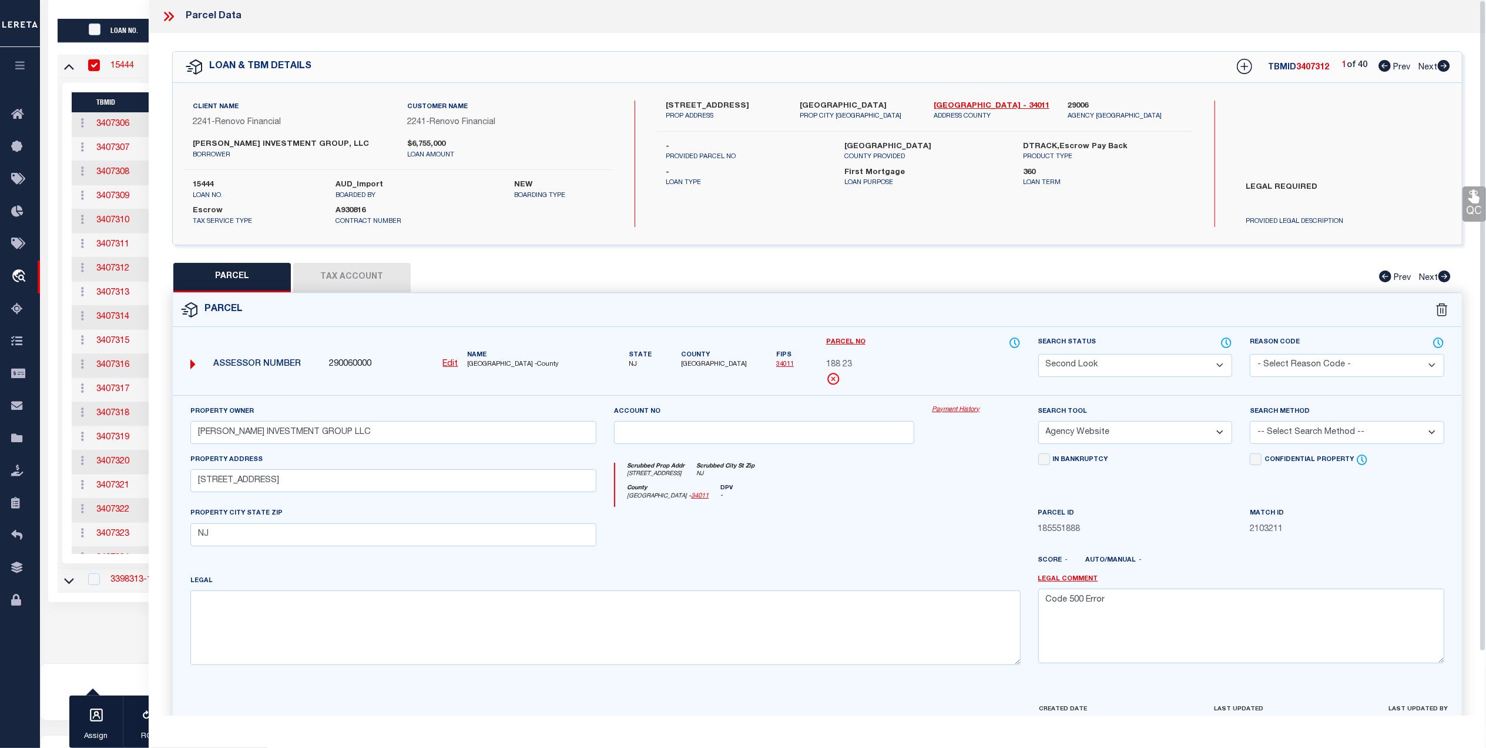
scroll to position [0, 0]
click at [166, 12] on icon at bounding box center [168, 16] width 15 height 15
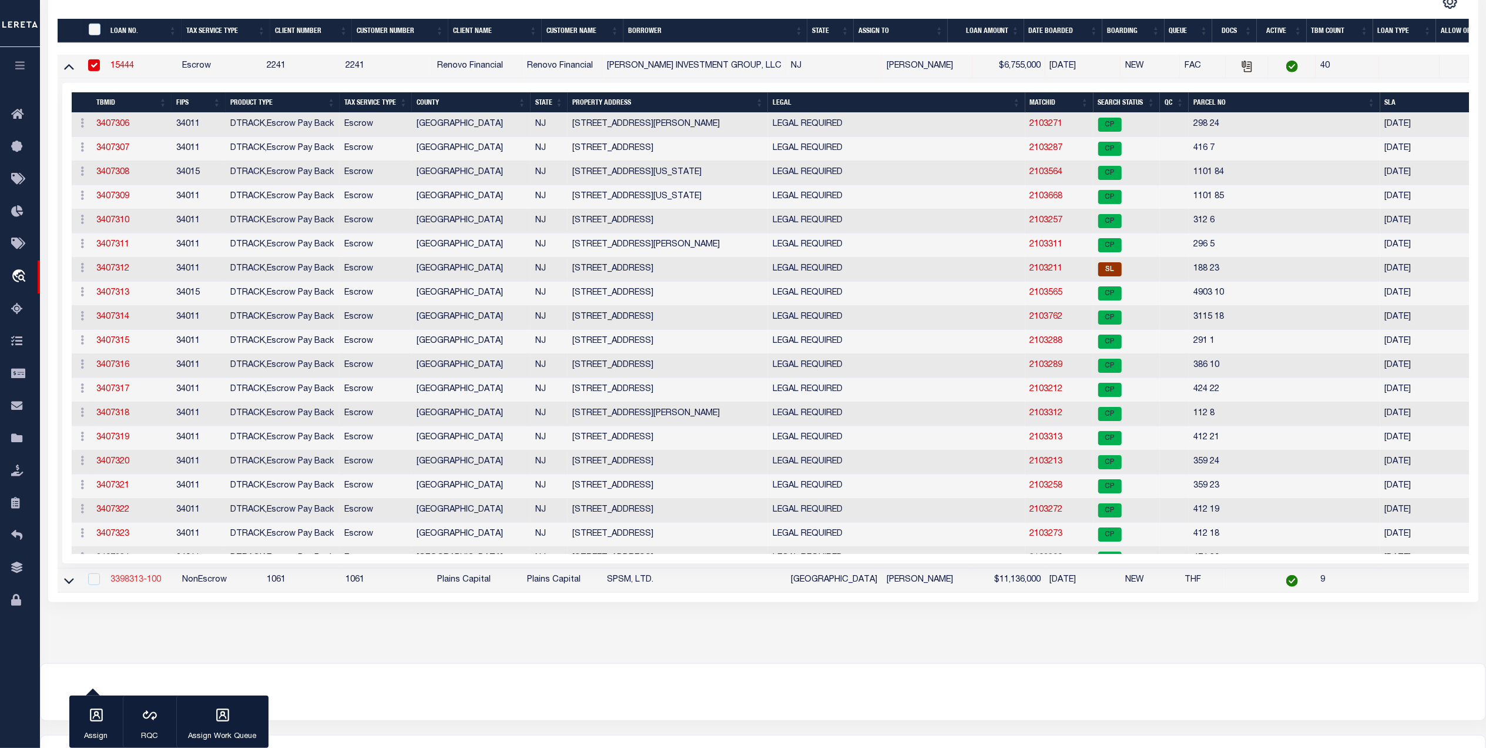
click at [128, 581] on link "3398313-100" at bounding box center [135, 579] width 51 height 8
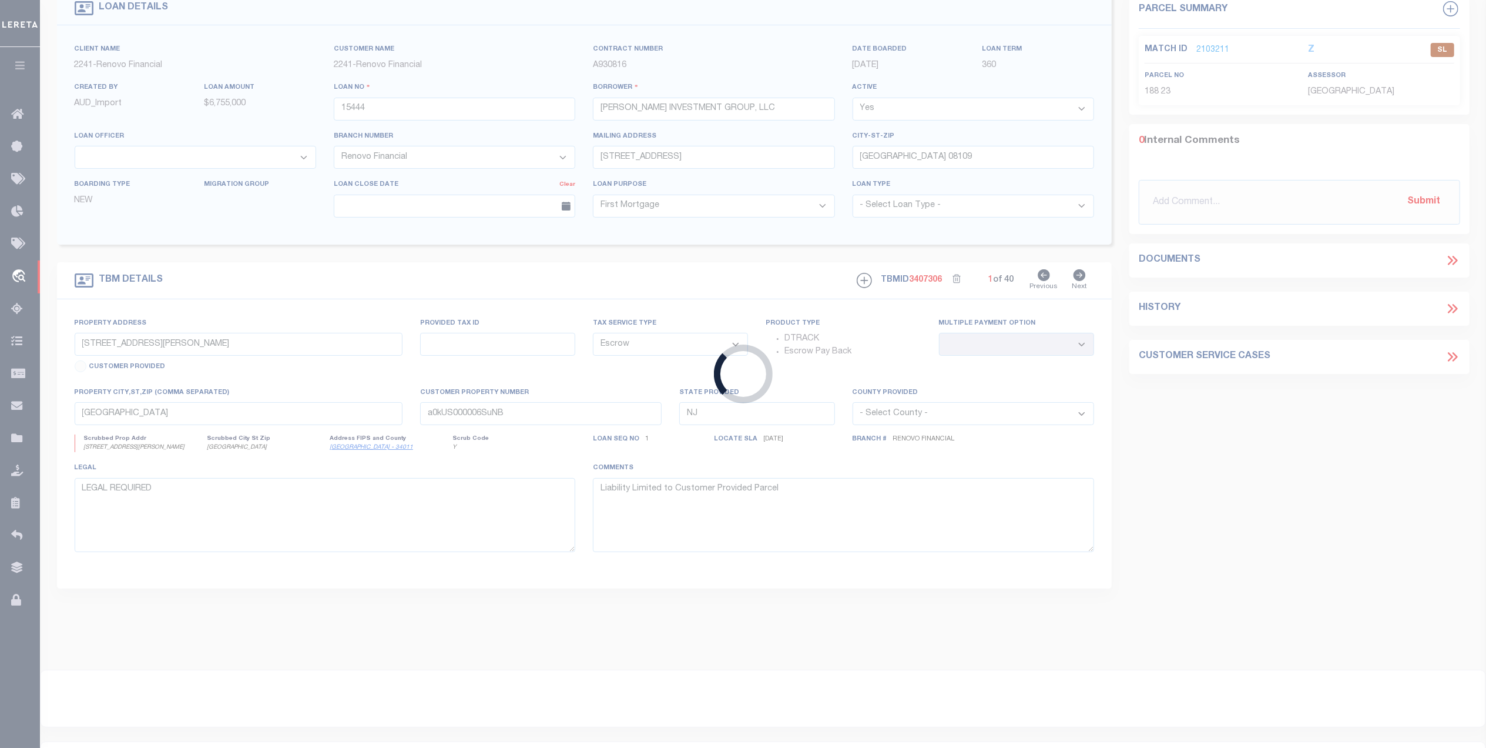
type input "3398313-100"
type input "SPSM, LTD."
select select
type input "[STREET_ADDRESS]"
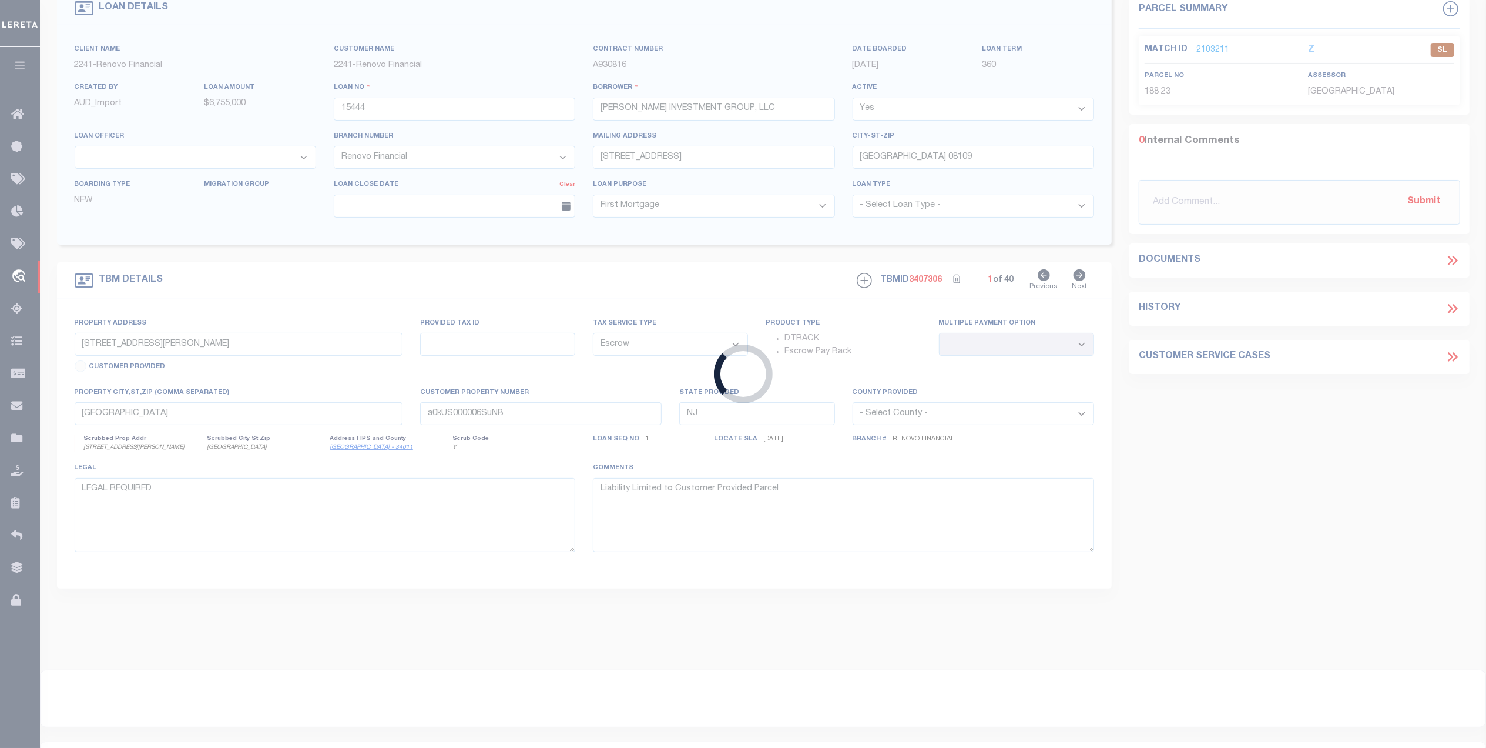
type input "[GEOGRAPHIC_DATA] [GEOGRAPHIC_DATA] 79423"
select select
select select "NonEscrow"
type input "[STREET_ADDRESS]"
select select
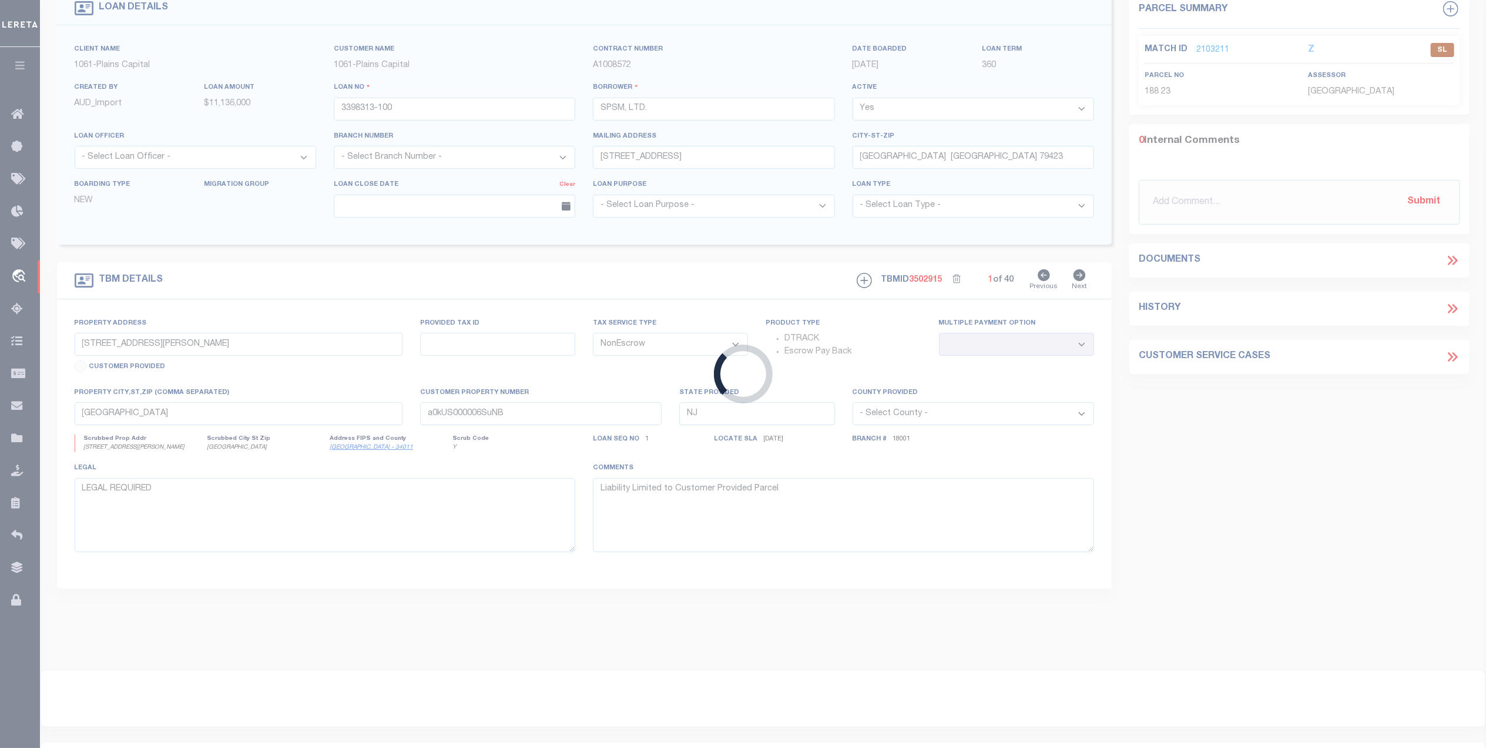
type input "[GEOGRAPHIC_DATA] [GEOGRAPHIC_DATA] 79423"
type input "[GEOGRAPHIC_DATA]"
select select
type textarea "LOTS [STREET_ADDRESS][PERSON_NAME]"
select select "1420"
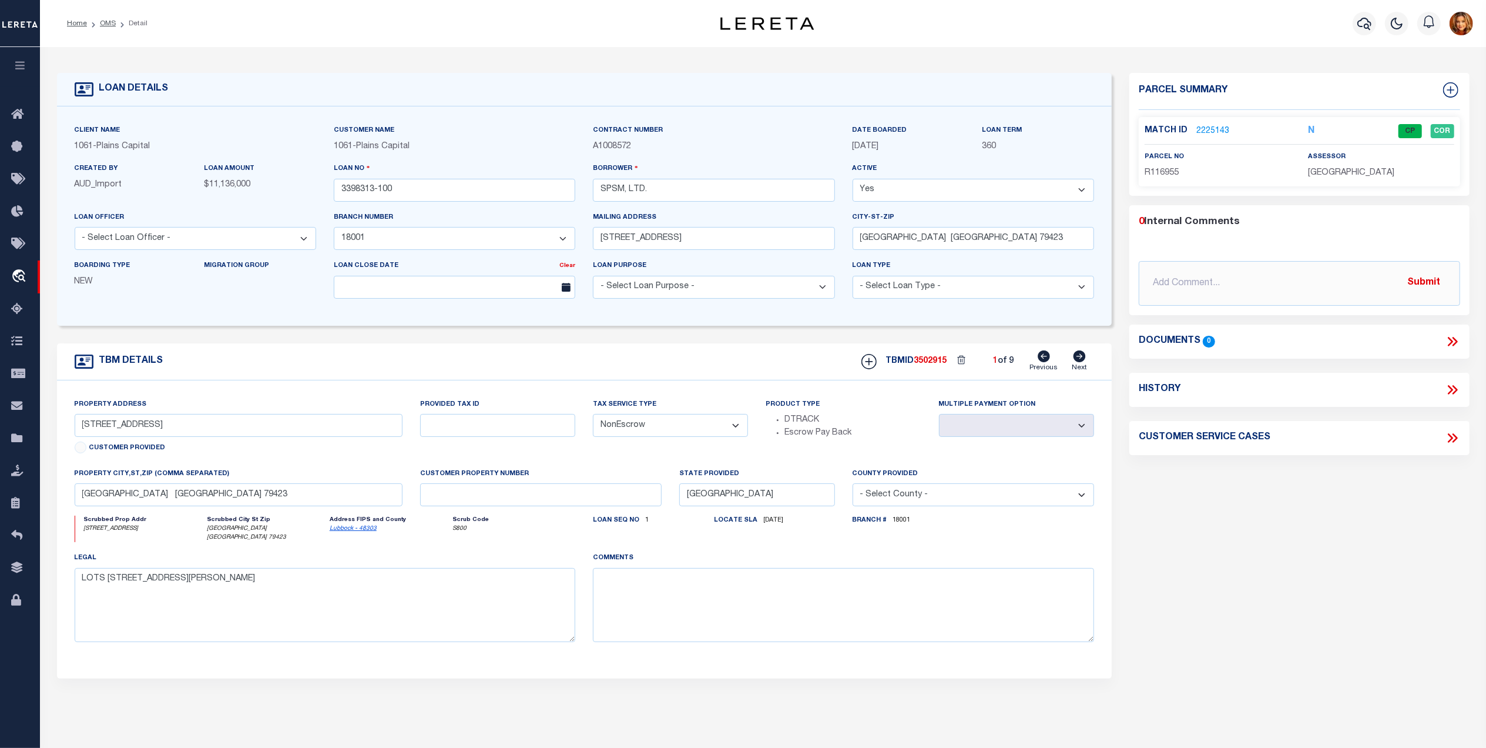
click at [1079, 358] on icon at bounding box center [1080, 356] width 12 height 12
type input "[STREET_ADDRESS]"
select select
type input "WOLFFORTH TX 79382"
select select
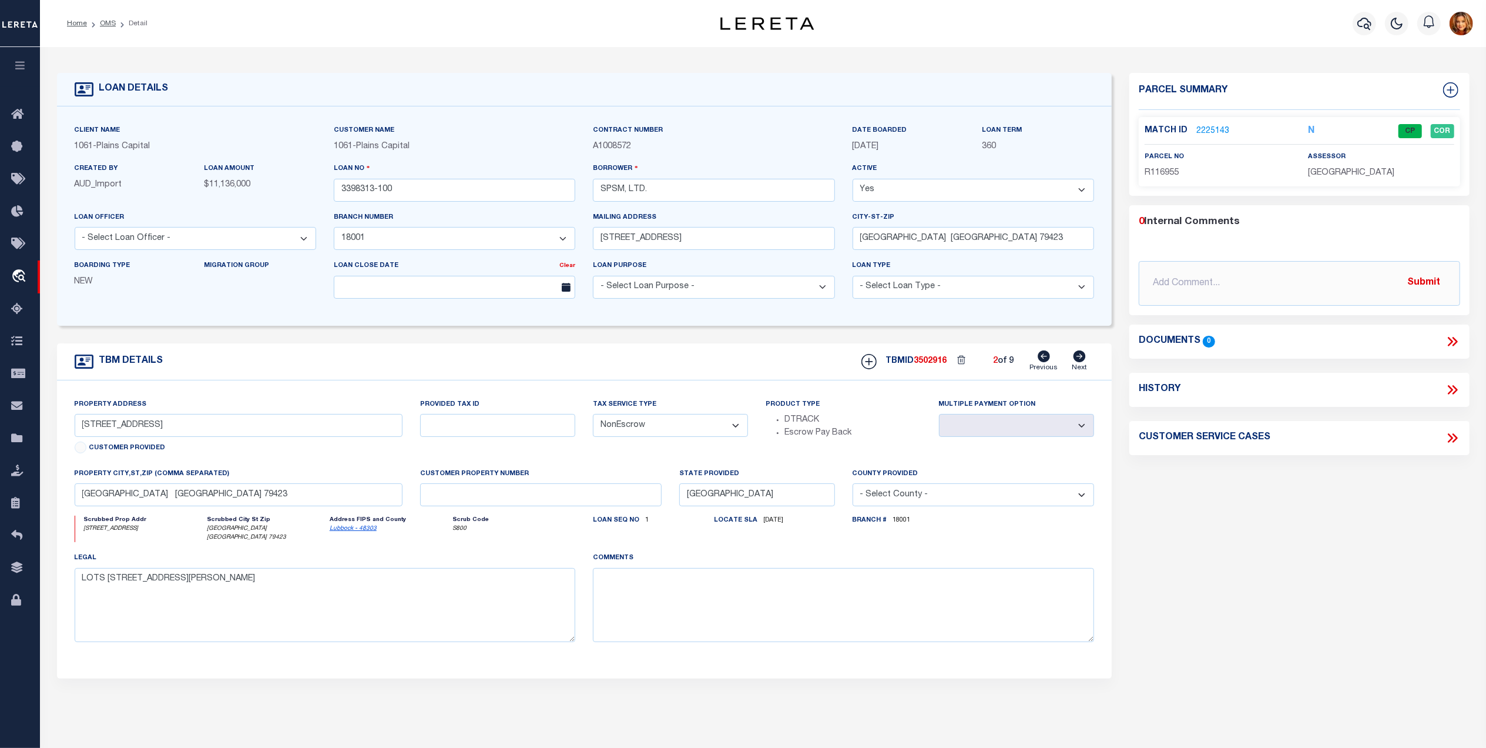
type textarea "TRACT A [GEOGRAPHIC_DATA], [GEOGRAPHIC_DATA] CO [GEOGRAPHIC_DATA]"
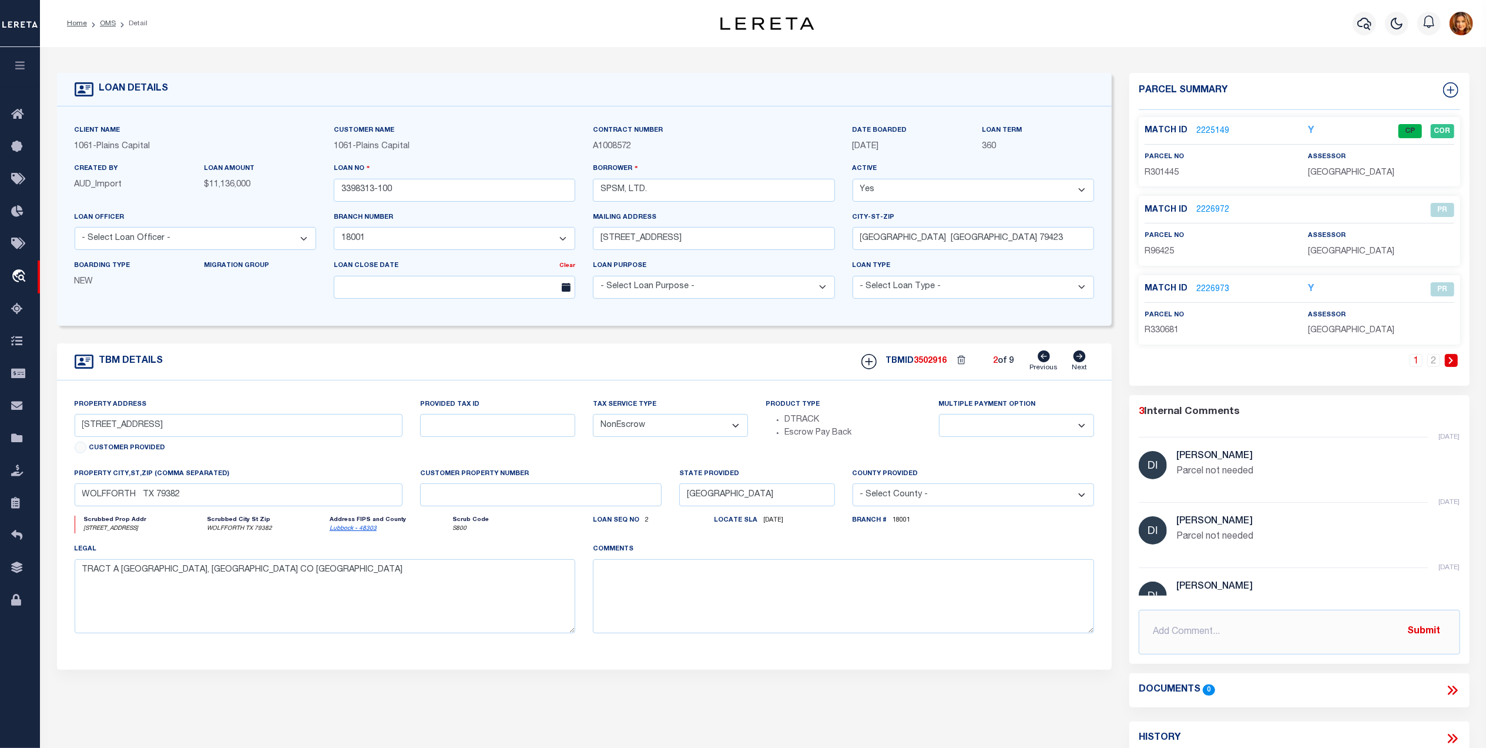
click at [1079, 358] on icon at bounding box center [1080, 356] width 12 height 12
type input "[STREET_ADDRESS]"
select select
type input "[GEOGRAPHIC_DATA] [GEOGRAPHIC_DATA] 79424"
select select
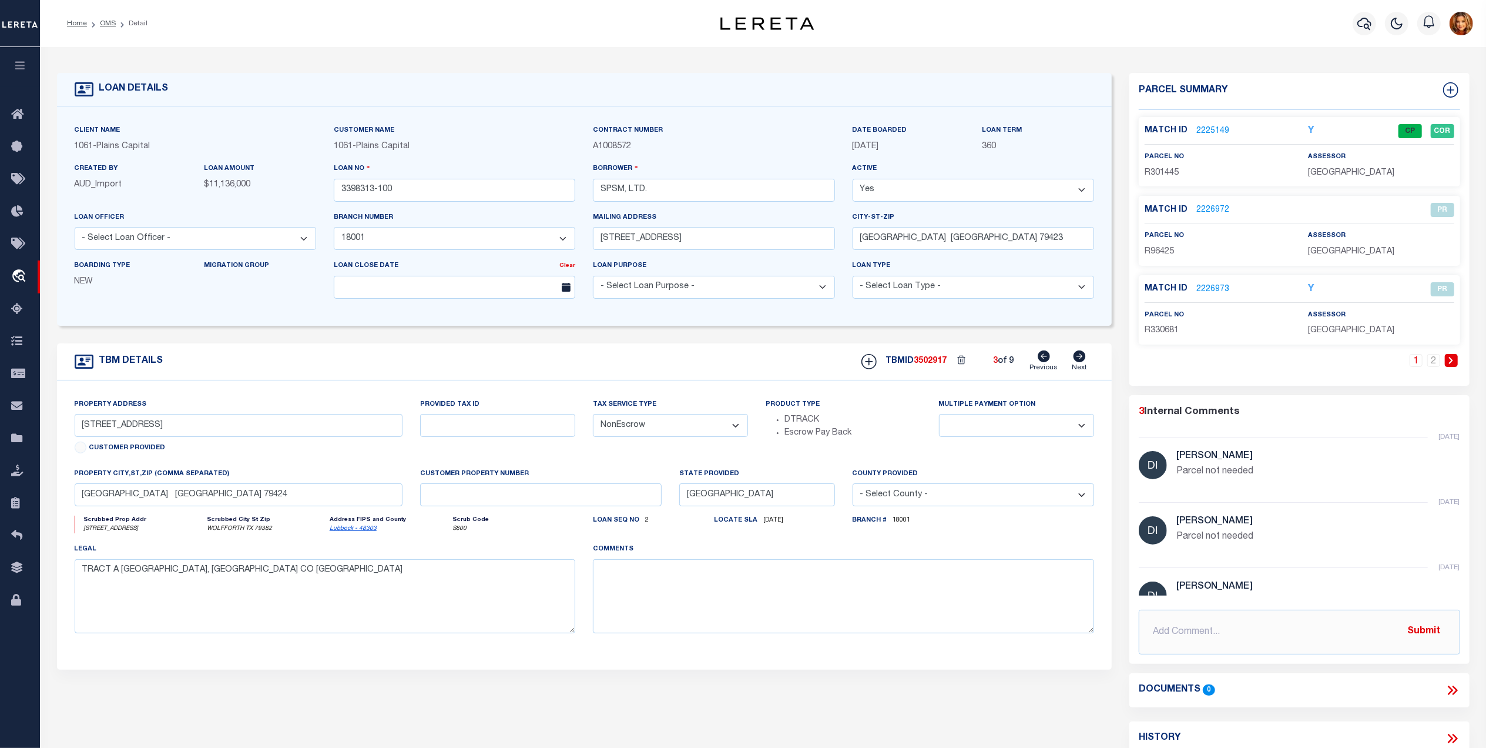
type textarea "TRACT F BACON COMMERCIAL PARK, [GEOGRAPHIC_DATA] CO [GEOGRAPHIC_DATA]"
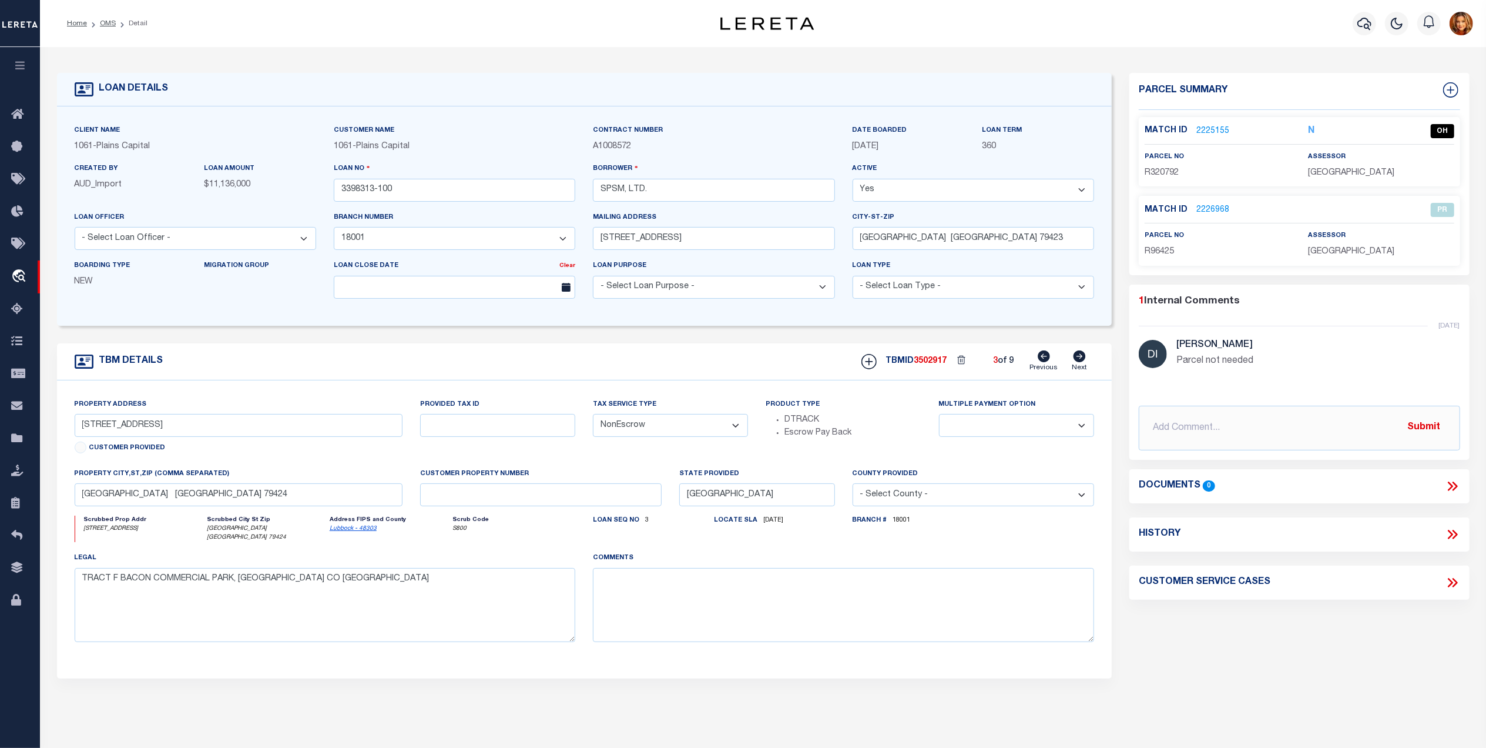
click at [1202, 130] on link "2225155" at bounding box center [1212, 131] width 33 height 12
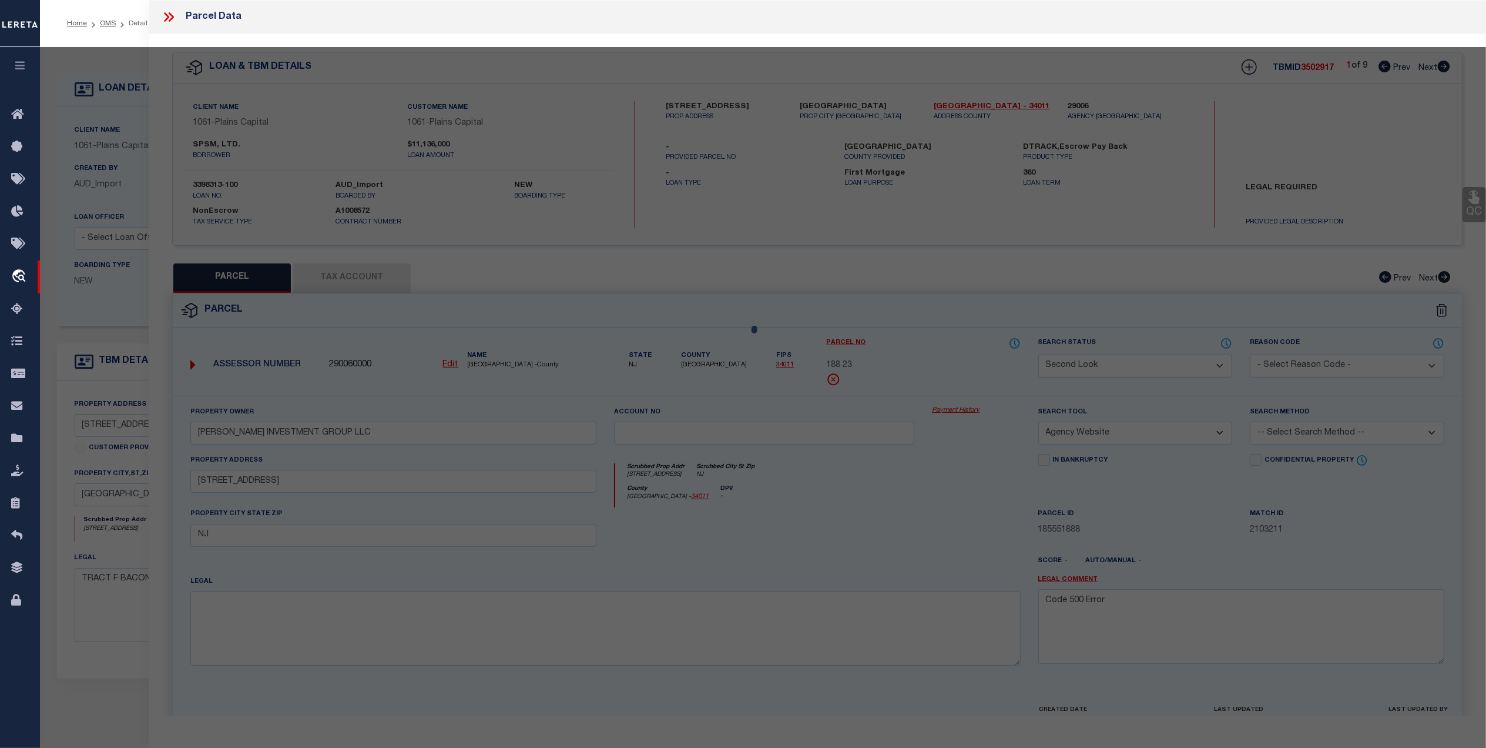
select select "AS"
select select
checkbox input "false"
select select "OH"
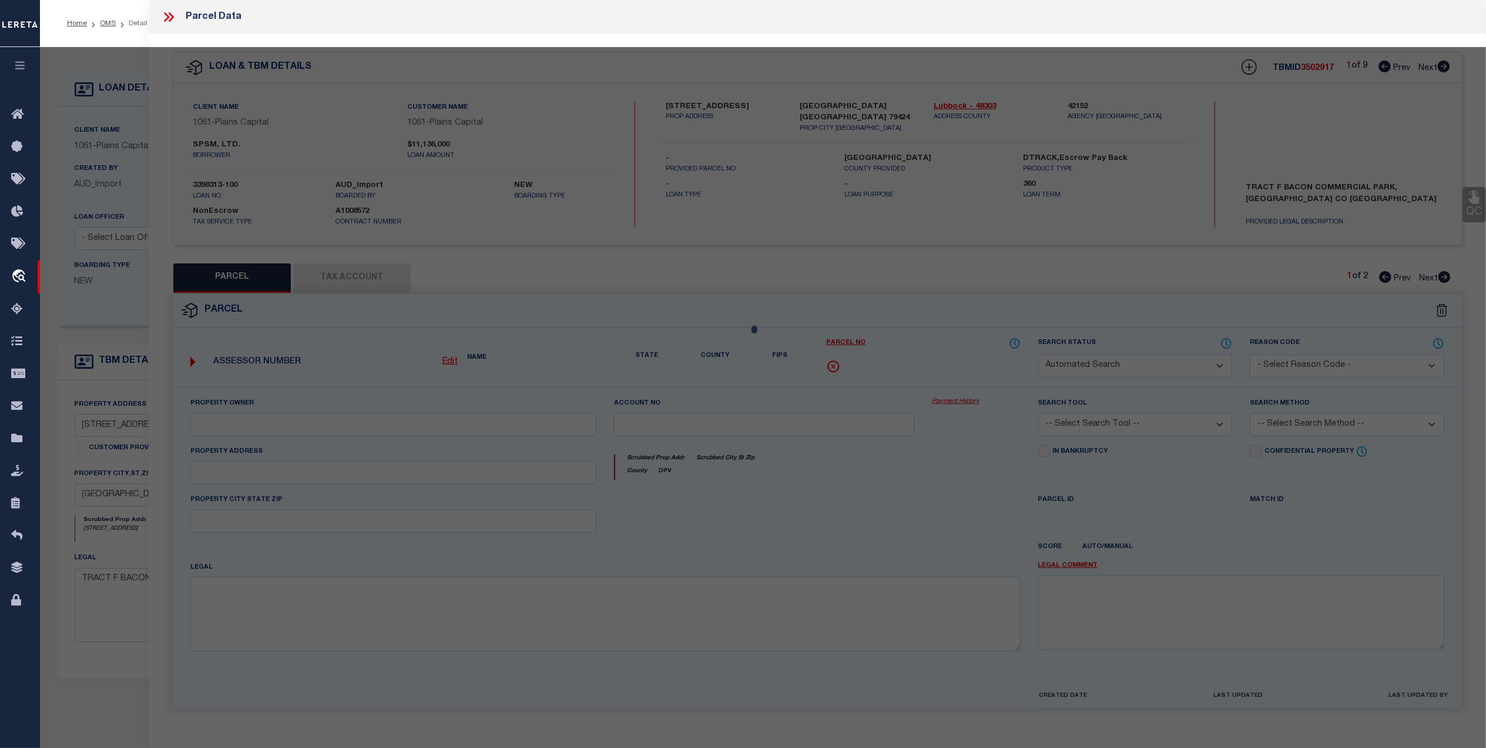
type input "[DATE]"
type textarea "Showing below Error Jurisdiction (Payeecode: 4830300000) must be set up for com…"
type input "SPSM LTD"
select select "AGW"
select select "LEG"
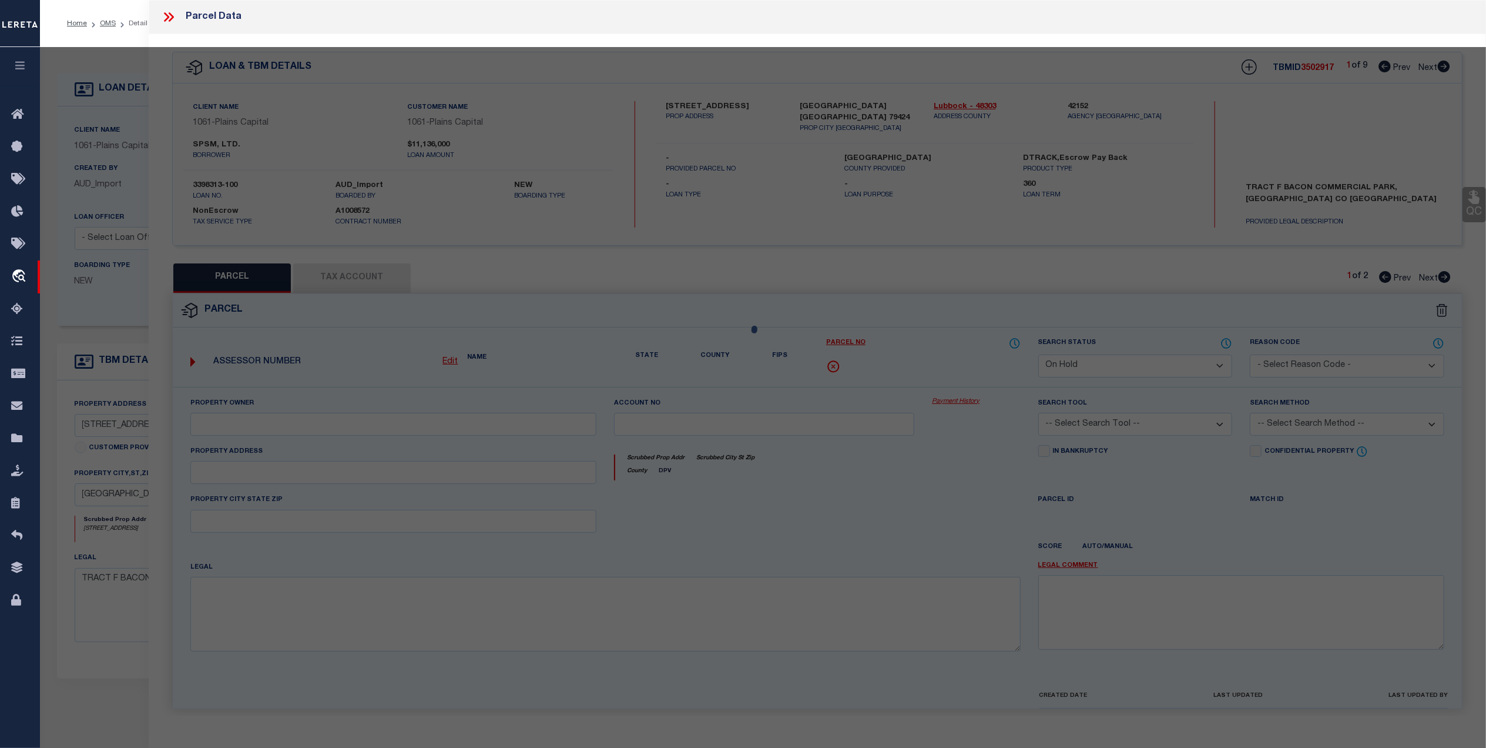
type input "[STREET_ADDRESS]"
type input "[GEOGRAPHIC_DATA], [GEOGRAPHIC_DATA] 79424"
type textarea "BACON COMMERCIAL PARK TR F"
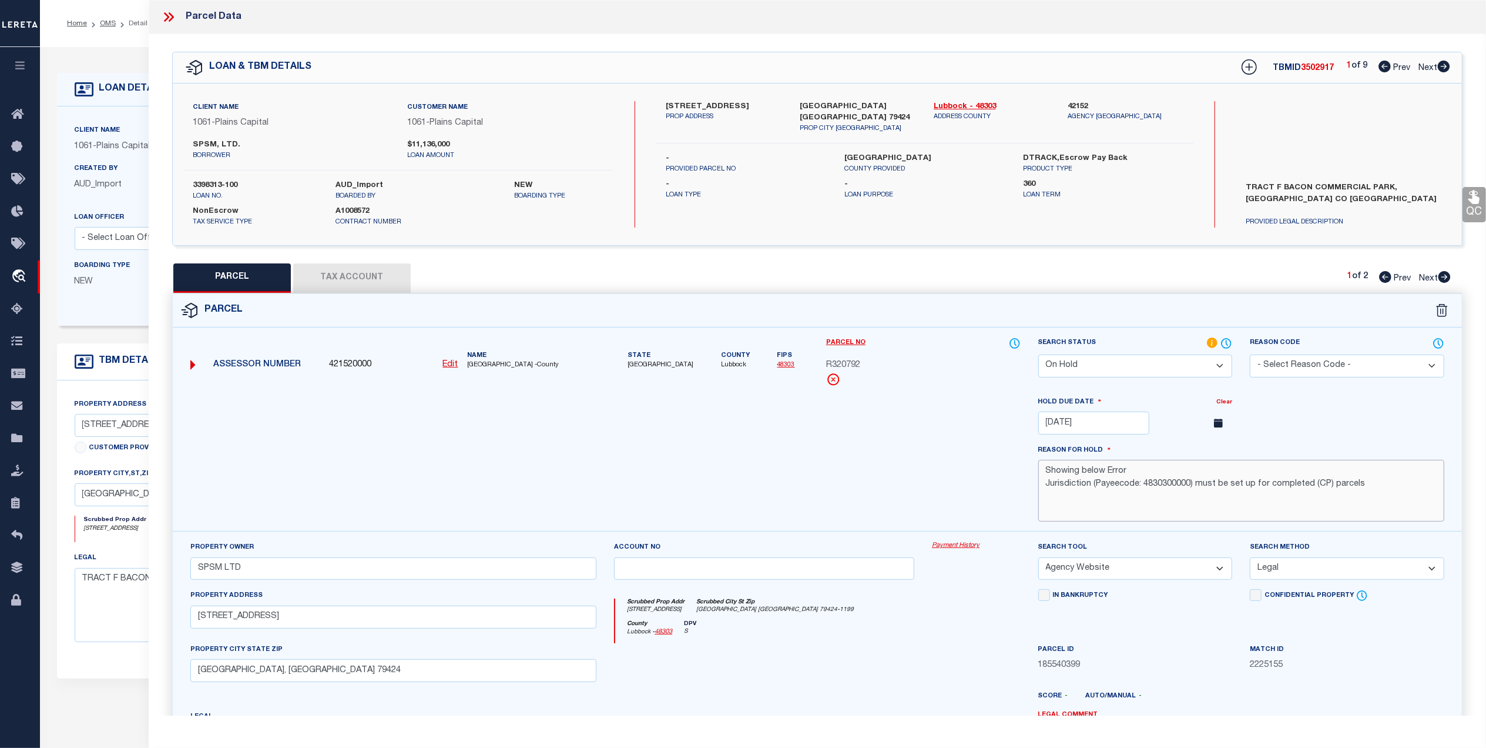
drag, startPoint x: 1366, startPoint y: 495, endPoint x: 1025, endPoint y: 511, distance: 341.8
click at [1025, 511] on div "Hold Due Date Clear [DATE] August September October November December Sun Mon T…" at bounding box center [817, 464] width 1307 height 136
click at [1218, 368] on select "Automated Search Bad Parcel Complete Duplicate Parcel High Dollar Reporting In …" at bounding box center [1135, 365] width 195 height 23
select select "SL"
click at [1038, 354] on select "Automated Search Bad Parcel Complete Duplicate Parcel High Dollar Reporting In …" at bounding box center [1135, 365] width 195 height 23
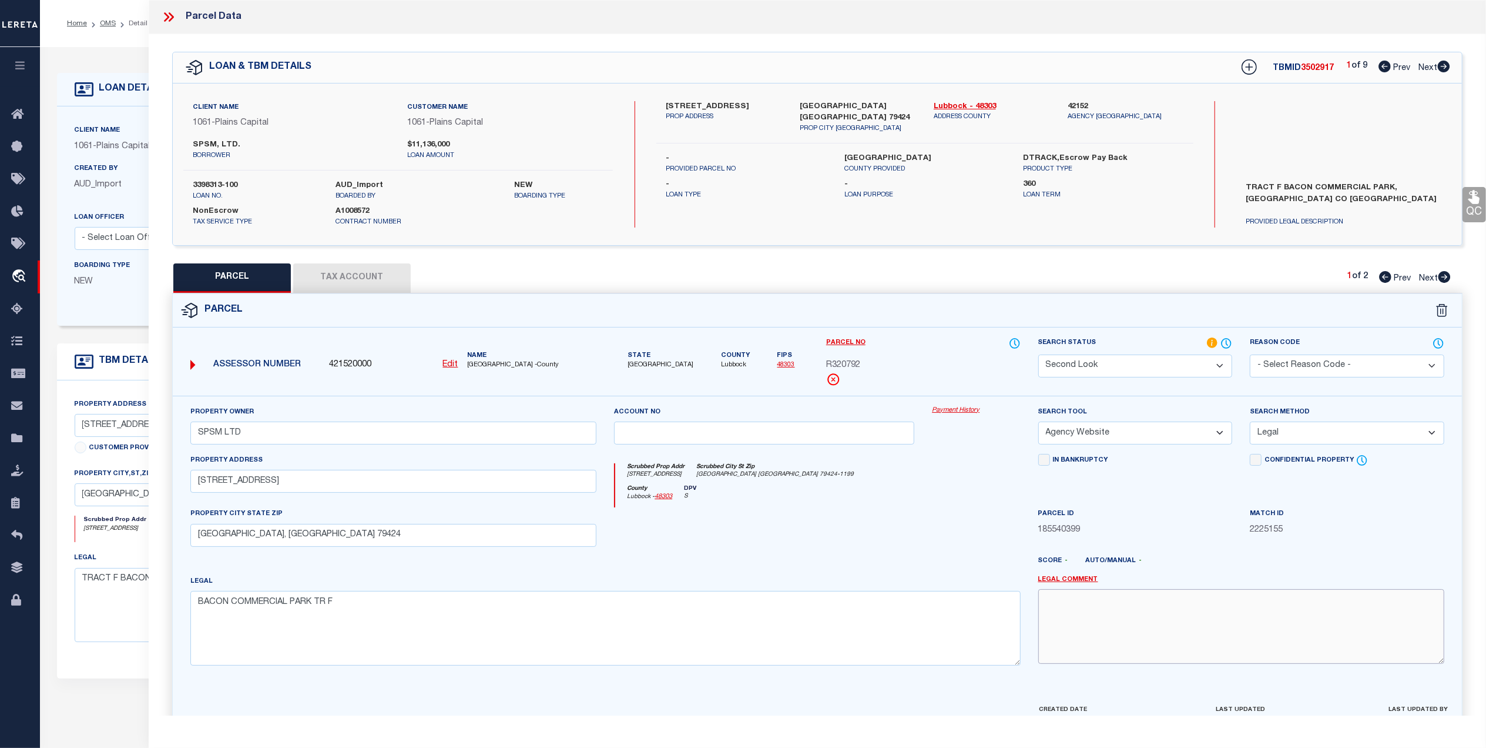
click at [1064, 605] on textarea at bounding box center [1241, 626] width 406 height 74
paste textarea "Jurisdiction (Payeecode: 4830300000) must be set up for completed (CP) parcels"
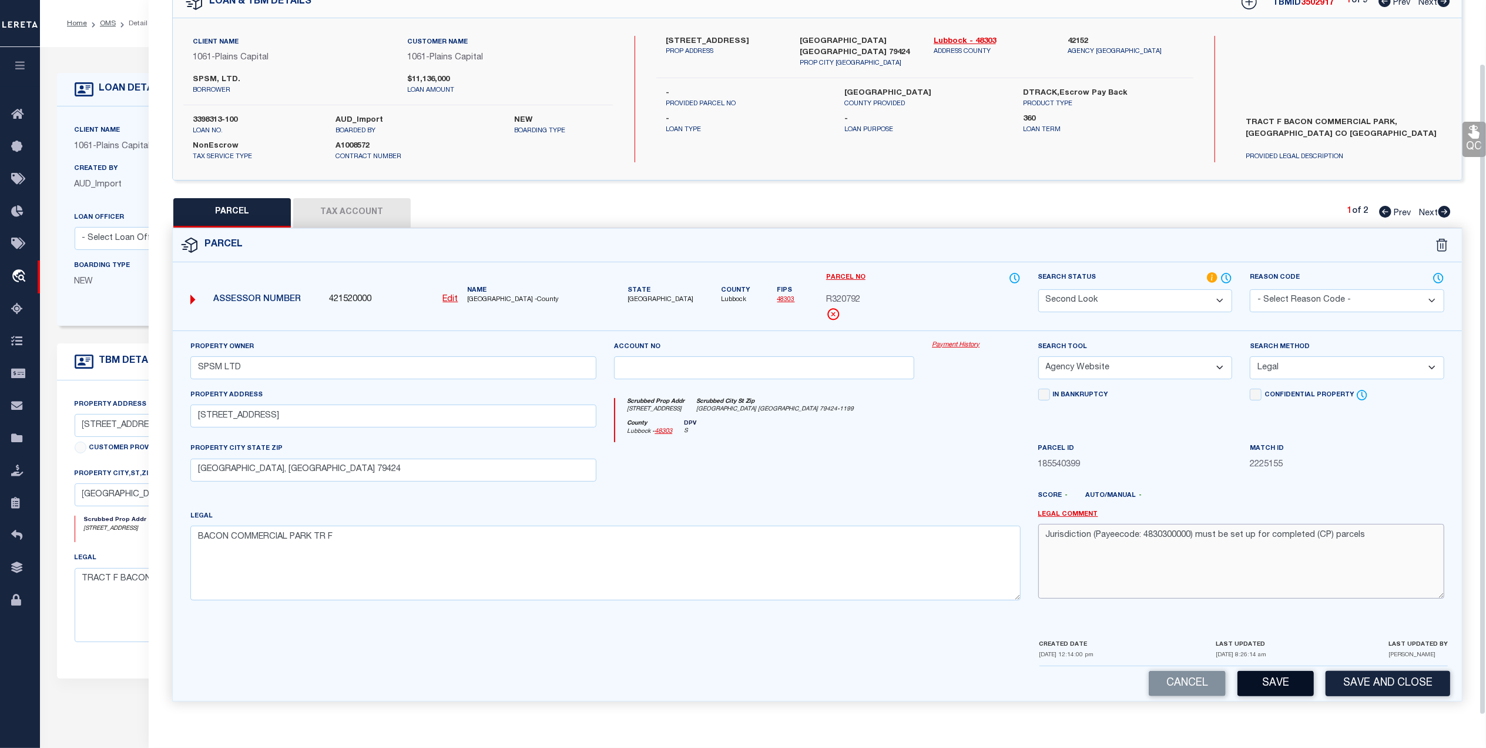
type textarea "Jurisdiction (Payeecode: 4830300000) must be set up for completed (CP) parcels"
click at [1272, 685] on button "Save" at bounding box center [1276, 683] width 76 height 25
select select "AS"
select select
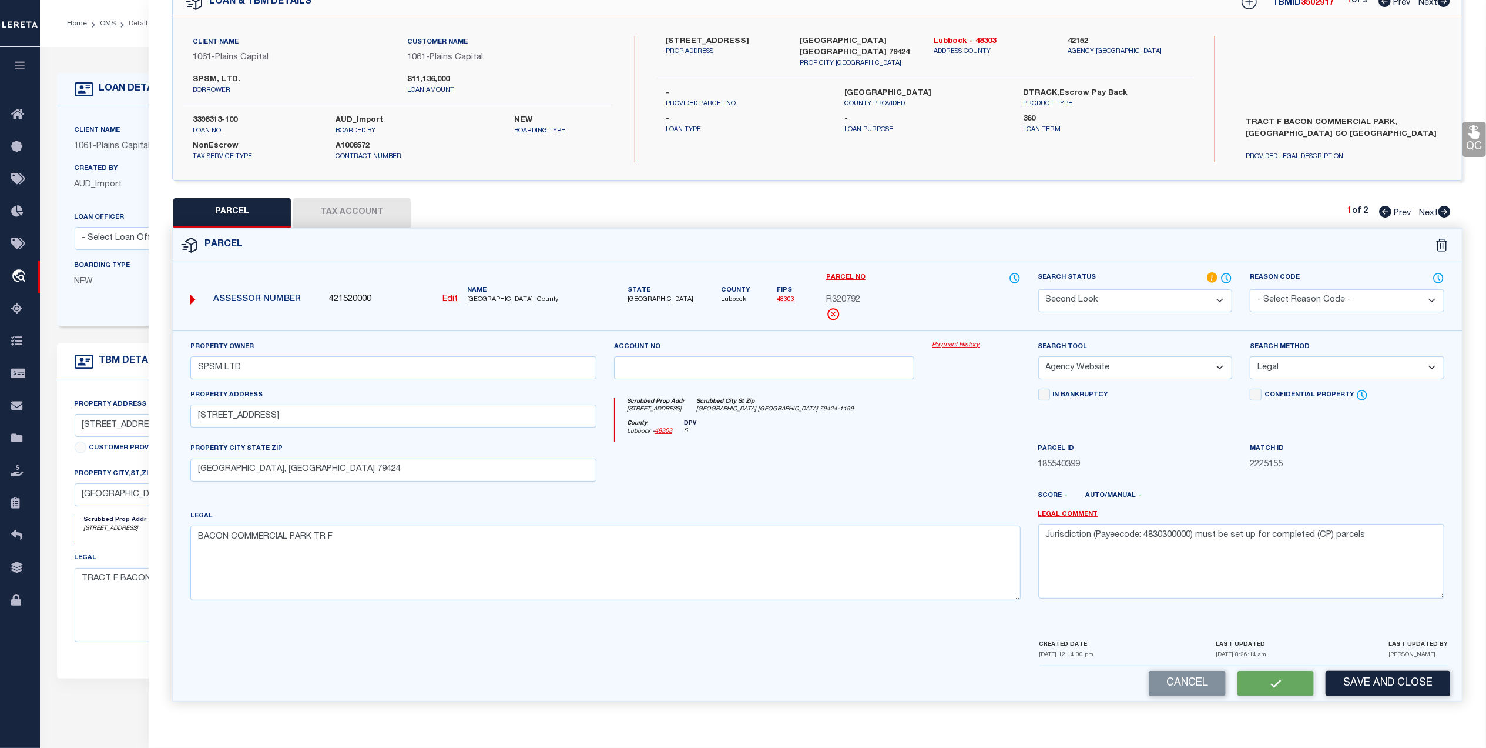
checkbox input "false"
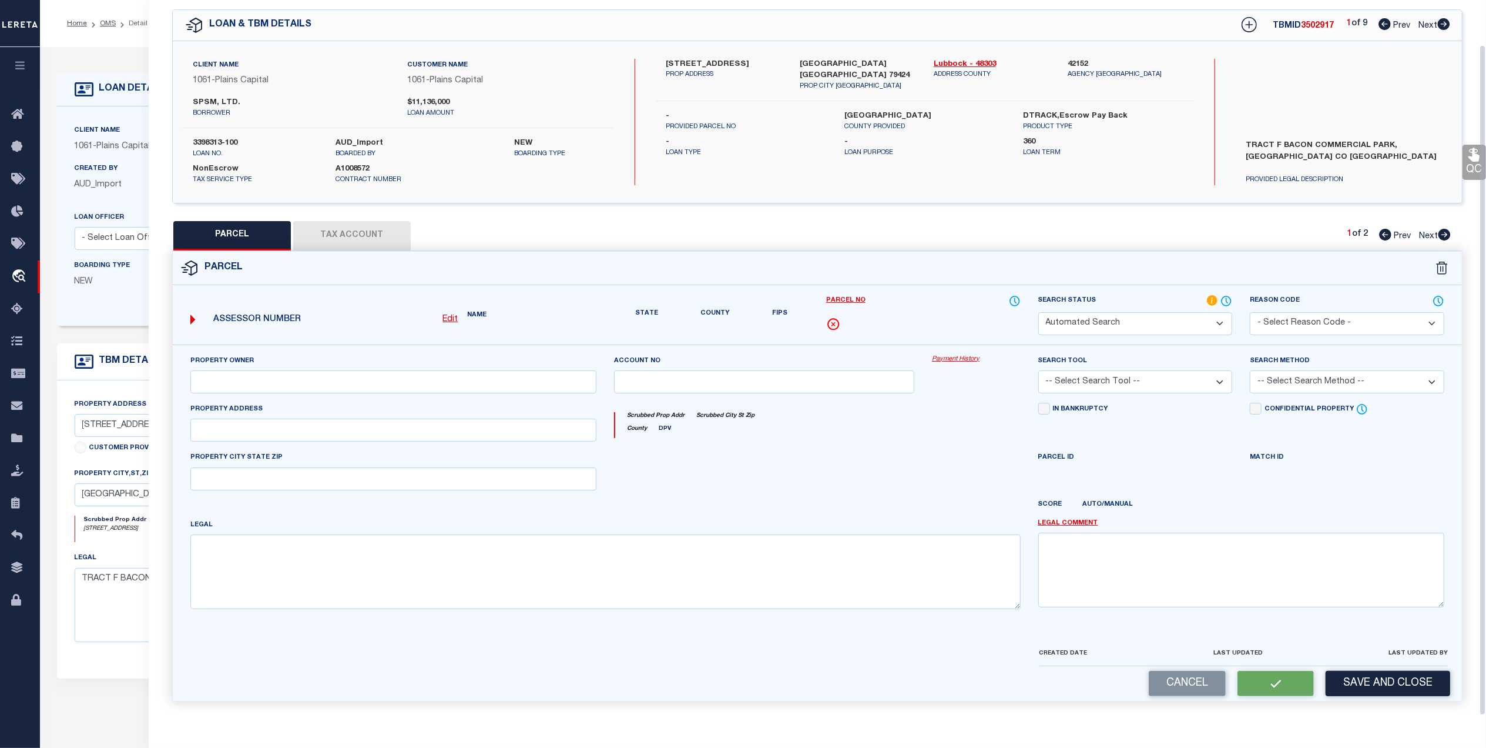
select select "SL"
type input "SPSM LTD"
select select "AGW"
select select "LEG"
type input "[STREET_ADDRESS]"
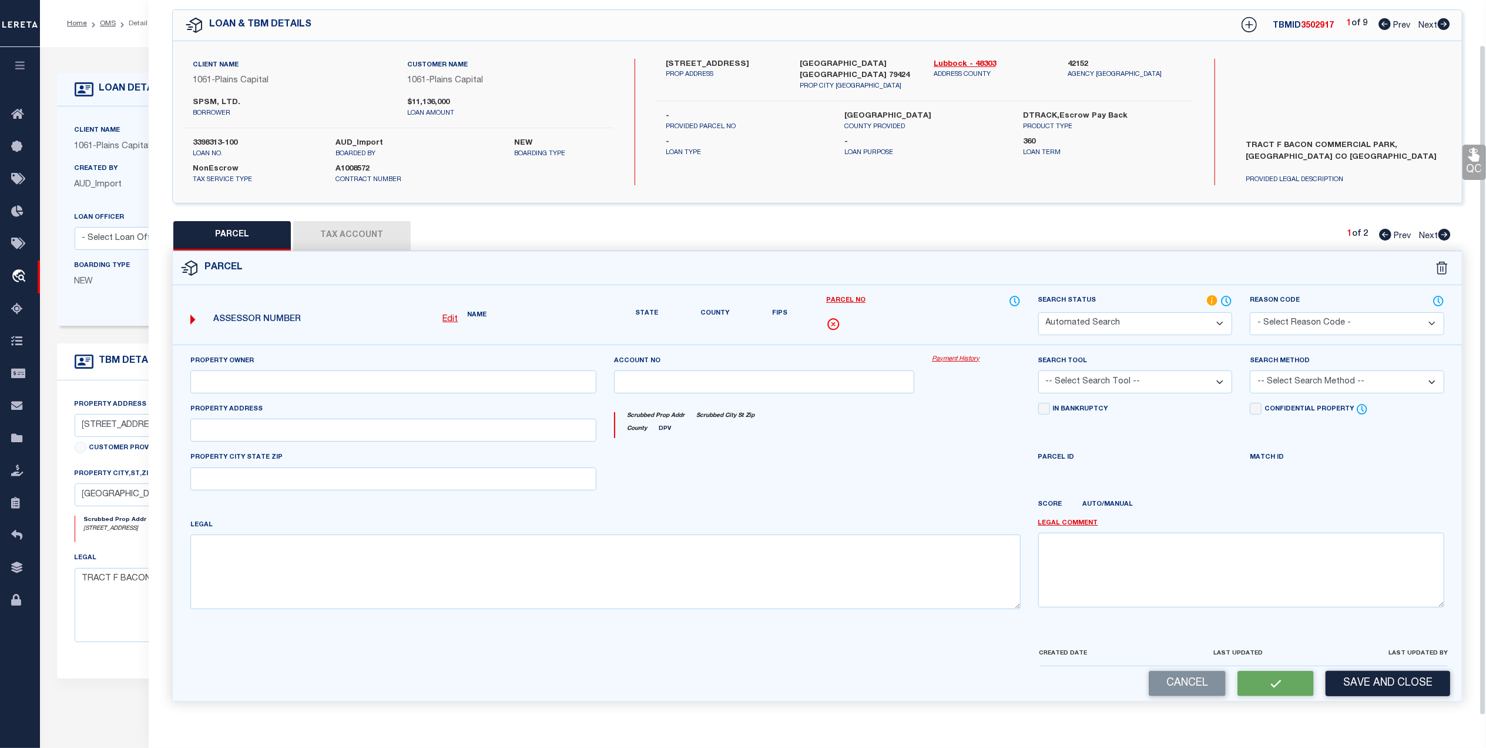
type input "[GEOGRAPHIC_DATA], [GEOGRAPHIC_DATA] 79424"
type textarea "BACON COMMERCIAL PARK TR F"
type textarea "Jurisdiction (Payeecode: 4830300000) must be set up for completed (CP) parcels"
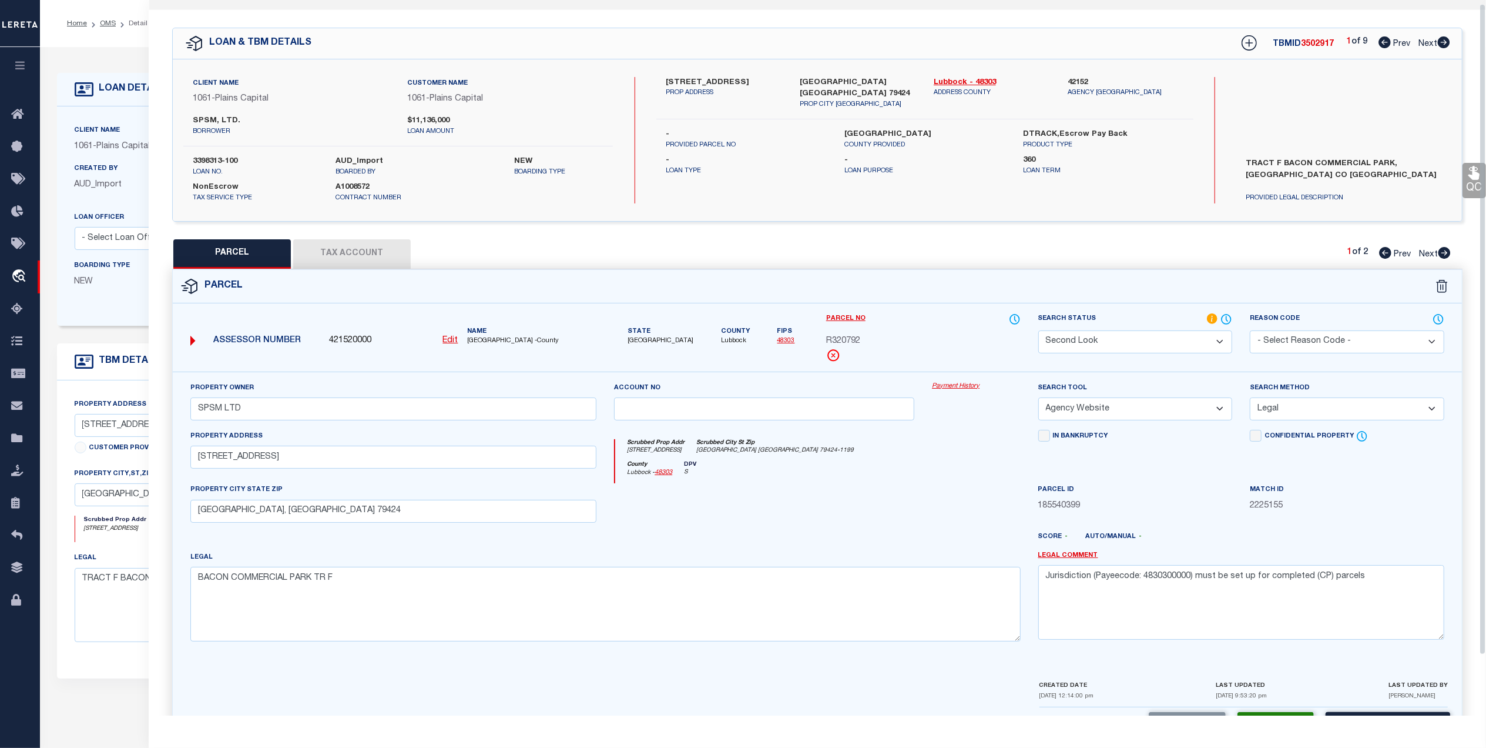
scroll to position [0, 0]
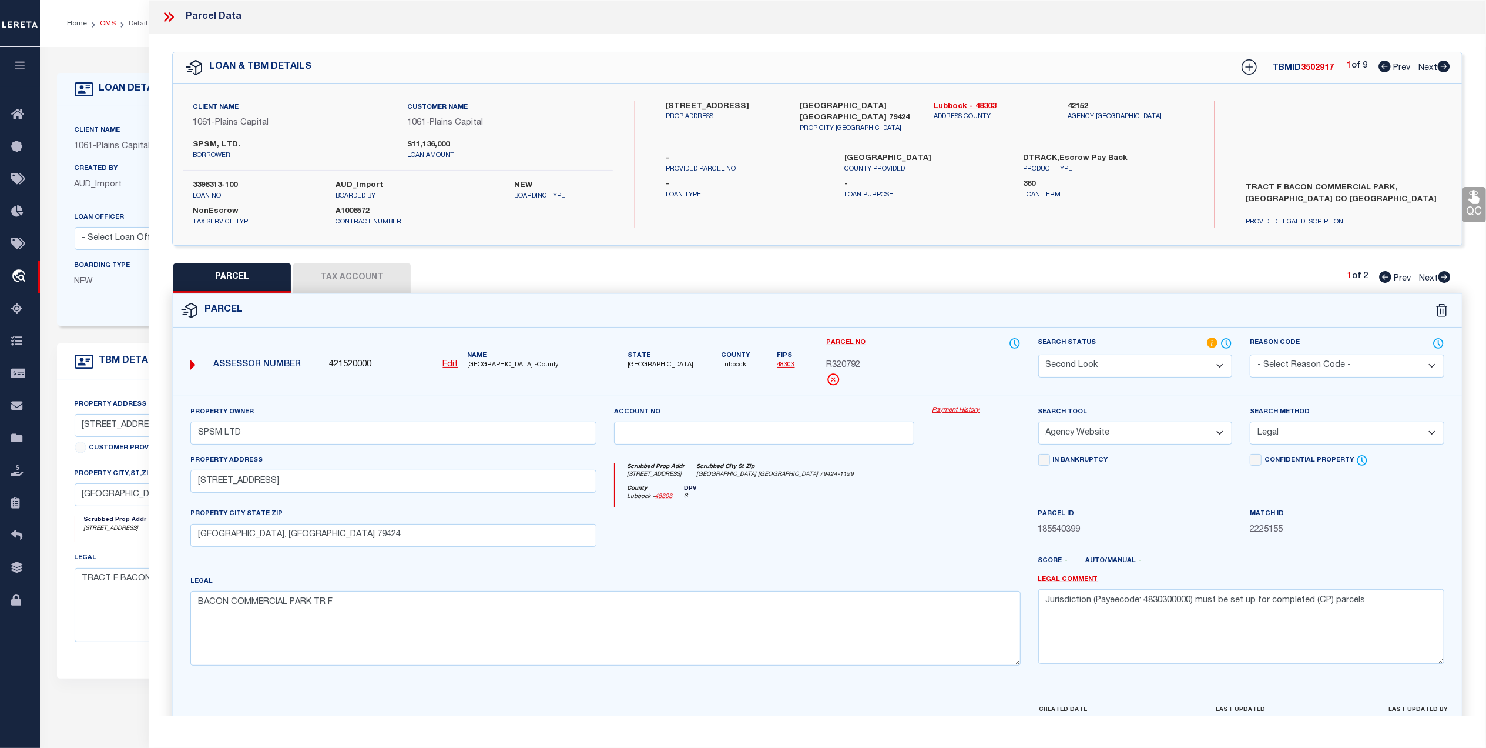
click at [106, 22] on link "OMS" at bounding box center [108, 23] width 16 height 7
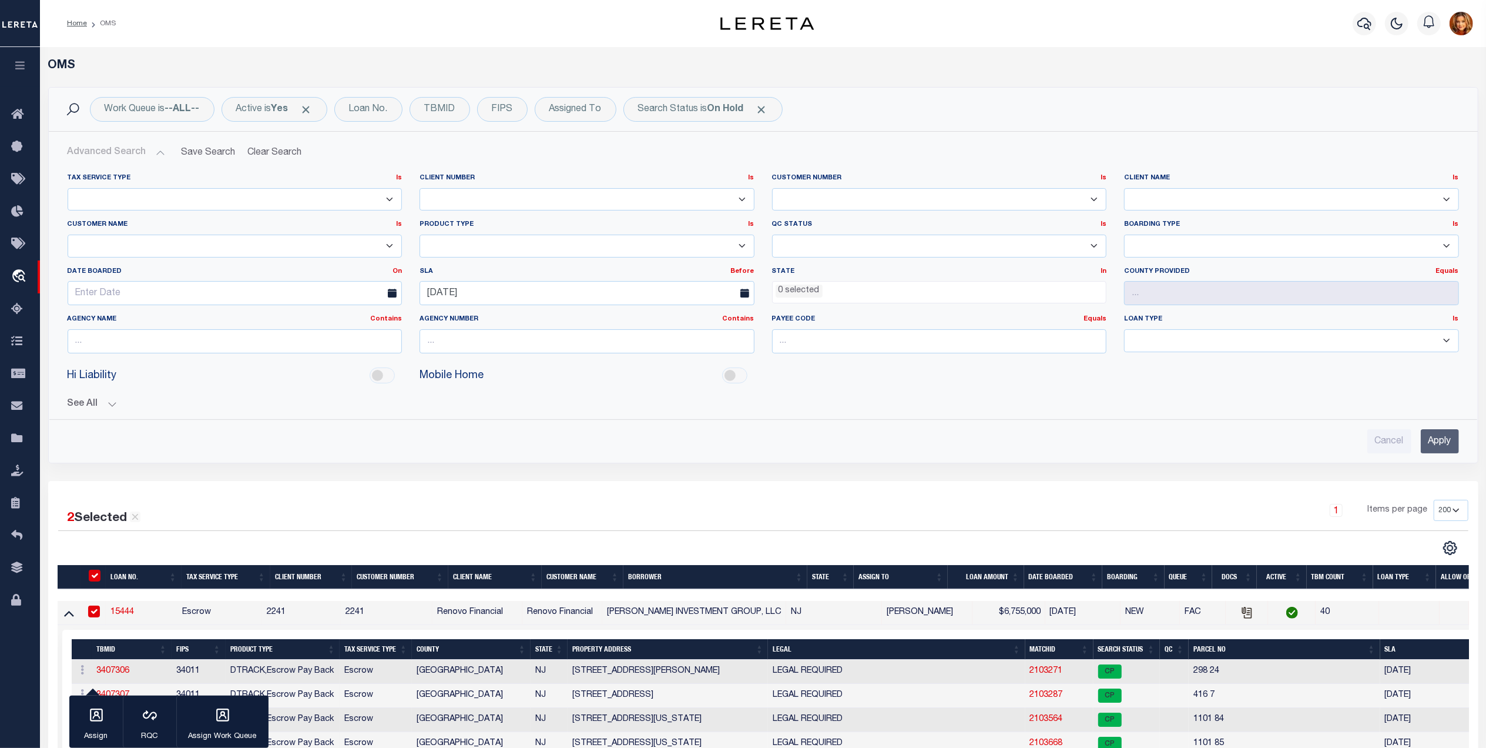
click at [1447, 438] on input "Apply" at bounding box center [1440, 441] width 38 height 24
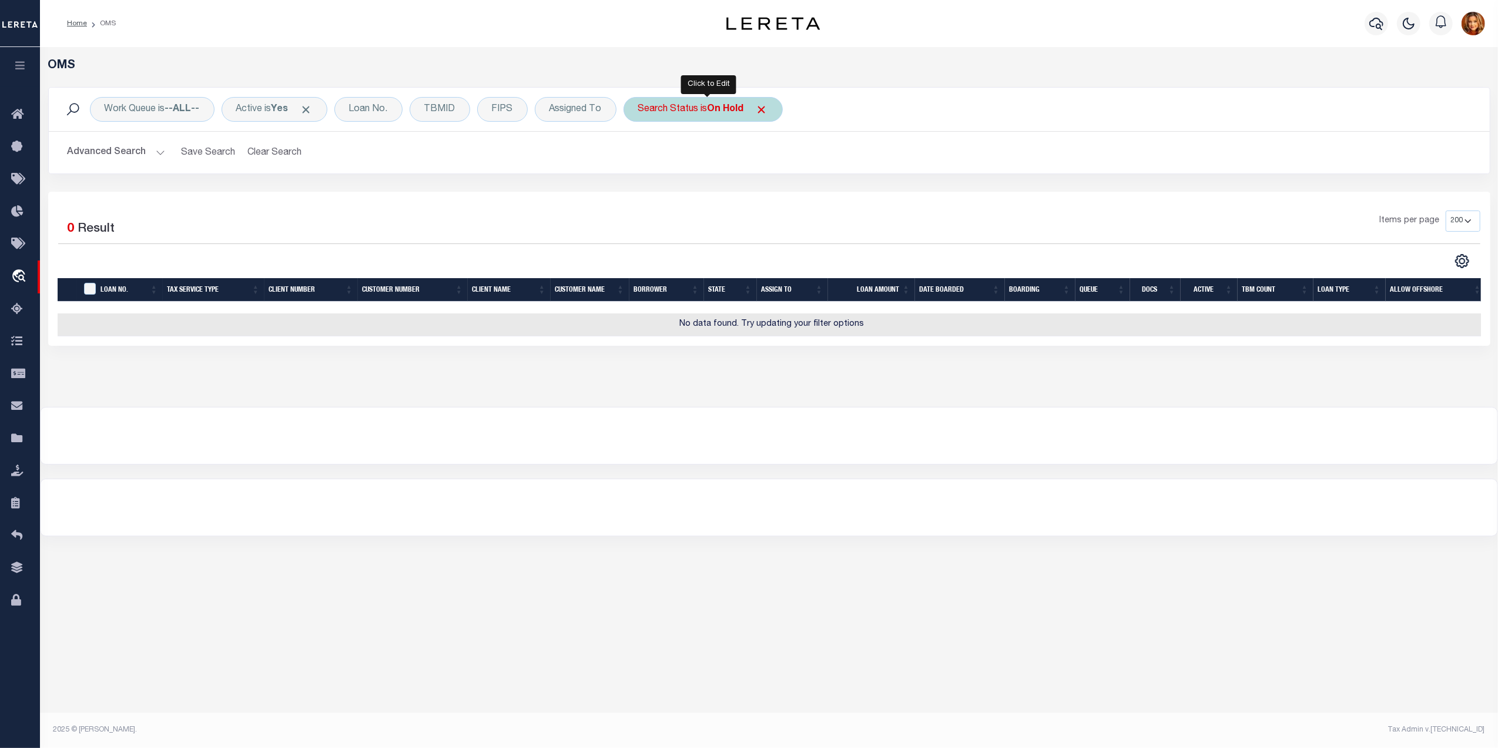
click at [732, 105] on b "On Hold" at bounding box center [726, 109] width 36 height 9
click at [653, 158] on select "Automated Search Bad Parcel Complete Duplicate Parcel High Dollar Reporting In …" at bounding box center [725, 167] width 173 height 22
select select "SL"
click at [642, 156] on select "Automated Search Bad Parcel Complete Duplicate Parcel High Dollar Reporting In …" at bounding box center [725, 167] width 173 height 22
click at [805, 195] on input "Apply" at bounding box center [794, 192] width 35 height 19
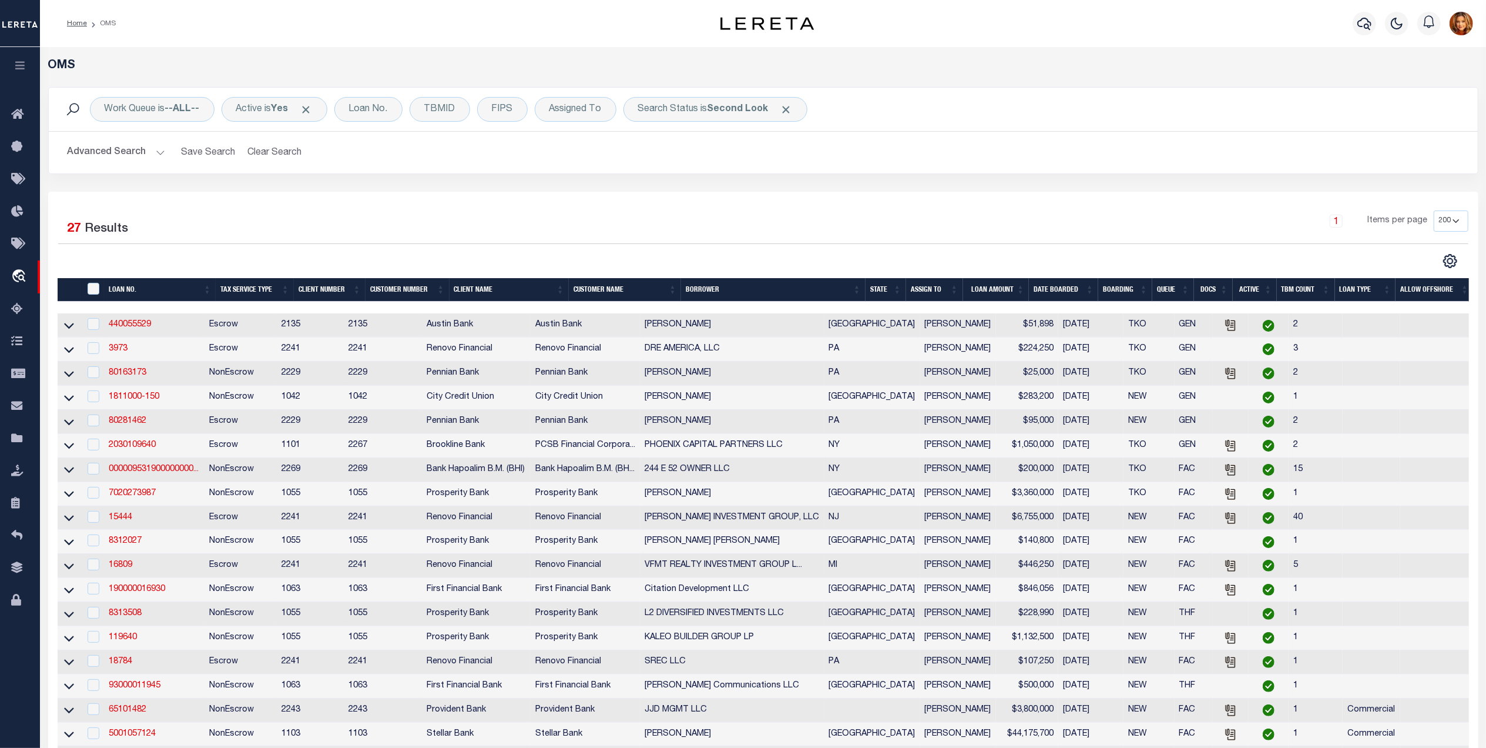
click at [934, 285] on th "ASSIGN TO" at bounding box center [934, 290] width 57 height 24
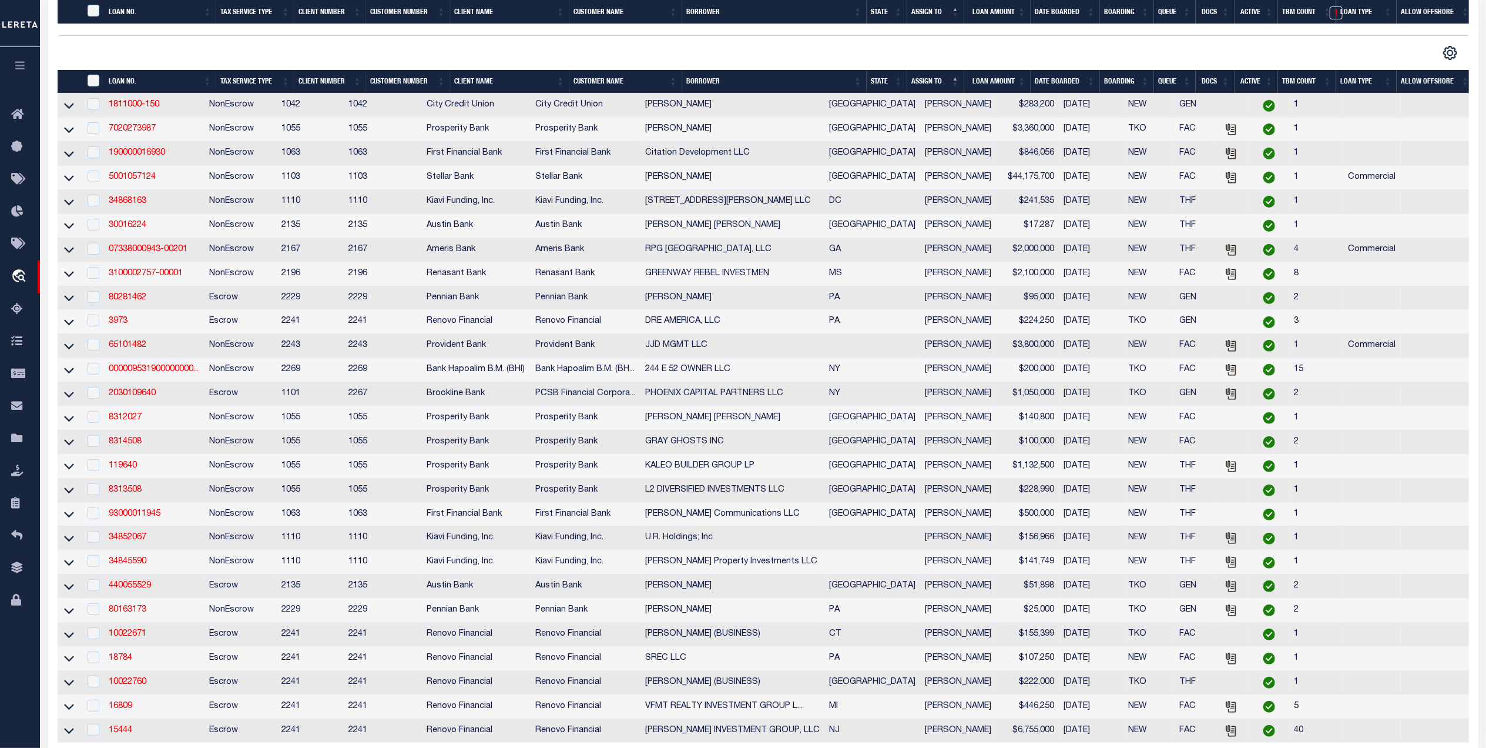
scroll to position [391, 0]
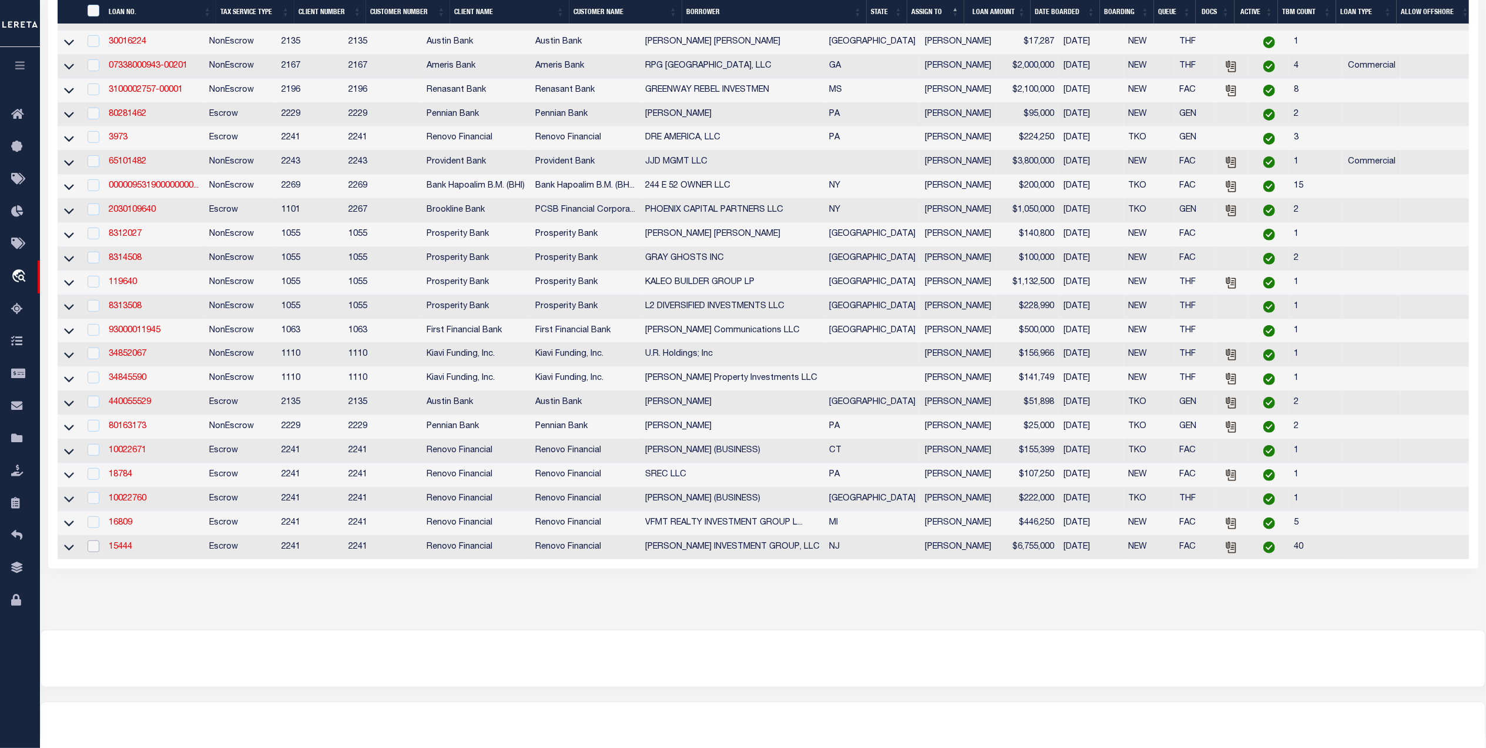
click at [93, 552] on input "checkbox" at bounding box center [94, 546] width 12 height 12
checkbox input "true"
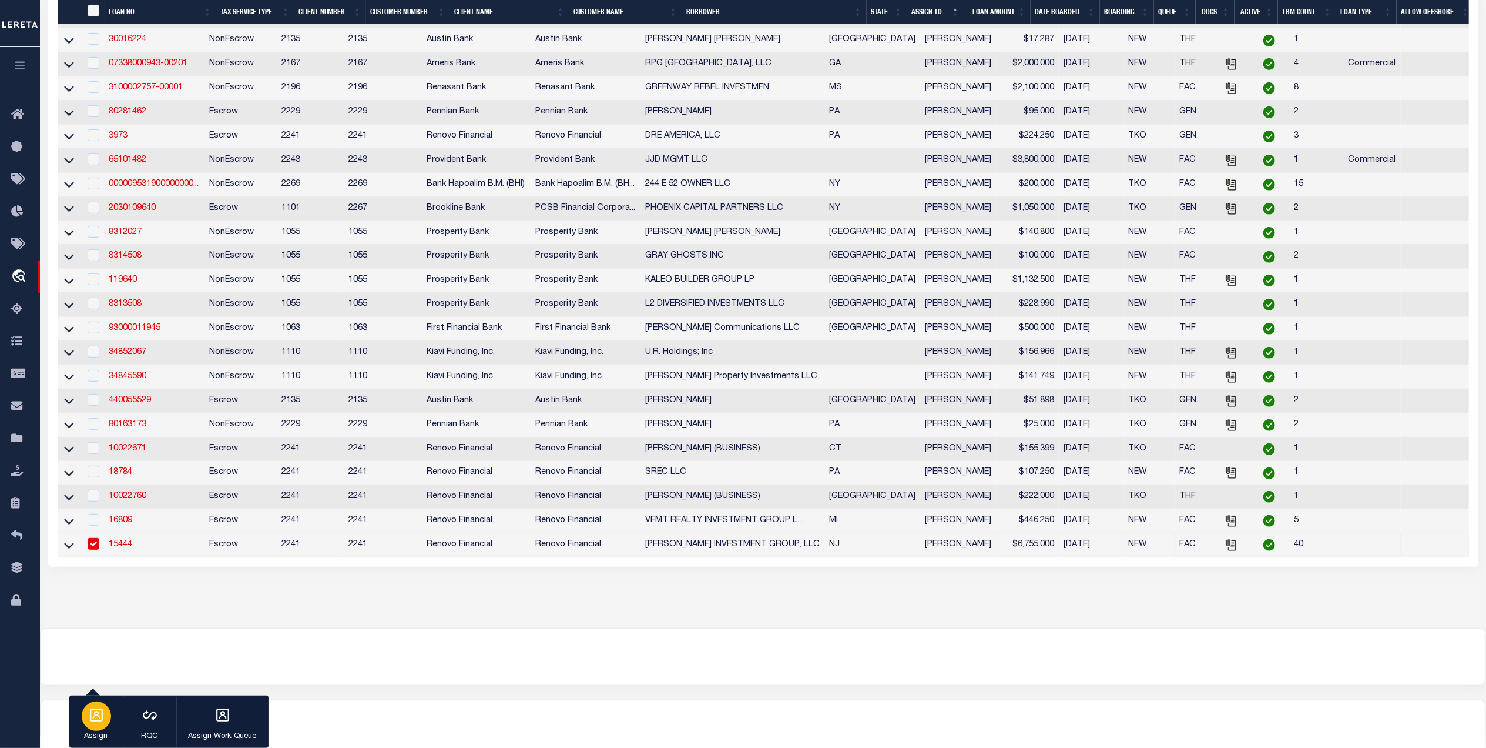
click at [104, 715] on div "button" at bounding box center [96, 715] width 29 height 29
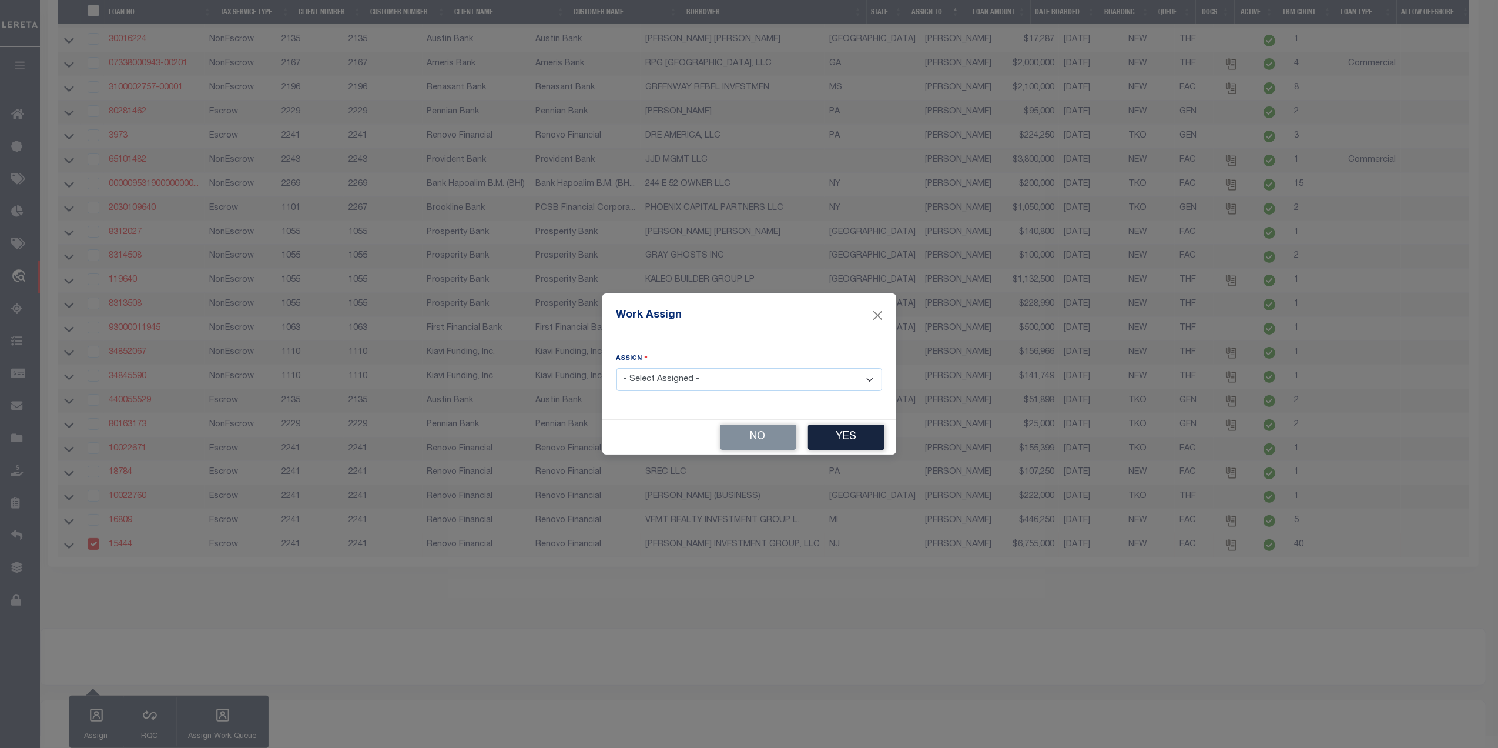
click at [702, 380] on select "- Select Assigned - --Unassigned-- [PERSON_NAME] [PERSON_NAME] [PERSON_NAME] [P…" at bounding box center [749, 379] width 266 height 23
select select "[PERSON_NAME]"
click at [616, 368] on select "- Select Assigned - --Unassigned-- [PERSON_NAME] [PERSON_NAME] [PERSON_NAME] [P…" at bounding box center [749, 379] width 266 height 23
click at [852, 431] on button "Yes" at bounding box center [846, 436] width 76 height 25
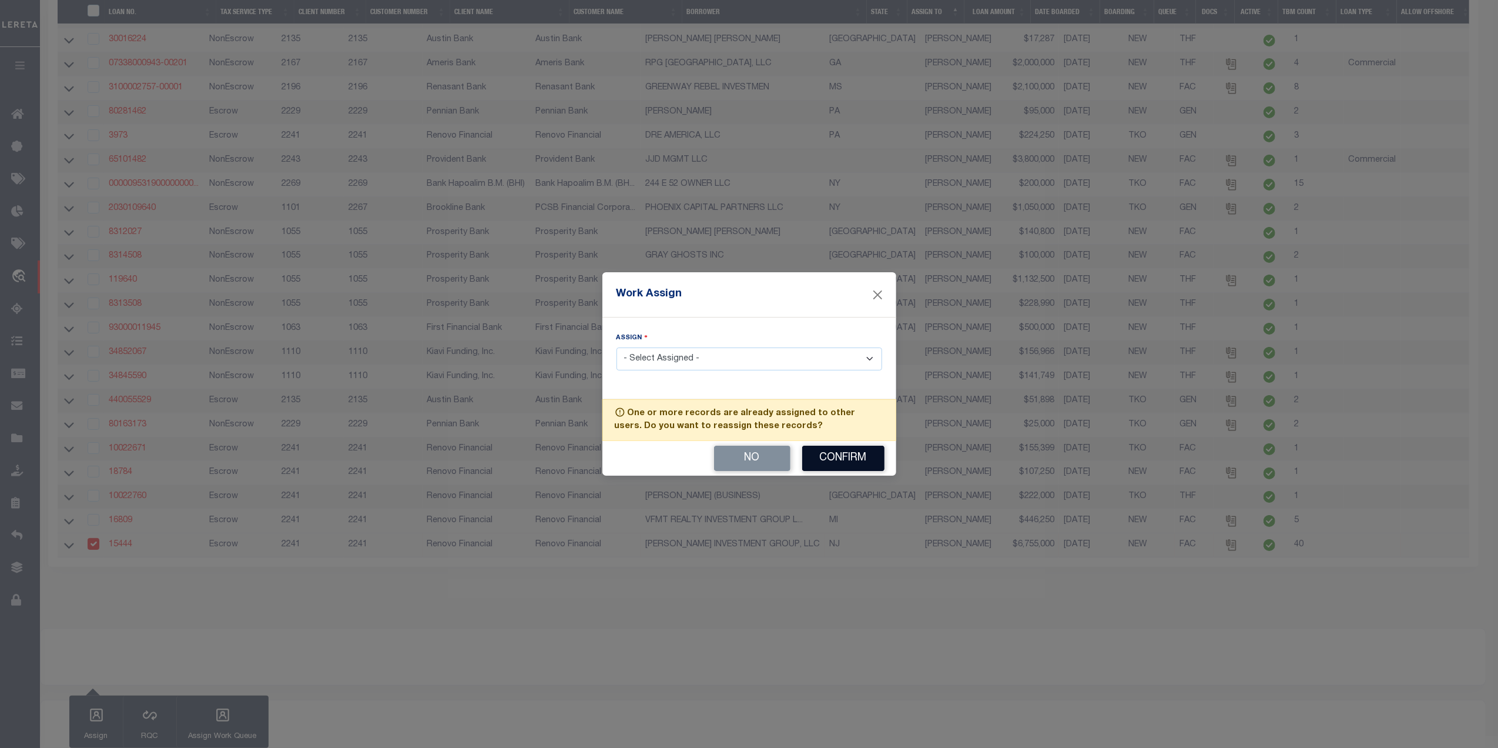
click at [847, 457] on button "Confirm" at bounding box center [843, 457] width 82 height 25
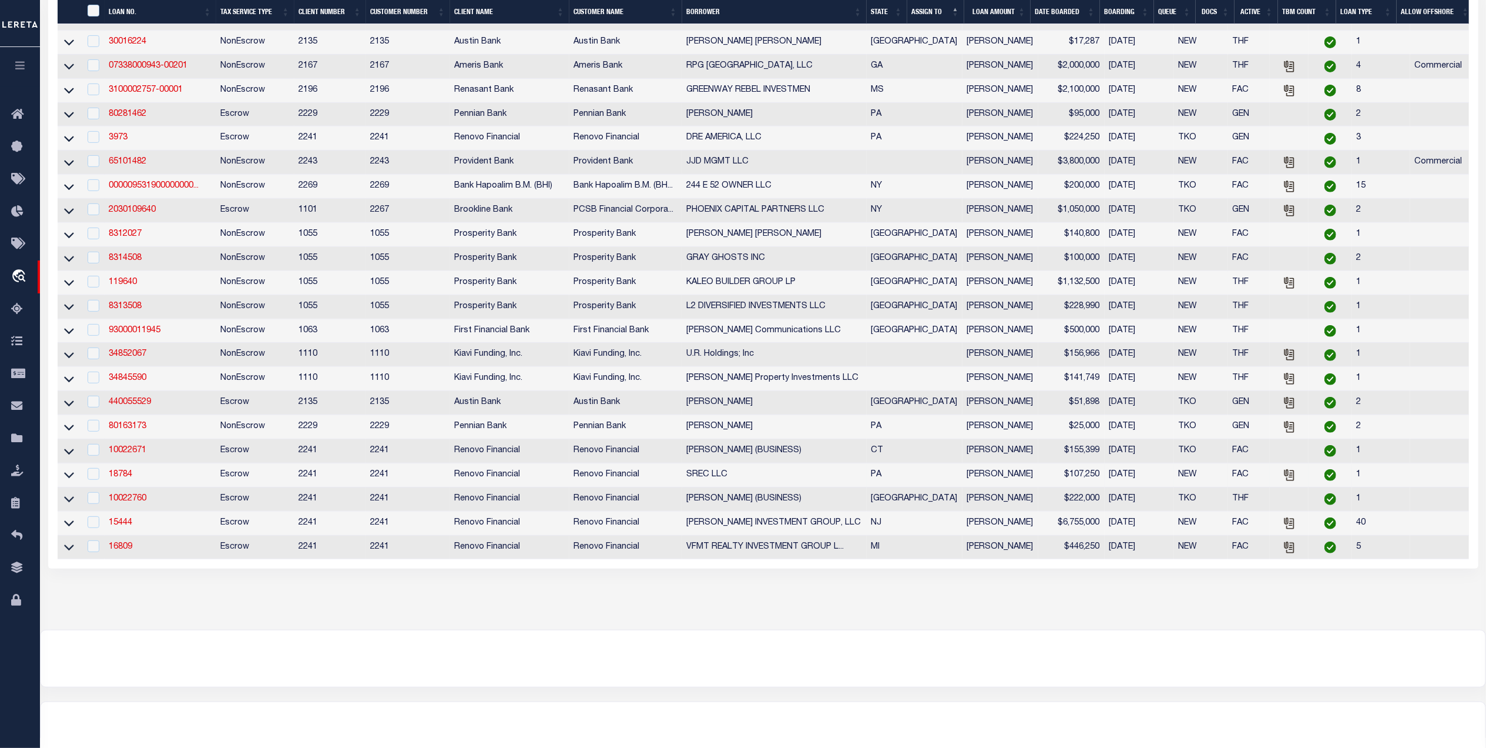
scroll to position [78, 0]
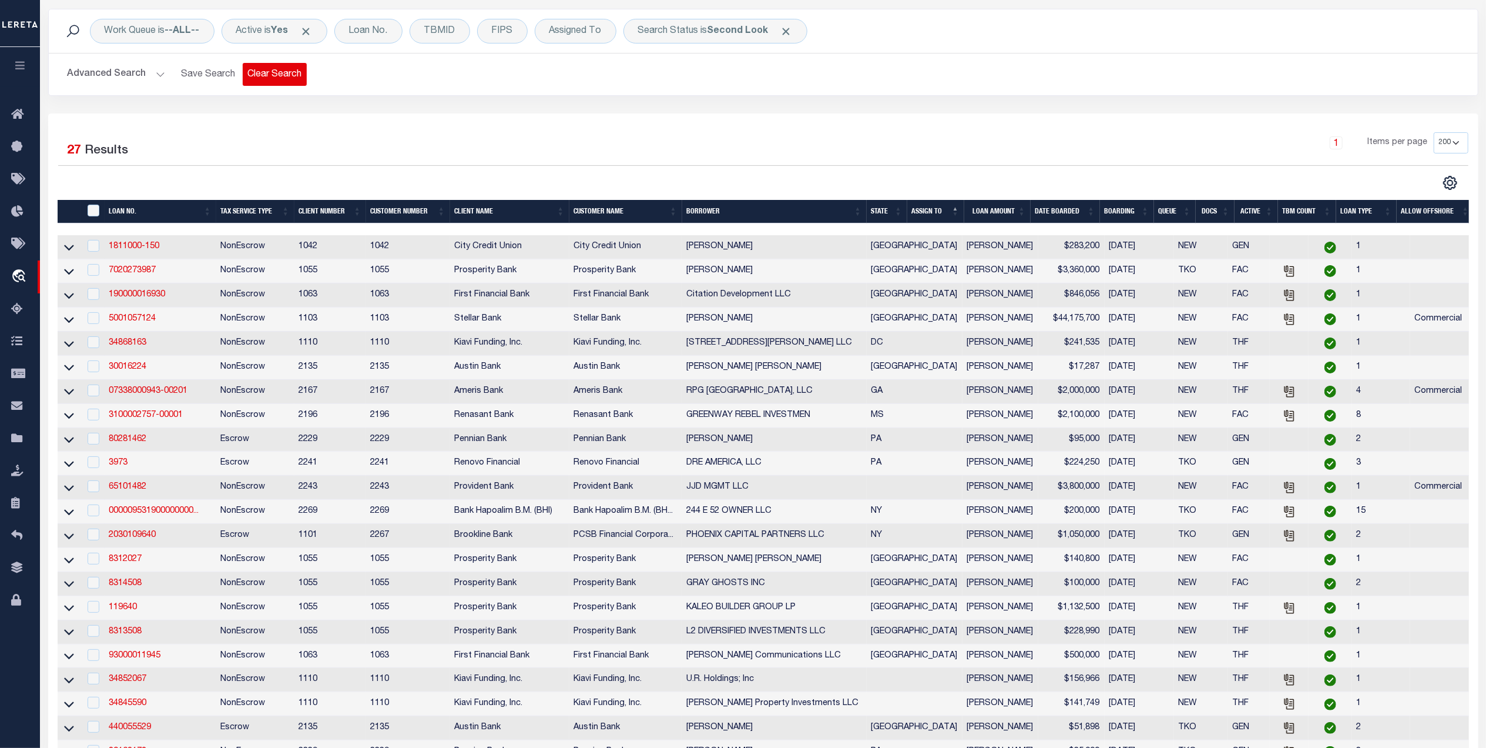
click at [264, 71] on button "Clear Search" at bounding box center [275, 74] width 64 height 23
